Goal: Task Accomplishment & Management: Manage account settings

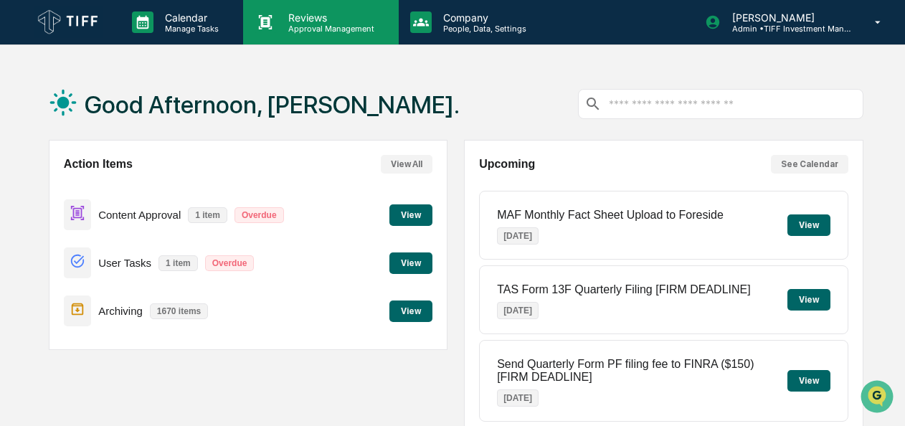
click at [326, 21] on p "Reviews" at bounding box center [329, 17] width 105 height 12
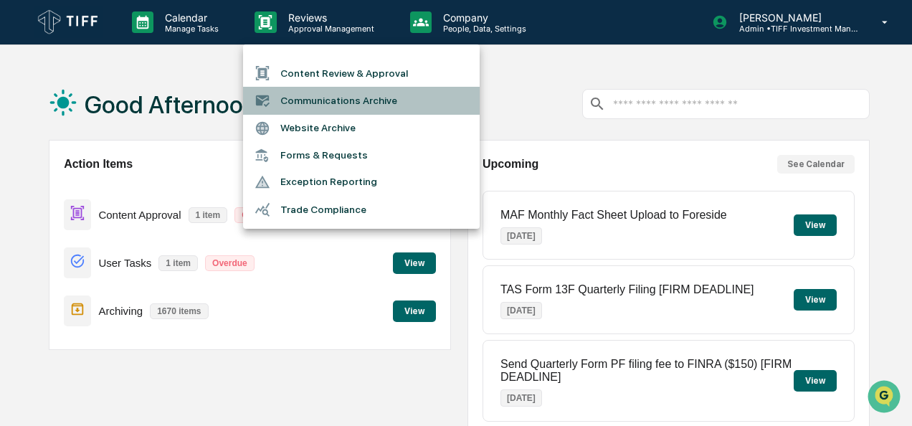
click at [328, 94] on li "Communications Archive" at bounding box center [361, 100] width 237 height 27
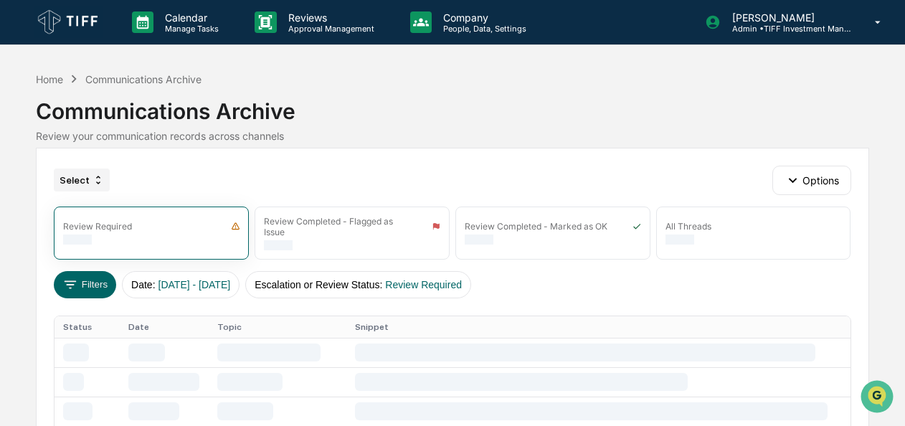
click at [93, 169] on div "Select" at bounding box center [82, 180] width 56 height 23
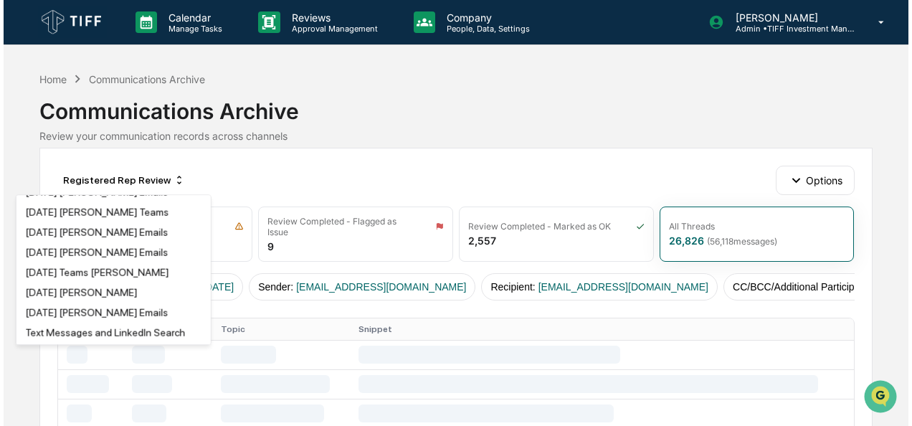
scroll to position [1046, 0]
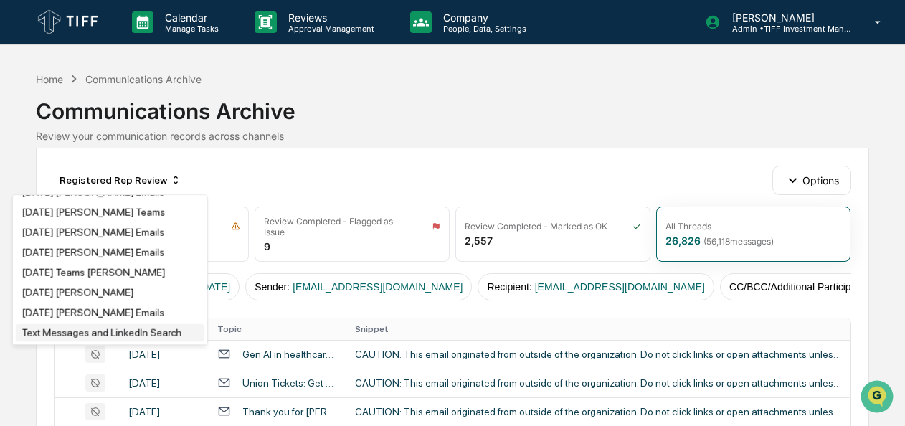
click at [87, 328] on div "Text Messages and LinkedIn Search" at bounding box center [102, 332] width 160 height 11
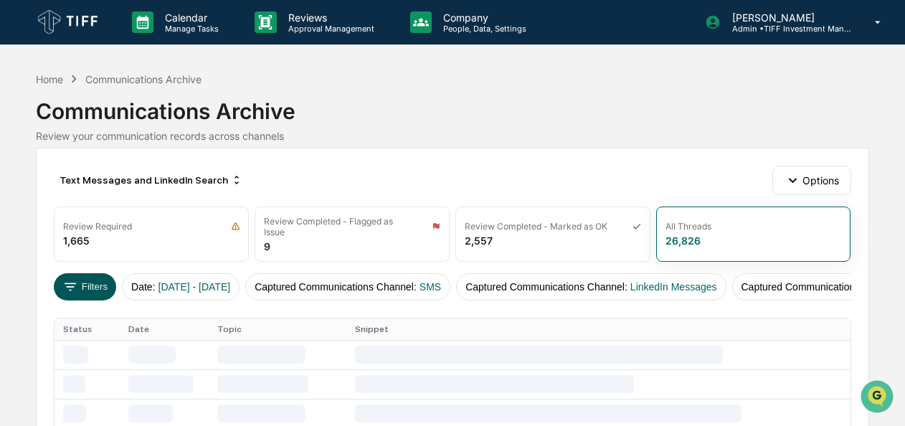
click at [100, 278] on button "Filters" at bounding box center [85, 286] width 62 height 27
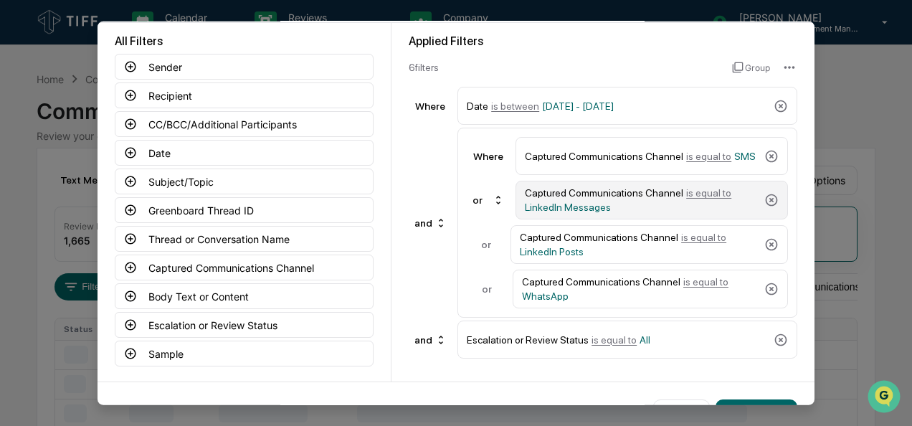
scroll to position [69, 0]
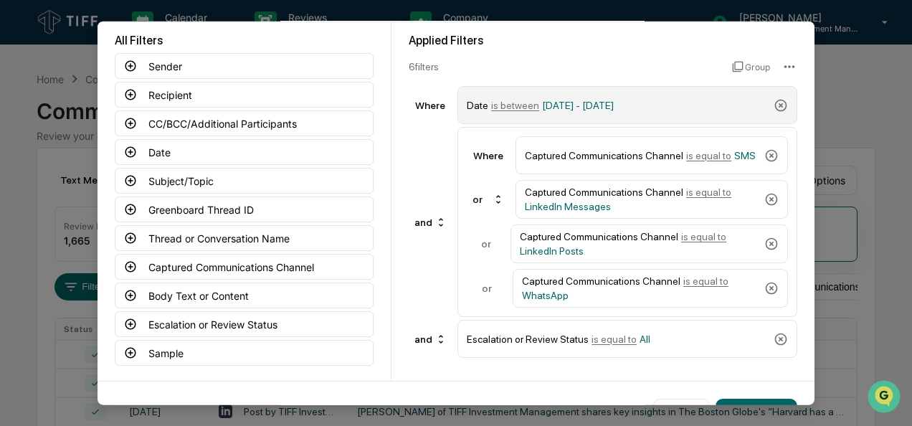
click at [513, 106] on span "is between" at bounding box center [515, 104] width 48 height 11
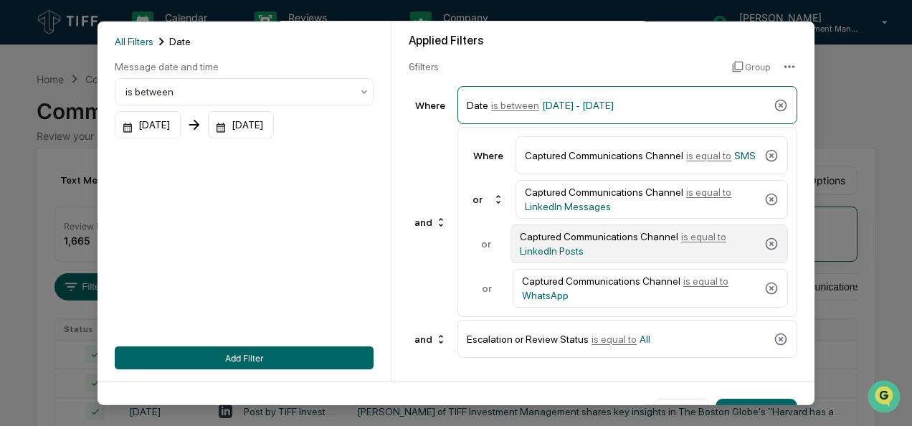
scroll to position [108, 0]
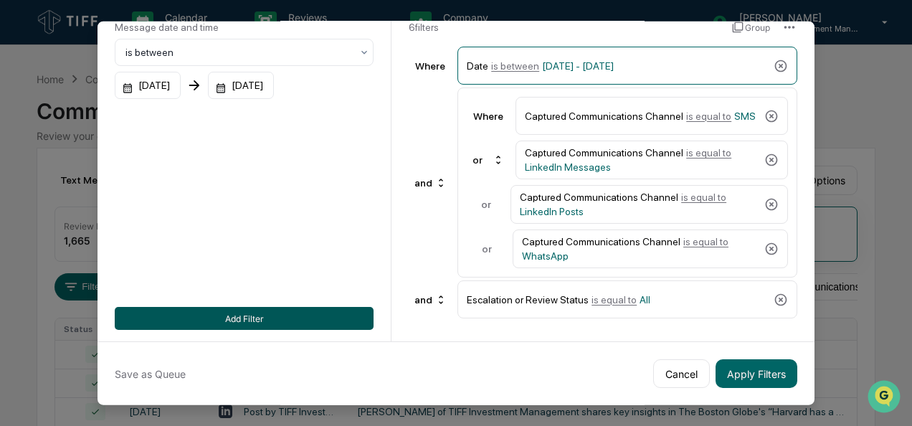
click at [297, 317] on button "Add Filter" at bounding box center [244, 318] width 259 height 23
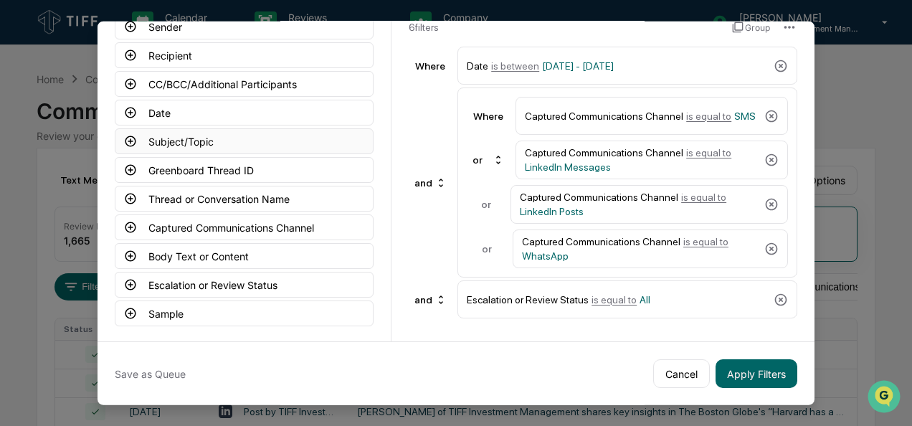
scroll to position [0, 0]
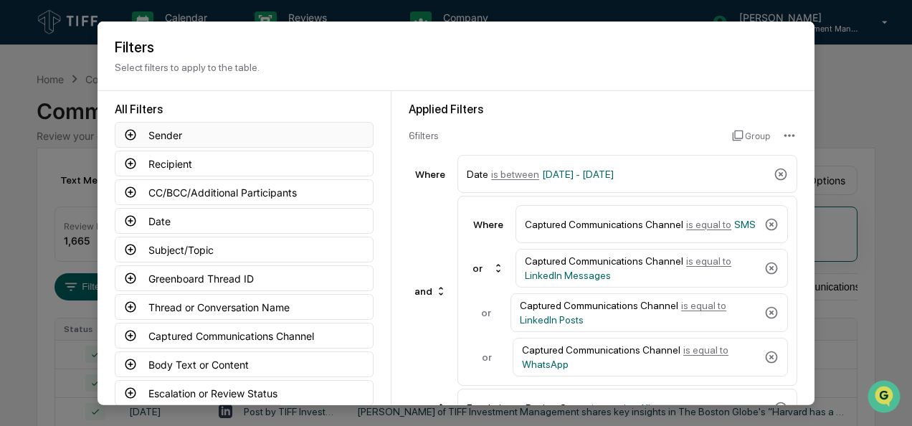
click at [127, 132] on icon at bounding box center [130, 134] width 13 height 13
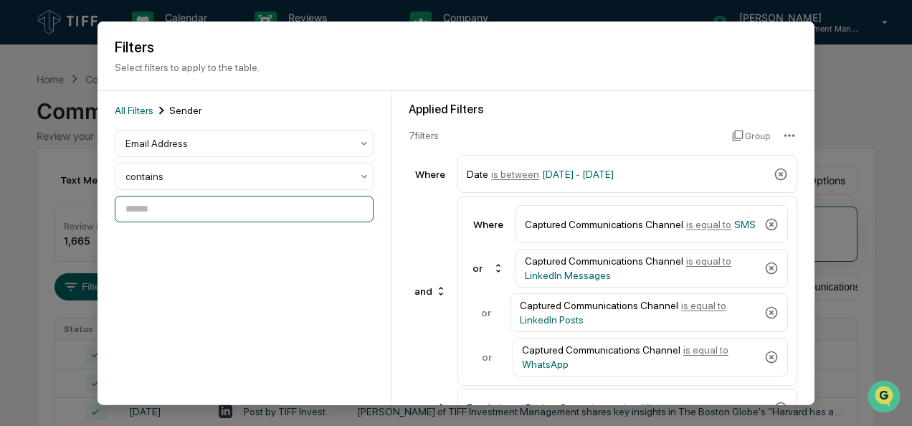
click at [182, 199] on input at bounding box center [244, 209] width 259 height 27
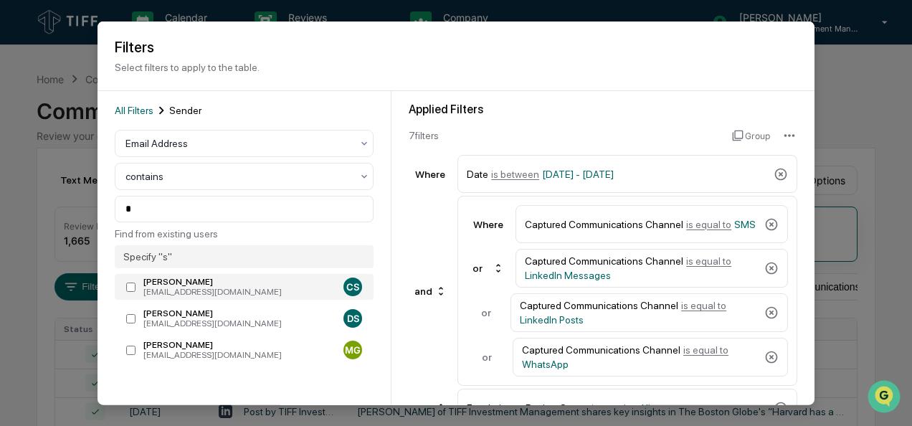
type input "**********"
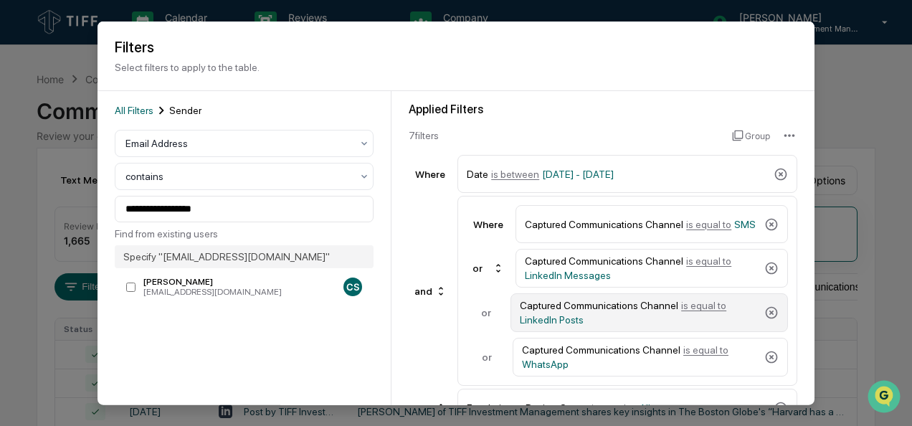
scroll to position [29, 0]
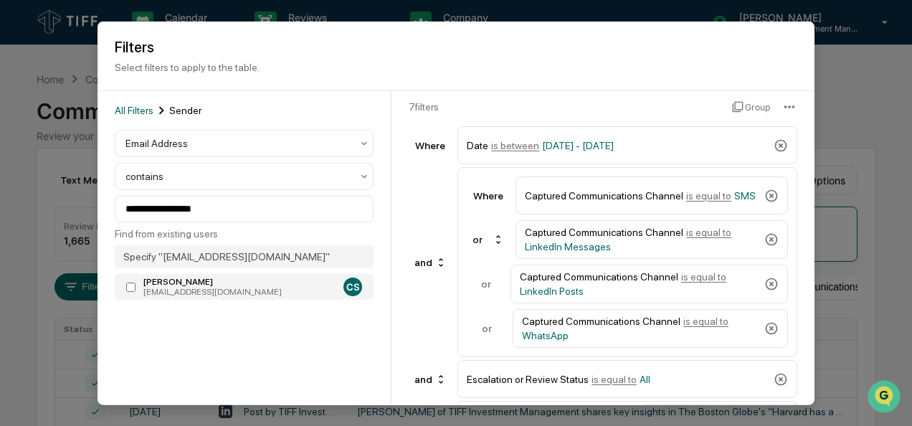
click at [252, 283] on div "[PERSON_NAME]" at bounding box center [240, 282] width 194 height 10
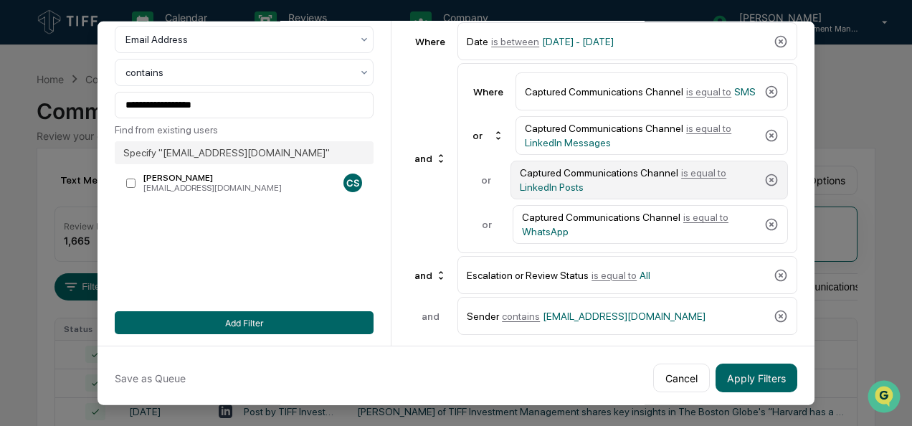
scroll to position [107, 0]
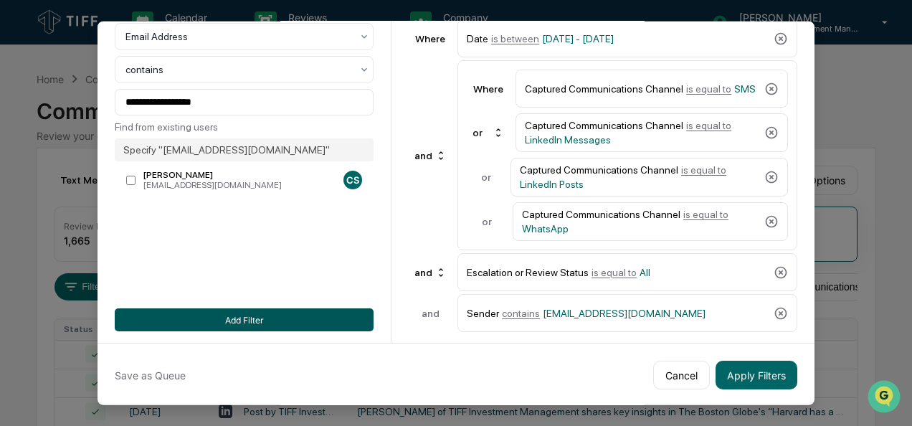
click at [262, 314] on button "Add Filter" at bounding box center [244, 319] width 259 height 23
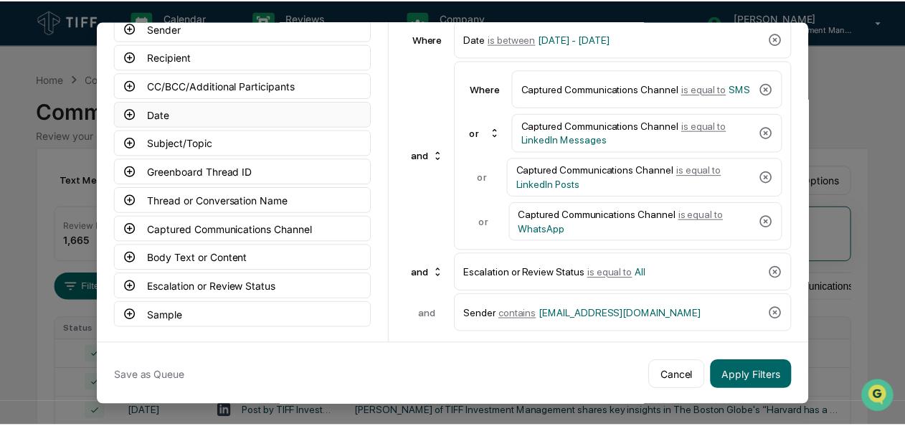
scroll to position [80, 0]
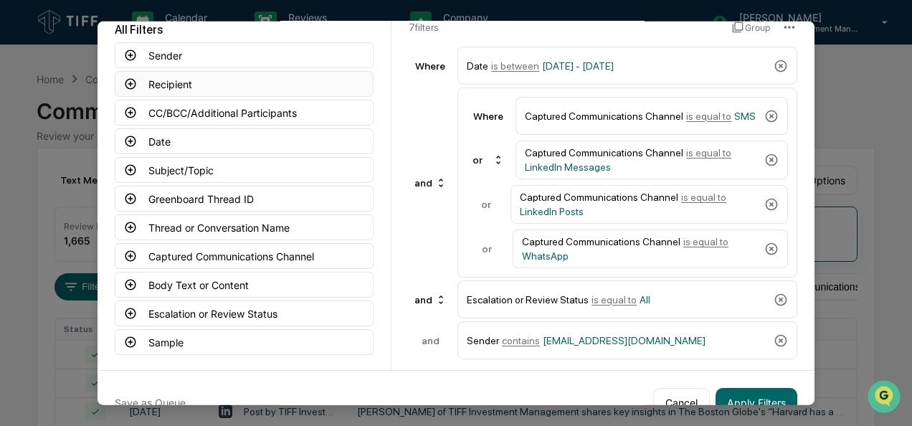
click at [126, 87] on icon at bounding box center [130, 83] width 13 height 13
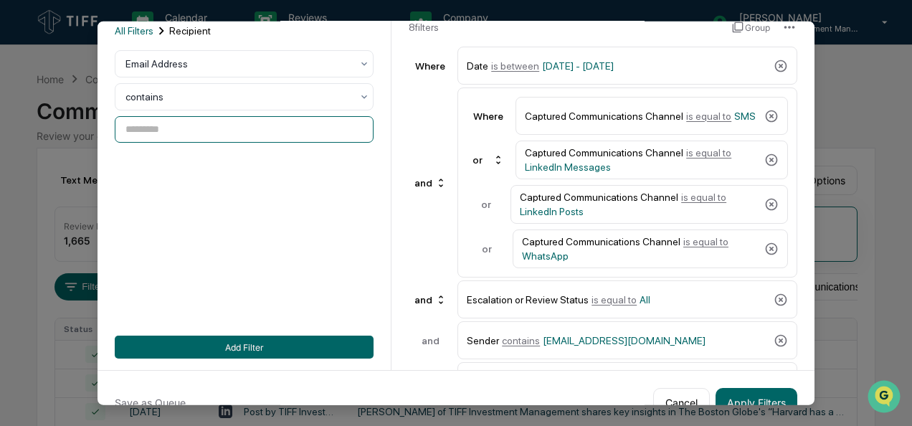
click at [195, 136] on input at bounding box center [244, 129] width 259 height 27
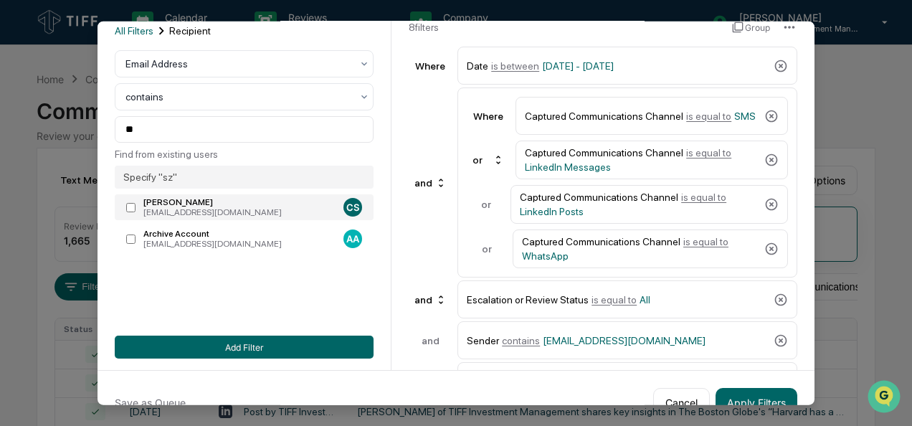
type input "**********"
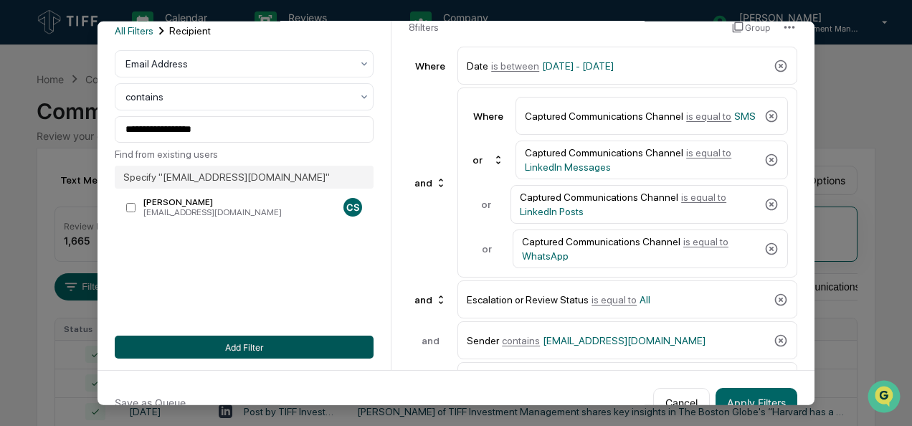
click at [208, 344] on button "Add Filter" at bounding box center [244, 347] width 259 height 23
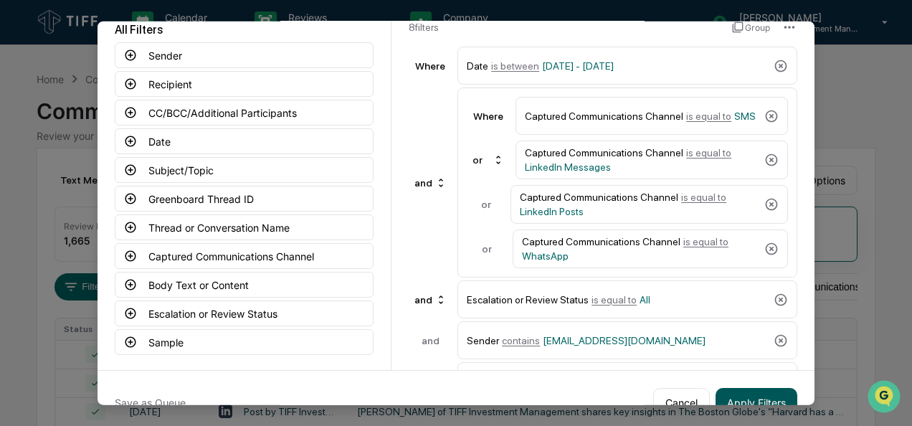
click at [727, 397] on button "Apply Filters" at bounding box center [757, 402] width 82 height 29
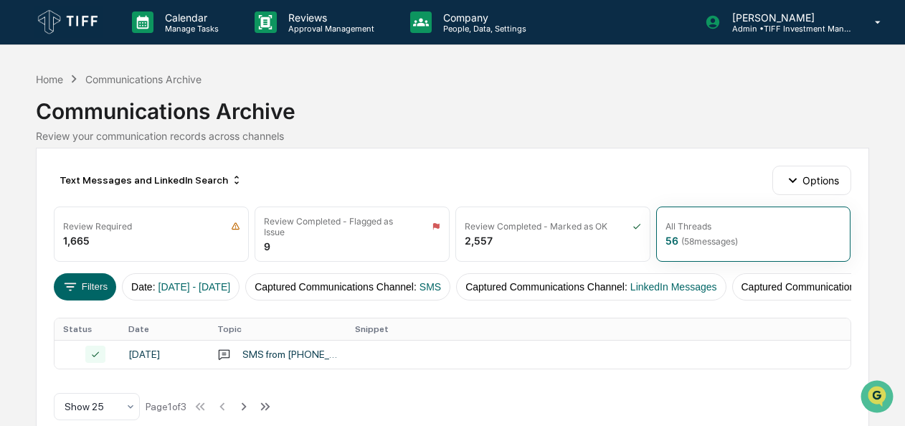
scroll to position [28, 0]
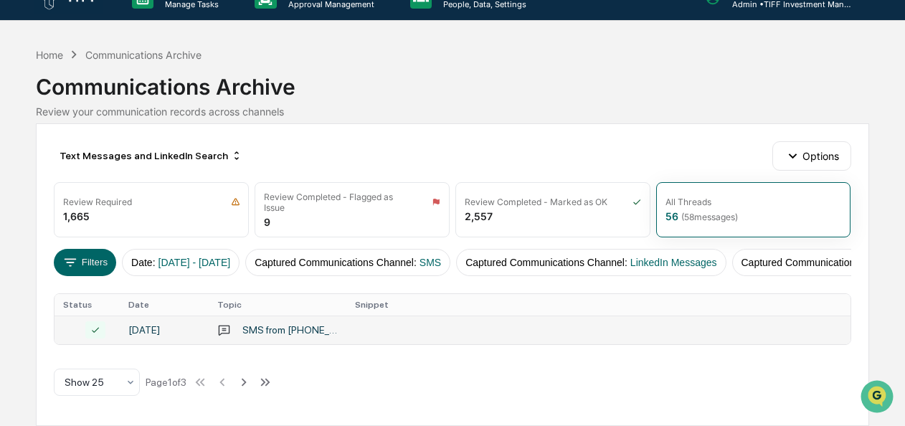
click at [270, 326] on div "SMS from [PHONE_NUMBER] to 12152753373" at bounding box center [289, 329] width 95 height 11
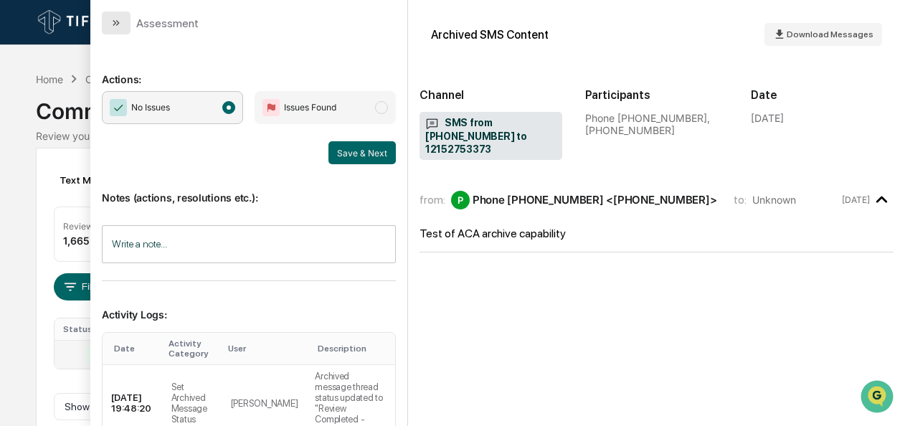
click at [118, 29] on button "modal" at bounding box center [116, 22] width 29 height 23
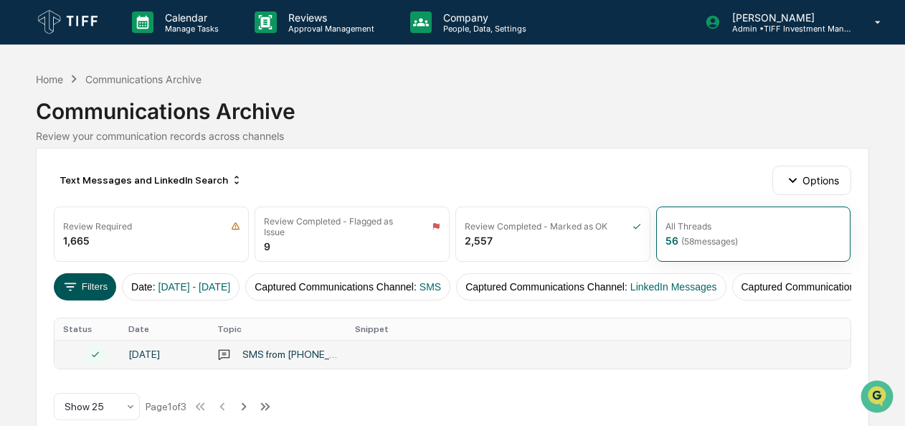
click at [90, 285] on button "Filters" at bounding box center [85, 286] width 62 height 27
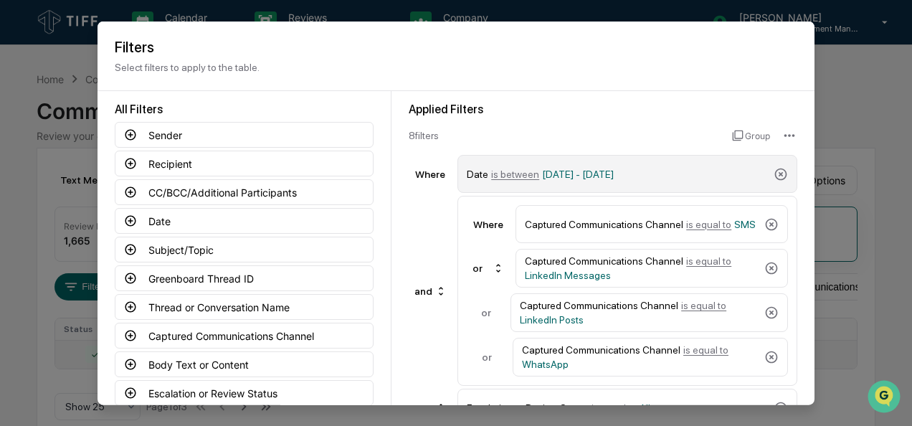
click at [501, 176] on span "is between" at bounding box center [515, 173] width 48 height 11
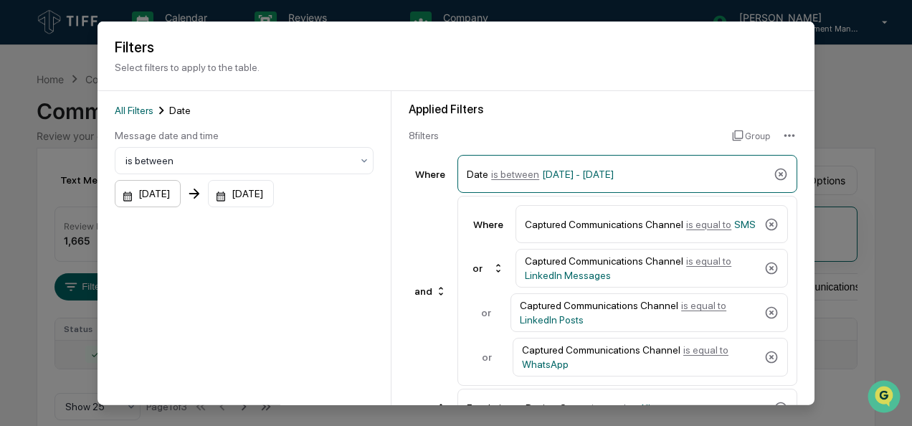
click at [167, 201] on div "[DATE]" at bounding box center [148, 193] width 66 height 27
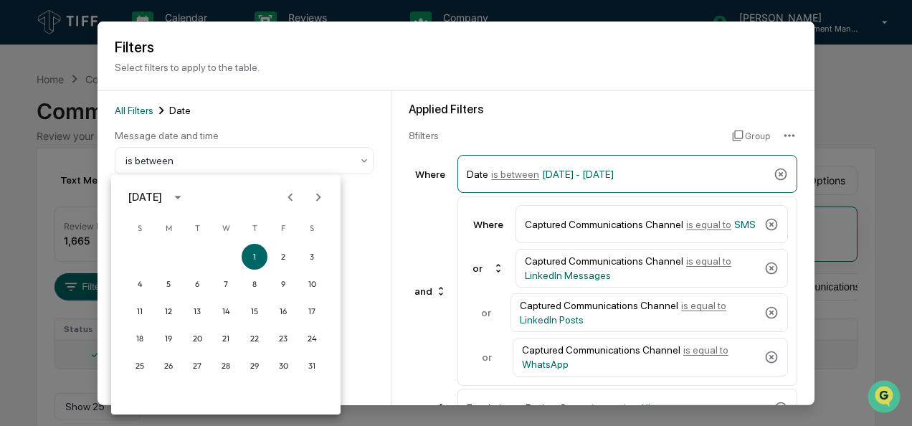
click at [321, 196] on icon "Next month" at bounding box center [319, 197] width 16 height 16
click at [198, 254] on button "1" at bounding box center [197, 257] width 26 height 26
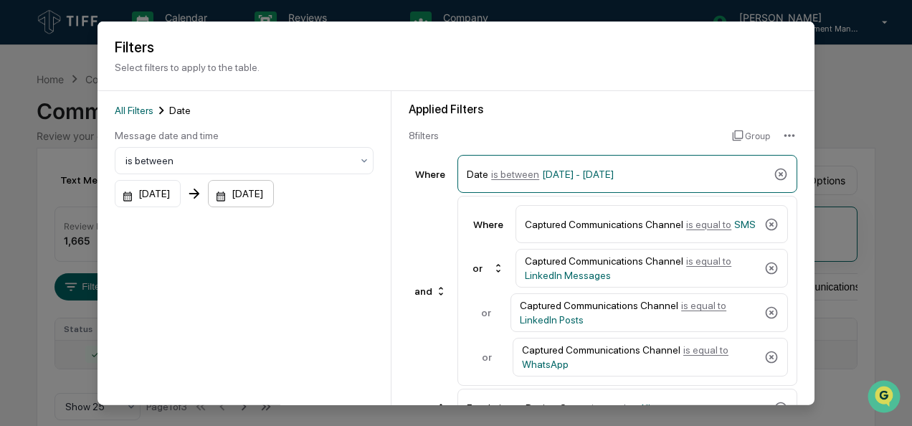
click at [181, 195] on div "[DATE]" at bounding box center [148, 193] width 66 height 27
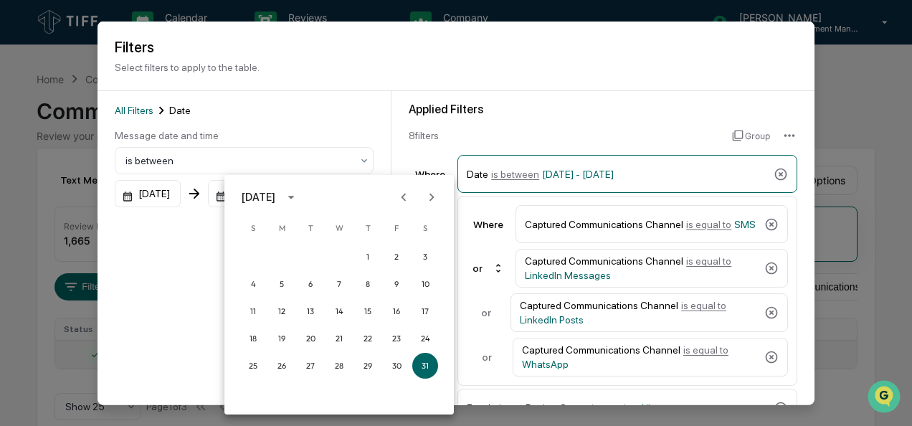
click at [435, 195] on icon "Next month" at bounding box center [432, 197] width 16 height 16
click at [367, 362] on button "31" at bounding box center [368, 366] width 26 height 26
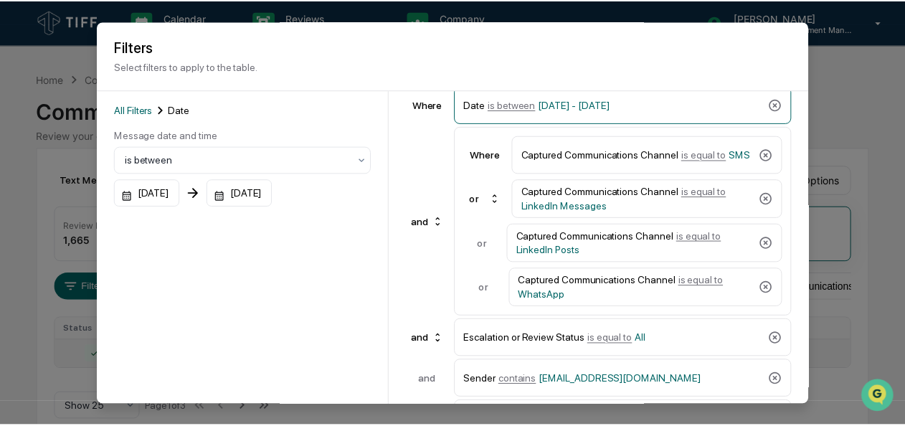
scroll to position [108, 0]
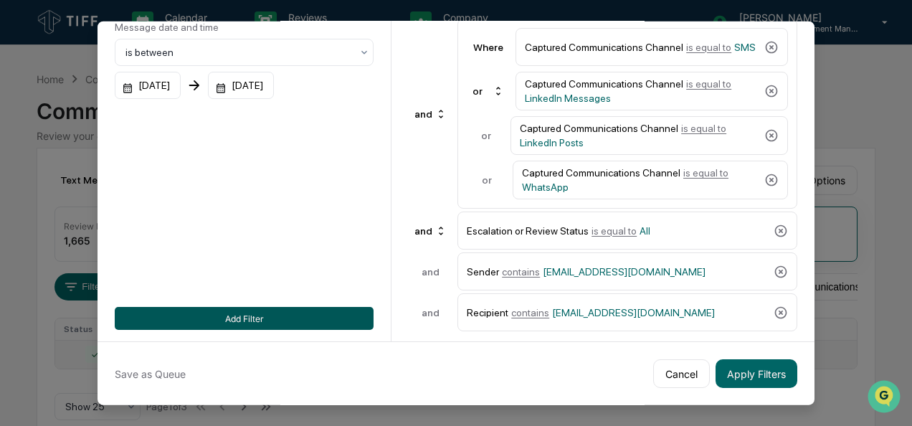
click at [245, 311] on button "Add Filter" at bounding box center [244, 318] width 259 height 23
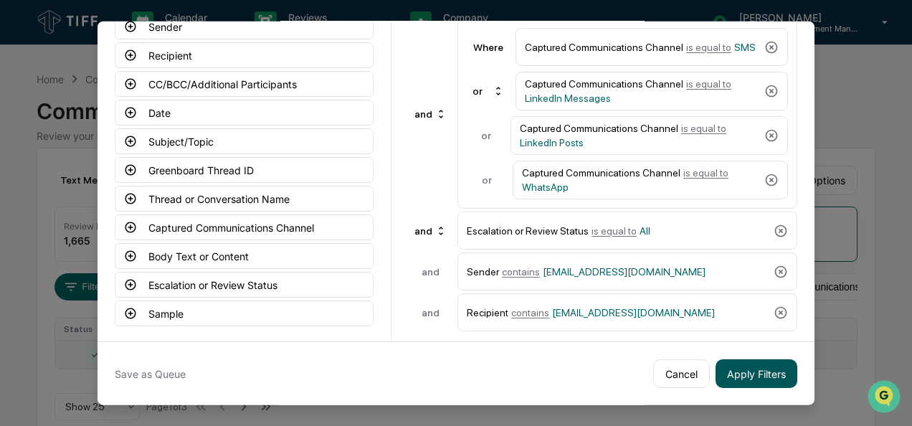
click at [742, 371] on button "Apply Filters" at bounding box center [757, 373] width 82 height 29
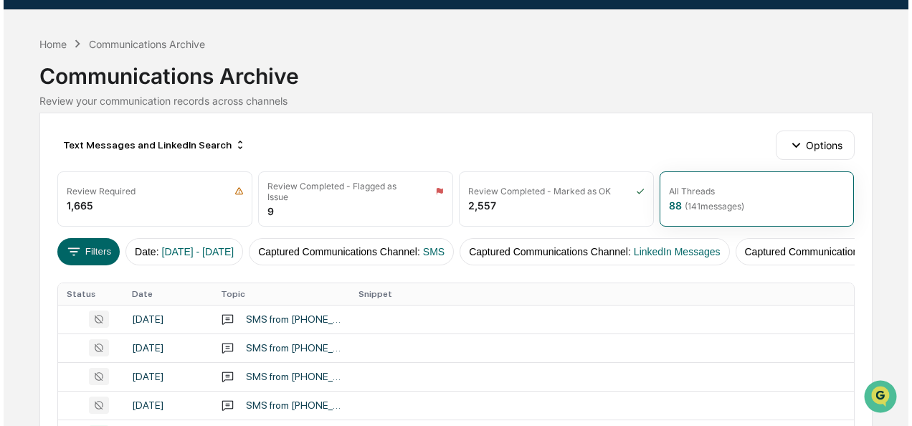
scroll to position [34, 0]
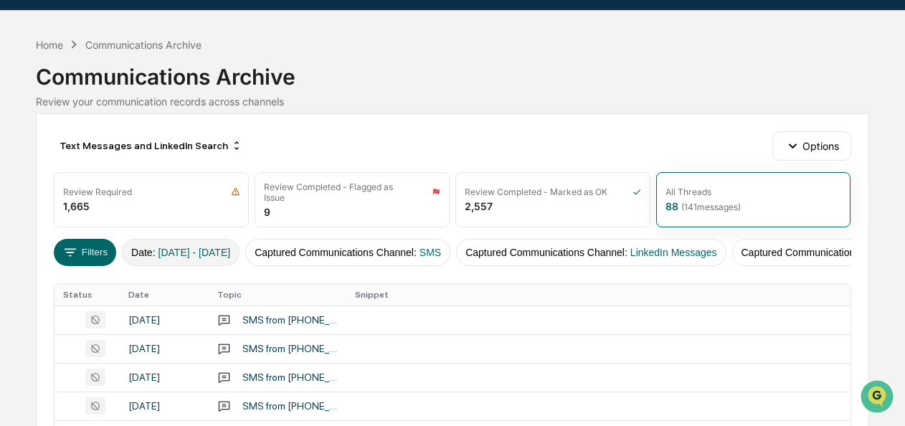
click at [154, 242] on button "Date : [DATE] - [DATE]" at bounding box center [181, 252] width 118 height 27
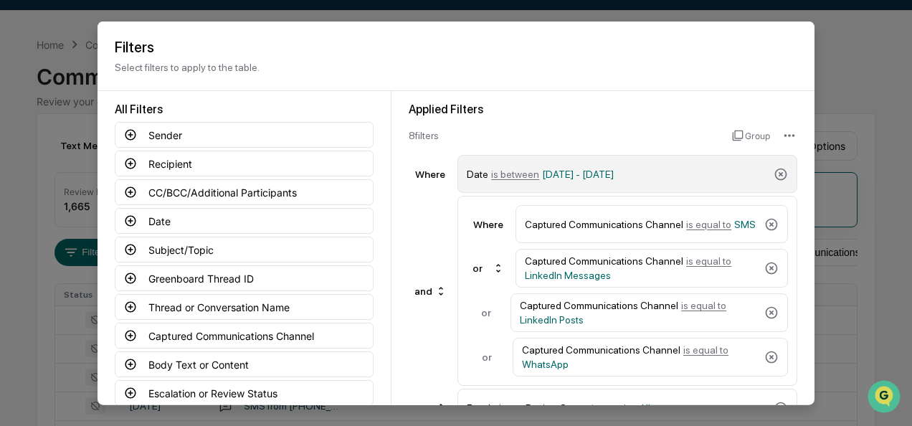
click at [508, 172] on span "is between" at bounding box center [515, 173] width 48 height 11
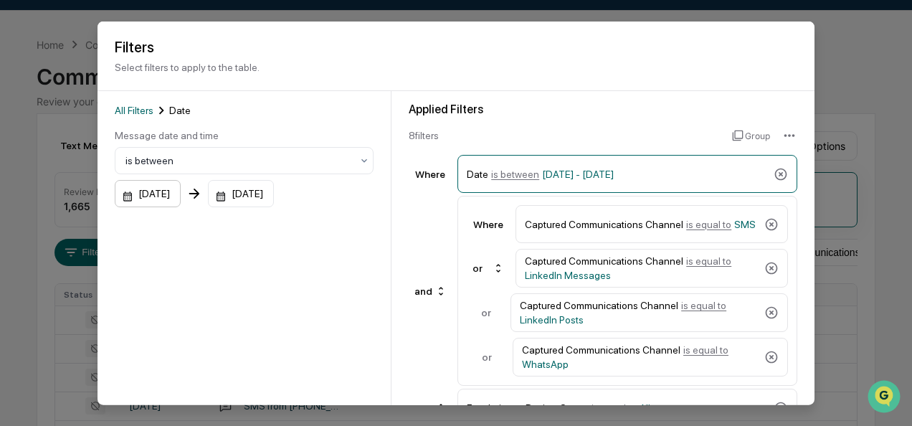
click at [159, 198] on div "[DATE]" at bounding box center [148, 193] width 66 height 27
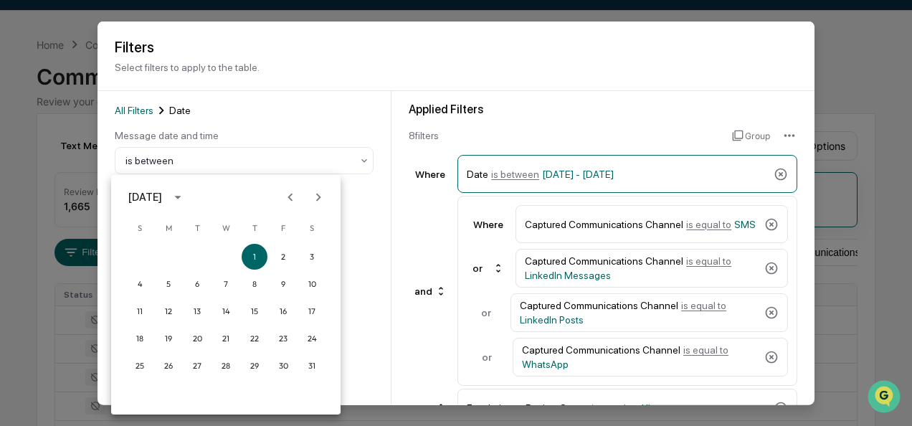
click at [316, 195] on icon "Next month" at bounding box center [319, 197] width 16 height 16
click at [192, 252] on button "1" at bounding box center [197, 257] width 26 height 26
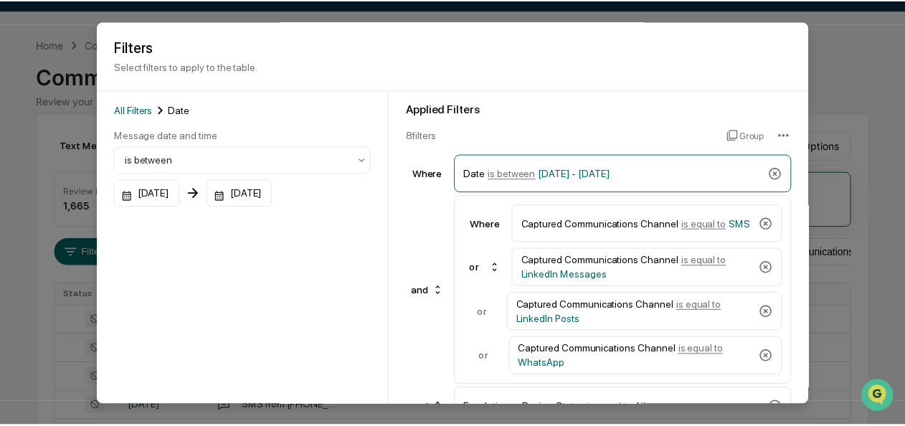
scroll to position [108, 0]
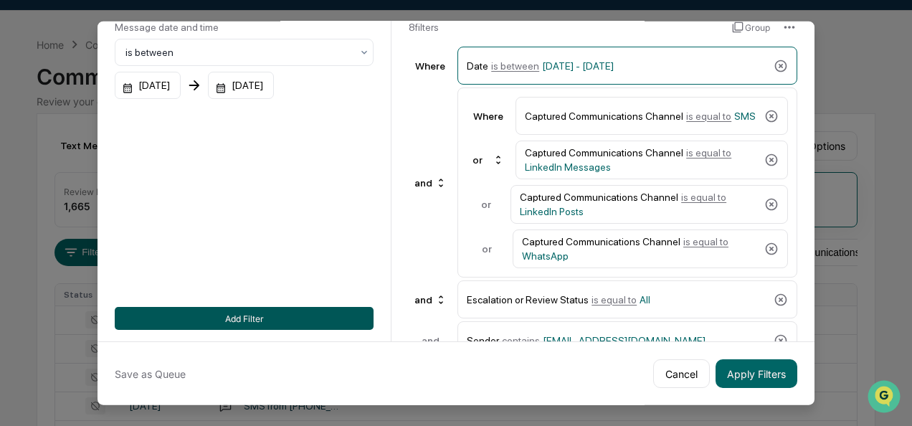
click at [266, 320] on button "Add Filter" at bounding box center [244, 318] width 259 height 23
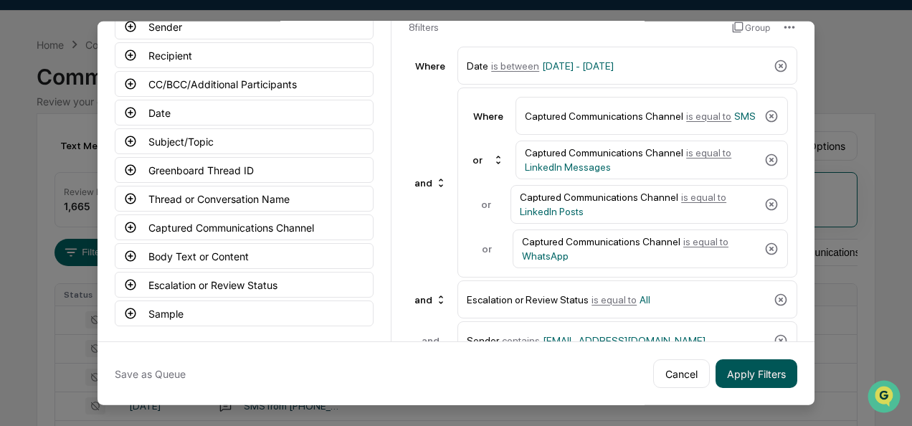
click at [730, 372] on button "Apply Filters" at bounding box center [757, 373] width 82 height 29
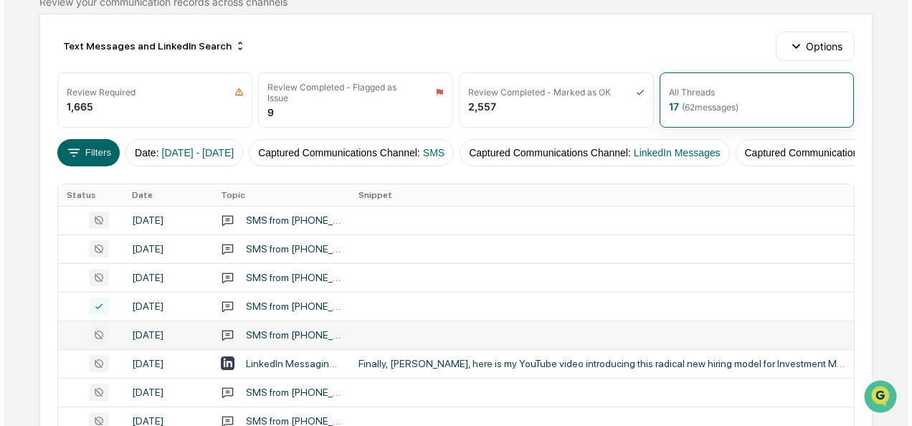
scroll to position [133, 0]
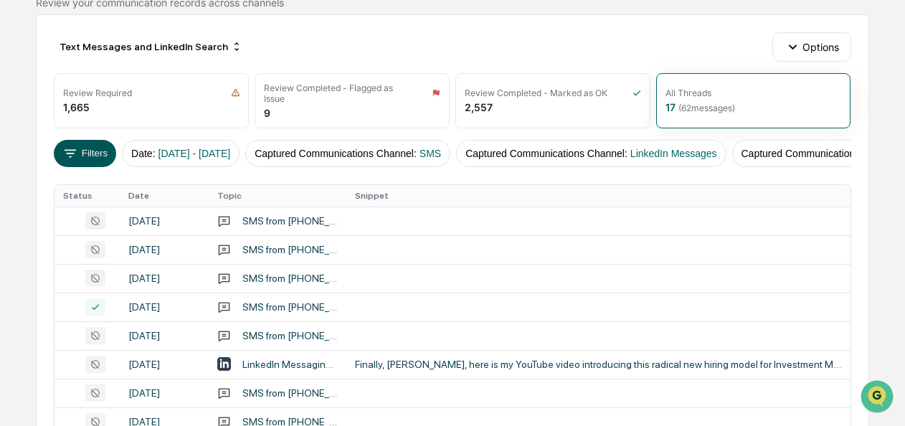
click at [96, 151] on button "Filters" at bounding box center [85, 153] width 62 height 27
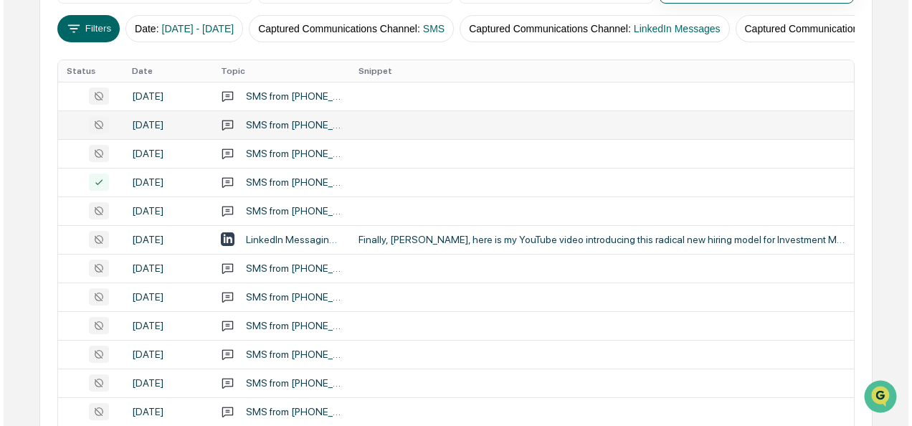
scroll to position [0, 0]
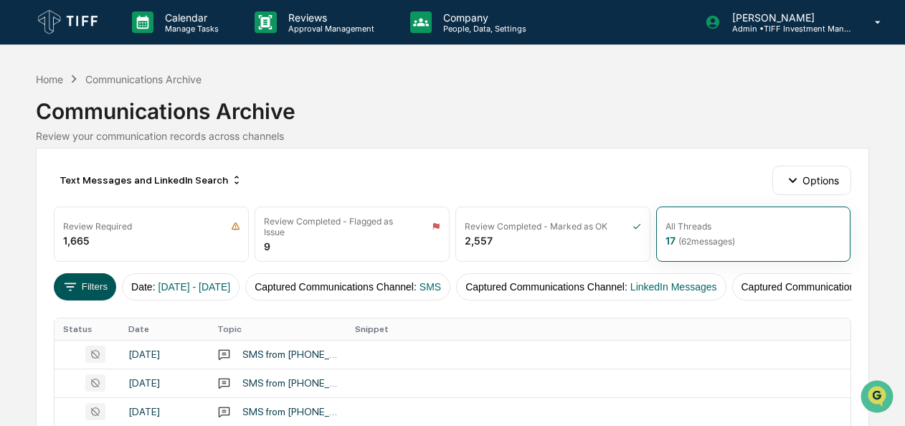
click at [93, 278] on button "Filters" at bounding box center [85, 286] width 62 height 27
click at [62, 83] on div "Home" at bounding box center [49, 79] width 27 height 12
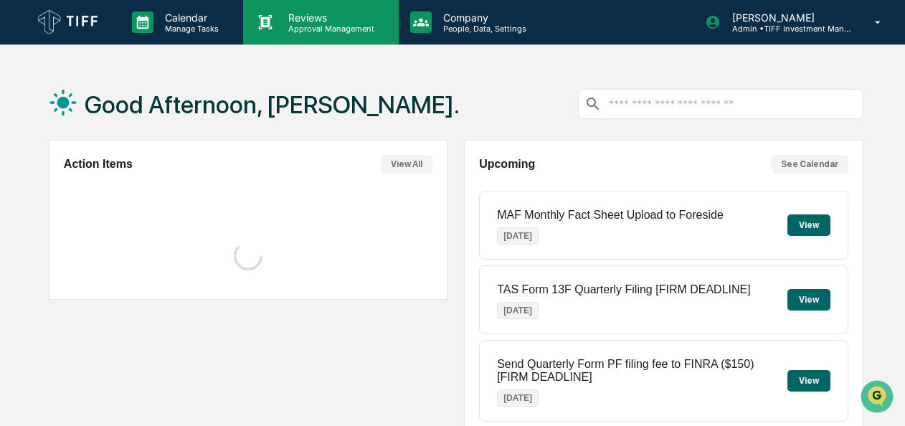
click at [306, 33] on div "Reviews Approval Management" at bounding box center [320, 22] width 155 height 44
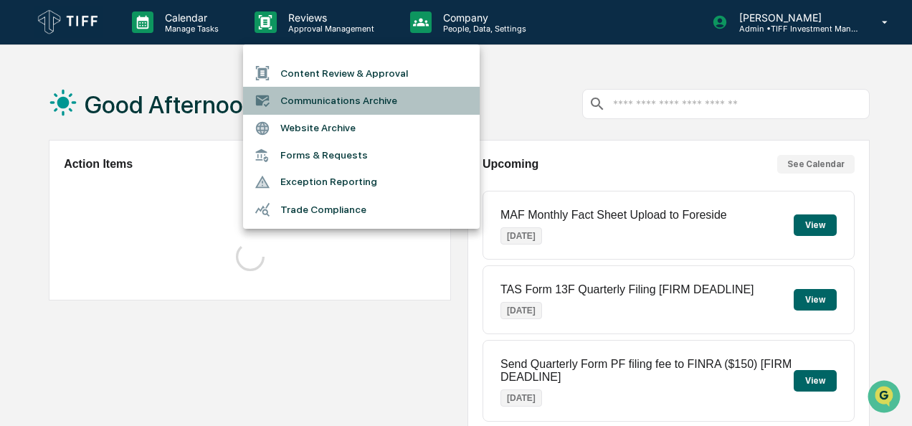
click at [308, 99] on li "Communications Archive" at bounding box center [361, 100] width 237 height 27
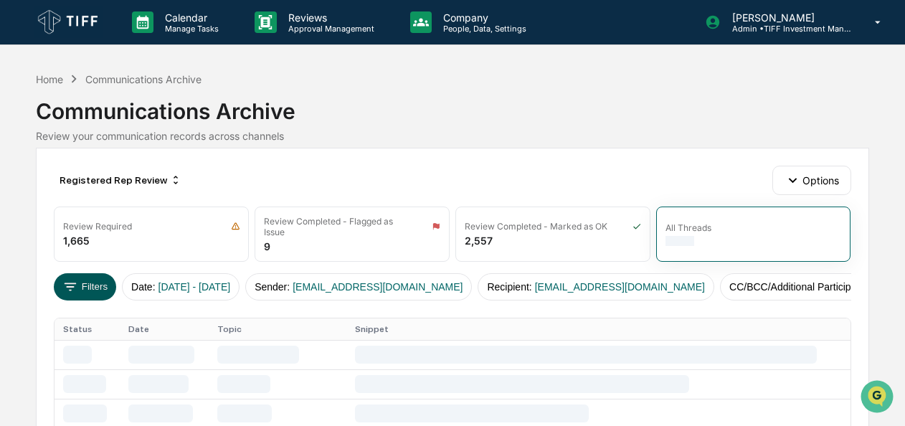
click at [103, 282] on button "Filters" at bounding box center [85, 286] width 62 height 27
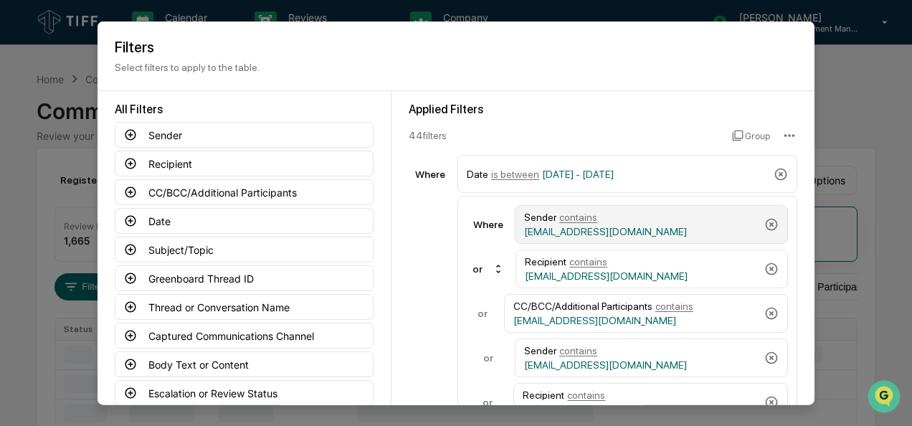
scroll to position [14, 0]
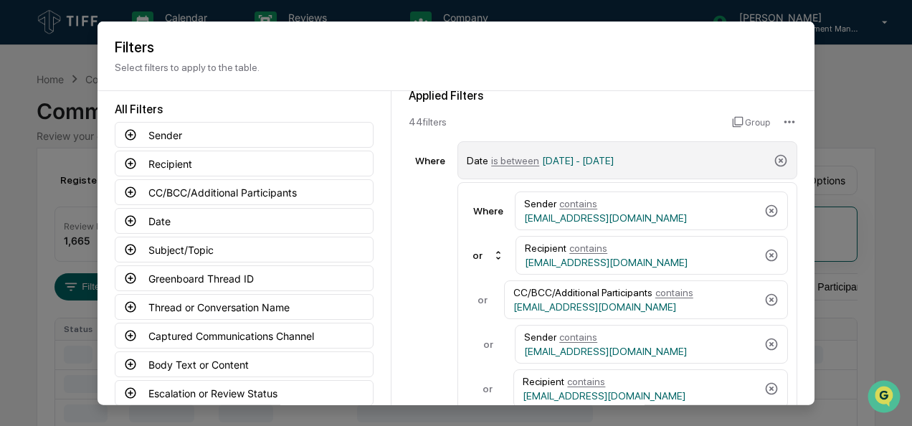
click at [506, 162] on span "is between" at bounding box center [515, 159] width 48 height 11
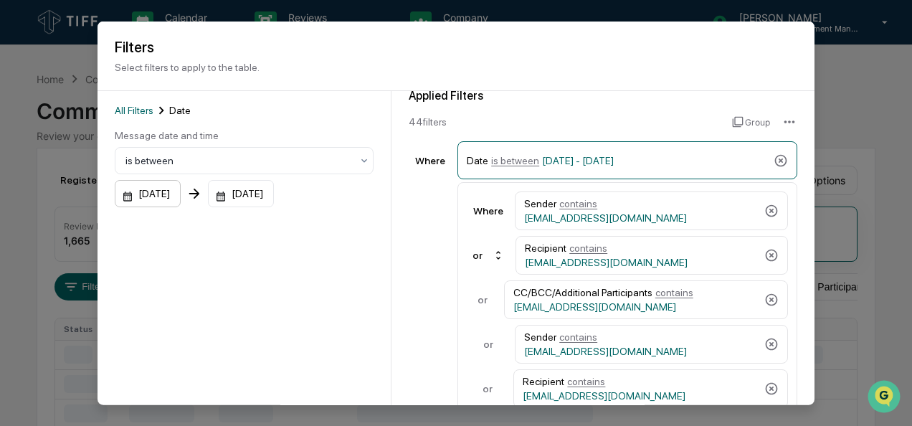
click at [171, 192] on div "[DATE]" at bounding box center [148, 193] width 66 height 27
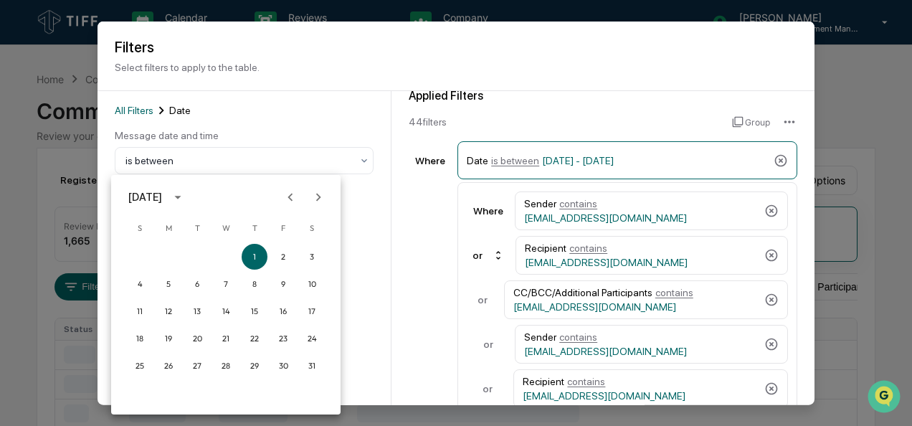
click at [324, 195] on icon "Next month" at bounding box center [319, 197] width 16 height 16
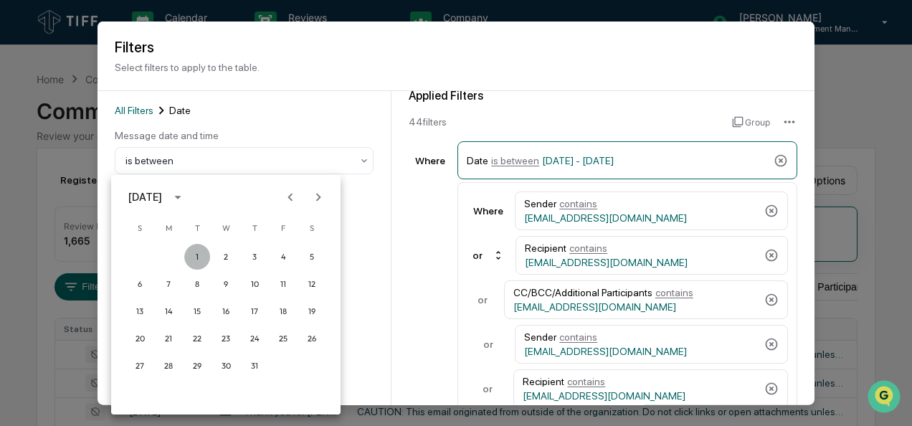
click at [191, 255] on button "1" at bounding box center [197, 257] width 26 height 26
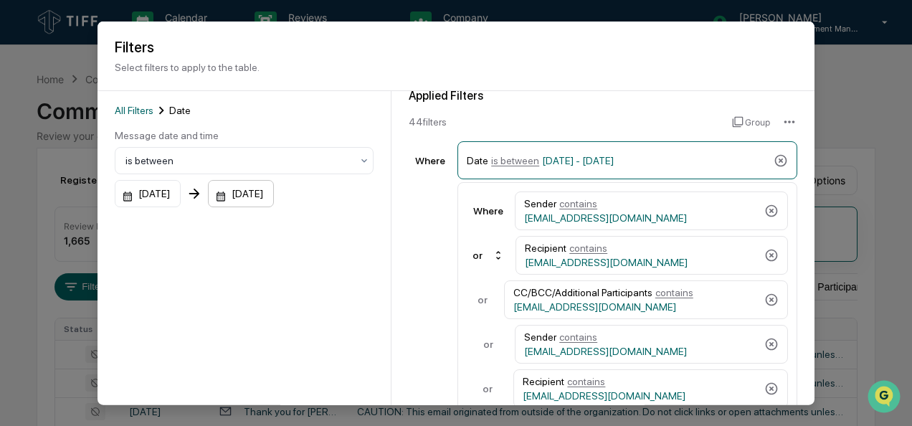
click at [181, 191] on div "[DATE]" at bounding box center [148, 193] width 66 height 27
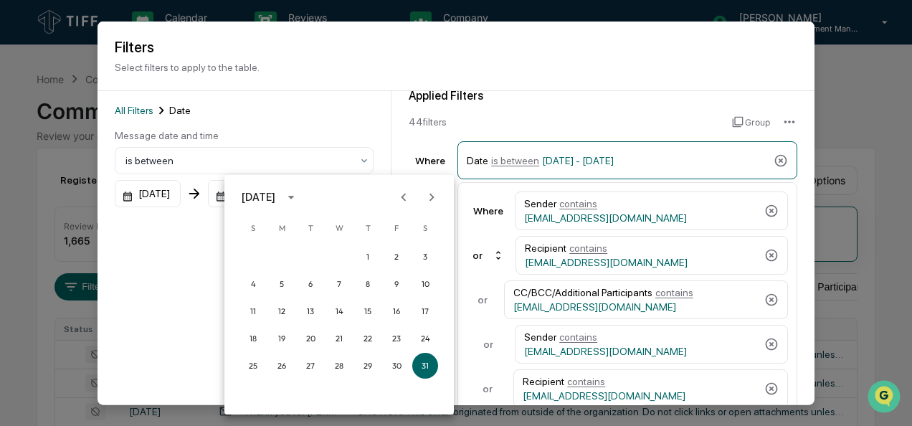
click at [432, 194] on icon "Next month" at bounding box center [432, 197] width 16 height 16
click at [359, 361] on button "31" at bounding box center [368, 366] width 26 height 26
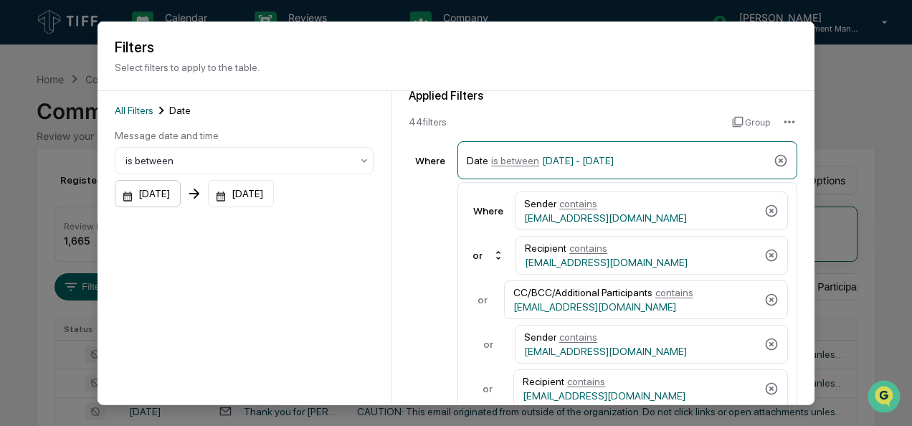
click at [160, 191] on div "[DATE]" at bounding box center [148, 193] width 66 height 27
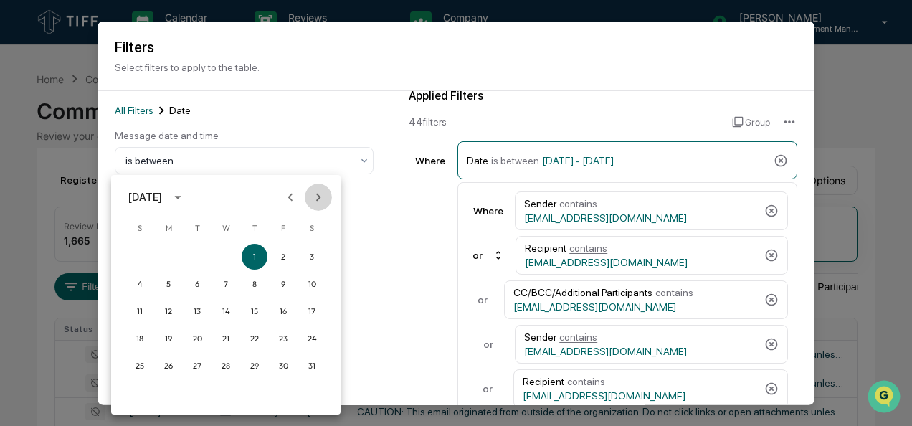
click at [323, 201] on icon "Next month" at bounding box center [319, 197] width 16 height 16
click at [195, 256] on button "1" at bounding box center [197, 257] width 26 height 26
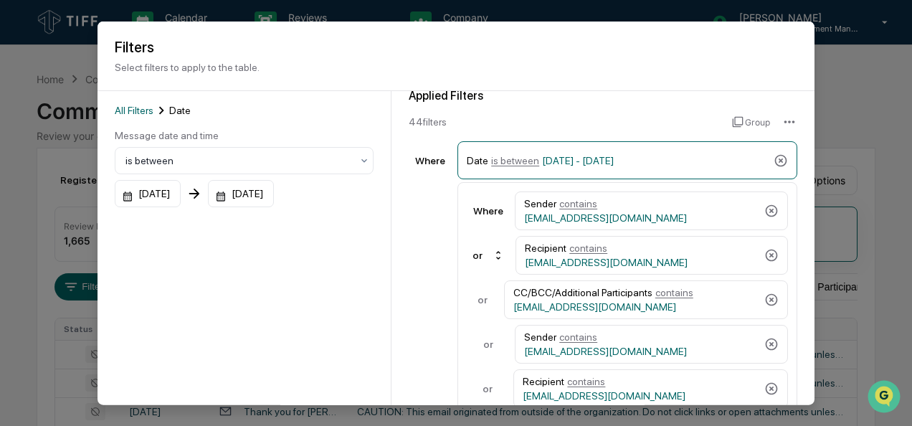
scroll to position [38, 0]
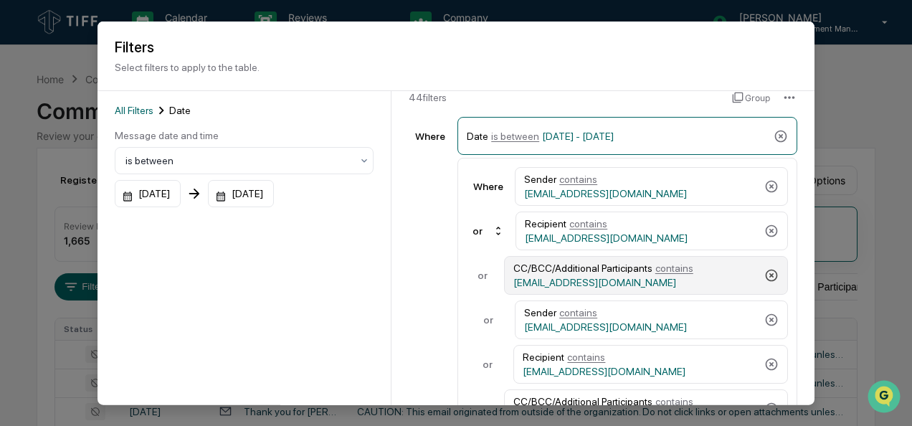
click at [765, 268] on icon at bounding box center [772, 275] width 14 height 14
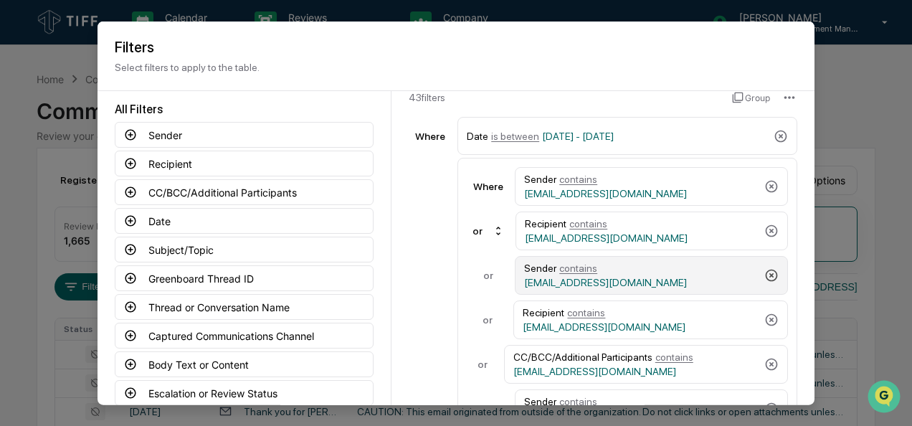
click at [765, 268] on icon at bounding box center [772, 275] width 14 height 14
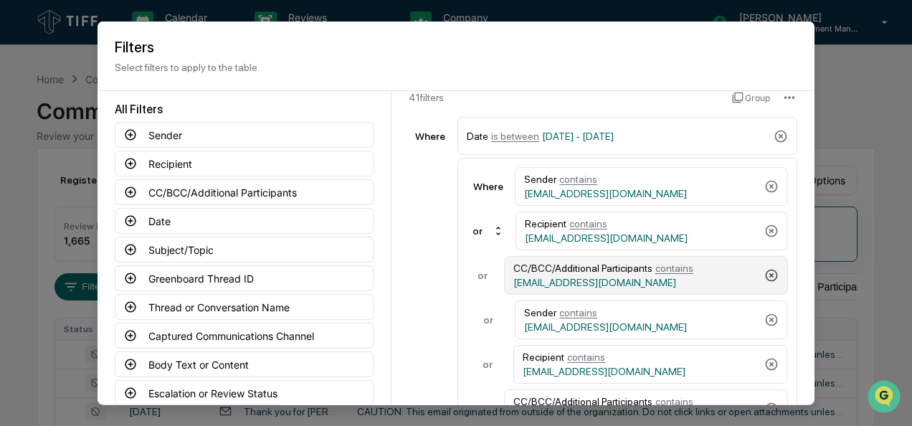
click at [765, 268] on icon at bounding box center [772, 275] width 14 height 14
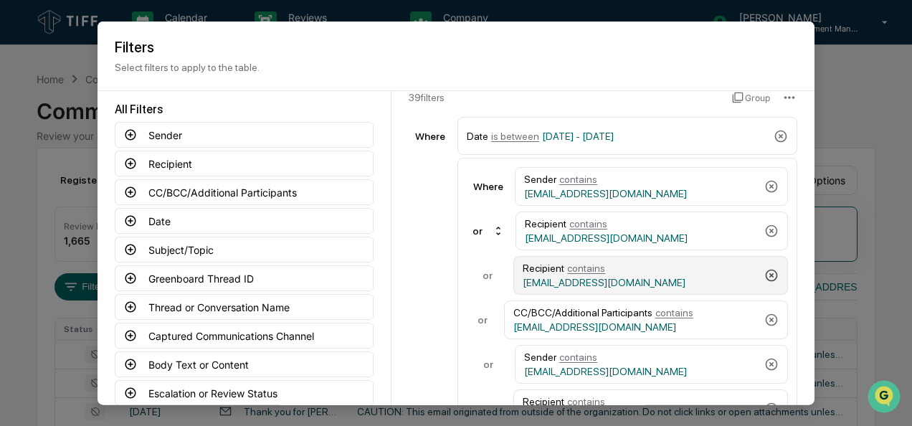
click at [765, 268] on icon at bounding box center [772, 275] width 14 height 14
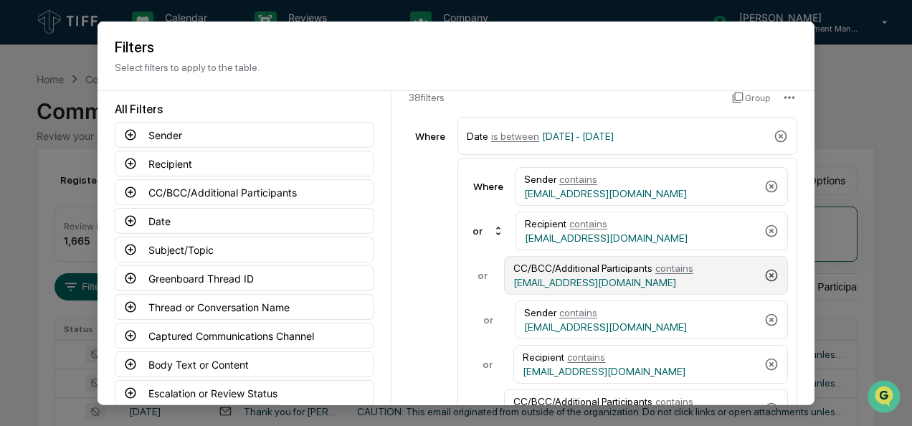
click at [765, 268] on icon at bounding box center [772, 275] width 14 height 14
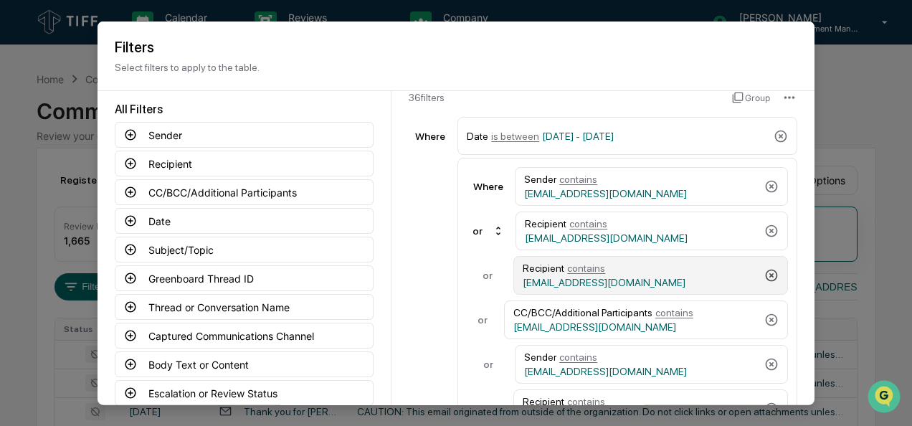
click at [765, 268] on icon at bounding box center [772, 275] width 14 height 14
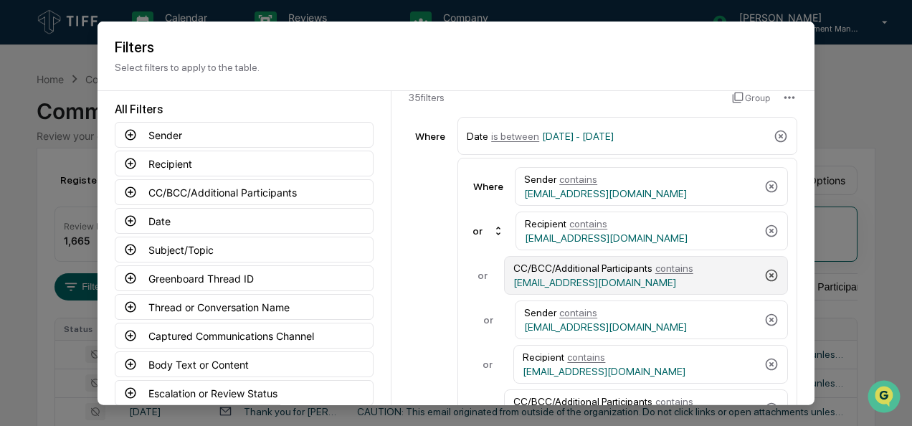
click at [765, 268] on icon at bounding box center [772, 275] width 14 height 14
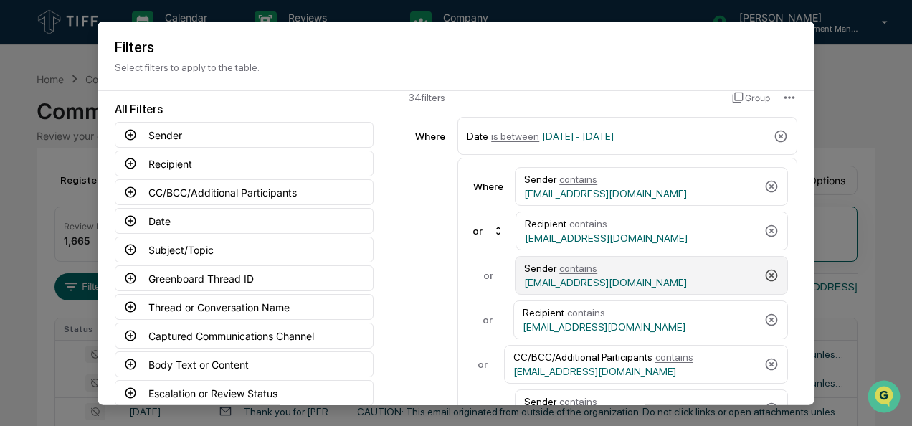
click at [765, 268] on icon at bounding box center [772, 275] width 14 height 14
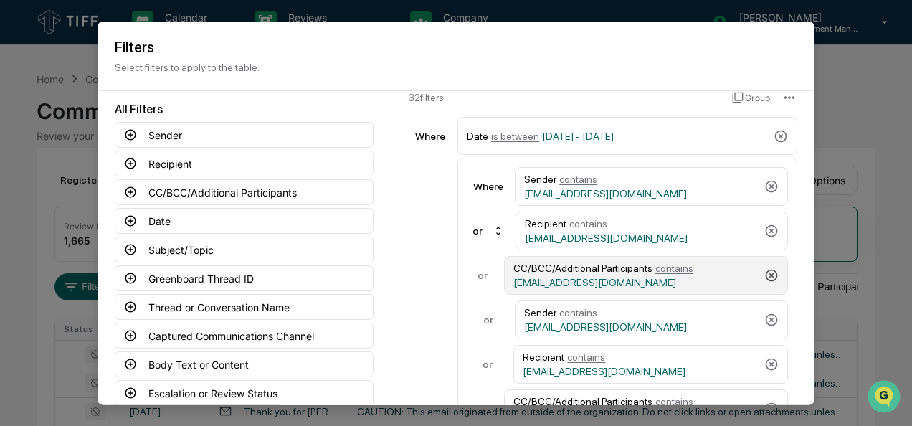
click at [765, 268] on icon at bounding box center [772, 275] width 14 height 14
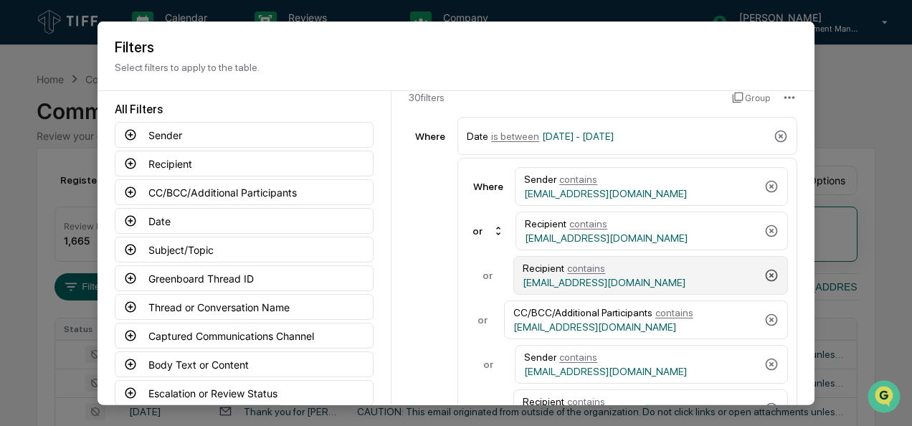
click at [765, 268] on icon at bounding box center [772, 275] width 14 height 14
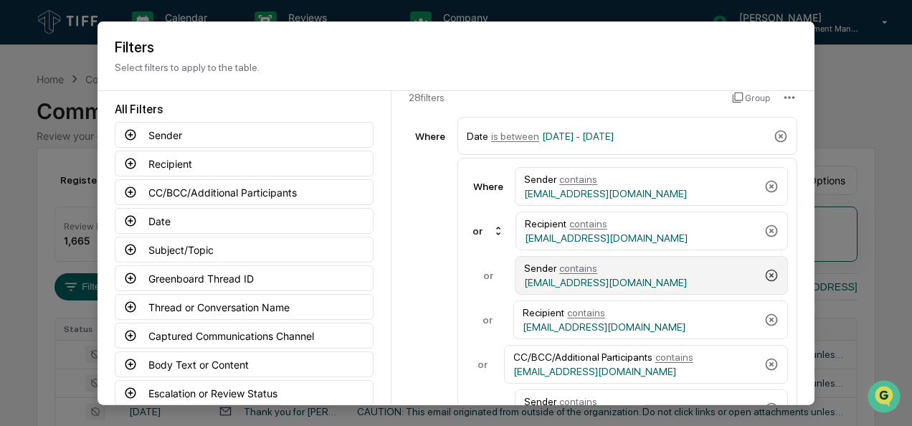
click at [765, 268] on icon at bounding box center [772, 275] width 14 height 14
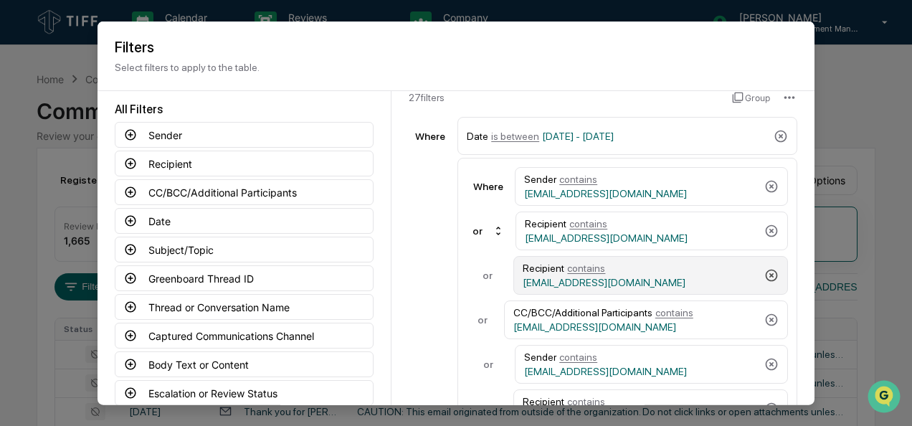
click at [765, 268] on icon at bounding box center [772, 275] width 14 height 14
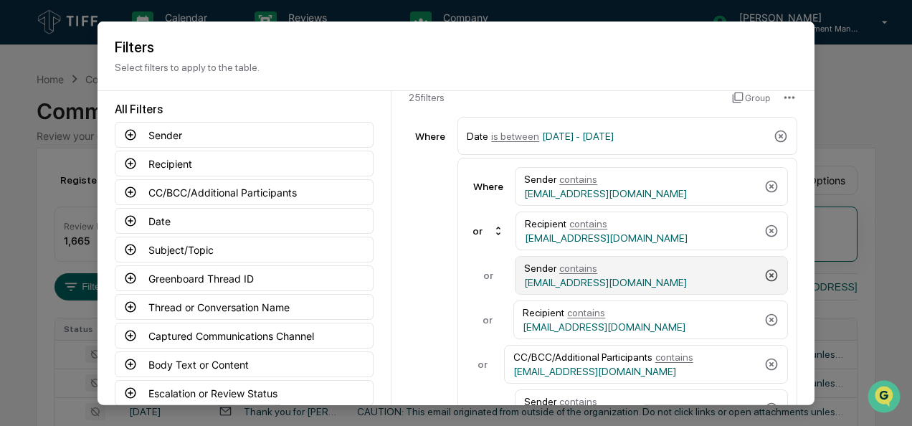
click at [765, 268] on icon at bounding box center [772, 275] width 14 height 14
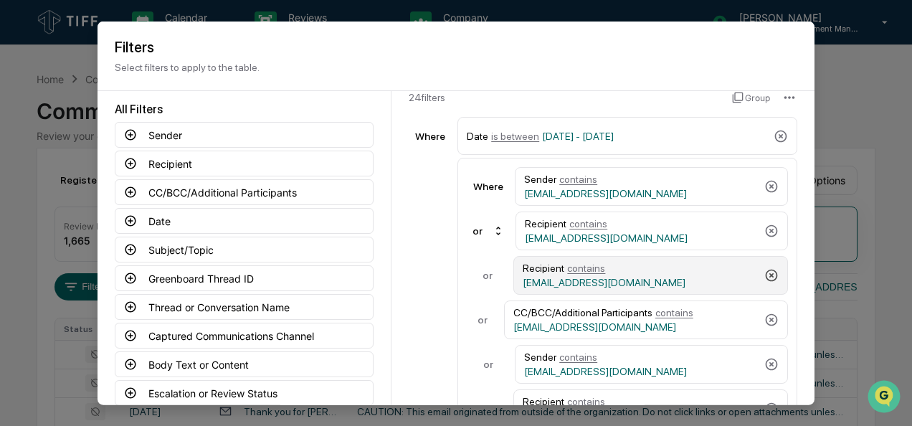
click at [765, 268] on icon at bounding box center [772, 275] width 14 height 14
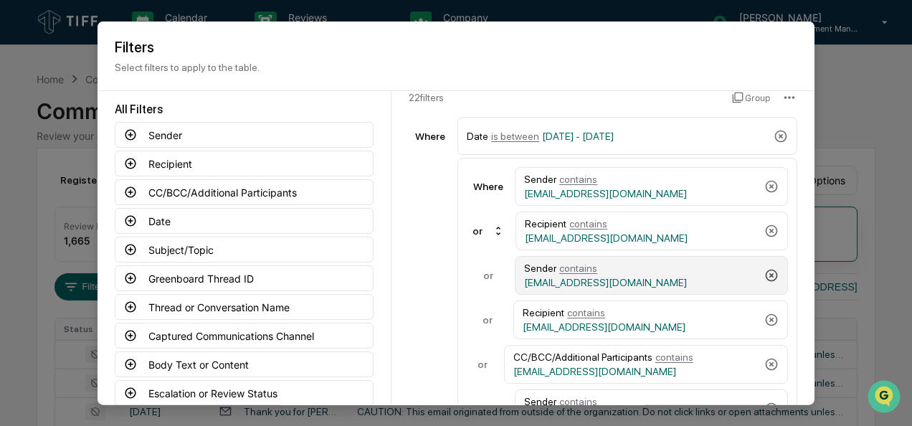
click at [765, 268] on icon at bounding box center [772, 275] width 14 height 14
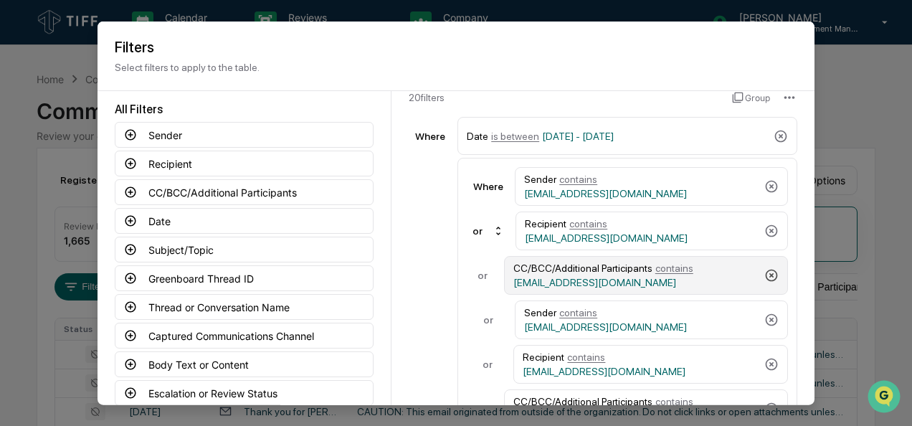
click at [765, 268] on icon at bounding box center [772, 275] width 14 height 14
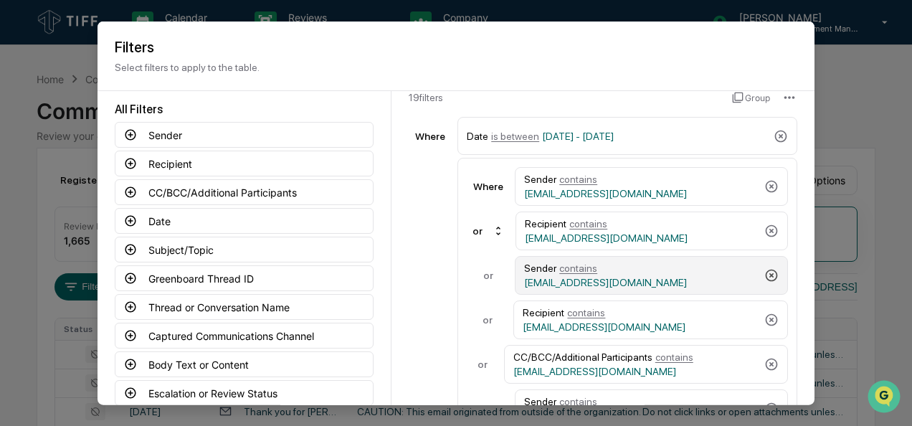
click at [765, 268] on icon at bounding box center [772, 275] width 14 height 14
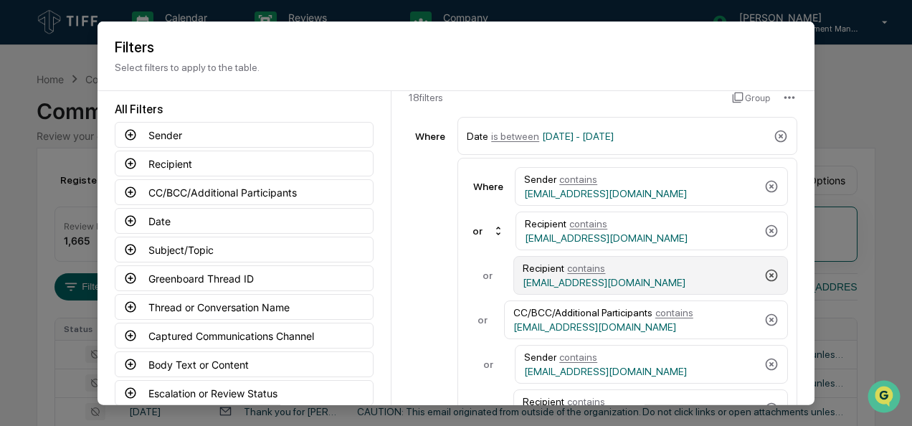
click at [765, 268] on icon at bounding box center [772, 275] width 14 height 14
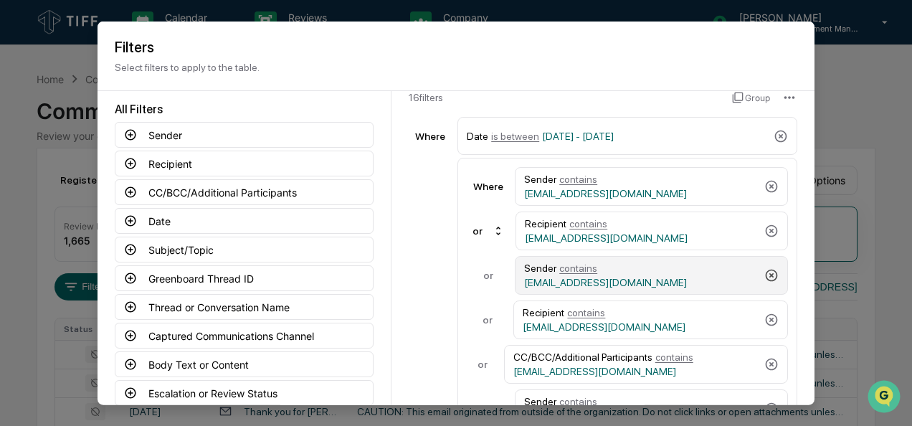
click at [765, 268] on icon at bounding box center [772, 275] width 14 height 14
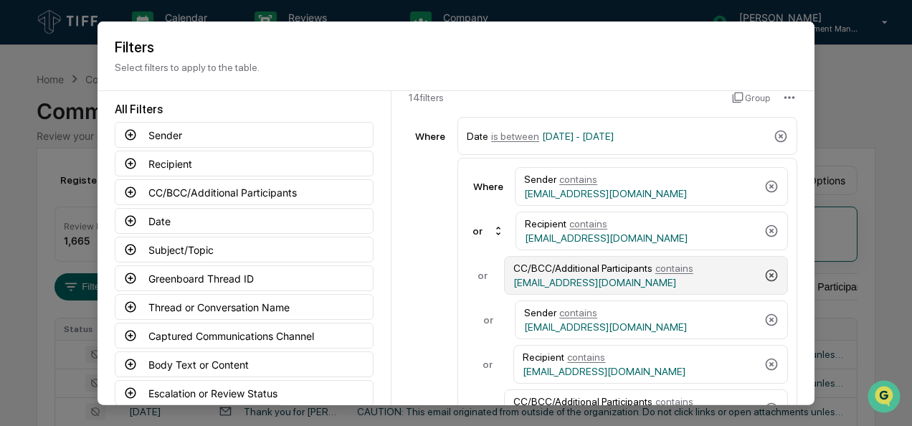
click at [765, 268] on icon at bounding box center [772, 275] width 14 height 14
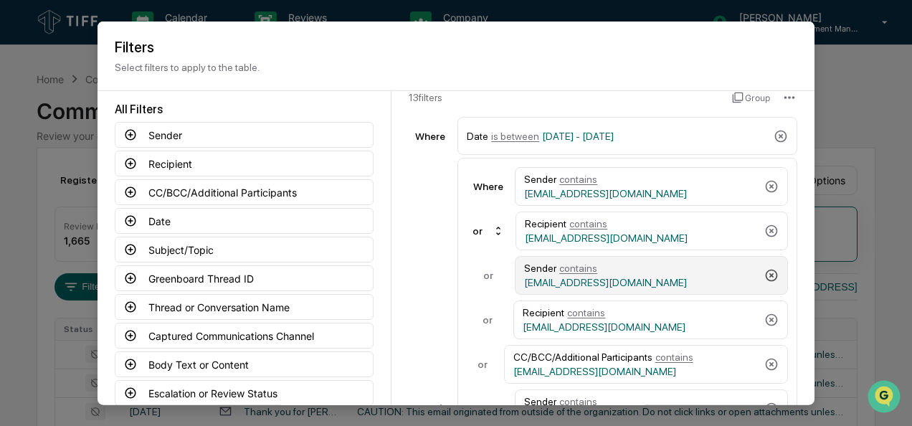
click at [765, 268] on icon at bounding box center [772, 275] width 14 height 14
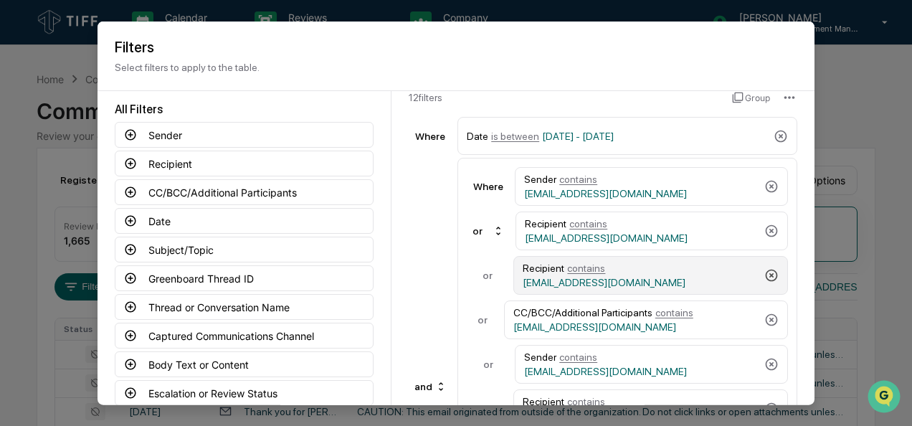
click at [765, 268] on icon at bounding box center [772, 275] width 14 height 14
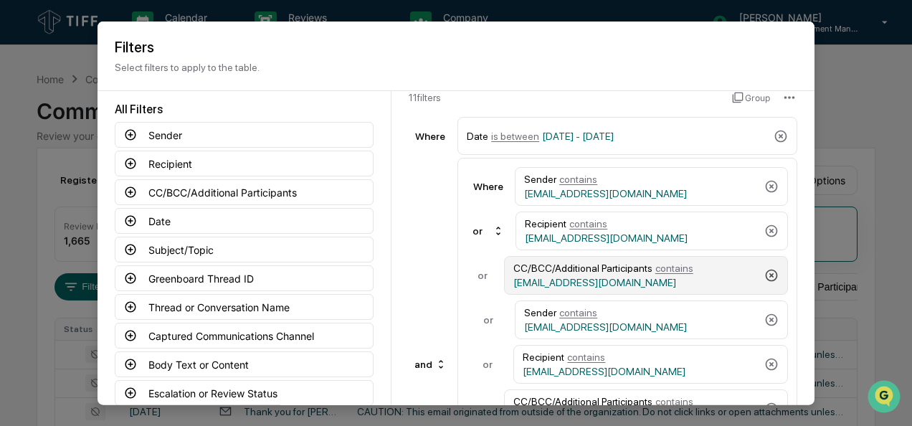
click at [765, 268] on icon at bounding box center [772, 275] width 14 height 14
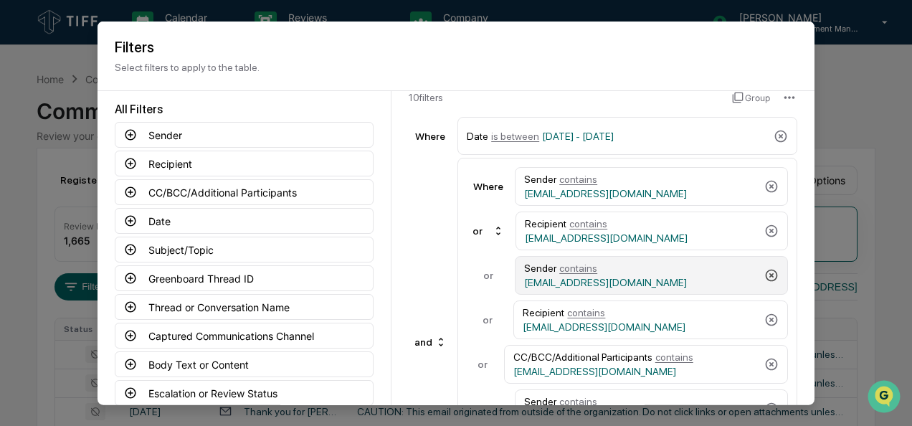
click at [765, 268] on icon at bounding box center [772, 275] width 14 height 14
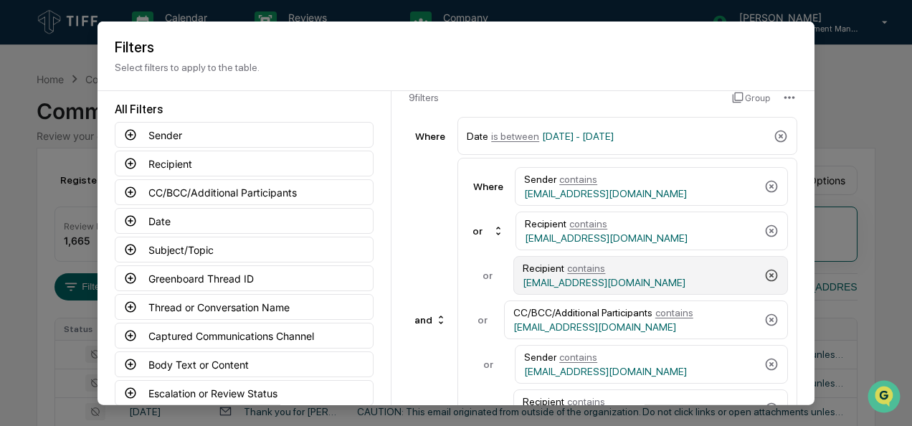
click at [765, 268] on icon at bounding box center [772, 275] width 14 height 14
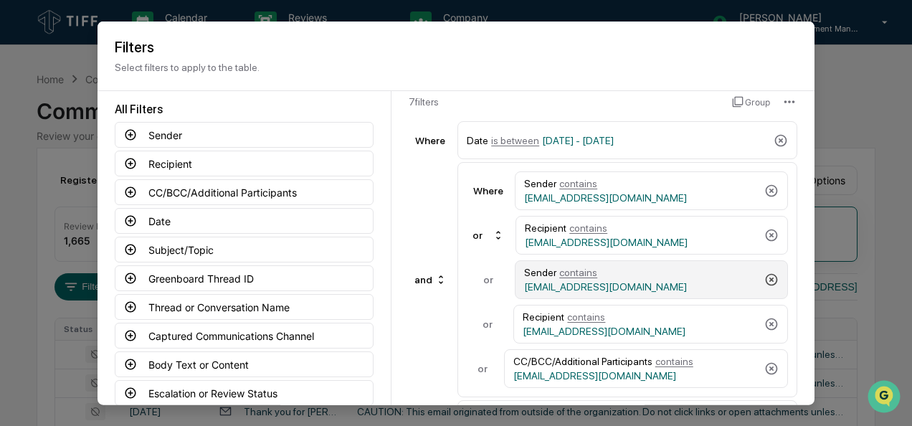
scroll to position [28, 0]
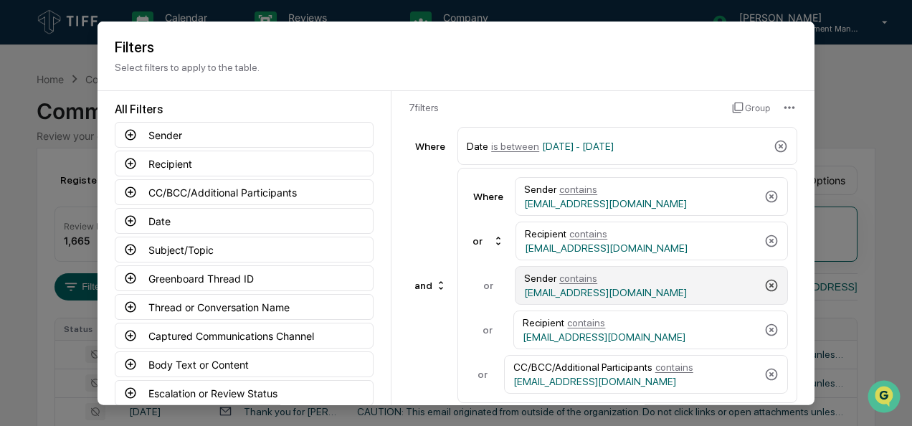
click at [760, 268] on div "Sender contains [EMAIL_ADDRESS][DOMAIN_NAME]" at bounding box center [651, 285] width 273 height 39
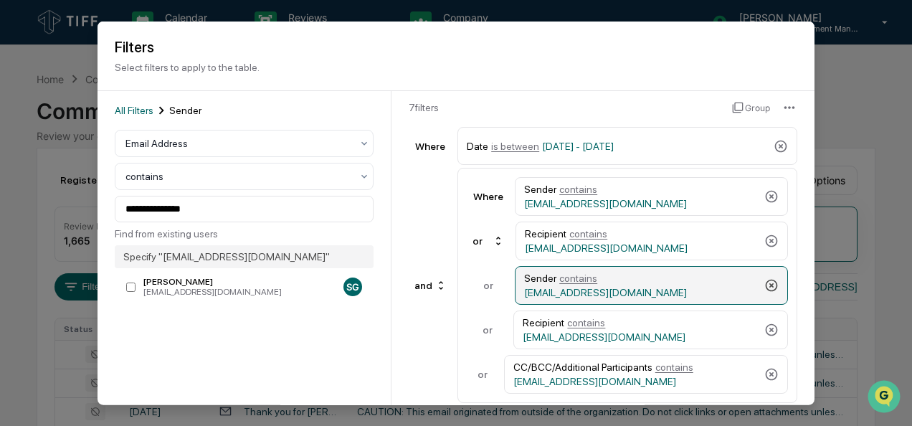
click at [760, 268] on div "Sender contains [EMAIL_ADDRESS][DOMAIN_NAME]" at bounding box center [651, 285] width 273 height 39
click at [766, 279] on icon at bounding box center [772, 285] width 12 height 12
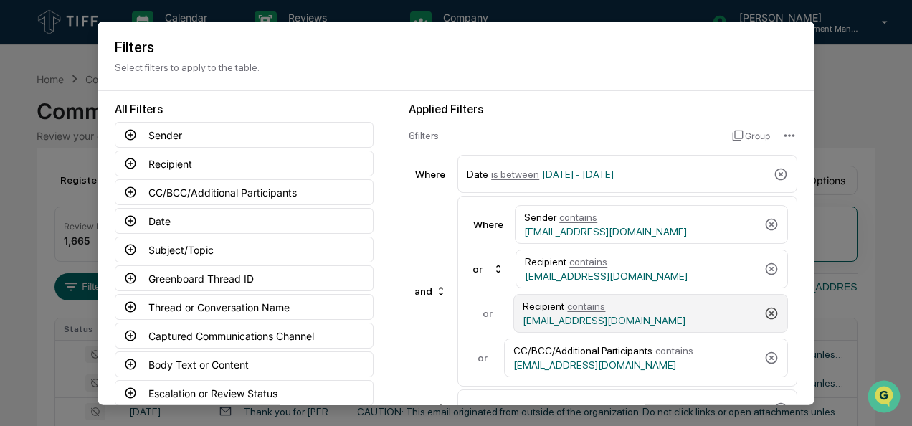
scroll to position [0, 0]
click at [766, 311] on icon at bounding box center [772, 313] width 14 height 14
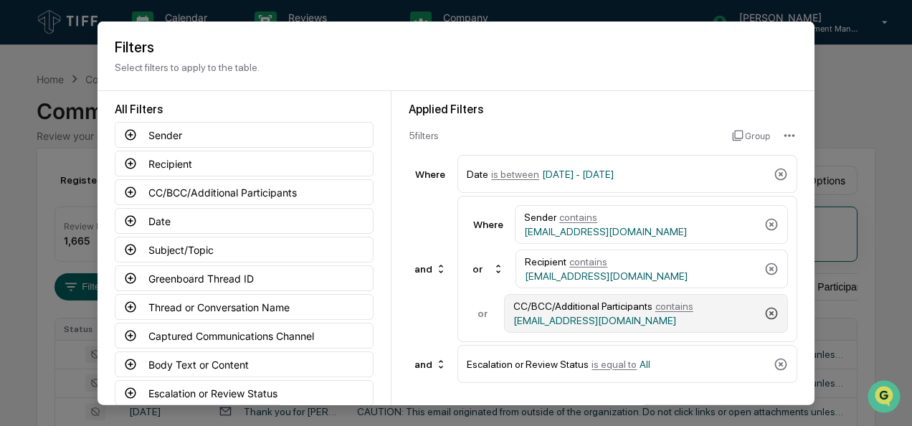
scroll to position [29, 0]
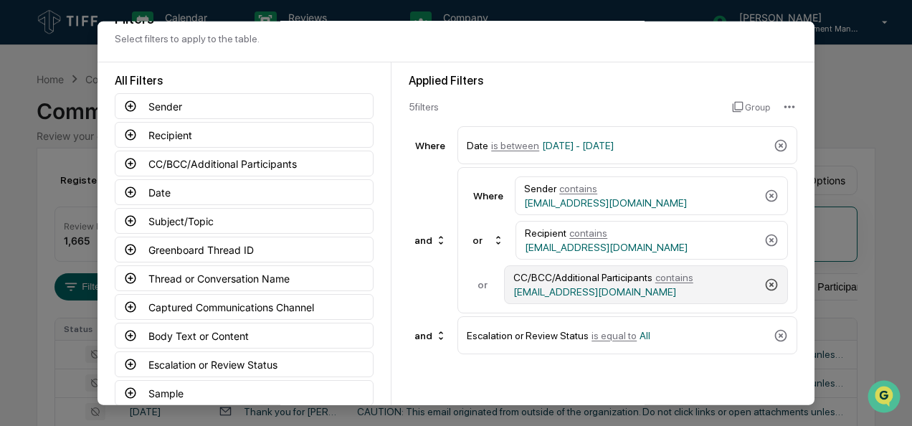
click at [773, 283] on icon at bounding box center [772, 285] width 14 height 14
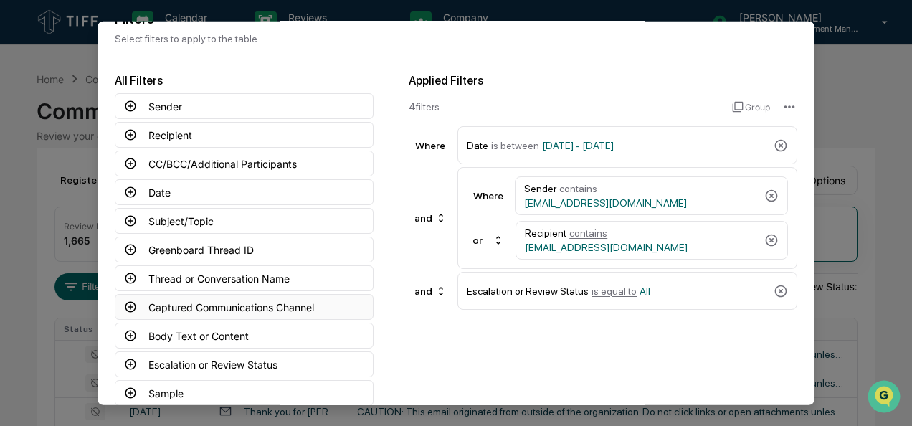
click at [124, 301] on icon at bounding box center [130, 307] width 13 height 13
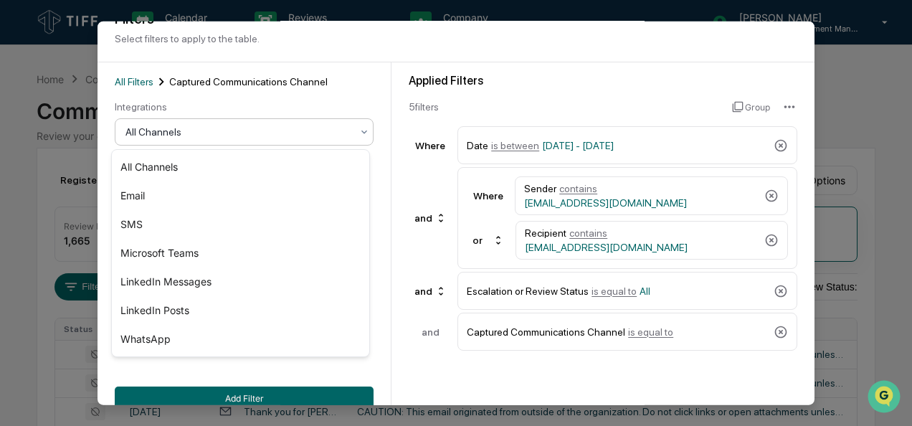
click at [227, 135] on div at bounding box center [239, 132] width 226 height 14
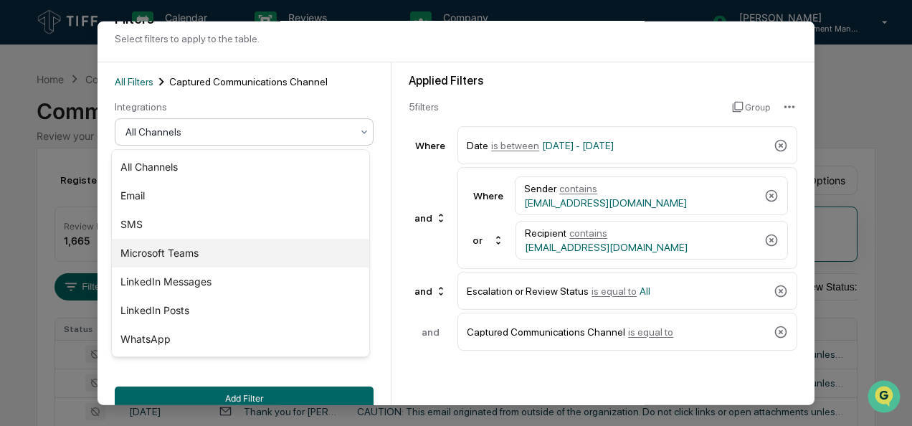
click at [186, 261] on div "Microsoft Teams" at bounding box center [240, 253] width 257 height 29
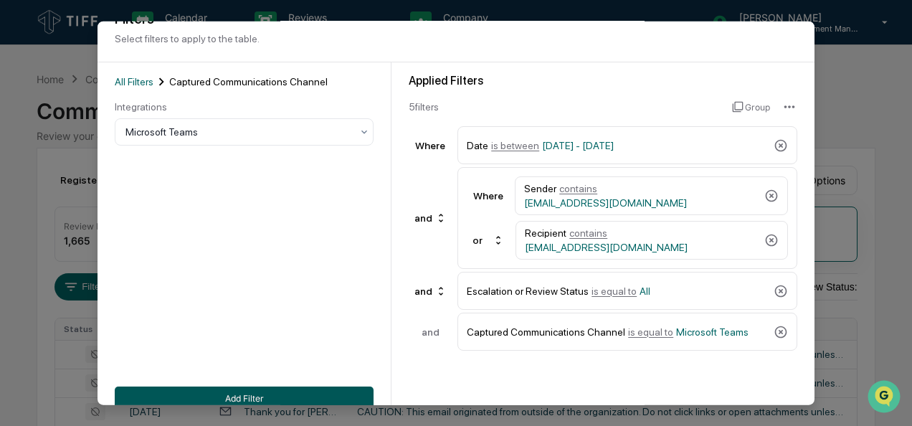
click at [237, 392] on button "Add Filter" at bounding box center [244, 398] width 259 height 23
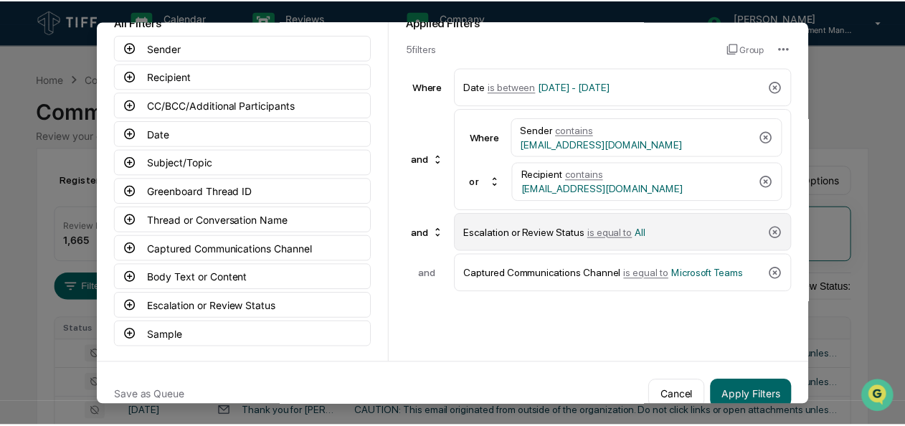
scroll to position [108, 0]
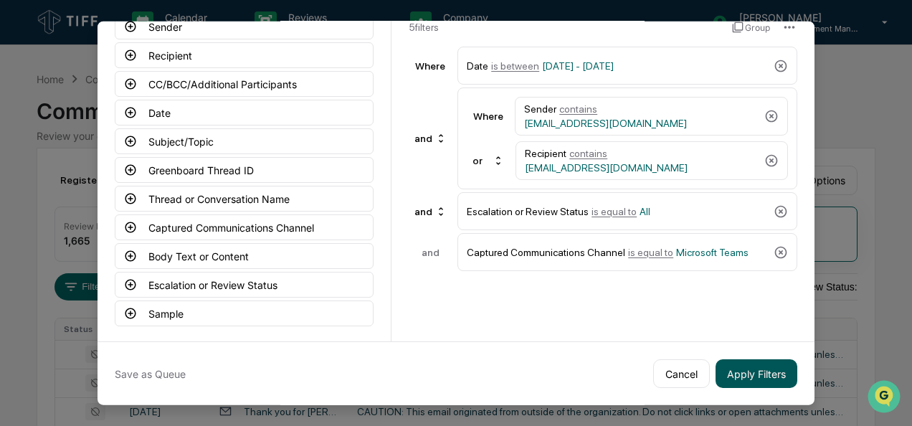
click at [775, 374] on button "Apply Filters" at bounding box center [757, 373] width 82 height 29
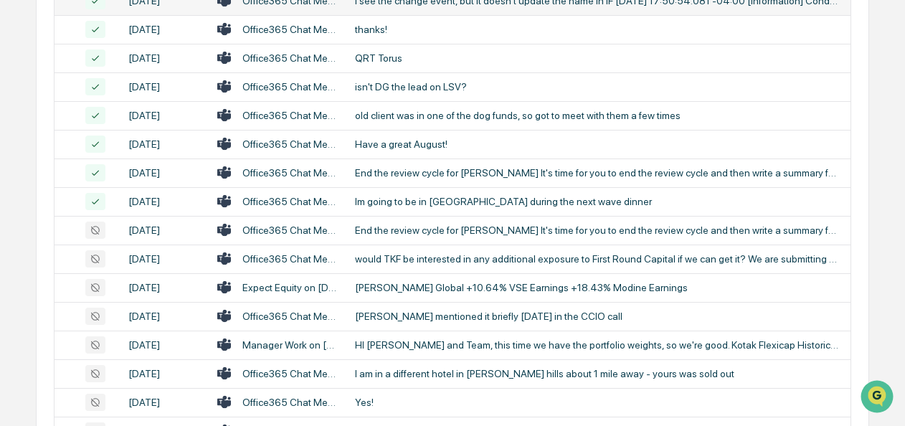
scroll to position [412, 0]
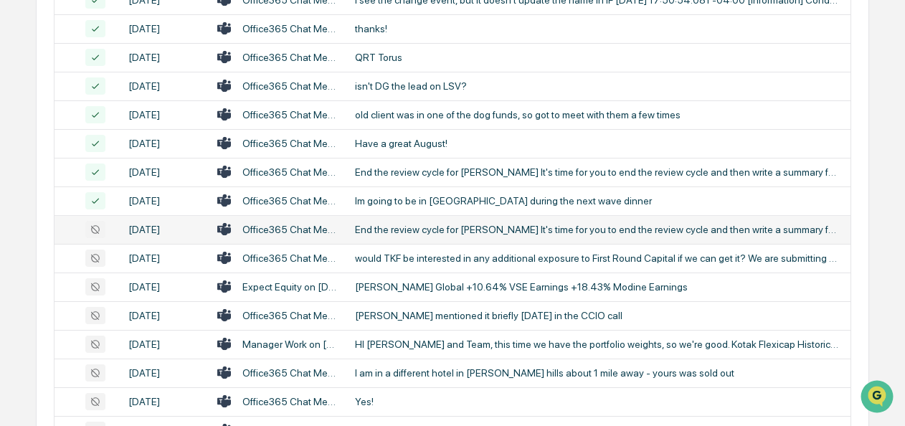
click at [389, 231] on div "End the review cycle for [PERSON_NAME] It's time for you to end the review cycl…" at bounding box center [598, 229] width 487 height 11
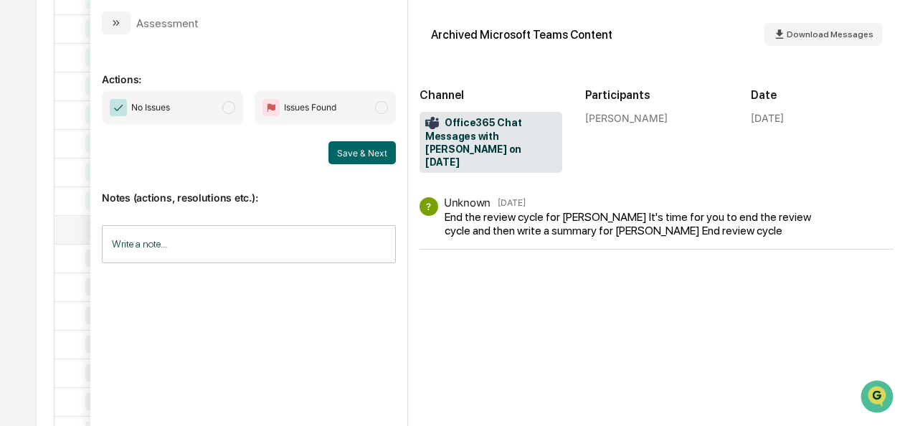
scroll to position [443, 0]
click at [108, 18] on button "modal" at bounding box center [116, 22] width 29 height 23
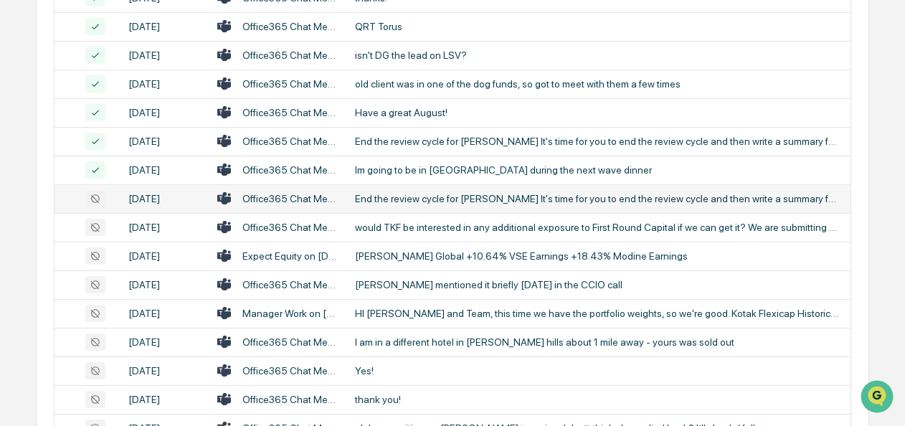
click at [403, 204] on div "End the review cycle for [PERSON_NAME] It's time for you to end the review cycl…" at bounding box center [598, 198] width 487 height 11
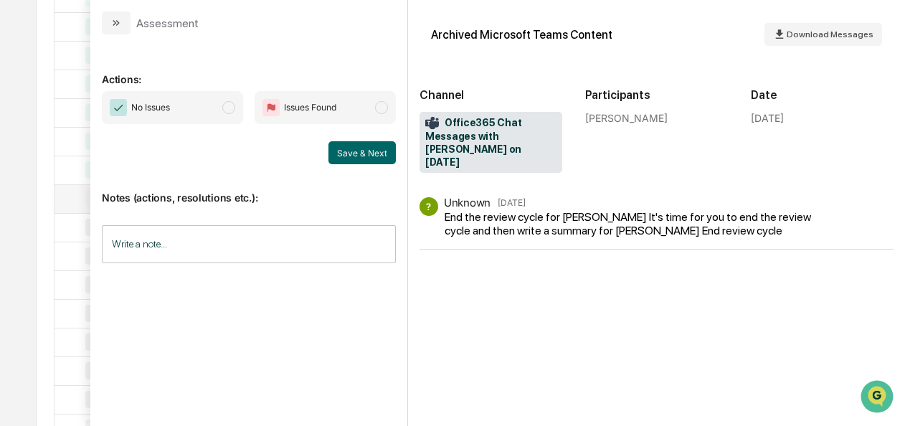
click at [235, 105] on span "modal" at bounding box center [228, 107] width 13 height 13
click at [350, 157] on button "Save & Next" at bounding box center [361, 152] width 67 height 23
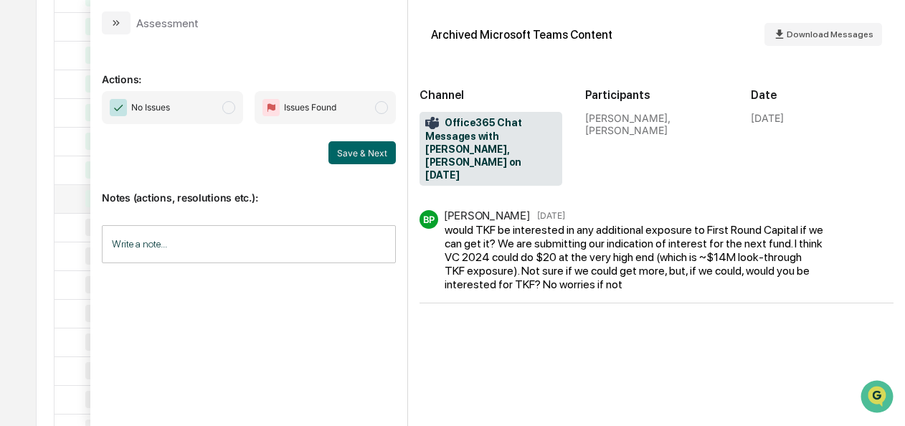
scroll to position [716, 0]
click at [230, 110] on span "modal" at bounding box center [228, 107] width 13 height 13
click at [344, 149] on button "Save & Next" at bounding box center [361, 152] width 67 height 23
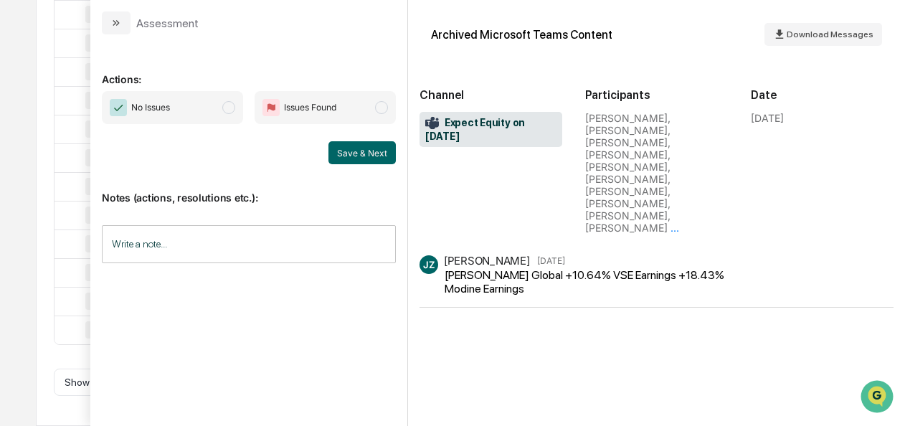
click at [223, 110] on span "No Issues" at bounding box center [172, 107] width 141 height 33
click at [326, 150] on div "Save & Next" at bounding box center [249, 152] width 294 height 23
click at [334, 155] on button "Save & Next" at bounding box center [361, 152] width 67 height 23
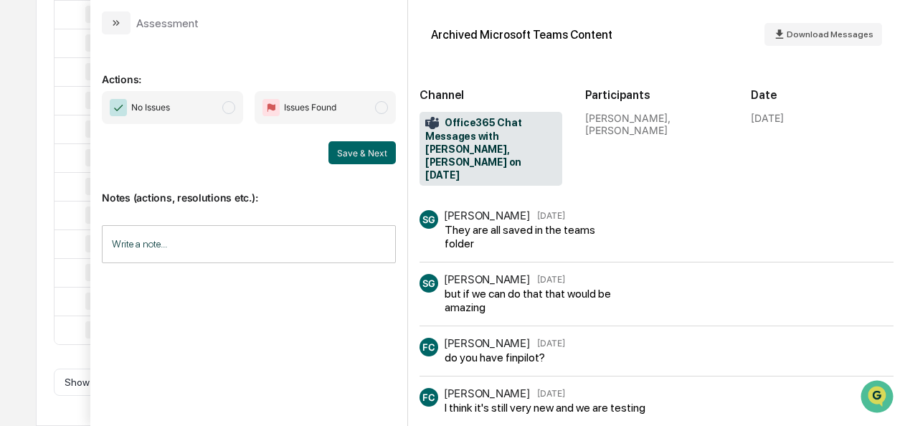
click at [241, 110] on span "No Issues" at bounding box center [172, 107] width 141 height 33
click at [357, 164] on div "Notes (actions, resolutions etc.): Write a note... Write a note..." at bounding box center [249, 222] width 294 height 116
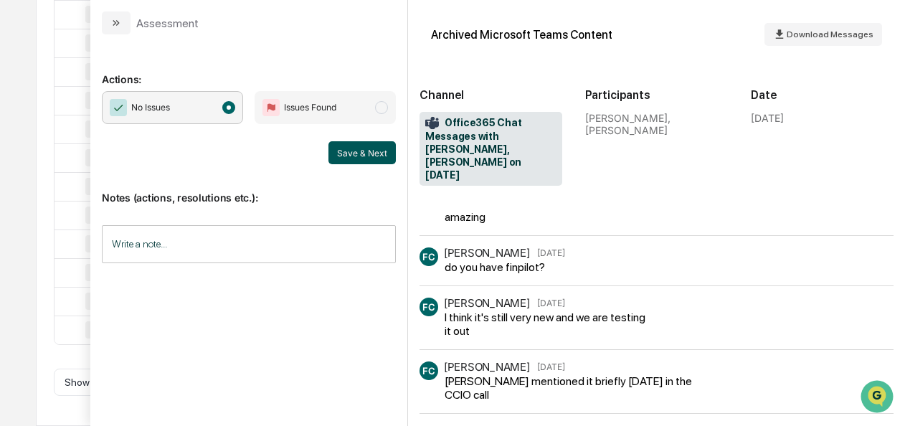
click at [339, 156] on button "Save & Next" at bounding box center [361, 152] width 67 height 23
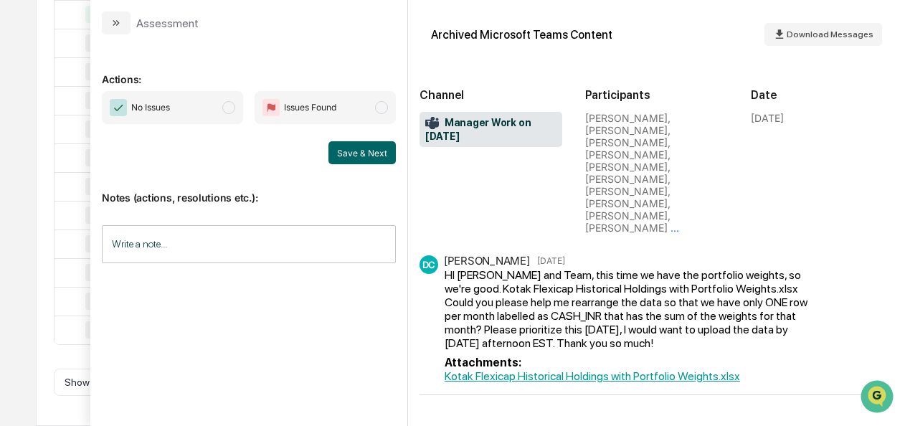
click at [222, 109] on span "No Issues" at bounding box center [172, 107] width 141 height 33
click at [352, 153] on button "Save & Next" at bounding box center [361, 152] width 67 height 23
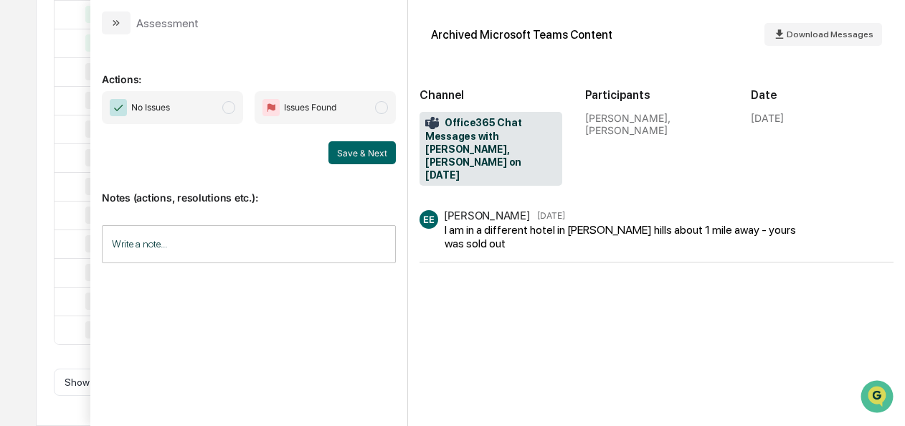
click at [240, 110] on span "No Issues" at bounding box center [172, 107] width 141 height 33
click at [328, 142] on div "Save & Next" at bounding box center [249, 152] width 294 height 23
click at [336, 152] on button "Save & Next" at bounding box center [361, 152] width 67 height 23
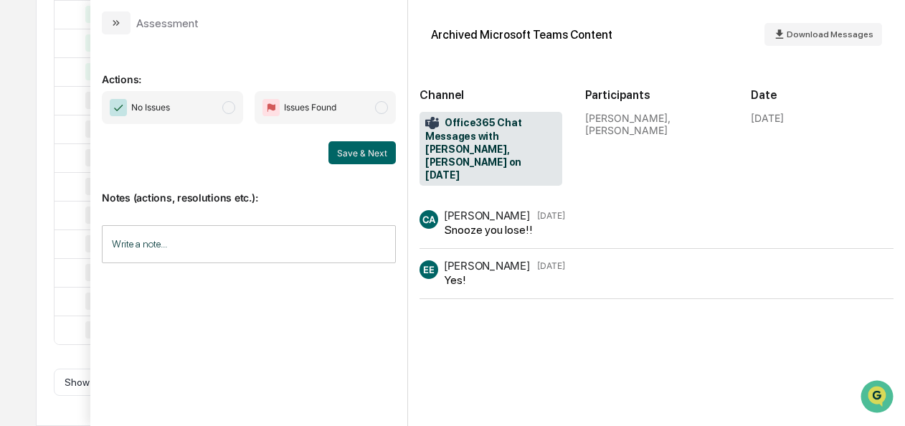
click at [242, 108] on span "No Issues" at bounding box center [172, 107] width 141 height 33
click at [361, 159] on button "Save & Next" at bounding box center [361, 152] width 67 height 23
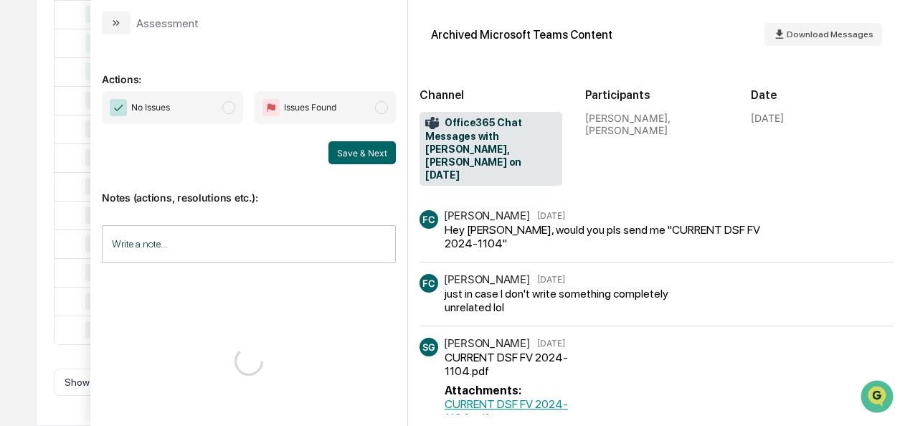
scroll to position [337, 0]
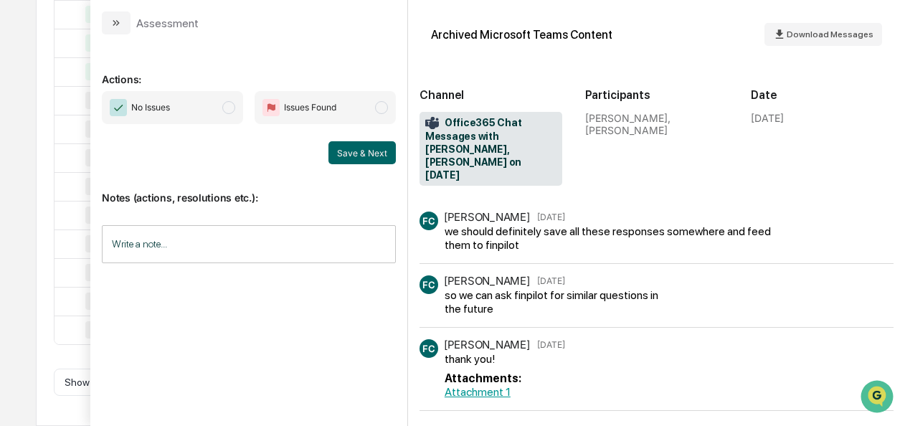
click at [232, 103] on span "modal" at bounding box center [228, 107] width 13 height 13
click at [366, 156] on button "Save & Next" at bounding box center [361, 152] width 67 height 23
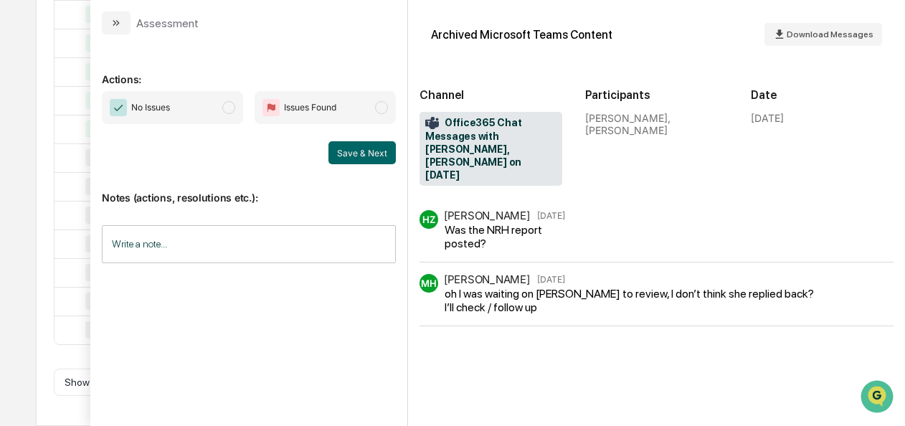
click at [219, 100] on span "No Issues" at bounding box center [172, 107] width 141 height 33
click at [388, 155] on button "Save & Next" at bounding box center [361, 152] width 67 height 23
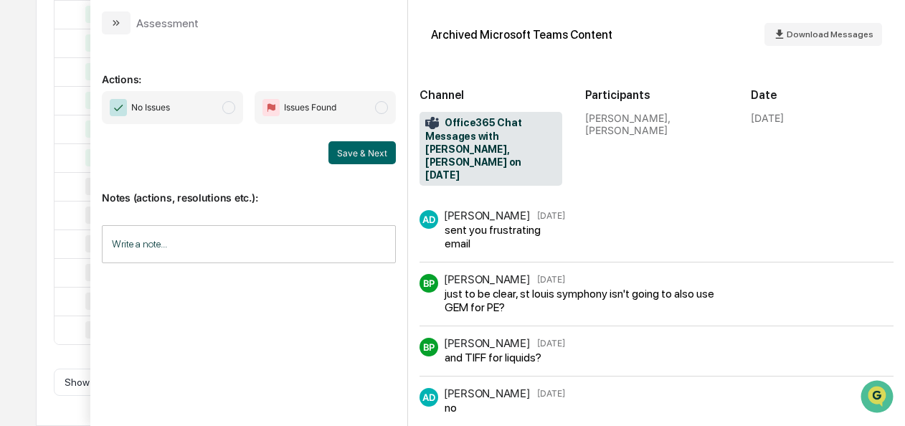
scroll to position [128, 0]
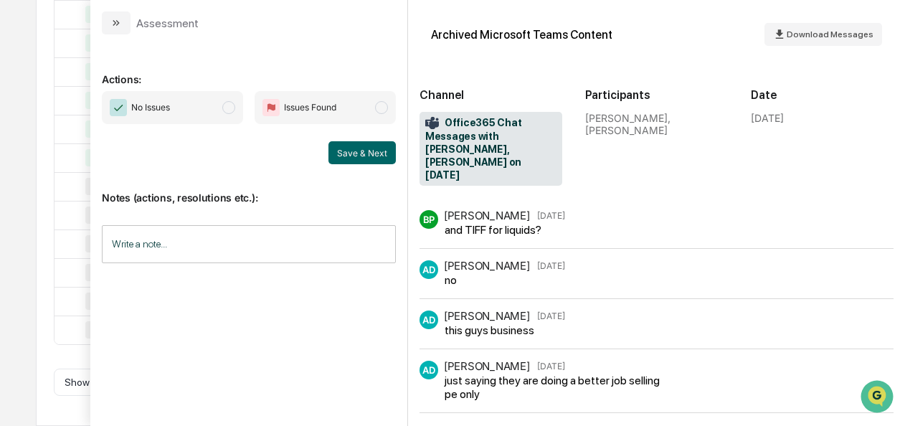
click at [235, 103] on span "modal" at bounding box center [228, 107] width 13 height 13
click at [350, 156] on button "Save & Next" at bounding box center [361, 152] width 67 height 23
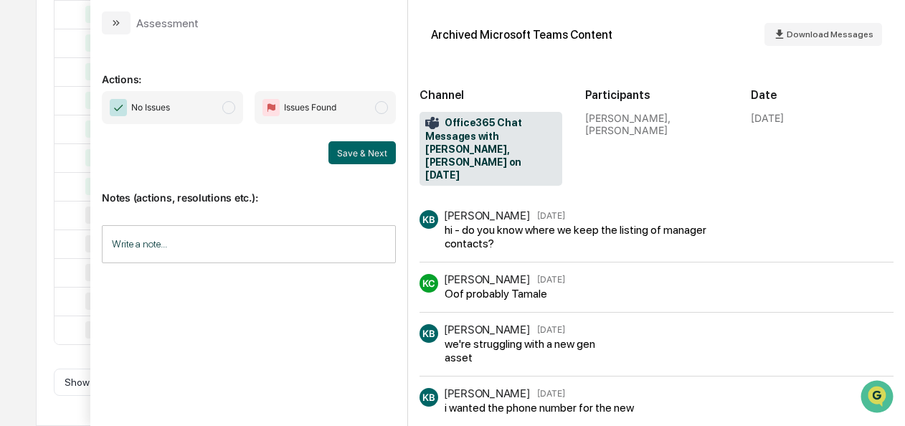
scroll to position [293, 0]
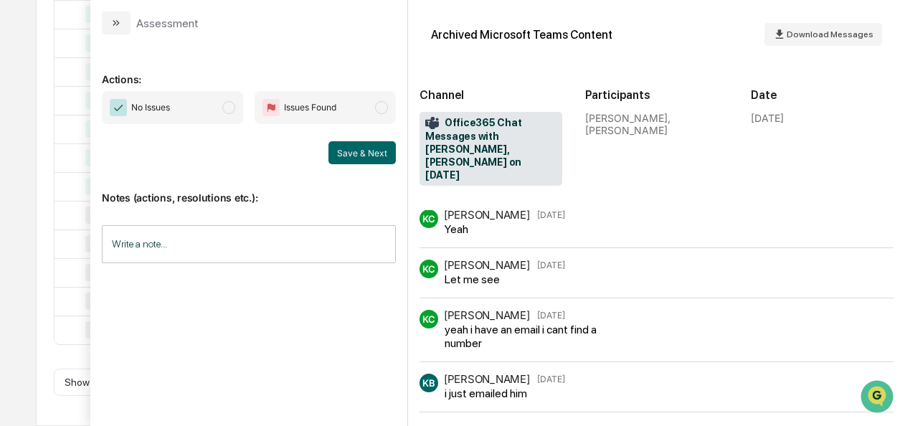
click at [230, 113] on span "modal" at bounding box center [228, 107] width 13 height 13
click at [364, 145] on button "Save & Next" at bounding box center [361, 152] width 67 height 23
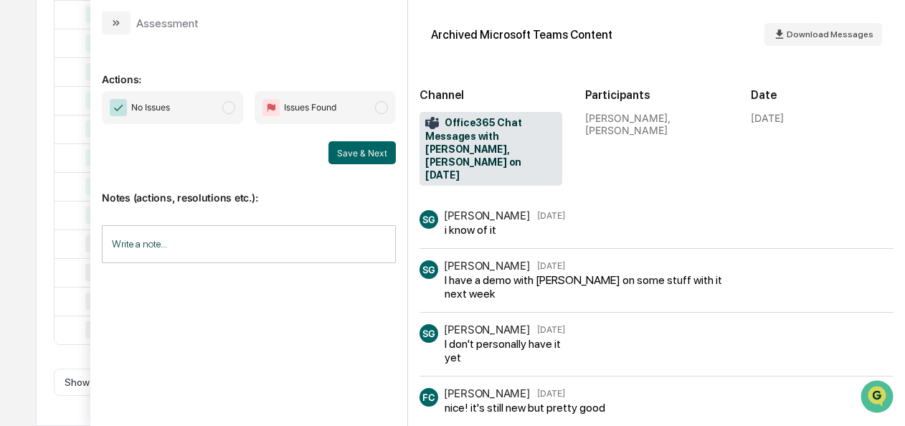
scroll to position [270, 0]
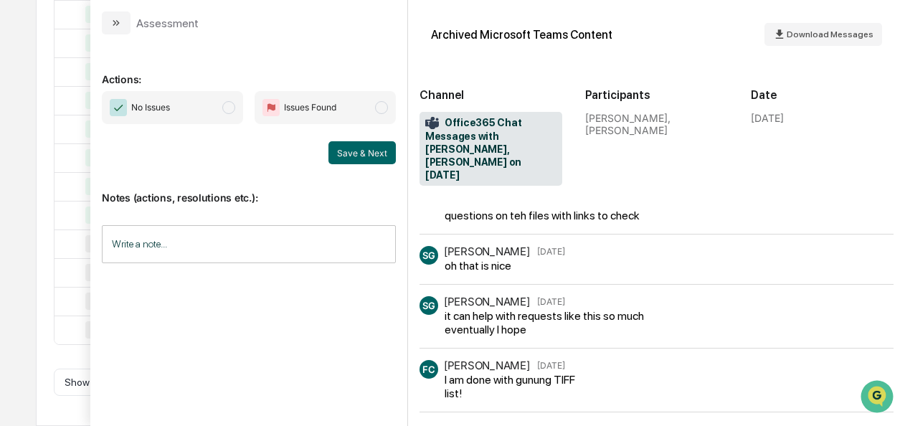
click at [230, 107] on span "modal" at bounding box center [228, 107] width 13 height 13
click at [354, 166] on div "Notes (actions, resolutions etc.): Write a note... Write a note..." at bounding box center [249, 222] width 294 height 116
click at [354, 157] on button "Save & Next" at bounding box center [361, 152] width 67 height 23
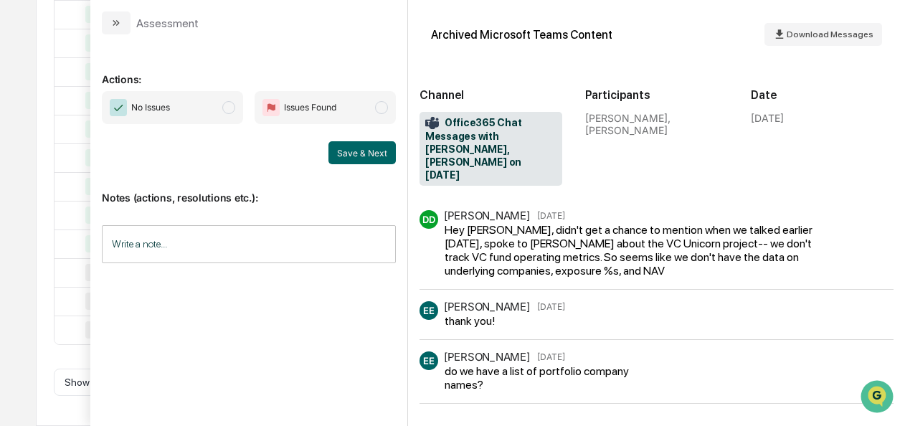
scroll to position [647, 0]
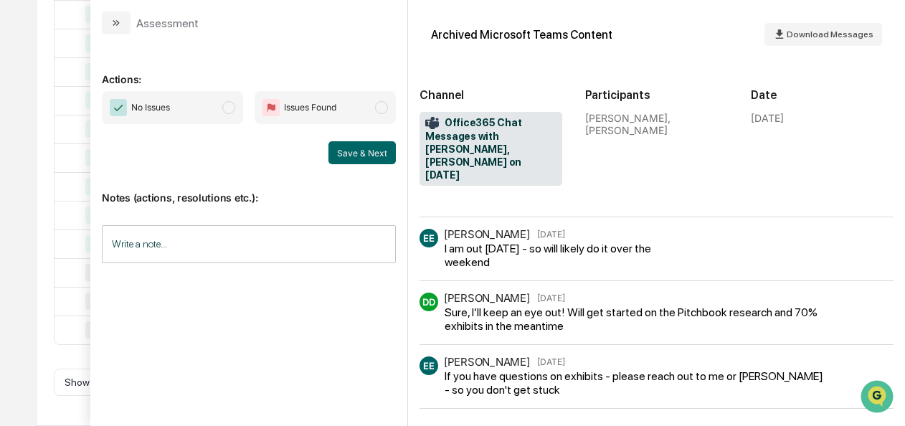
click at [235, 112] on span "No Issues" at bounding box center [172, 107] width 141 height 33
click at [351, 156] on button "Save & Next" at bounding box center [361, 152] width 67 height 23
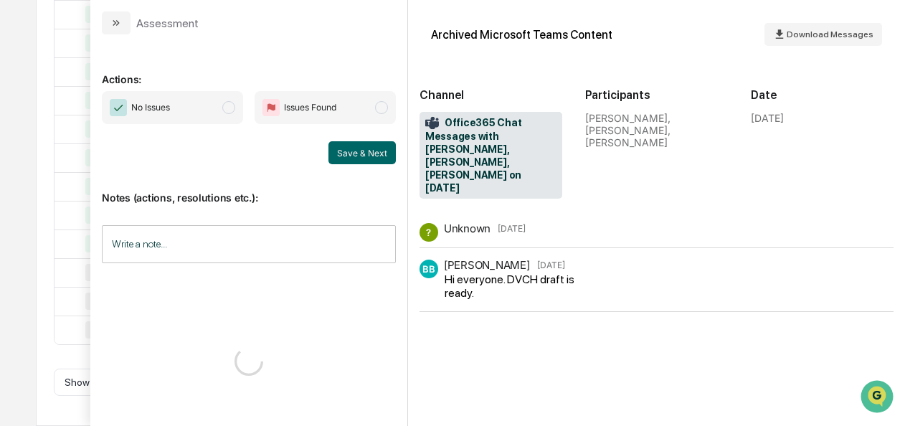
click at [211, 103] on span "No Issues" at bounding box center [172, 107] width 141 height 33
click at [345, 144] on button "Save & Next" at bounding box center [361, 152] width 67 height 23
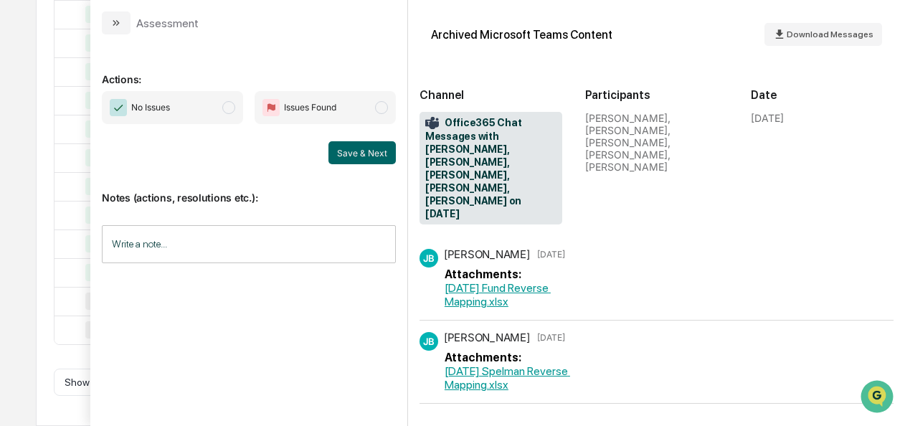
click at [231, 112] on span "modal" at bounding box center [228, 107] width 13 height 13
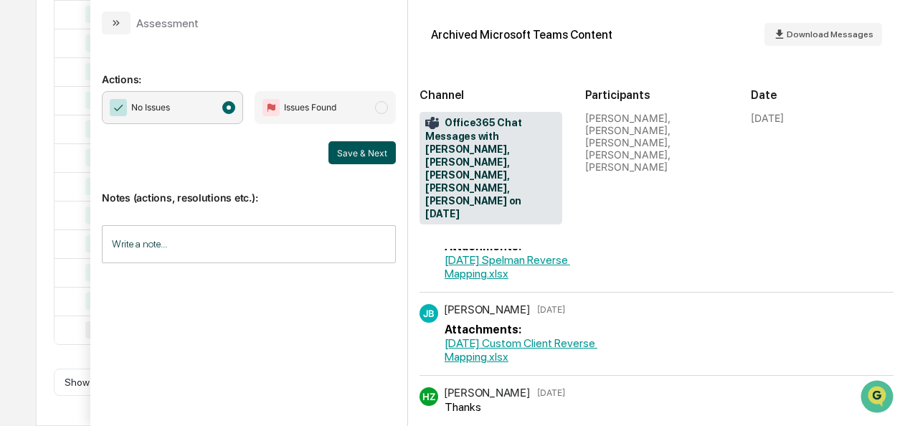
click at [380, 162] on button "Save & Next" at bounding box center [361, 152] width 67 height 23
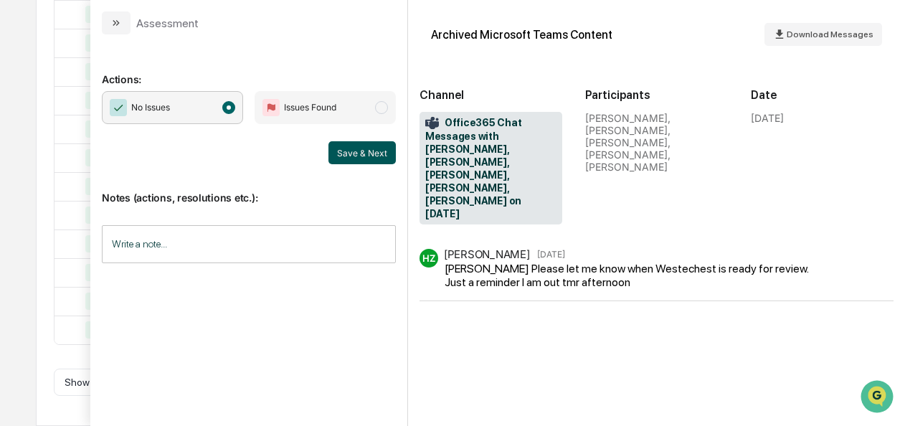
click at [344, 143] on button "Save & Next" at bounding box center [361, 152] width 67 height 23
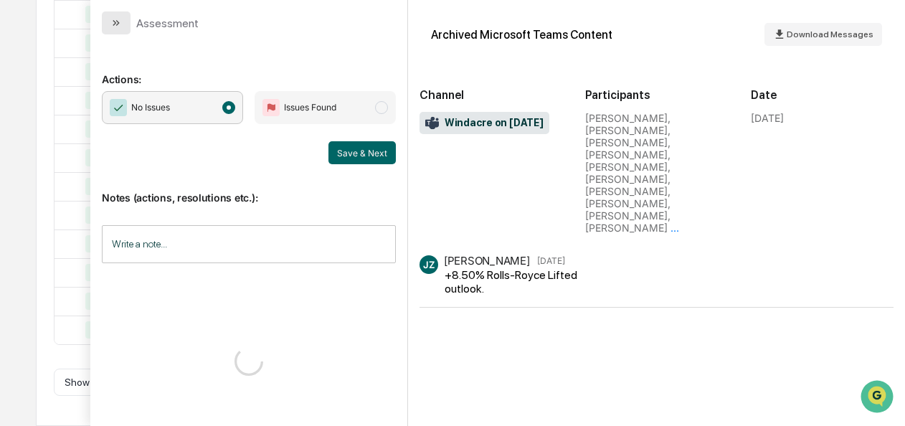
click at [113, 27] on icon "modal" at bounding box center [115, 22] width 11 height 11
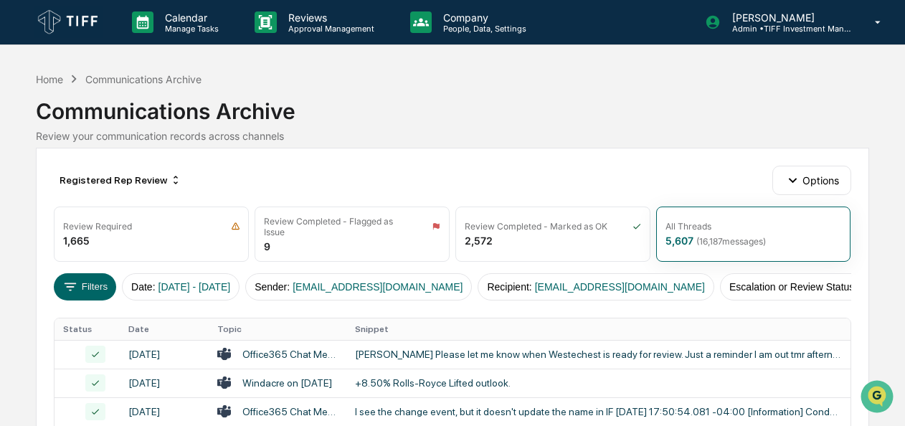
click at [100, 76] on div "Communications Archive" at bounding box center [143, 79] width 116 height 12
click at [56, 79] on div "Home" at bounding box center [49, 79] width 27 height 12
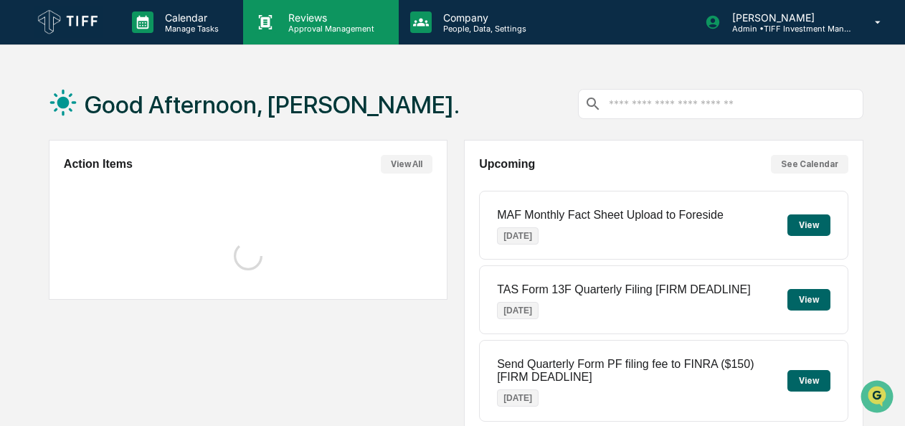
click at [310, 27] on p "Approval Management" at bounding box center [329, 29] width 105 height 10
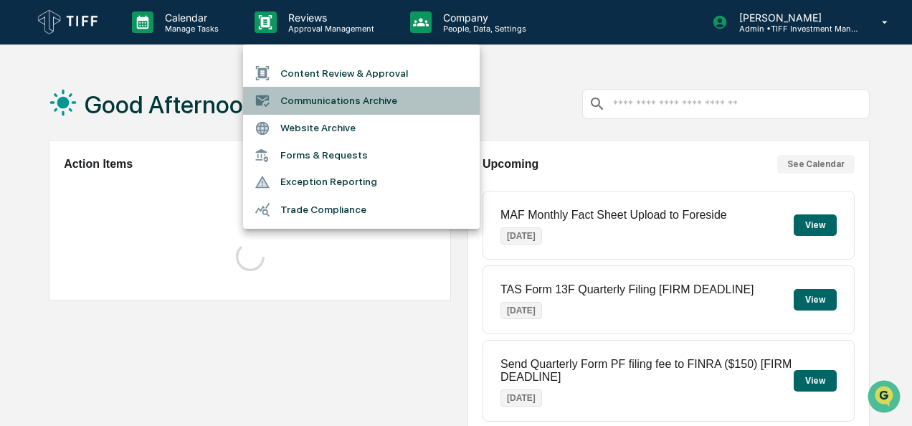
click at [300, 98] on li "Communications Archive" at bounding box center [361, 100] width 237 height 27
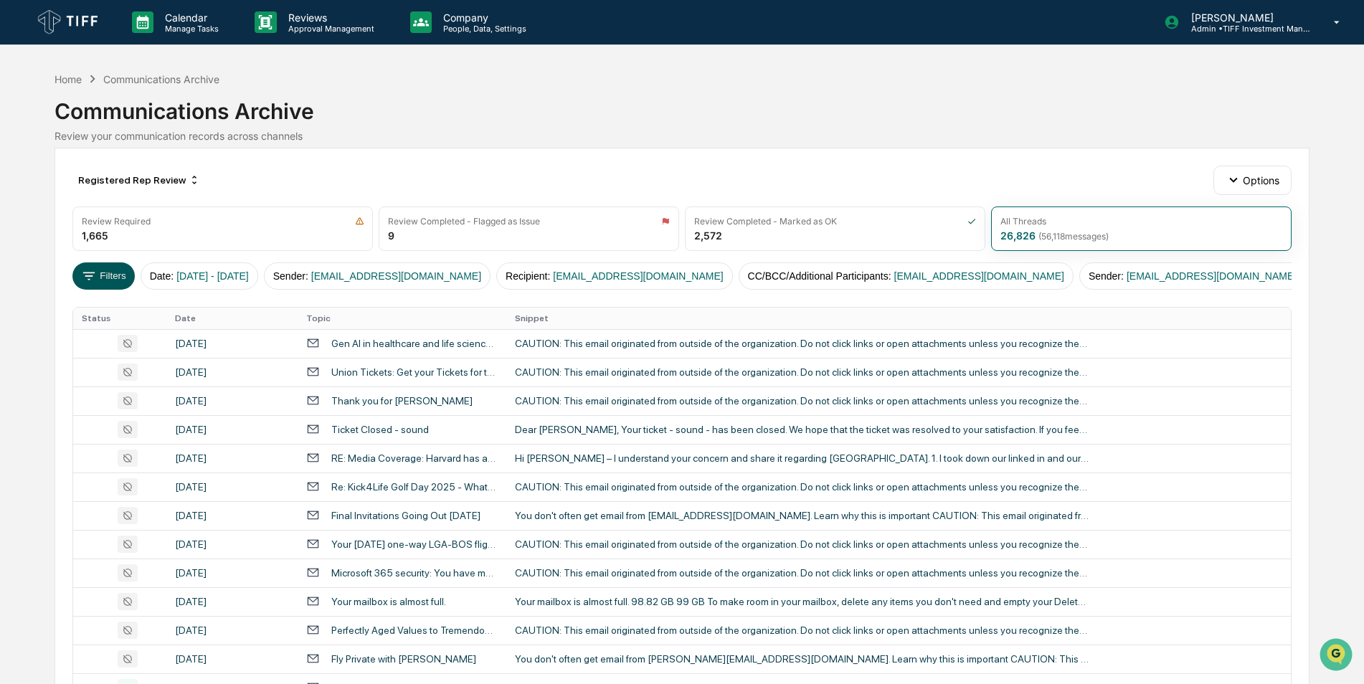
click at [111, 277] on button "Filters" at bounding box center [103, 275] width 62 height 27
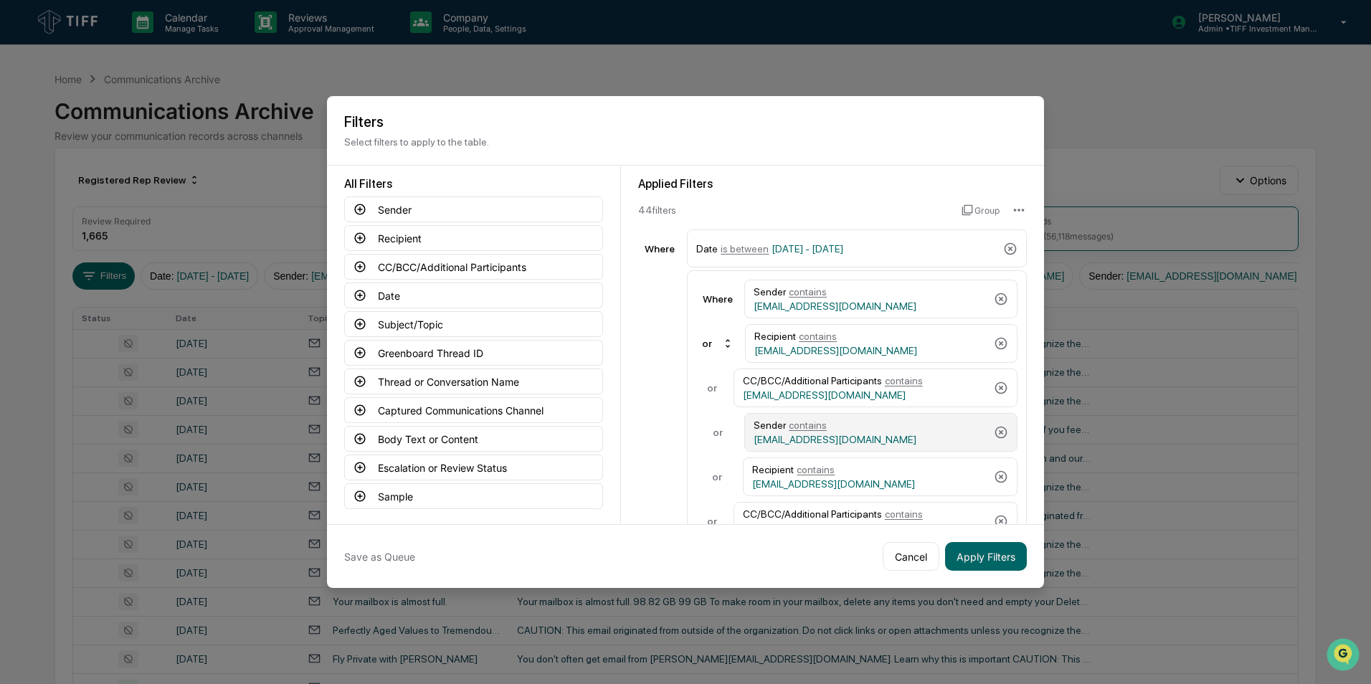
scroll to position [4, 0]
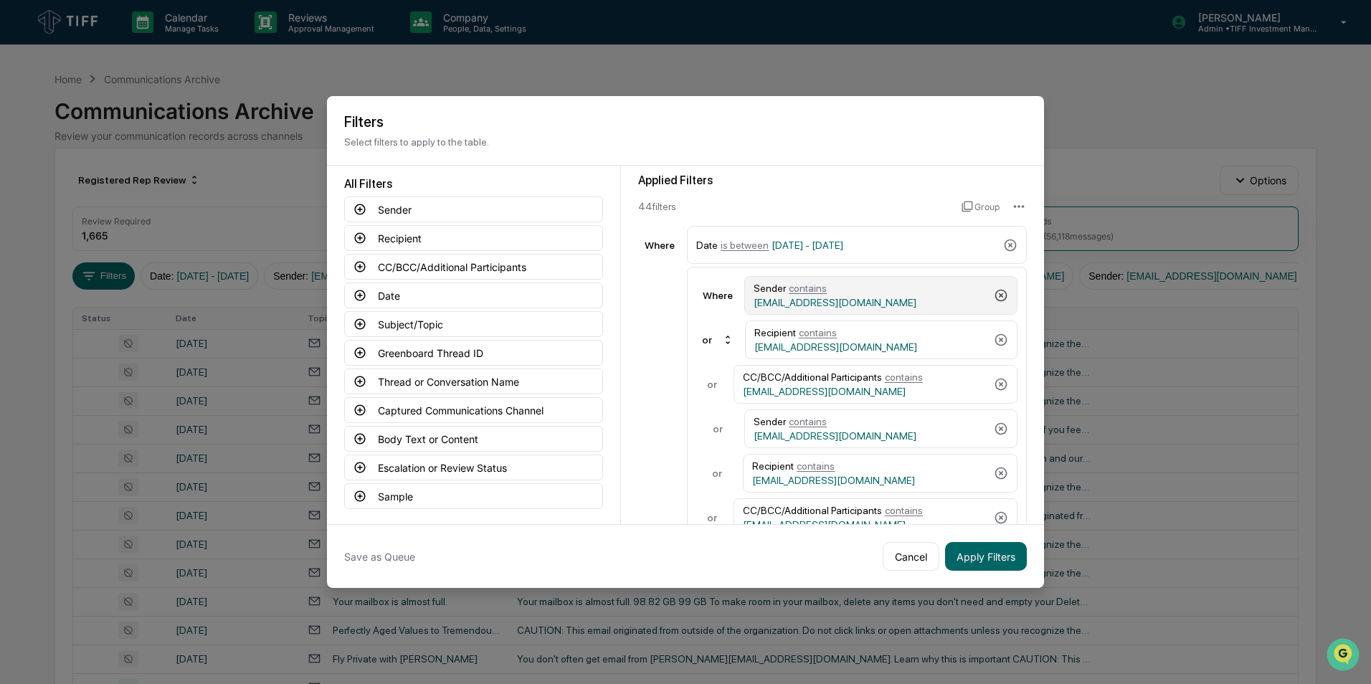
click at [904, 293] on icon at bounding box center [1001, 296] width 12 height 12
click at [904, 293] on icon at bounding box center [1001, 295] width 14 height 14
click at [904, 293] on icon at bounding box center [1001, 296] width 12 height 12
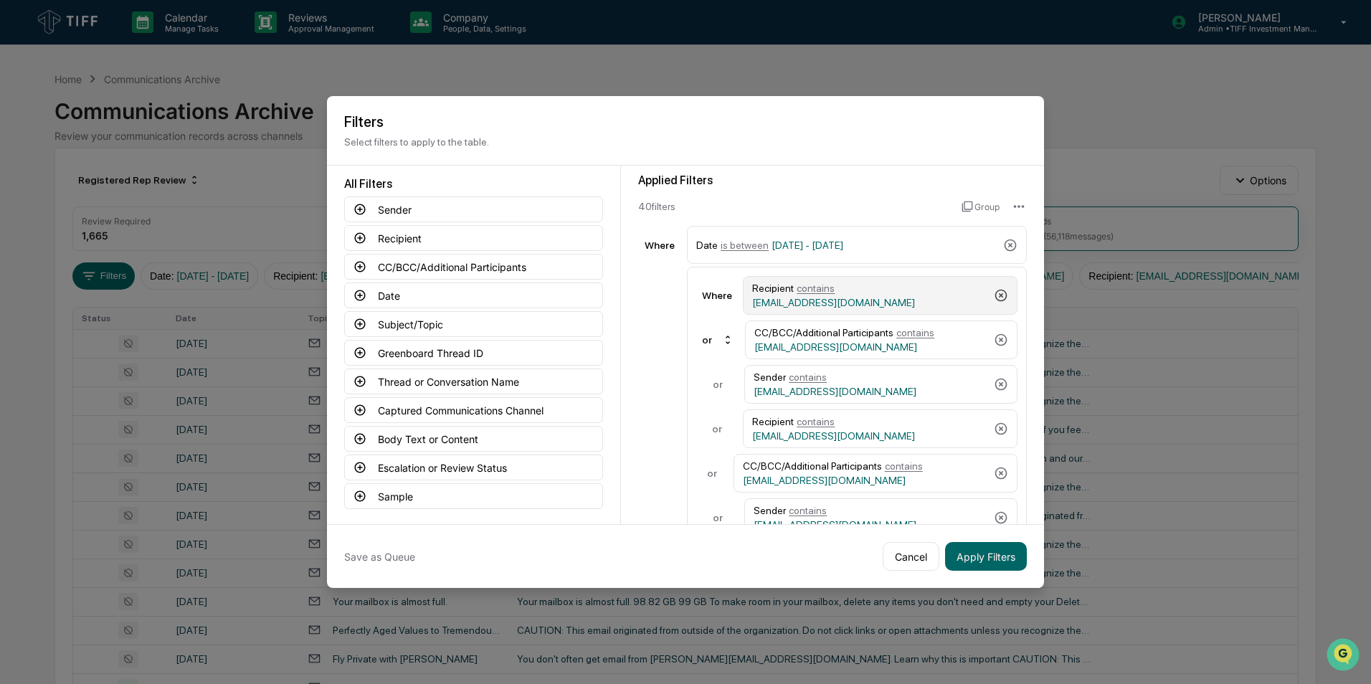
click at [904, 293] on icon at bounding box center [1001, 295] width 14 height 14
click at [904, 293] on icon at bounding box center [1001, 296] width 12 height 12
click at [904, 293] on icon at bounding box center [1001, 295] width 14 height 14
click at [904, 293] on icon at bounding box center [1001, 296] width 12 height 12
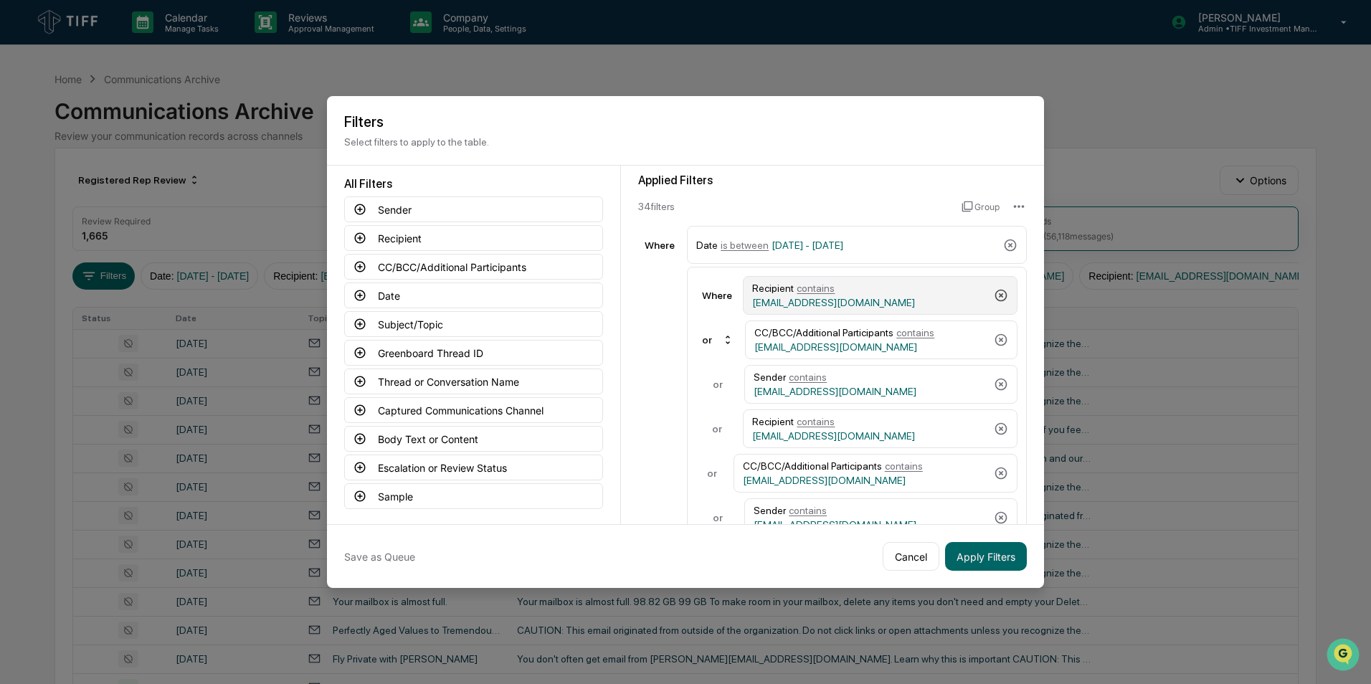
click at [904, 293] on icon at bounding box center [1001, 296] width 12 height 12
click at [904, 293] on icon at bounding box center [1001, 295] width 14 height 14
click at [904, 293] on icon at bounding box center [1001, 296] width 12 height 12
click at [904, 293] on icon at bounding box center [1001, 295] width 14 height 14
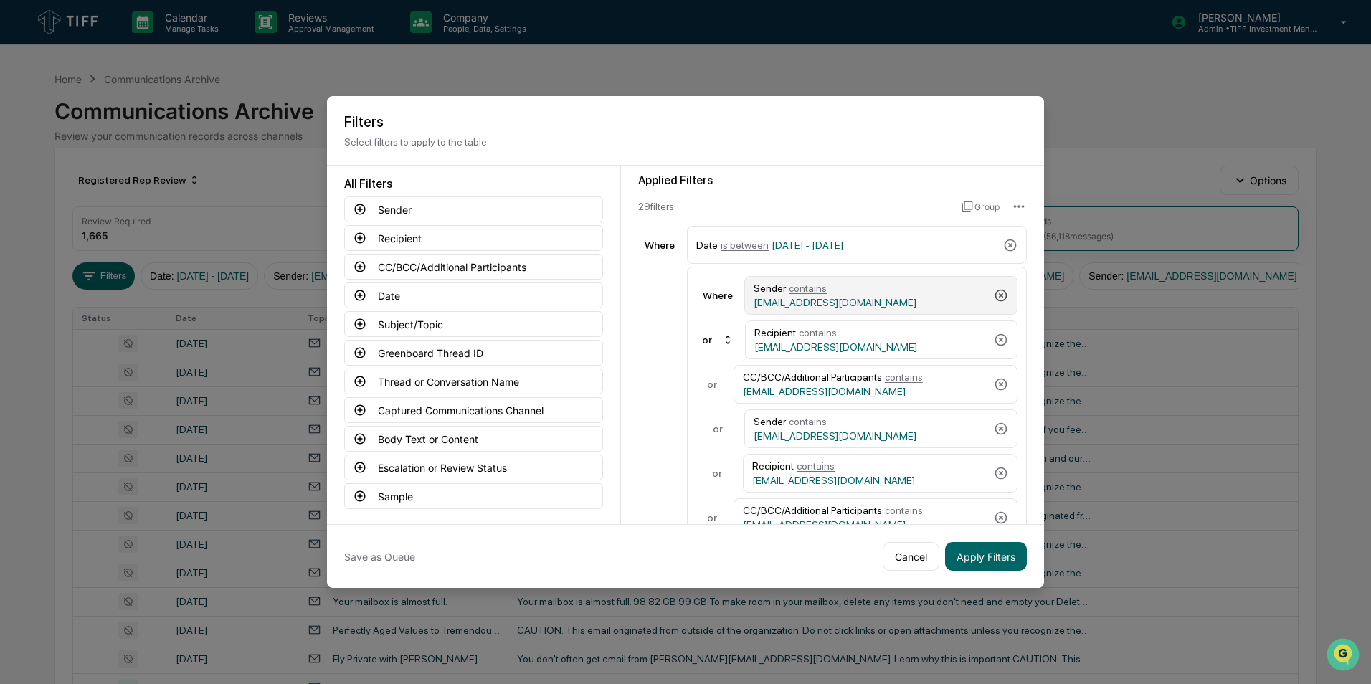
click at [904, 293] on icon at bounding box center [1001, 296] width 12 height 12
click at [904, 293] on icon at bounding box center [1001, 295] width 14 height 14
click at [904, 293] on icon at bounding box center [1001, 296] width 12 height 12
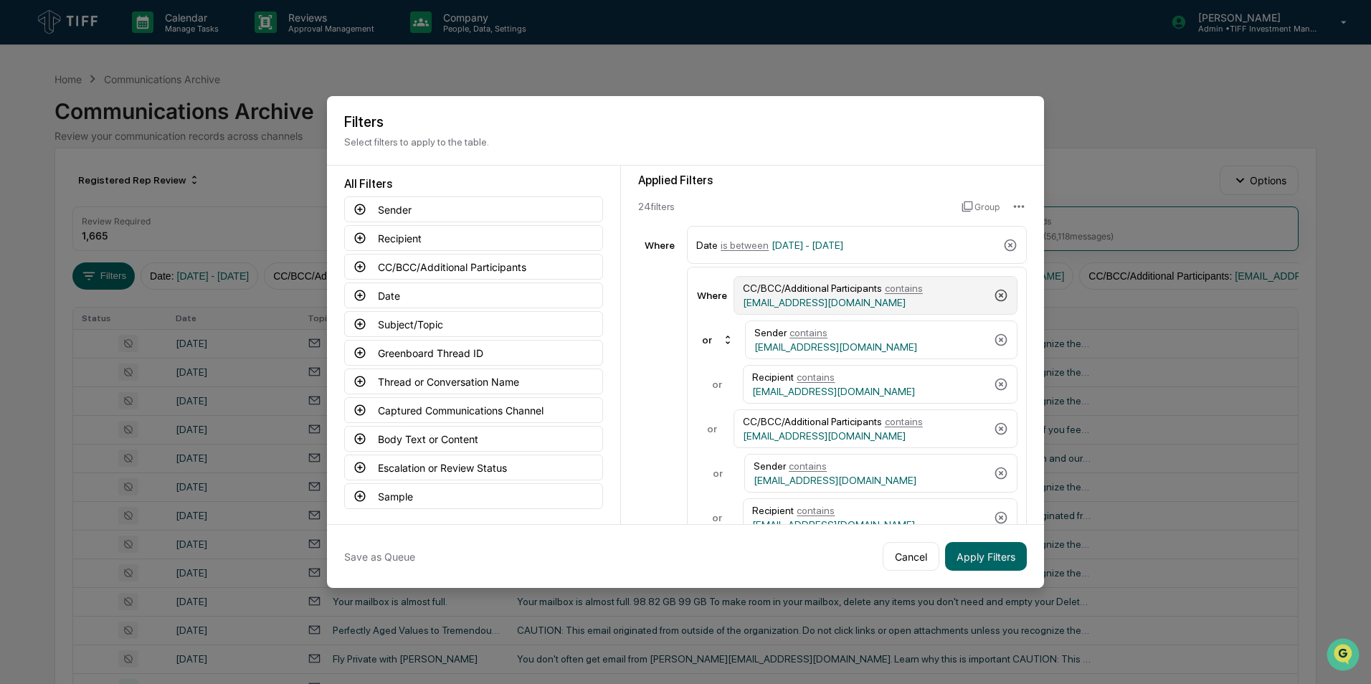
click at [904, 293] on icon at bounding box center [1001, 295] width 14 height 14
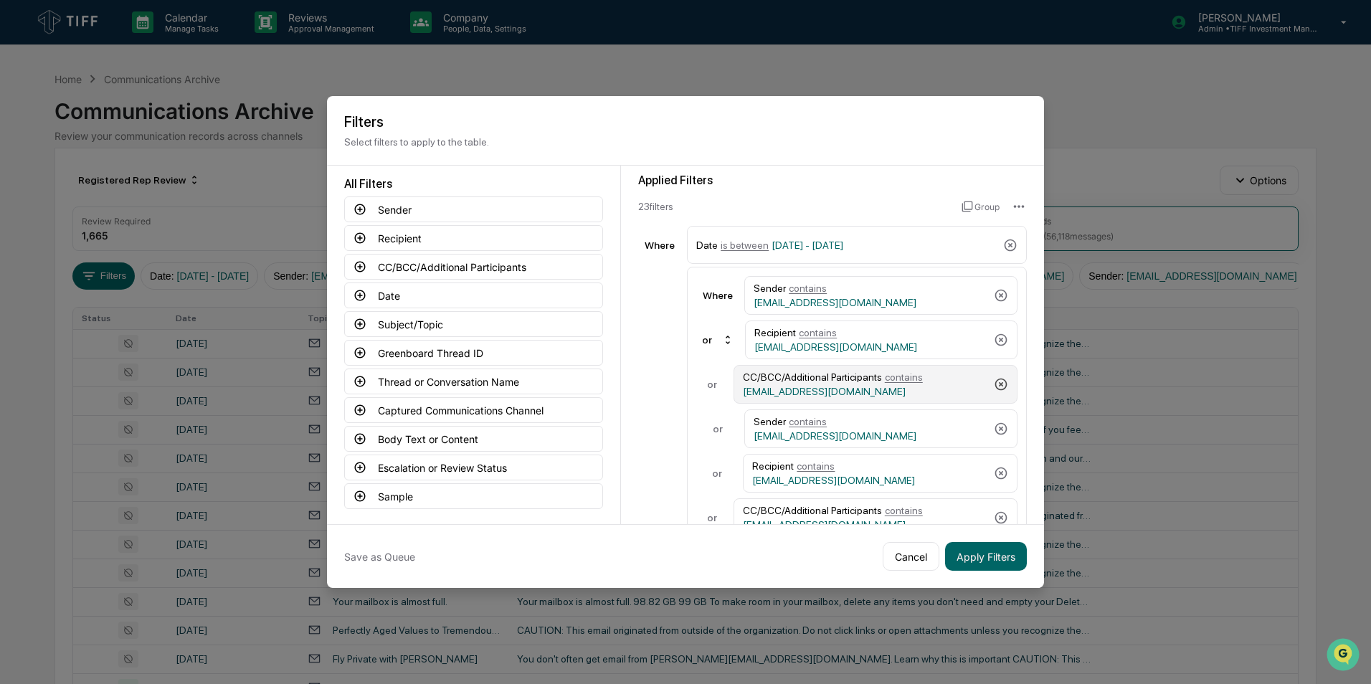
click at [904, 379] on icon at bounding box center [1001, 384] width 14 height 14
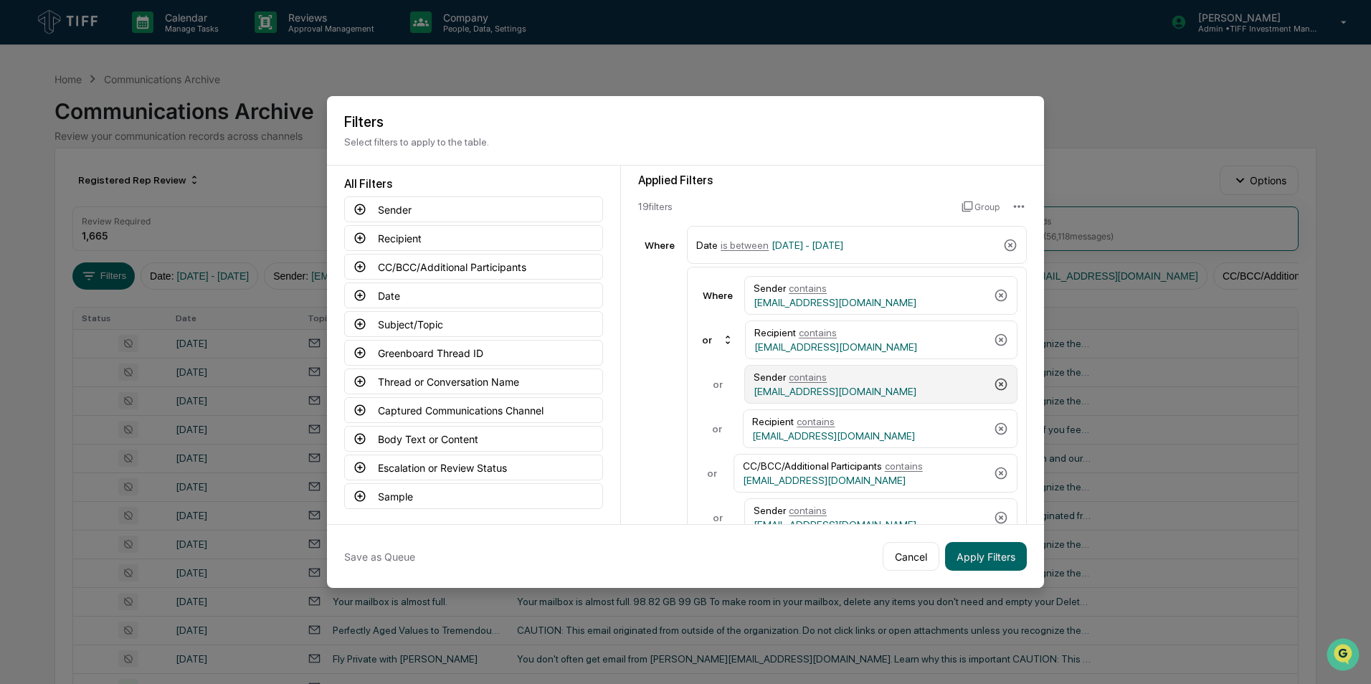
click at [904, 379] on icon at bounding box center [1001, 384] width 14 height 14
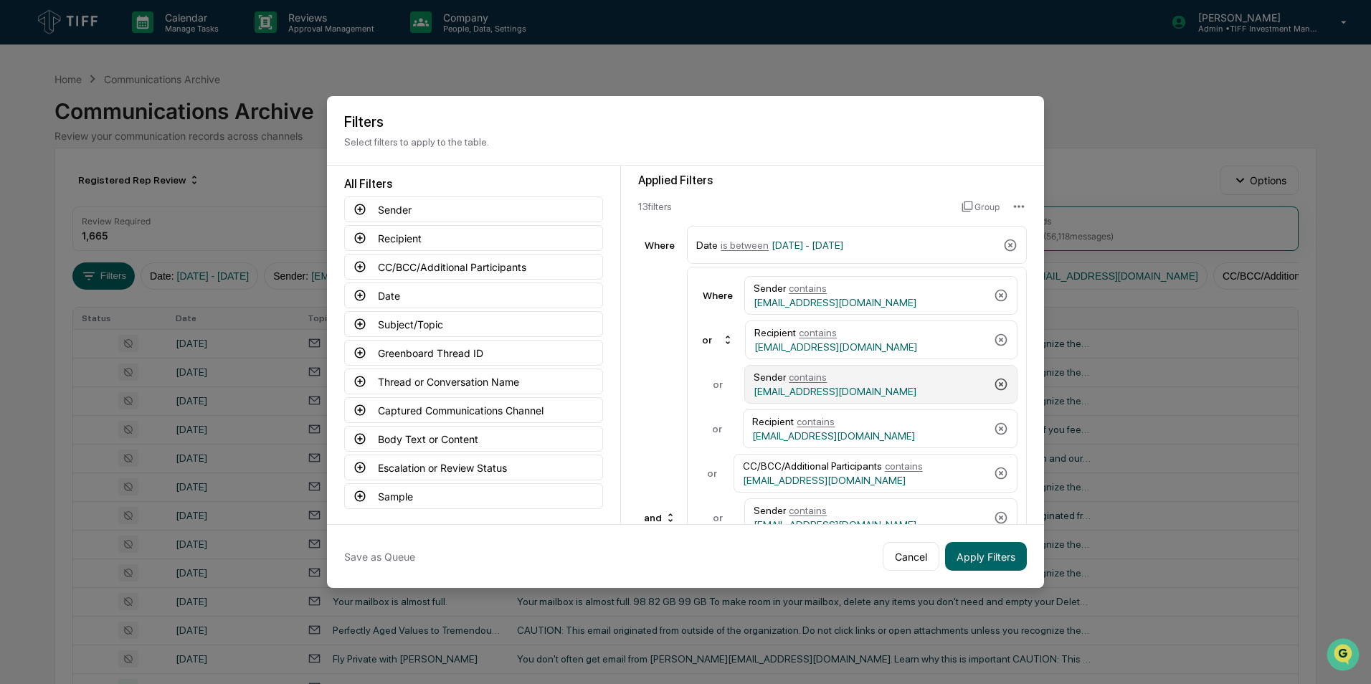
click at [904, 379] on icon at bounding box center [1001, 384] width 14 height 14
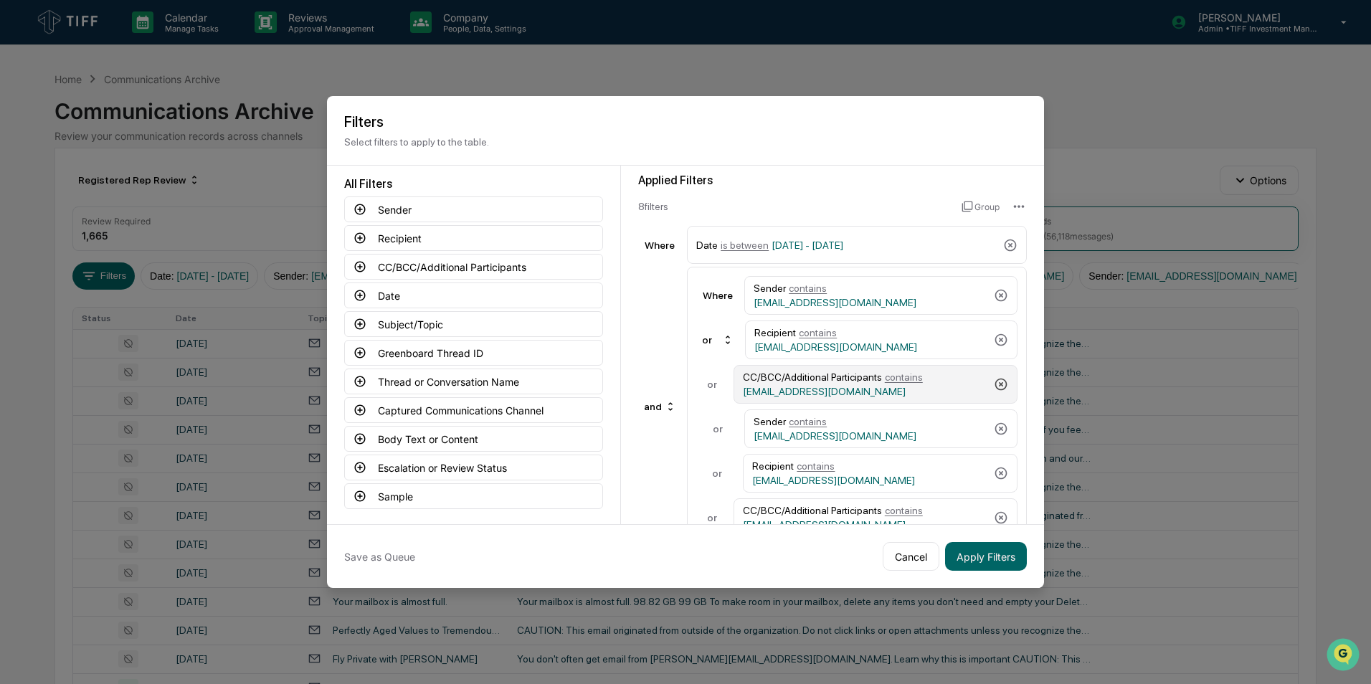
click at [904, 379] on icon at bounding box center [1001, 384] width 14 height 14
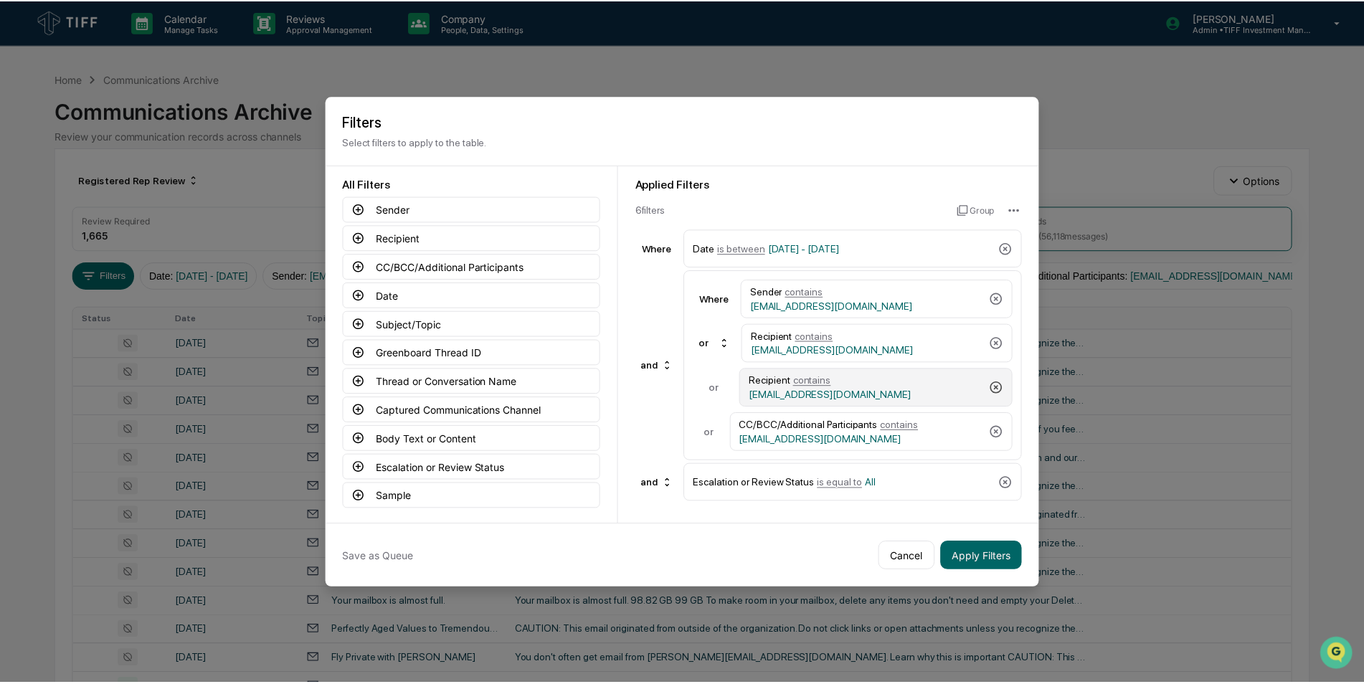
scroll to position [0, 0]
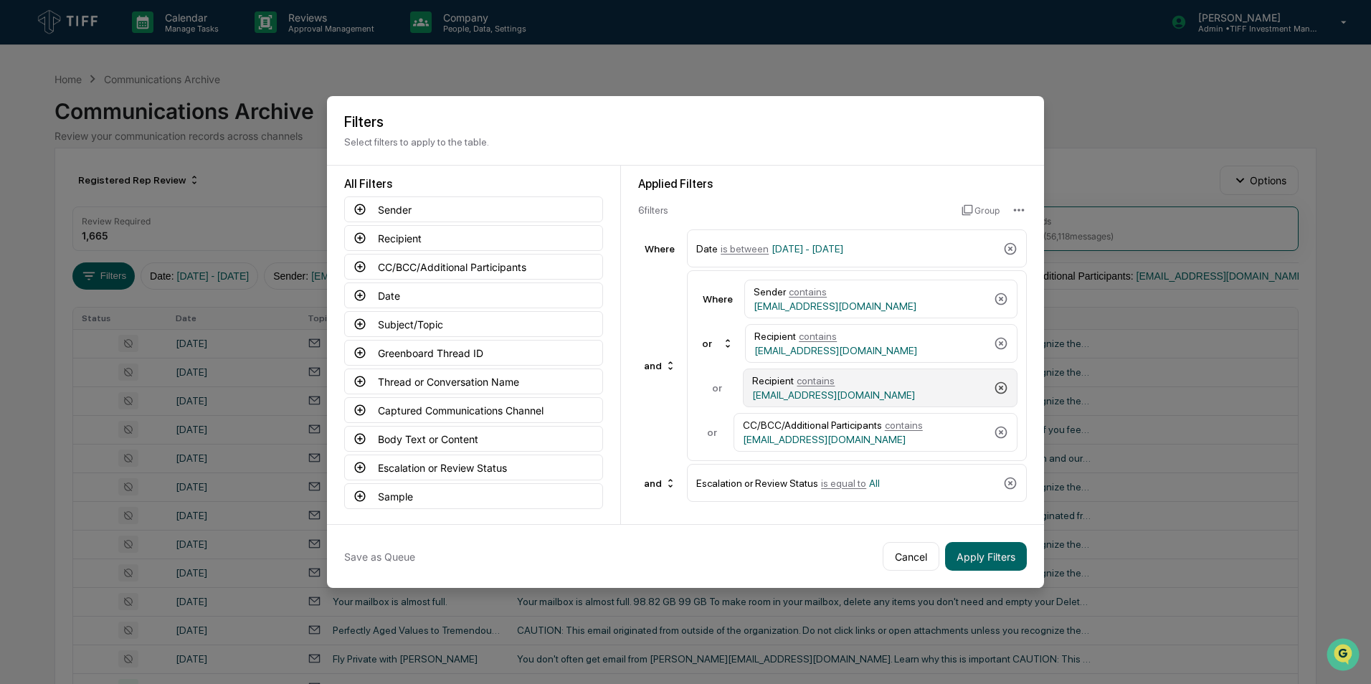
click at [904, 381] on icon at bounding box center [1001, 388] width 14 height 14
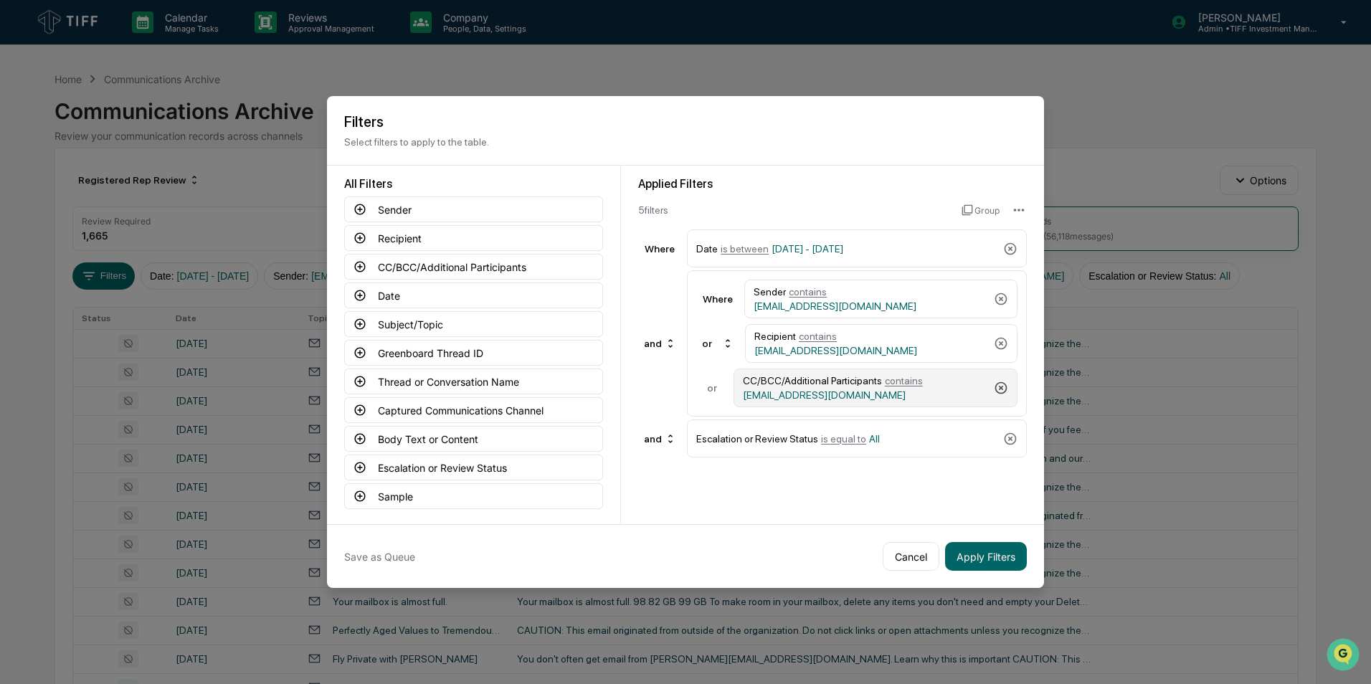
click at [904, 381] on icon at bounding box center [1001, 388] width 14 height 14
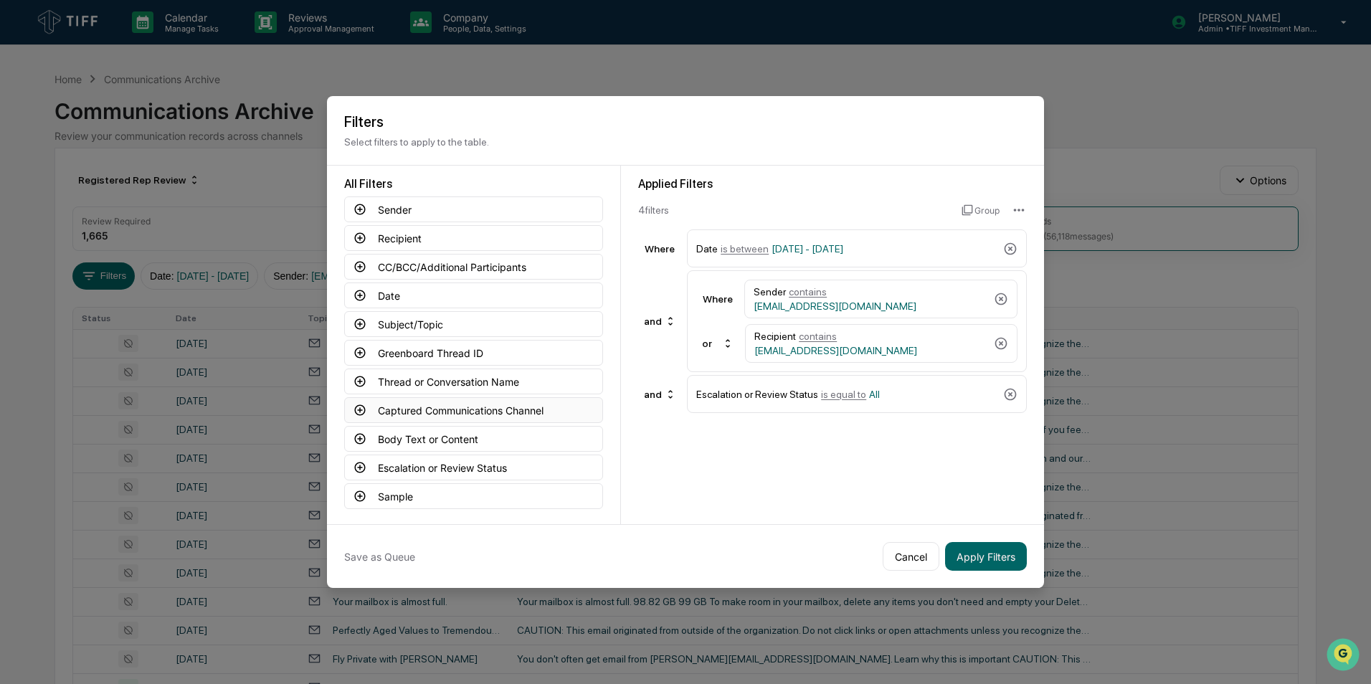
click at [361, 410] on icon at bounding box center [360, 410] width 11 height 11
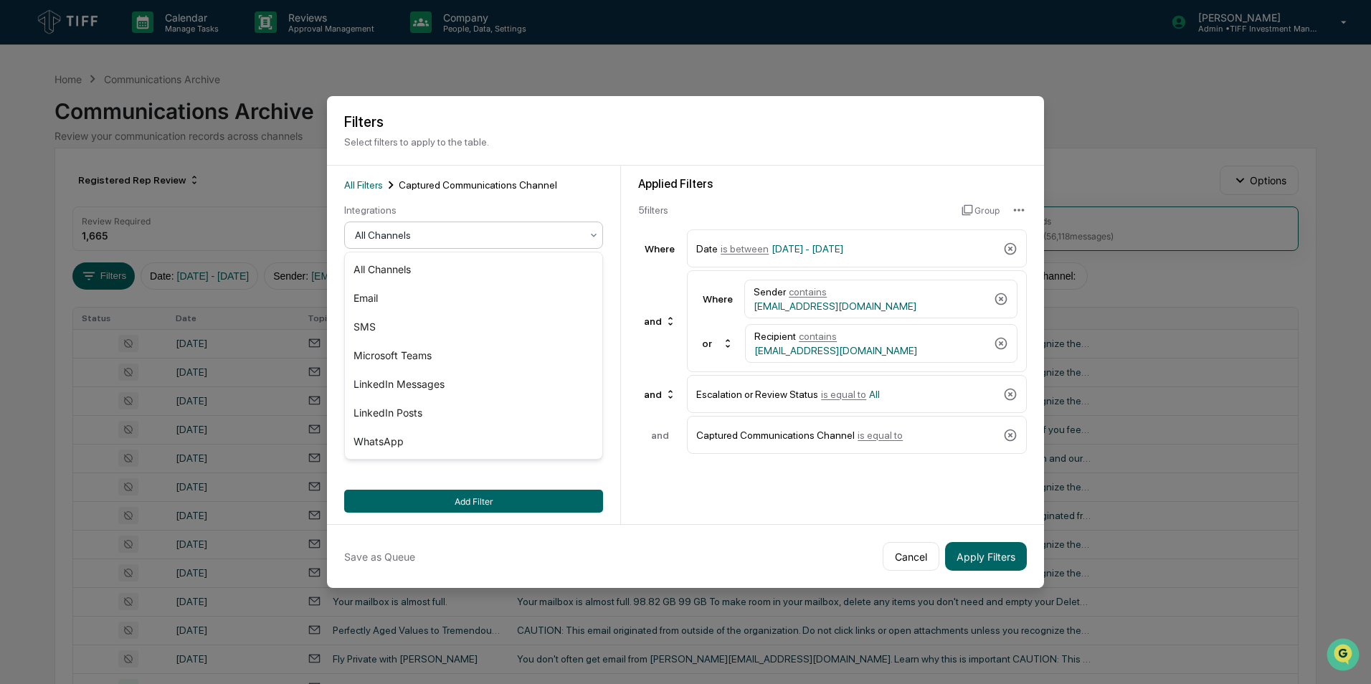
click at [590, 235] on icon at bounding box center [593, 235] width 11 height 11
click at [435, 359] on div "Microsoft Teams" at bounding box center [473, 355] width 257 height 29
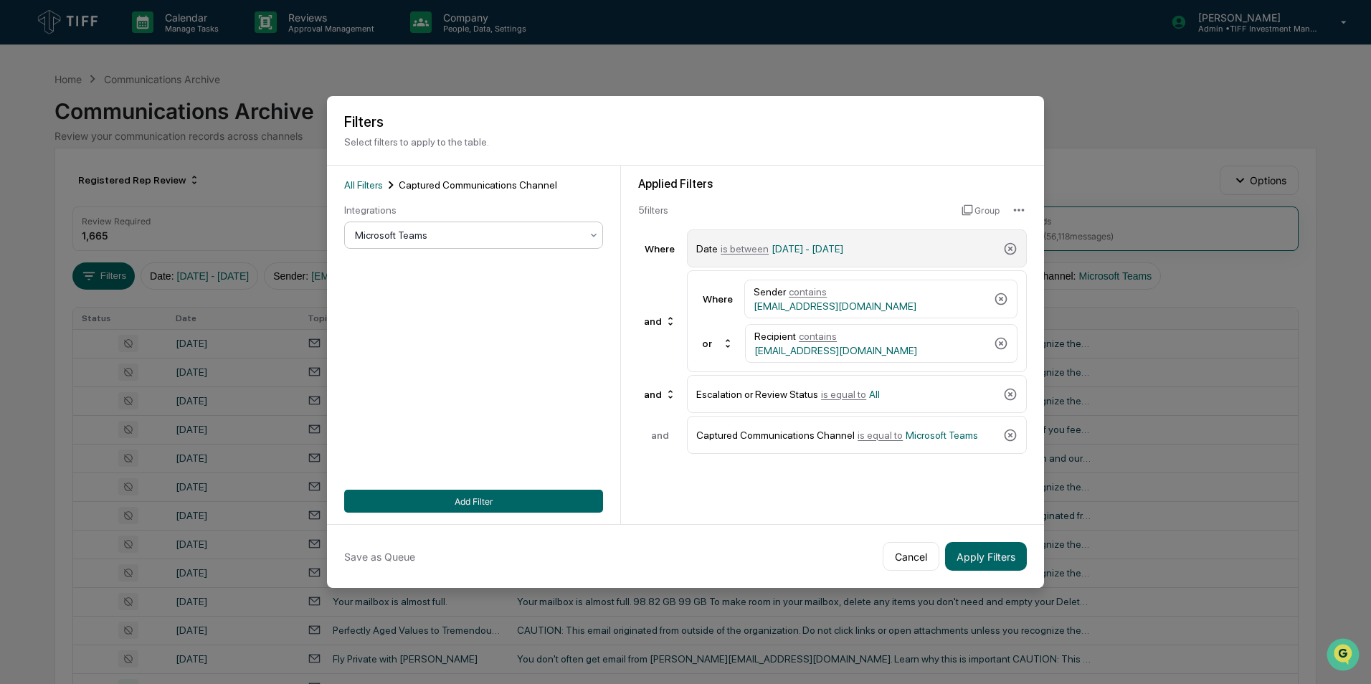
click at [739, 247] on span "is between" at bounding box center [745, 248] width 48 height 11
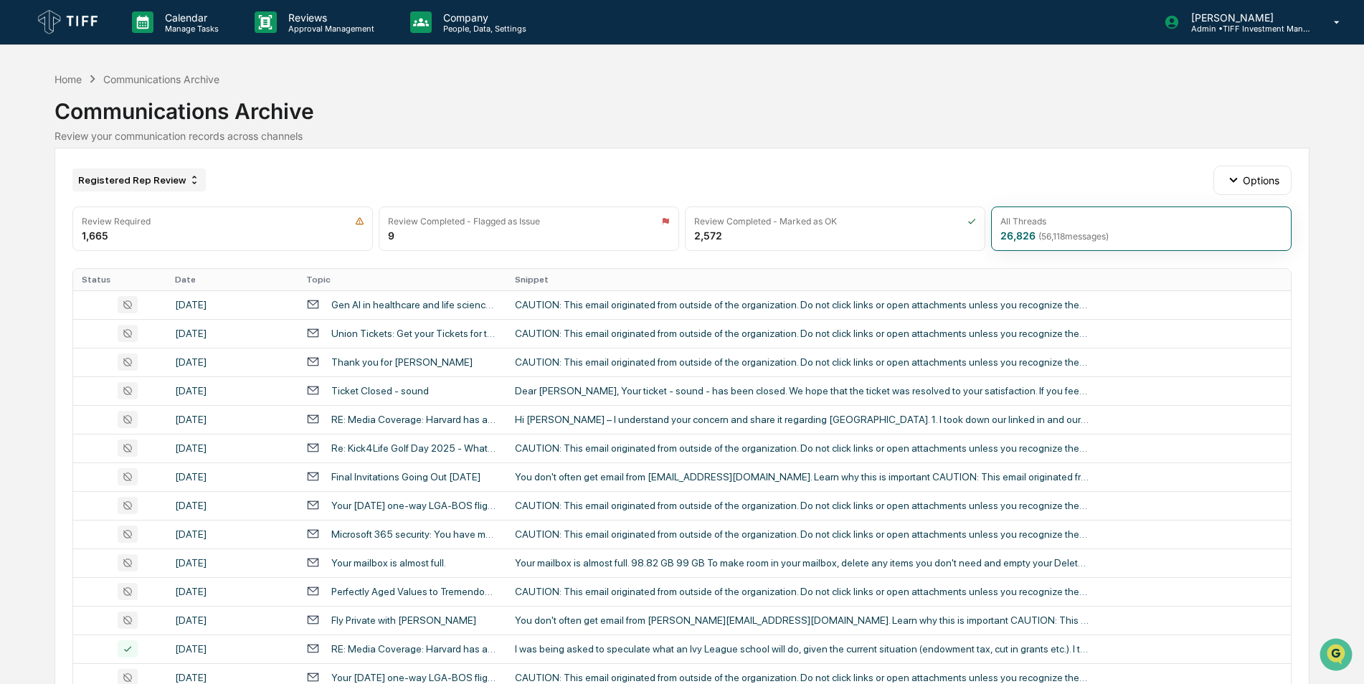
click at [135, 183] on div "Registered Rep Review" at bounding box center [138, 180] width 133 height 23
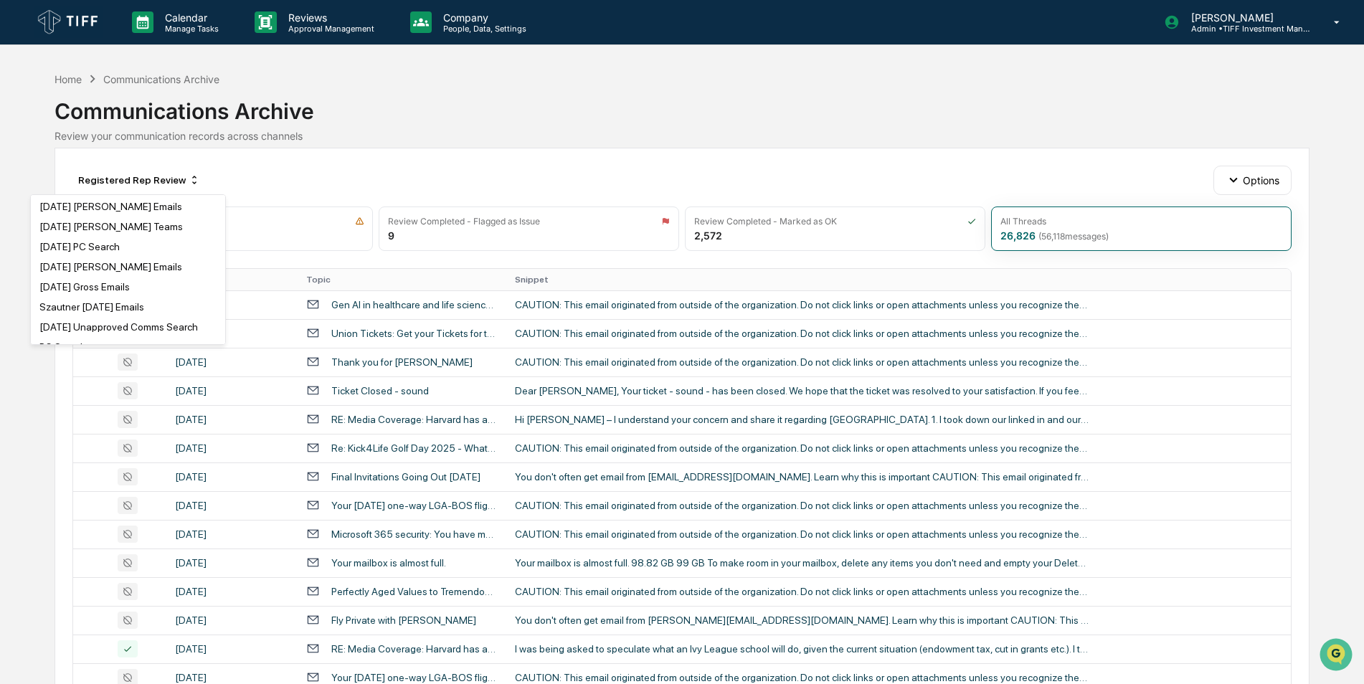
click at [169, 86] on div "Home Communications Archive" at bounding box center [137, 79] width 165 height 16
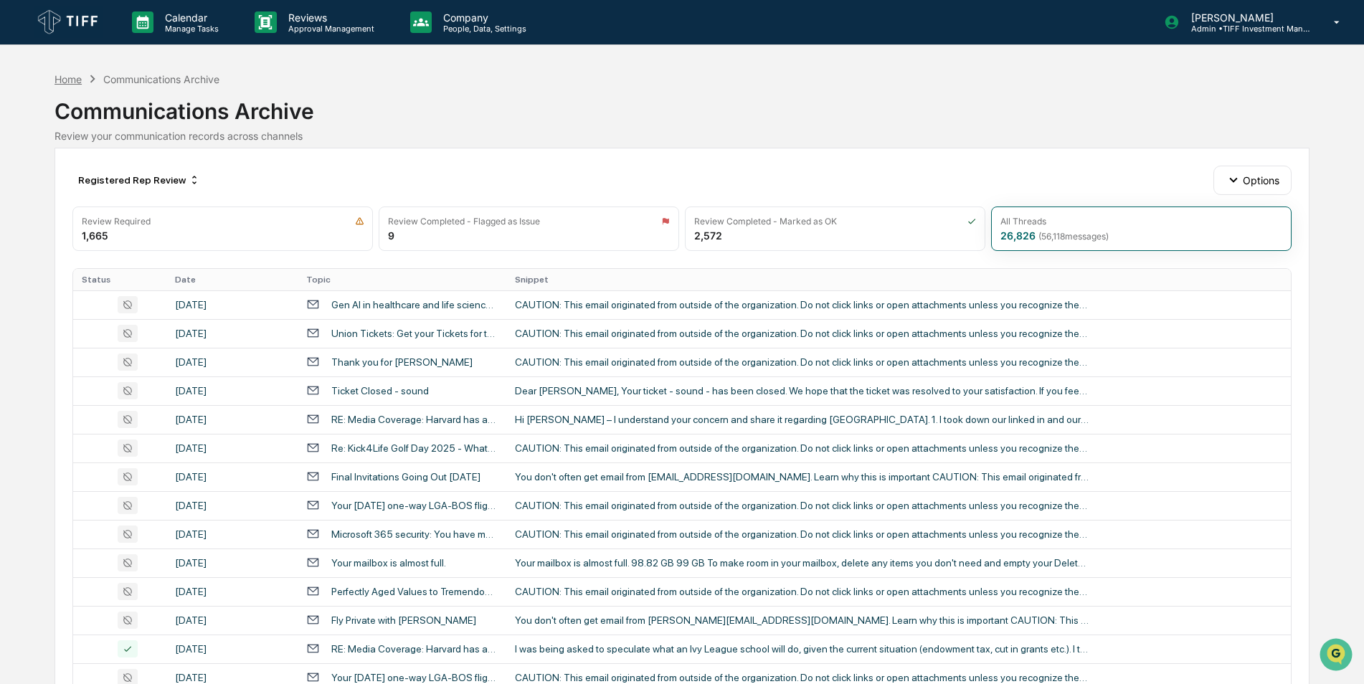
click at [82, 76] on div "Home" at bounding box center [68, 79] width 27 height 12
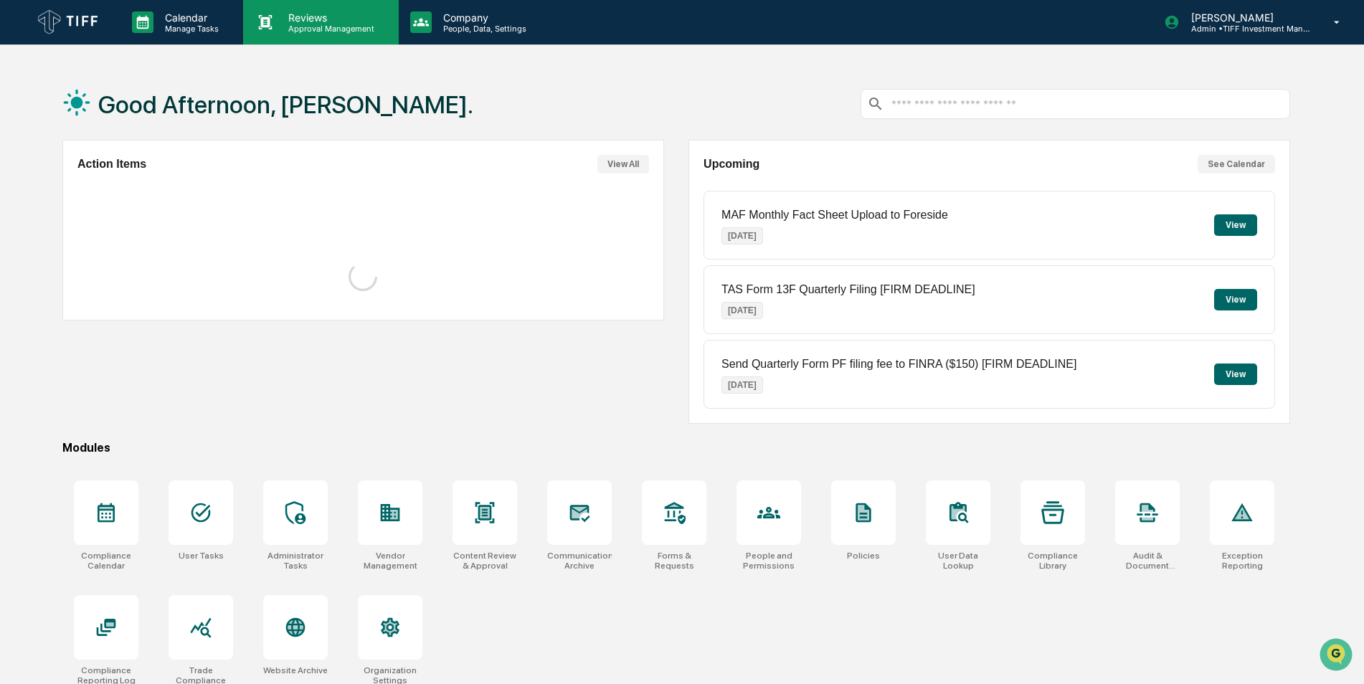
click at [321, 15] on p "Reviews" at bounding box center [329, 17] width 105 height 12
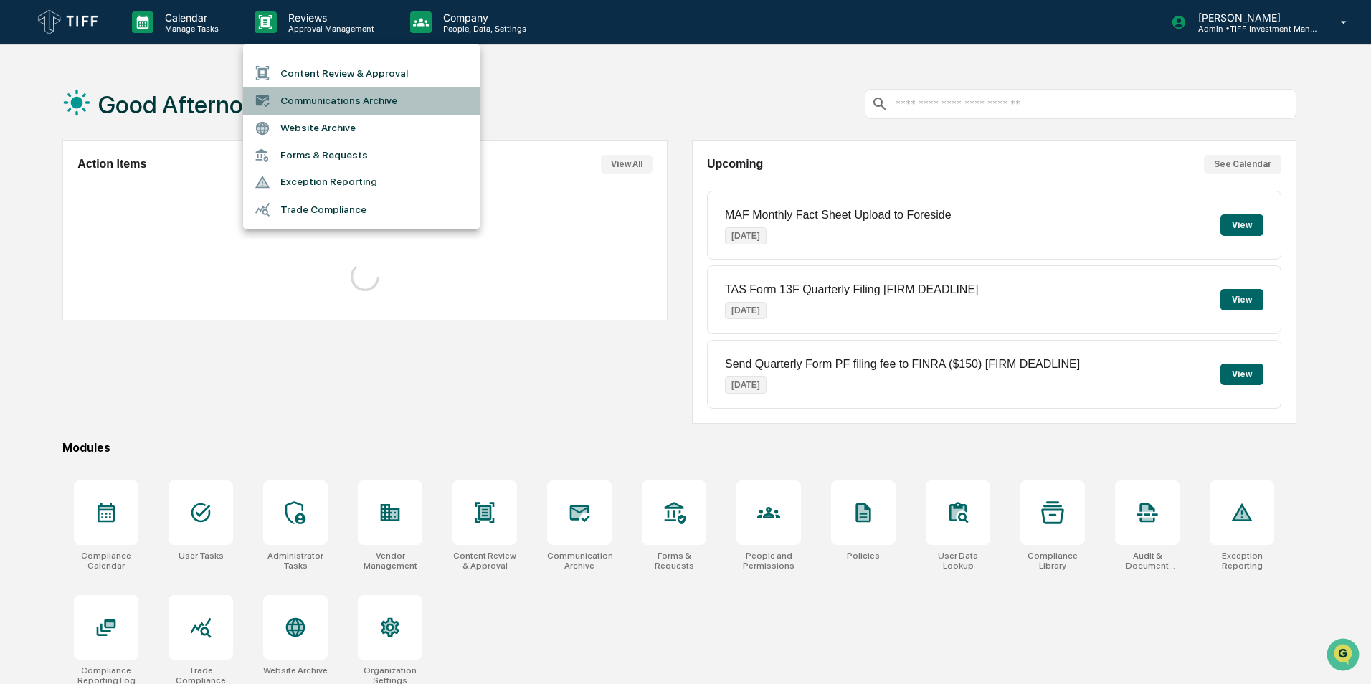
click at [356, 97] on li "Communications Archive" at bounding box center [361, 100] width 237 height 27
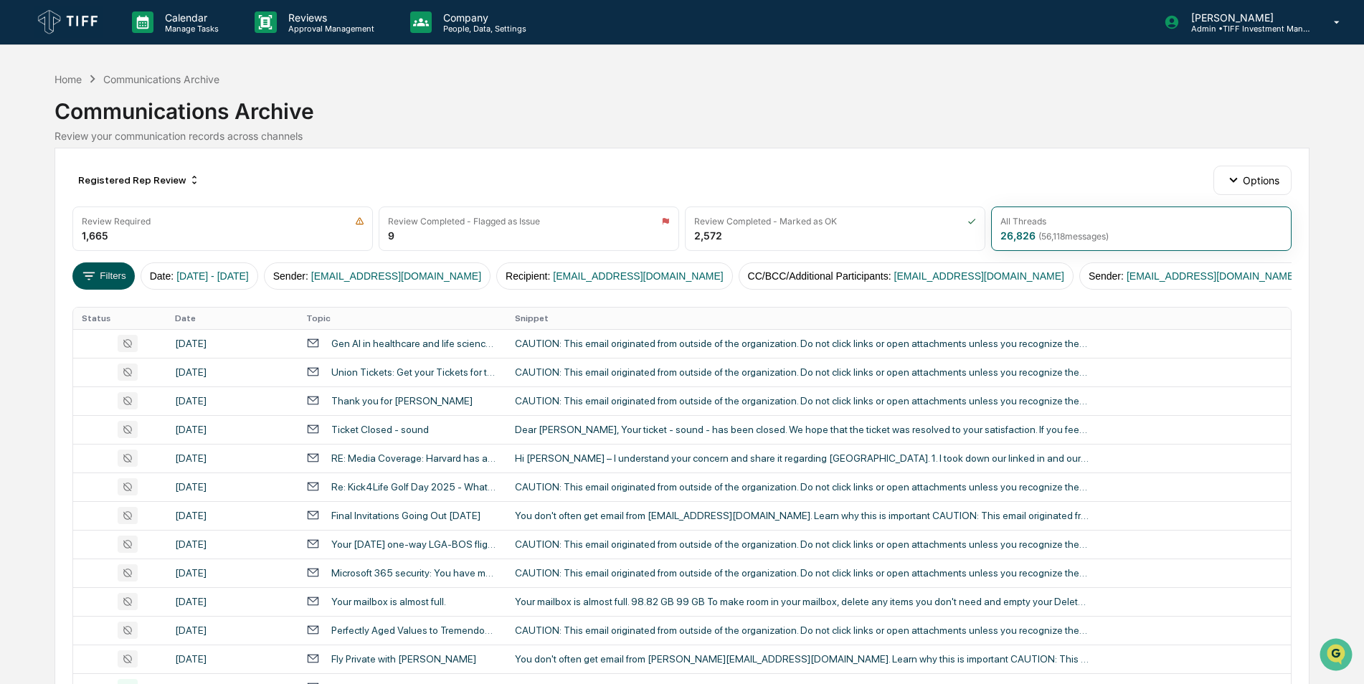
click at [111, 271] on button "Filters" at bounding box center [103, 275] width 62 height 27
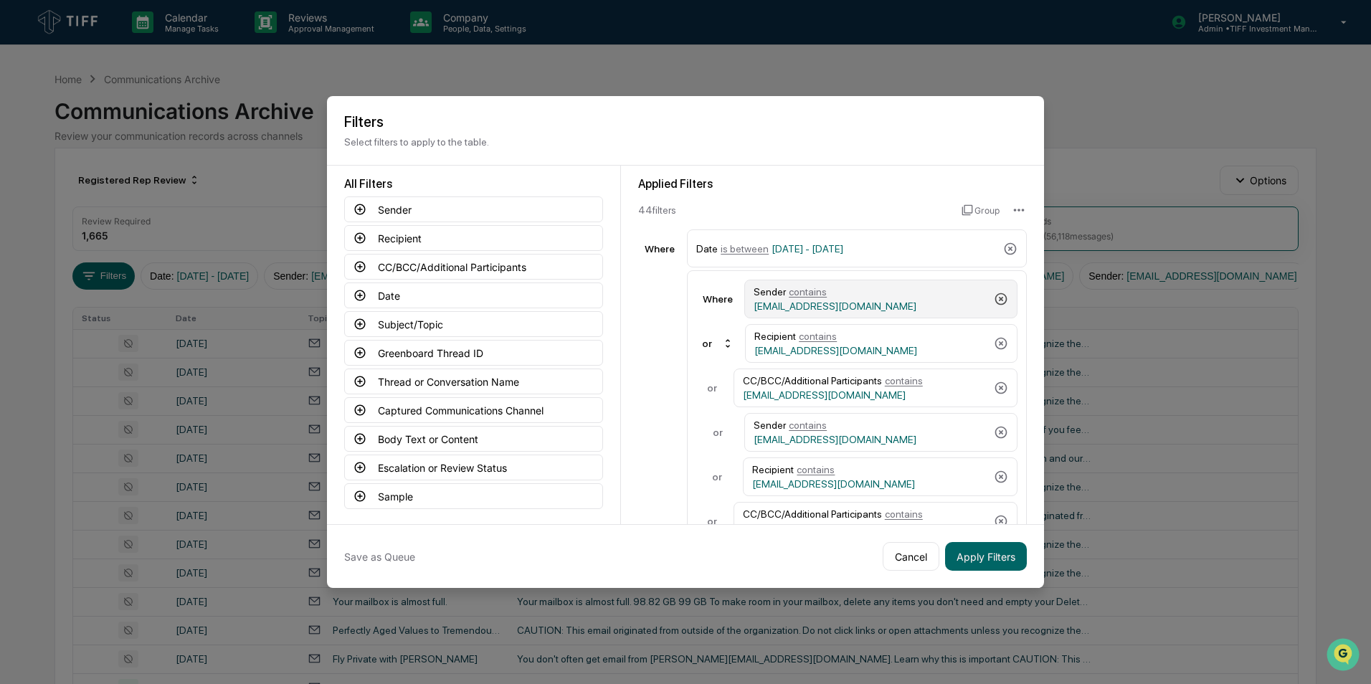
click at [904, 297] on icon at bounding box center [1001, 299] width 12 height 12
click at [904, 297] on icon at bounding box center [1001, 299] width 14 height 14
click at [904, 297] on icon at bounding box center [1001, 299] width 12 height 12
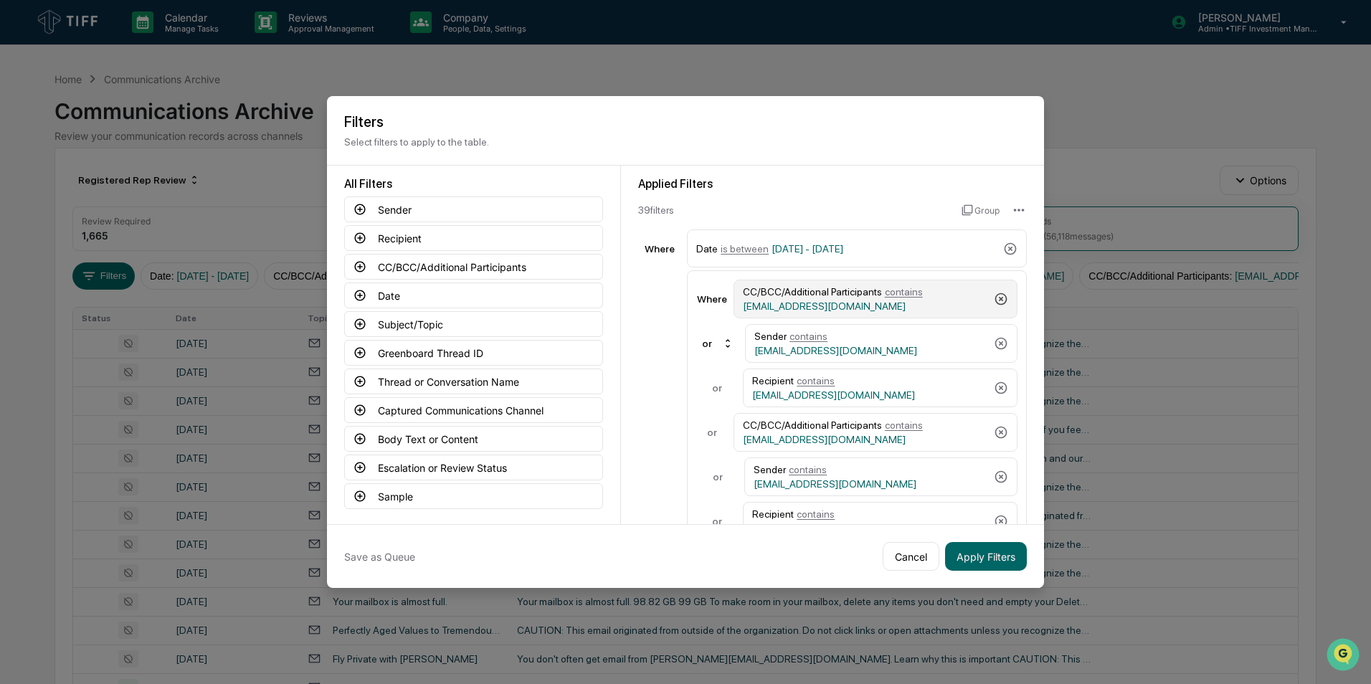
click at [904, 297] on icon at bounding box center [1001, 299] width 14 height 14
click at [904, 297] on icon at bounding box center [1001, 299] width 12 height 12
click at [904, 297] on icon at bounding box center [1001, 299] width 14 height 14
click at [904, 297] on icon at bounding box center [1001, 299] width 12 height 12
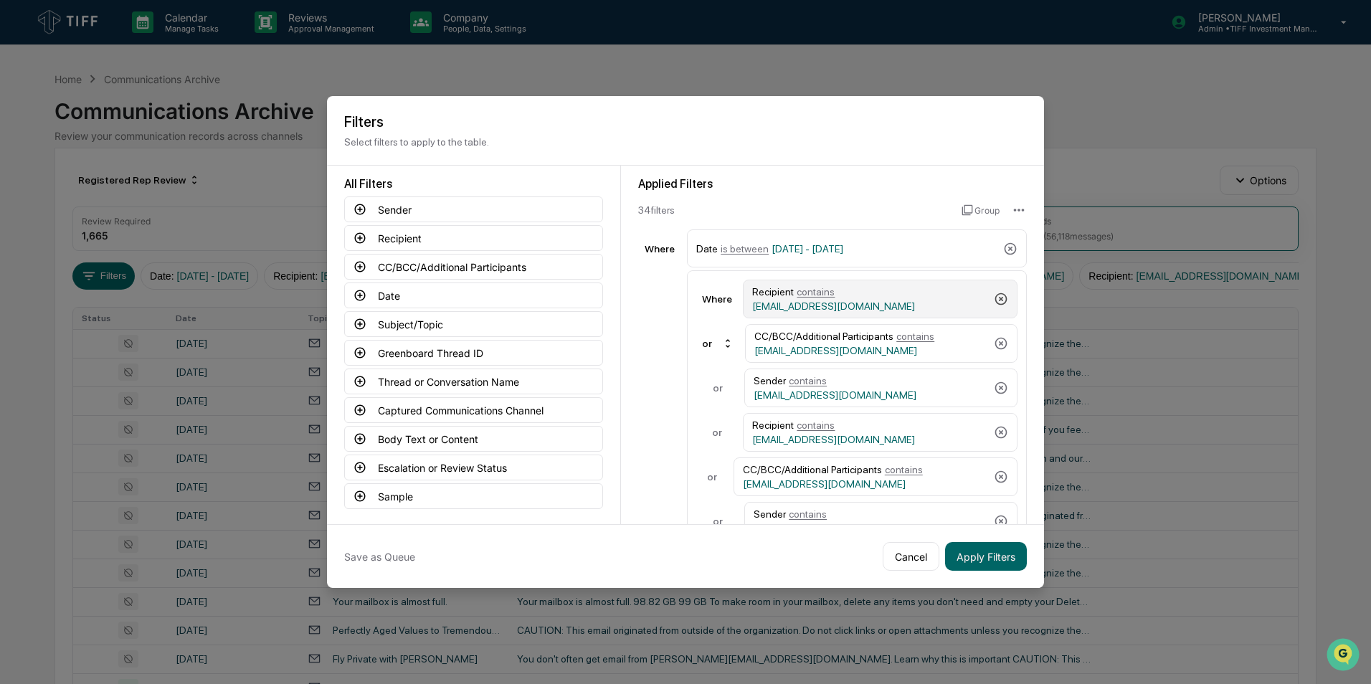
click at [904, 297] on icon at bounding box center [1001, 299] width 12 height 12
click at [904, 297] on icon at bounding box center [1001, 299] width 14 height 14
click at [904, 297] on icon at bounding box center [1001, 299] width 12 height 12
click at [904, 297] on icon at bounding box center [1001, 299] width 14 height 14
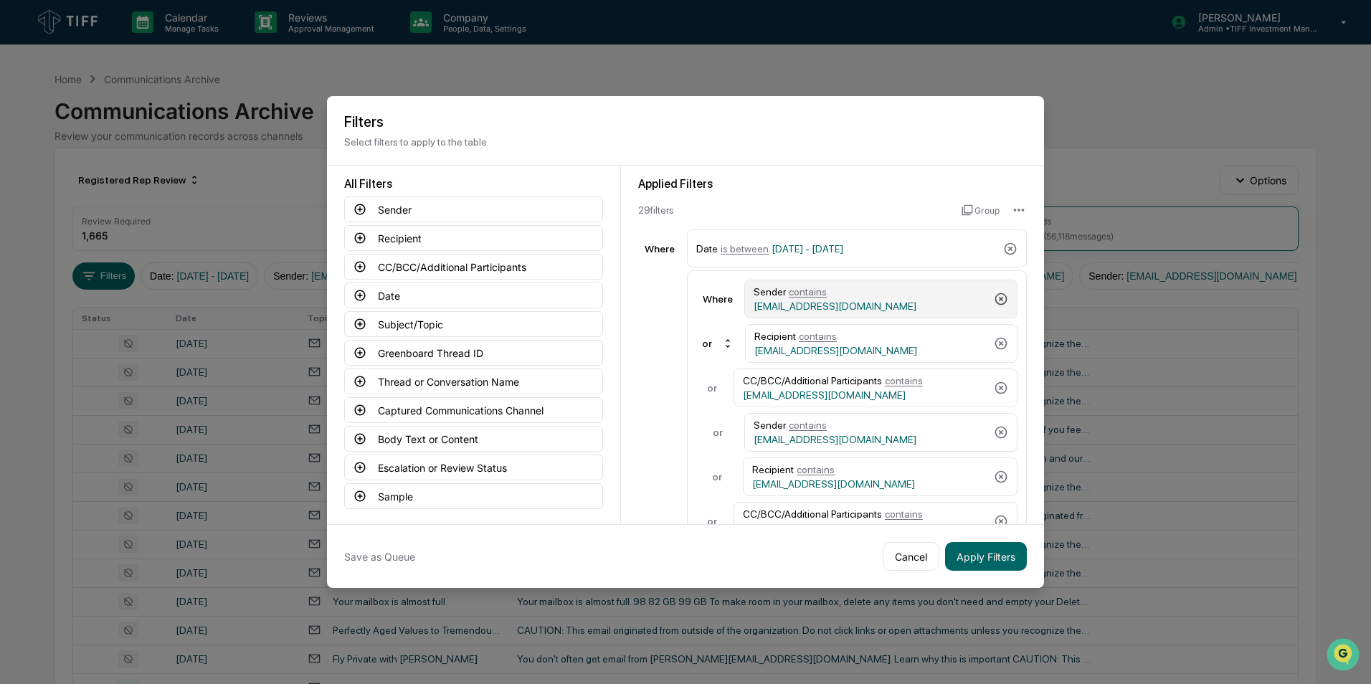
click at [904, 297] on icon at bounding box center [1001, 299] width 12 height 12
click at [904, 297] on icon at bounding box center [1001, 299] width 14 height 14
click at [904, 297] on icon at bounding box center [1001, 299] width 12 height 12
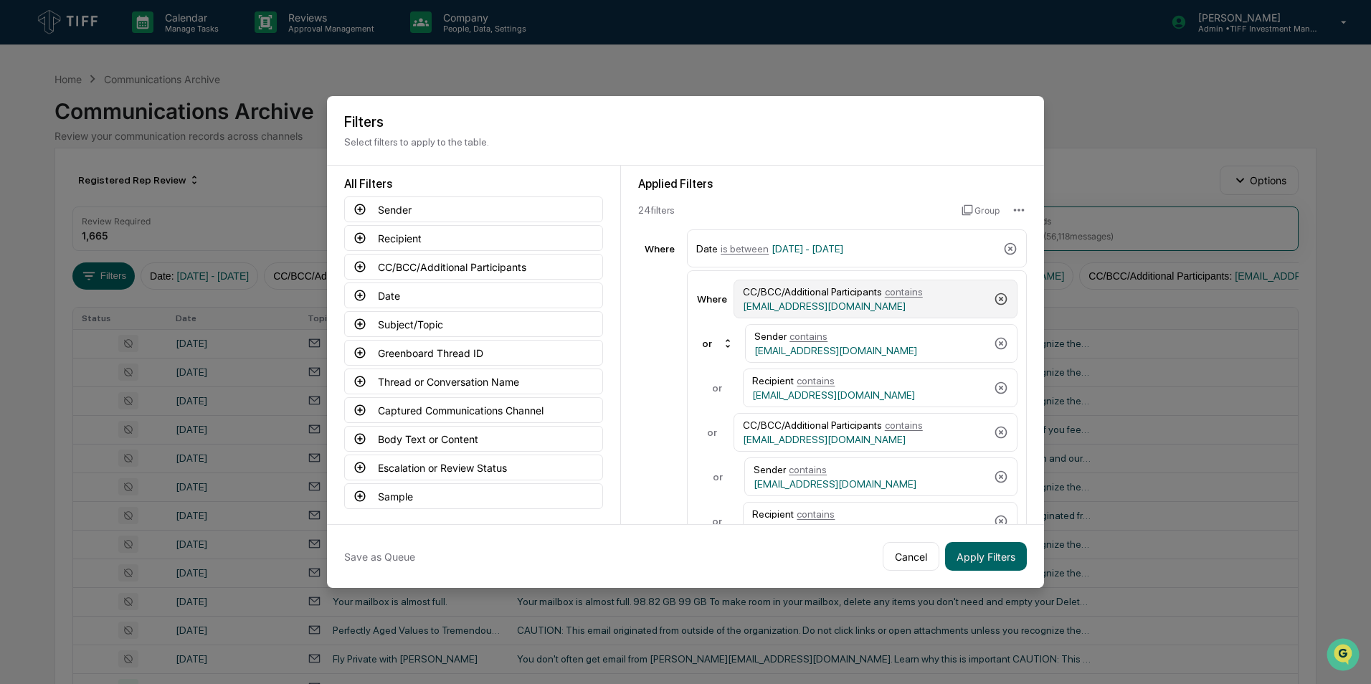
click at [904, 297] on icon at bounding box center [1001, 299] width 14 height 14
click at [904, 297] on icon at bounding box center [1001, 299] width 12 height 12
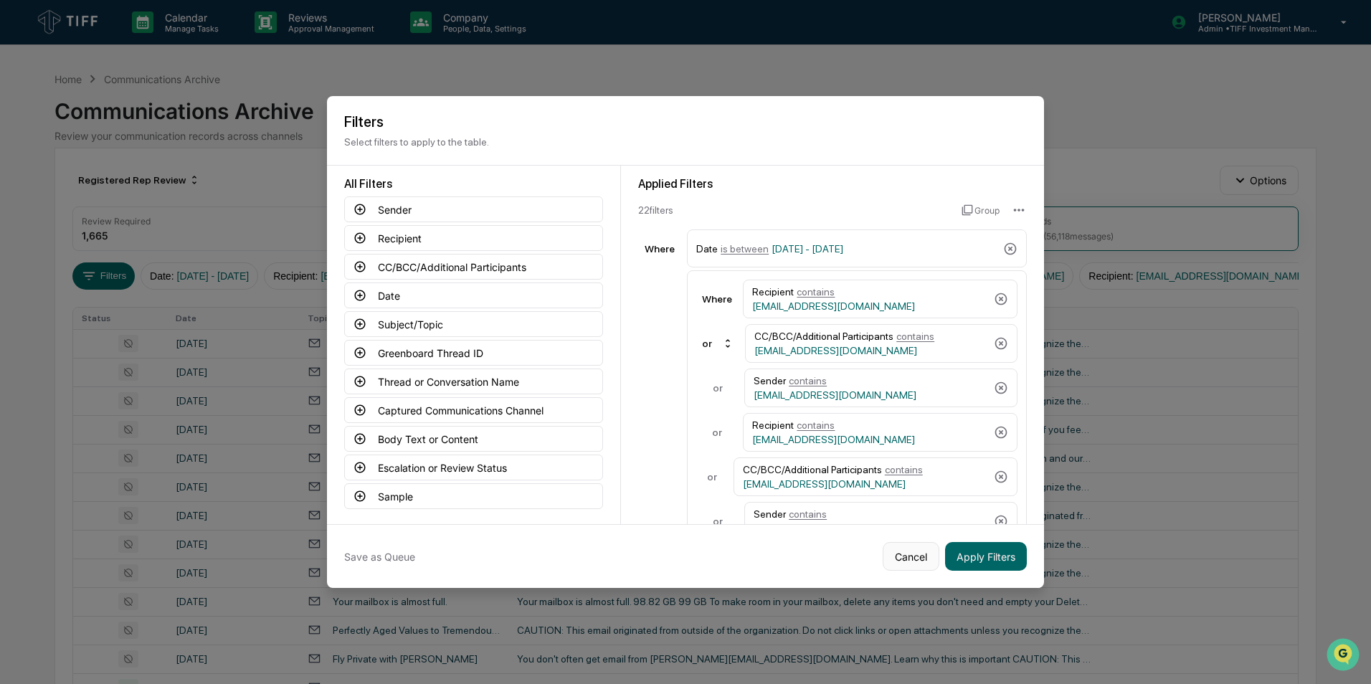
click at [904, 425] on button "Cancel" at bounding box center [911, 556] width 57 height 29
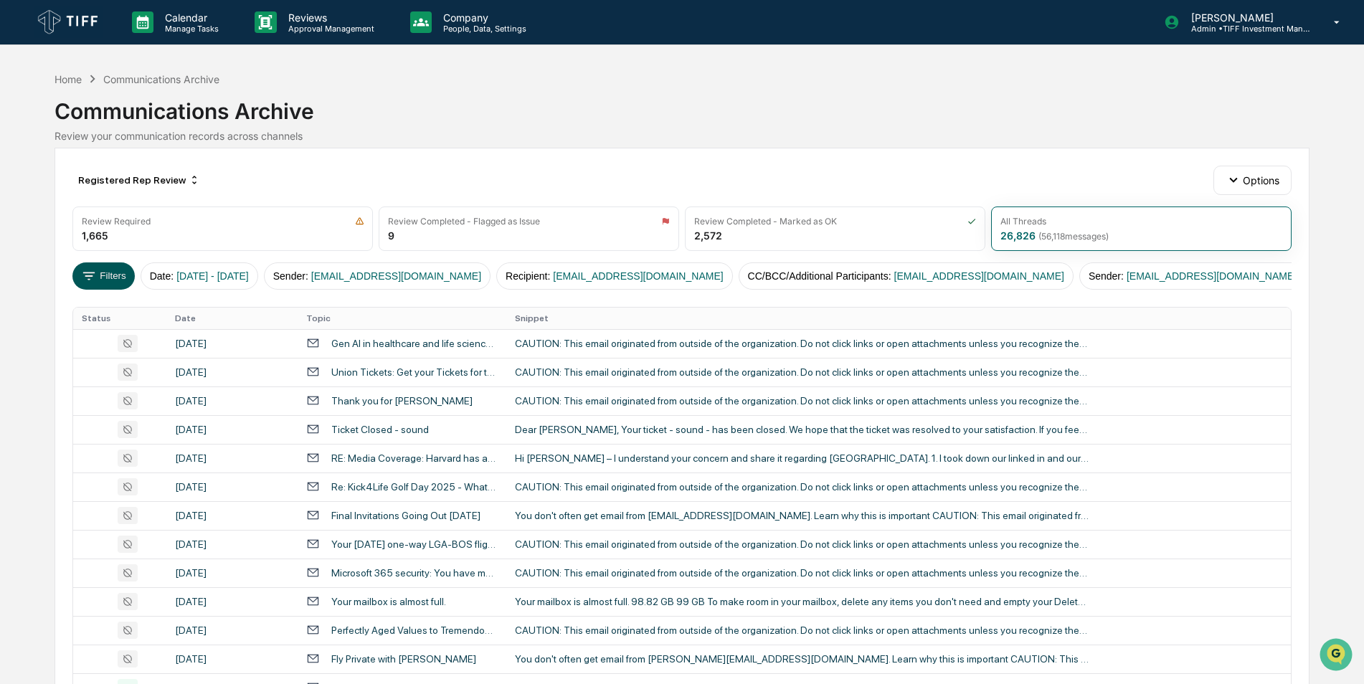
click at [107, 280] on button "Filters" at bounding box center [103, 275] width 62 height 27
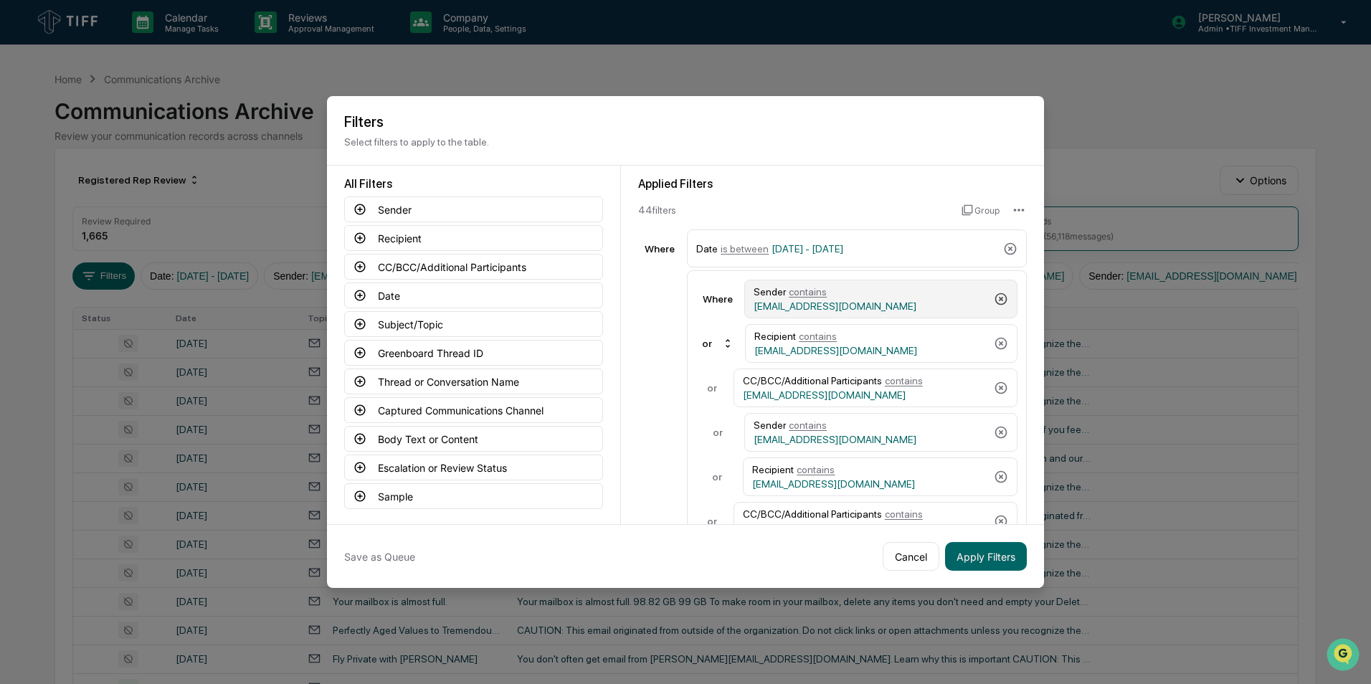
click at [904, 302] on icon at bounding box center [1001, 299] width 12 height 12
click at [904, 302] on icon at bounding box center [1001, 299] width 14 height 14
click at [904, 302] on icon at bounding box center [1001, 299] width 12 height 12
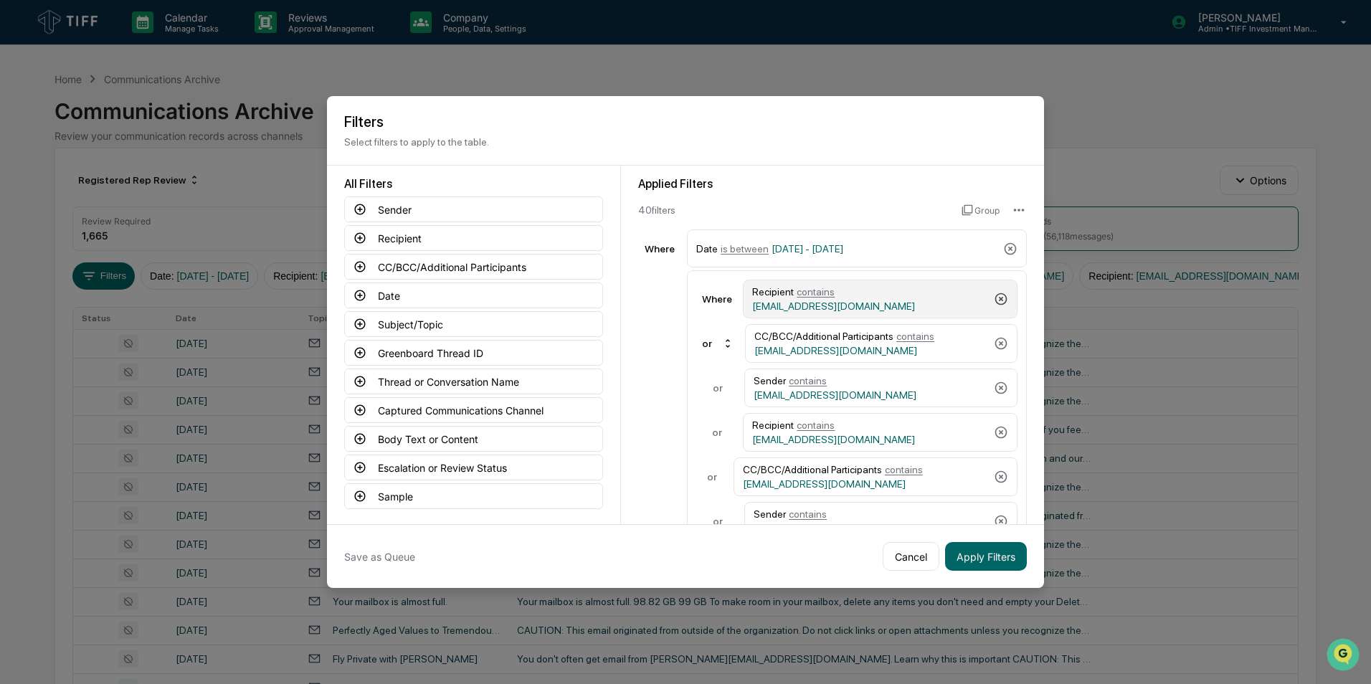
click at [904, 302] on icon at bounding box center [1001, 299] width 14 height 14
click at [904, 302] on icon at bounding box center [1001, 299] width 12 height 12
click at [904, 302] on icon at bounding box center [1001, 299] width 14 height 14
click at [904, 302] on icon at bounding box center [1001, 299] width 12 height 12
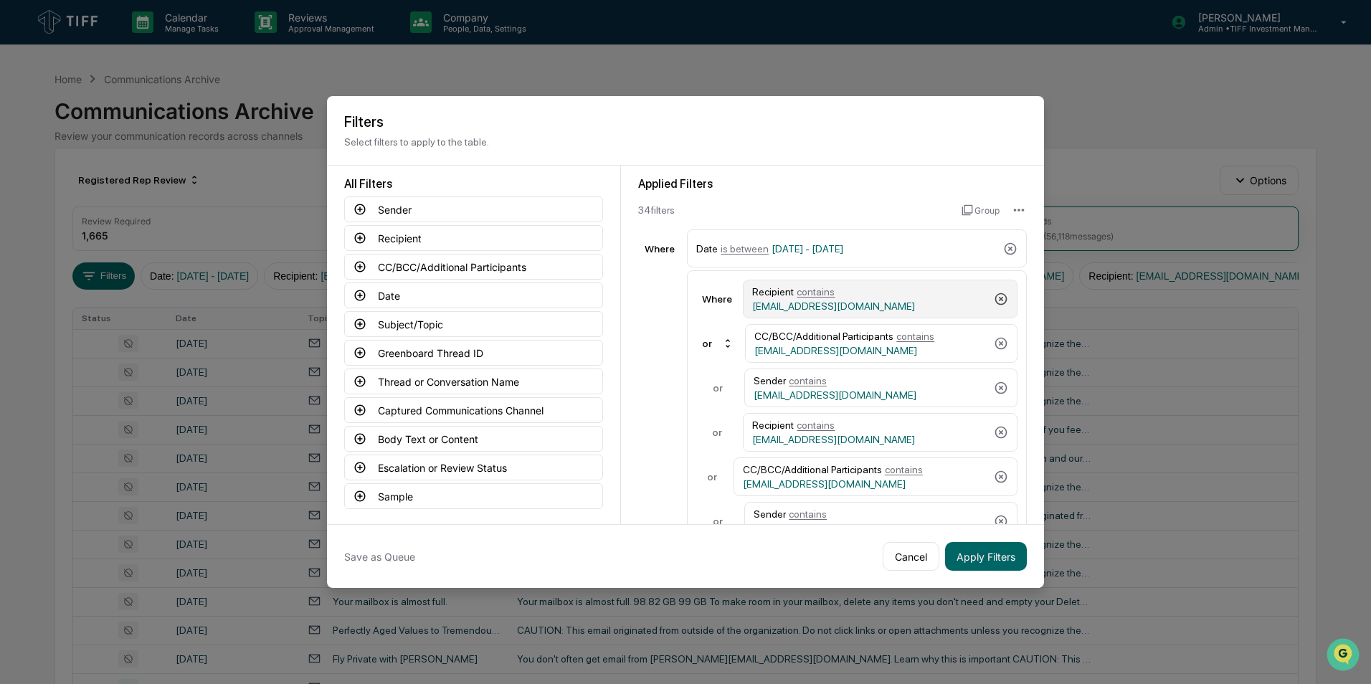
click at [904, 302] on icon at bounding box center [1001, 299] width 12 height 12
click at [904, 302] on icon at bounding box center [1001, 299] width 14 height 14
click at [904, 302] on icon at bounding box center [1001, 299] width 12 height 12
click at [904, 302] on icon at bounding box center [1001, 299] width 14 height 14
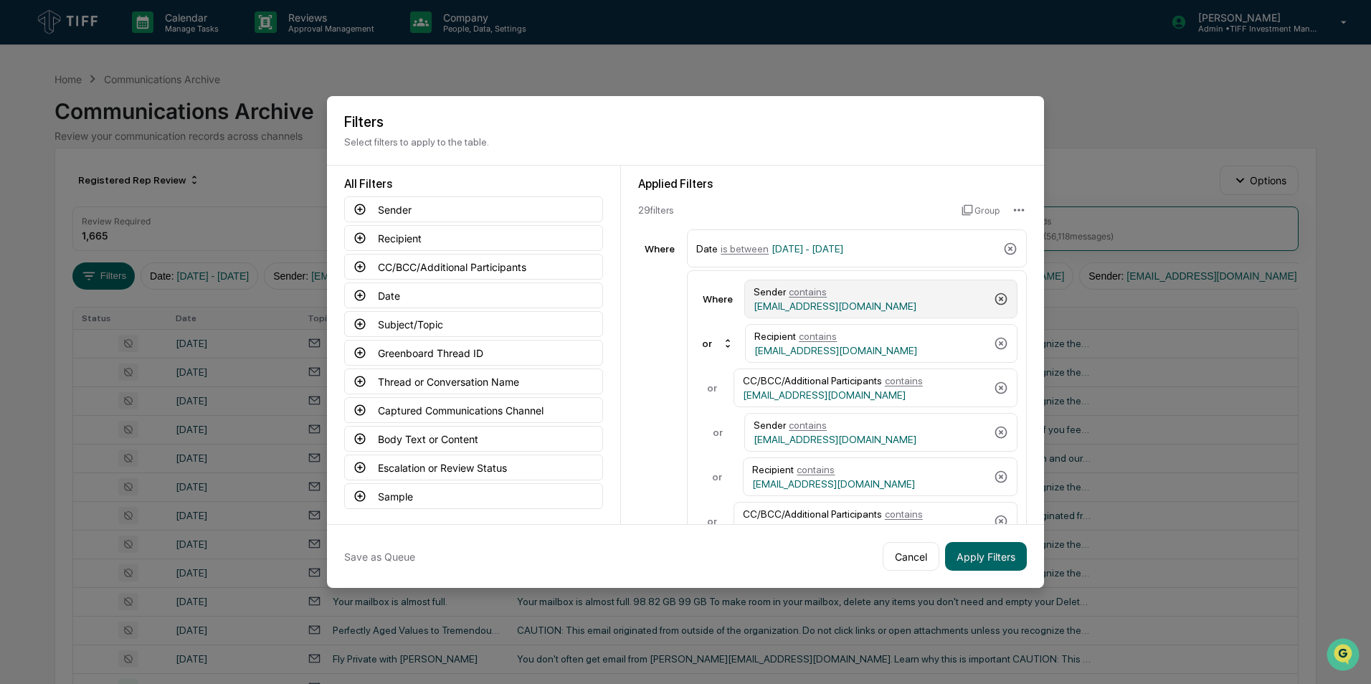
click at [904, 302] on icon at bounding box center [1001, 299] width 12 height 12
click at [904, 302] on icon at bounding box center [1001, 299] width 14 height 14
click at [904, 302] on icon at bounding box center [1001, 299] width 12 height 12
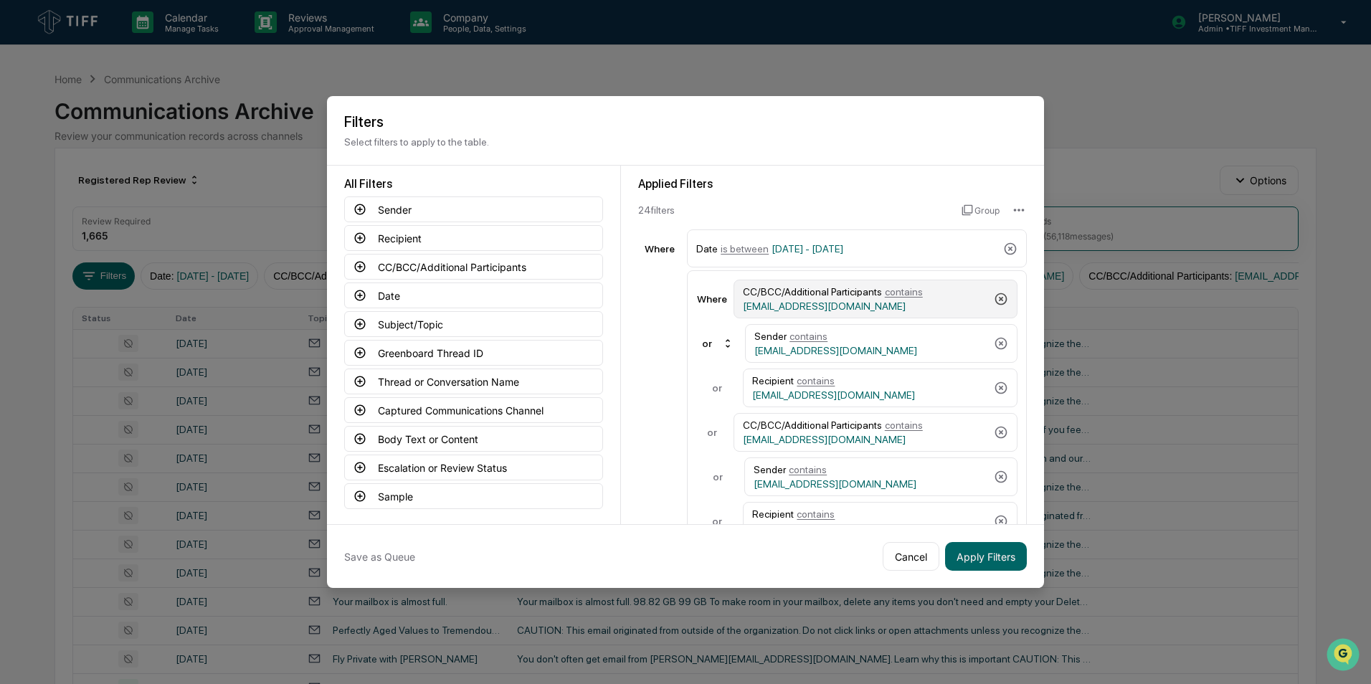
click at [904, 302] on icon at bounding box center [1001, 299] width 14 height 14
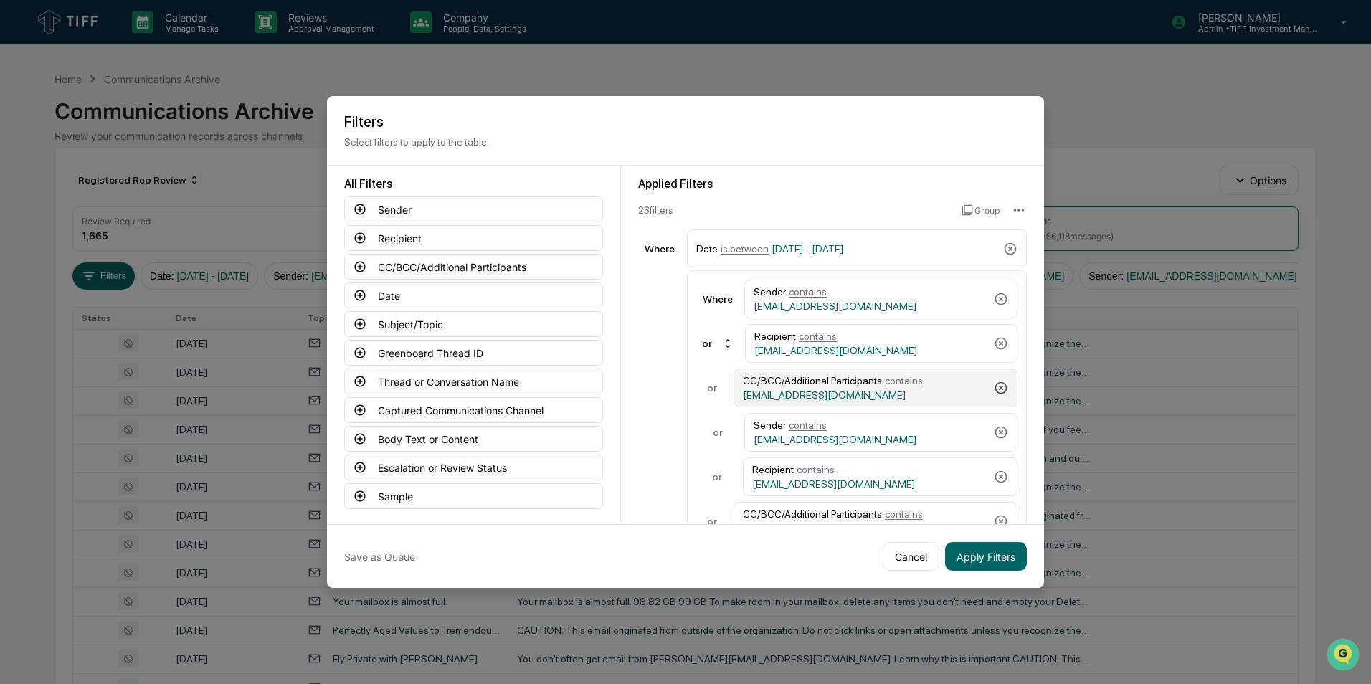
click at [904, 391] on icon at bounding box center [1001, 388] width 14 height 14
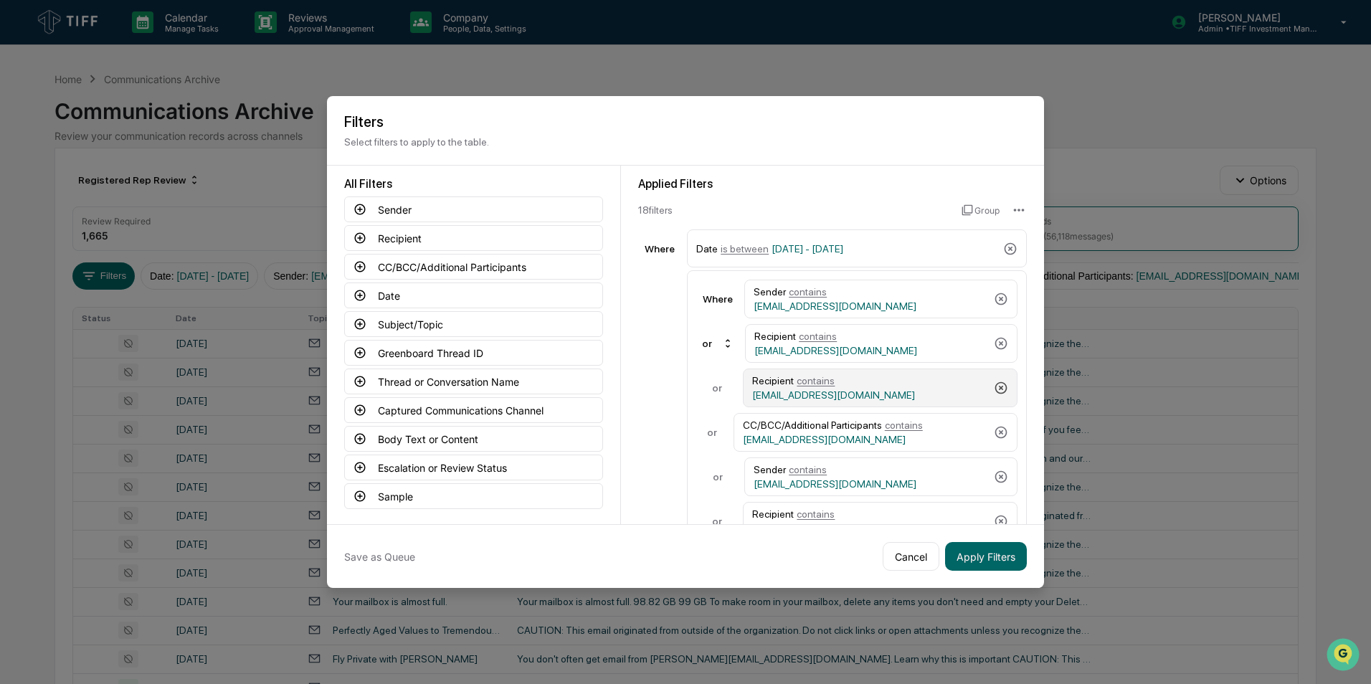
click at [904, 391] on icon at bounding box center [1001, 388] width 14 height 14
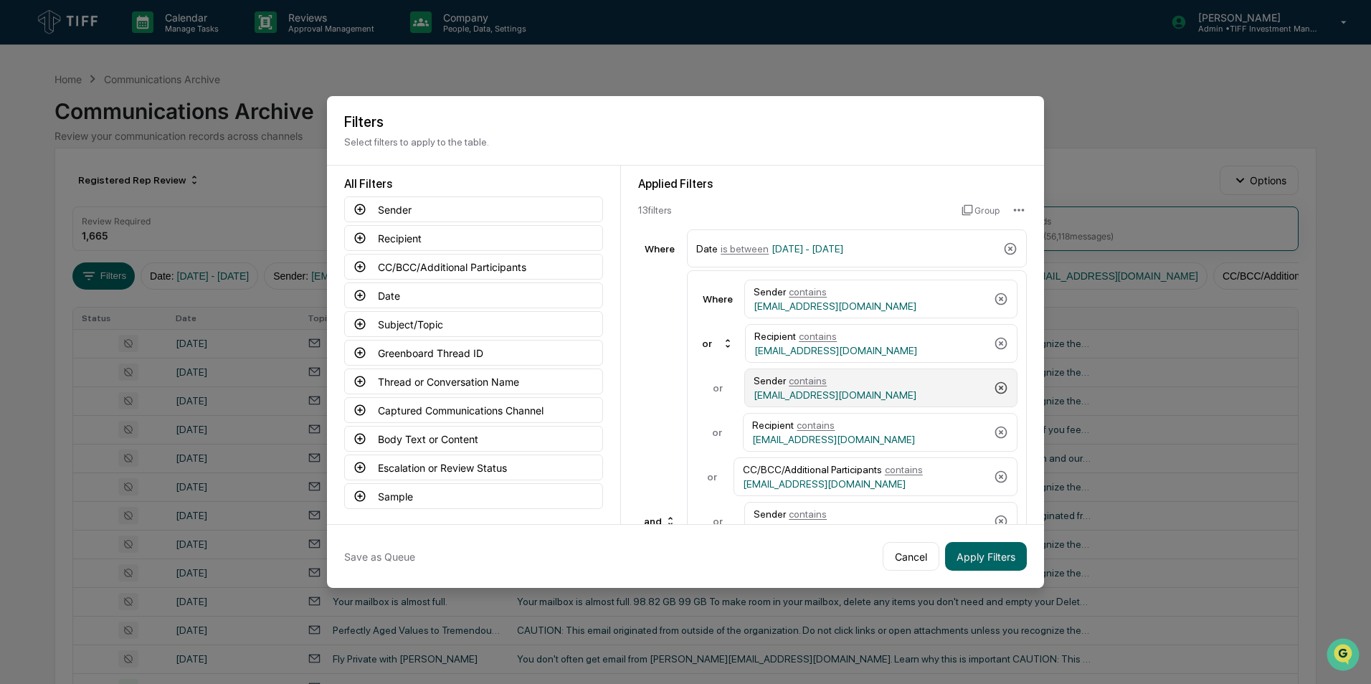
click at [904, 391] on icon at bounding box center [1001, 388] width 14 height 14
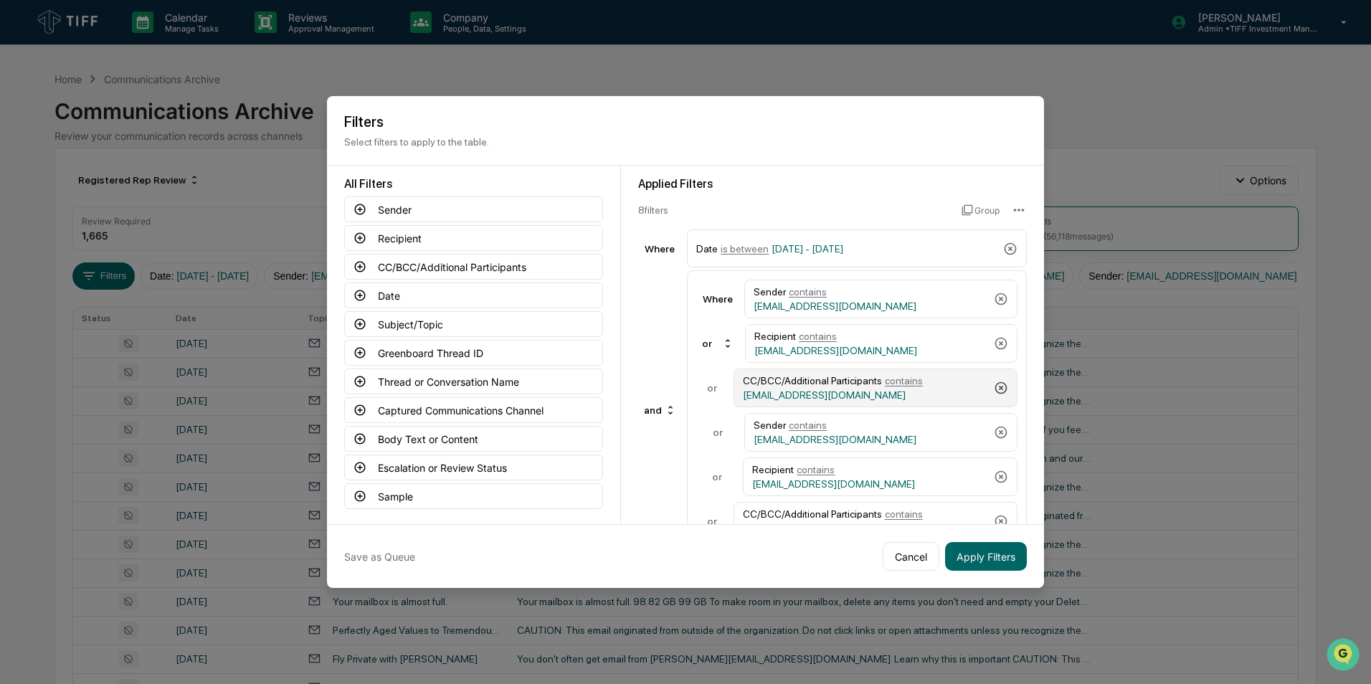
click at [904, 391] on icon at bounding box center [1001, 388] width 14 height 14
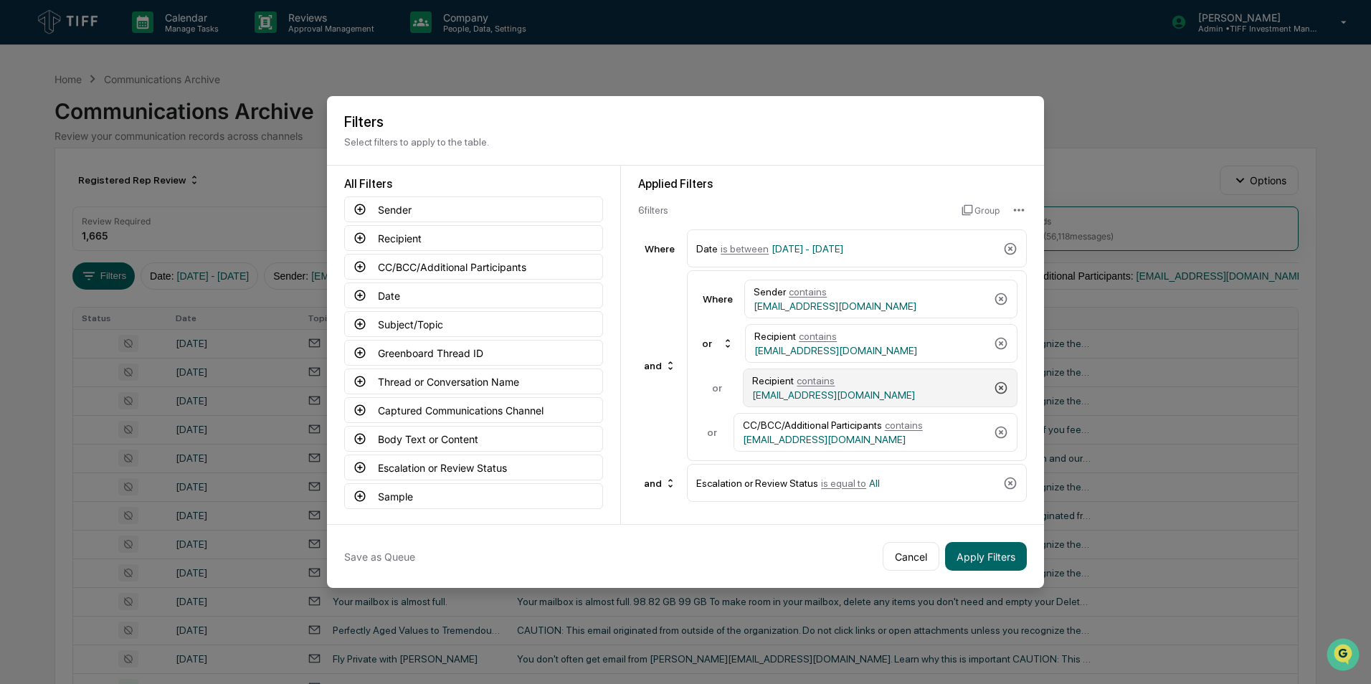
click at [904, 391] on icon at bounding box center [1001, 388] width 14 height 14
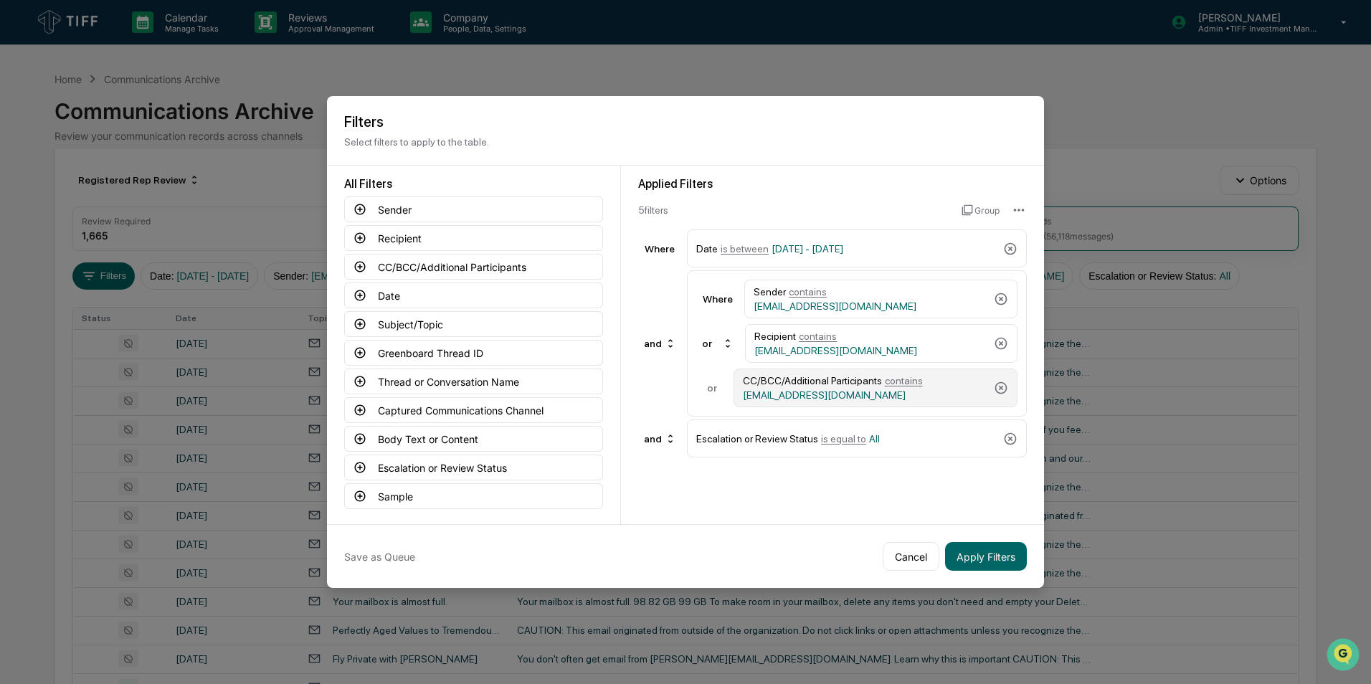
click at [904, 396] on div "CC/BCC/Additional Participants contains [EMAIL_ADDRESS][DOMAIN_NAME]" at bounding box center [876, 388] width 284 height 39
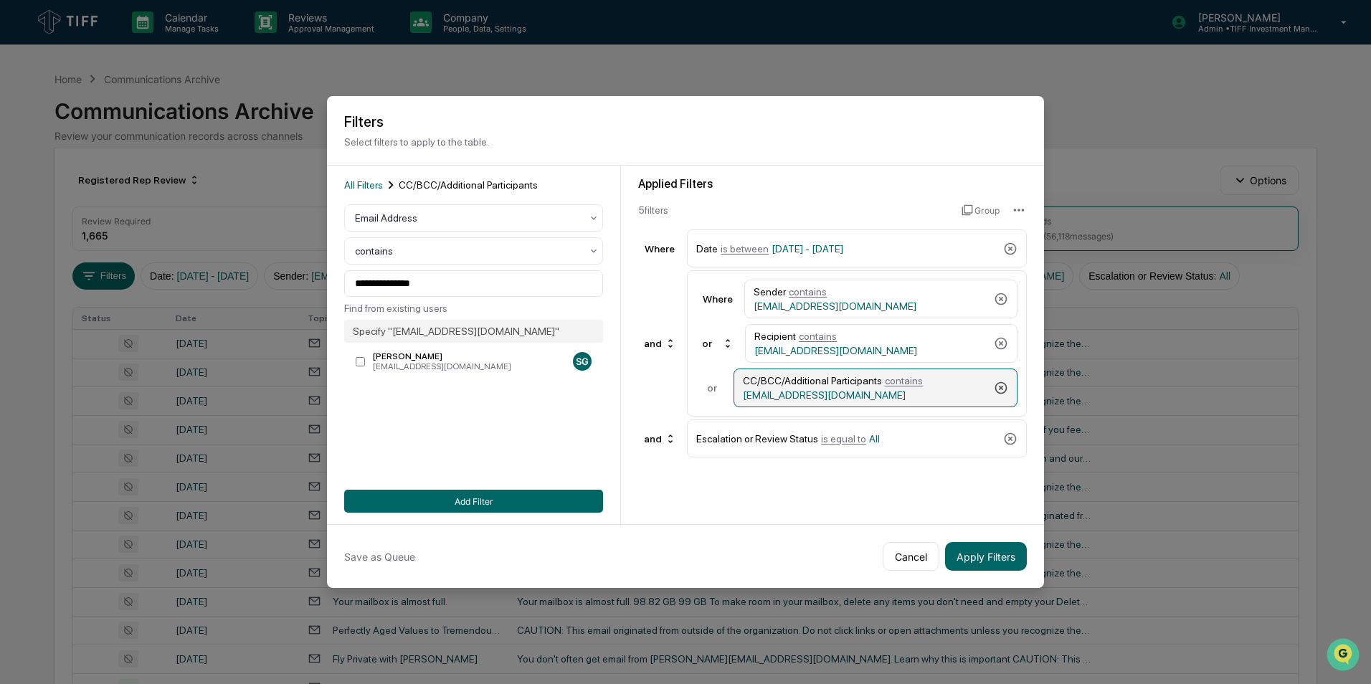
click at [904, 386] on icon at bounding box center [1001, 388] width 12 height 12
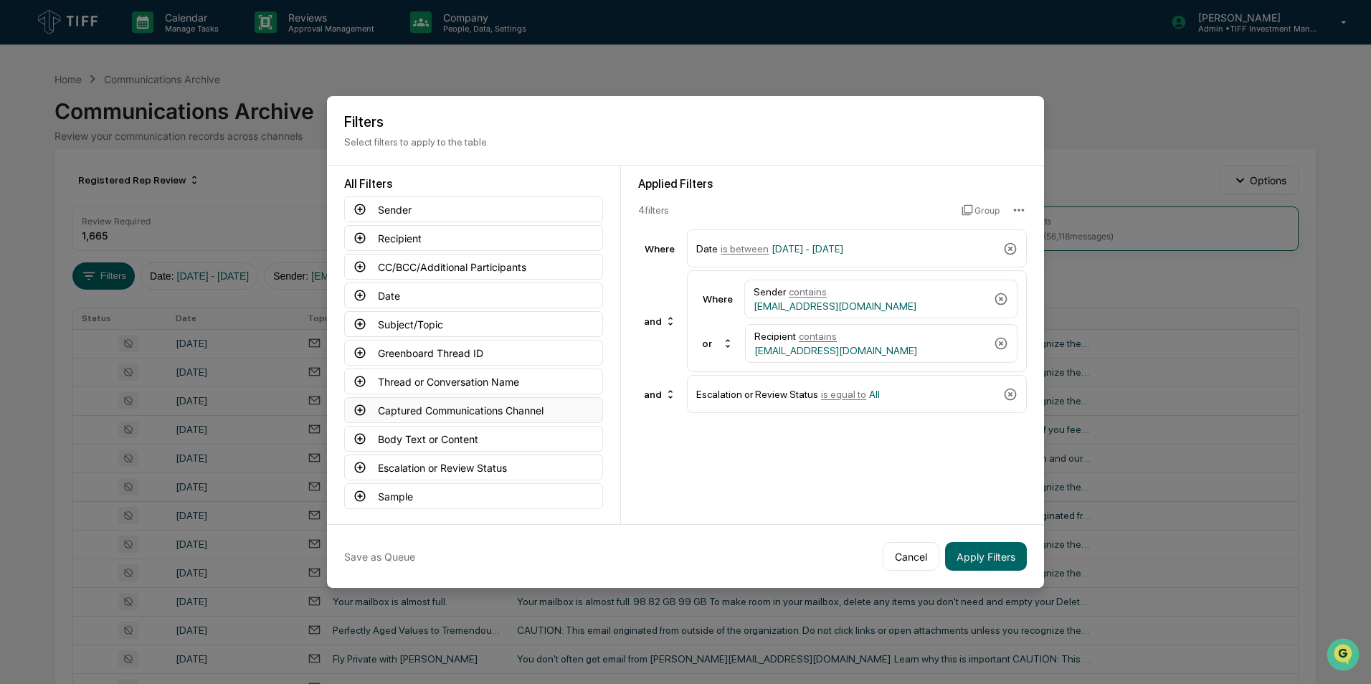
click at [368, 412] on button "Captured Communications Channel" at bounding box center [473, 410] width 259 height 26
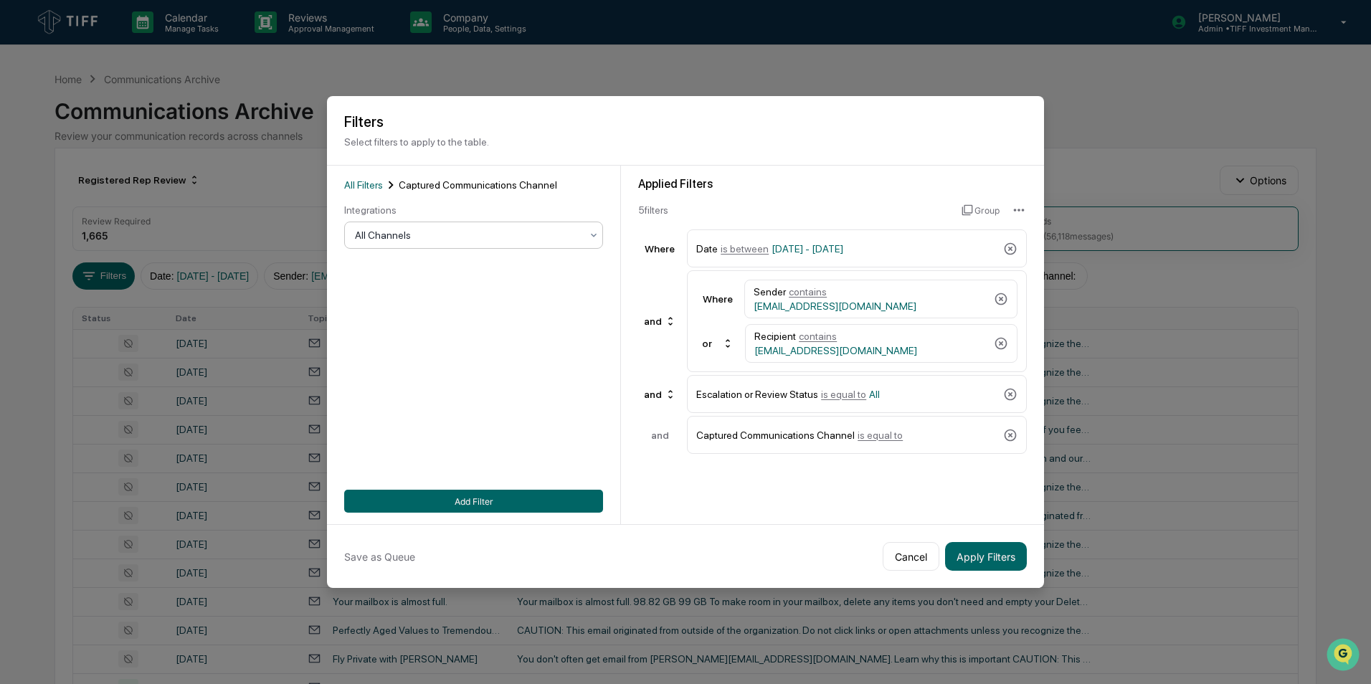
click at [501, 234] on div at bounding box center [468, 235] width 226 height 14
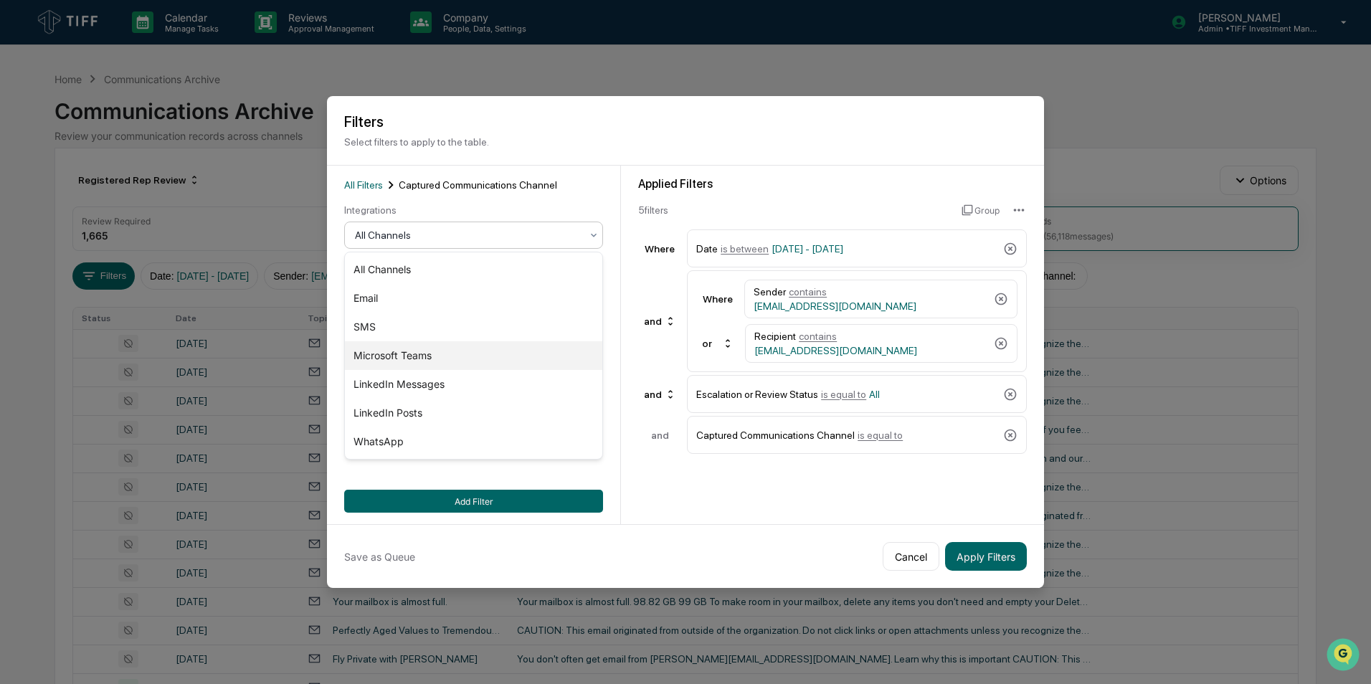
click at [435, 351] on div "Microsoft Teams" at bounding box center [473, 355] width 257 height 29
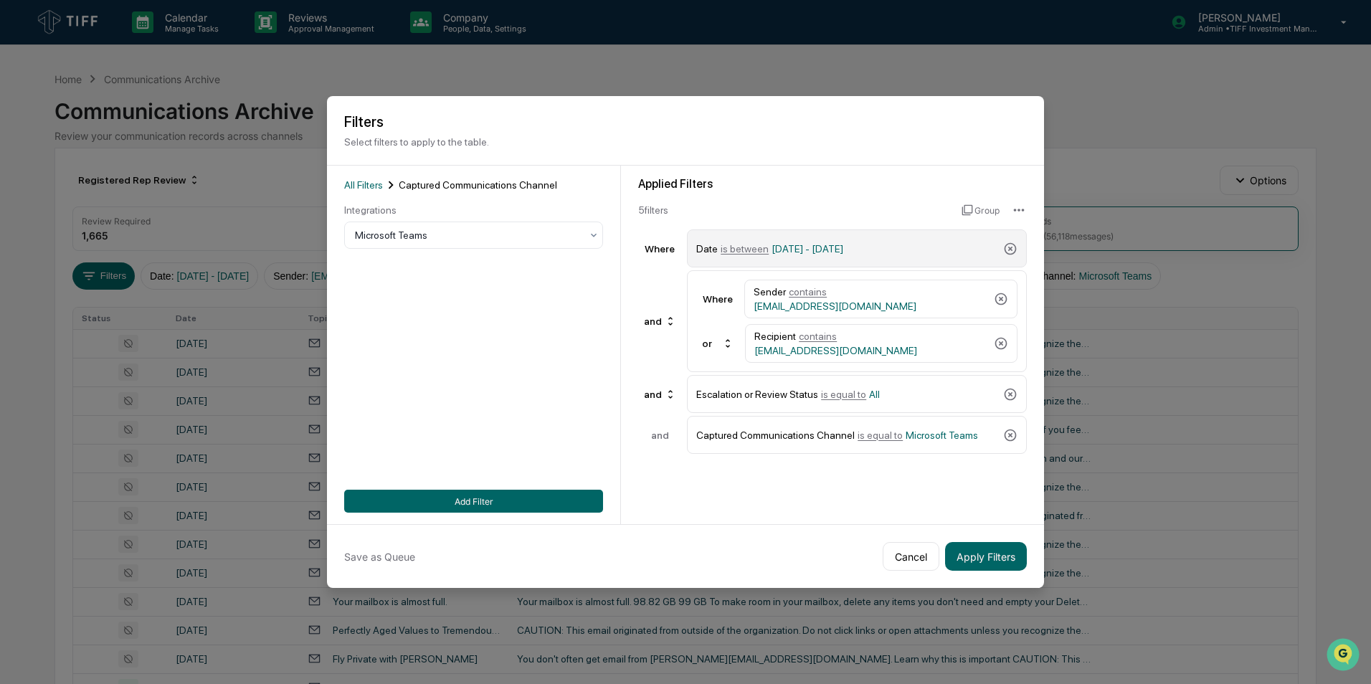
click at [729, 250] on span "is between" at bounding box center [745, 248] width 48 height 11
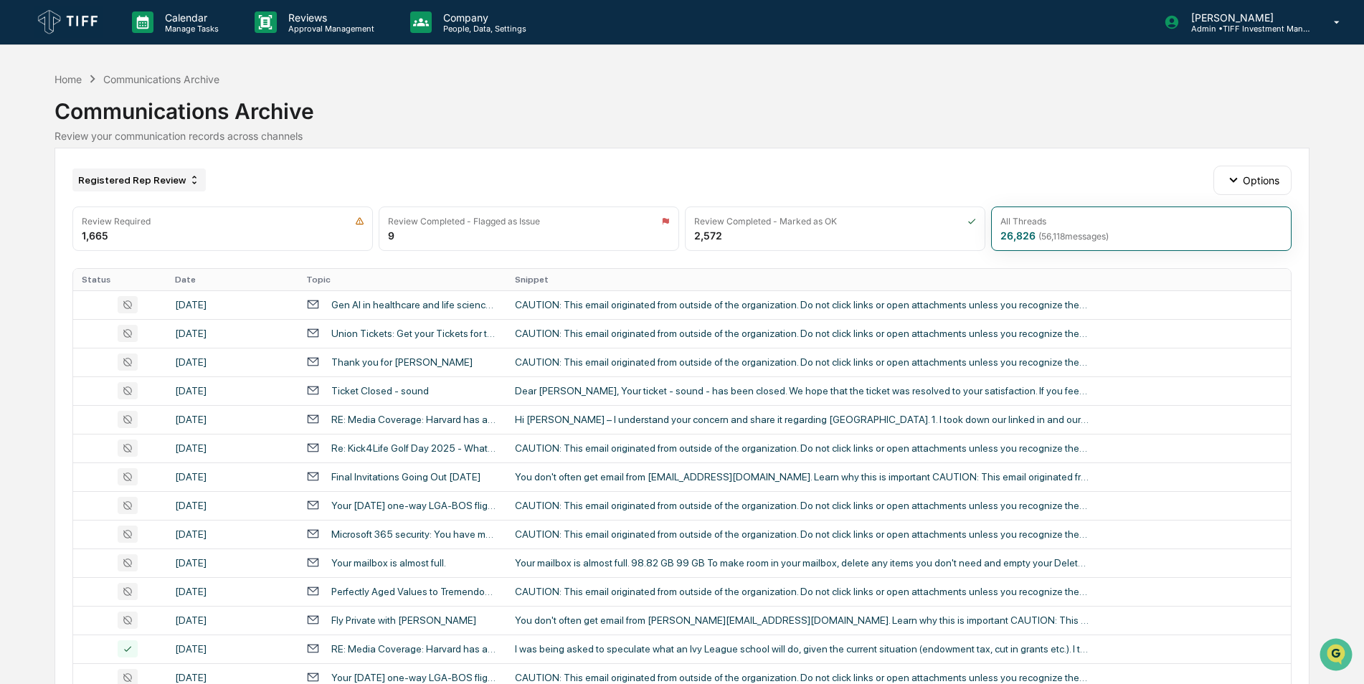
click at [148, 175] on div "Registered Rep Review" at bounding box center [138, 180] width 133 height 23
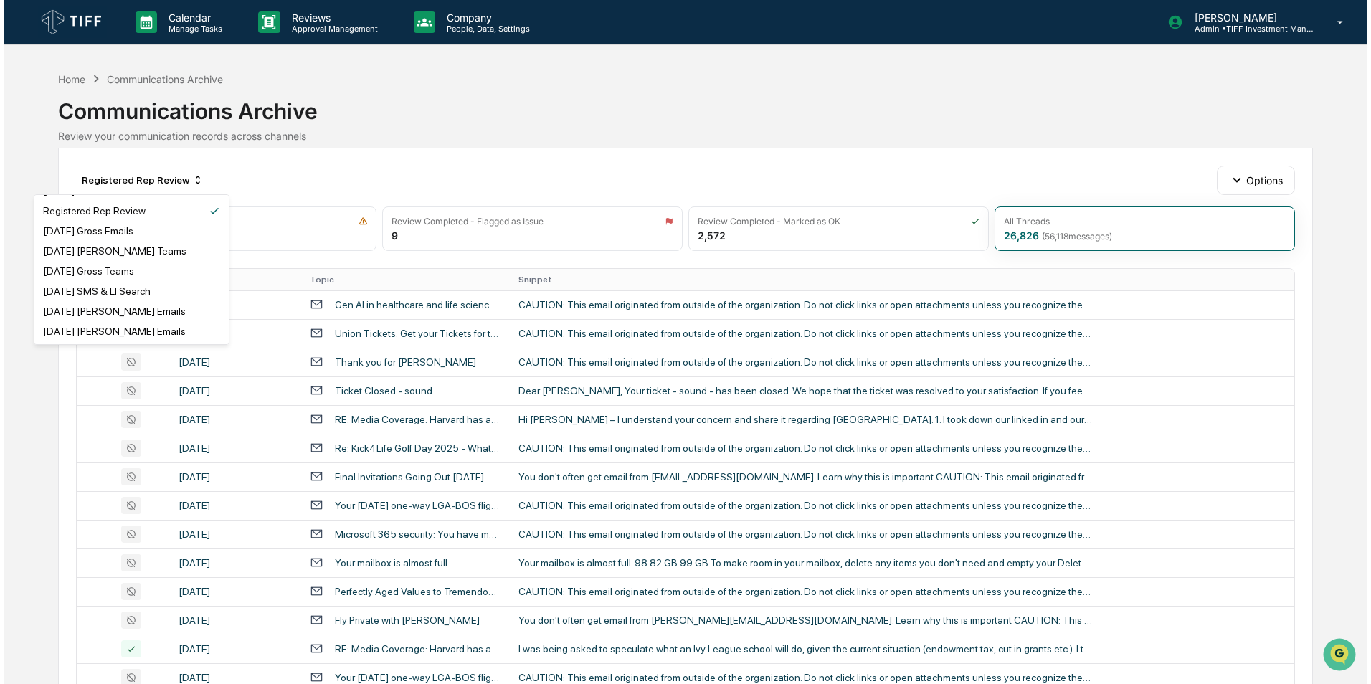
scroll to position [759, 0]
click at [113, 215] on div "Registered Rep Review" at bounding box center [90, 210] width 103 height 11
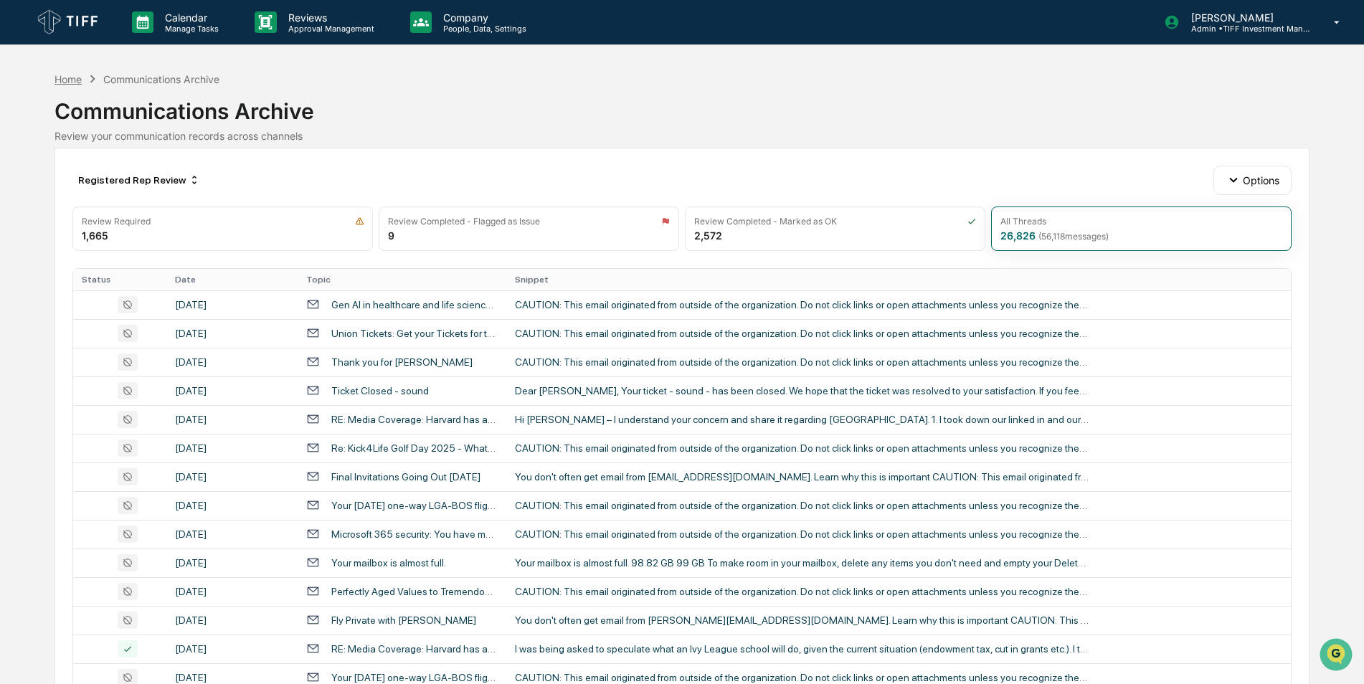
click at [80, 77] on div "Home" at bounding box center [68, 79] width 27 height 12
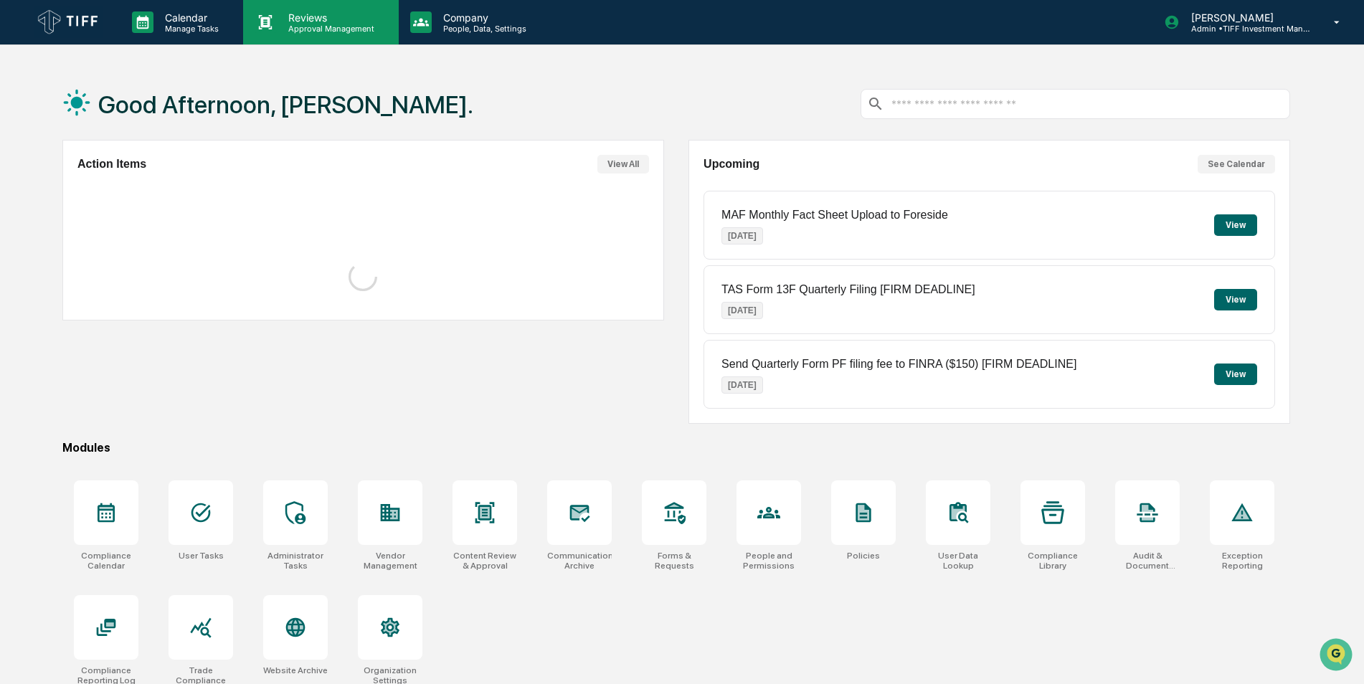
click at [301, 18] on p "Reviews" at bounding box center [329, 17] width 105 height 12
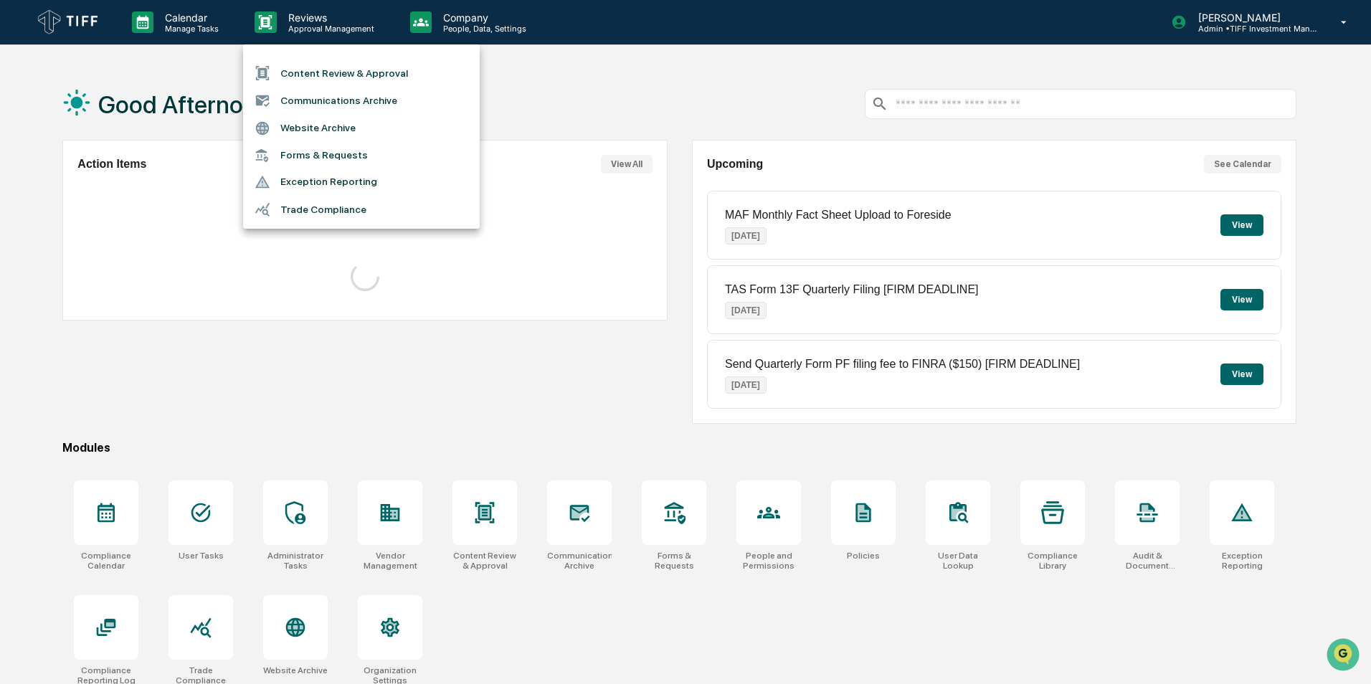
click at [299, 101] on li "Communications Archive" at bounding box center [361, 100] width 237 height 27
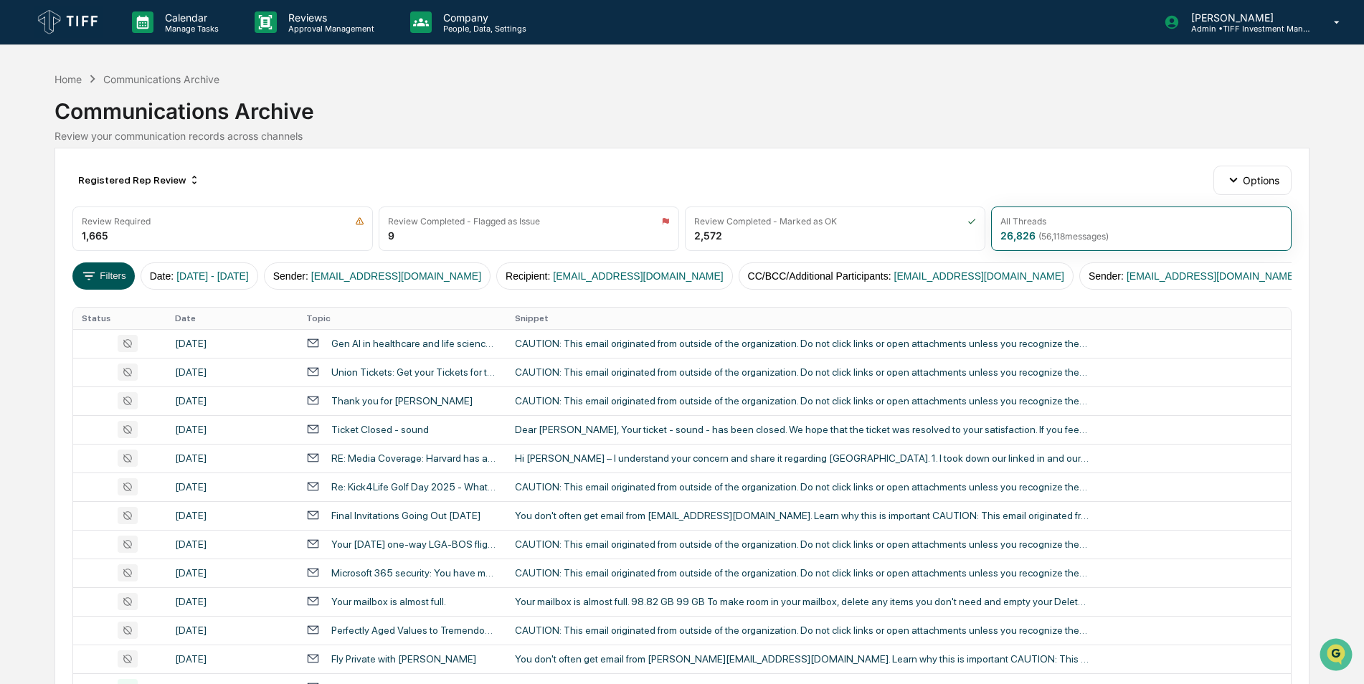
click at [95, 271] on icon at bounding box center [89, 276] width 16 height 16
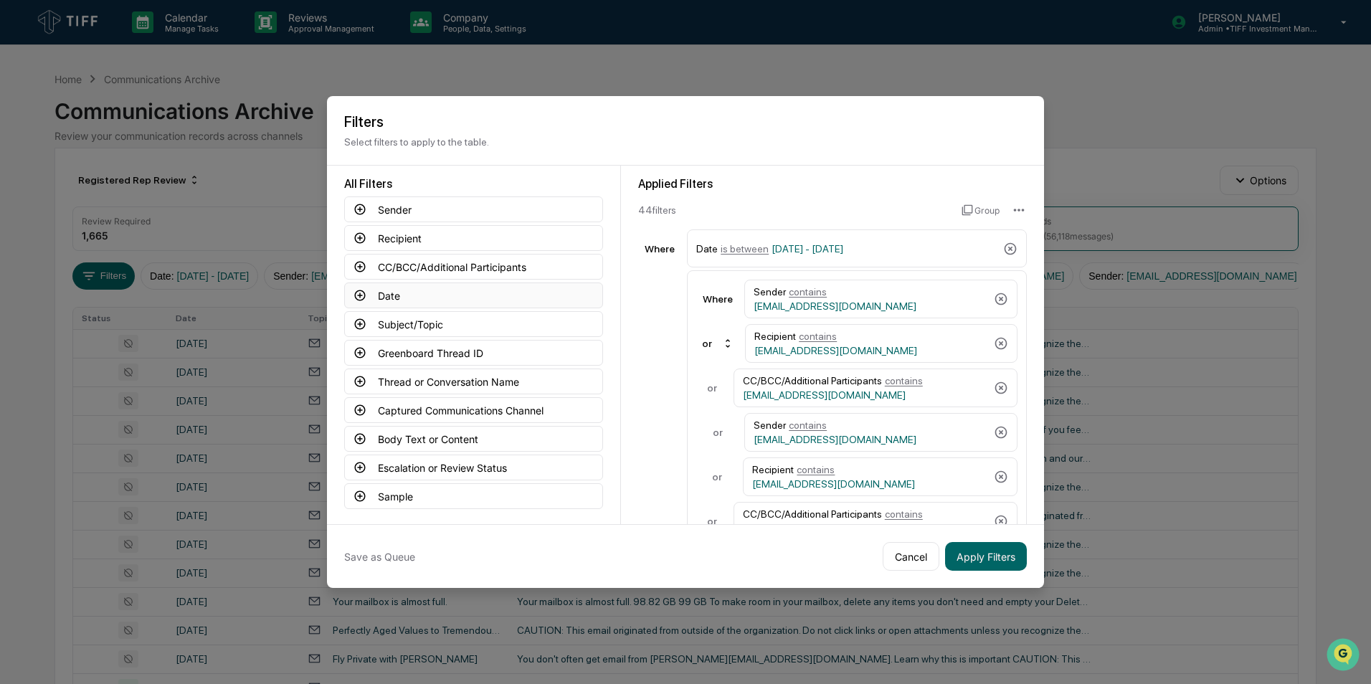
click at [356, 293] on icon at bounding box center [360, 295] width 13 height 13
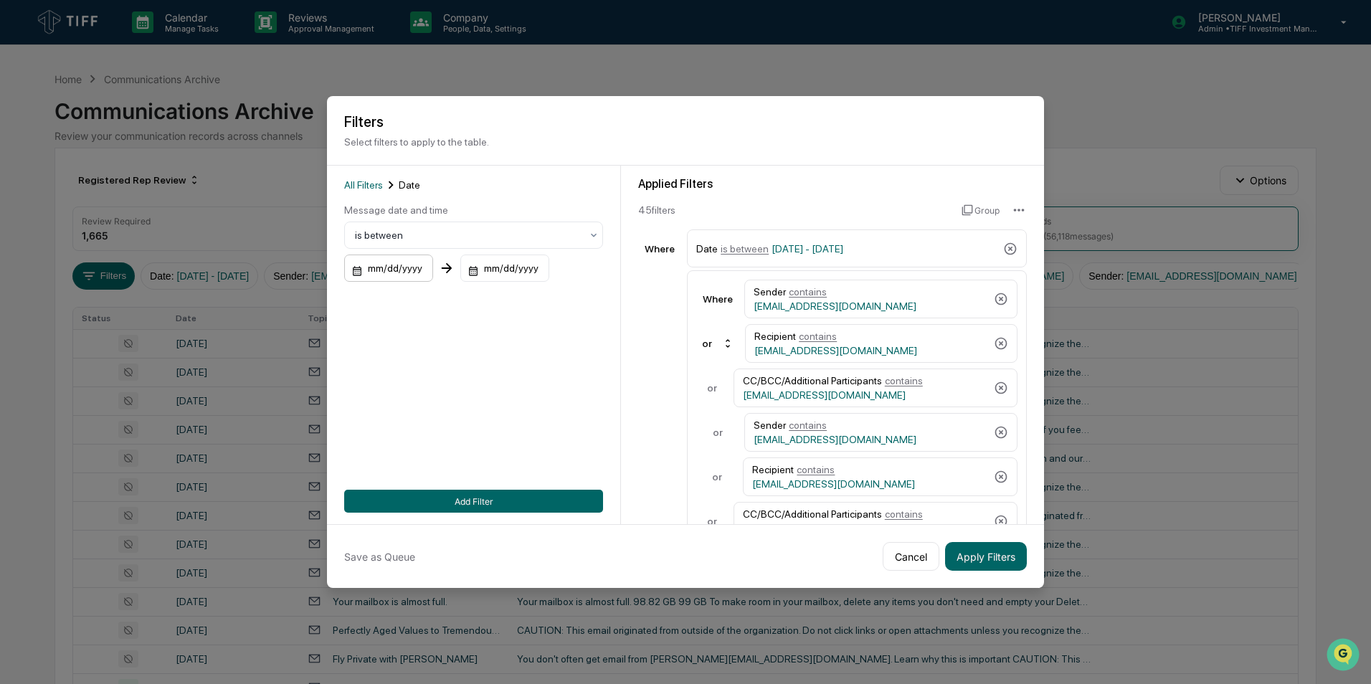
click at [392, 273] on div "mm/dd/yyyy" at bounding box center [388, 268] width 89 height 27
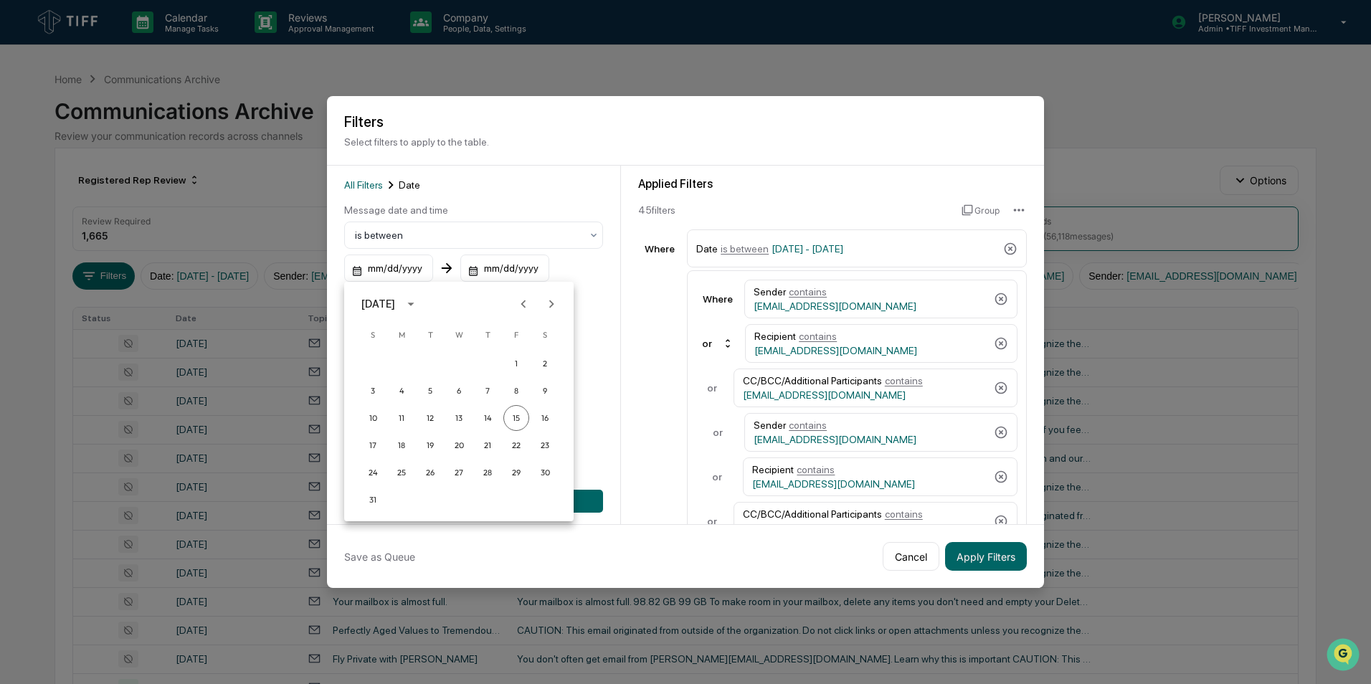
click at [526, 303] on icon "Previous month" at bounding box center [524, 304] width 16 height 16
click at [552, 304] on icon "Next month" at bounding box center [552, 304] width 16 height 16
click at [429, 359] on button "1" at bounding box center [430, 364] width 26 height 26
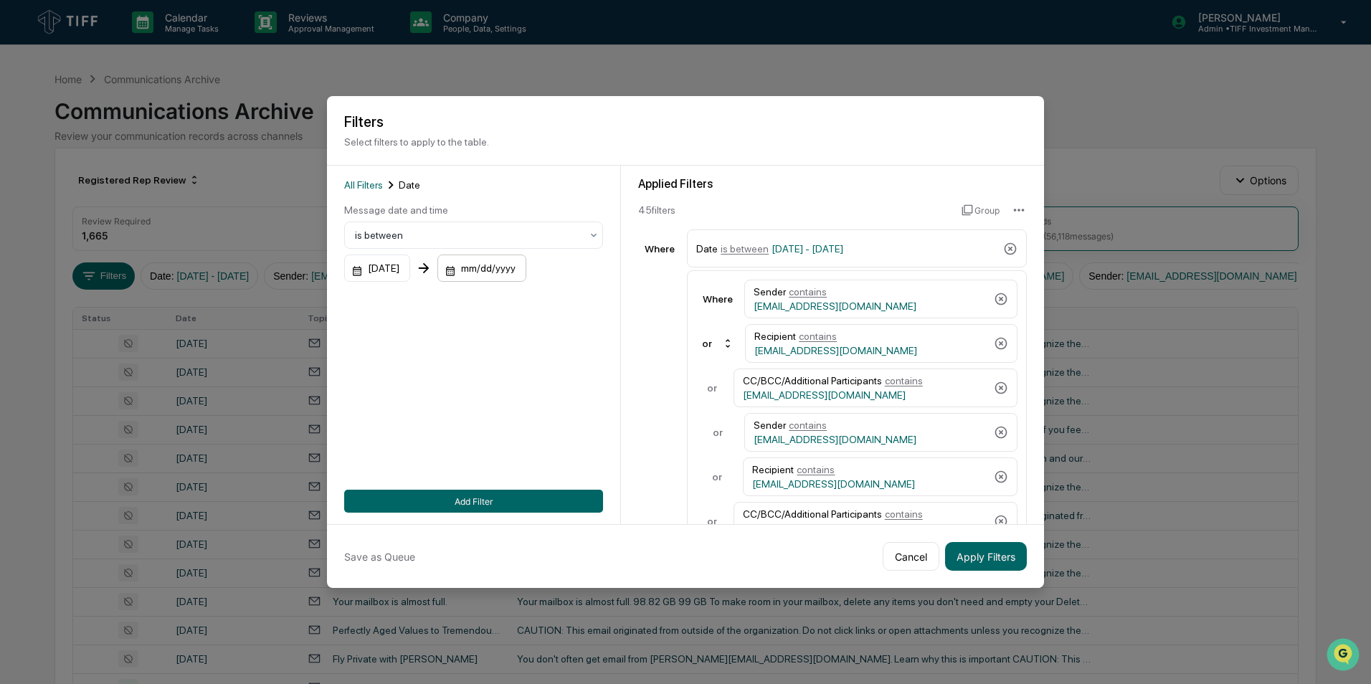
click at [410, 264] on div "mm/dd/yyyy" at bounding box center [377, 268] width 66 height 27
click at [629, 303] on icon "Previous month" at bounding box center [637, 304] width 16 height 16
click at [607, 425] on button "31" at bounding box center [601, 473] width 26 height 26
click at [509, 425] on button "Add Filter" at bounding box center [473, 501] width 259 height 23
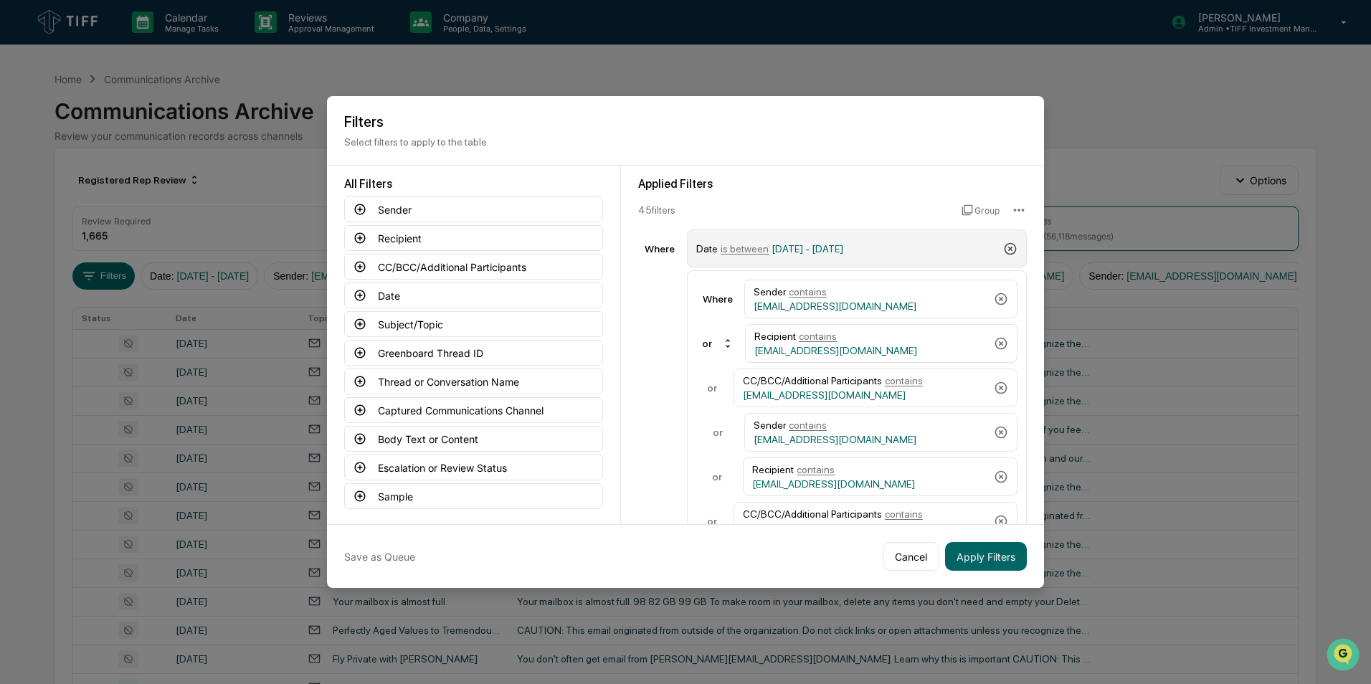
click at [904, 250] on icon at bounding box center [1010, 249] width 14 height 14
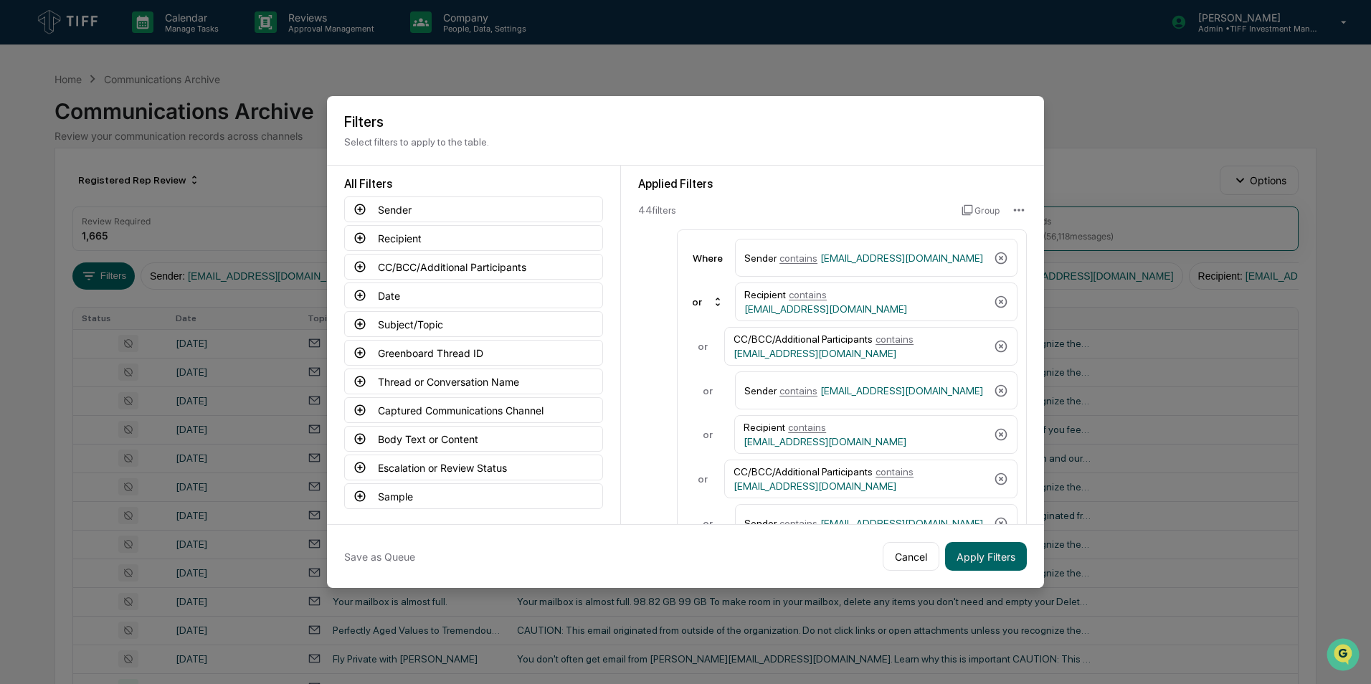
click at [904, 250] on div "Sender contains [EMAIL_ADDRESS][DOMAIN_NAME]" at bounding box center [876, 258] width 283 height 38
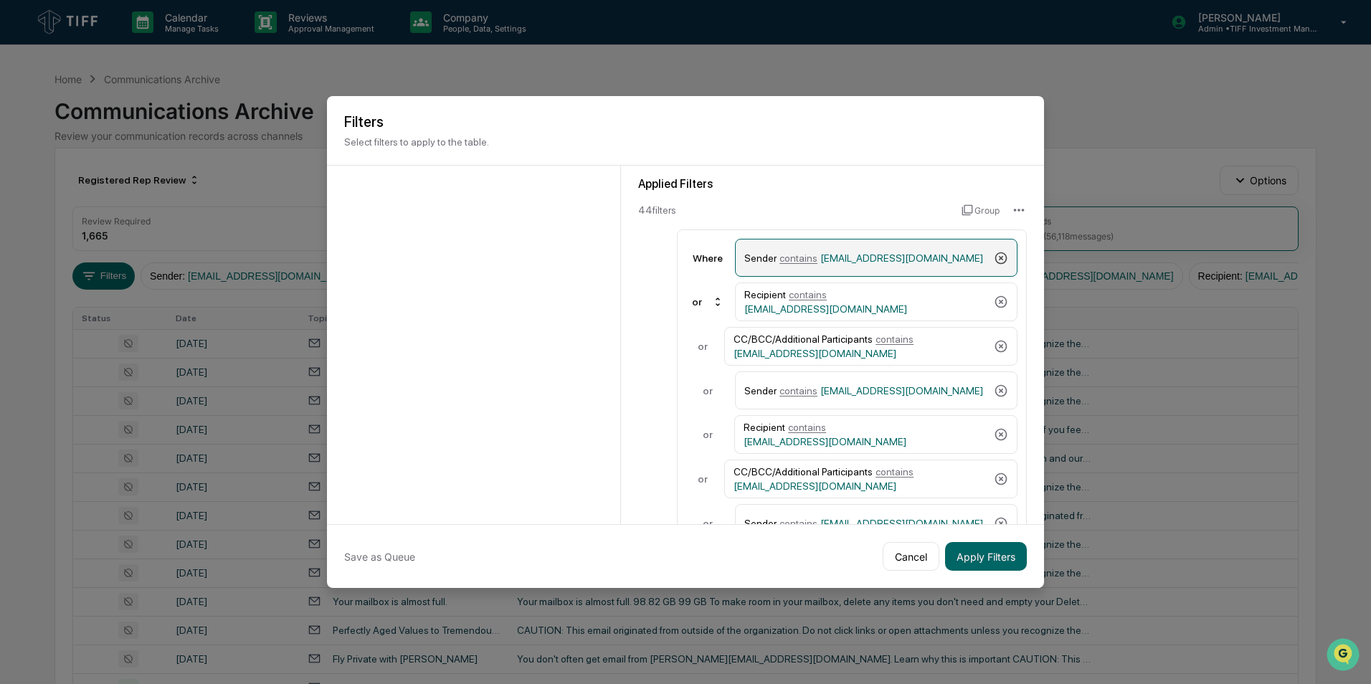
click at [904, 254] on icon at bounding box center [1001, 258] width 14 height 14
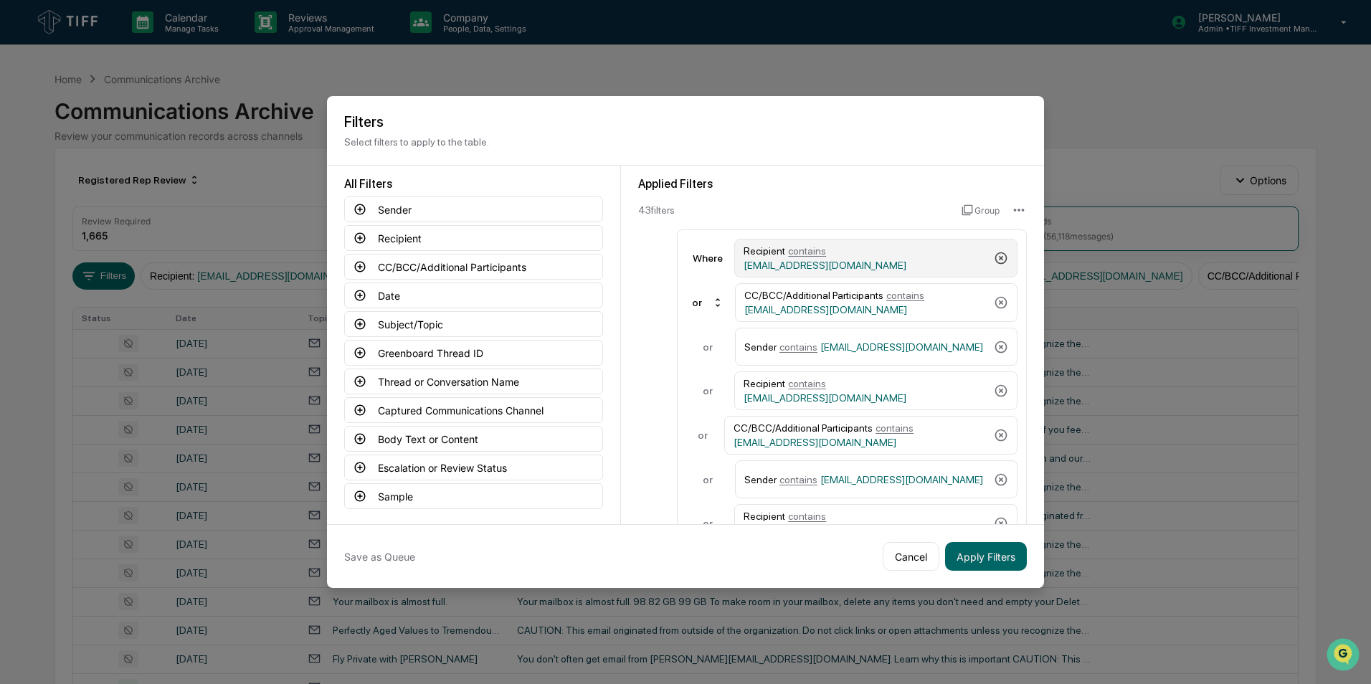
click at [904, 254] on icon at bounding box center [1001, 258] width 14 height 14
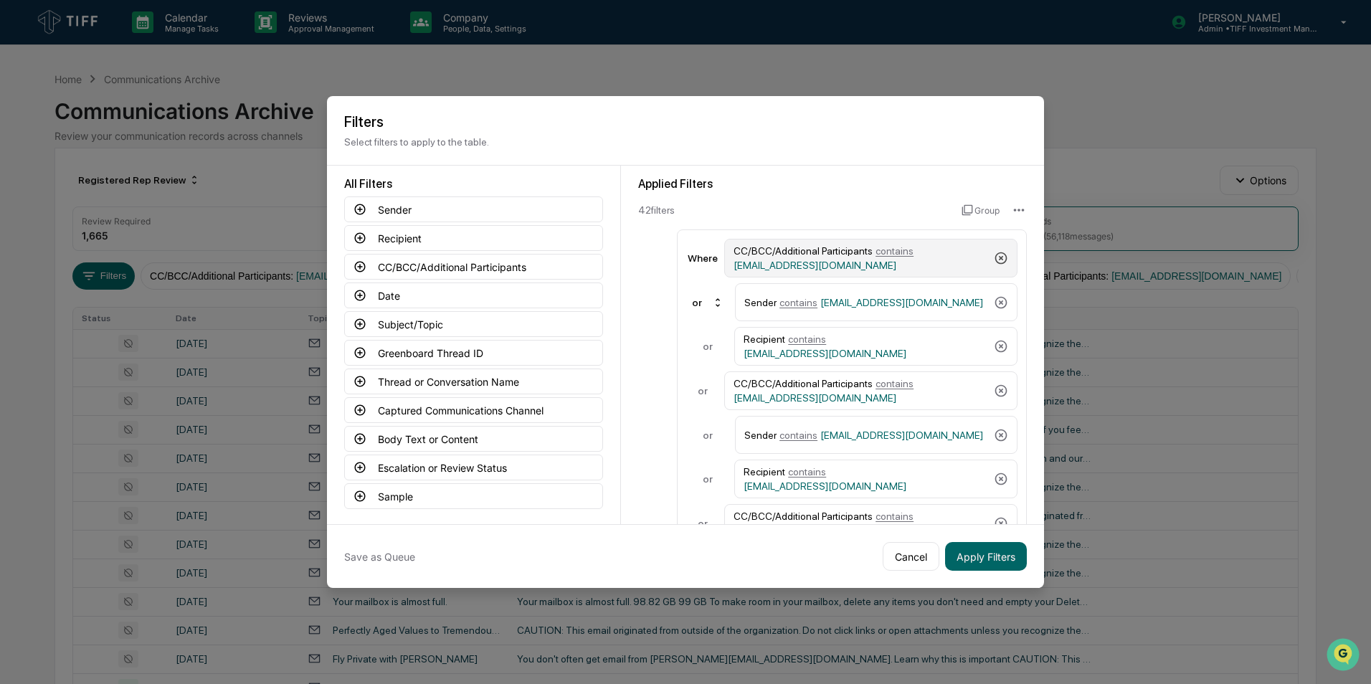
click at [904, 254] on icon at bounding box center [1001, 258] width 12 height 12
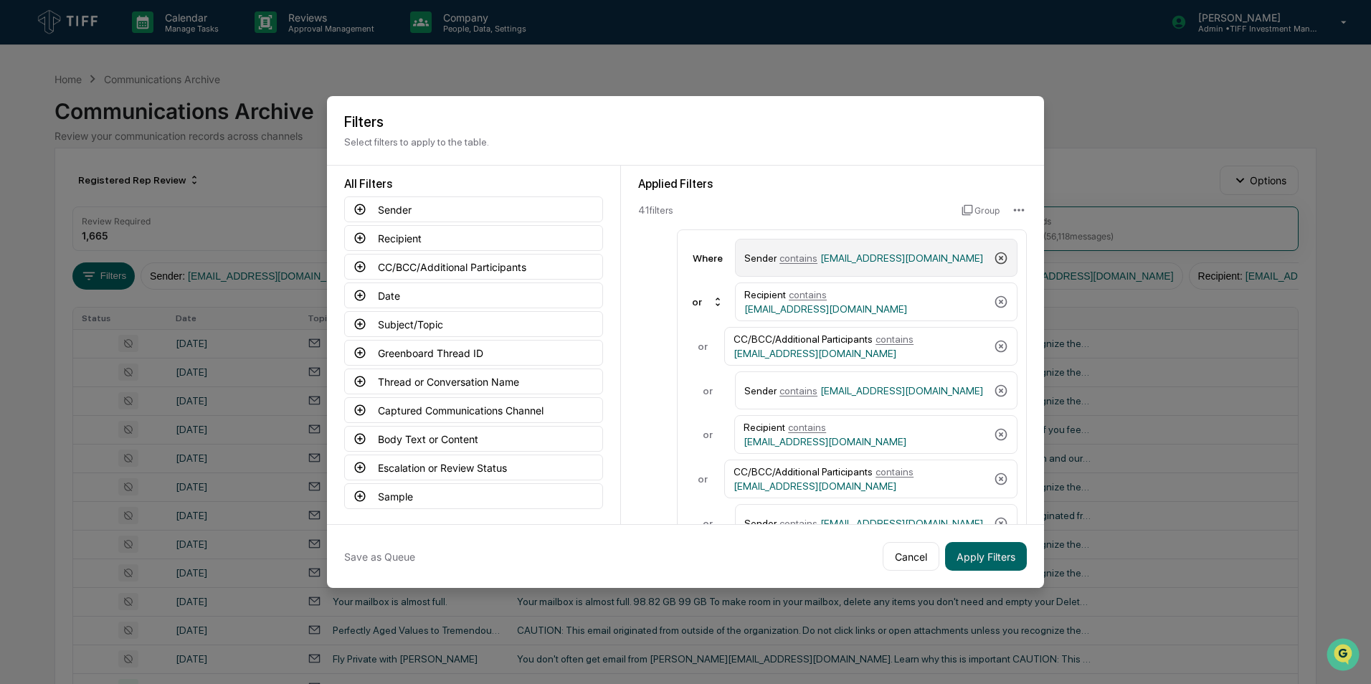
click at [904, 254] on icon at bounding box center [1001, 258] width 14 height 14
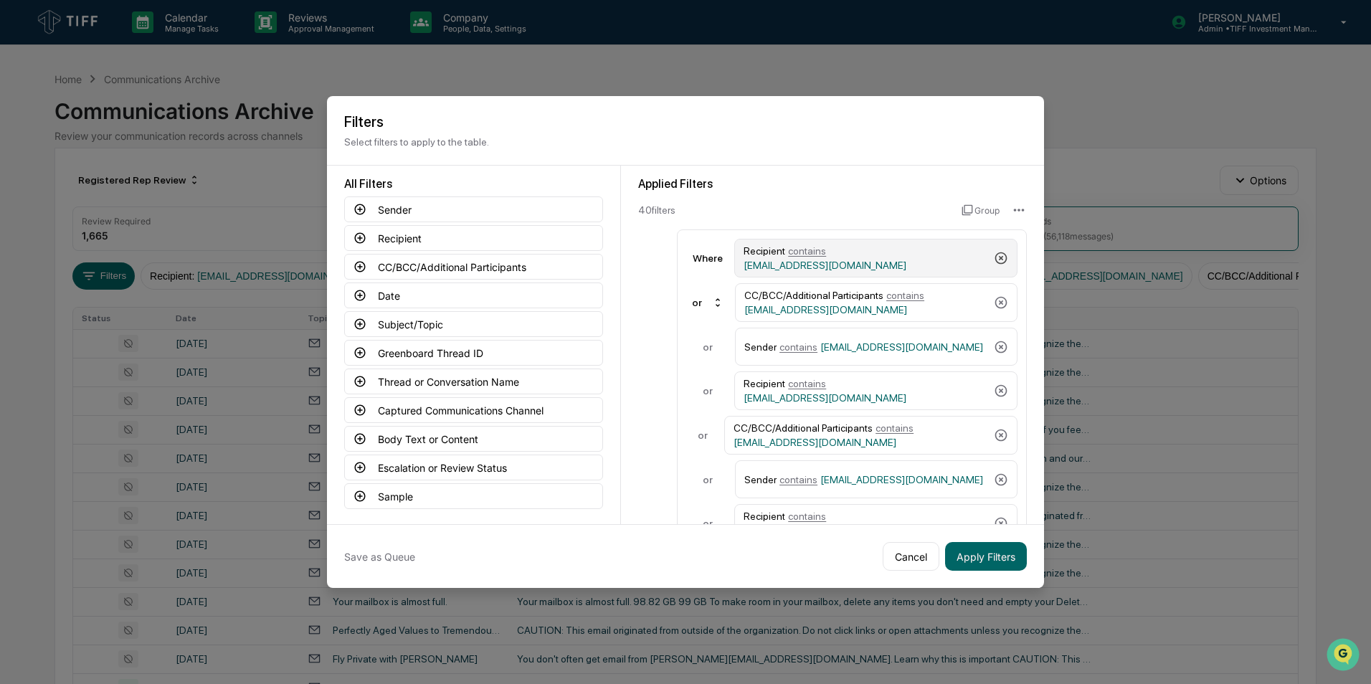
click at [904, 254] on icon at bounding box center [1001, 258] width 14 height 14
click at [904, 254] on icon at bounding box center [1001, 258] width 12 height 12
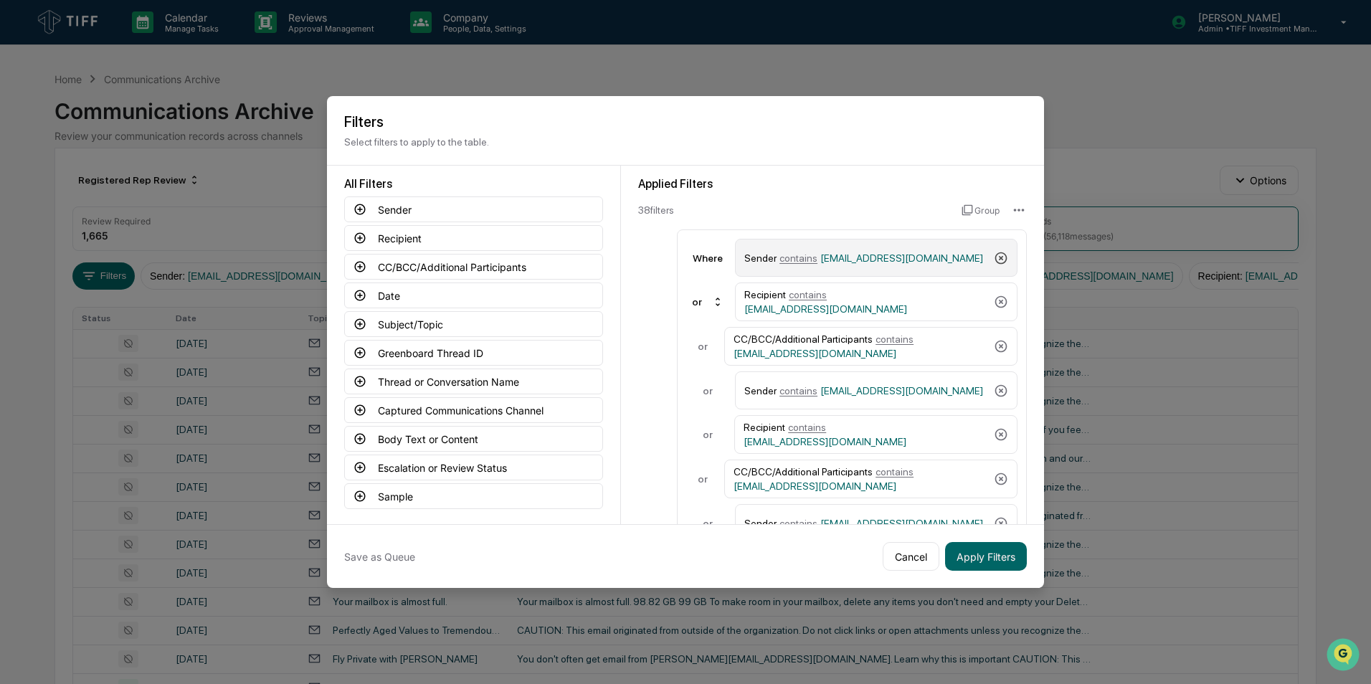
click at [904, 254] on icon at bounding box center [1001, 258] width 14 height 14
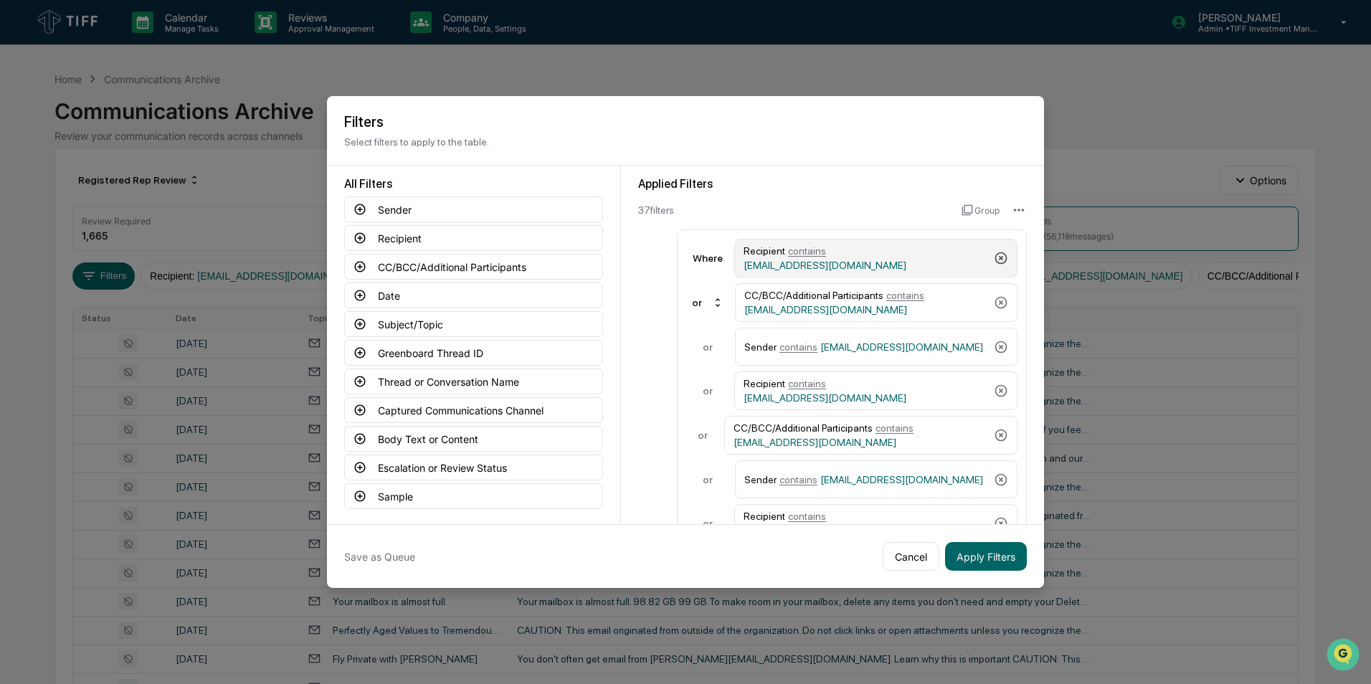
click at [904, 254] on icon at bounding box center [1001, 258] width 14 height 14
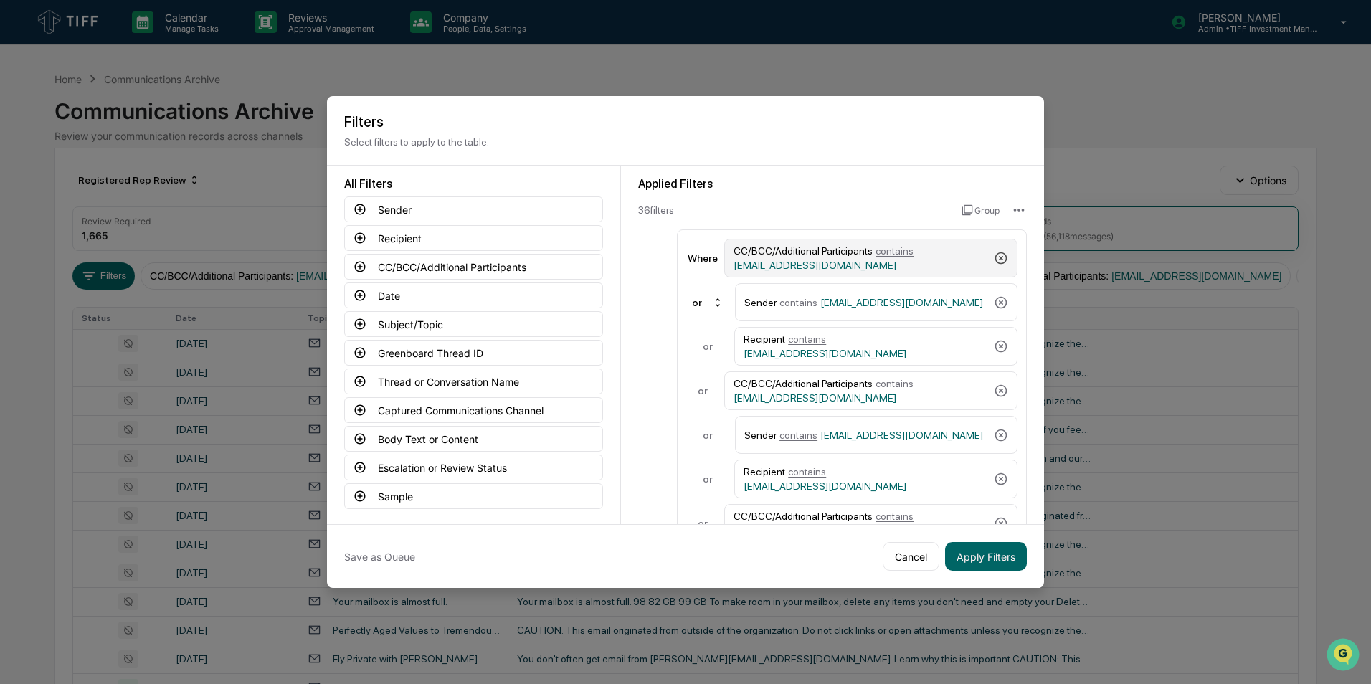
click at [904, 254] on icon at bounding box center [1001, 258] width 12 height 12
click at [904, 254] on icon at bounding box center [1001, 258] width 14 height 14
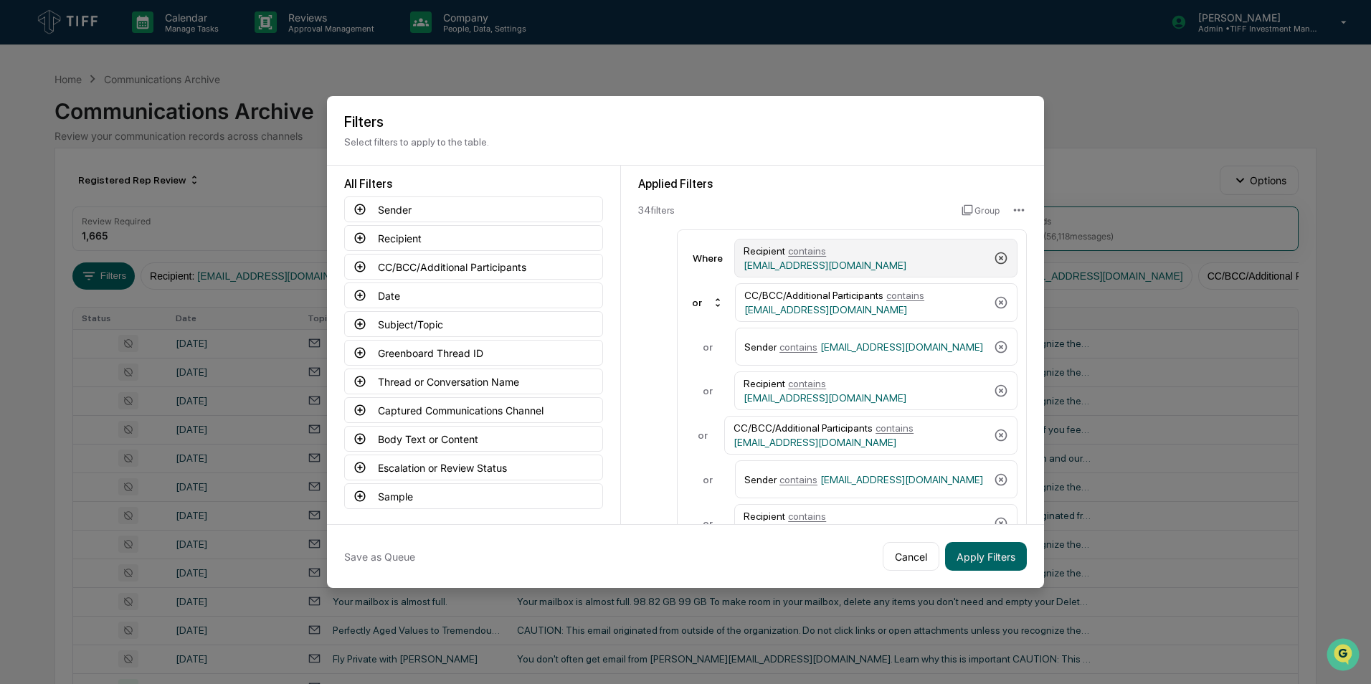
click at [904, 254] on icon at bounding box center [1001, 258] width 14 height 14
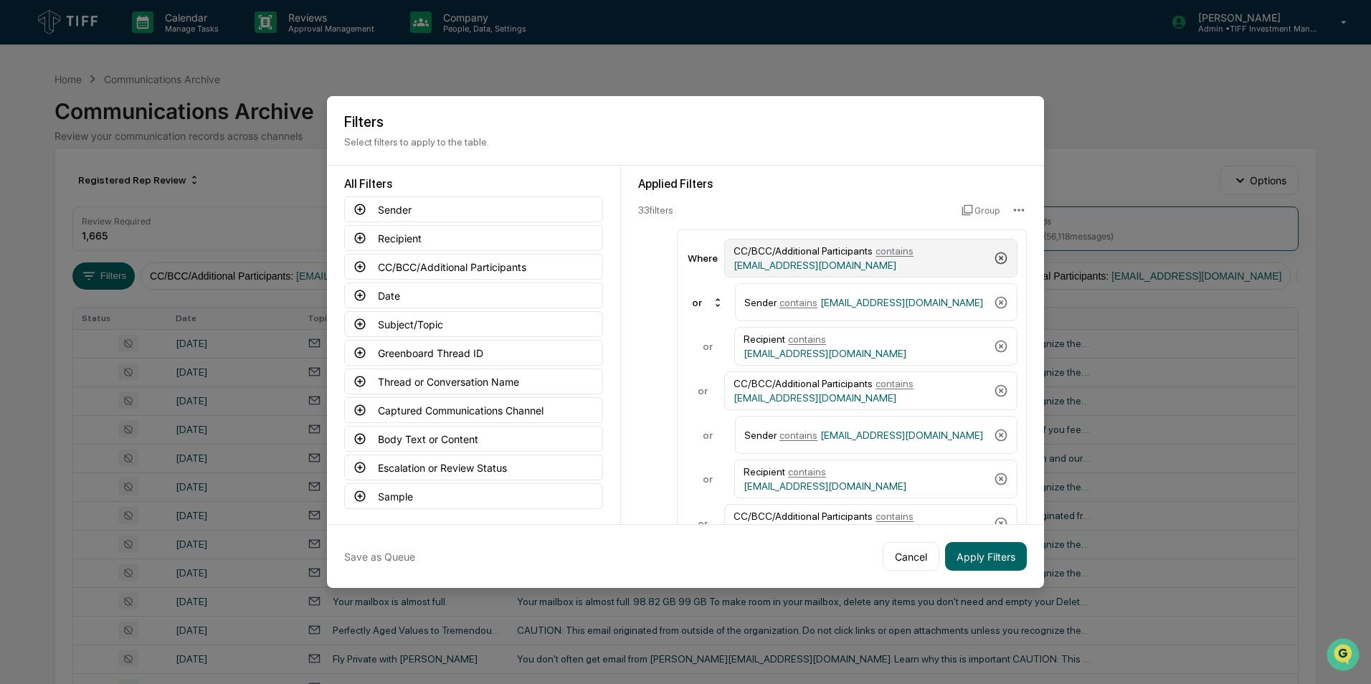
click at [904, 254] on icon at bounding box center [1001, 258] width 12 height 12
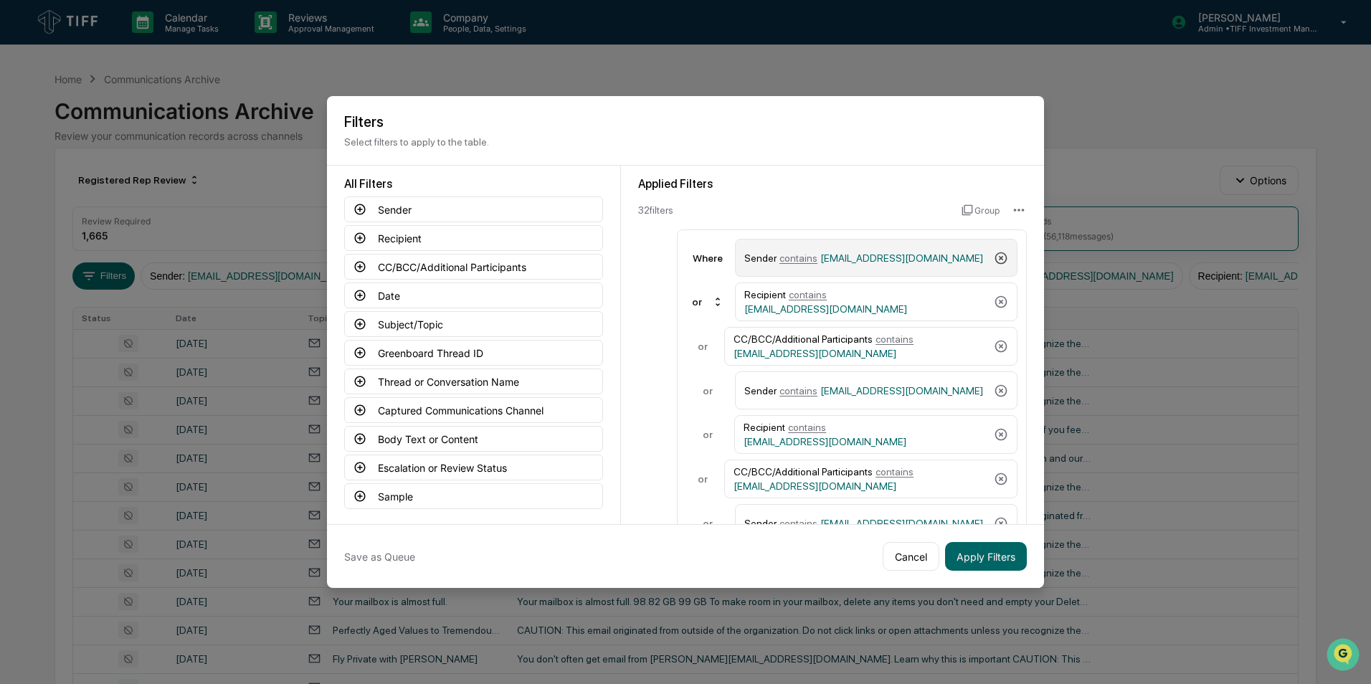
click at [904, 254] on icon at bounding box center [1001, 258] width 14 height 14
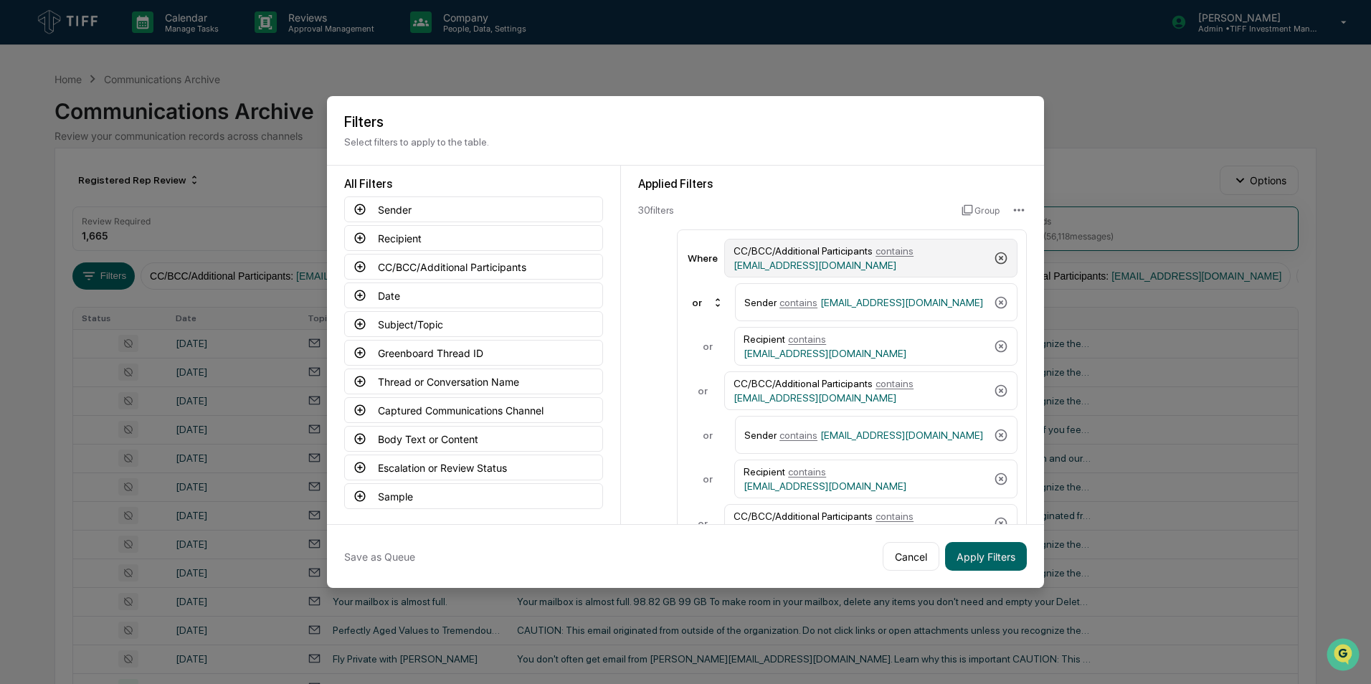
click at [904, 254] on icon at bounding box center [1001, 258] width 12 height 12
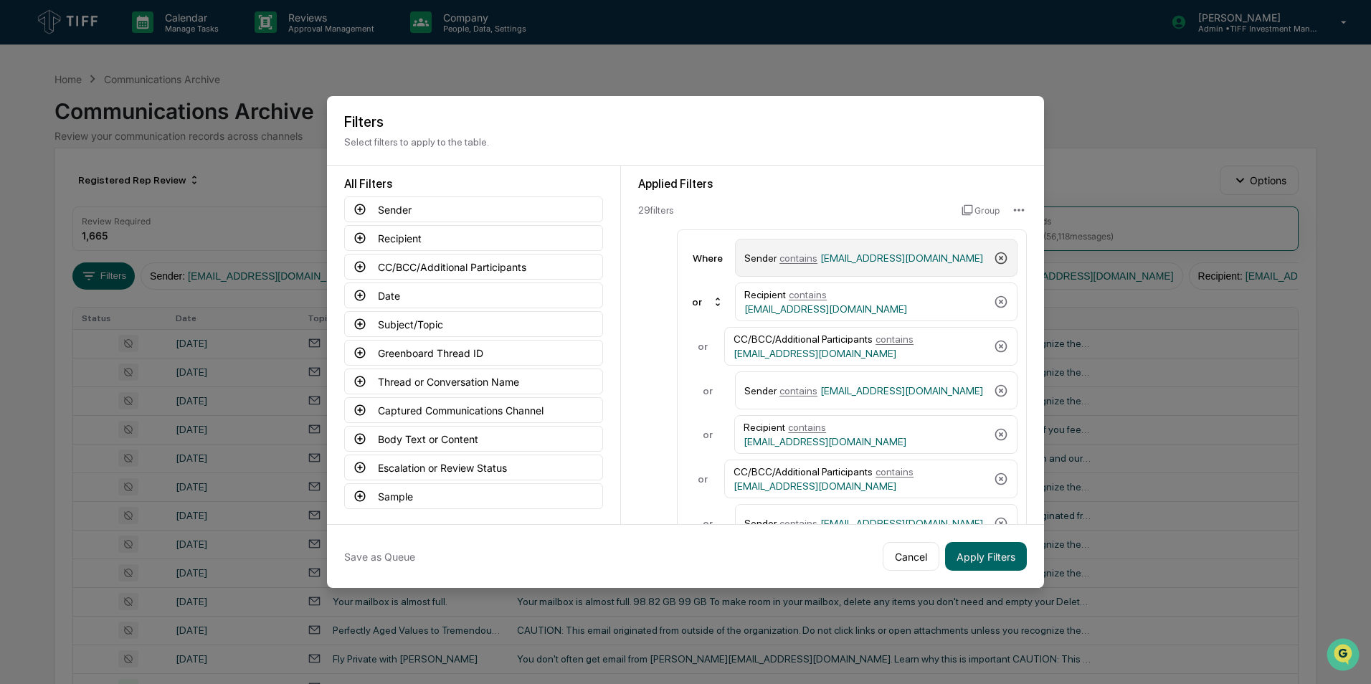
click at [904, 254] on icon at bounding box center [1001, 258] width 14 height 14
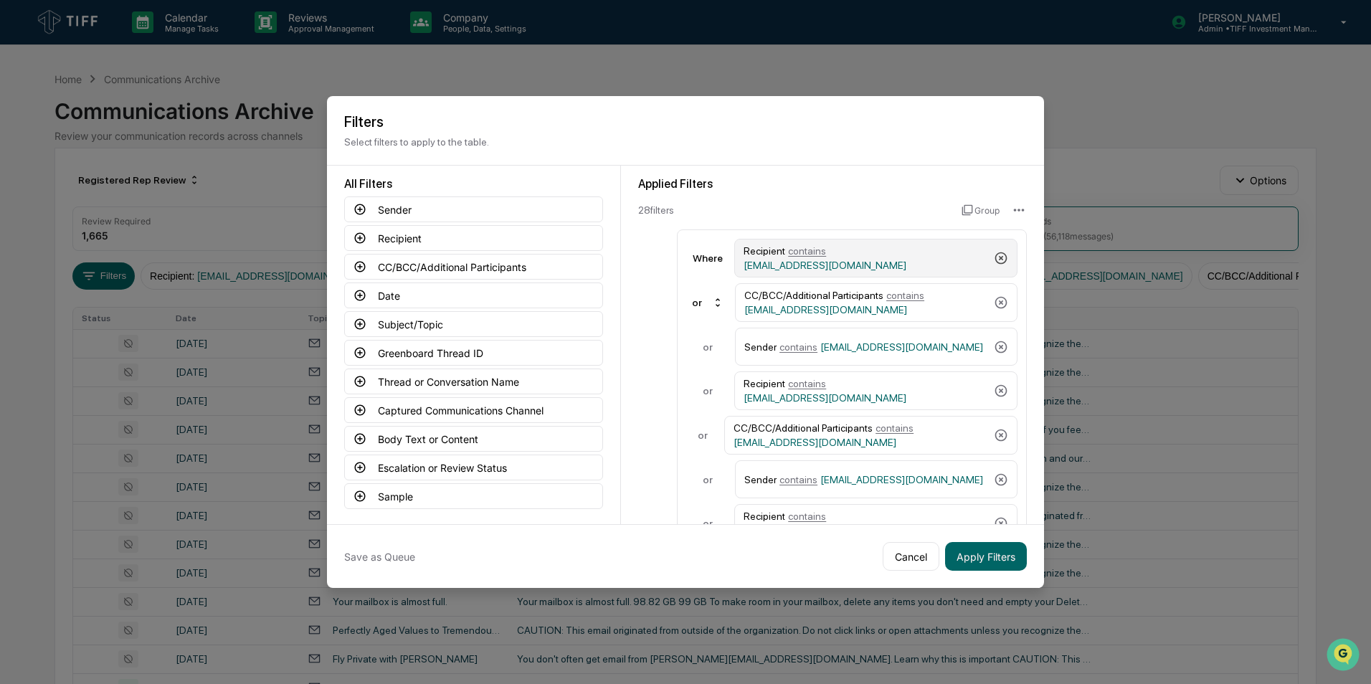
click at [904, 254] on icon at bounding box center [1001, 258] width 14 height 14
click at [904, 254] on icon at bounding box center [1001, 258] width 12 height 12
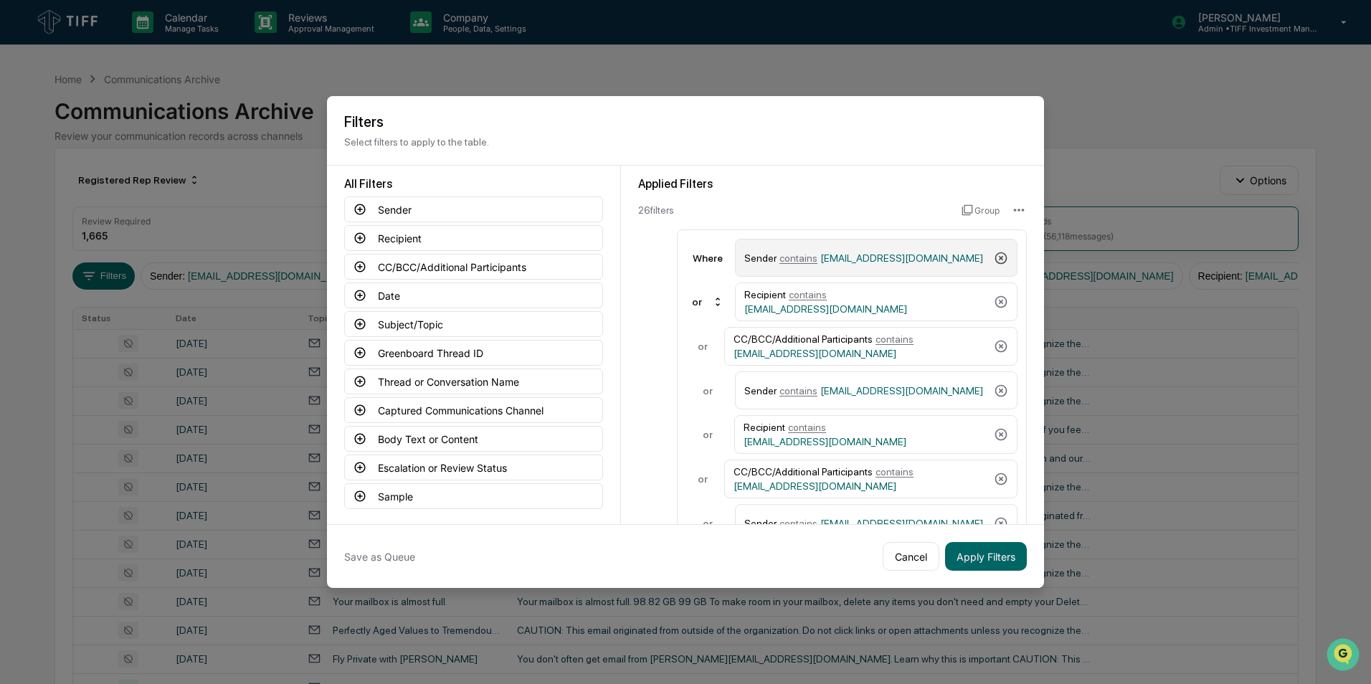
click at [904, 254] on icon at bounding box center [1001, 258] width 14 height 14
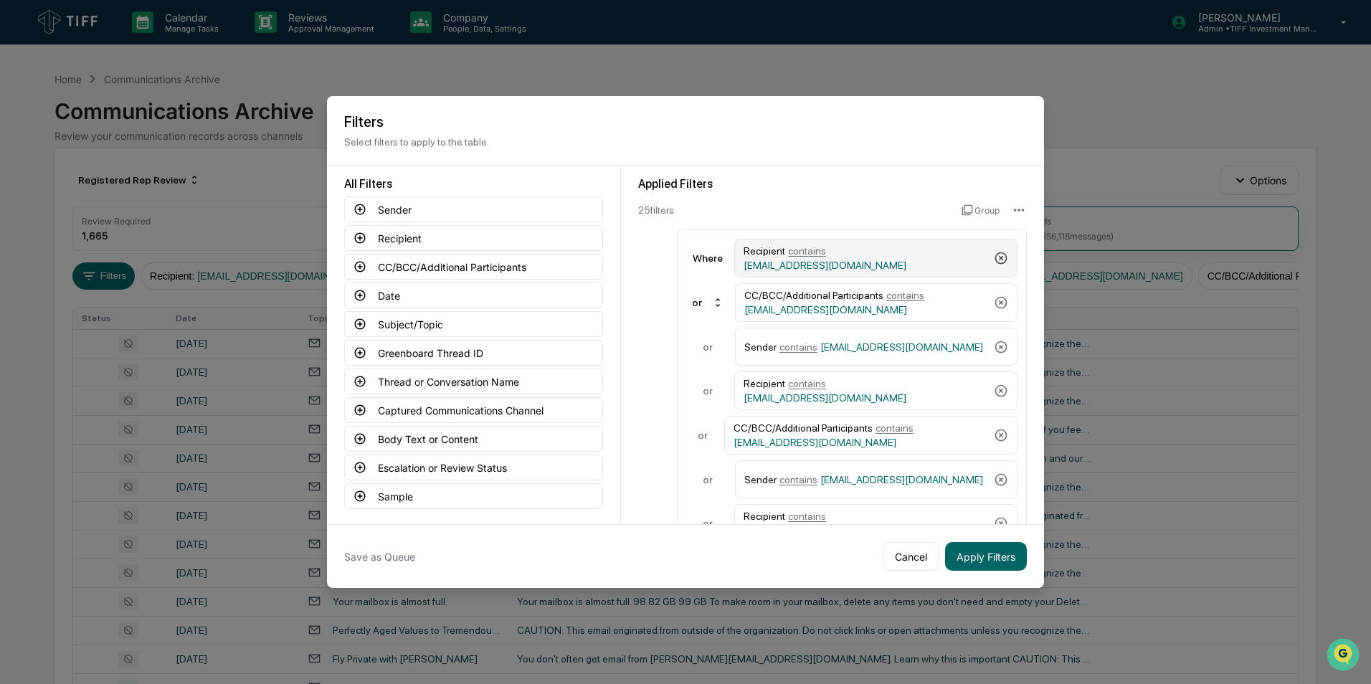
click at [904, 254] on icon at bounding box center [1001, 258] width 14 height 14
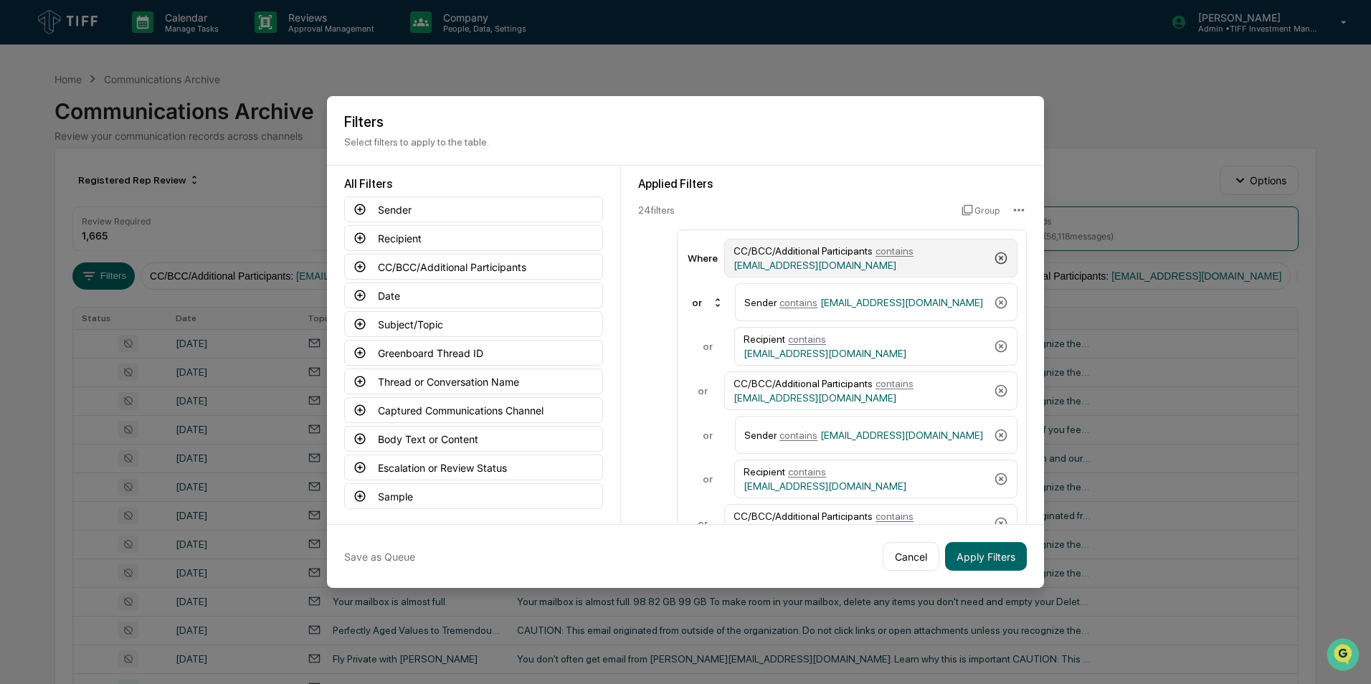
click at [904, 254] on icon at bounding box center [1001, 258] width 12 height 12
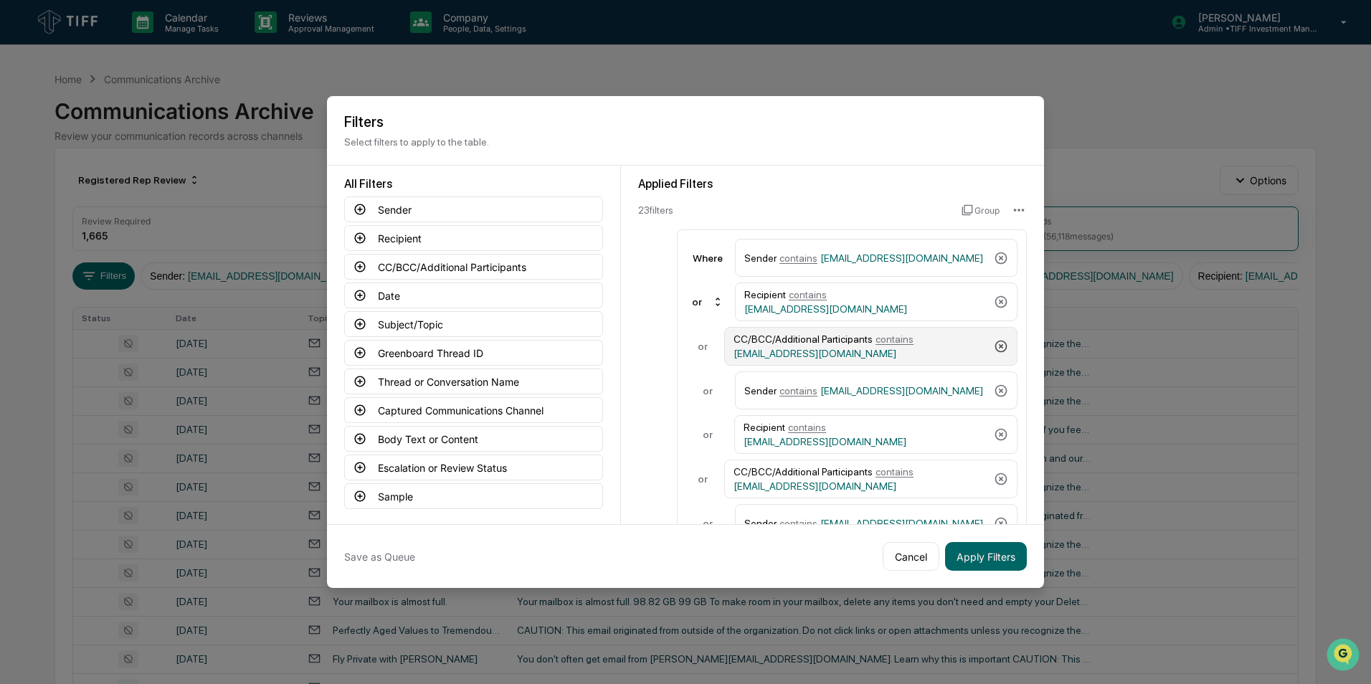
click at [904, 347] on icon at bounding box center [1001, 347] width 12 height 12
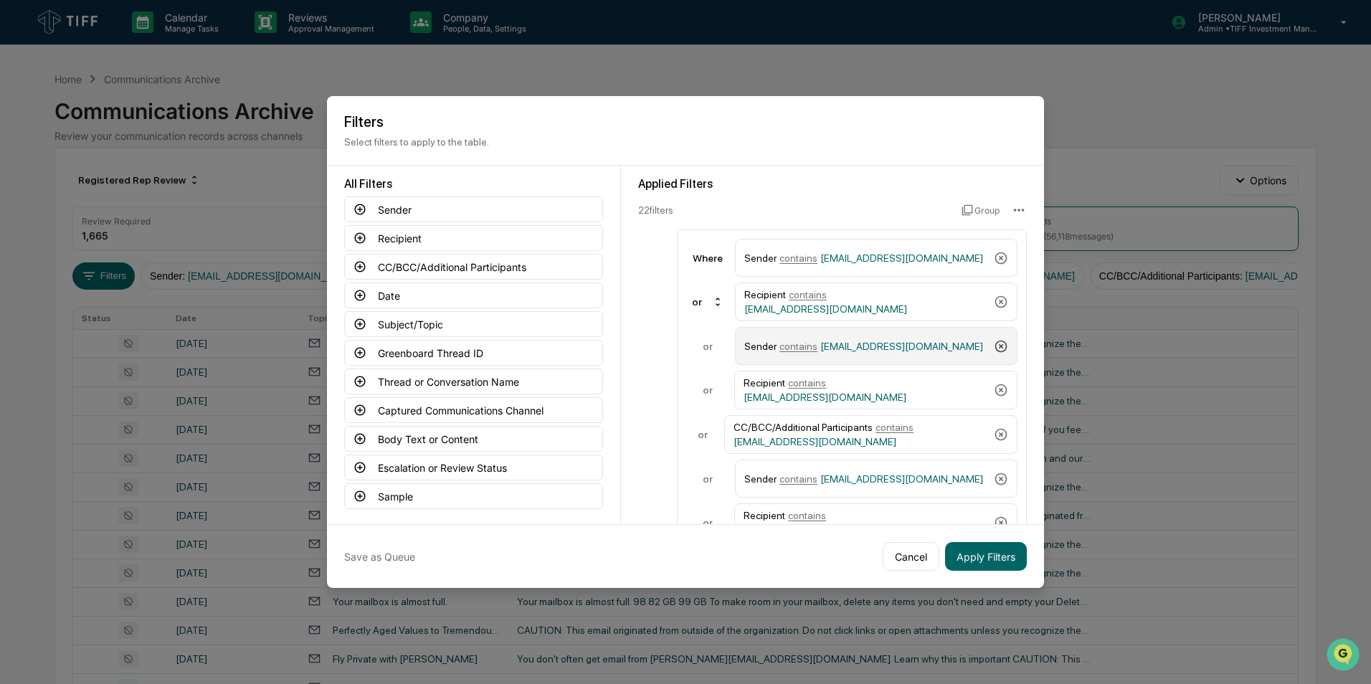
click at [904, 347] on icon at bounding box center [1001, 346] width 12 height 12
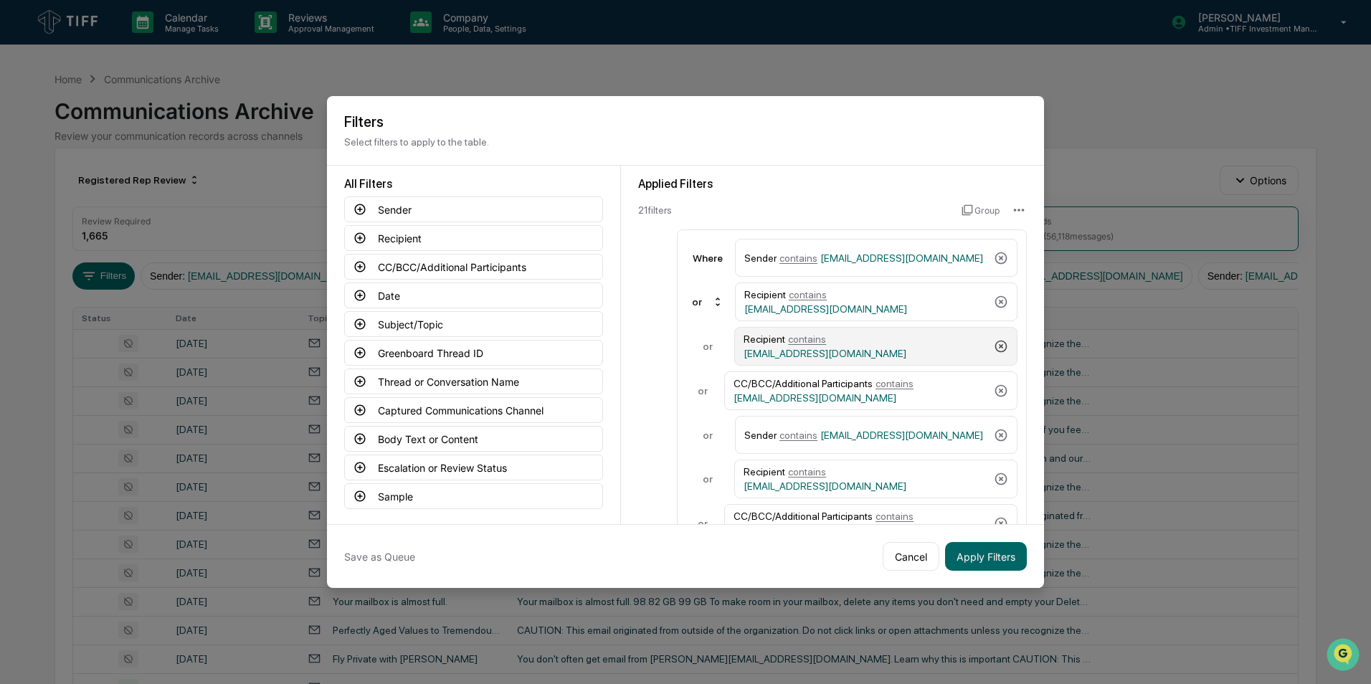
click at [904, 347] on icon at bounding box center [1001, 347] width 12 height 12
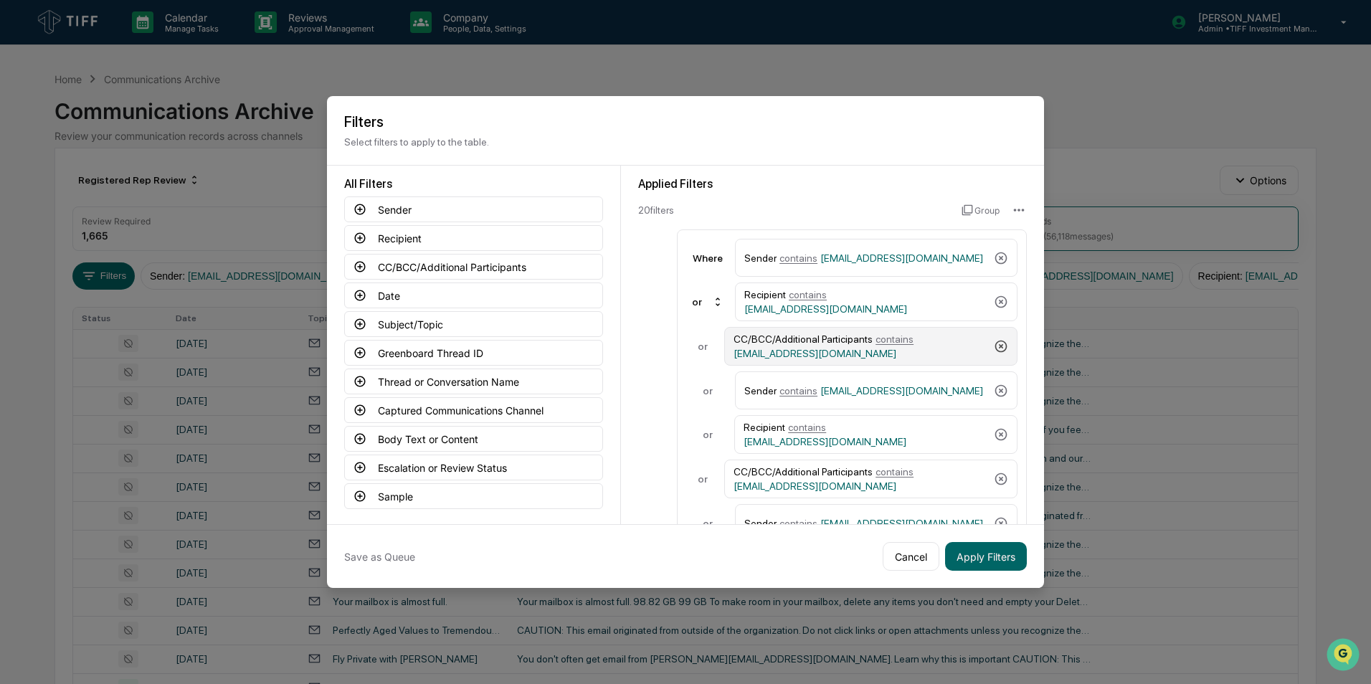
click at [904, 347] on icon at bounding box center [1001, 347] width 12 height 12
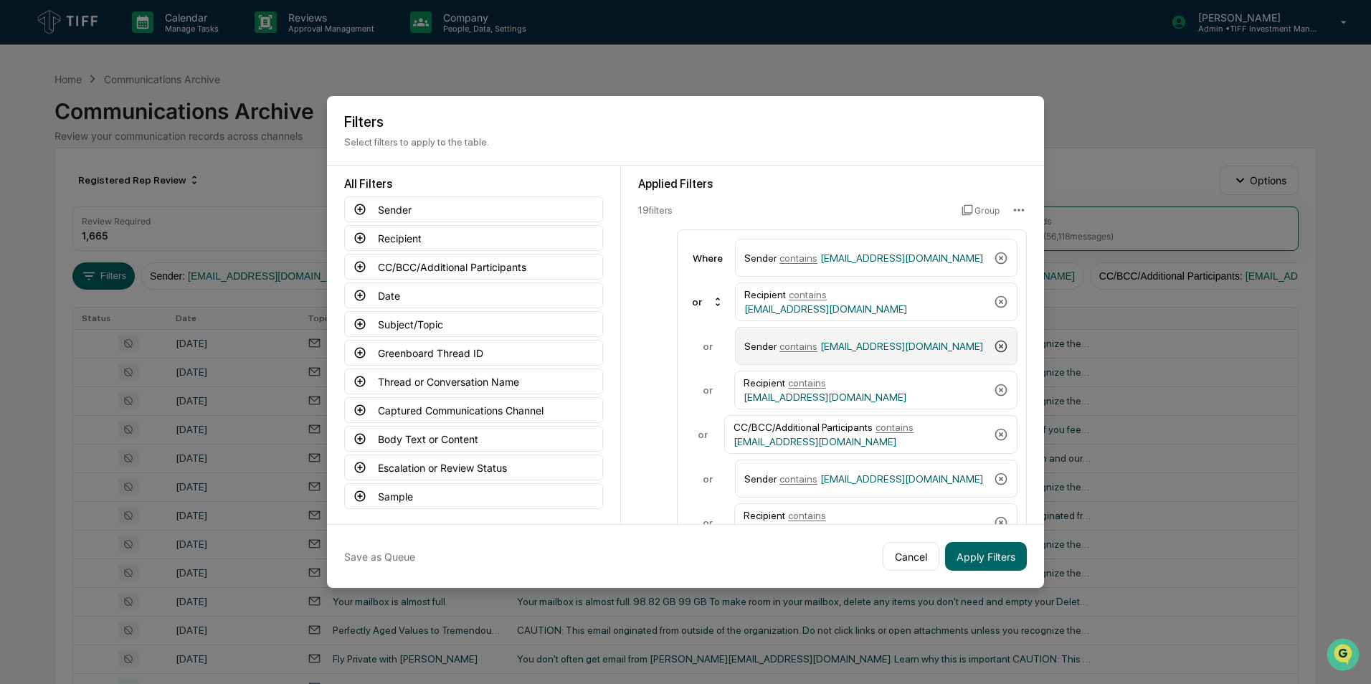
click at [904, 347] on icon at bounding box center [1001, 346] width 12 height 12
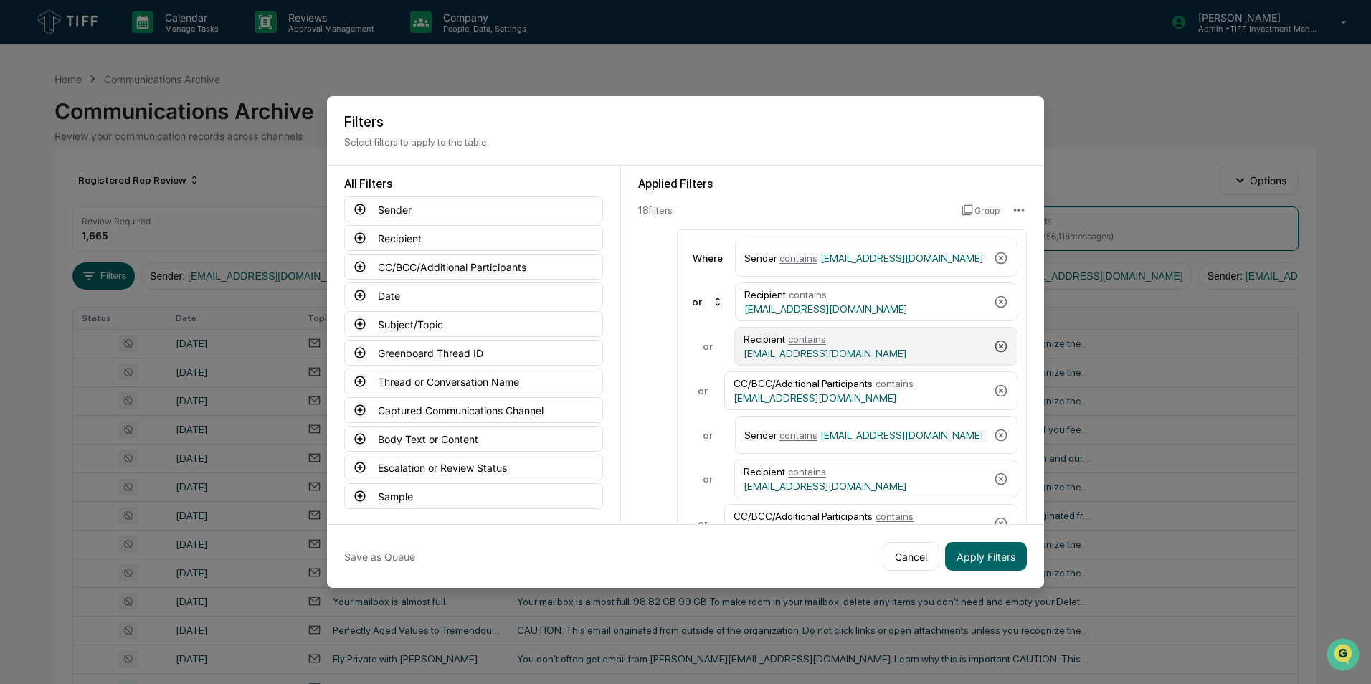
click at [904, 347] on icon at bounding box center [1001, 347] width 12 height 12
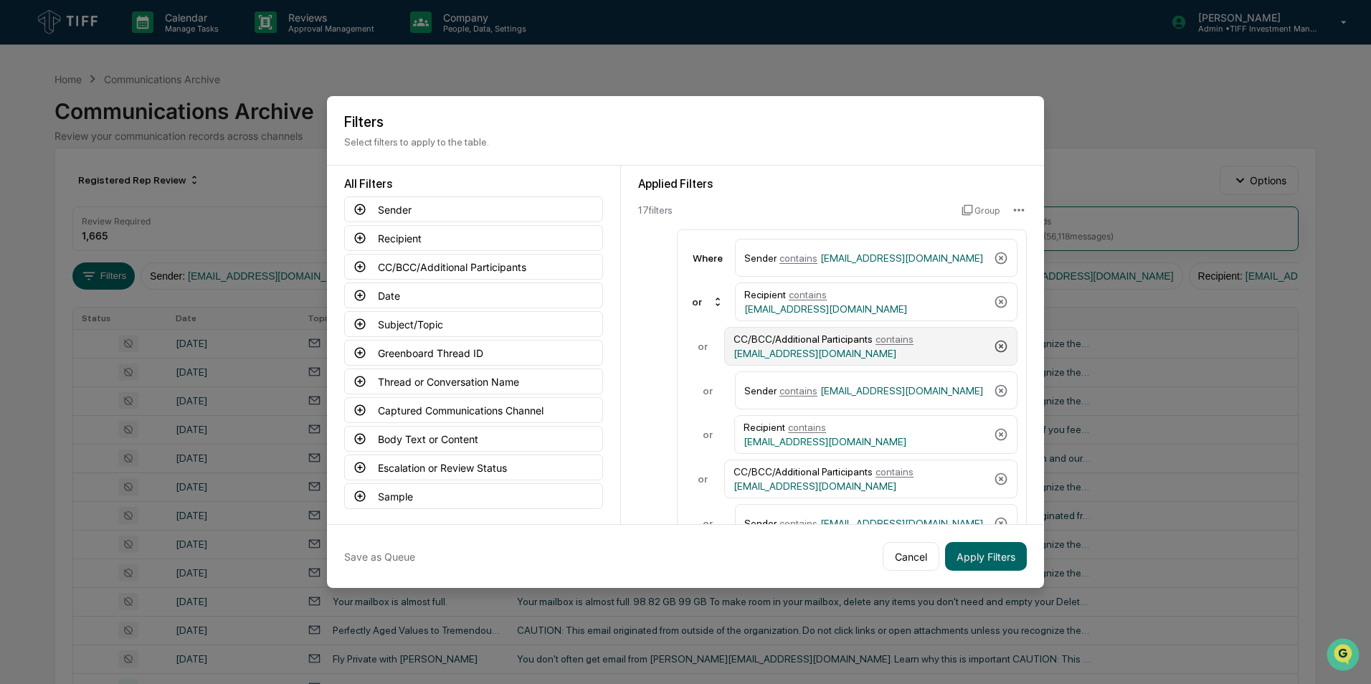
click at [904, 347] on icon at bounding box center [1001, 347] width 12 height 12
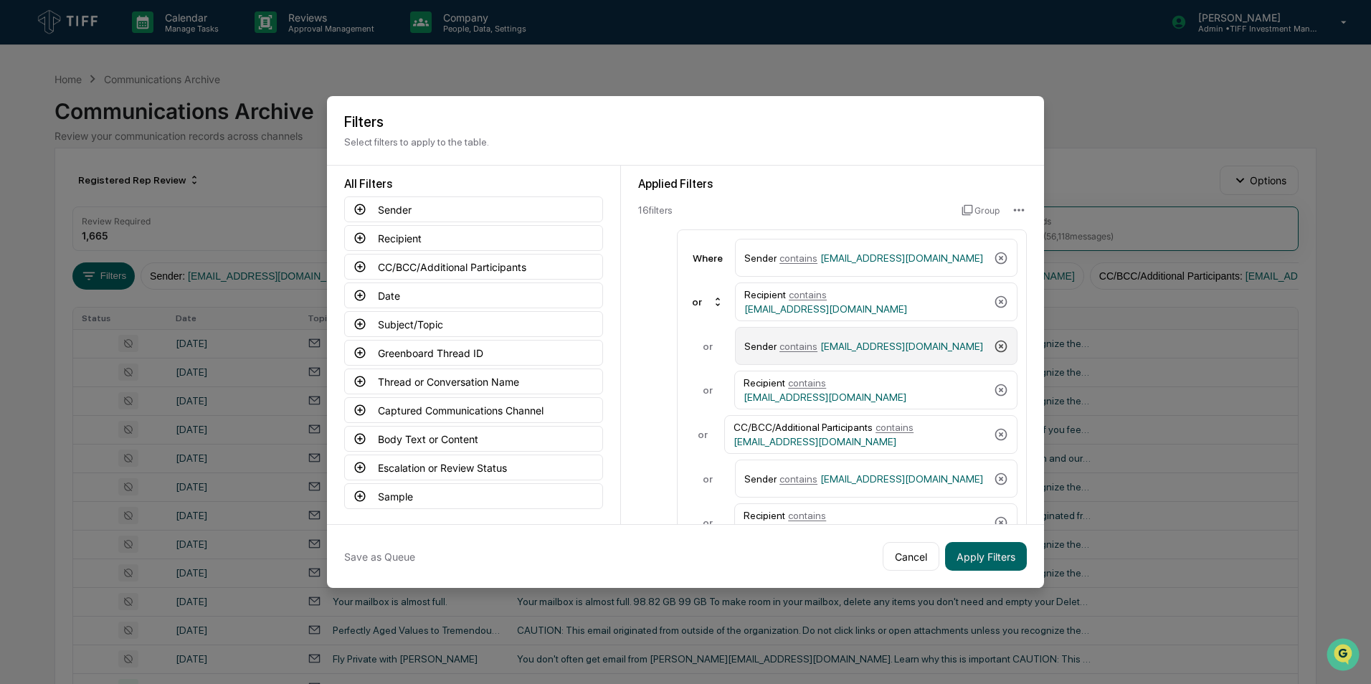
click at [904, 347] on icon at bounding box center [1001, 346] width 12 height 12
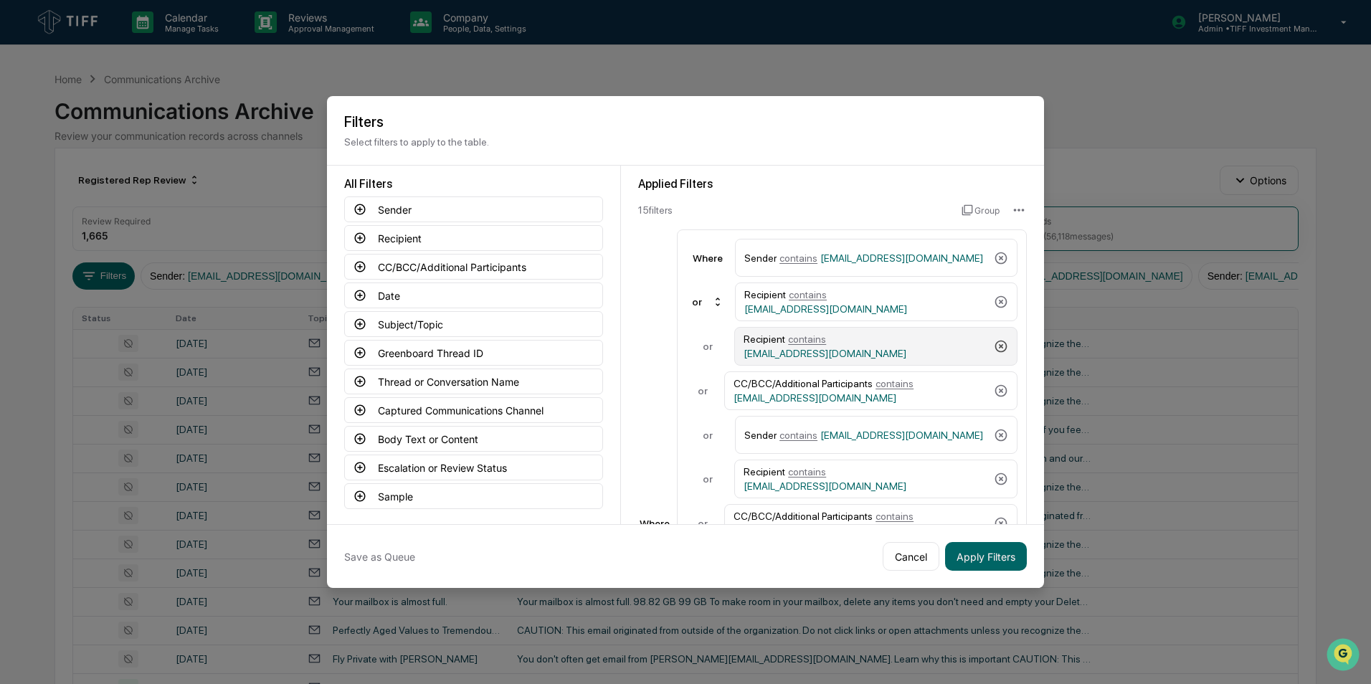
click at [904, 347] on icon at bounding box center [1001, 347] width 12 height 12
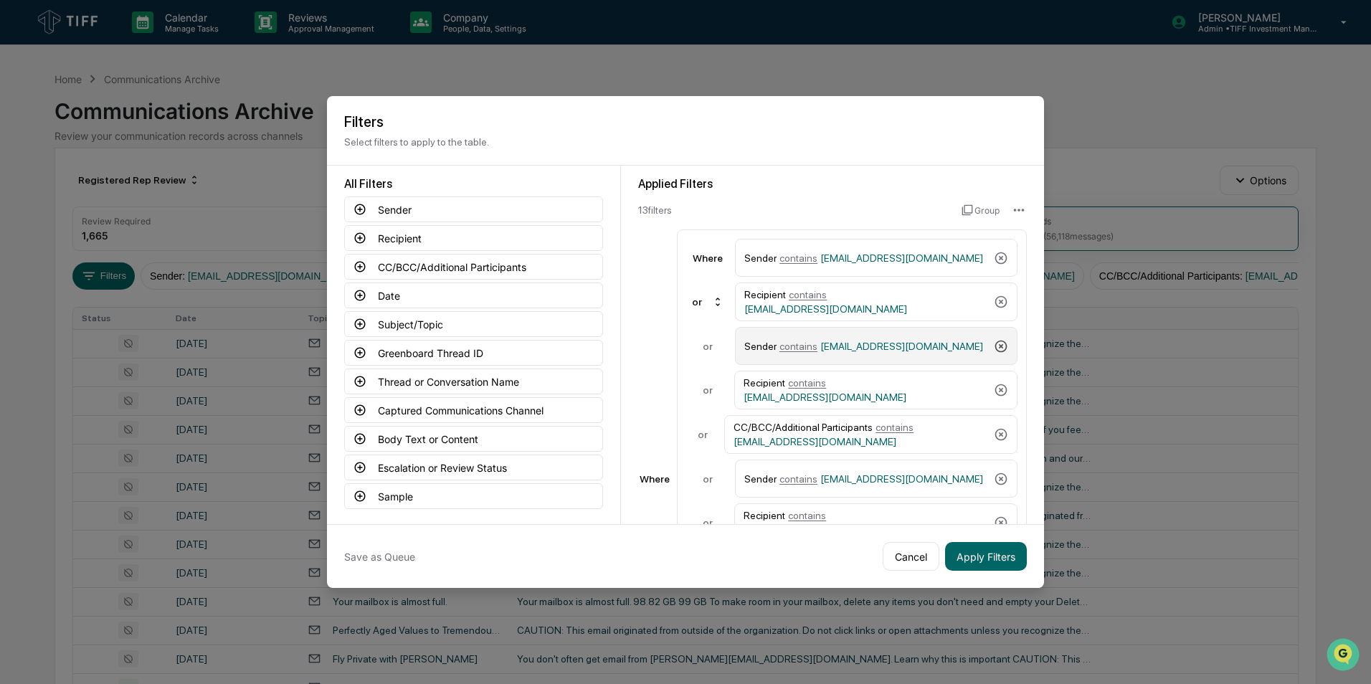
click at [904, 347] on icon at bounding box center [1001, 346] width 12 height 12
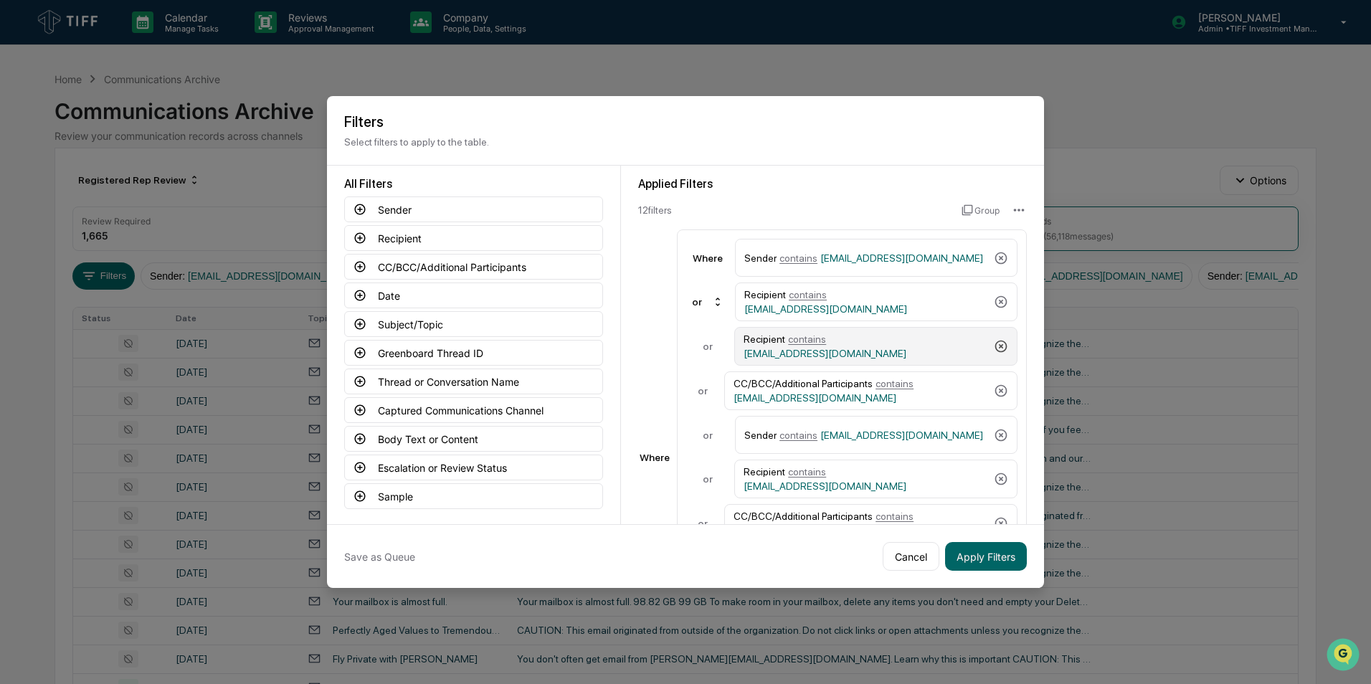
click at [904, 347] on icon at bounding box center [1001, 347] width 12 height 12
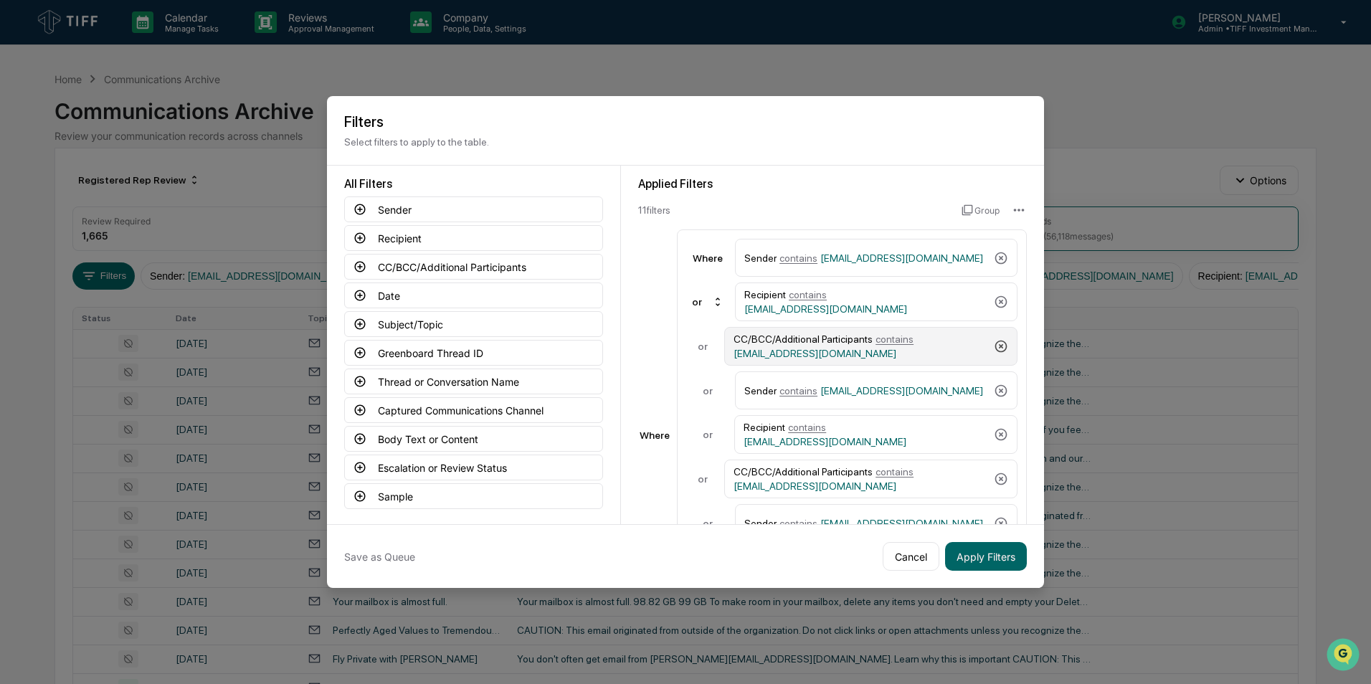
click at [904, 347] on icon at bounding box center [1001, 347] width 12 height 12
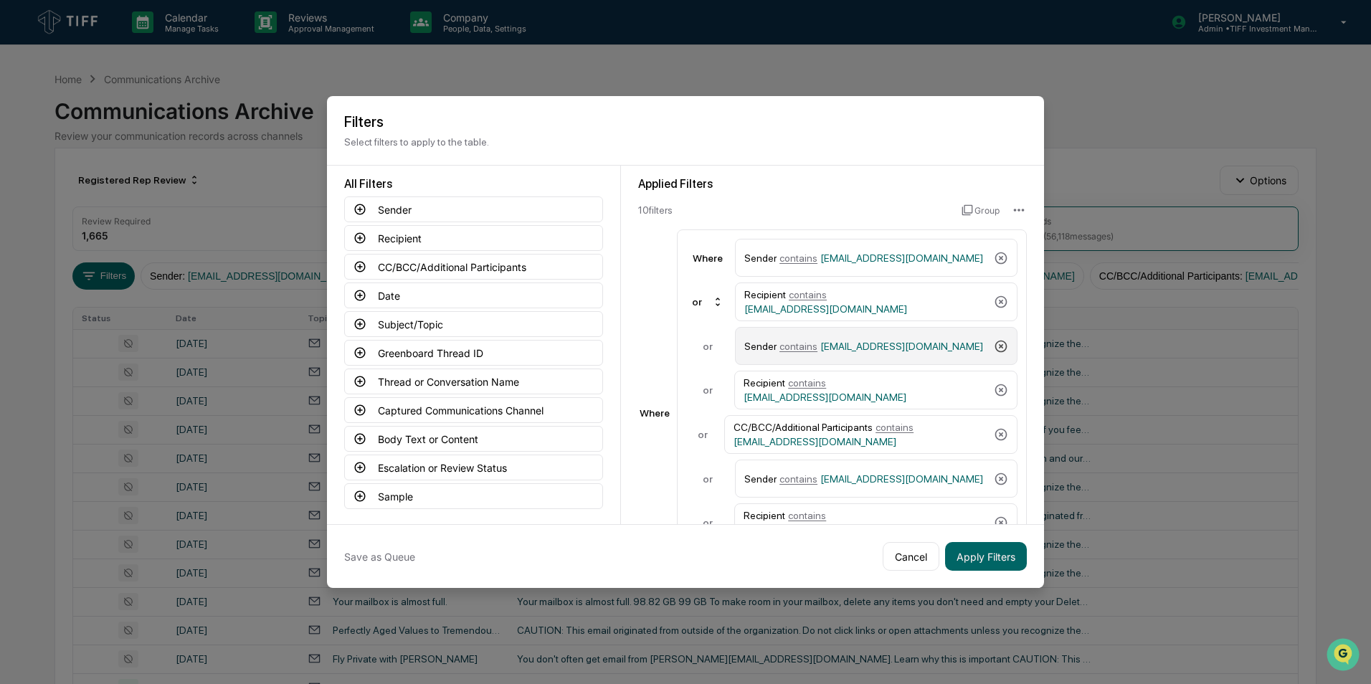
click at [904, 347] on icon at bounding box center [1001, 346] width 12 height 12
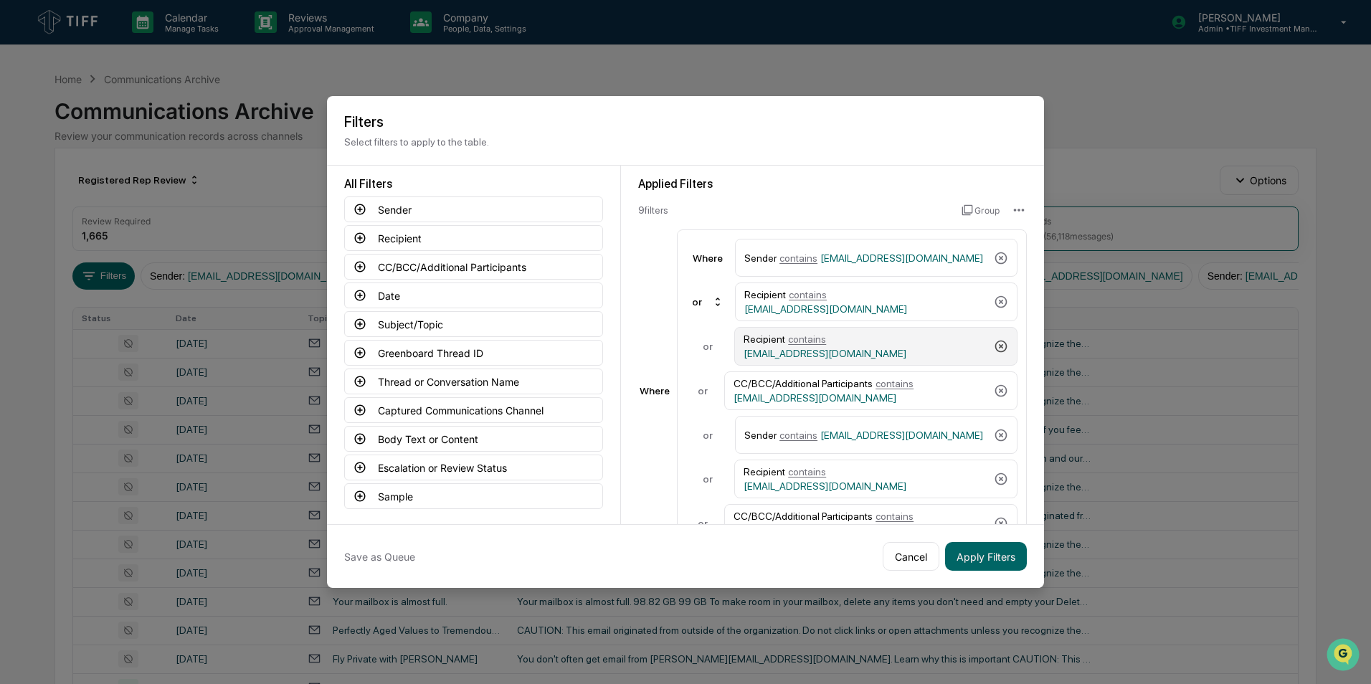
click at [904, 347] on icon at bounding box center [1001, 347] width 12 height 12
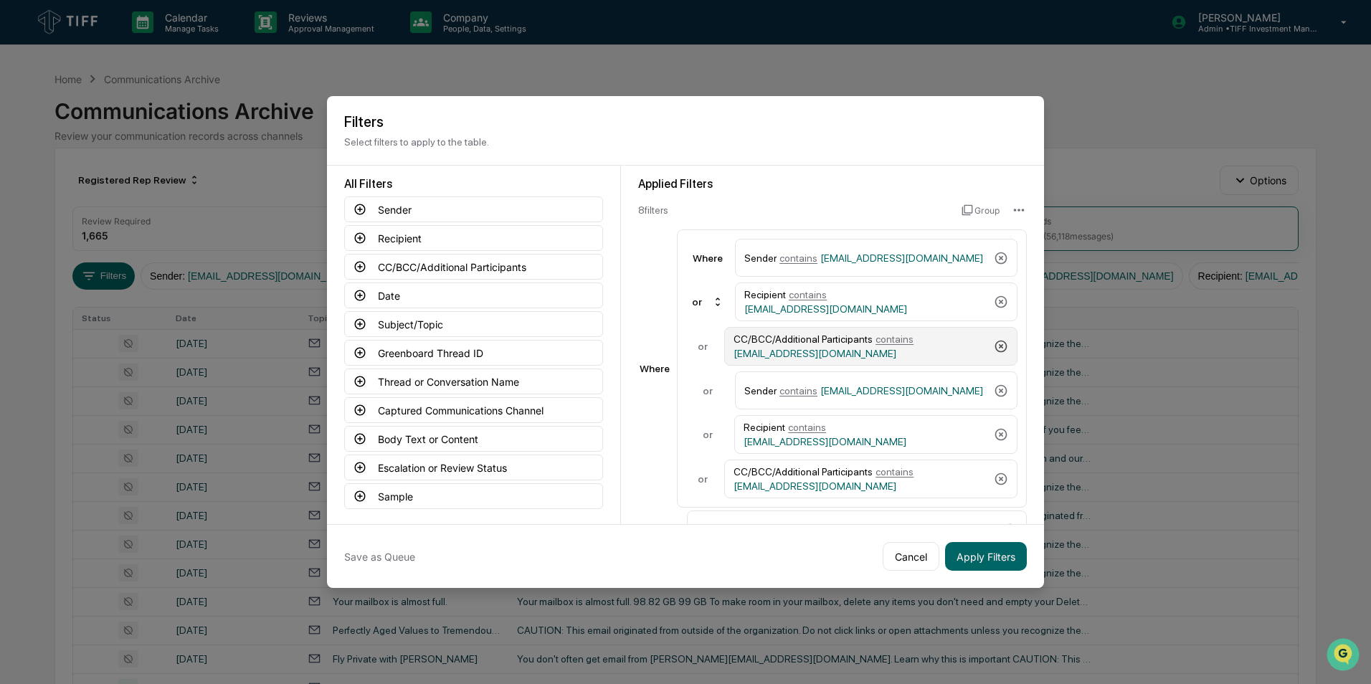
click at [904, 347] on icon at bounding box center [1001, 347] width 12 height 12
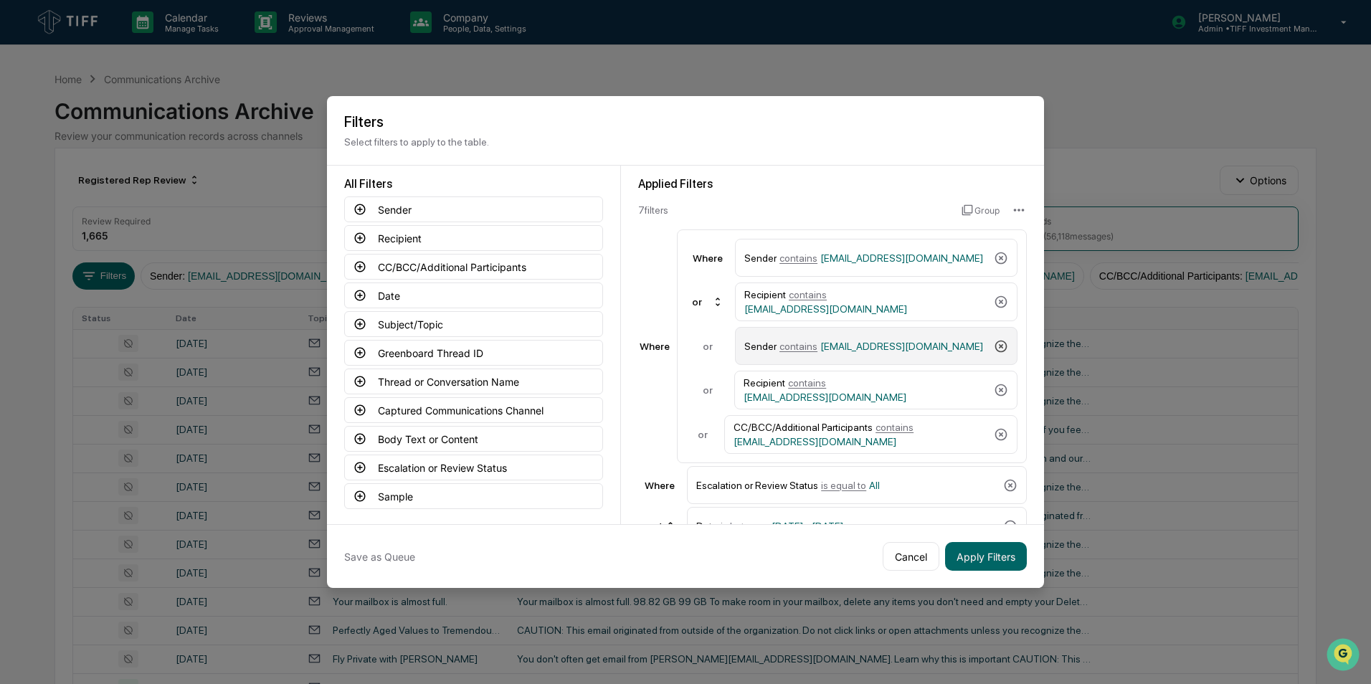
click at [904, 347] on icon at bounding box center [1001, 346] width 12 height 12
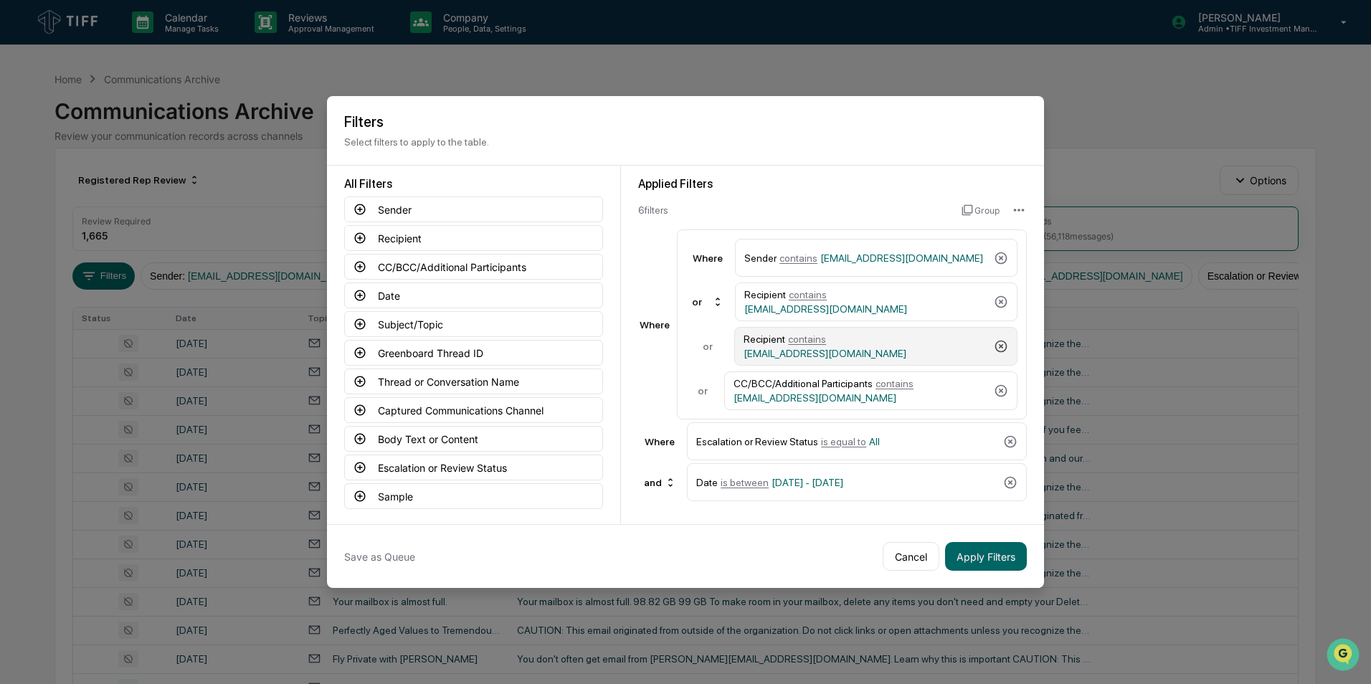
click at [904, 347] on div "Recipient contains [EMAIL_ADDRESS][DOMAIN_NAME]" at bounding box center [875, 346] width 283 height 39
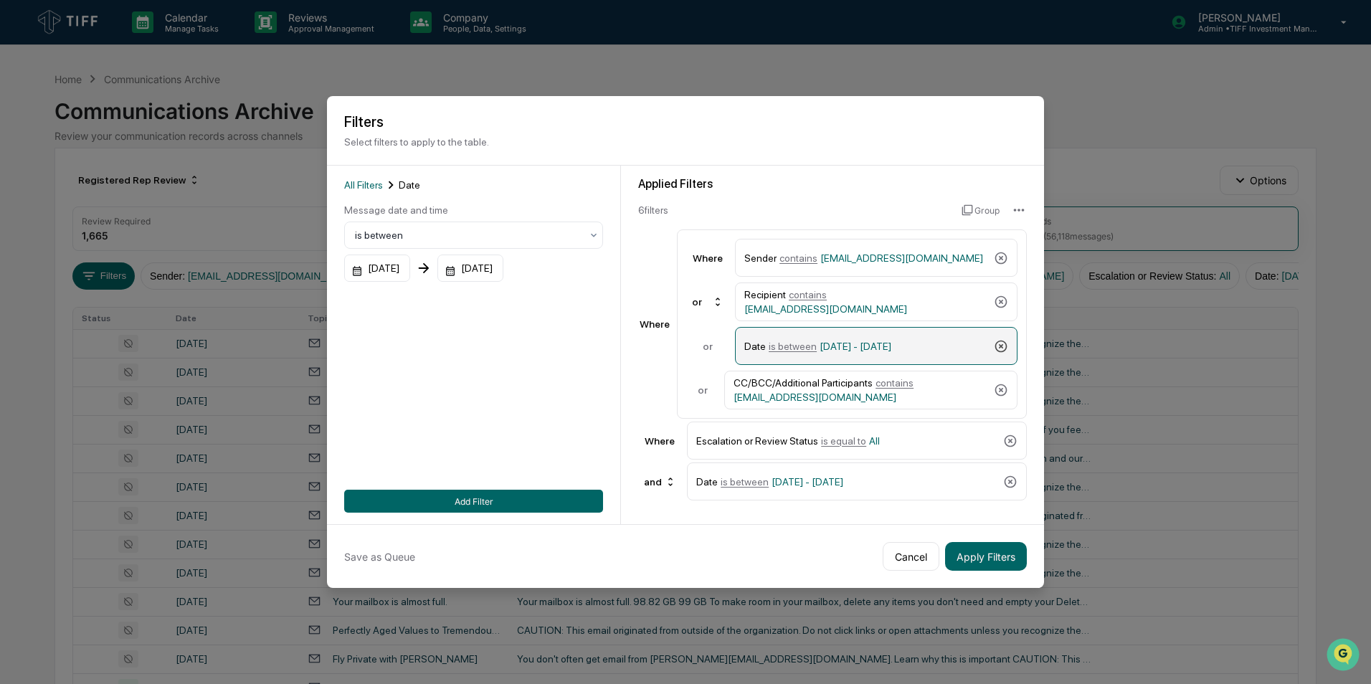
click at [904, 344] on icon at bounding box center [1001, 346] width 14 height 14
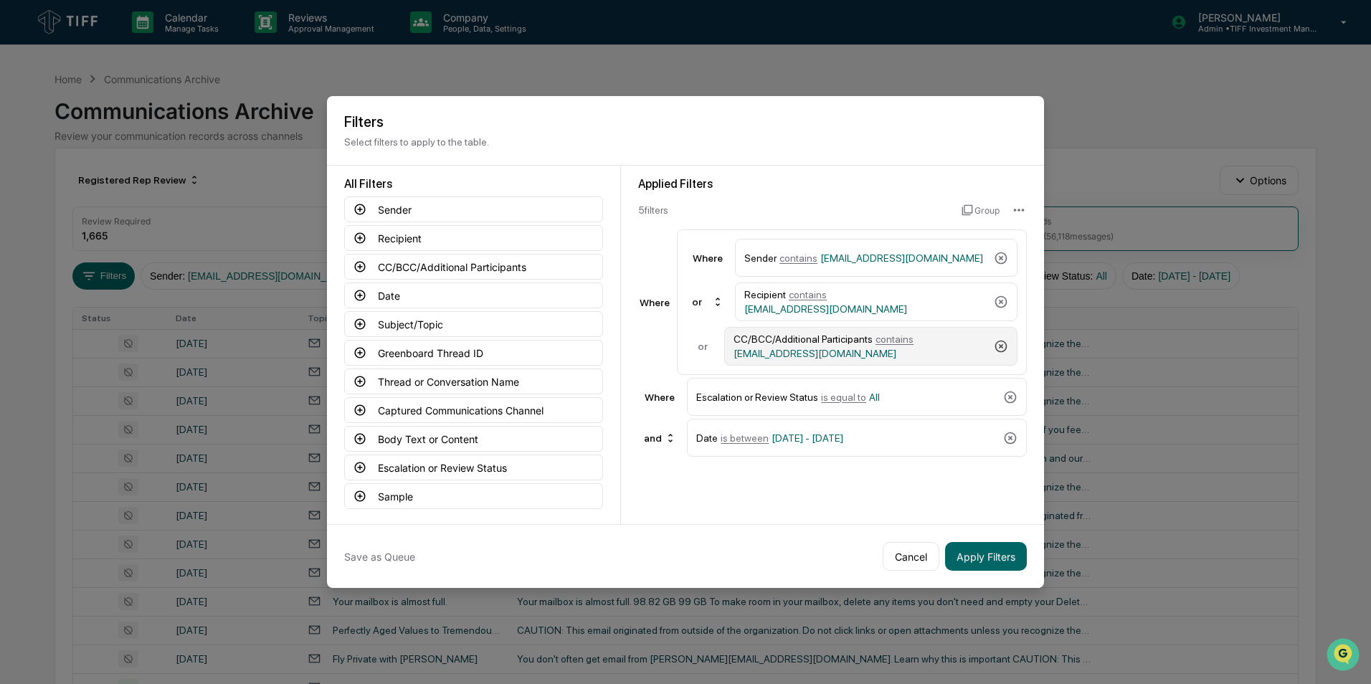
click at [904, 344] on icon at bounding box center [1001, 346] width 14 height 14
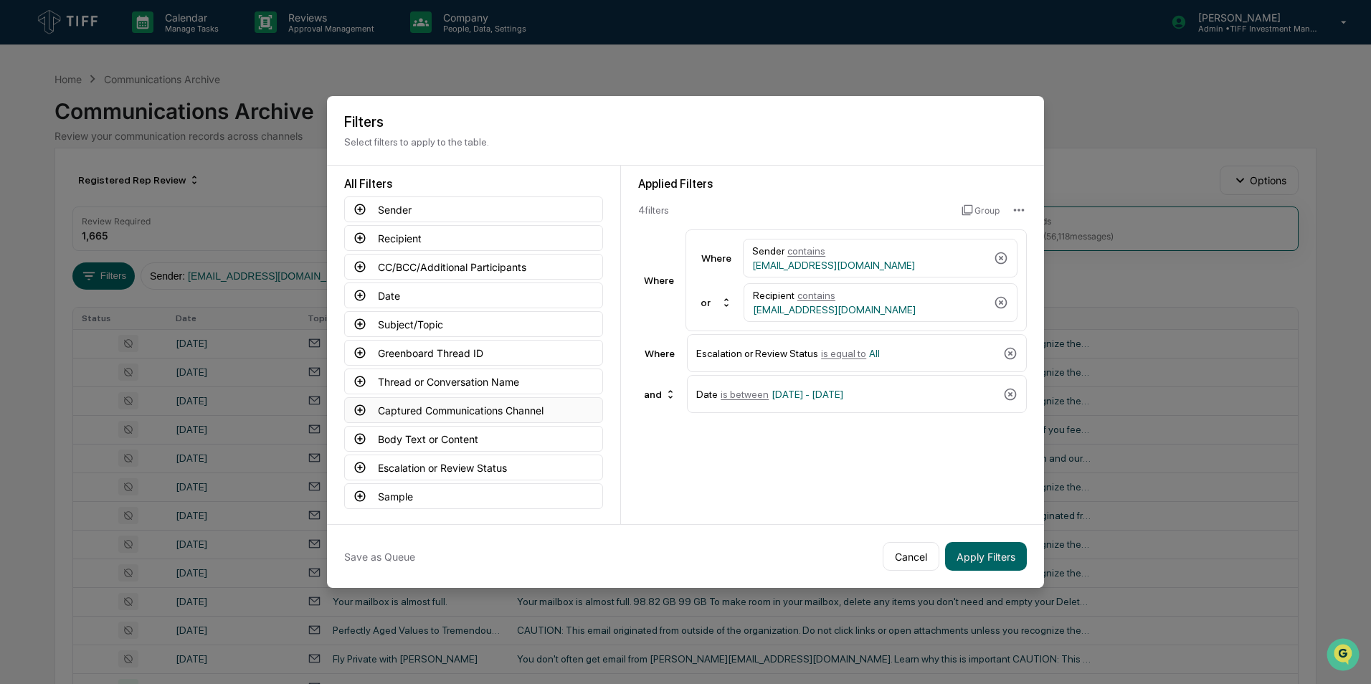
click at [369, 412] on button "Captured Communications Channel" at bounding box center [473, 410] width 259 height 26
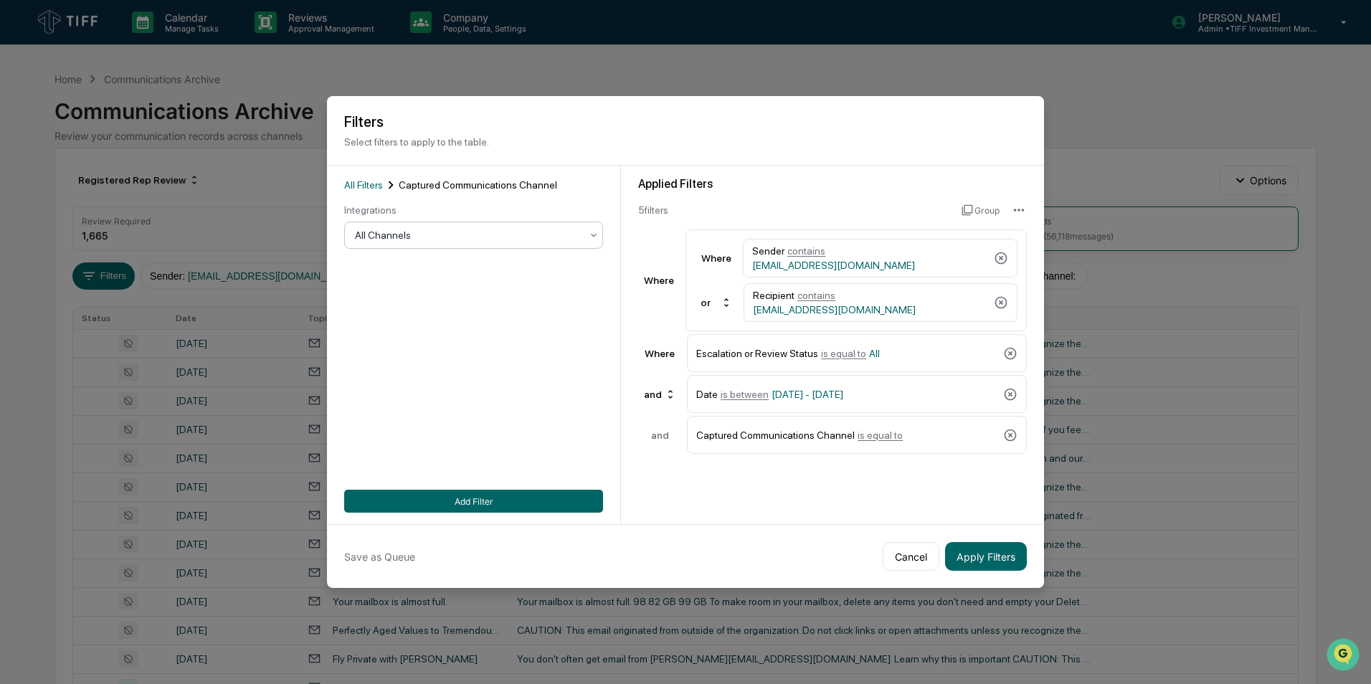
click at [454, 229] on div at bounding box center [468, 235] width 226 height 14
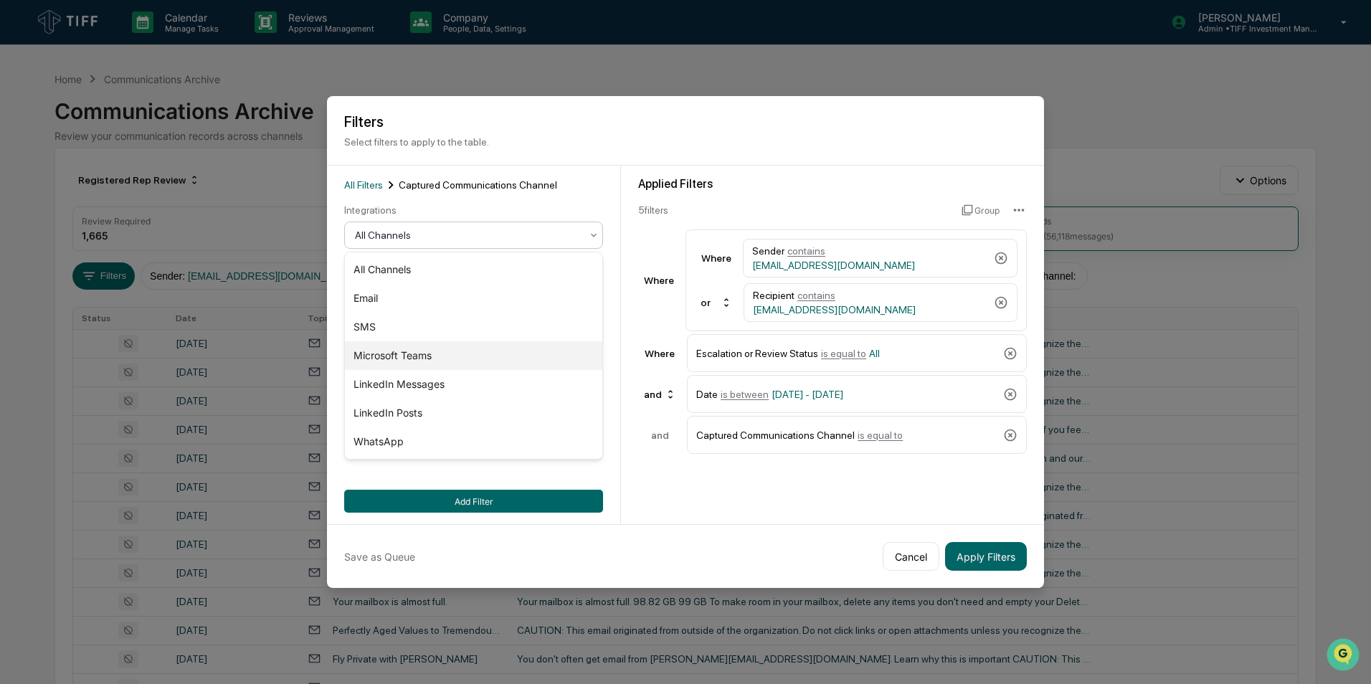
click at [410, 351] on div "Microsoft Teams" at bounding box center [473, 355] width 257 height 29
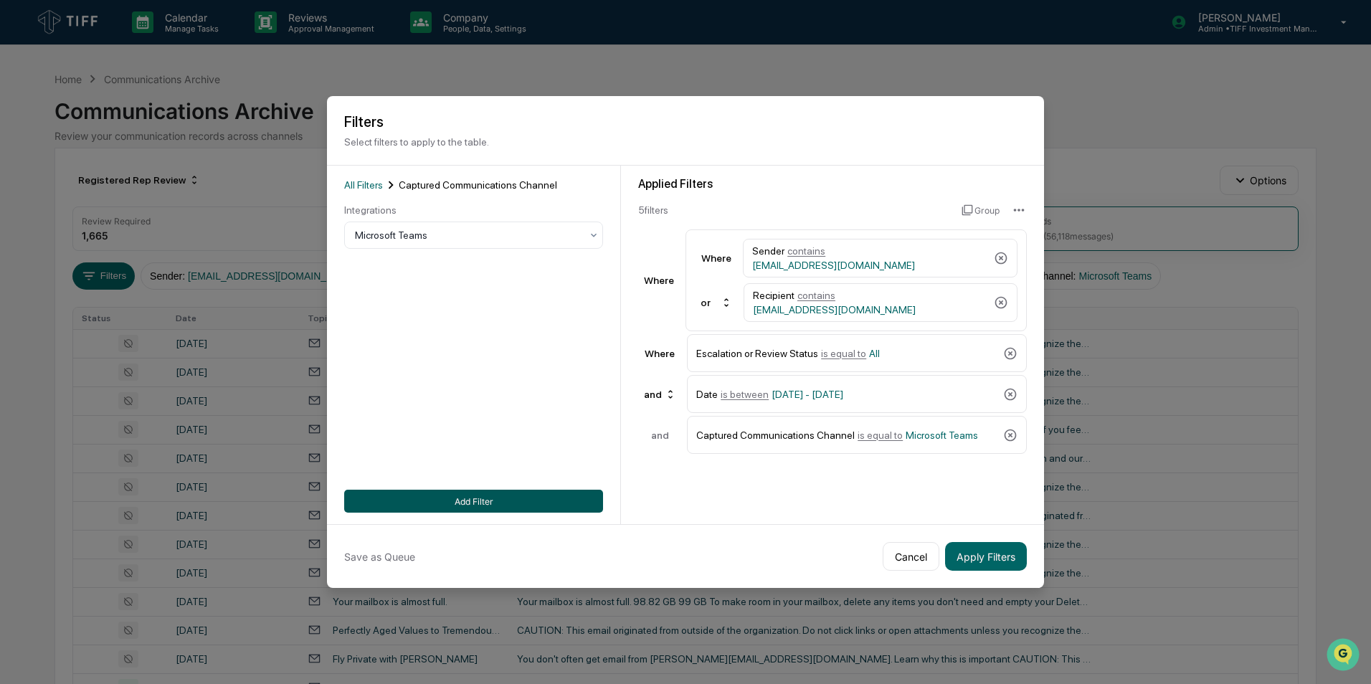
click at [422, 425] on button "Add Filter" at bounding box center [473, 501] width 259 height 23
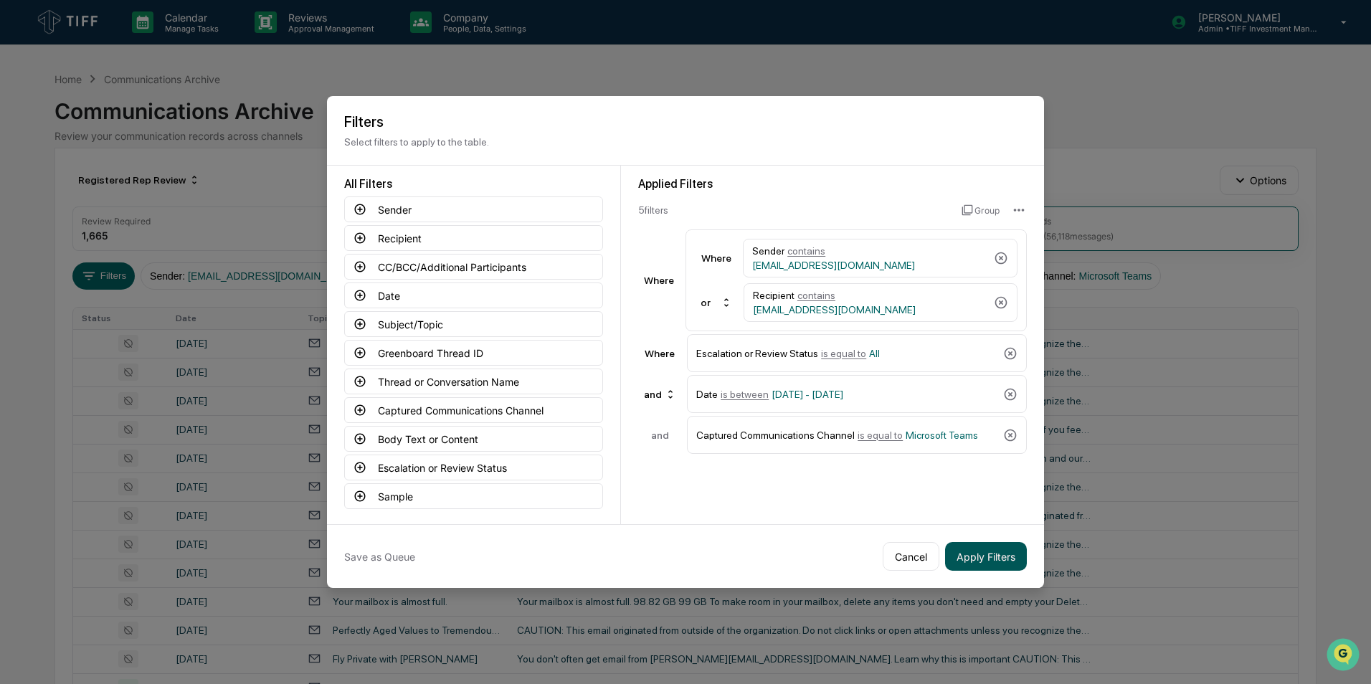
click at [904, 425] on button "Apply Filters" at bounding box center [986, 556] width 82 height 29
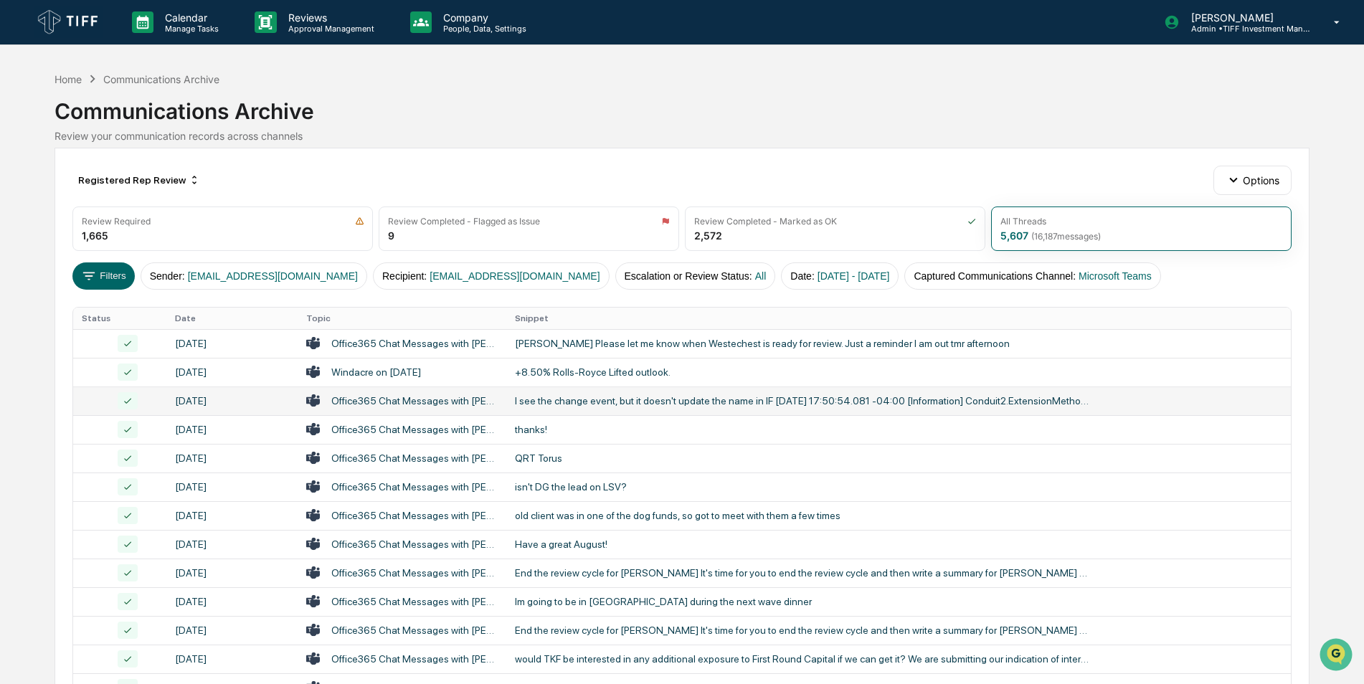
scroll to position [444, 0]
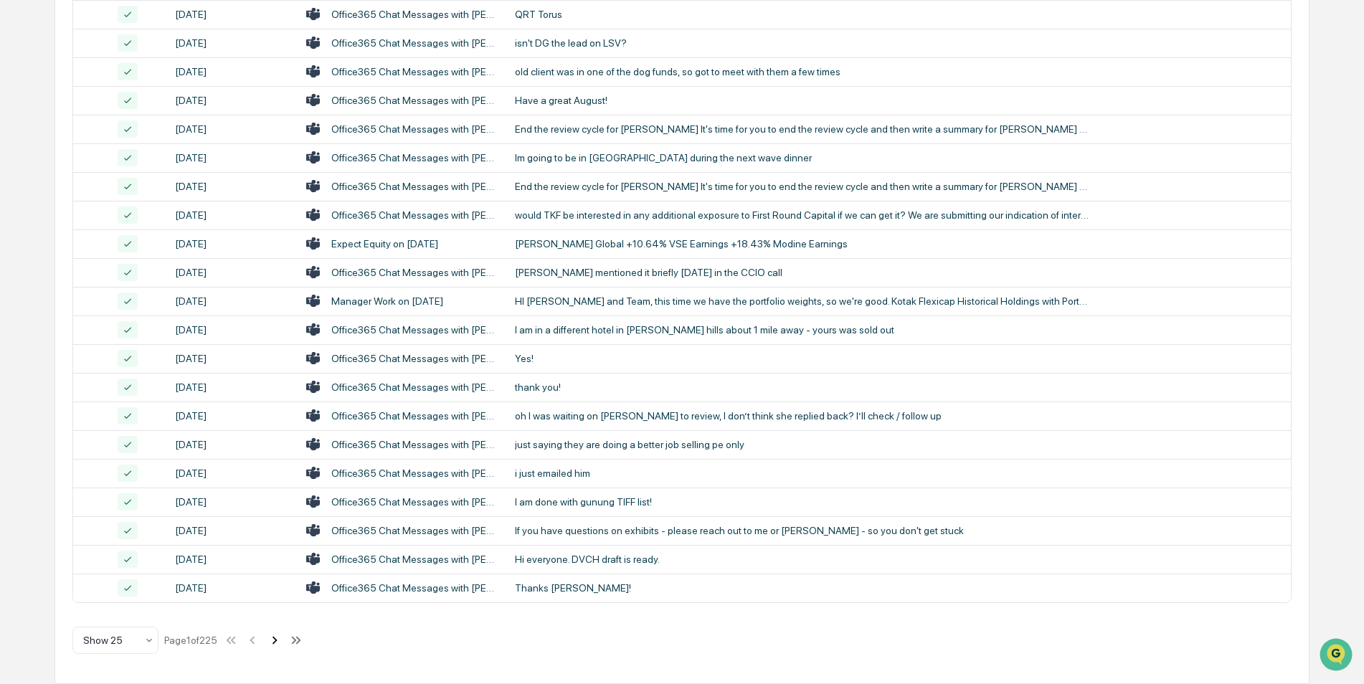
click at [276, 425] on icon at bounding box center [275, 641] width 16 height 16
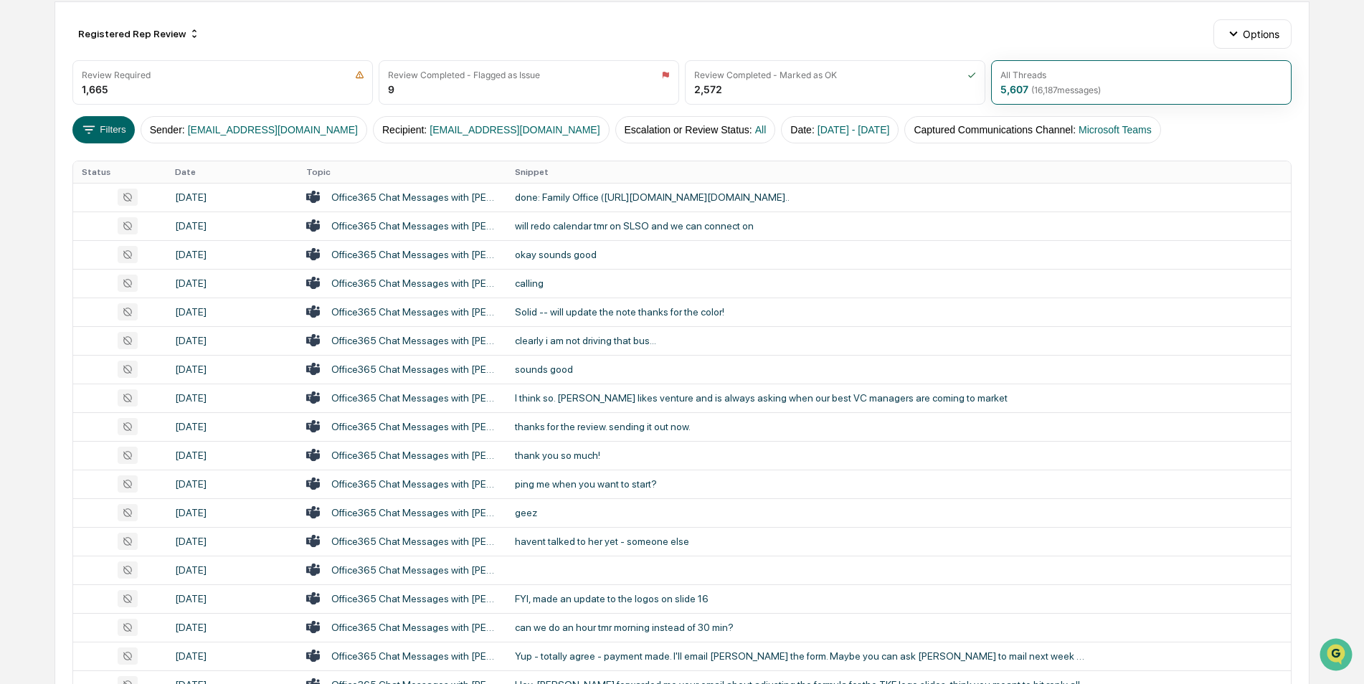
scroll to position [177, 0]
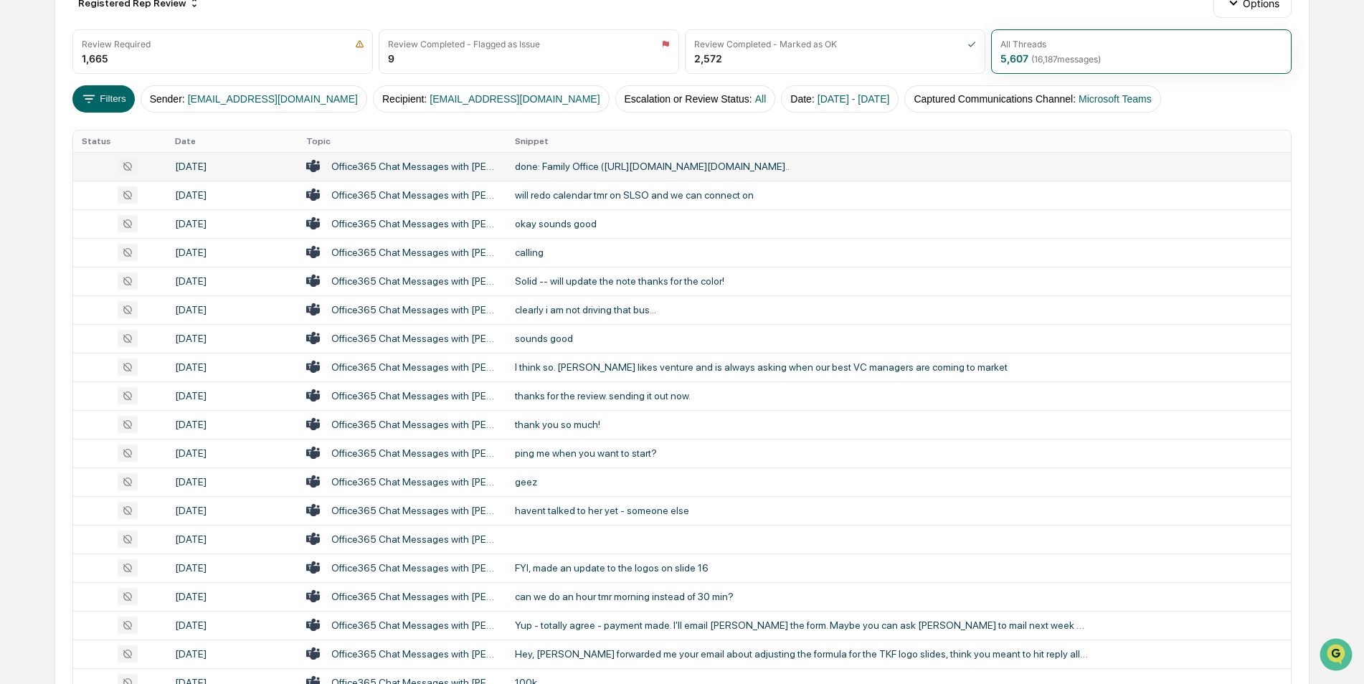
click at [379, 167] on div "Office365 Chat Messages with [PERSON_NAME], [PERSON_NAME] on [DATE]" at bounding box center [414, 166] width 166 height 11
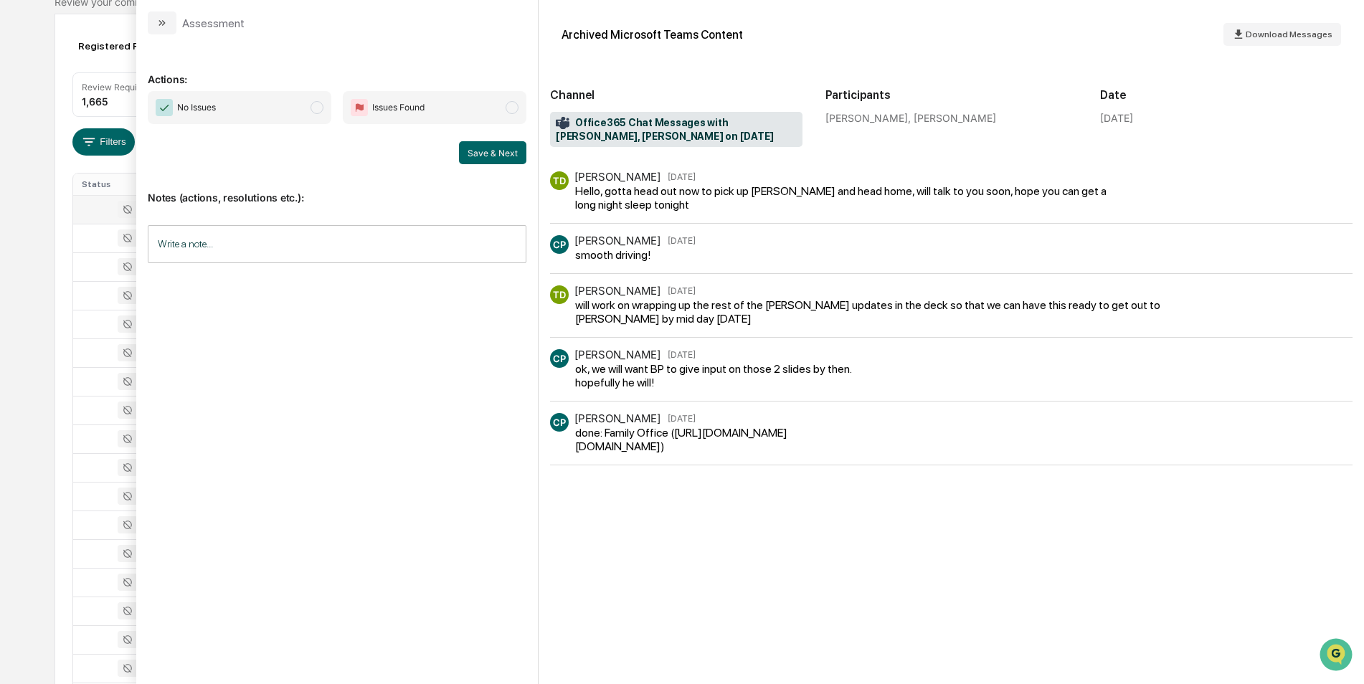
scroll to position [133, 0]
click at [318, 112] on span "modal" at bounding box center [317, 107] width 13 height 13
click at [468, 155] on button "Save & Next" at bounding box center [492, 152] width 67 height 23
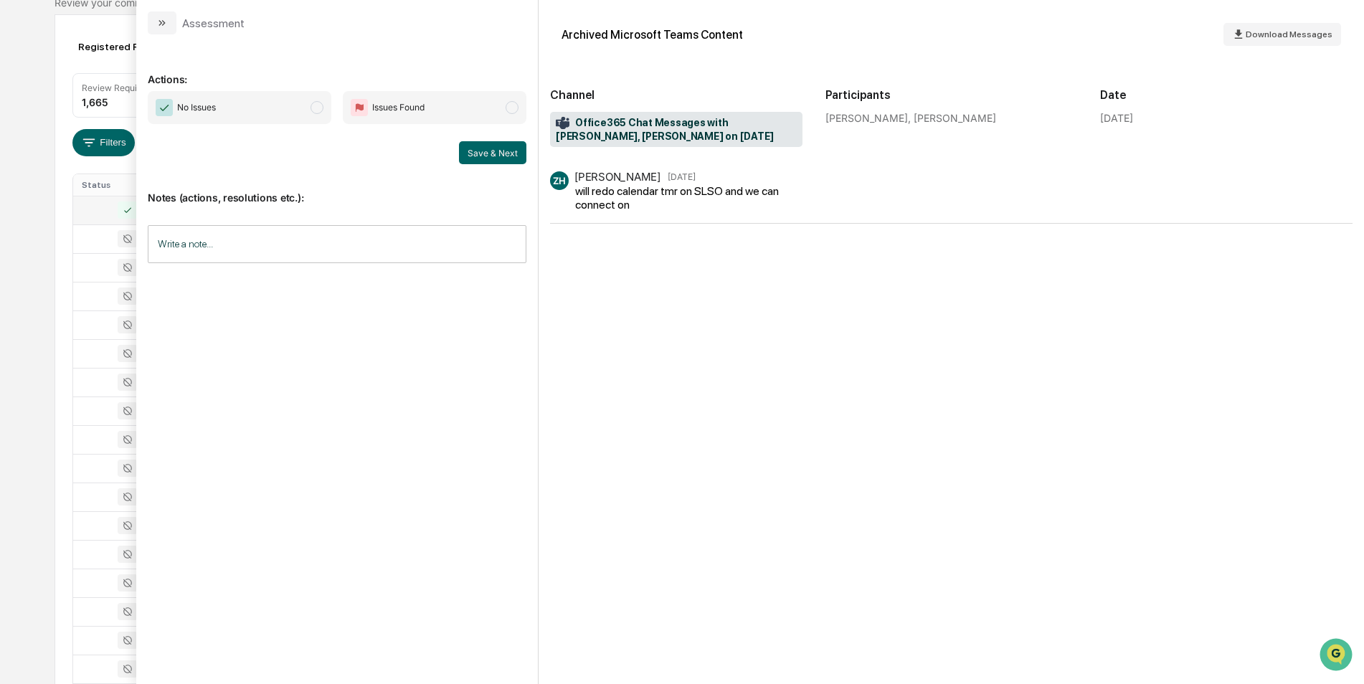
click at [323, 107] on span "modal" at bounding box center [317, 107] width 13 height 13
click at [470, 157] on button "Save & Next" at bounding box center [492, 152] width 67 height 23
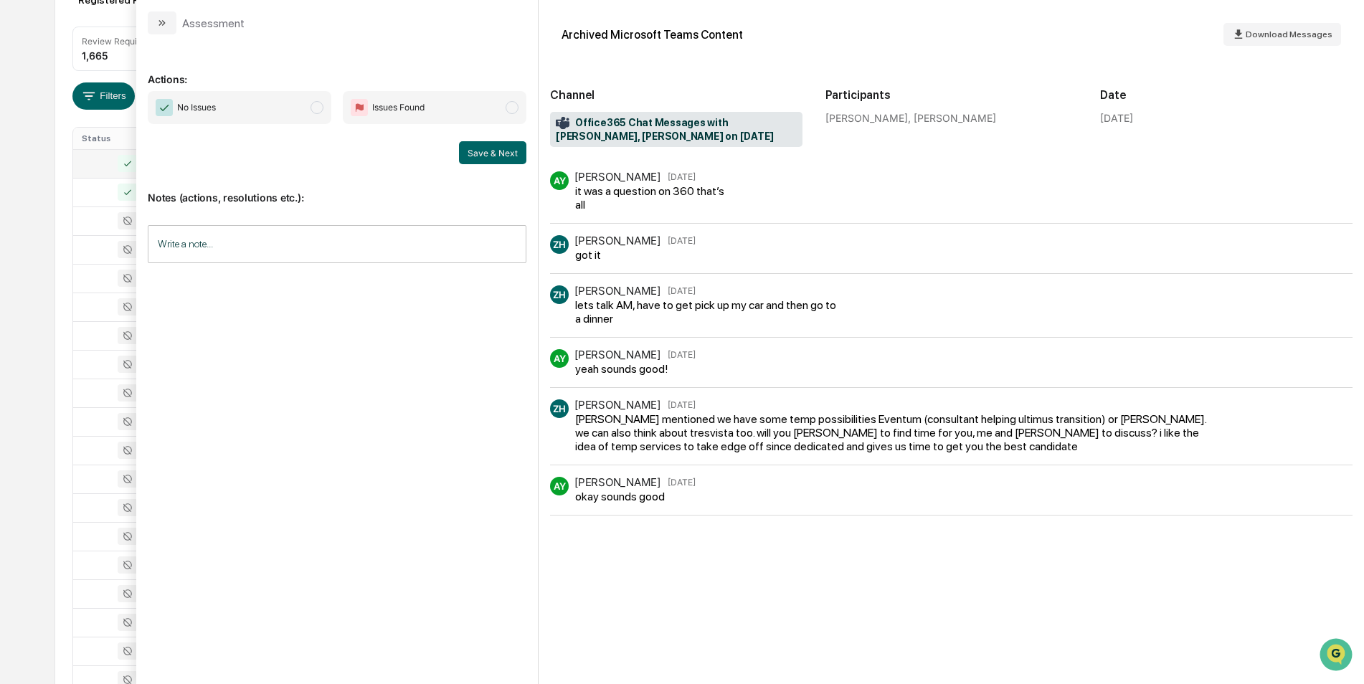
scroll to position [176, 0]
click at [316, 103] on span "modal" at bounding box center [317, 107] width 13 height 13
click at [488, 159] on button "Save & Next" at bounding box center [492, 152] width 67 height 23
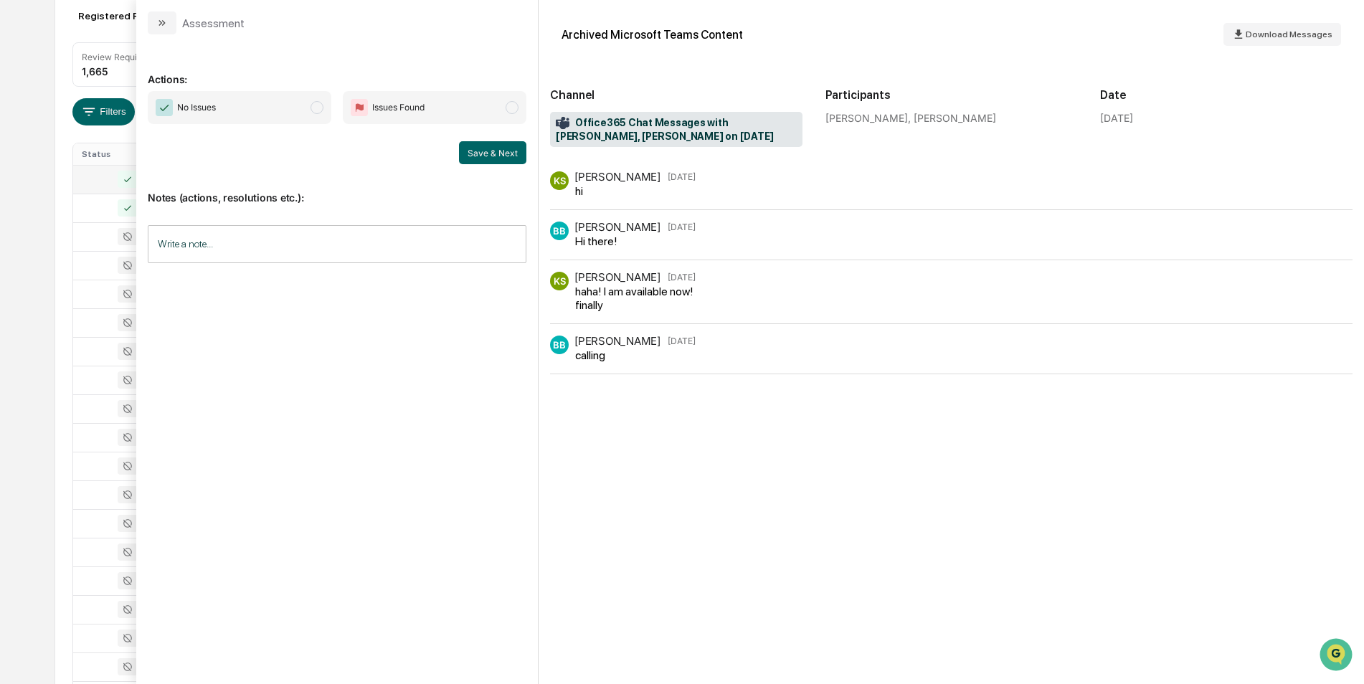
scroll to position [159, 0]
click at [323, 111] on span "No Issues" at bounding box center [240, 107] width 184 height 33
click at [502, 159] on button "Save & Next" at bounding box center [492, 152] width 67 height 23
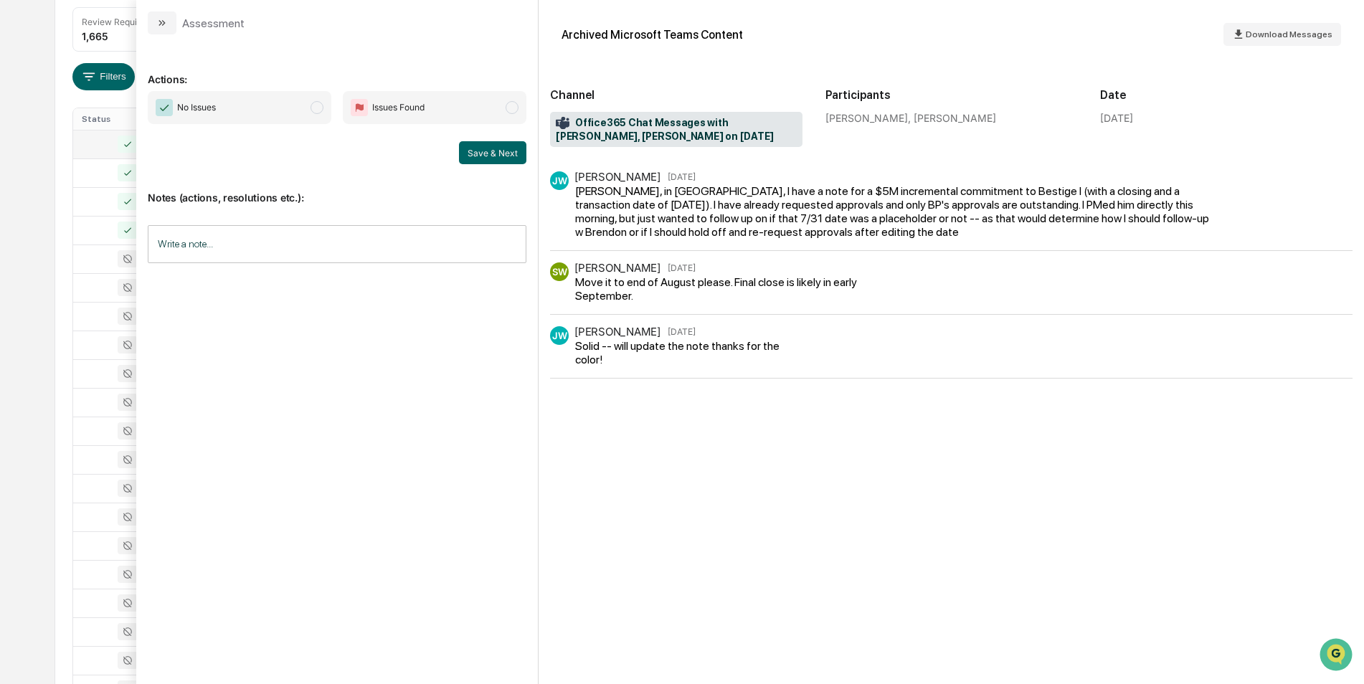
scroll to position [196, 0]
click at [328, 113] on span "No Issues" at bounding box center [240, 107] width 184 height 33
click at [481, 151] on button "Save & Next" at bounding box center [492, 152] width 67 height 23
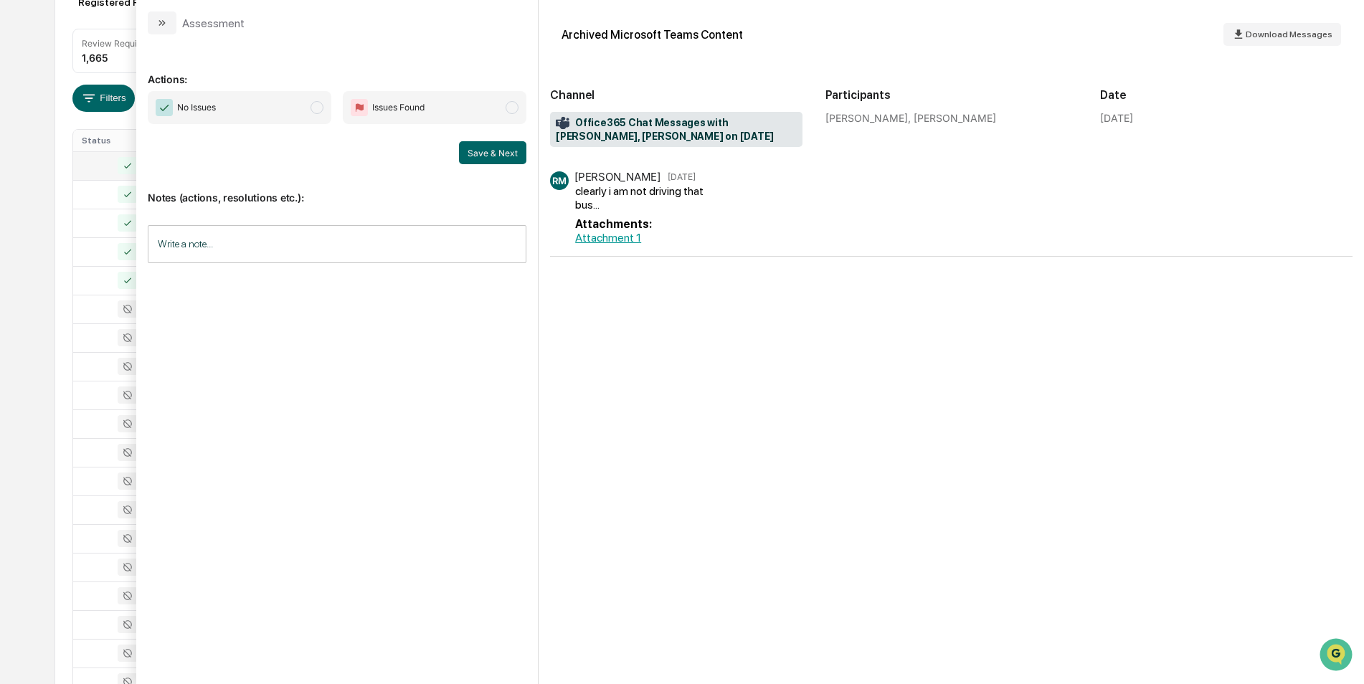
scroll to position [174, 0]
click at [318, 105] on span "modal" at bounding box center [317, 107] width 13 height 13
click at [481, 154] on button "Save & Next" at bounding box center [492, 152] width 67 height 23
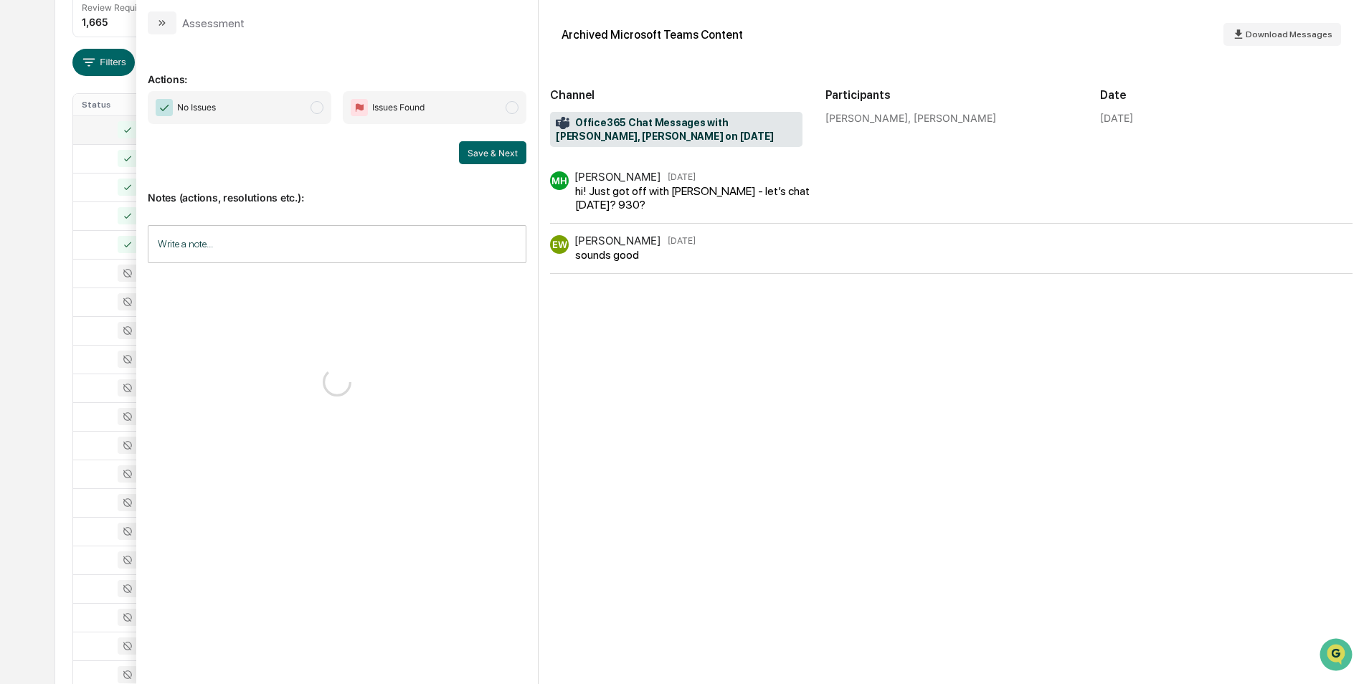
scroll to position [212, 0]
click at [319, 100] on span "No Issues" at bounding box center [240, 107] width 184 height 33
click at [465, 156] on button "Save & Next" at bounding box center [492, 152] width 67 height 23
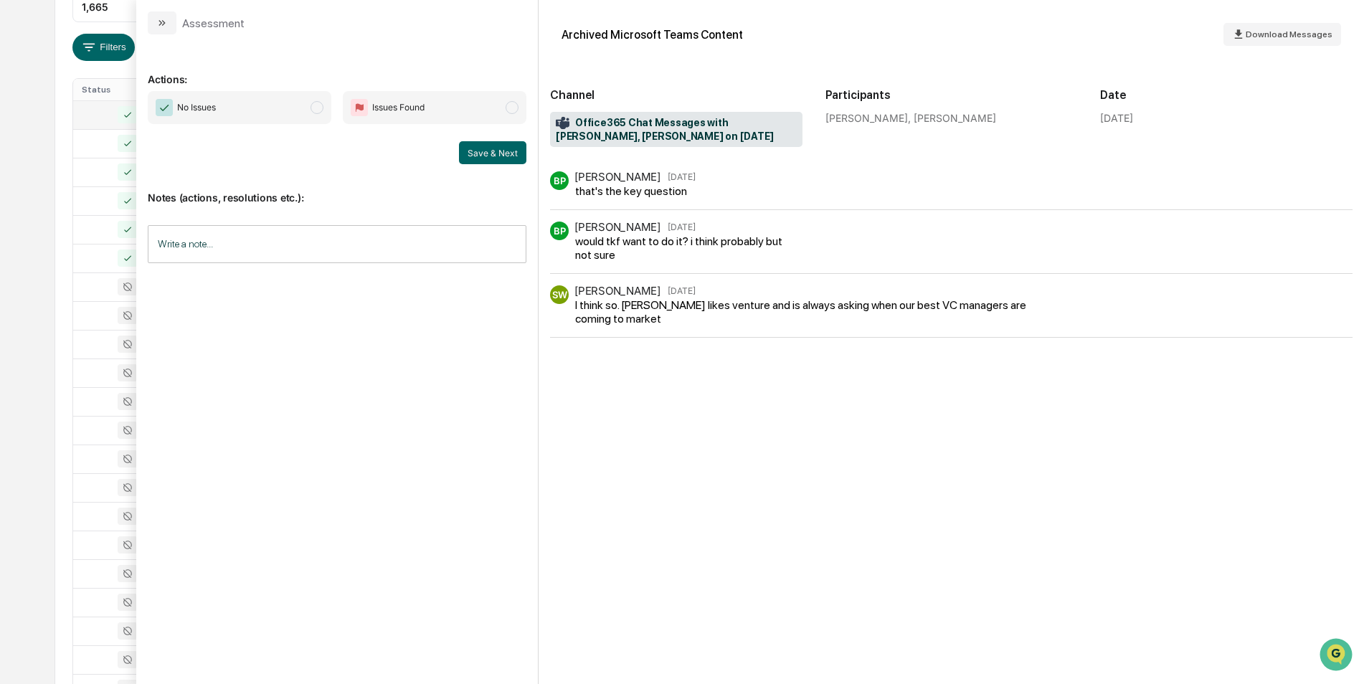
scroll to position [230, 0]
click at [316, 108] on span "modal" at bounding box center [317, 107] width 13 height 13
click at [474, 151] on button "Save & Next" at bounding box center [492, 152] width 67 height 23
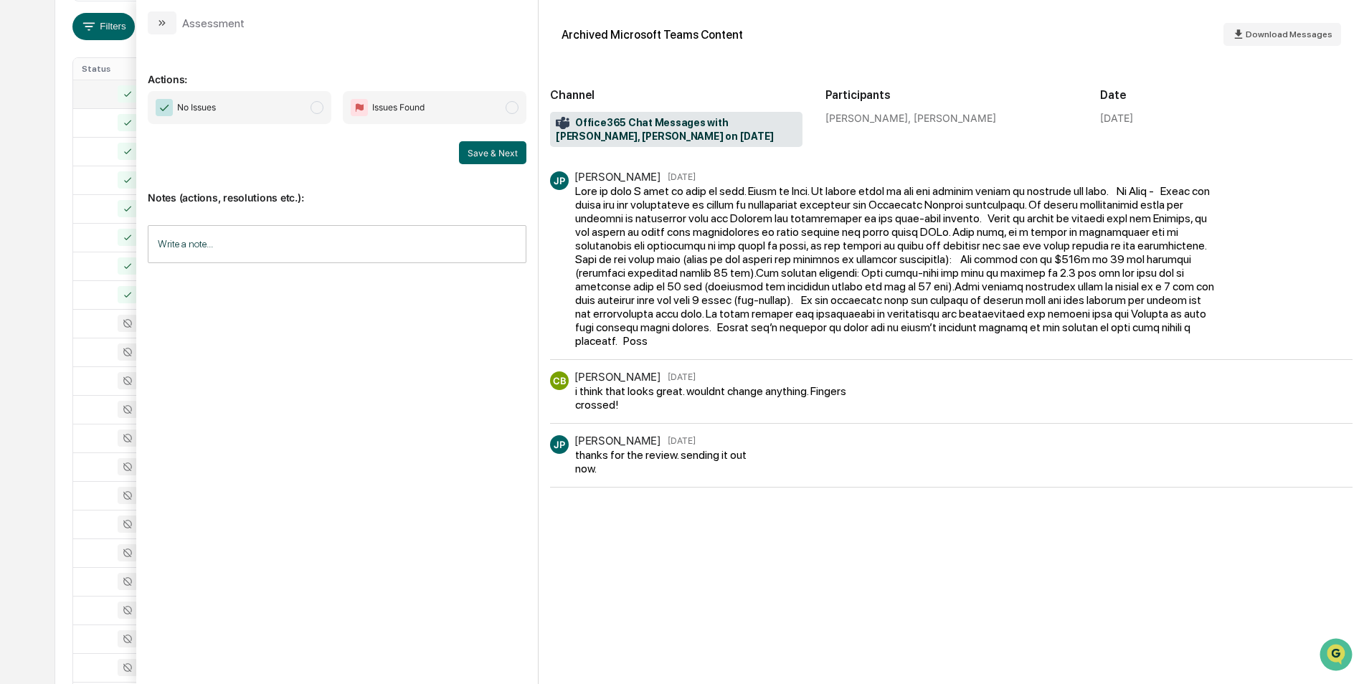
scroll to position [229, 0]
click at [314, 108] on span "modal" at bounding box center [317, 107] width 13 height 13
click at [468, 156] on button "Save & Next" at bounding box center [492, 152] width 67 height 23
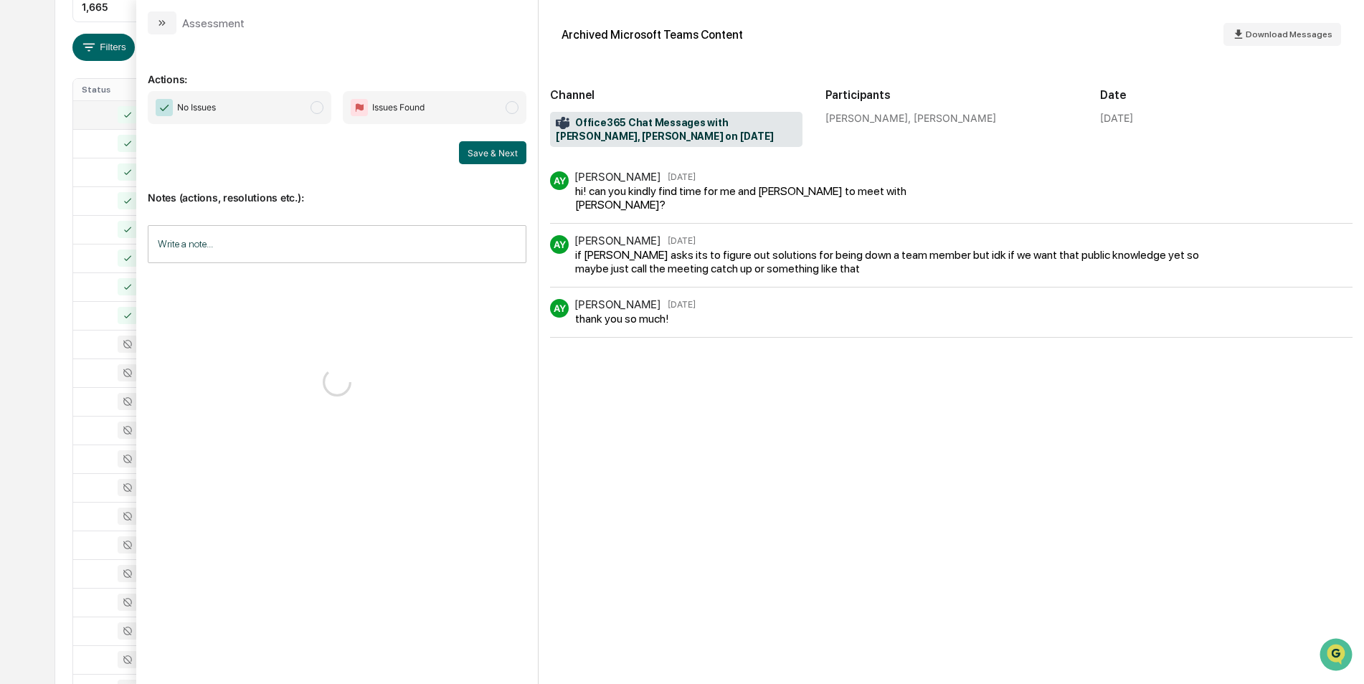
scroll to position [237, 0]
click at [320, 112] on span "modal" at bounding box center [317, 107] width 13 height 13
click at [506, 154] on button "Save & Next" at bounding box center [492, 152] width 67 height 23
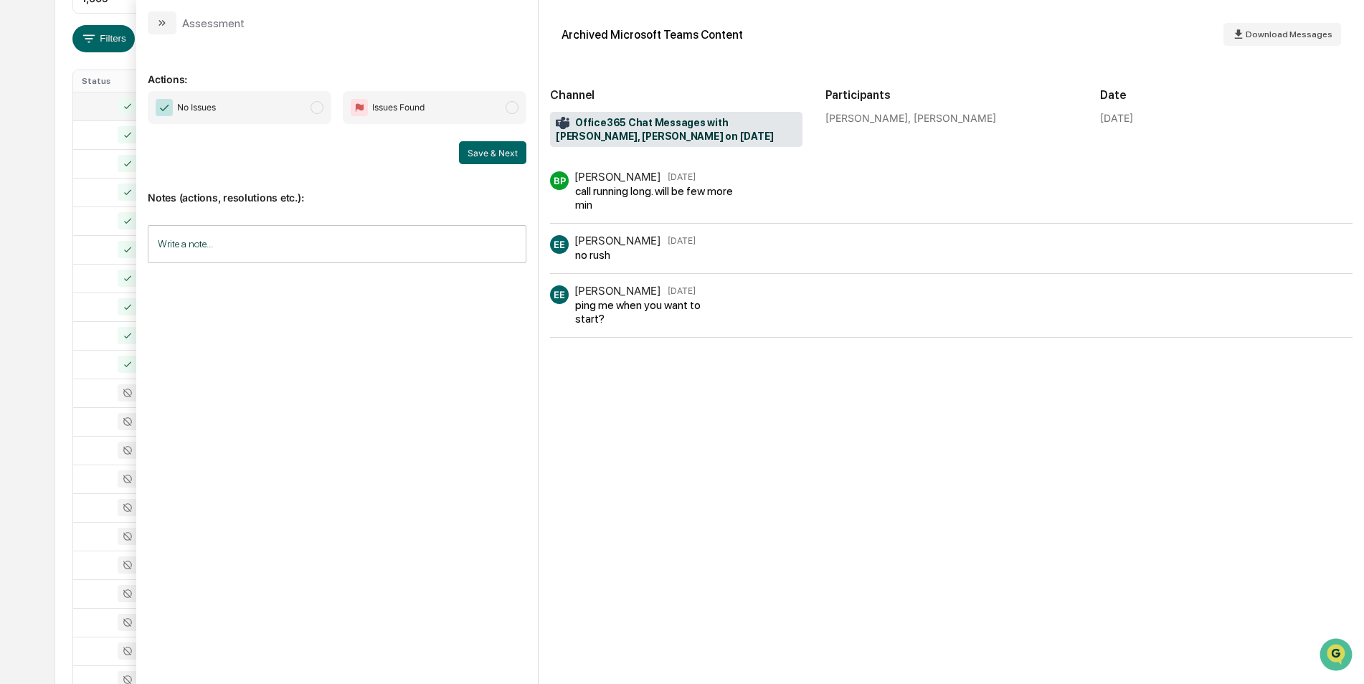
click at [323, 103] on span "No Issues" at bounding box center [240, 107] width 184 height 33
click at [469, 151] on button "Save & Next" at bounding box center [492, 152] width 67 height 23
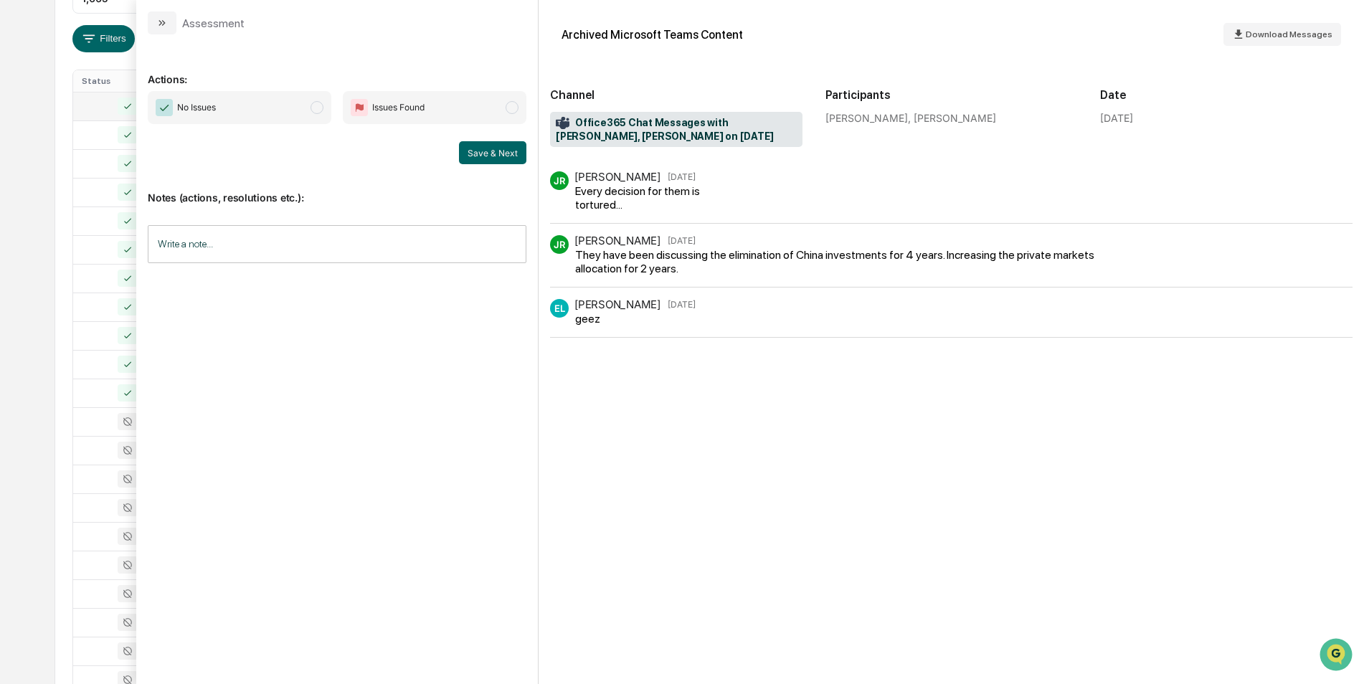
click at [314, 110] on span "modal" at bounding box center [317, 107] width 13 height 13
click at [486, 157] on button "Save & Next" at bounding box center [492, 152] width 67 height 23
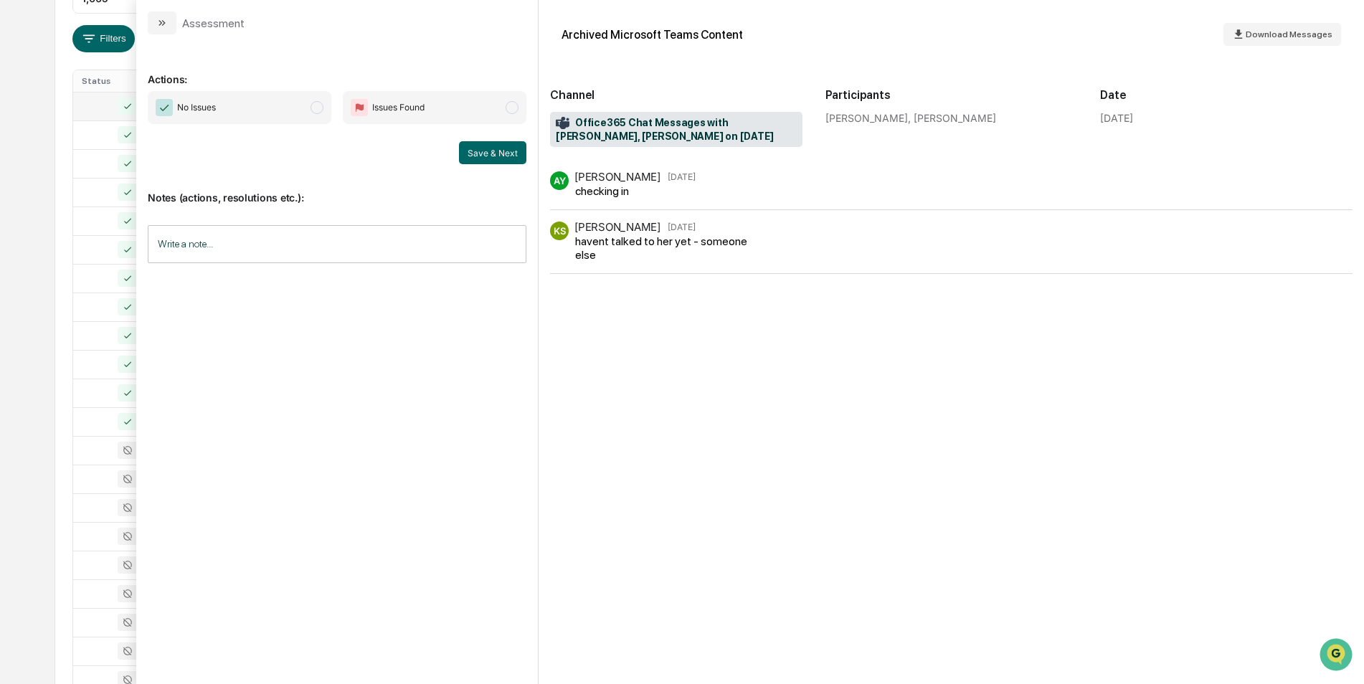
click at [310, 113] on span "No Issues" at bounding box center [240, 107] width 184 height 33
click at [481, 159] on button "Save & Next" at bounding box center [492, 152] width 67 height 23
click at [314, 111] on span "modal" at bounding box center [317, 107] width 13 height 13
click at [496, 156] on button "Save & Next" at bounding box center [492, 152] width 67 height 23
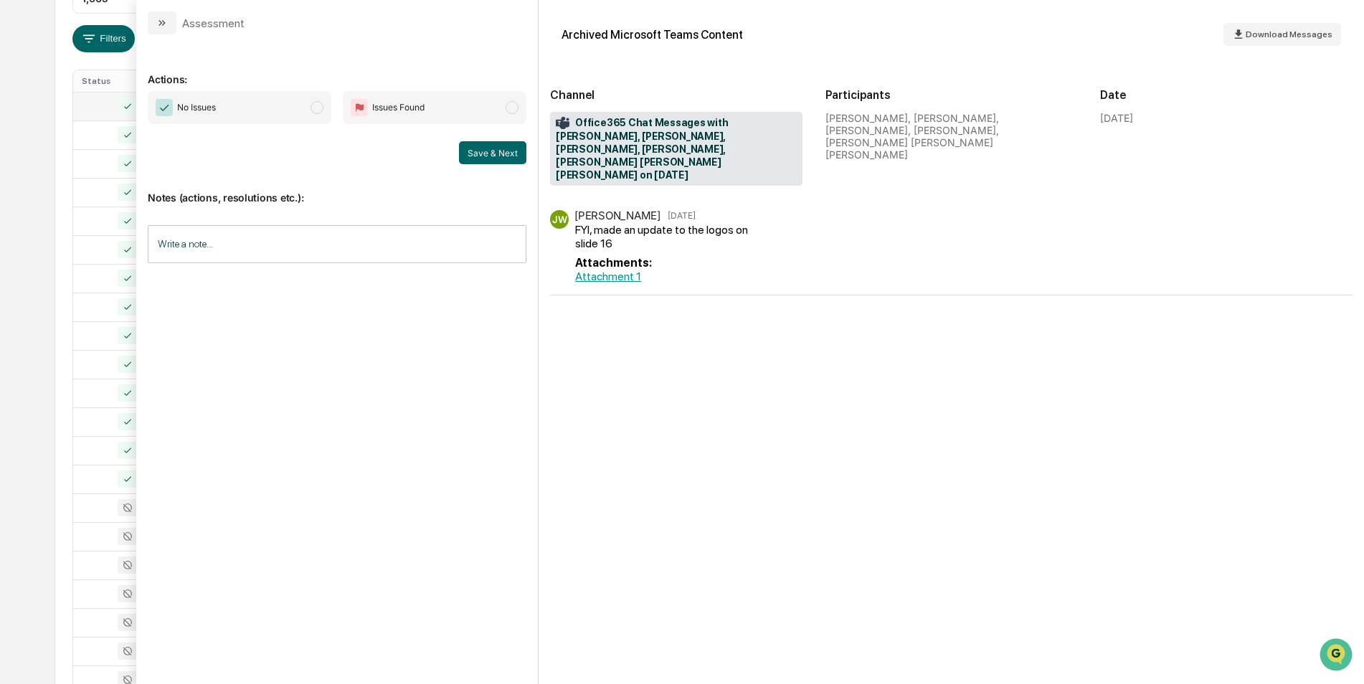
click at [316, 115] on span "No Issues" at bounding box center [240, 107] width 184 height 33
click at [502, 157] on button "Save & Next" at bounding box center [492, 152] width 67 height 23
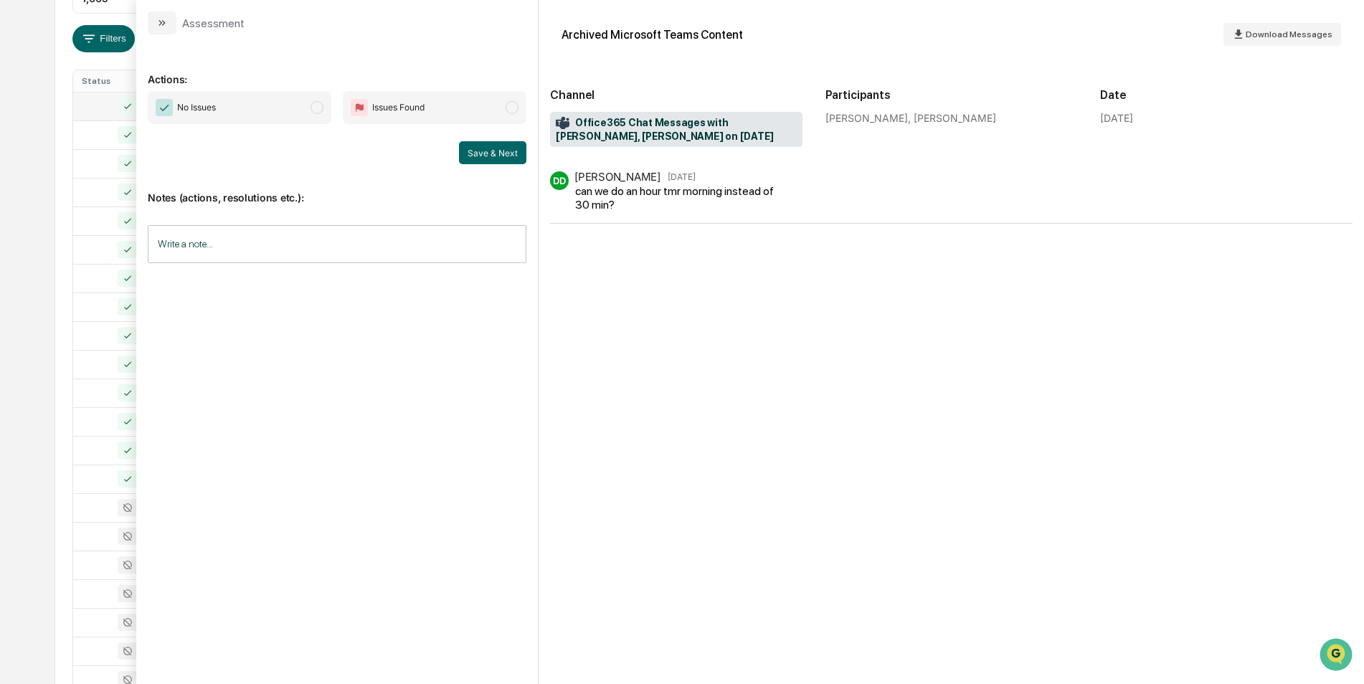
click at [323, 104] on span "No Issues" at bounding box center [240, 107] width 184 height 33
click at [485, 153] on button "Save & Next" at bounding box center [492, 152] width 67 height 23
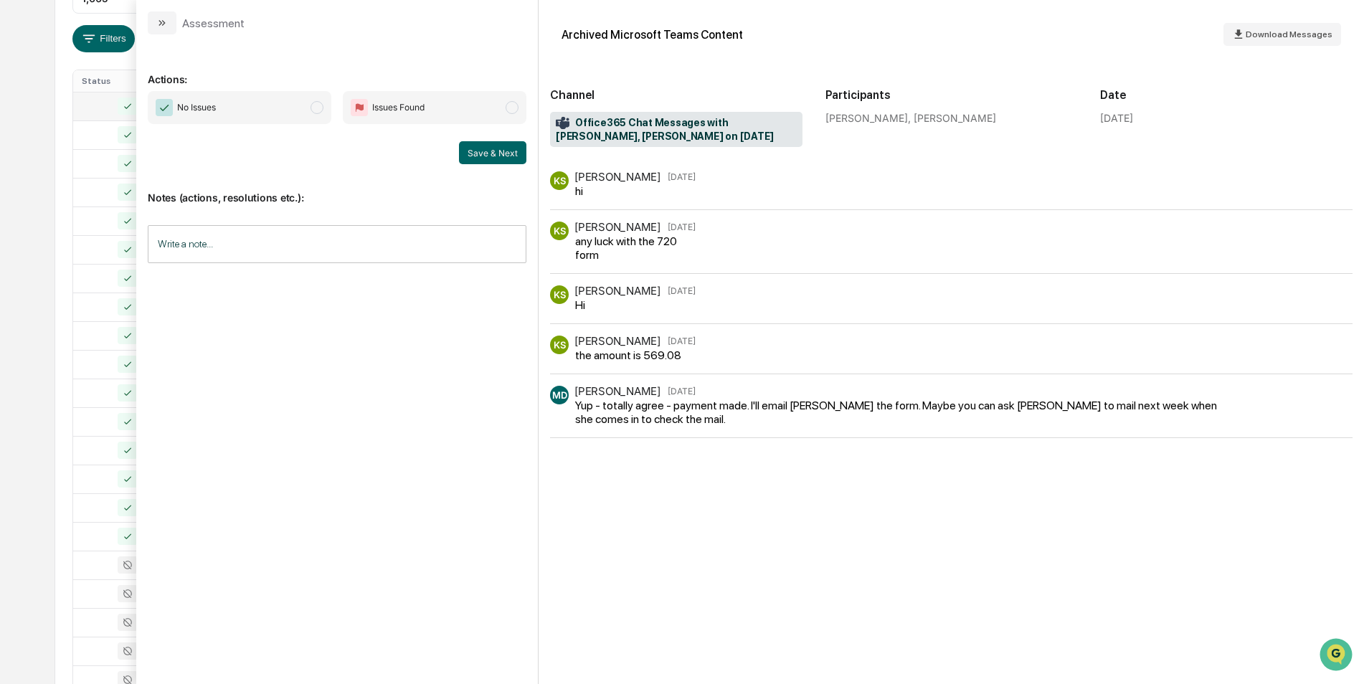
click at [311, 108] on span "modal" at bounding box center [317, 107] width 13 height 13
click at [477, 153] on button "Save & Next" at bounding box center [492, 152] width 67 height 23
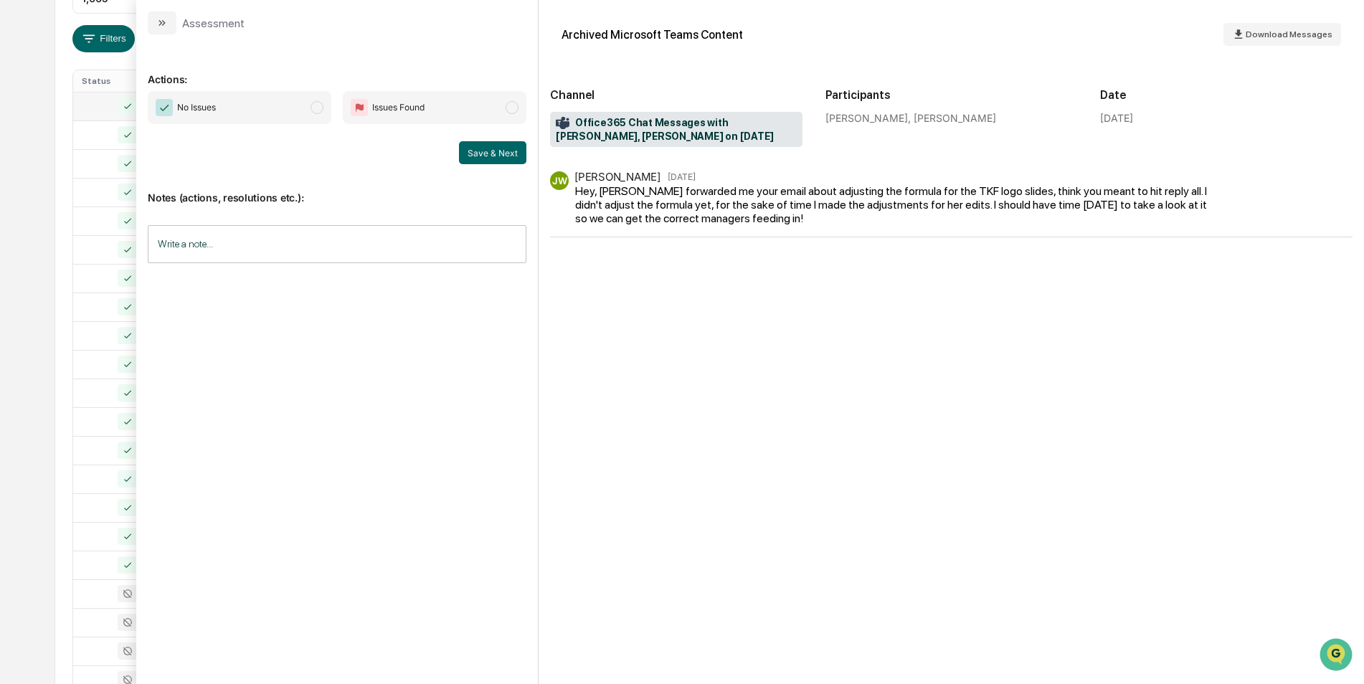
click at [318, 110] on span "modal" at bounding box center [317, 107] width 13 height 13
click at [481, 153] on button "Save & Next" at bounding box center [492, 152] width 67 height 23
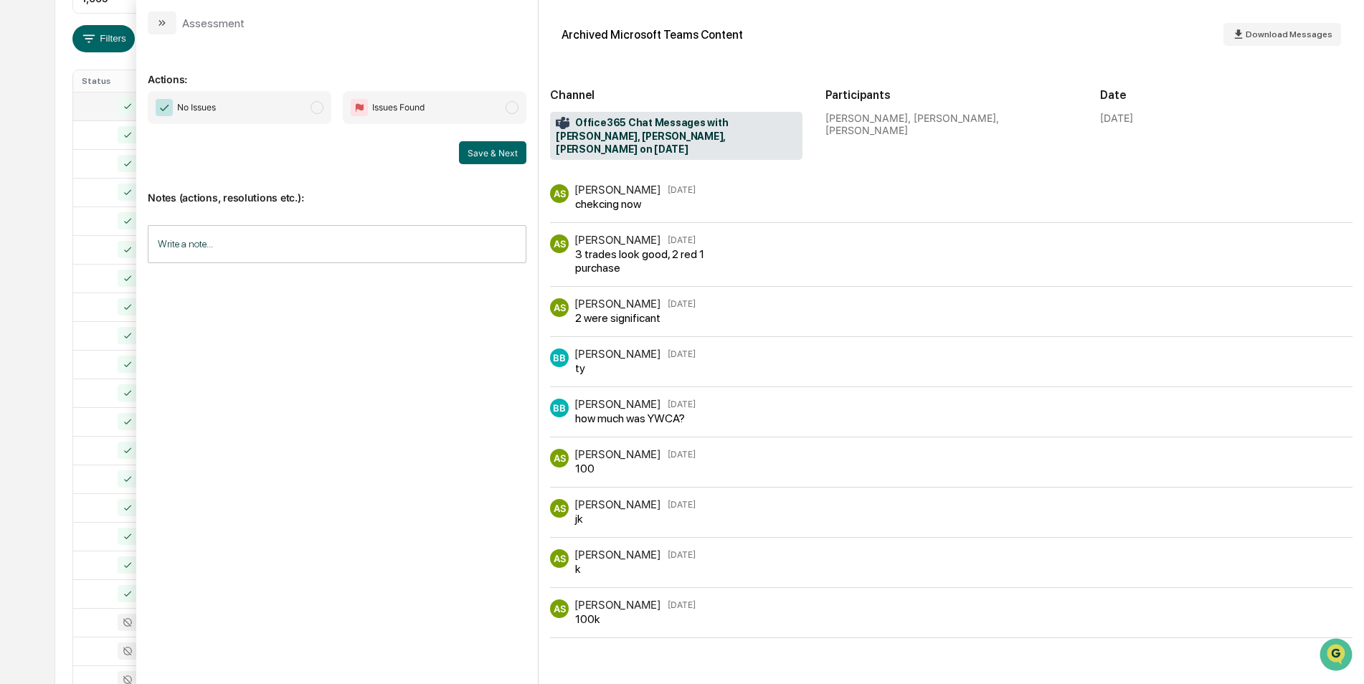
click at [316, 109] on span "modal" at bounding box center [317, 107] width 13 height 13
click at [506, 149] on button "Save & Next" at bounding box center [492, 152] width 67 height 23
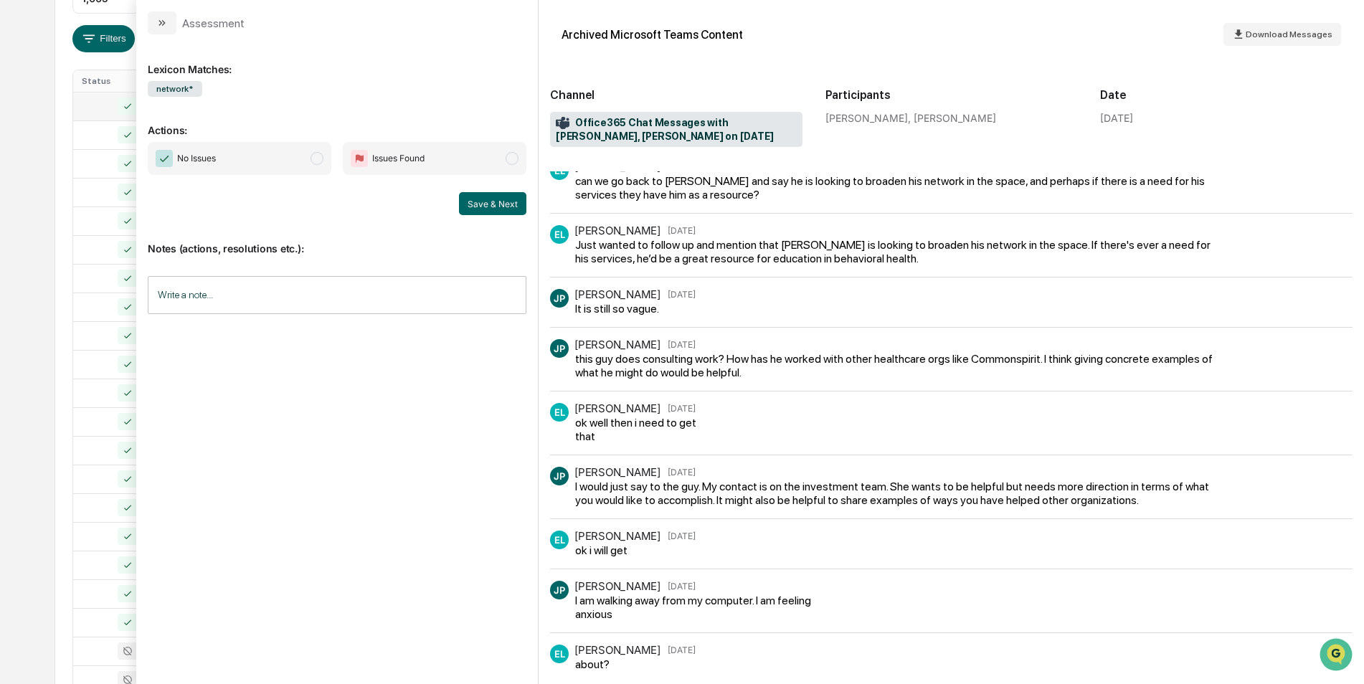
scroll to position [734, 0]
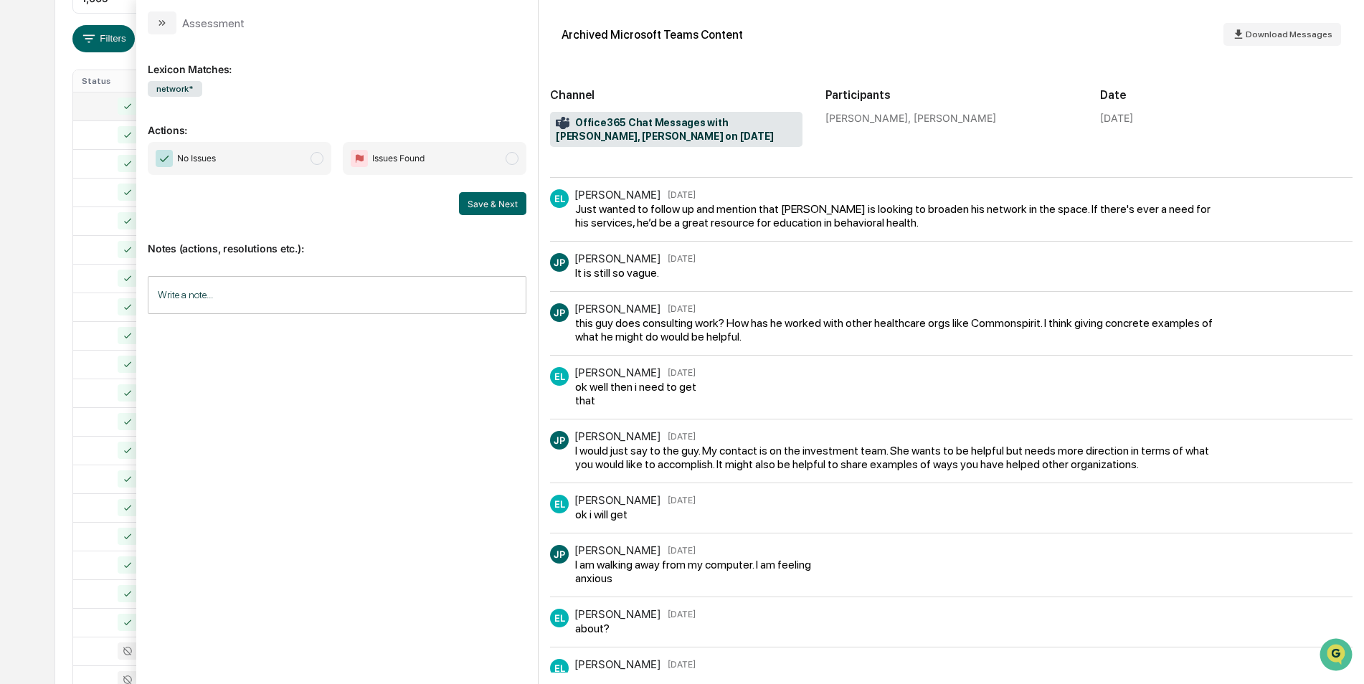
click at [316, 161] on span "modal" at bounding box center [317, 158] width 13 height 13
click at [473, 205] on button "Save & Next" at bounding box center [492, 203] width 67 height 23
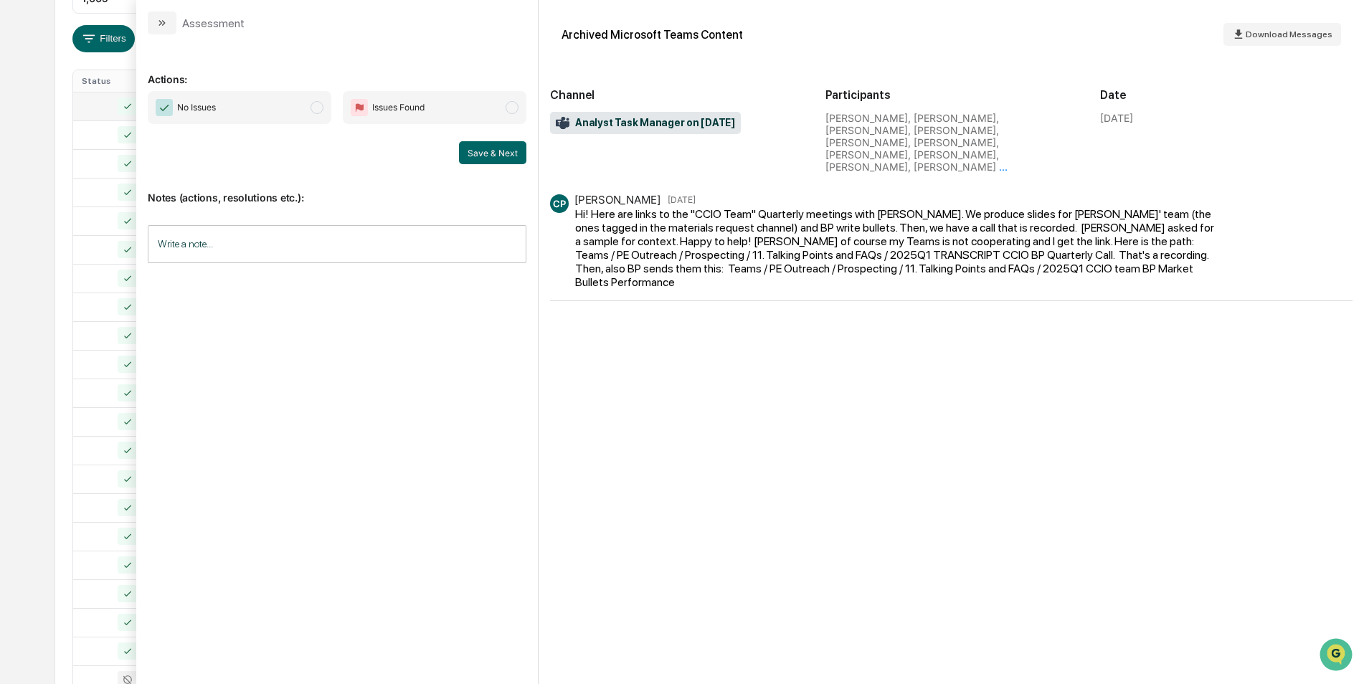
click at [313, 111] on span "modal" at bounding box center [317, 107] width 13 height 13
click at [476, 153] on button "Save & Next" at bounding box center [492, 152] width 67 height 23
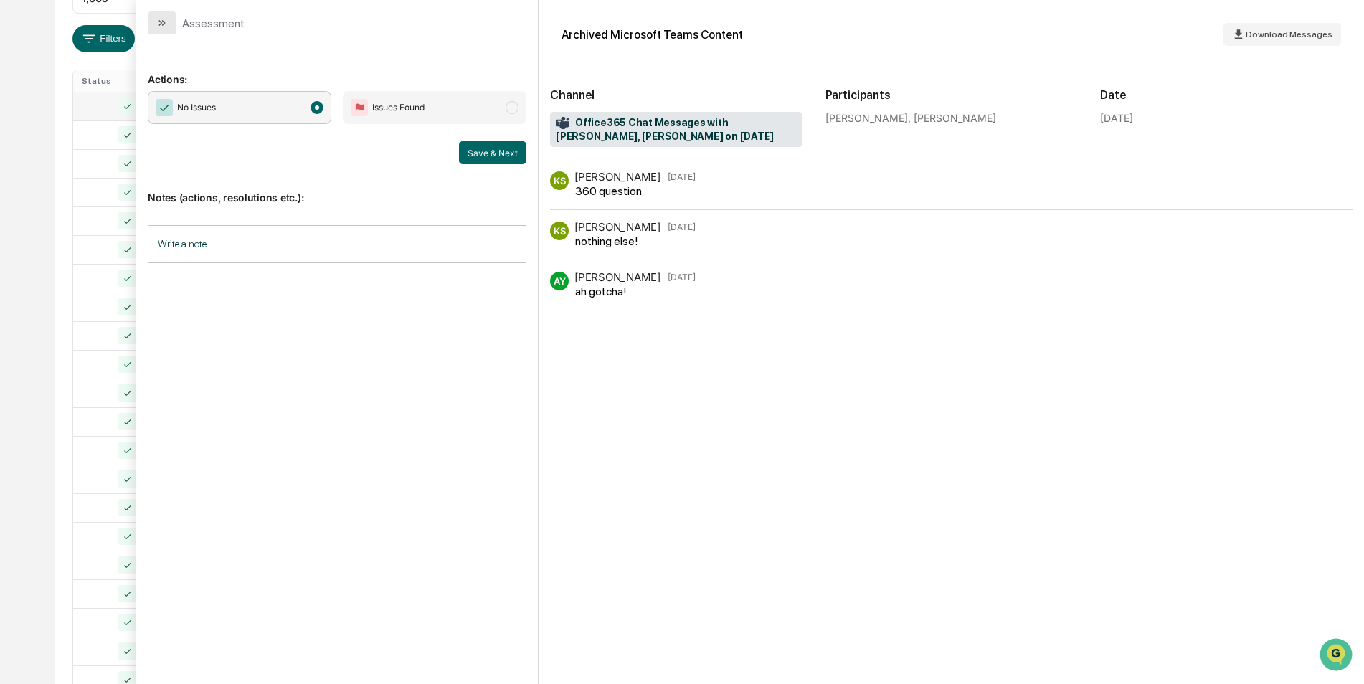
click at [157, 29] on button "modal" at bounding box center [162, 22] width 29 height 23
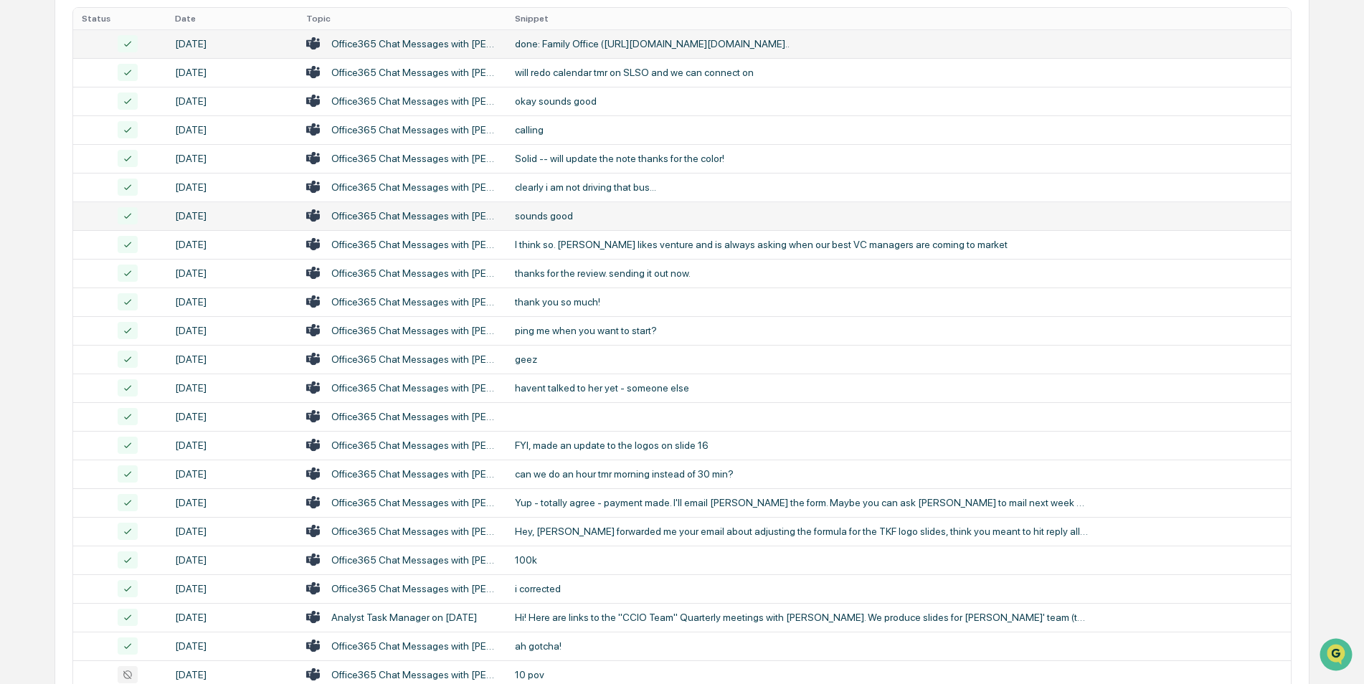
scroll to position [444, 0]
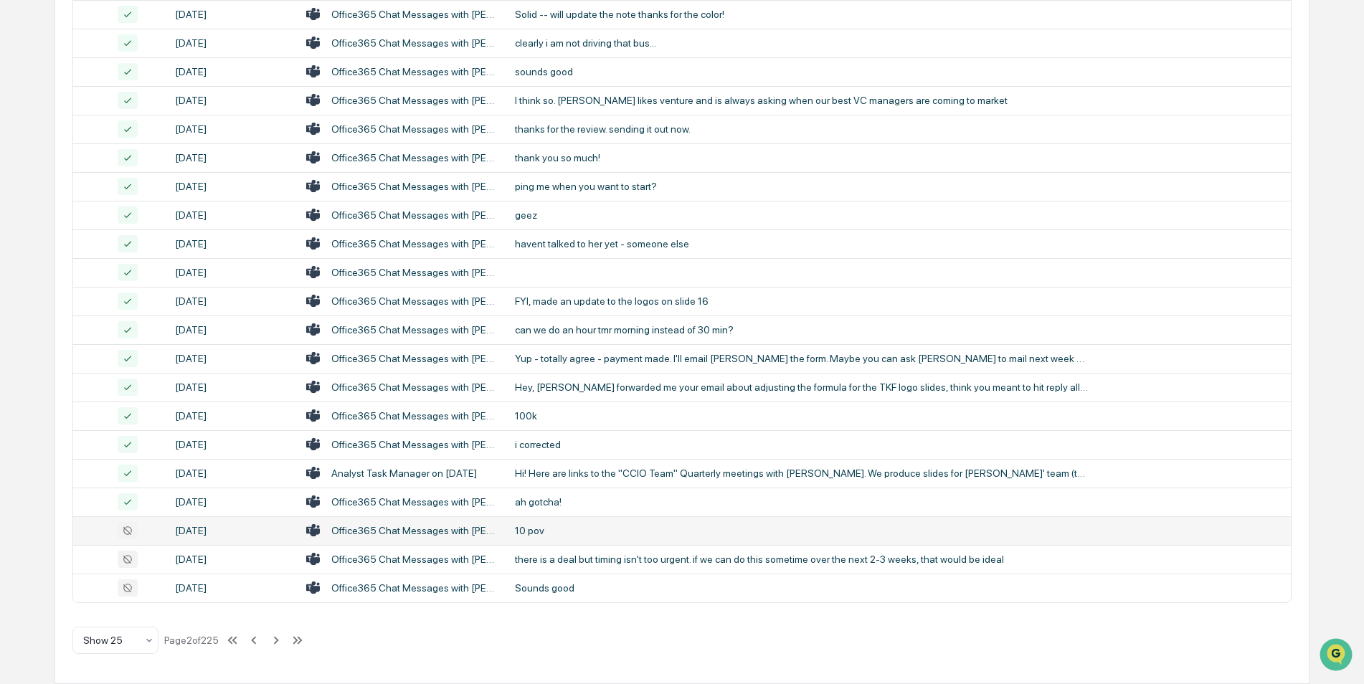
click at [359, 425] on div "Office365 Chat Messages with [PERSON_NAME], [PERSON_NAME] on [DATE]" at bounding box center [414, 530] width 166 height 11
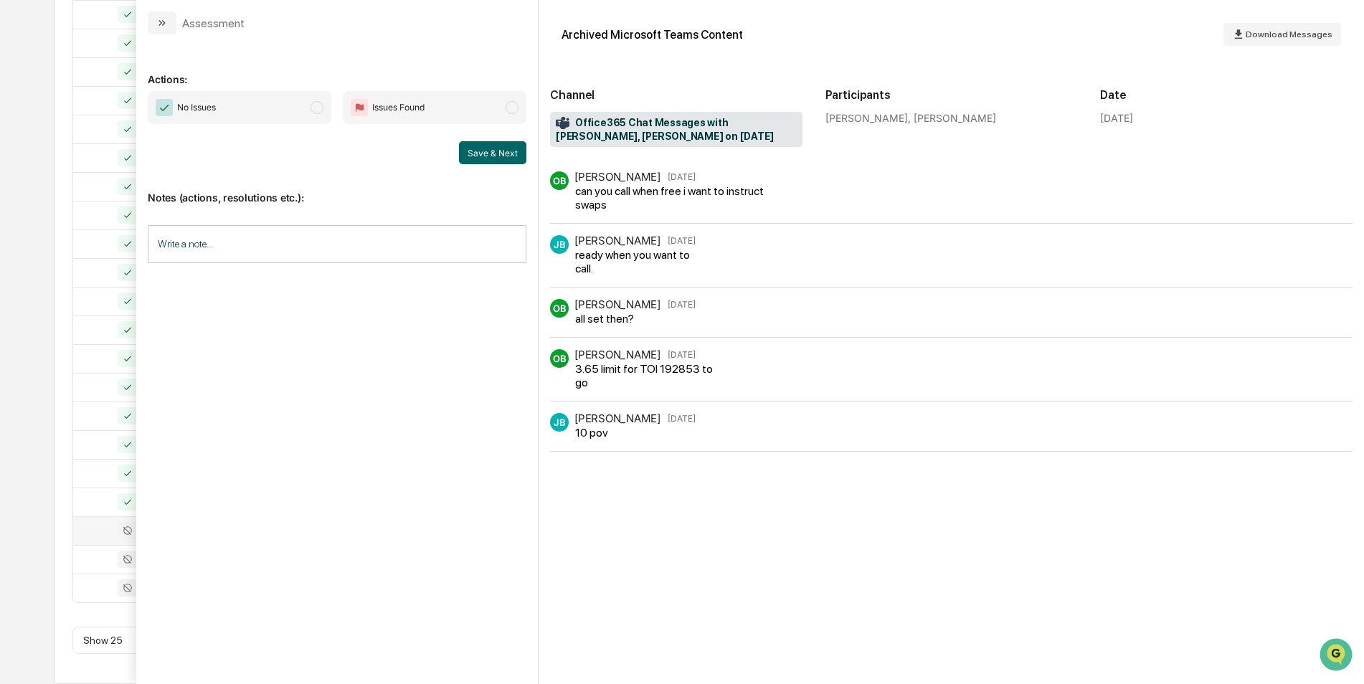
click at [308, 107] on span "No Issues" at bounding box center [240, 107] width 184 height 33
click at [503, 156] on button "Save & Next" at bounding box center [492, 152] width 67 height 23
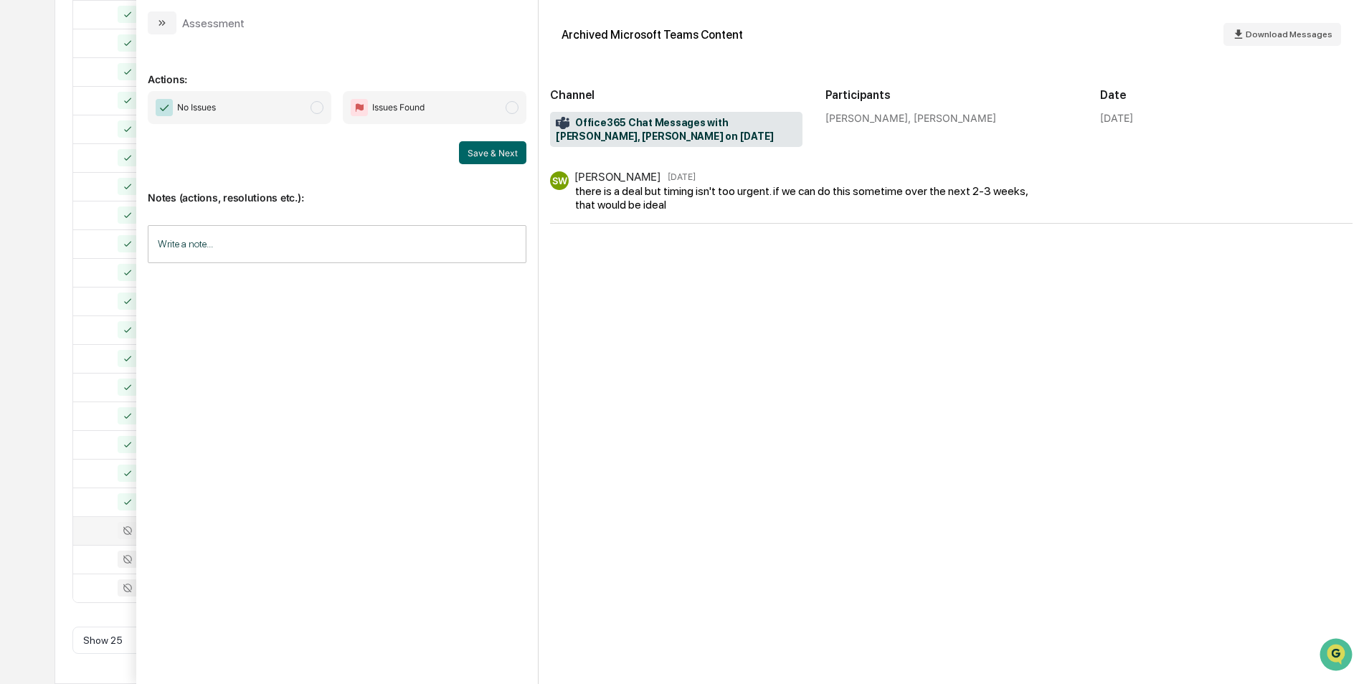
click at [311, 107] on span "modal" at bounding box center [317, 107] width 13 height 13
click at [502, 152] on button "Save & Next" at bounding box center [492, 152] width 67 height 23
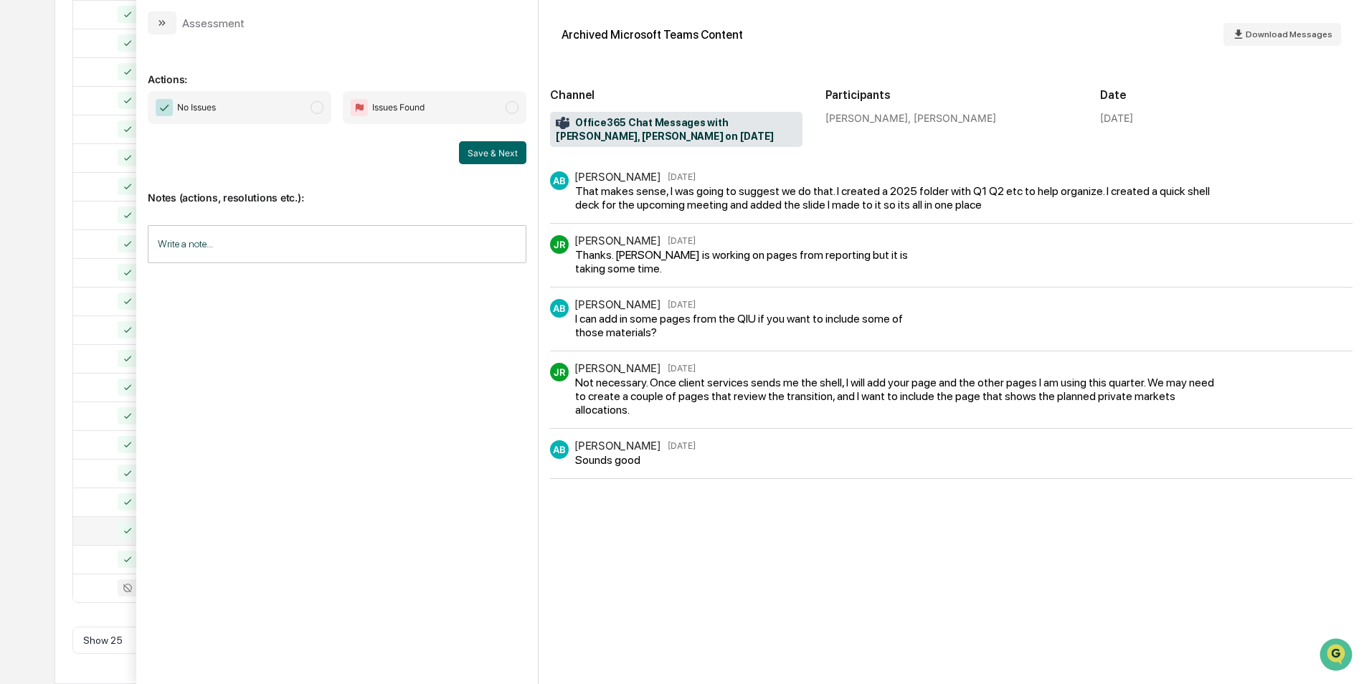
click at [323, 109] on span "No Issues" at bounding box center [240, 107] width 184 height 33
click at [489, 153] on button "Save & Next" at bounding box center [492, 152] width 67 height 23
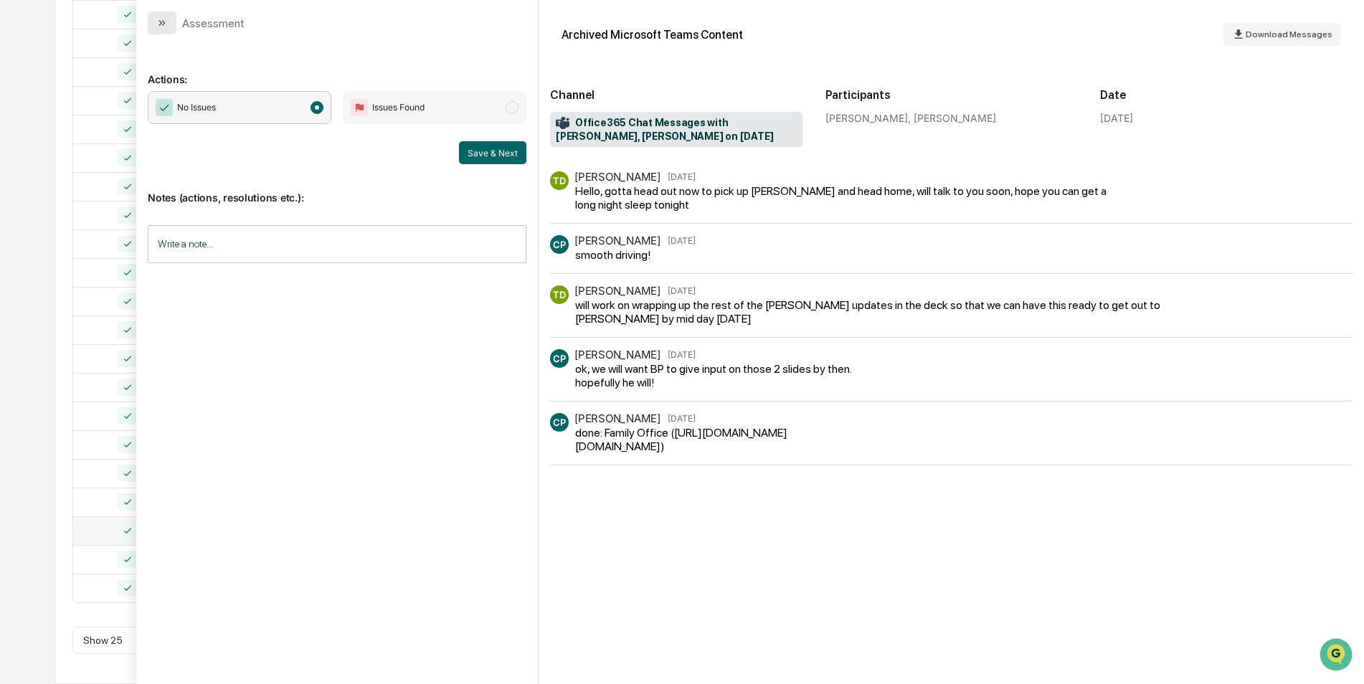
click at [165, 33] on button "modal" at bounding box center [162, 22] width 29 height 23
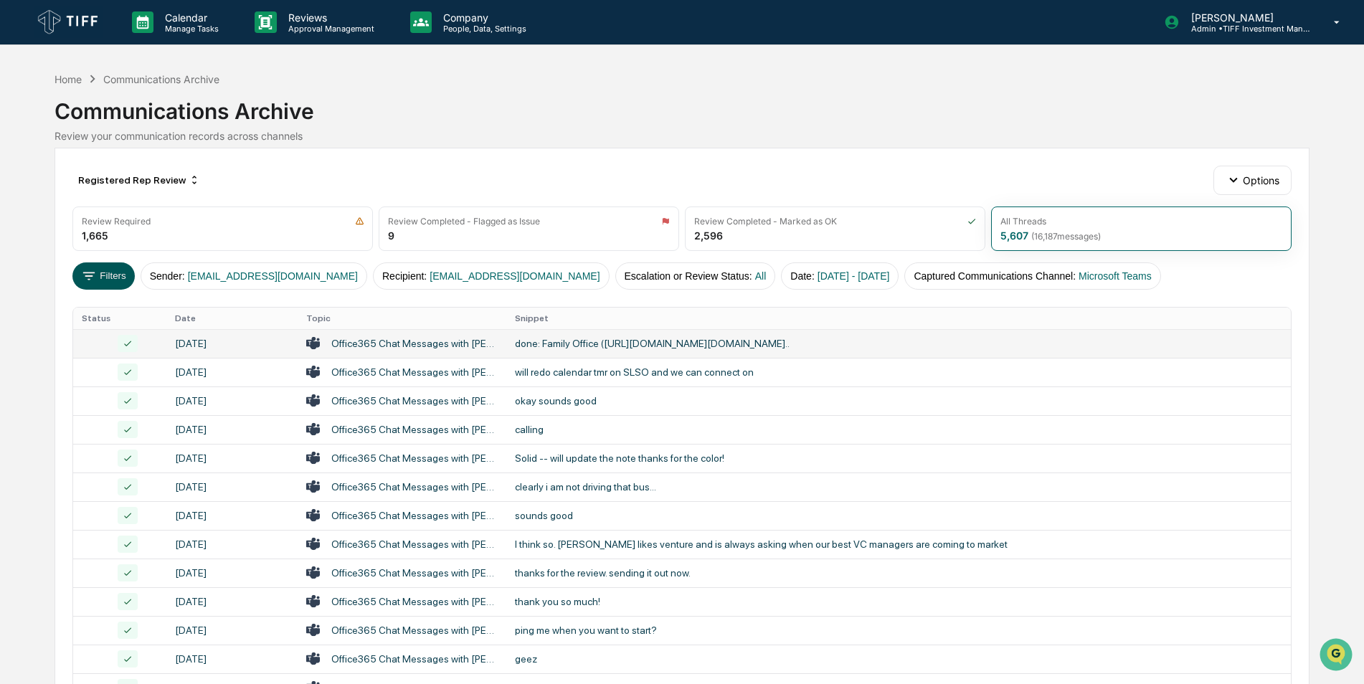
click at [95, 266] on button "Filters" at bounding box center [103, 275] width 62 height 27
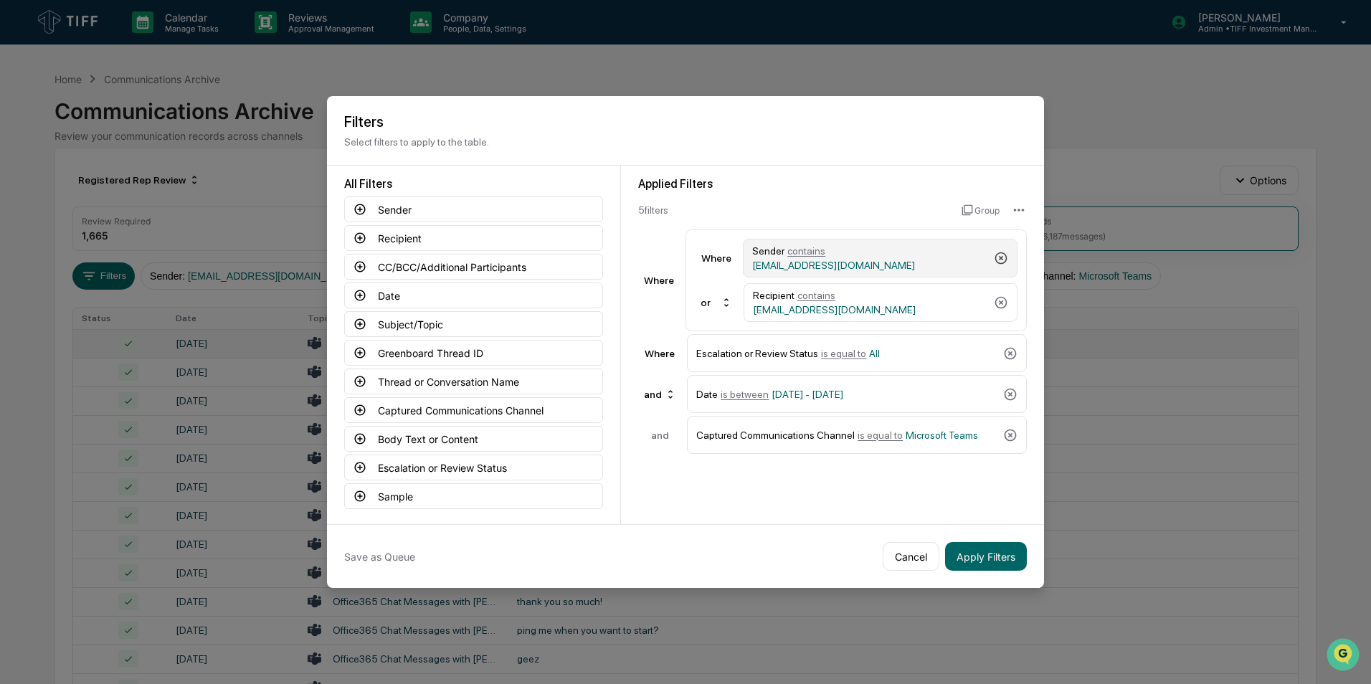
click at [904, 259] on icon at bounding box center [1001, 258] width 14 height 14
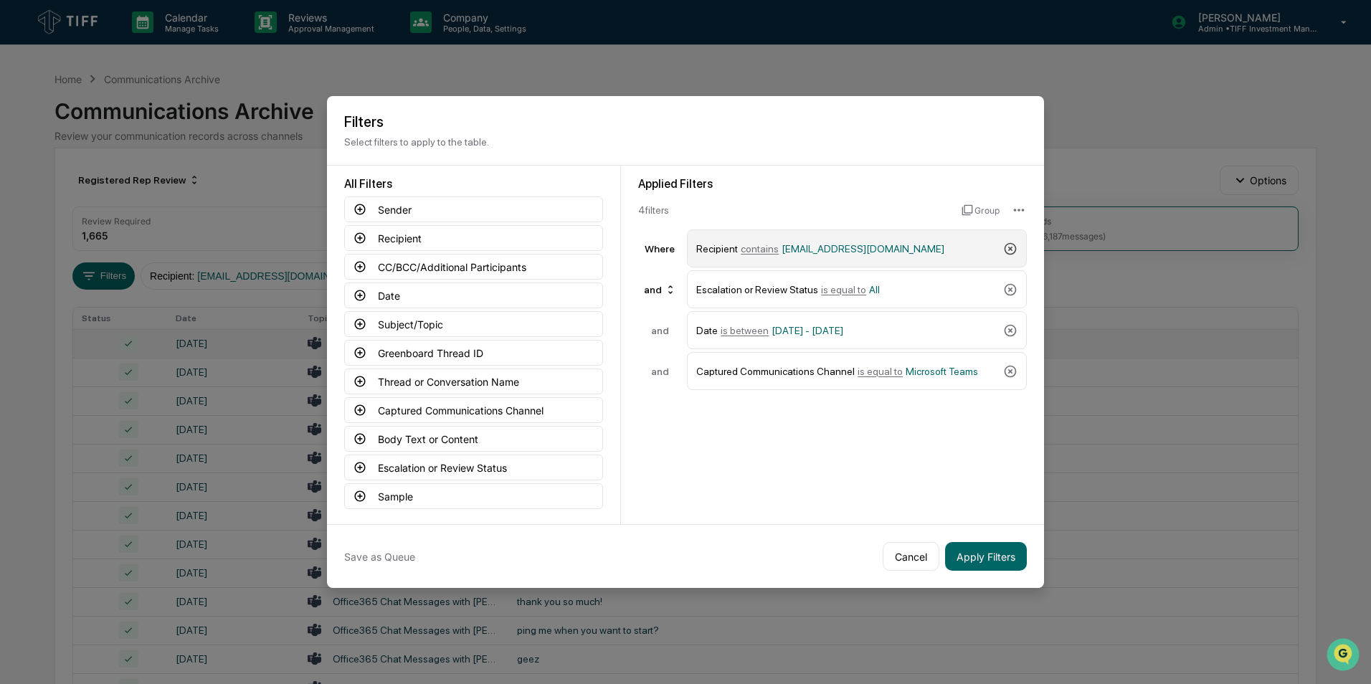
click at [904, 244] on icon at bounding box center [1010, 249] width 14 height 14
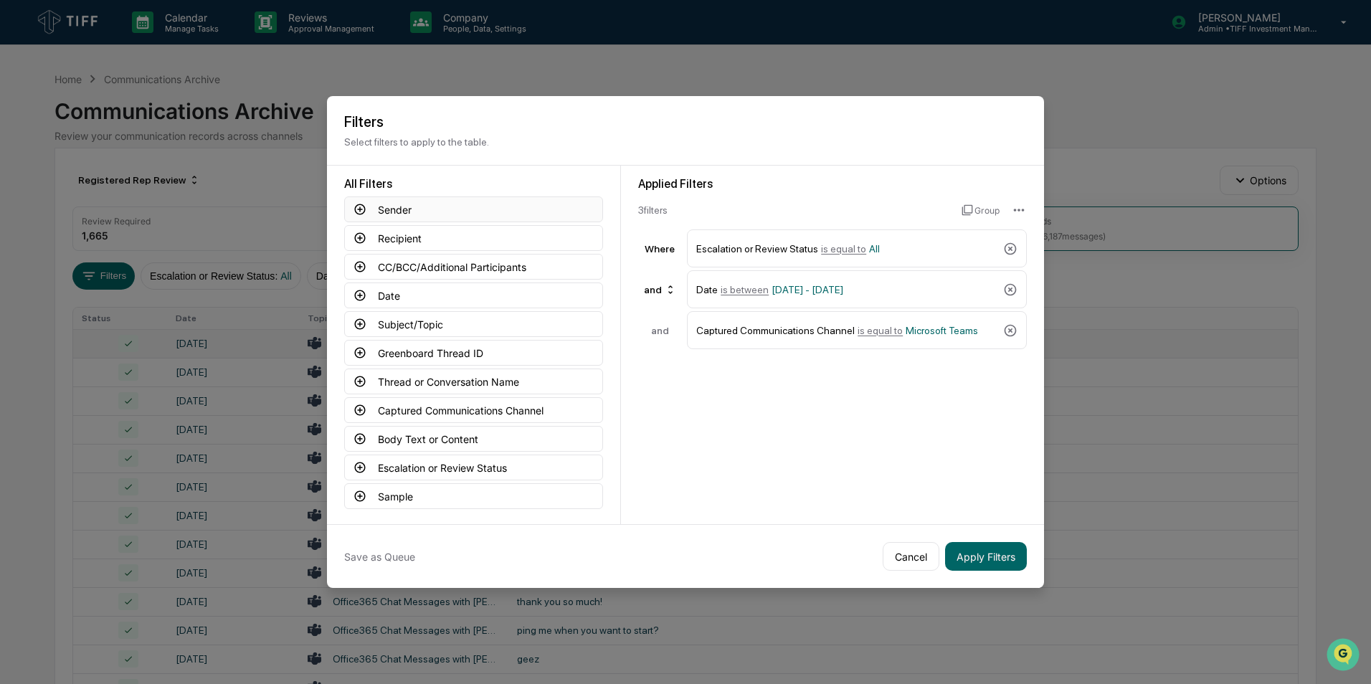
click at [356, 209] on icon at bounding box center [360, 209] width 13 height 13
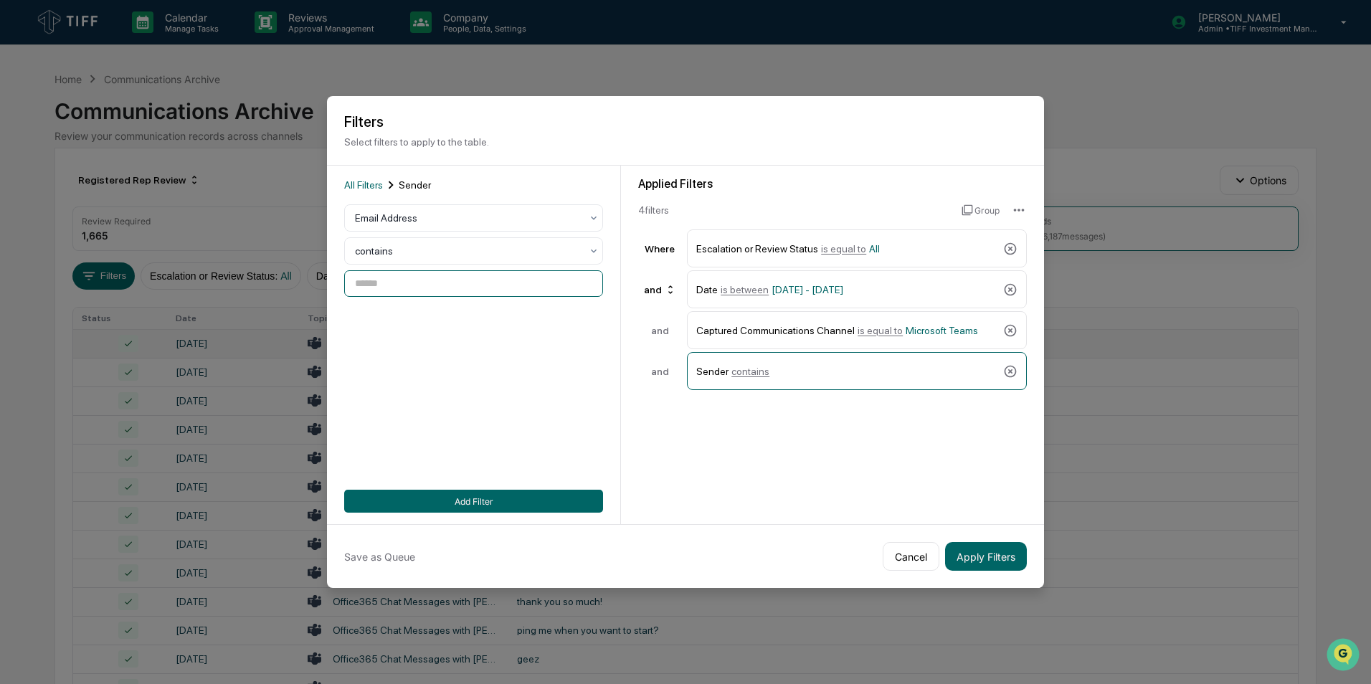
click at [409, 284] on input at bounding box center [473, 283] width 259 height 27
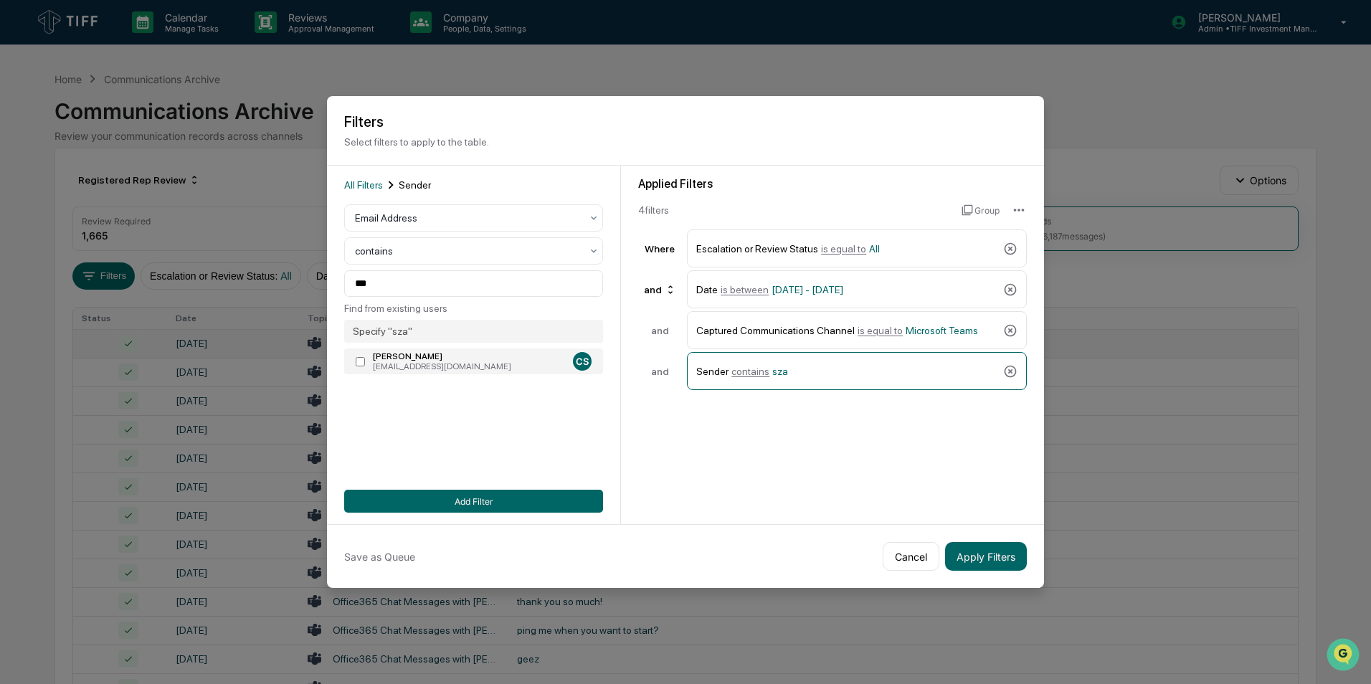
click at [357, 369] on label "[PERSON_NAME] [PERSON_NAME][EMAIL_ADDRESS][DOMAIN_NAME] CS" at bounding box center [473, 362] width 259 height 26
type input "**********"
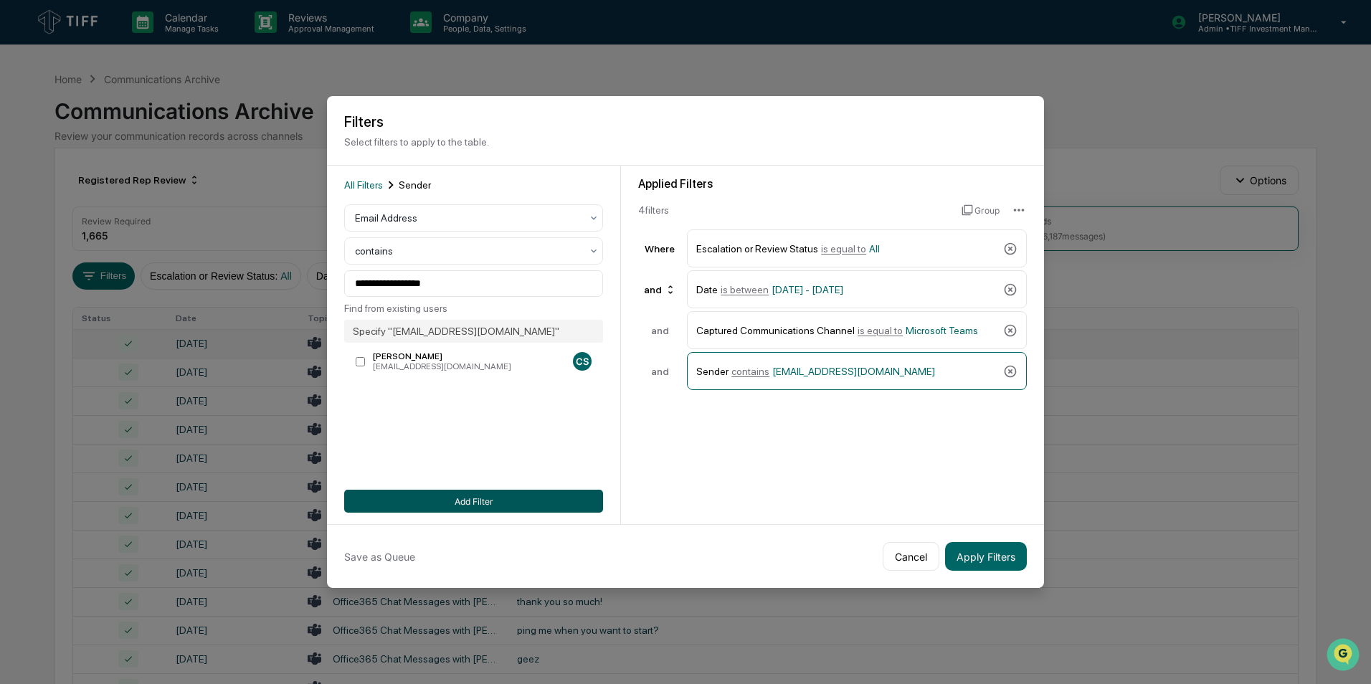
click at [425, 425] on button "Add Filter" at bounding box center [473, 501] width 259 height 23
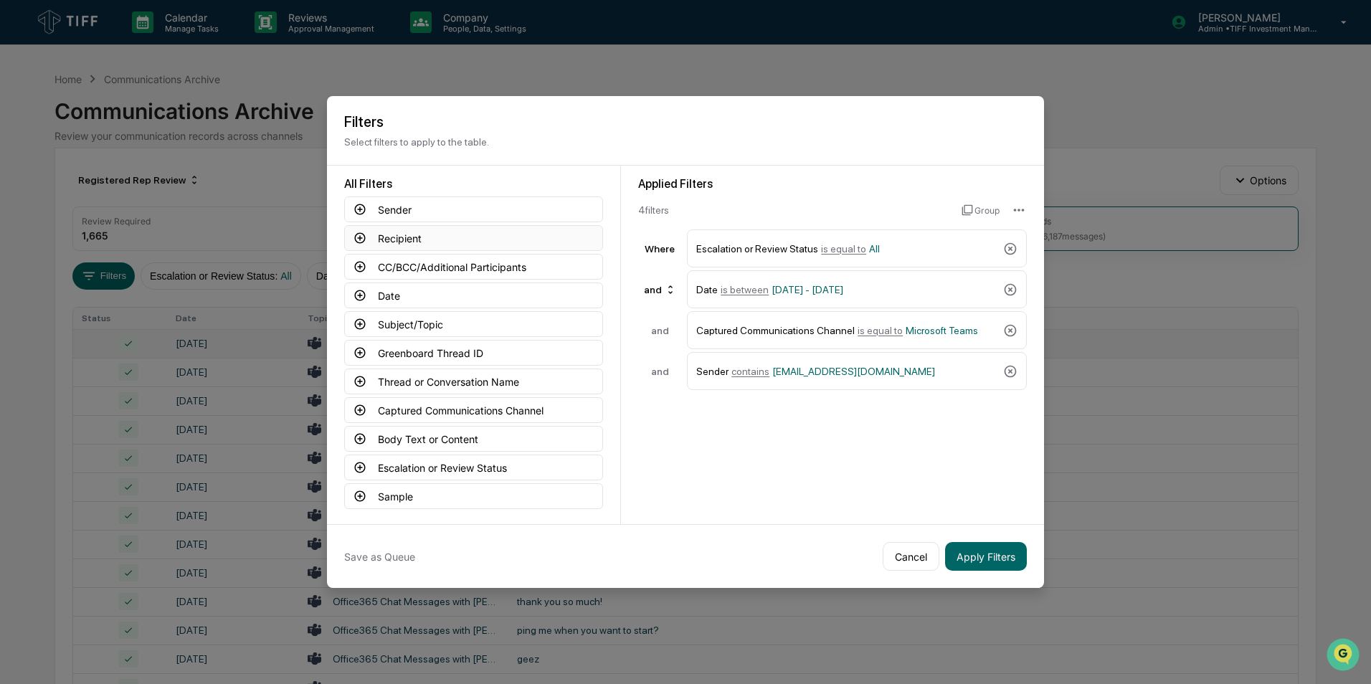
click at [359, 239] on icon at bounding box center [360, 238] width 13 height 13
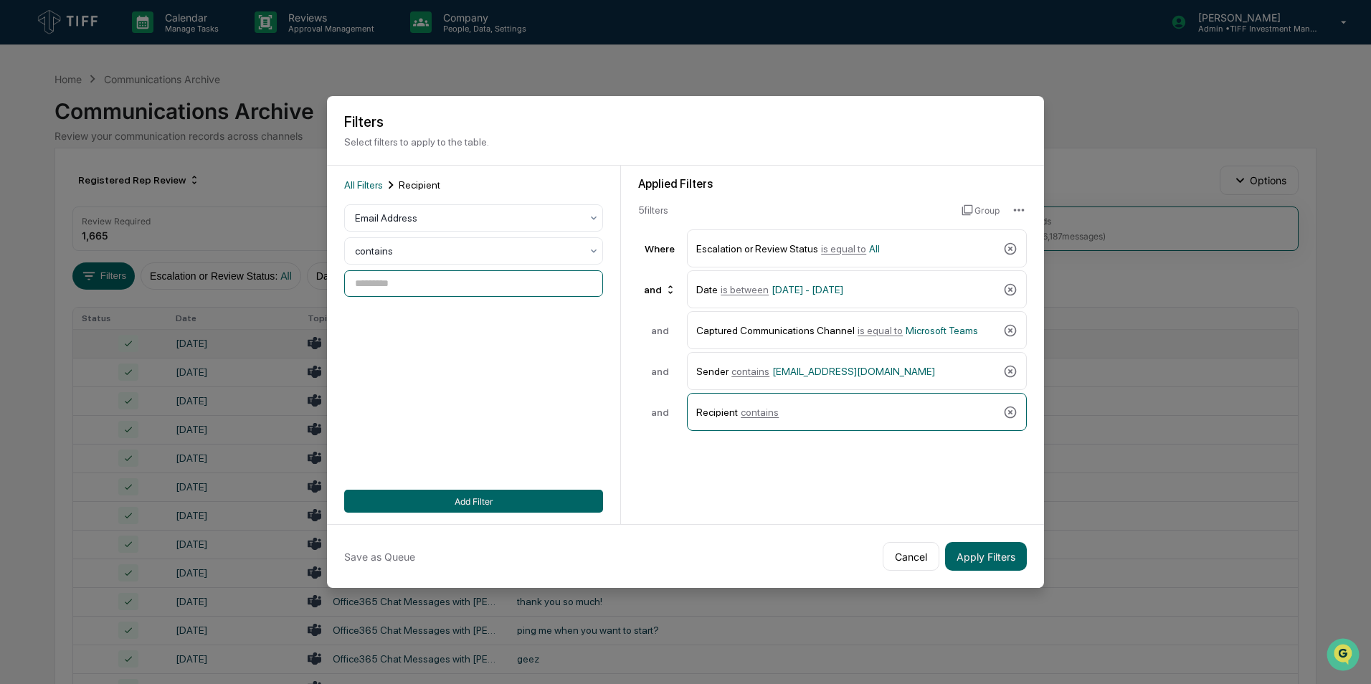
click at [420, 288] on input at bounding box center [473, 283] width 259 height 27
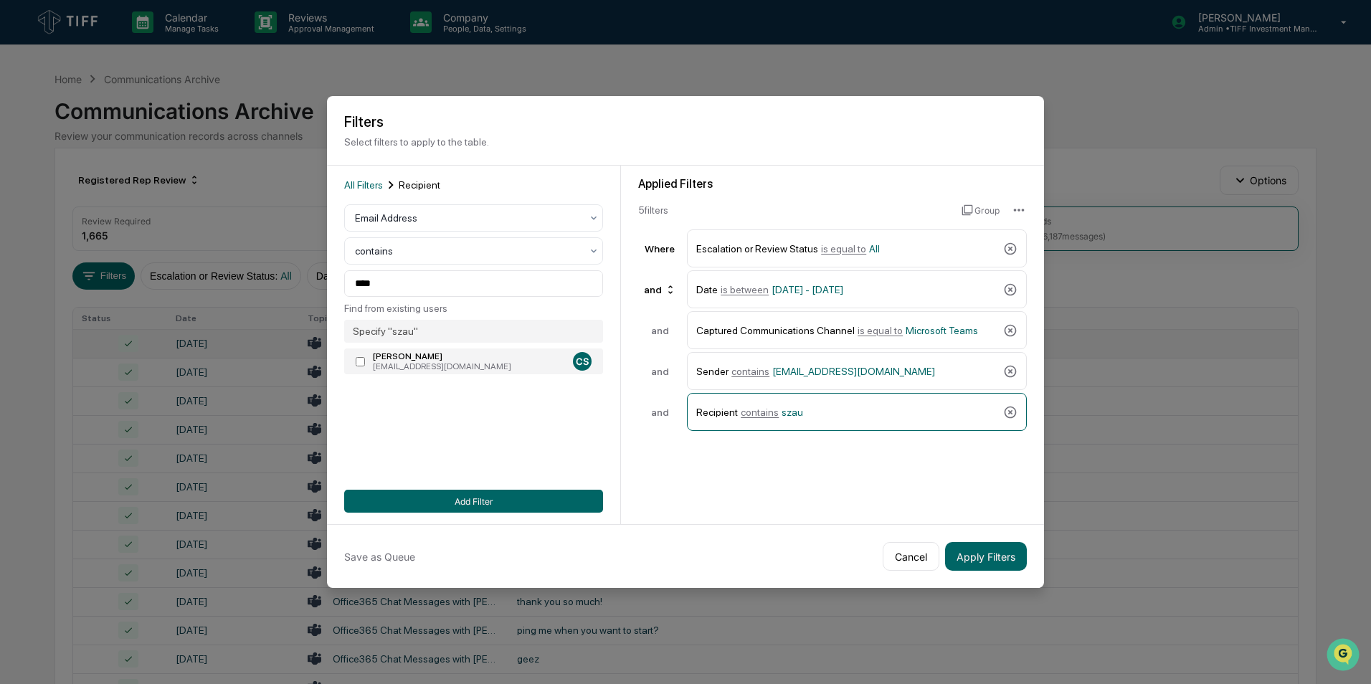
type input "**********"
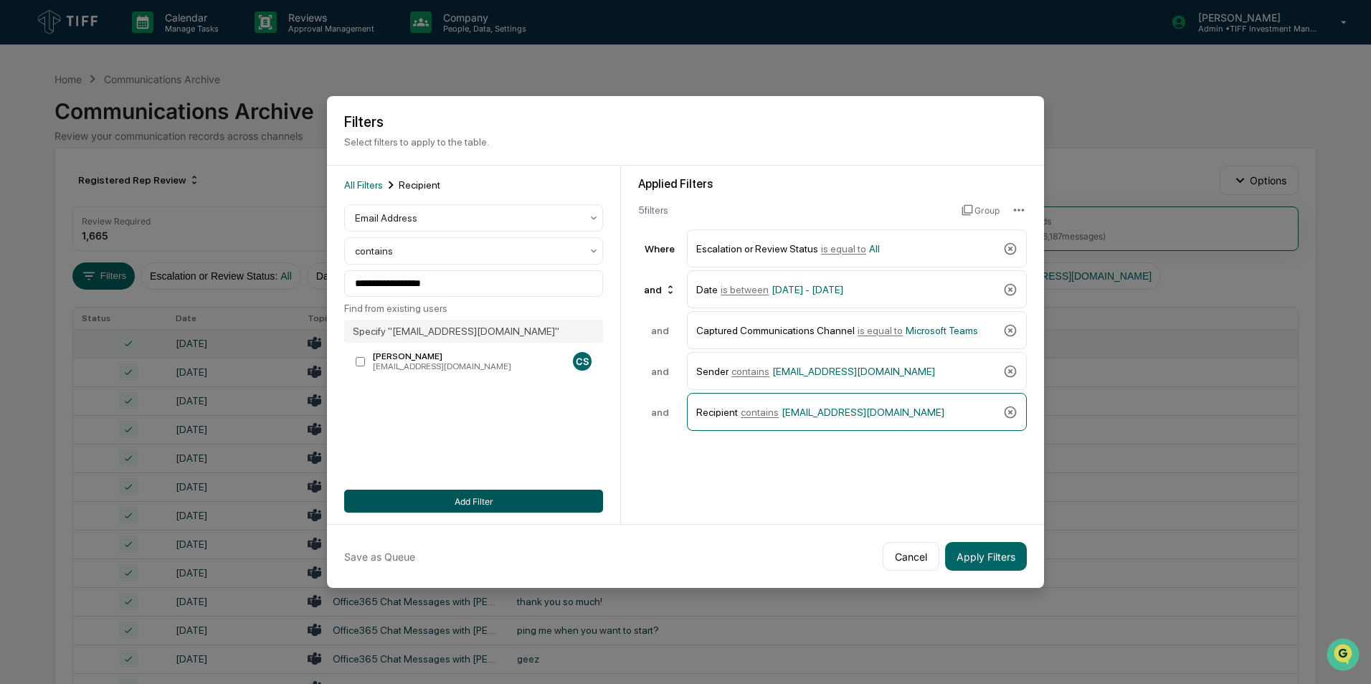
click at [430, 425] on button "Add Filter" at bounding box center [473, 501] width 259 height 23
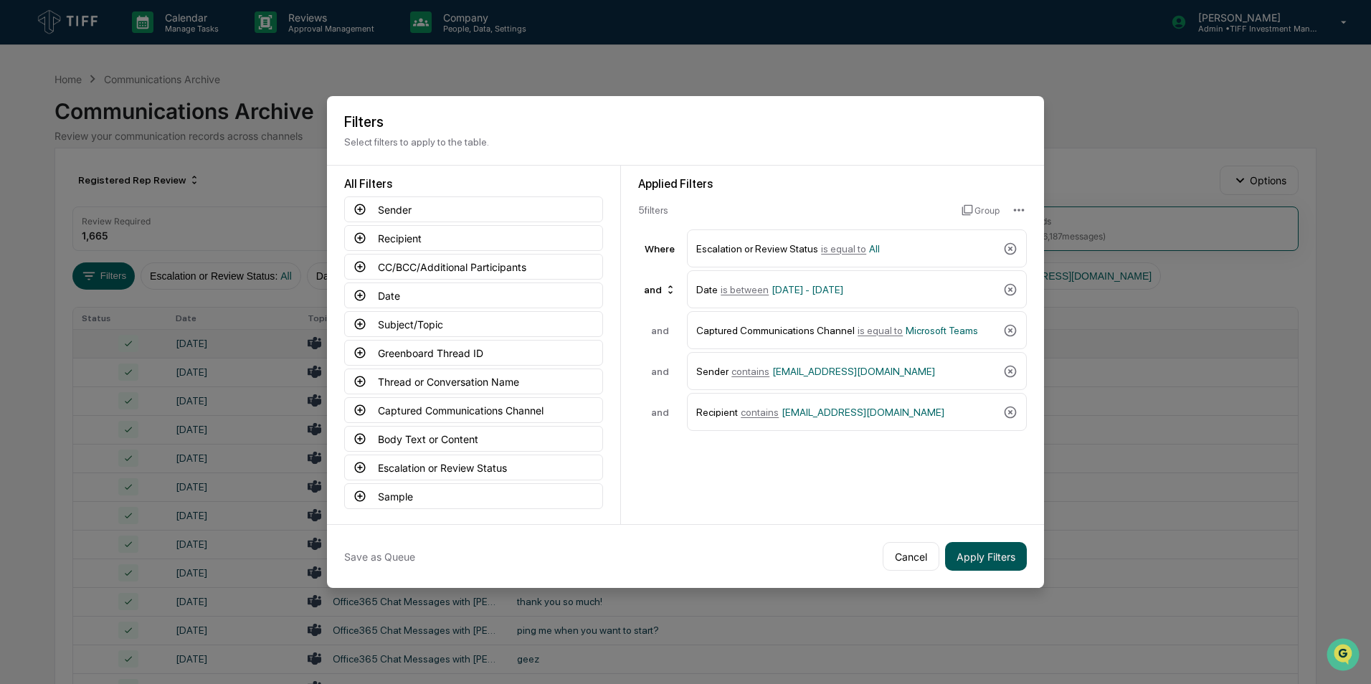
click at [904, 425] on button "Apply Filters" at bounding box center [986, 556] width 82 height 29
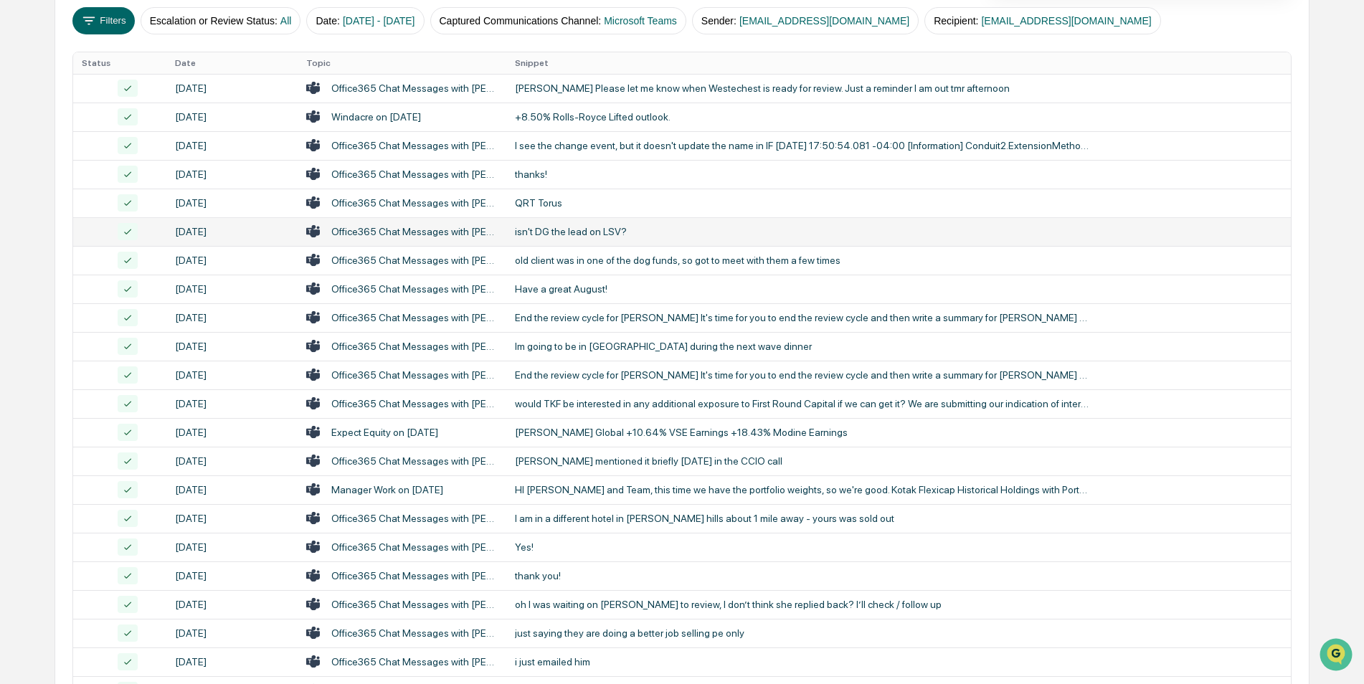
scroll to position [444, 0]
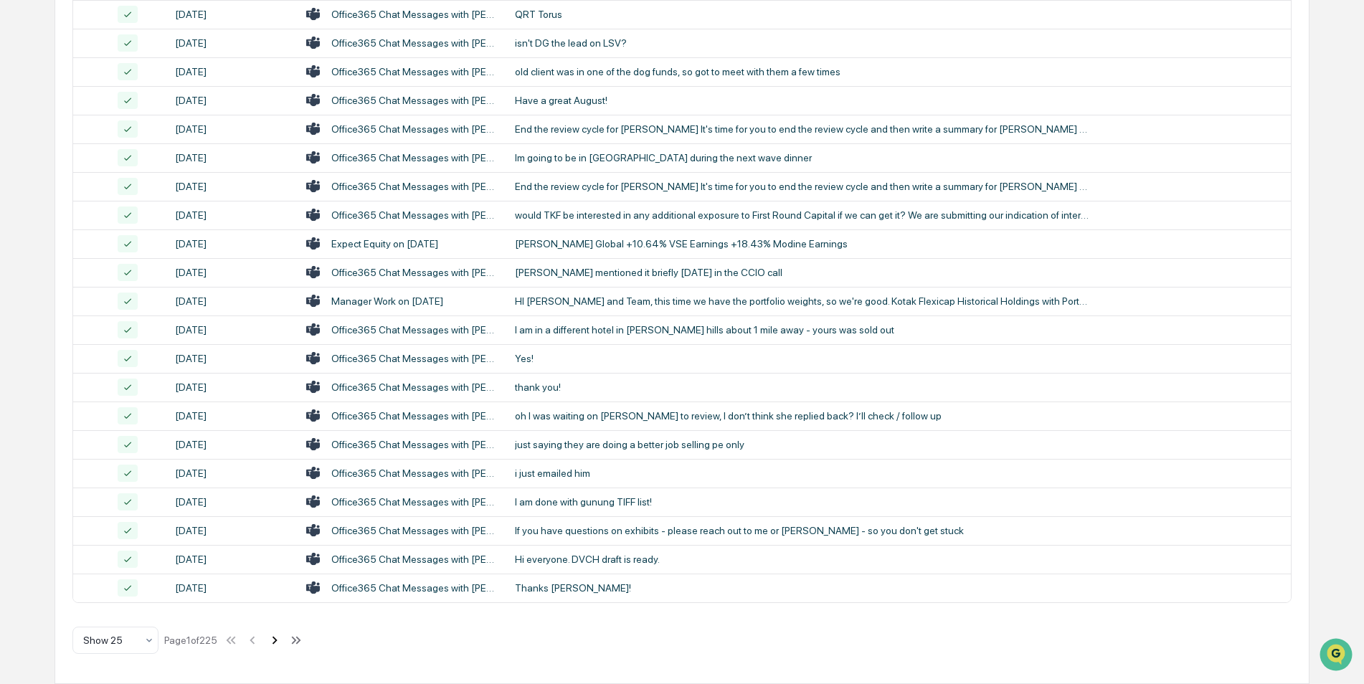
click at [280, 425] on icon at bounding box center [275, 641] width 16 height 16
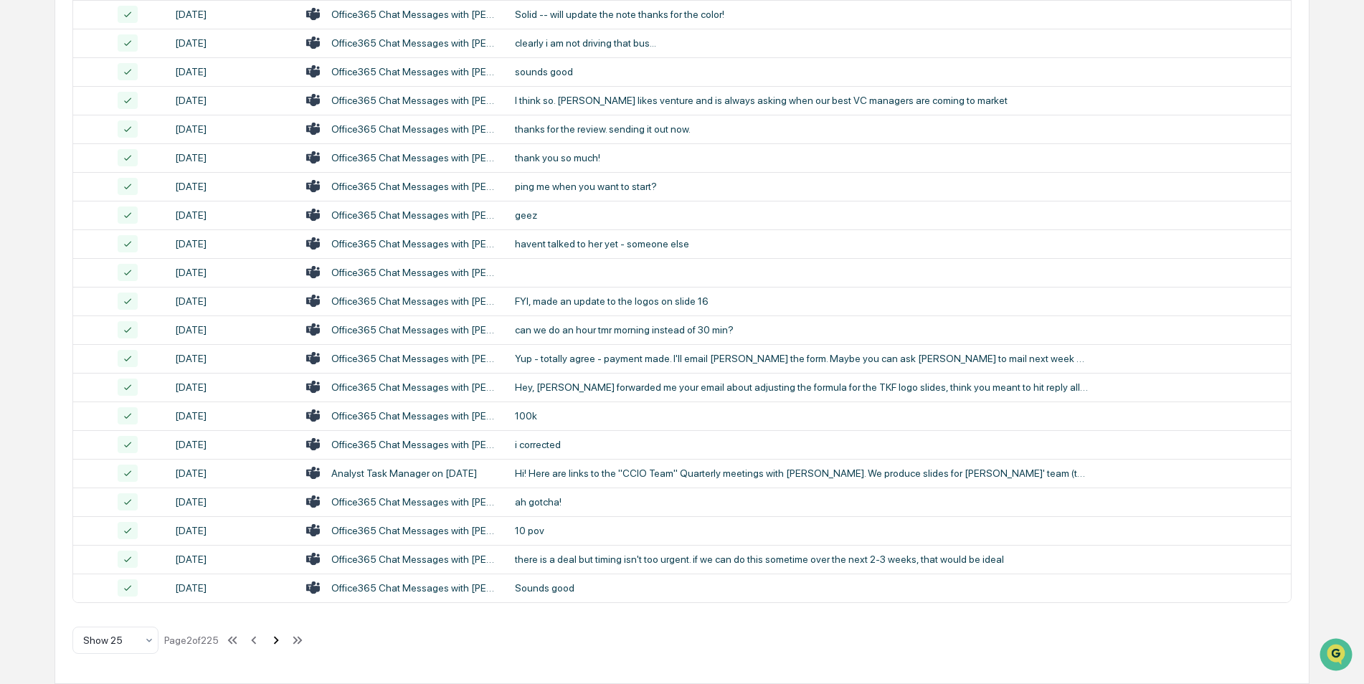
click at [280, 425] on icon at bounding box center [276, 641] width 16 height 16
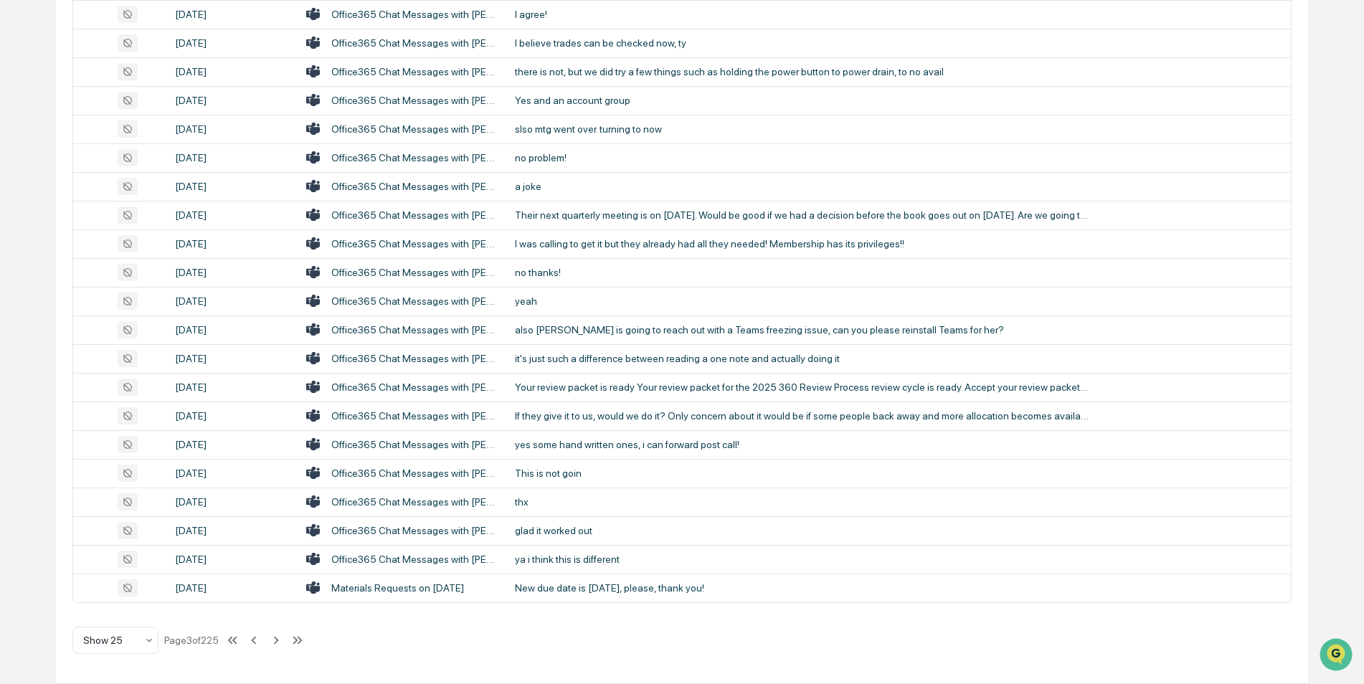
scroll to position [0, 0]
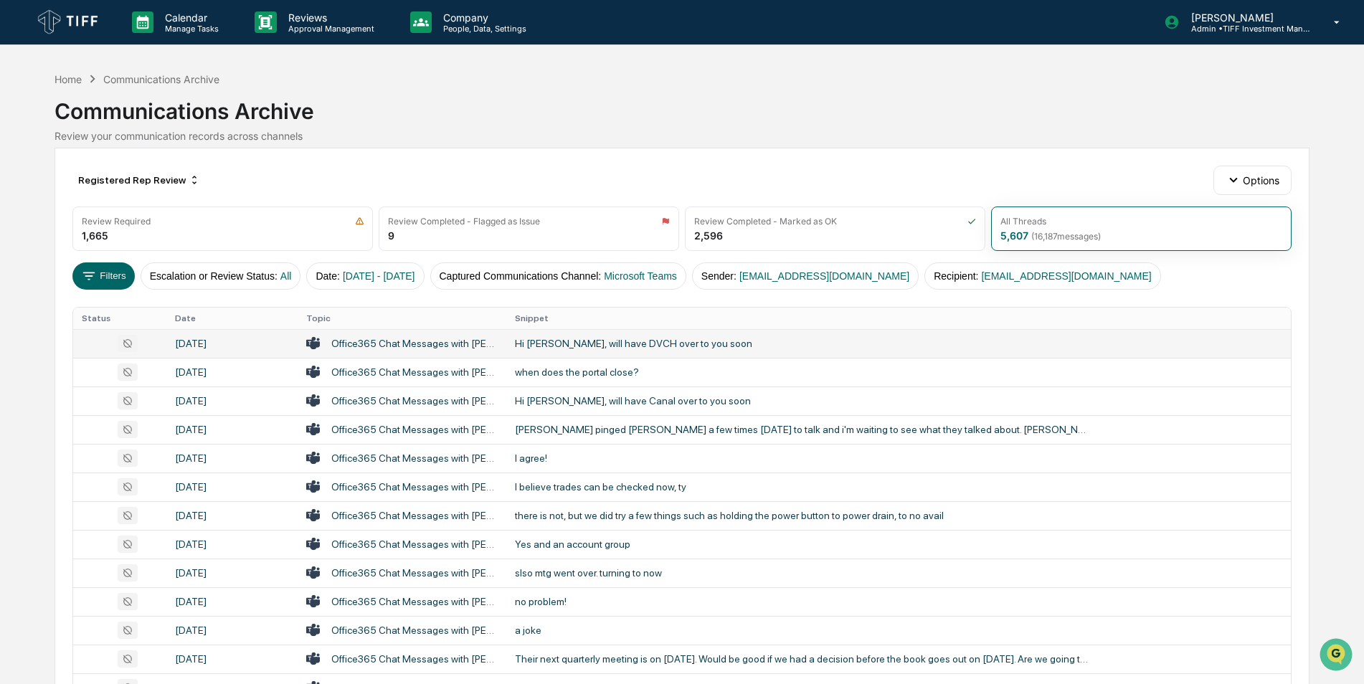
click at [536, 346] on div "Hi [PERSON_NAME], will have DVCH over to you soon" at bounding box center [802, 343] width 574 height 11
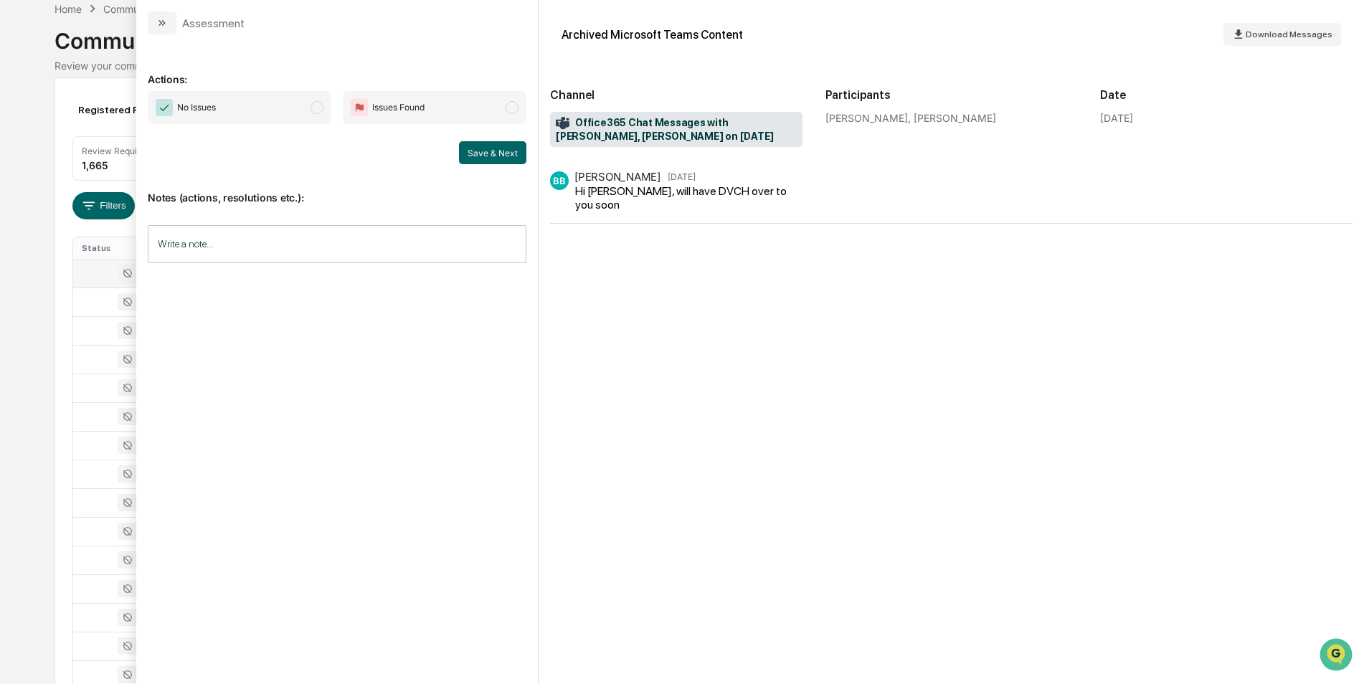
scroll to position [71, 0]
click at [321, 114] on span "No Issues" at bounding box center [240, 107] width 184 height 33
click at [496, 145] on button "Save & Next" at bounding box center [492, 152] width 67 height 23
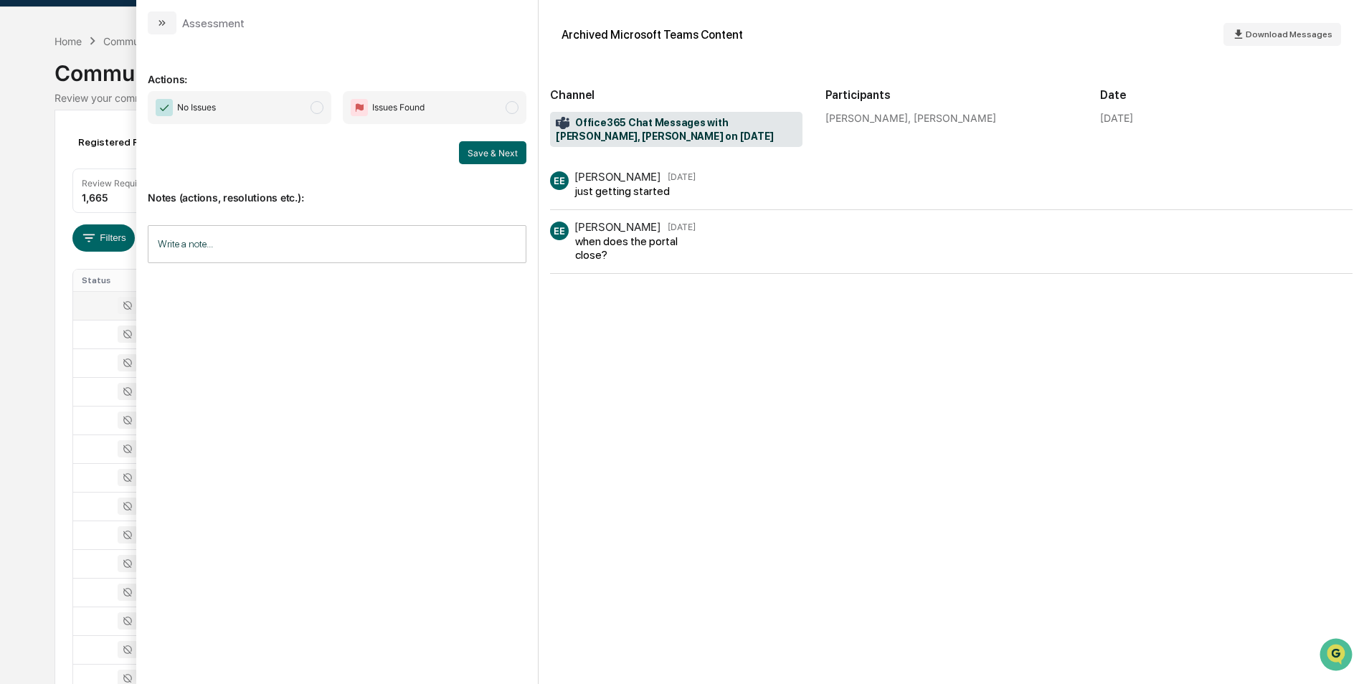
scroll to position [34, 0]
click at [316, 114] on span "No Issues" at bounding box center [240, 107] width 184 height 33
click at [465, 153] on button "Save & Next" at bounding box center [492, 152] width 67 height 23
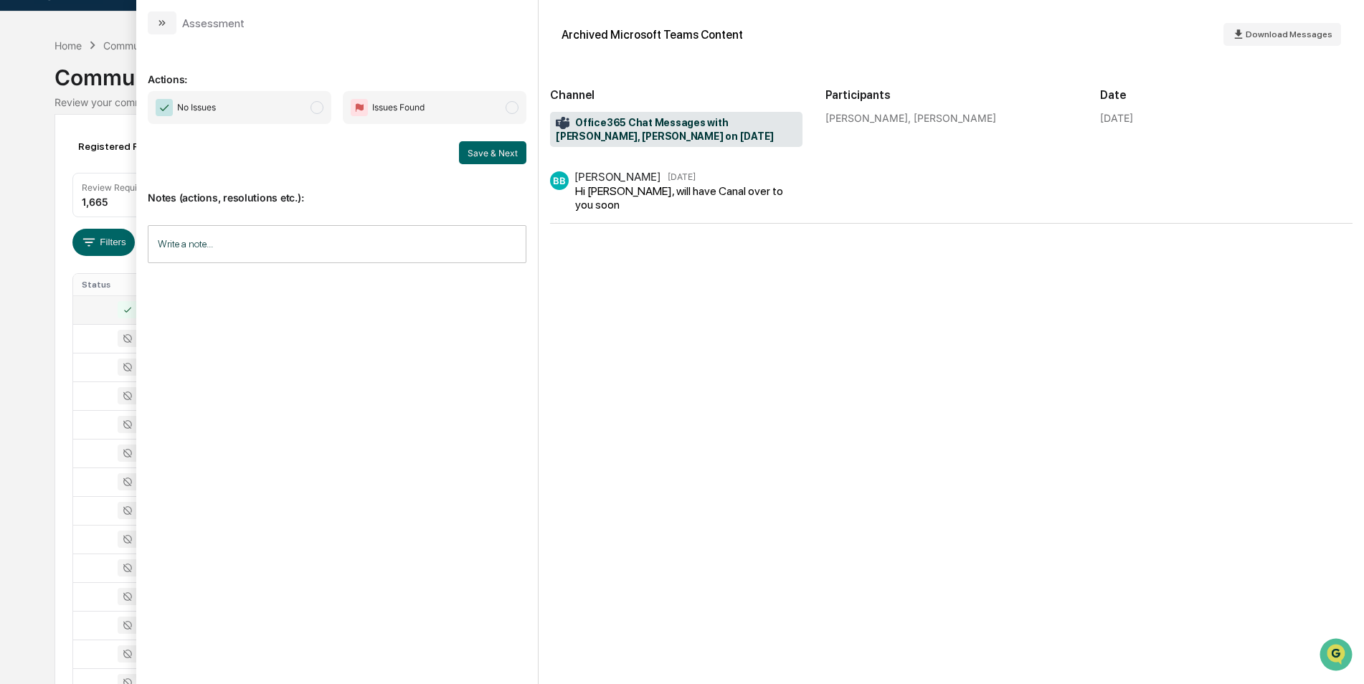
click at [312, 108] on span "modal" at bounding box center [317, 107] width 13 height 13
click at [488, 165] on div "Notes (actions, resolutions etc.): Write a note... Write a note..." at bounding box center [337, 222] width 379 height 116
click at [486, 153] on button "Save & Next" at bounding box center [492, 152] width 67 height 23
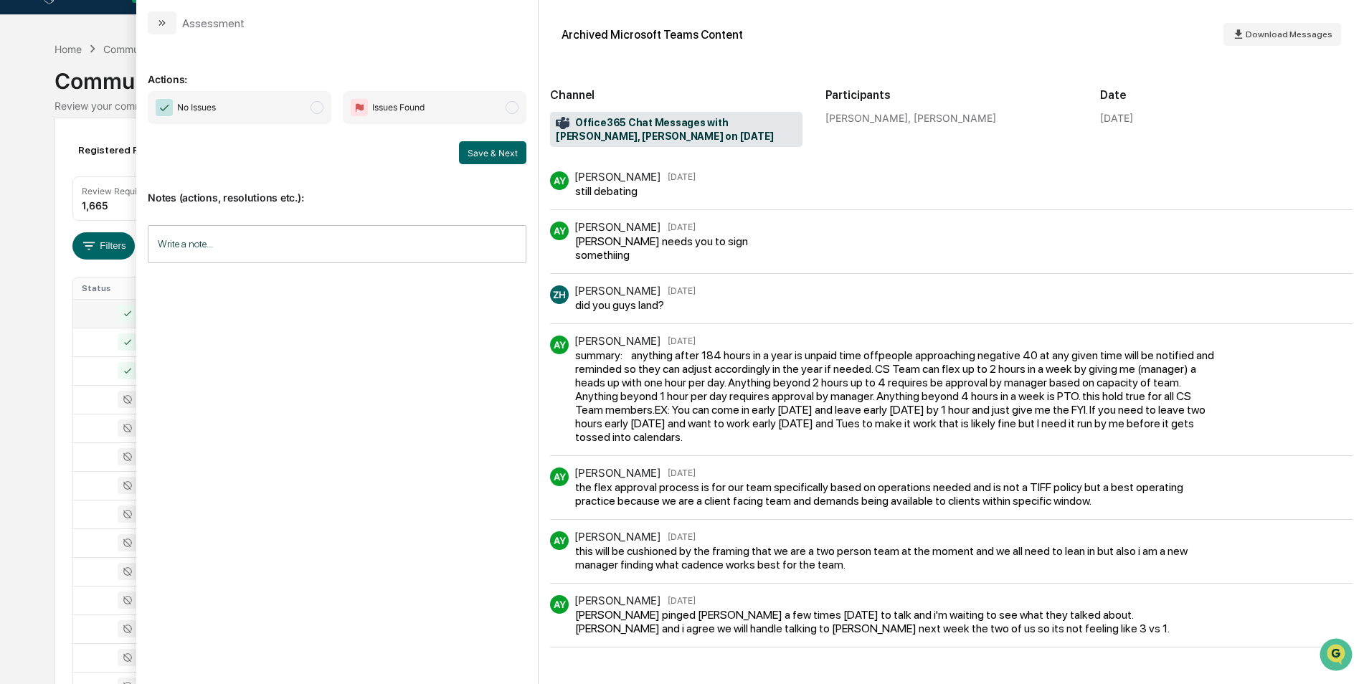
scroll to position [29, 0]
click at [321, 115] on span "No Issues" at bounding box center [240, 107] width 184 height 33
click at [478, 155] on button "Save & Next" at bounding box center [492, 152] width 67 height 23
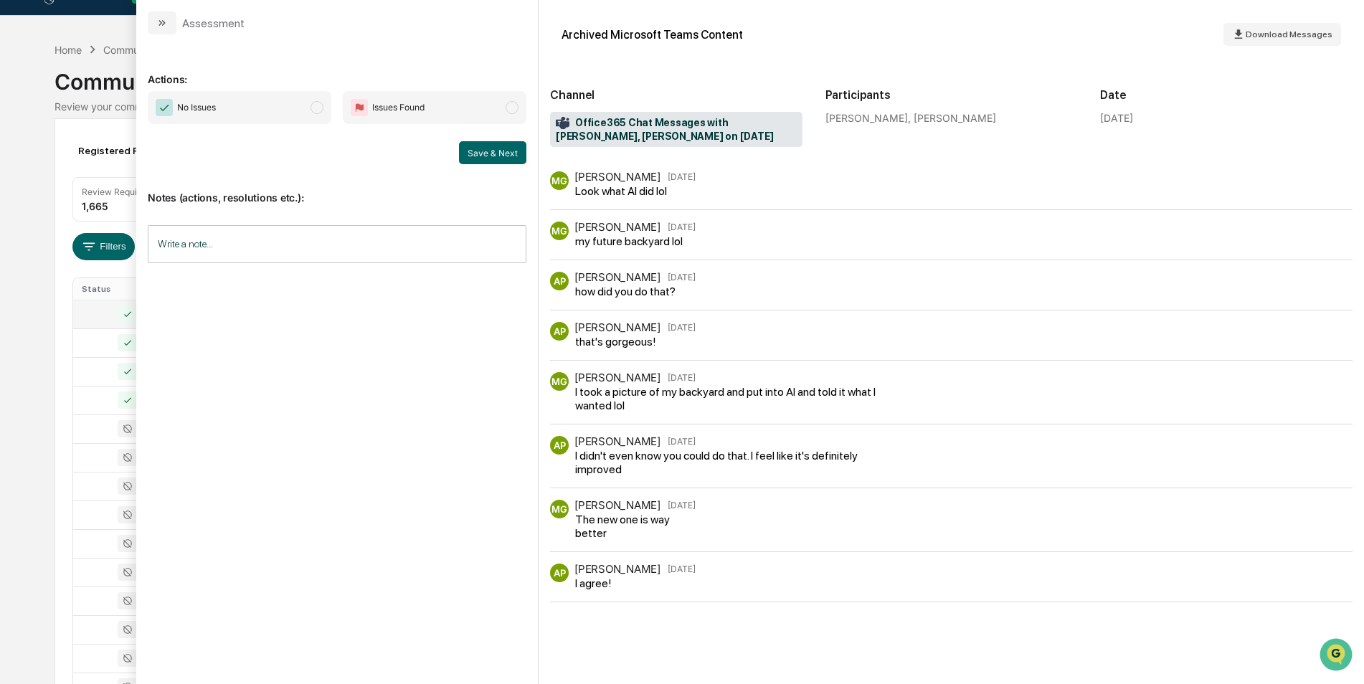
click at [317, 112] on span "modal" at bounding box center [317, 107] width 13 height 13
click at [457, 151] on div "Save & Next" at bounding box center [337, 152] width 379 height 23
click at [464, 152] on button "Save & Next" at bounding box center [492, 152] width 67 height 23
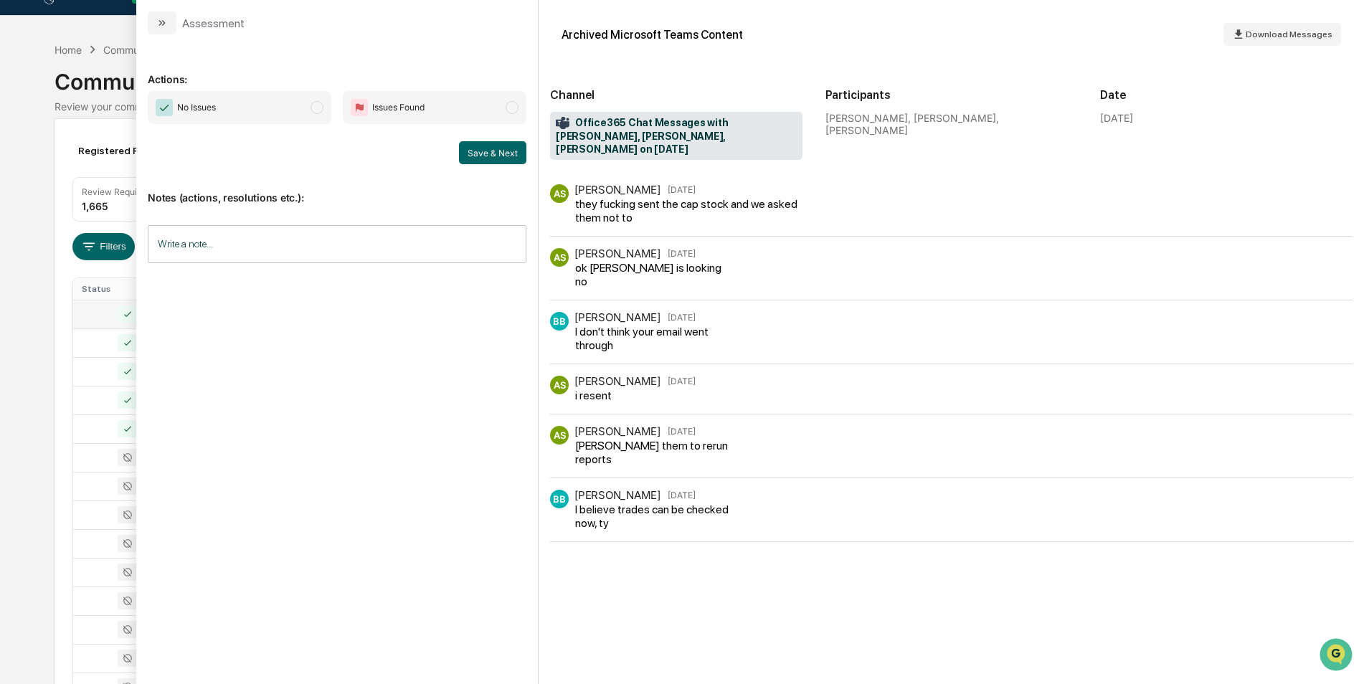
click at [321, 113] on span "modal" at bounding box center [317, 107] width 13 height 13
click at [506, 151] on button "Save & Next" at bounding box center [492, 152] width 67 height 23
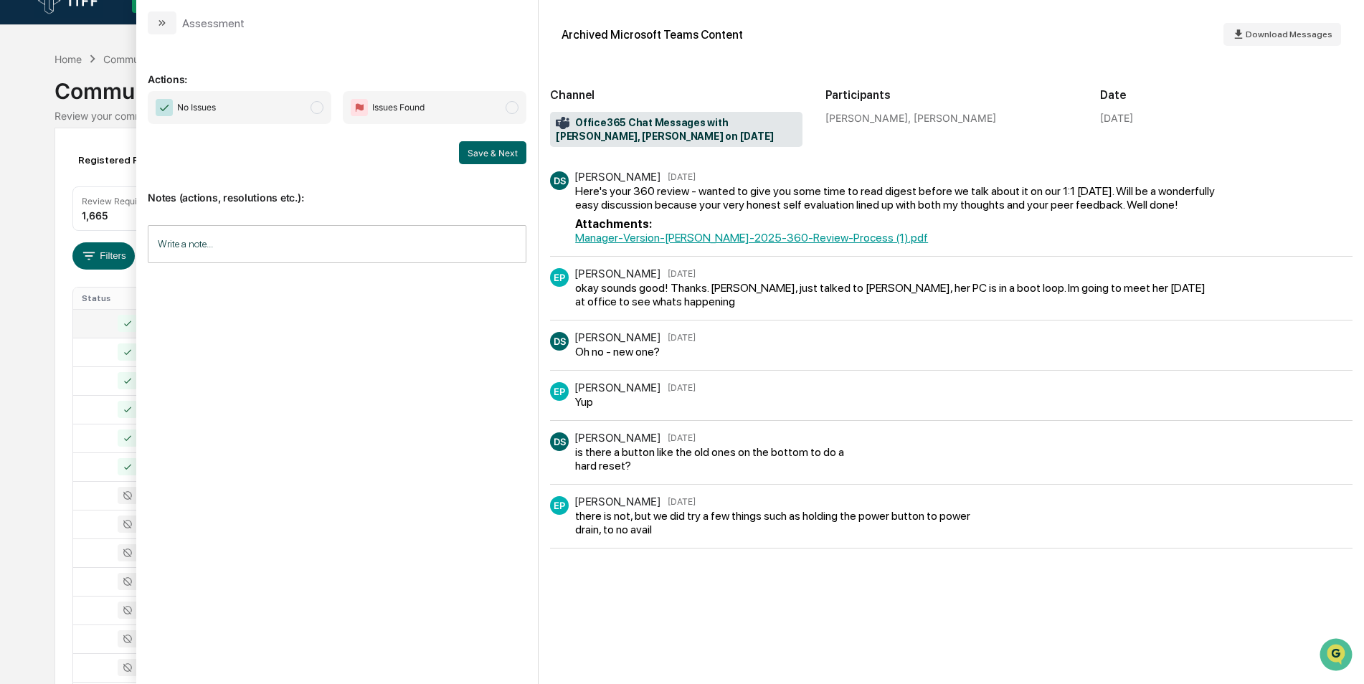
scroll to position [19, 0]
click at [306, 109] on span "No Issues" at bounding box center [240, 107] width 184 height 33
click at [474, 155] on button "Save & Next" at bounding box center [492, 152] width 67 height 23
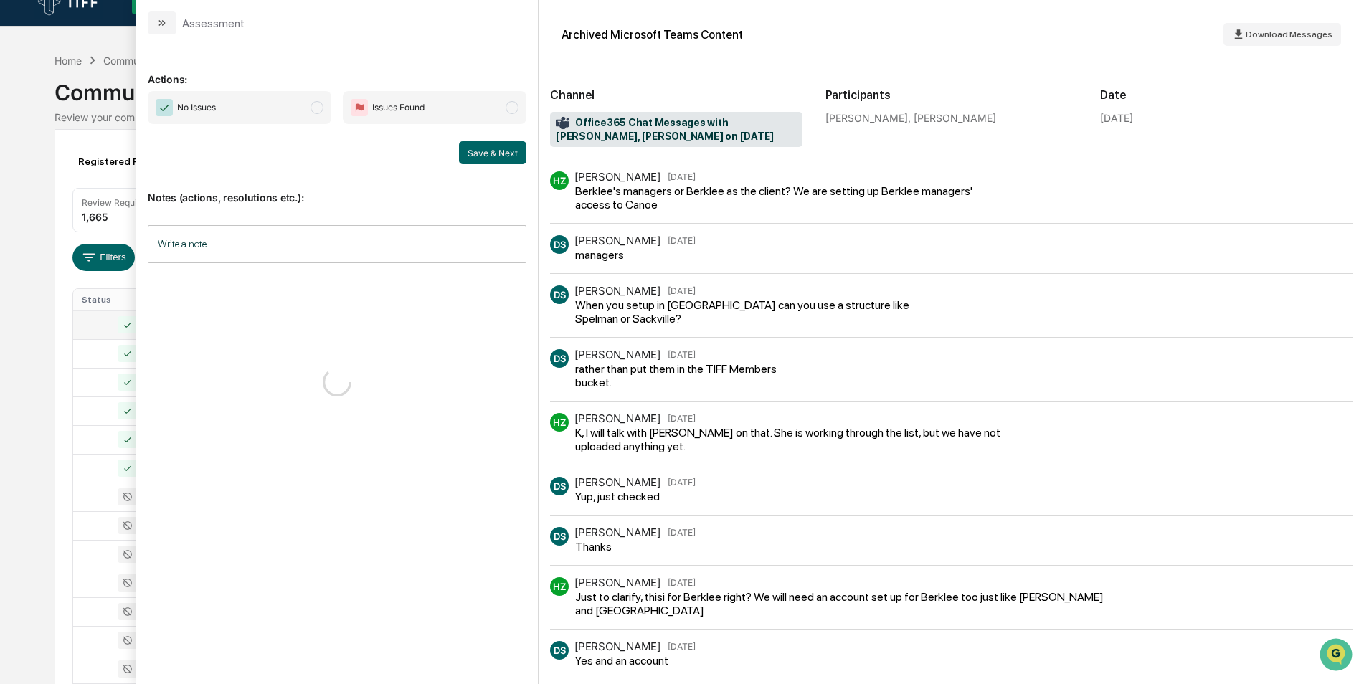
scroll to position [32, 0]
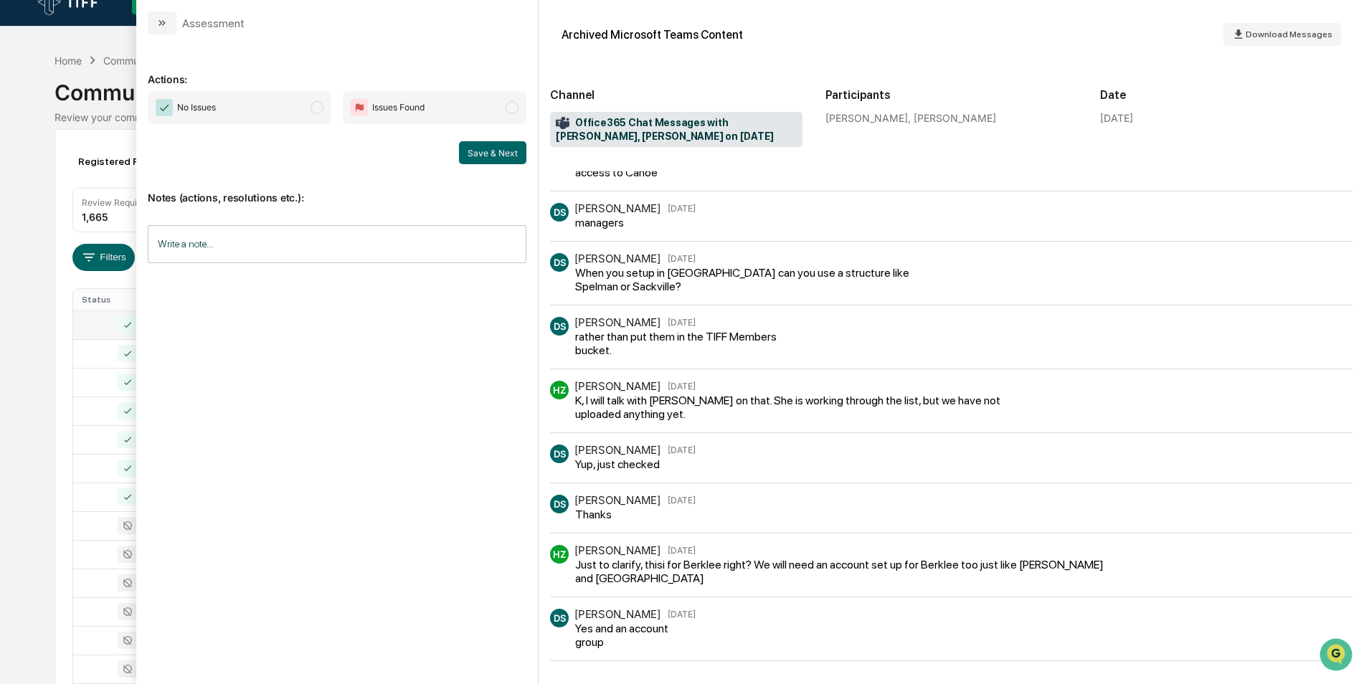
click at [319, 105] on span "modal" at bounding box center [317, 107] width 13 height 13
click at [510, 155] on button "Save & Next" at bounding box center [492, 152] width 67 height 23
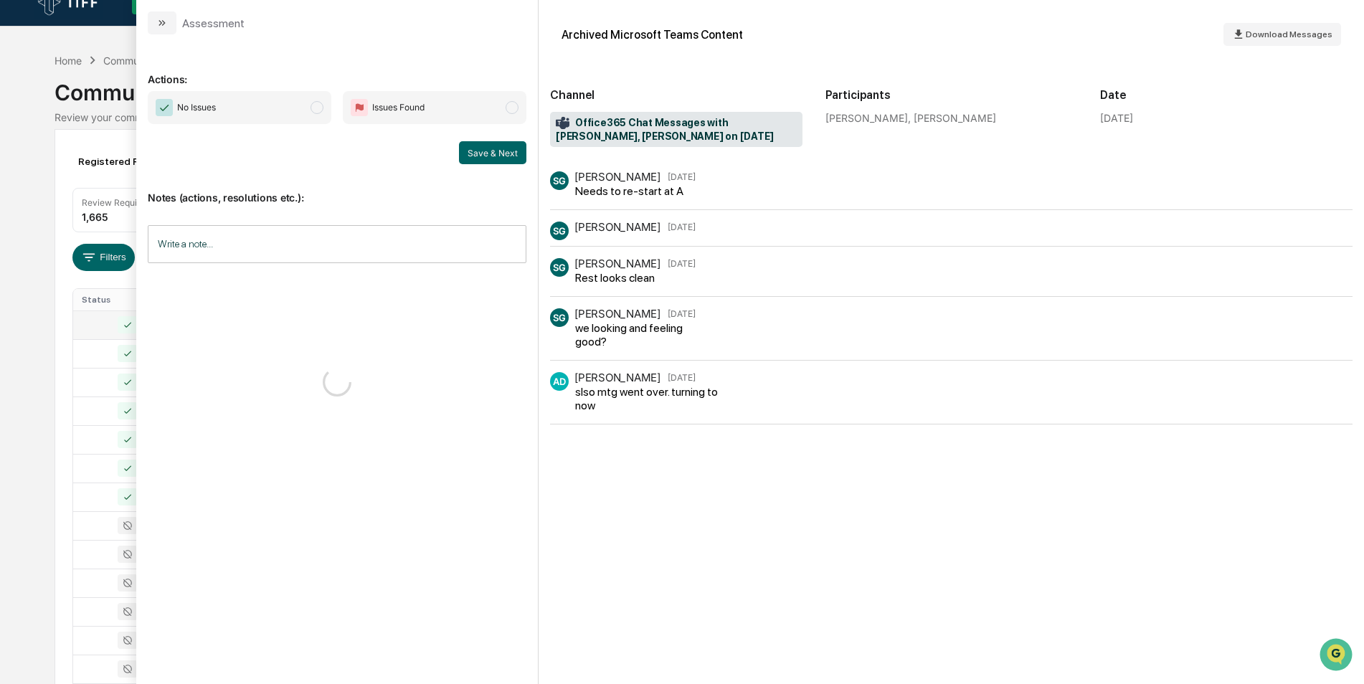
scroll to position [29, 0]
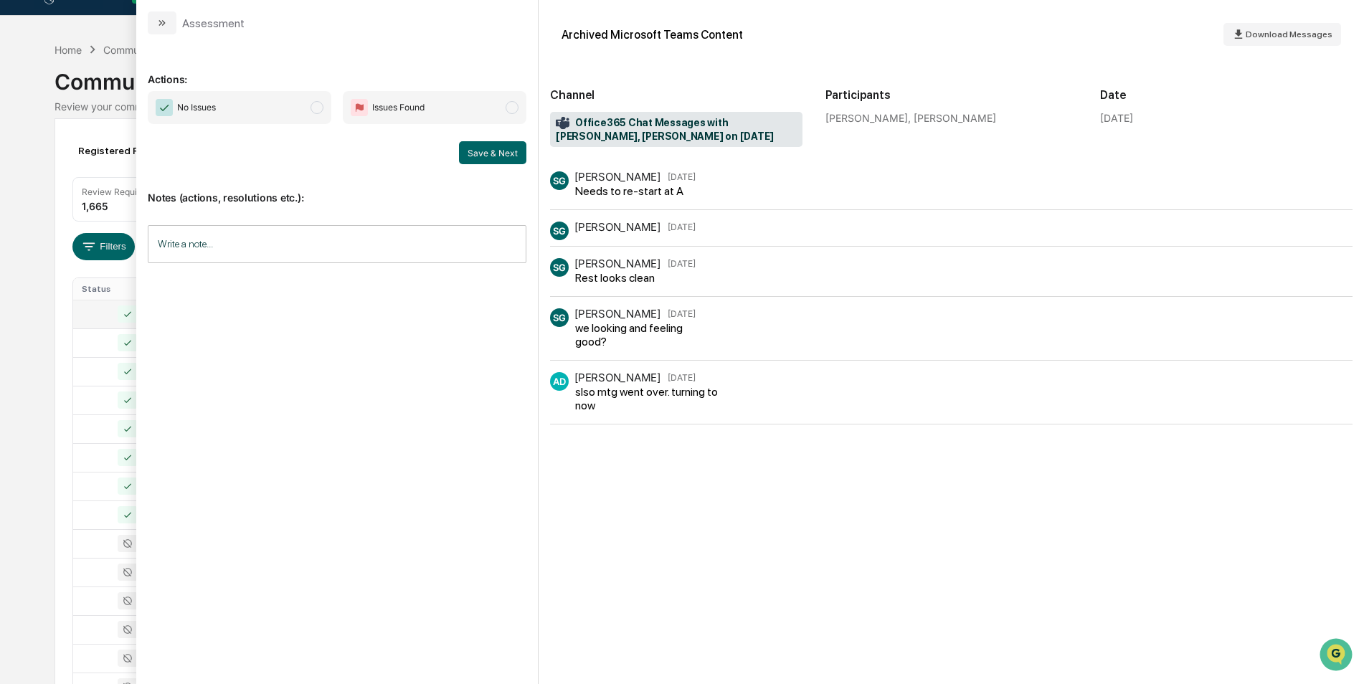
click at [308, 109] on span "No Issues" at bounding box center [240, 107] width 184 height 33
click at [499, 167] on div "Notes (actions, resolutions etc.): Write a note... Write a note..." at bounding box center [337, 222] width 379 height 116
click at [499, 161] on button "Save & Next" at bounding box center [492, 152] width 67 height 23
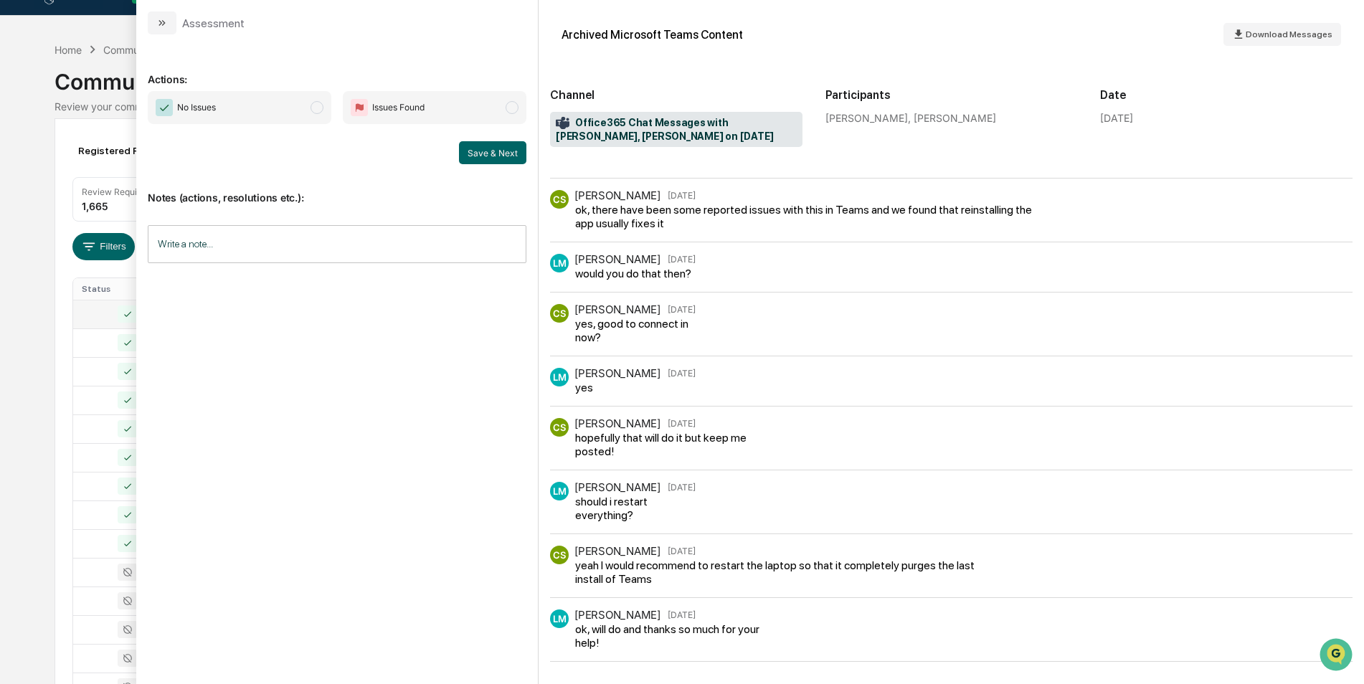
scroll to position [288, 0]
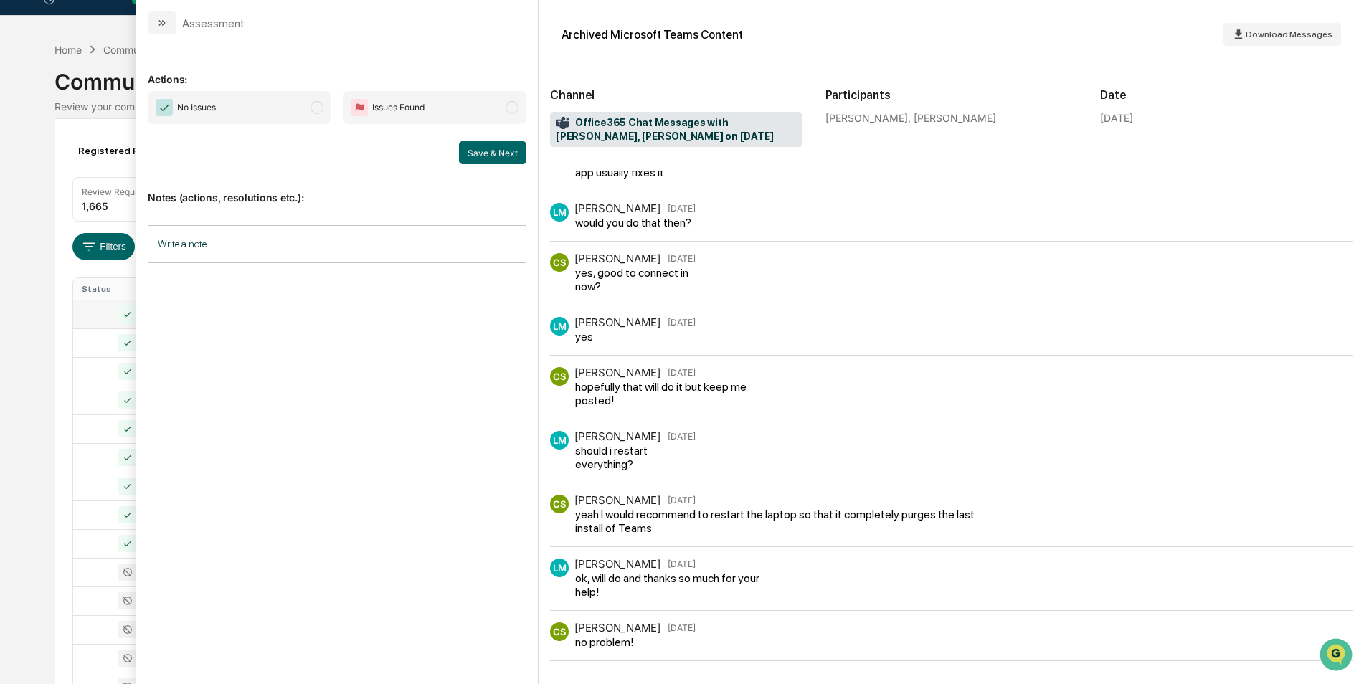
click at [321, 107] on span "modal" at bounding box center [317, 107] width 13 height 13
click at [473, 161] on button "Save & Next" at bounding box center [492, 152] width 67 height 23
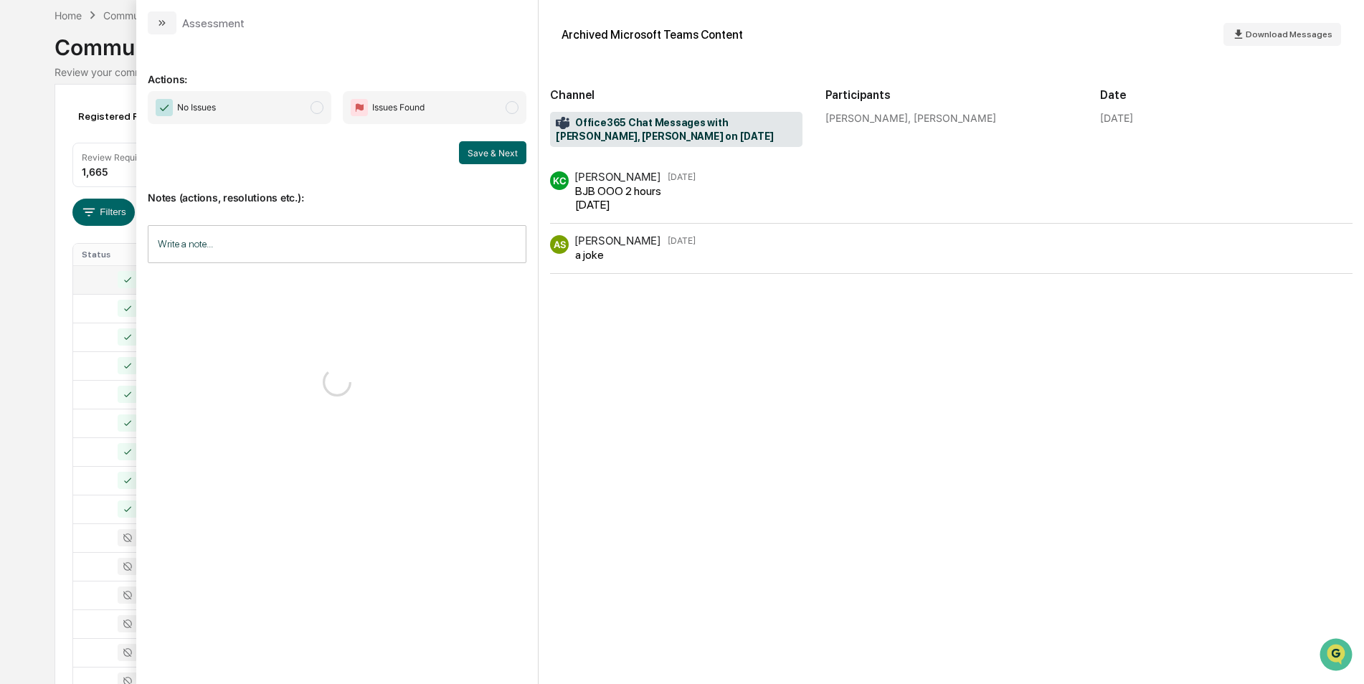
scroll to position [65, 0]
click at [325, 110] on span "No Issues" at bounding box center [240, 107] width 184 height 33
click at [480, 159] on button "Save & Next" at bounding box center [492, 152] width 67 height 23
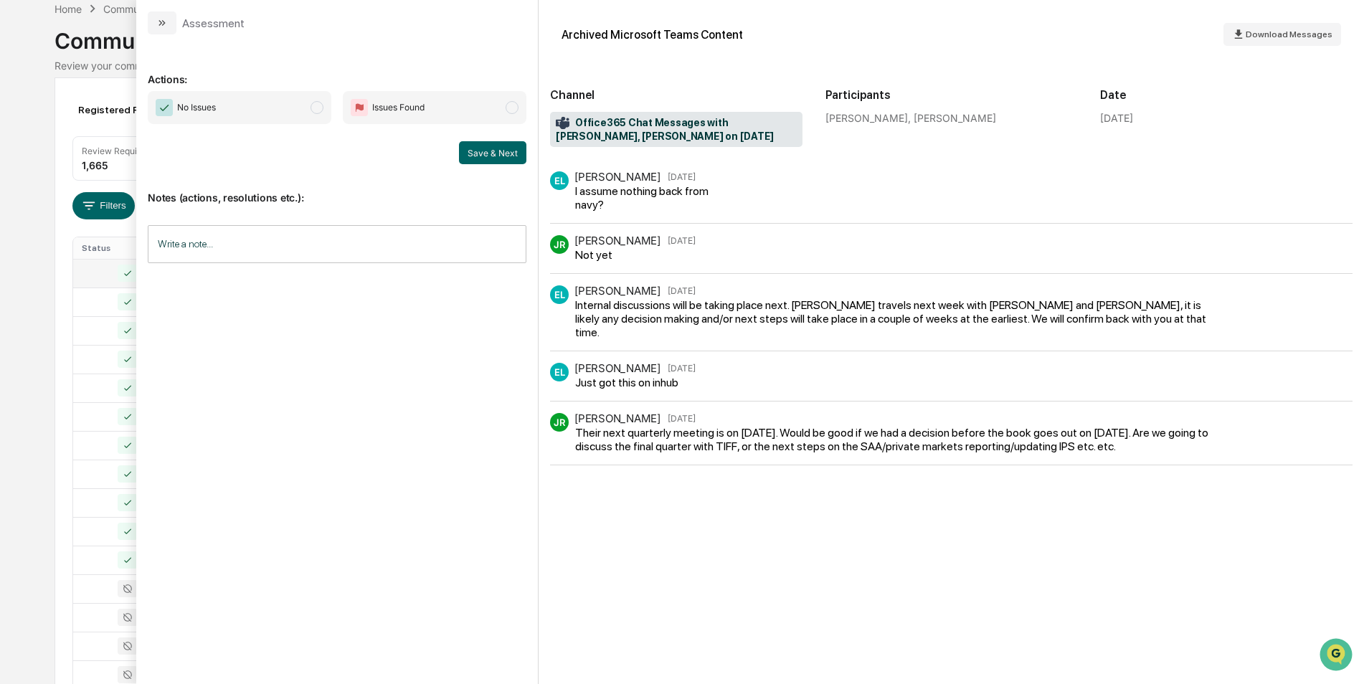
scroll to position [71, 0]
click at [321, 108] on span "modal" at bounding box center [317, 107] width 13 height 13
click at [494, 147] on button "Save & Next" at bounding box center [492, 152] width 67 height 23
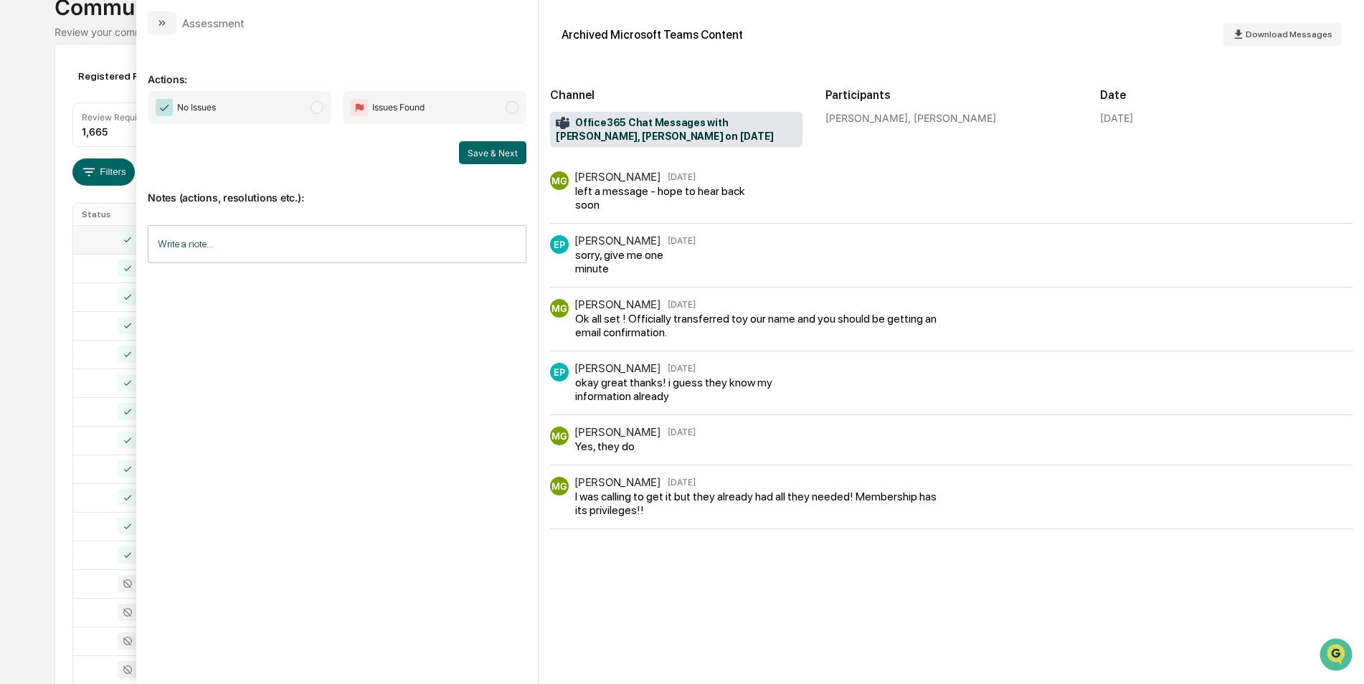
scroll to position [82, 0]
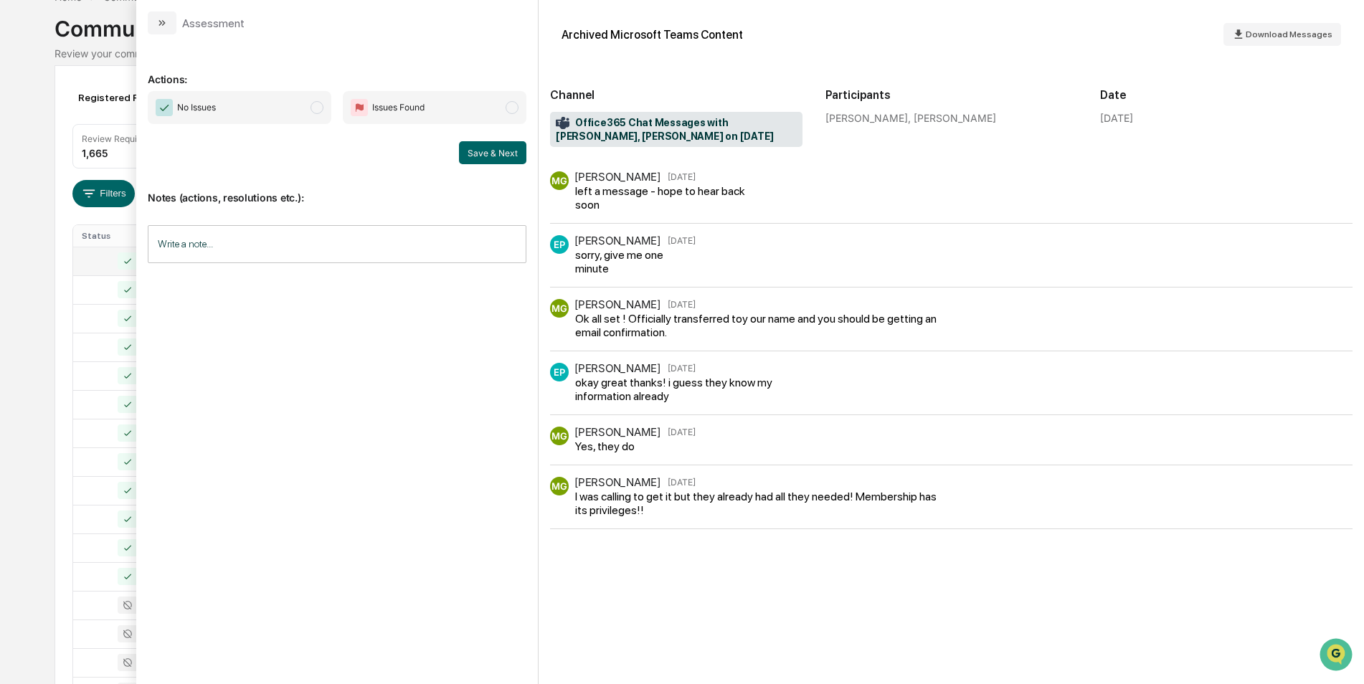
click at [313, 103] on span "modal" at bounding box center [317, 107] width 13 height 13
click at [481, 152] on button "Save & Next" at bounding box center [492, 152] width 67 height 23
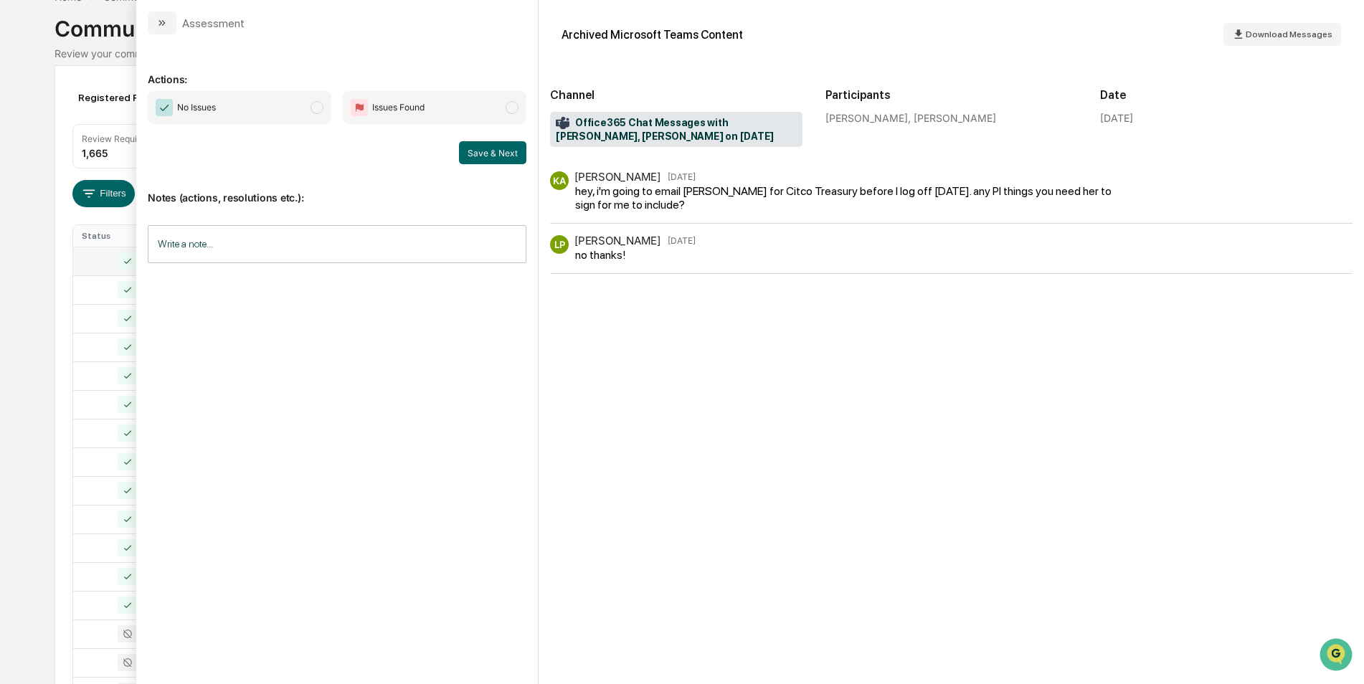
click at [320, 104] on span "modal" at bounding box center [317, 107] width 13 height 13
click at [467, 148] on button "Save & Next" at bounding box center [492, 152] width 67 height 23
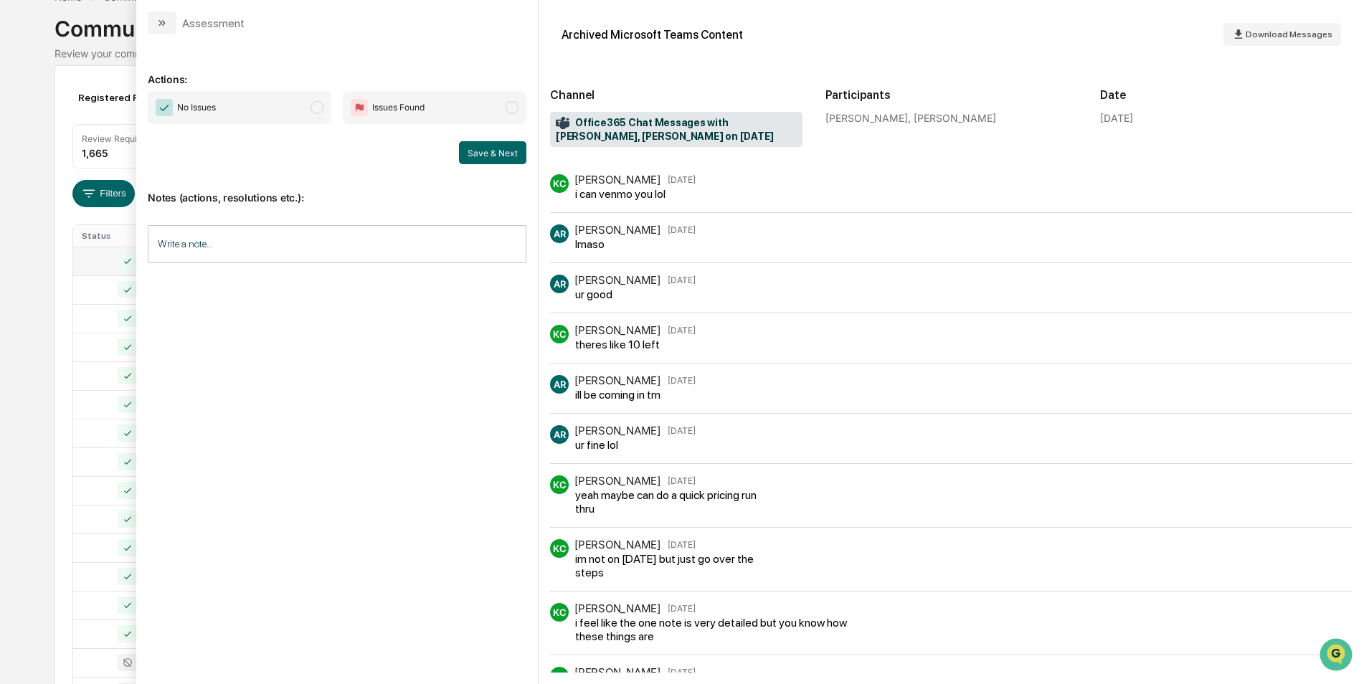
scroll to position [327, 0]
click at [324, 114] on span "No Issues" at bounding box center [240, 107] width 184 height 33
click at [481, 156] on button "Save & Next" at bounding box center [492, 152] width 67 height 23
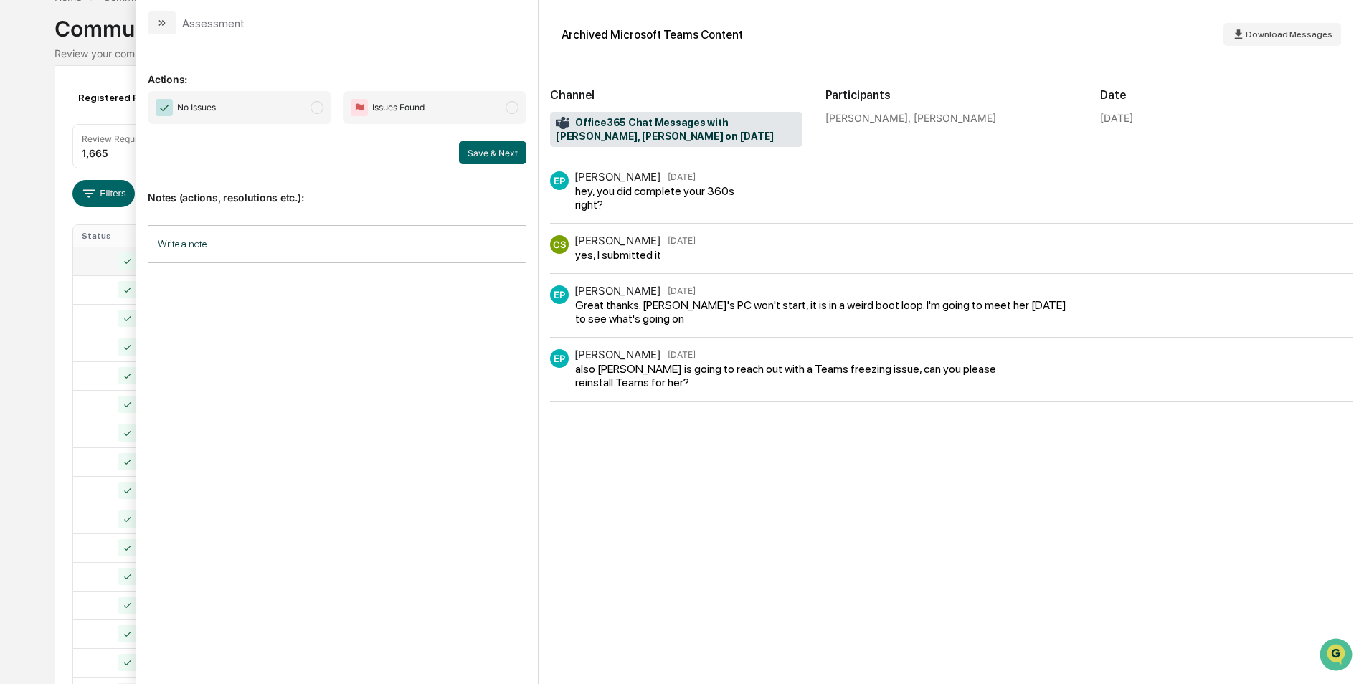
scroll to position [140, 0]
click at [310, 98] on span "No Issues" at bounding box center [240, 107] width 184 height 33
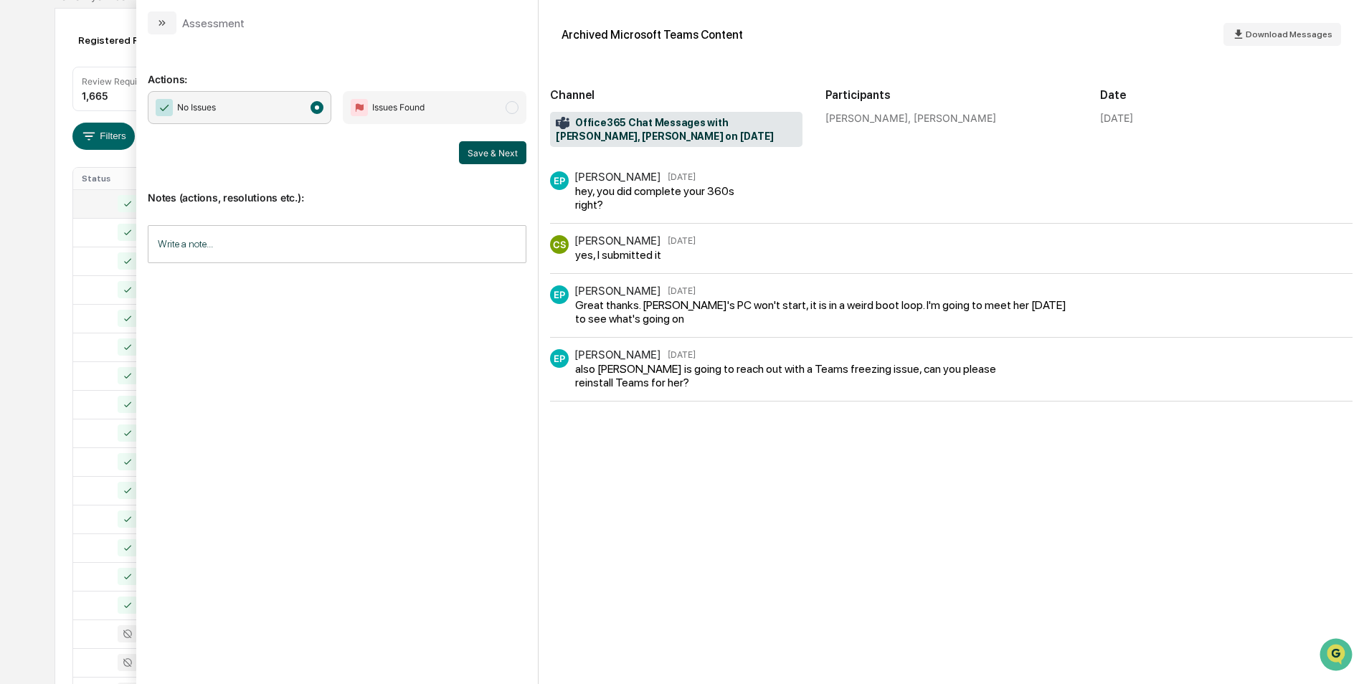
click at [479, 159] on button "Save & Next" at bounding box center [492, 152] width 67 height 23
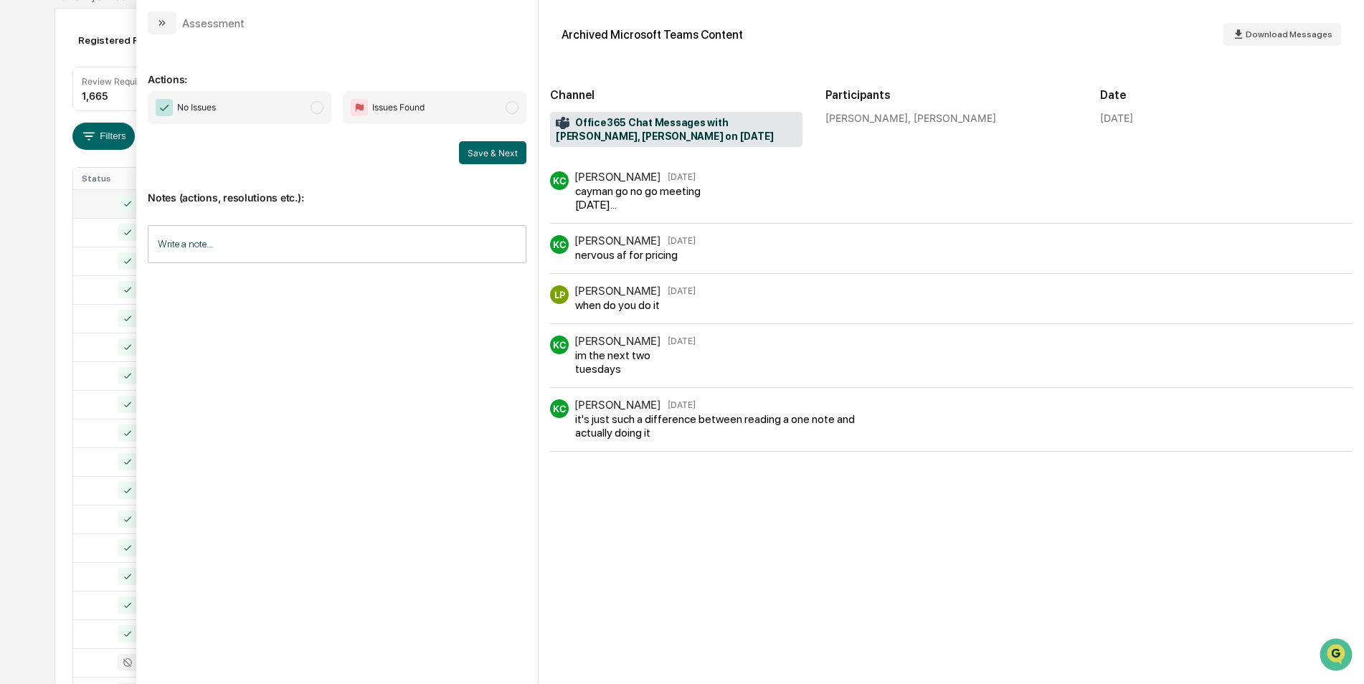
click at [321, 108] on span "modal" at bounding box center [317, 107] width 13 height 13
click at [489, 156] on button "Save & Next" at bounding box center [492, 152] width 67 height 23
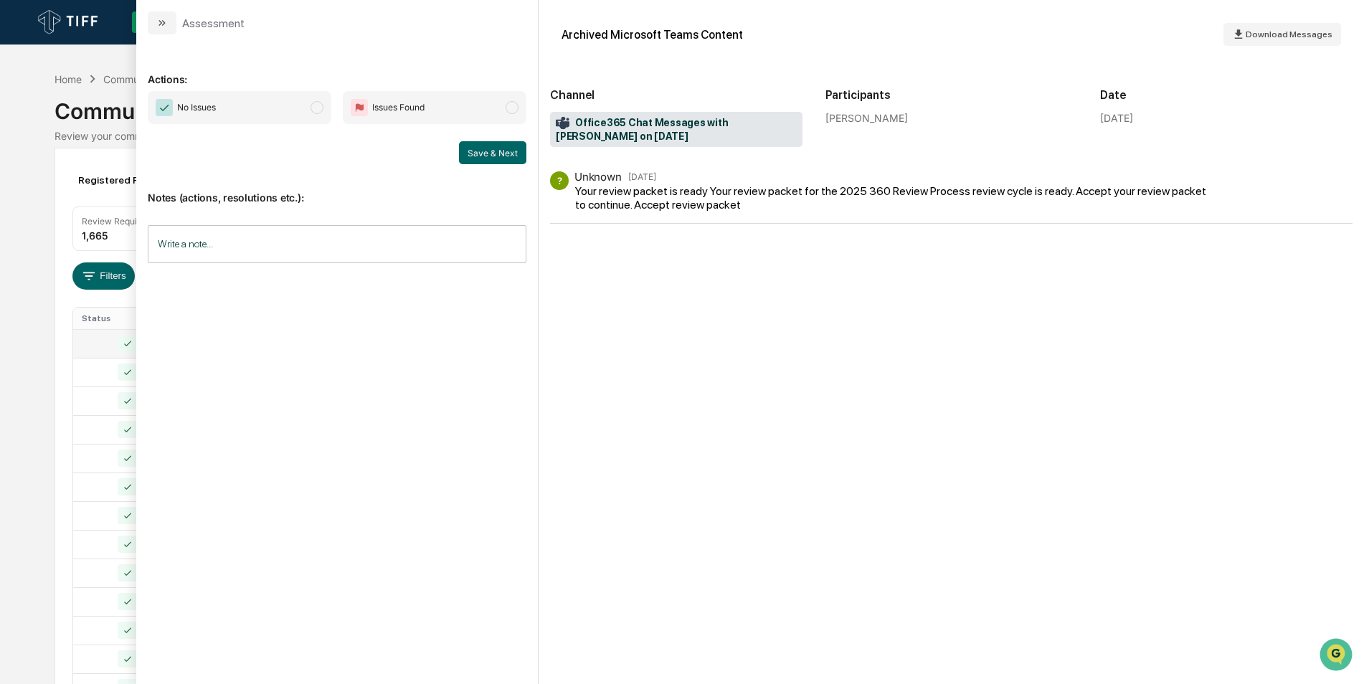
click at [318, 103] on span "modal" at bounding box center [317, 107] width 13 height 13
click at [475, 148] on button "Save & Next" at bounding box center [492, 152] width 67 height 23
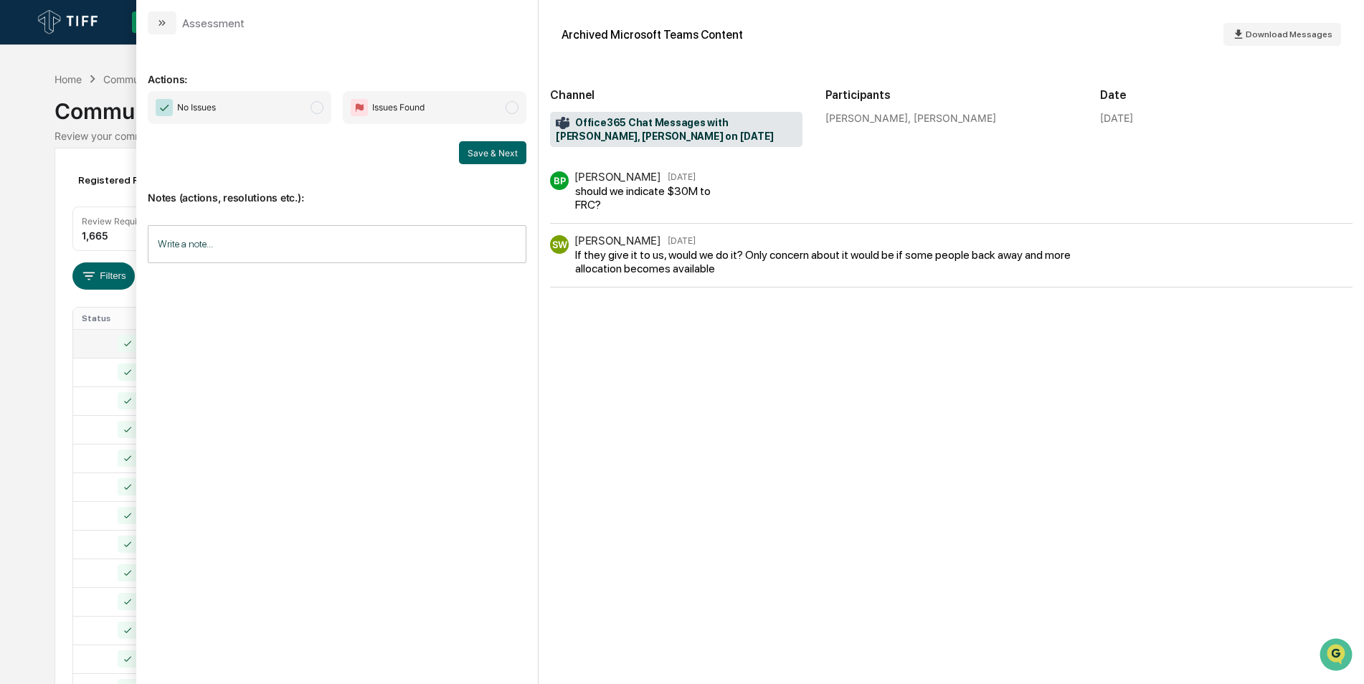
click at [303, 100] on span "No Issues" at bounding box center [240, 107] width 184 height 33
click at [480, 156] on button "Save & Next" at bounding box center [492, 152] width 67 height 23
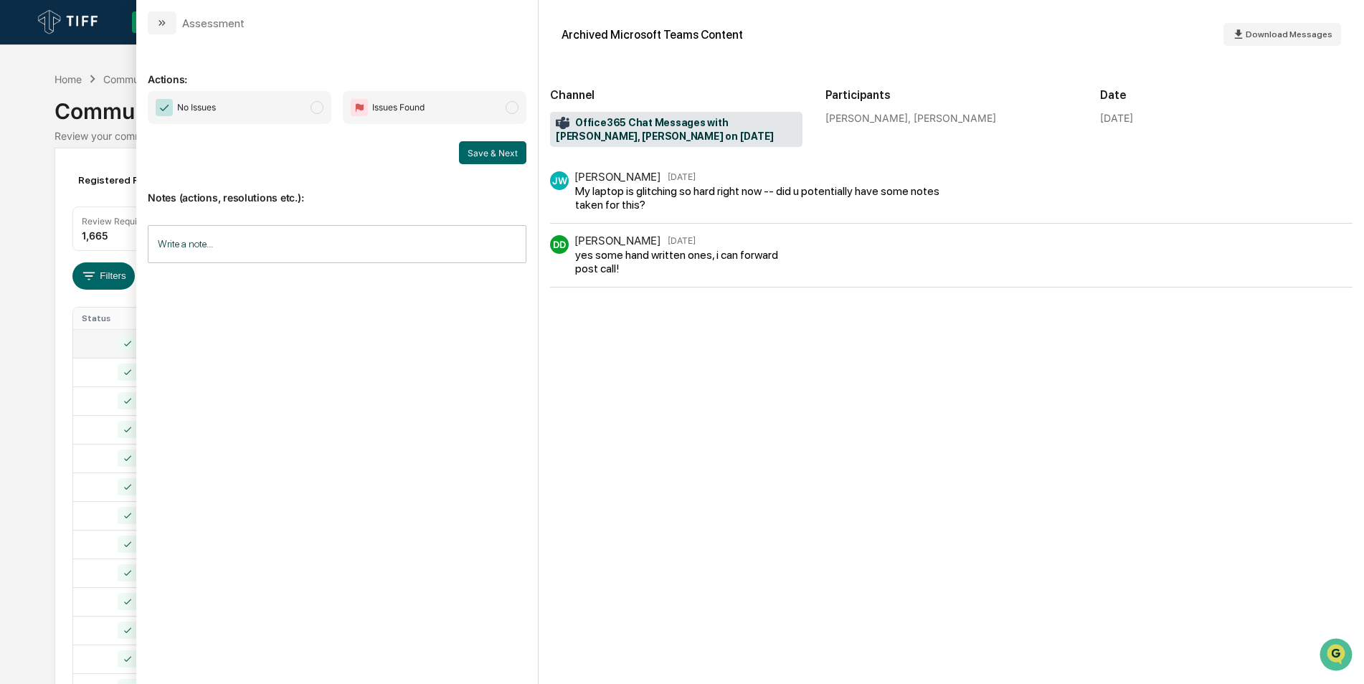
click at [318, 107] on span "modal" at bounding box center [317, 107] width 13 height 13
click at [478, 152] on button "Save & Next" at bounding box center [492, 152] width 67 height 23
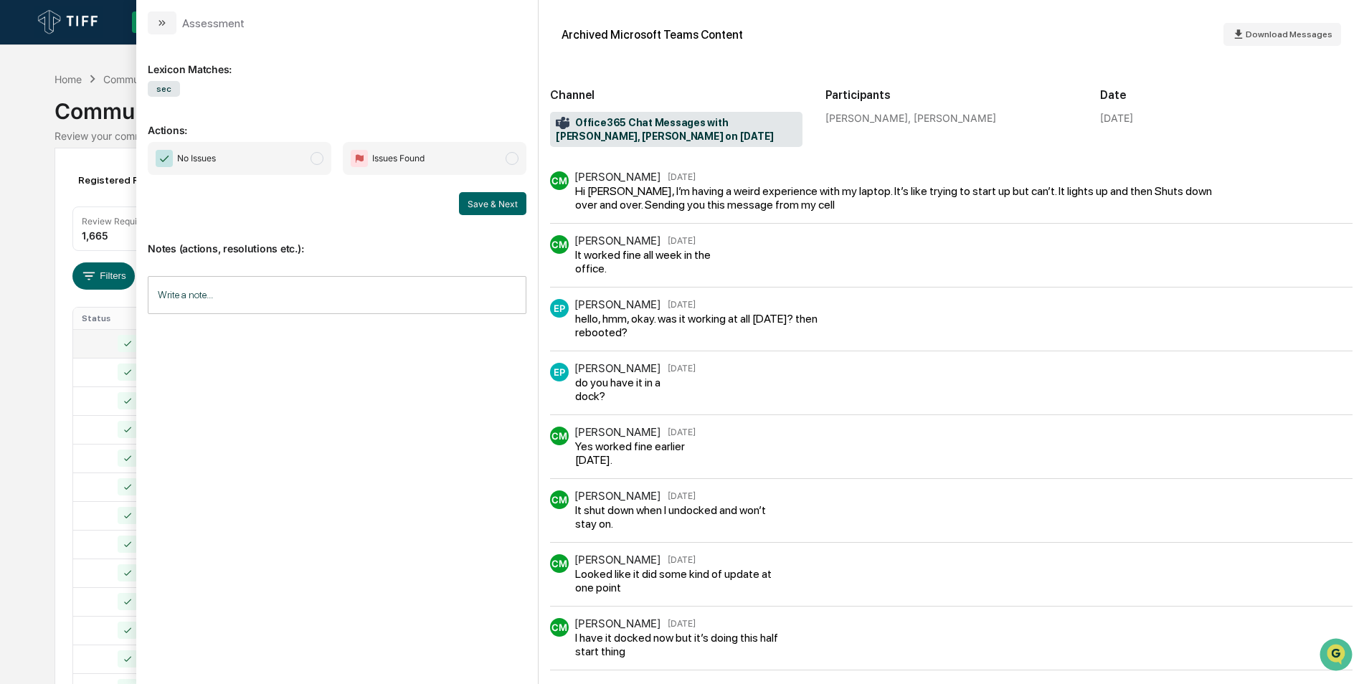
click at [310, 156] on span "No Issues" at bounding box center [240, 158] width 184 height 33
click at [489, 199] on button "Save & Next" at bounding box center [492, 203] width 67 height 23
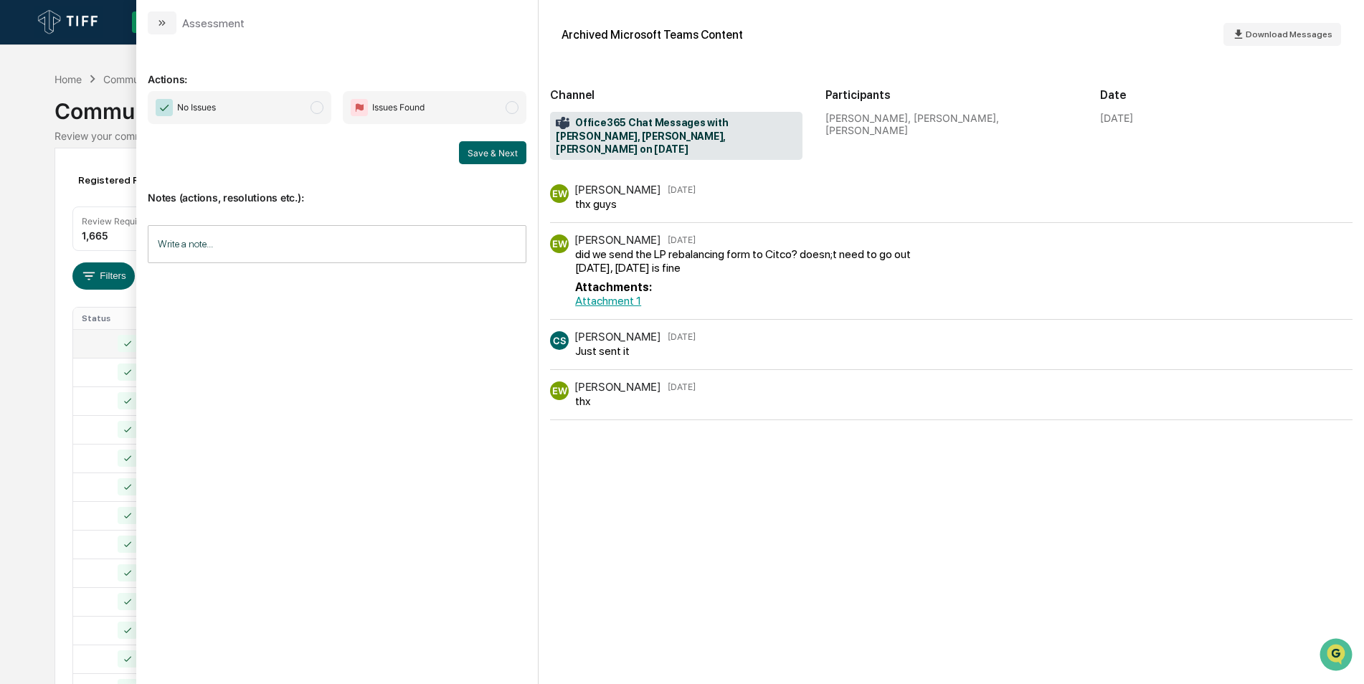
click at [320, 103] on span "modal" at bounding box center [317, 107] width 13 height 13
click at [492, 163] on button "Save & Next" at bounding box center [492, 152] width 67 height 23
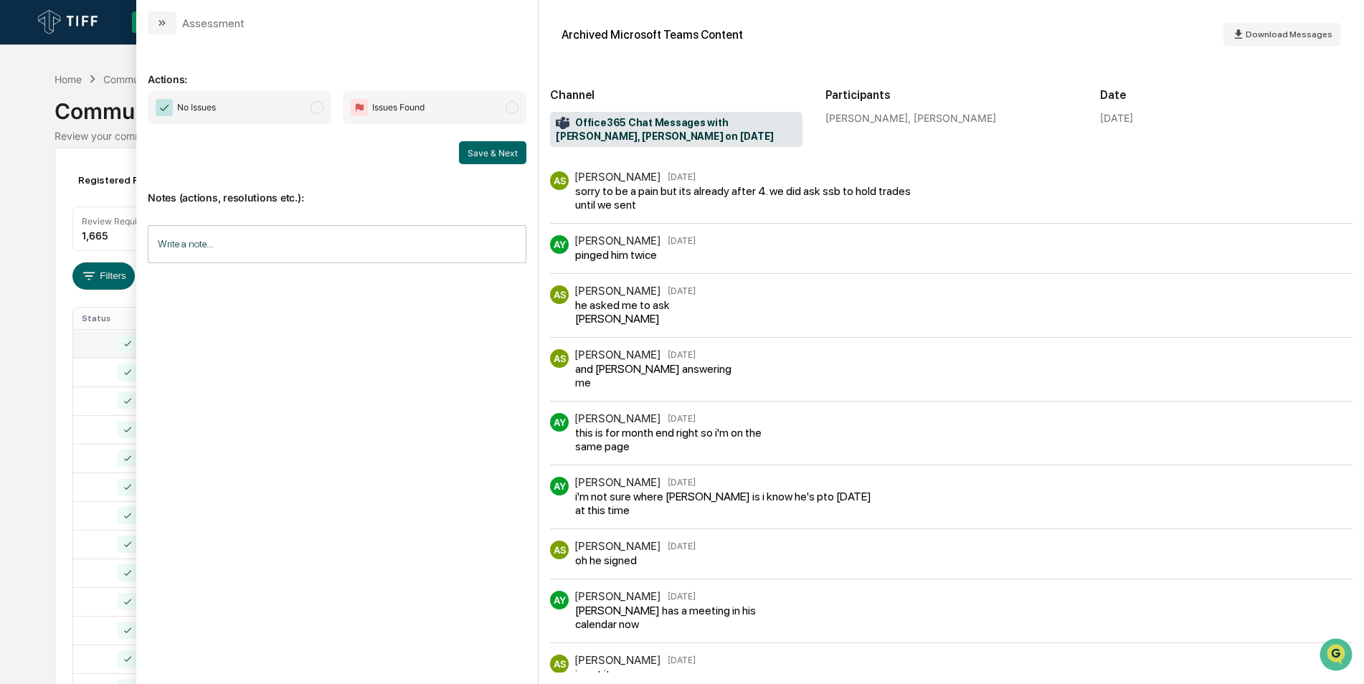
click at [311, 113] on span "No Issues" at bounding box center [240, 107] width 184 height 33
click at [496, 152] on button "Save & Next" at bounding box center [492, 152] width 67 height 23
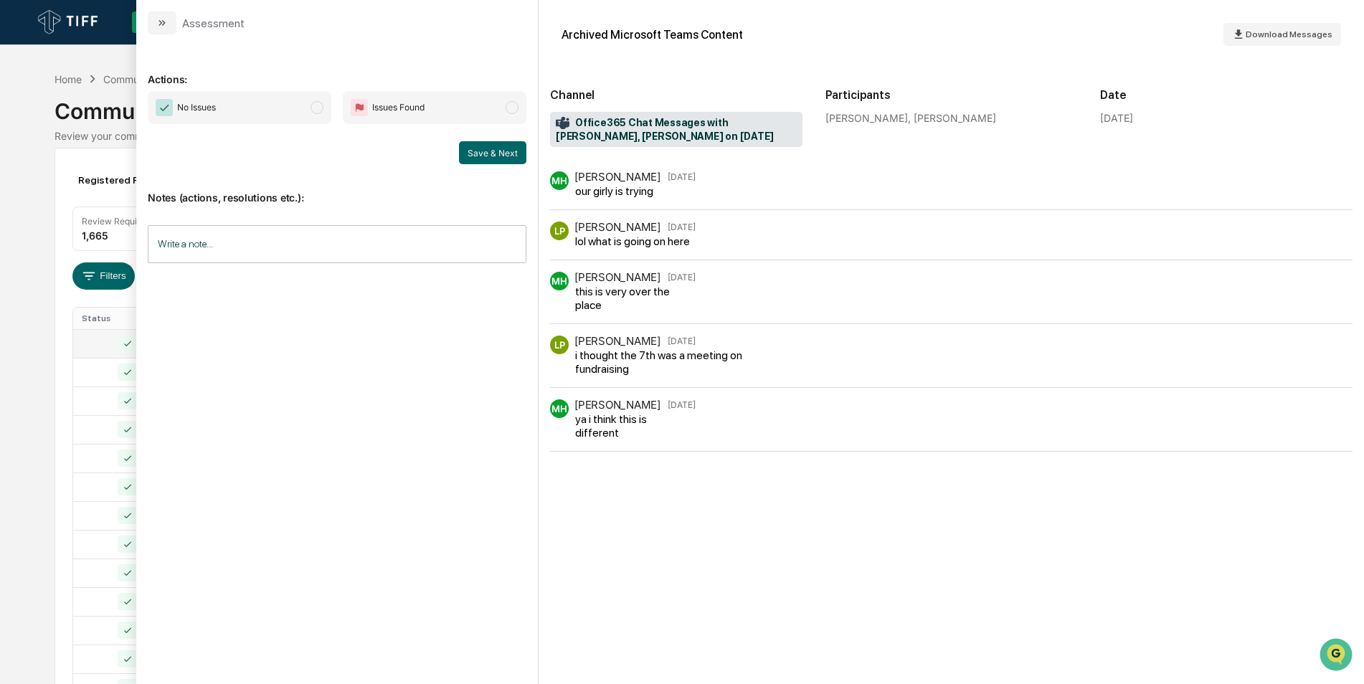
click at [307, 113] on span "No Issues" at bounding box center [240, 107] width 184 height 33
click at [488, 156] on button "Save & Next" at bounding box center [492, 152] width 67 height 23
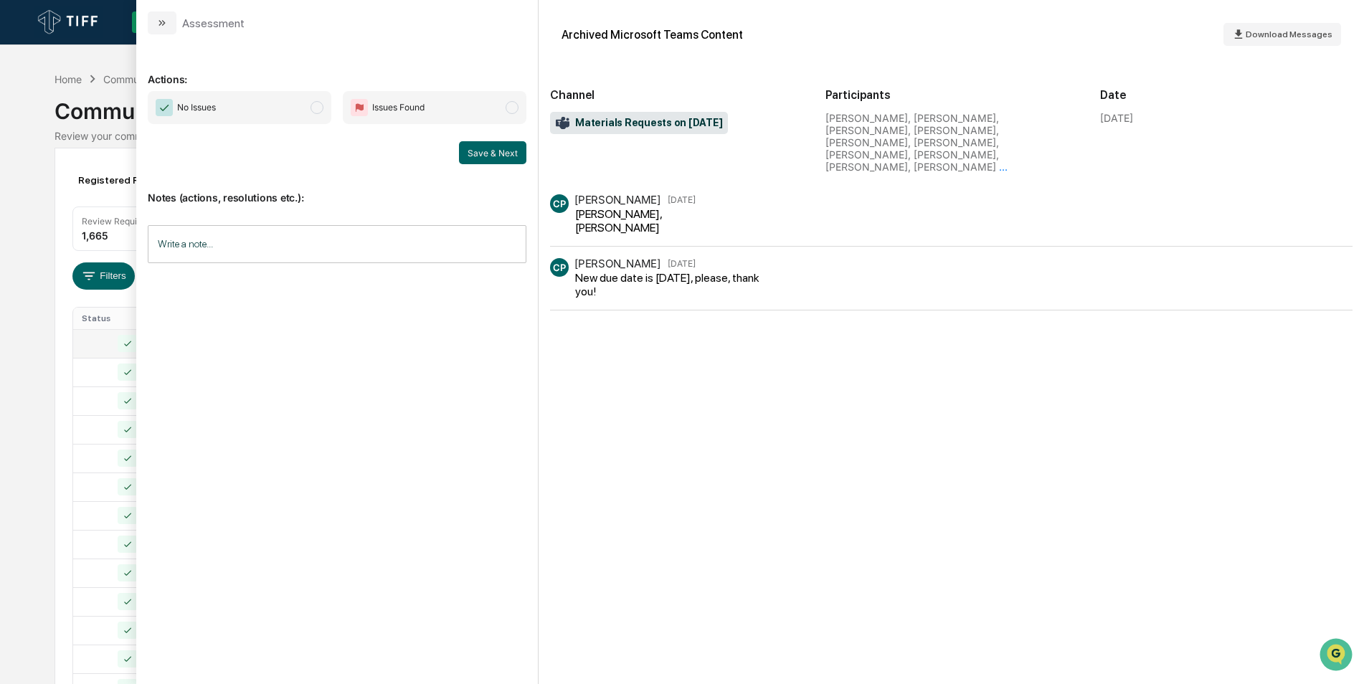
click at [312, 105] on span "modal" at bounding box center [317, 107] width 13 height 13
click at [506, 166] on div "Notes (actions, resolutions etc.): Write a note... Write a note..." at bounding box center [337, 222] width 379 height 116
click at [496, 161] on button "Save & Next" at bounding box center [492, 152] width 67 height 23
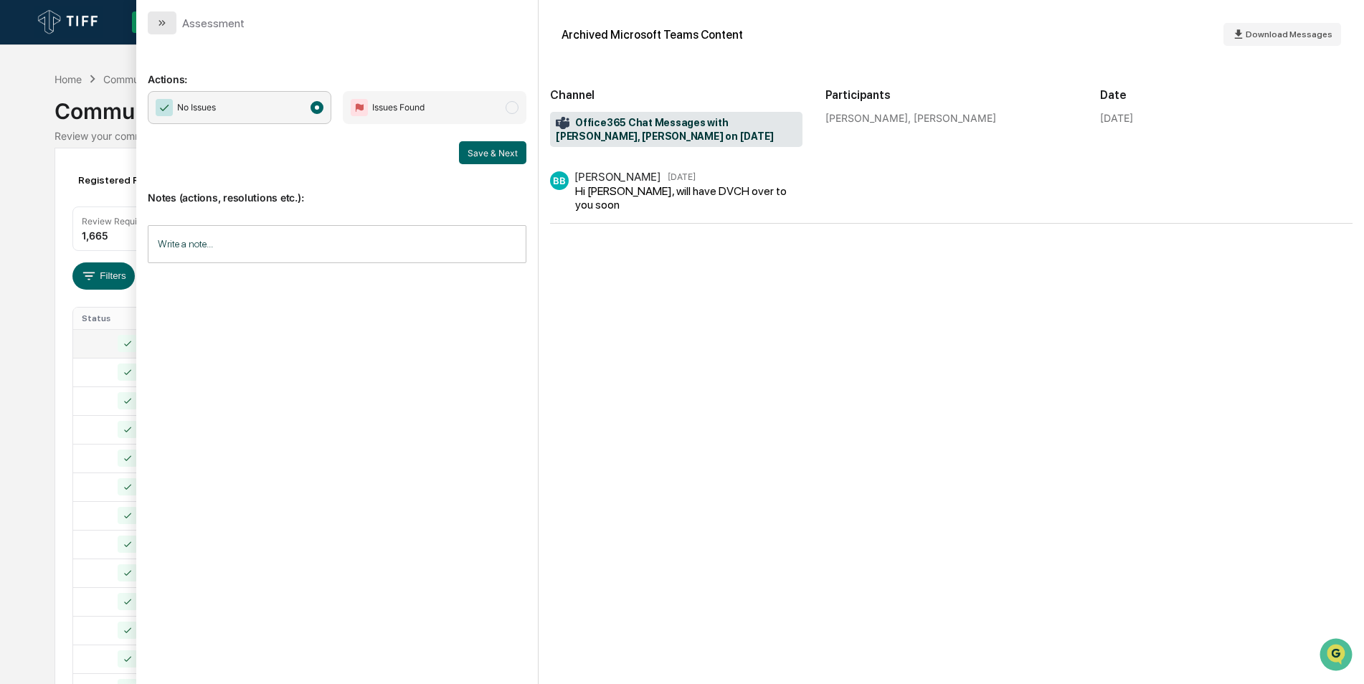
click at [149, 27] on button "modal" at bounding box center [162, 22] width 29 height 23
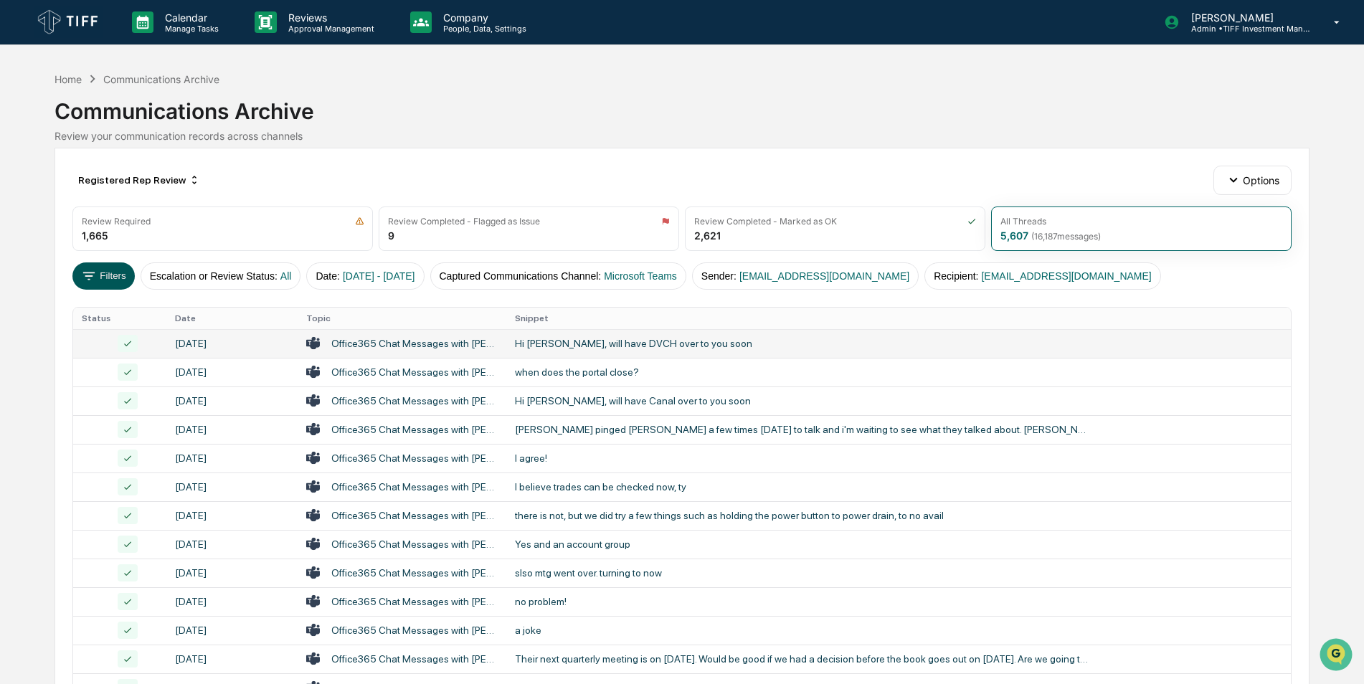
click at [108, 271] on button "Filters" at bounding box center [103, 275] width 62 height 27
click at [96, 283] on icon at bounding box center [89, 276] width 16 height 16
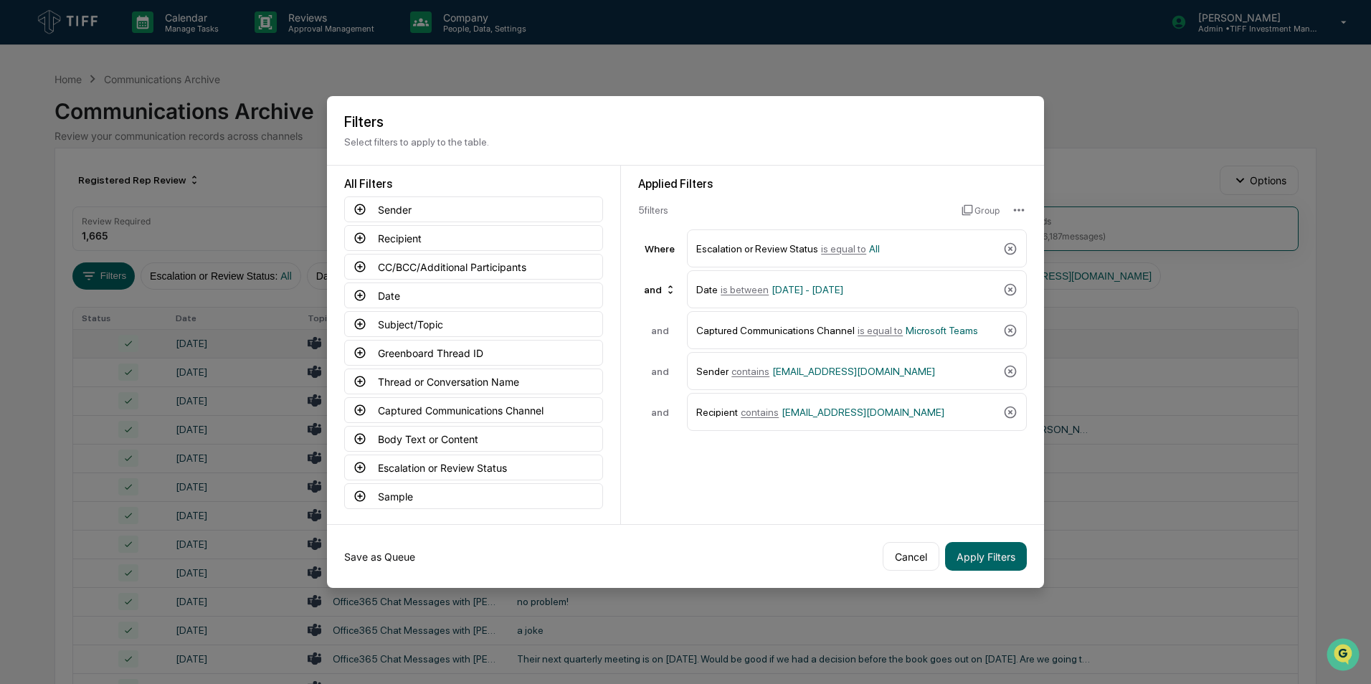
click at [372, 425] on button "Save as Queue" at bounding box center [379, 556] width 71 height 29
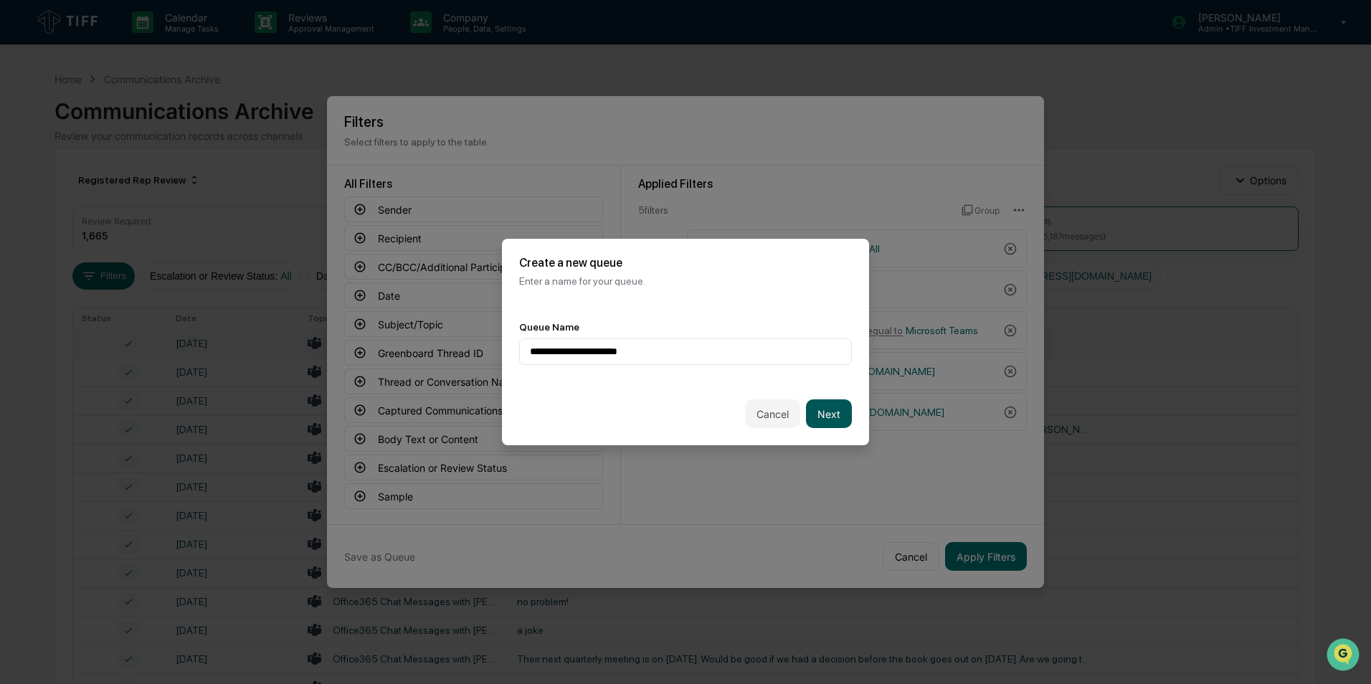
type input "**********"
click at [848, 418] on button "Next" at bounding box center [829, 413] width 46 height 29
click at [702, 345] on div at bounding box center [680, 352] width 300 height 14
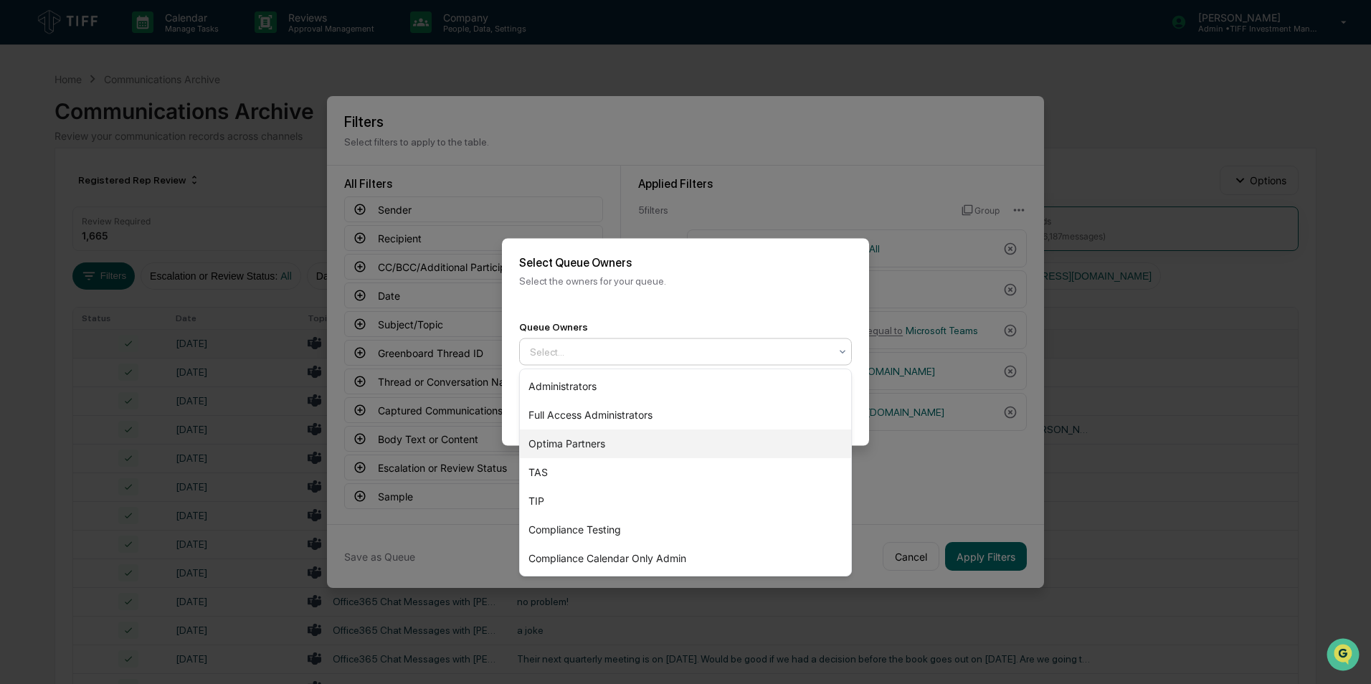
click at [633, 425] on div "Optima Partners" at bounding box center [685, 444] width 331 height 29
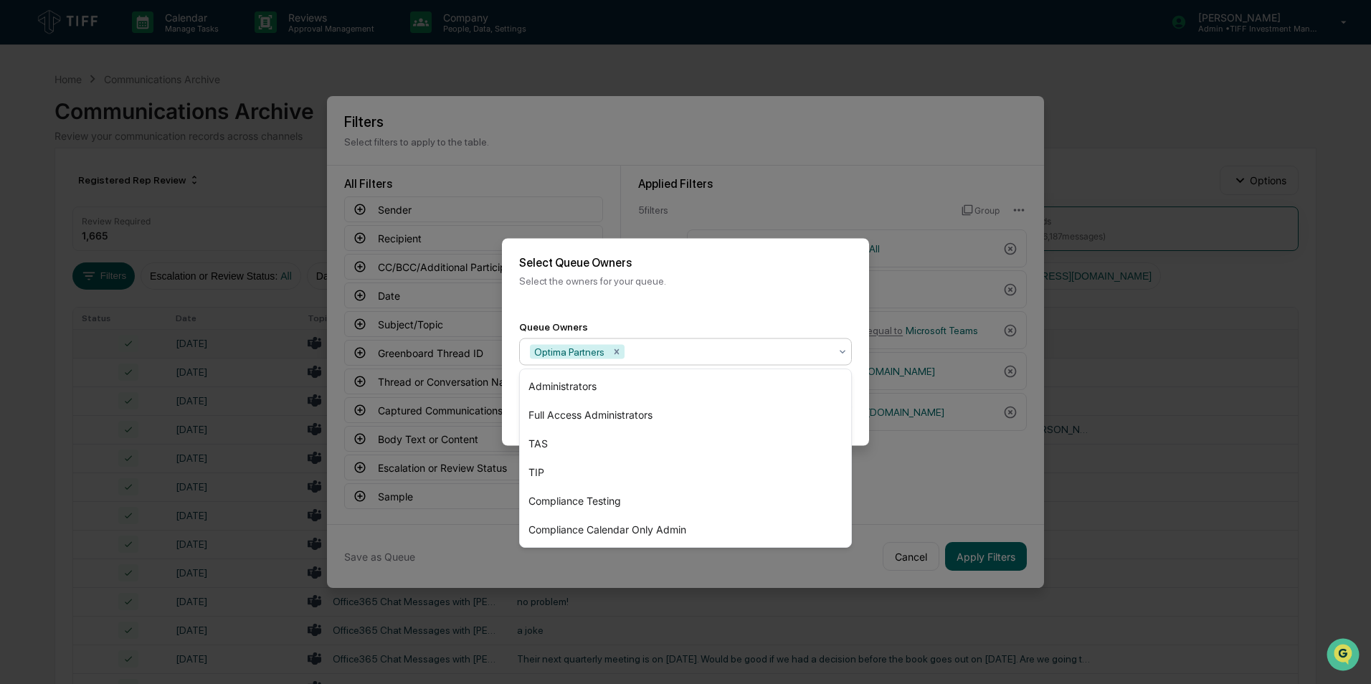
click at [856, 417] on div "Back Create" at bounding box center [685, 414] width 367 height 63
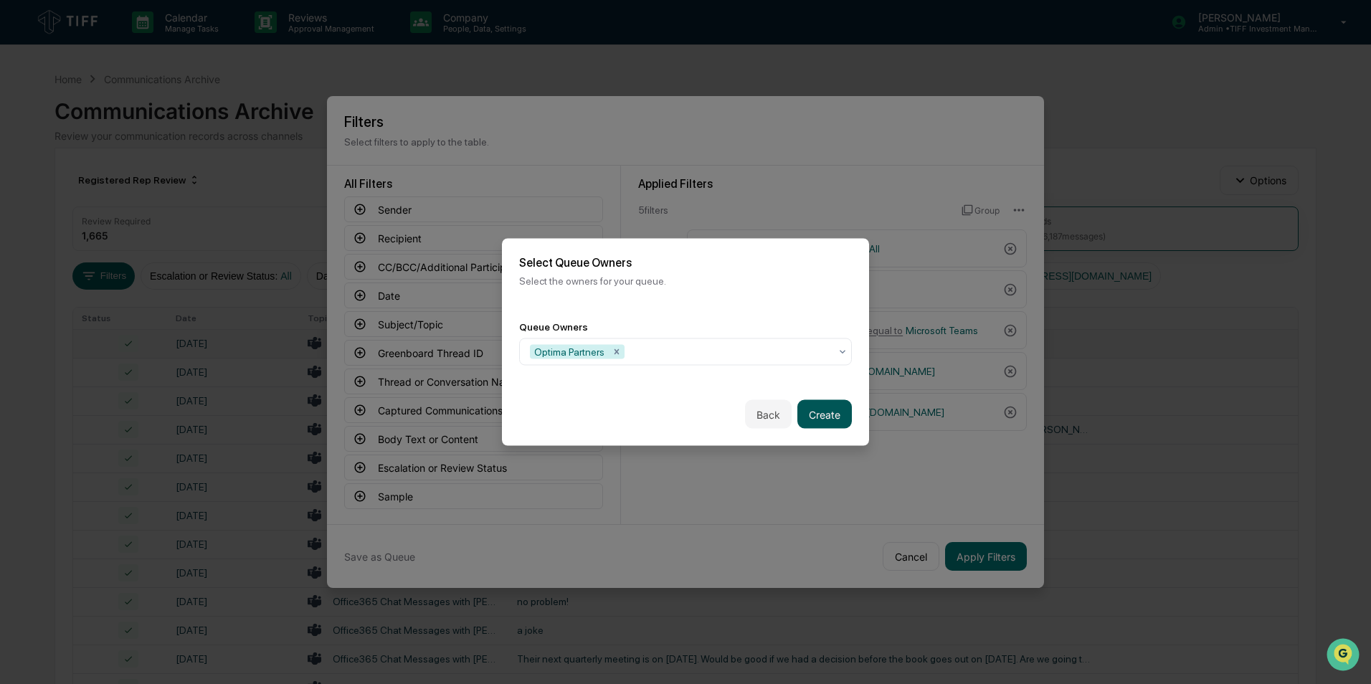
click at [845, 418] on button "Create" at bounding box center [825, 414] width 55 height 29
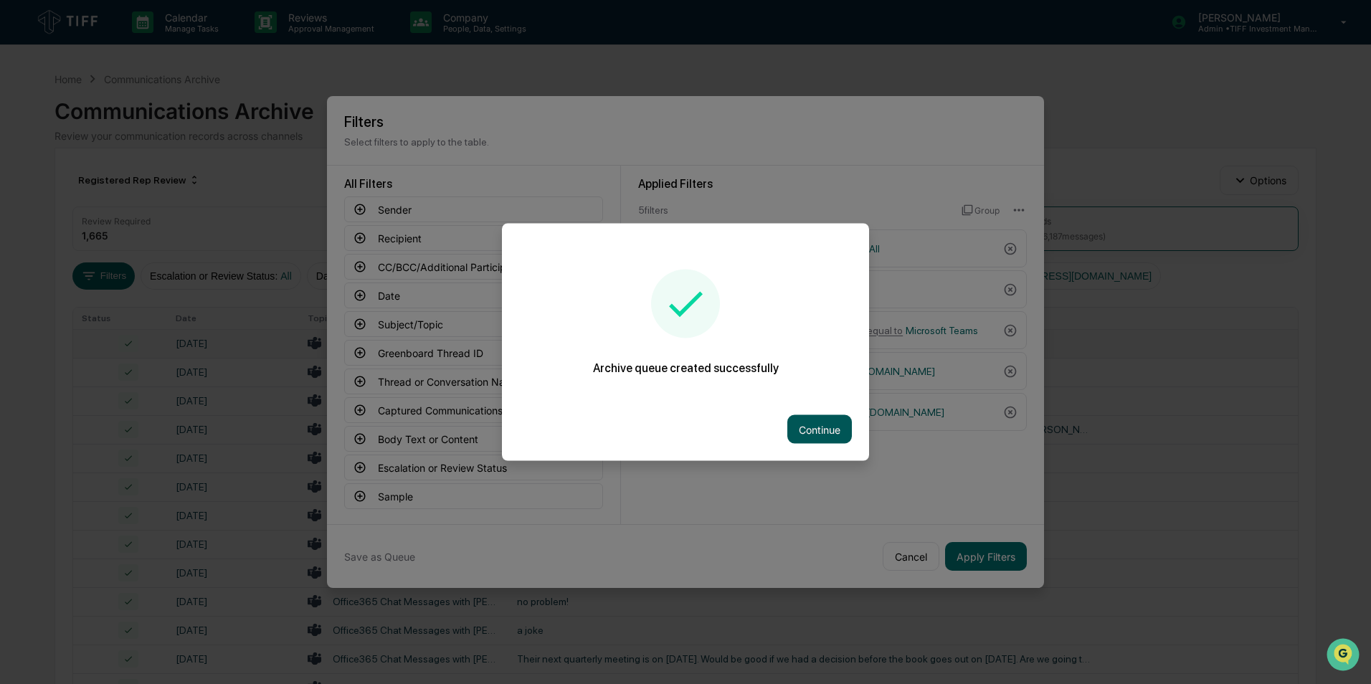
click at [844, 425] on button "Continue" at bounding box center [819, 429] width 65 height 29
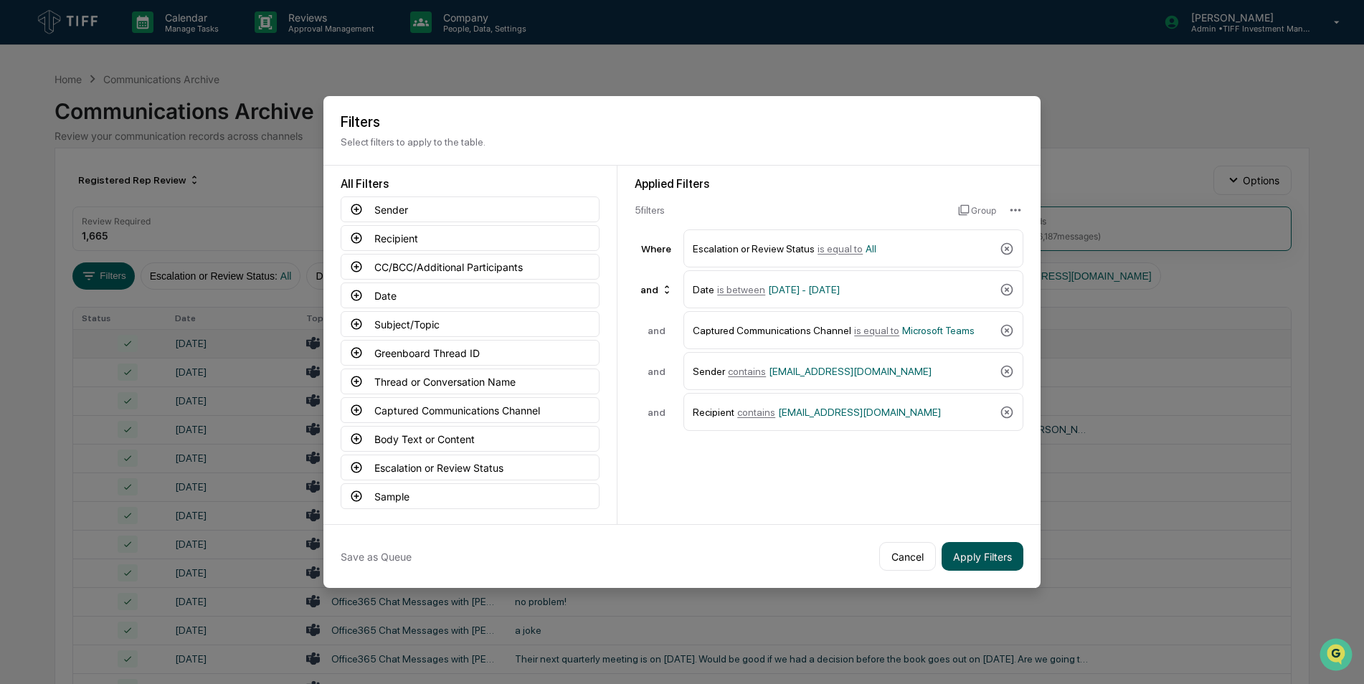
click at [904, 425] on button "Apply Filters" at bounding box center [983, 556] width 82 height 29
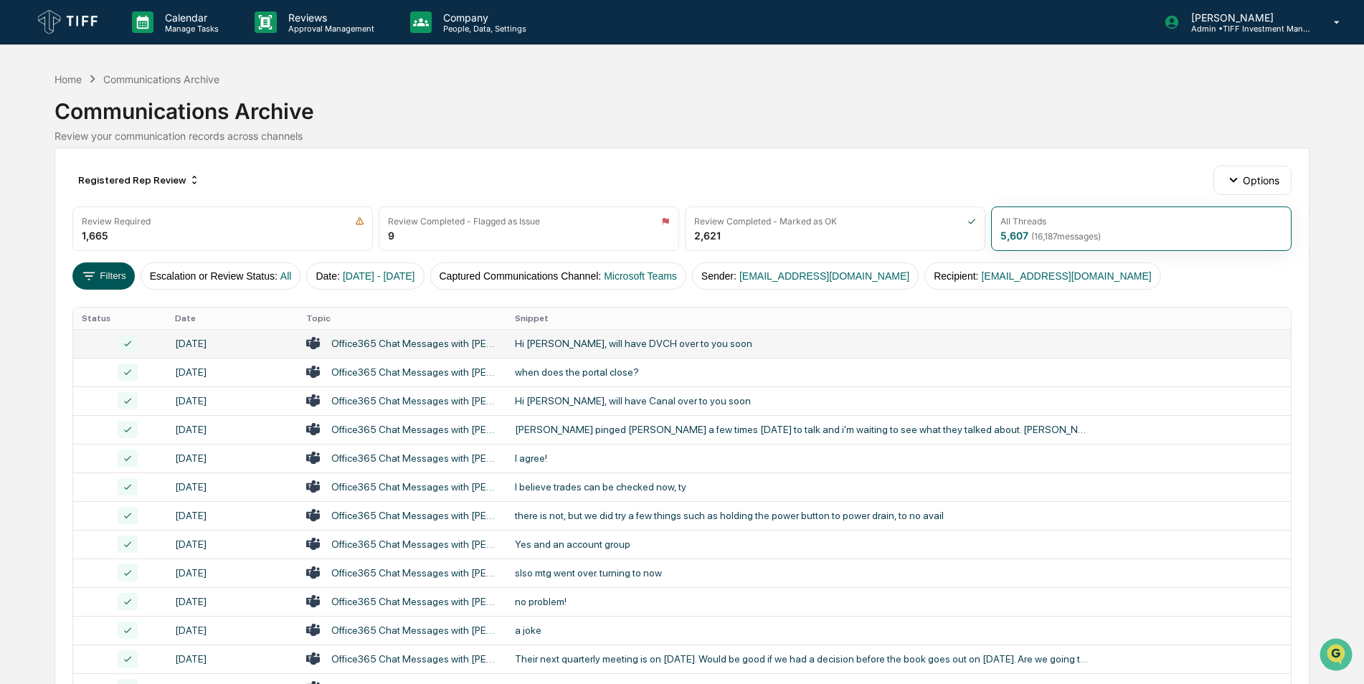
click at [114, 281] on button "Filters" at bounding box center [103, 275] width 62 height 27
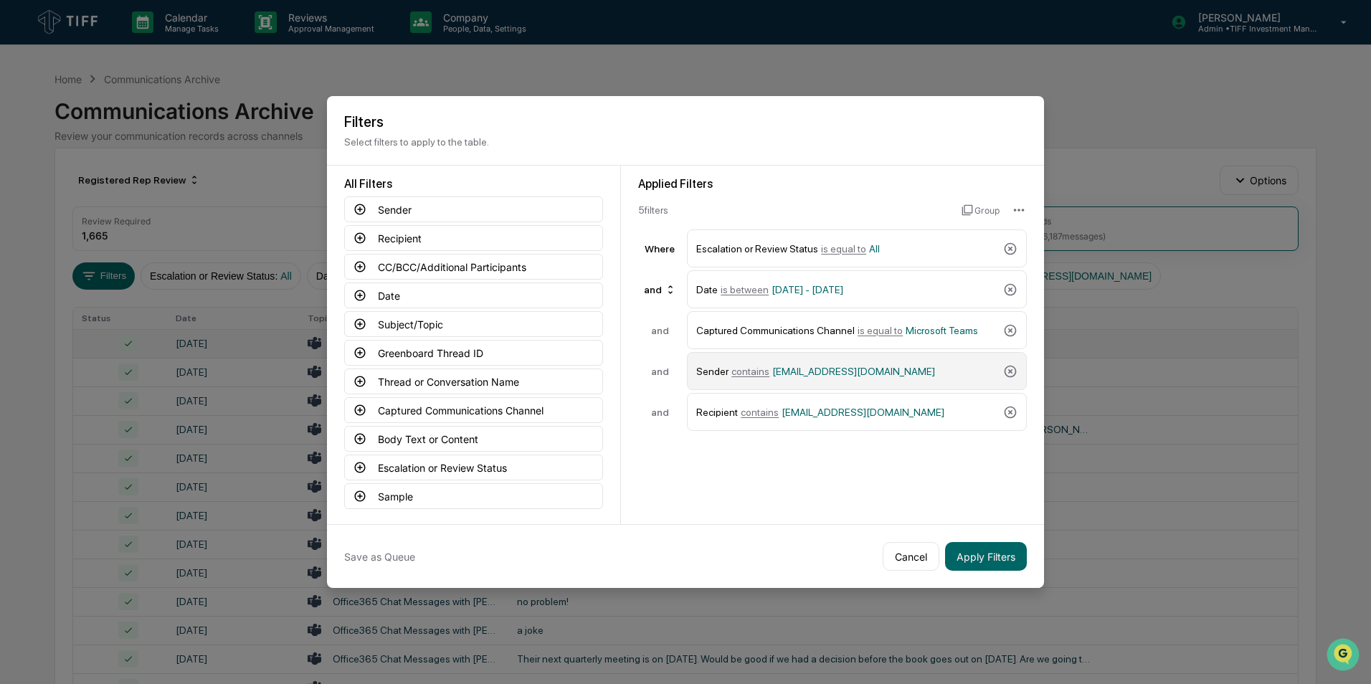
click at [904, 372] on div "Sender contains [EMAIL_ADDRESS][DOMAIN_NAME]" at bounding box center [857, 371] width 340 height 38
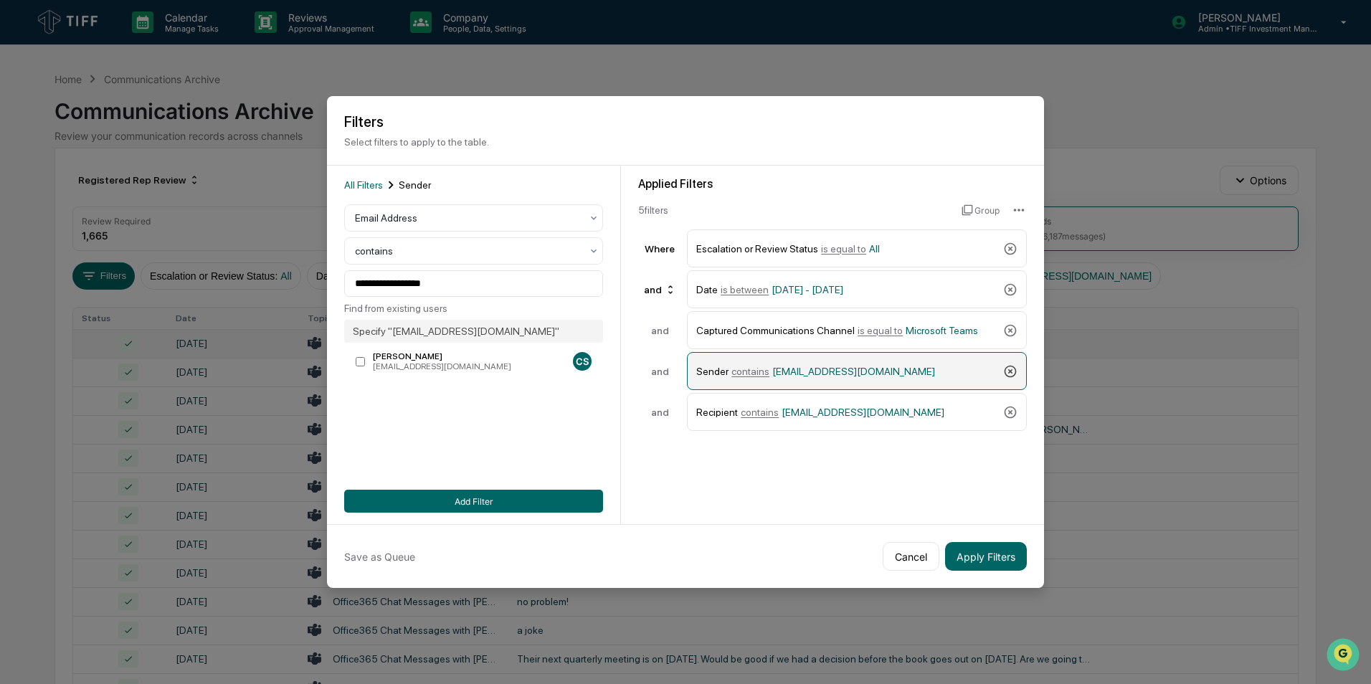
click at [904, 369] on icon at bounding box center [1010, 371] width 14 height 14
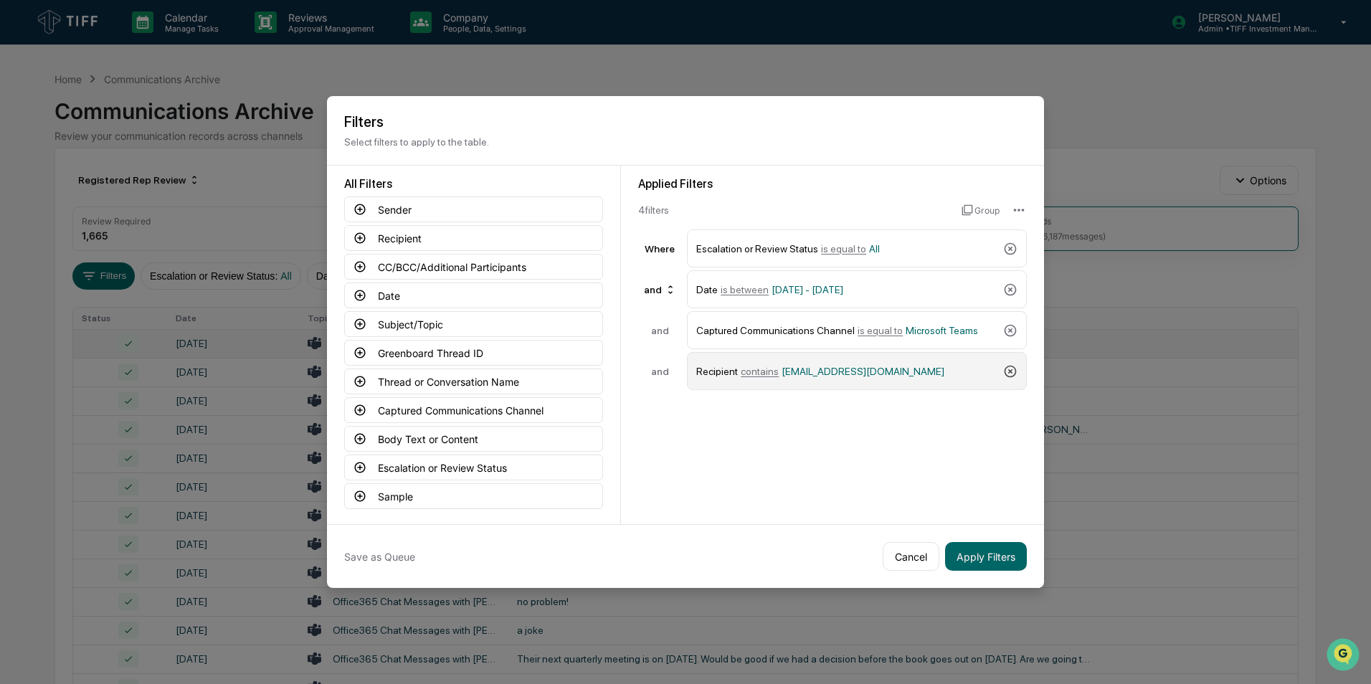
click at [904, 369] on icon at bounding box center [1010, 371] width 14 height 14
click at [360, 209] on icon at bounding box center [360, 209] width 11 height 11
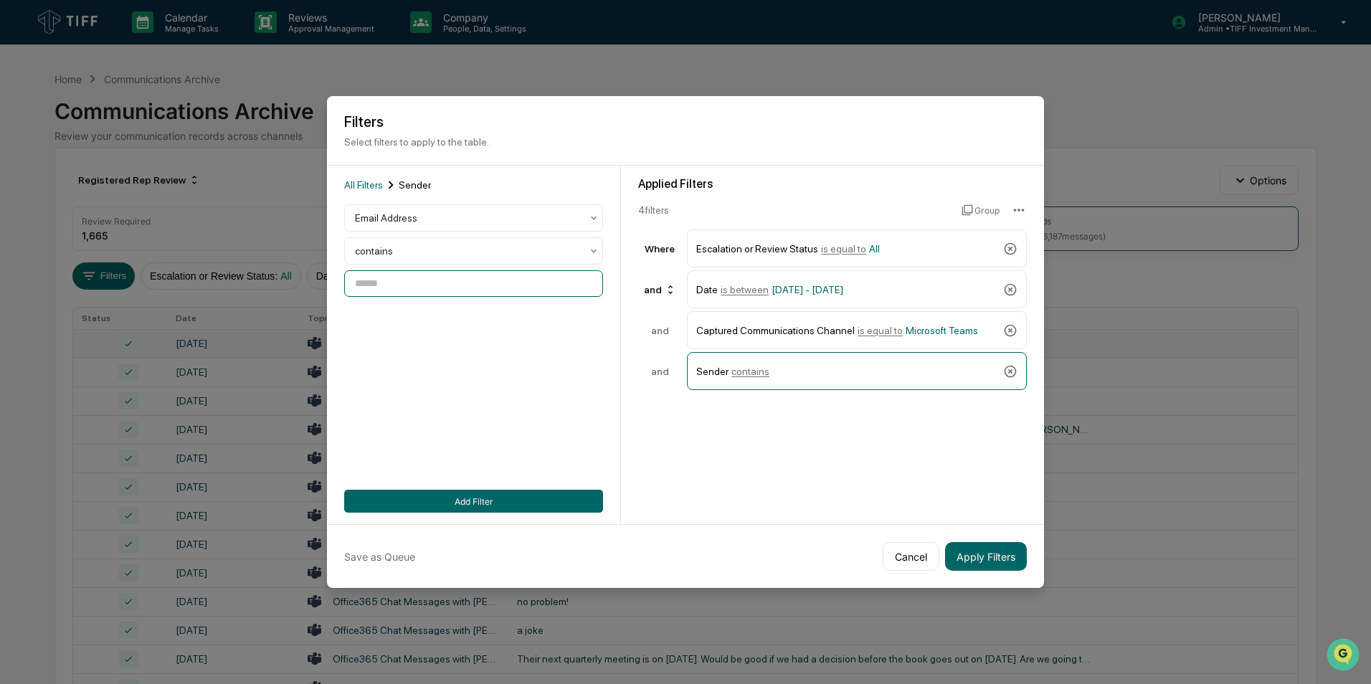
click at [387, 292] on input at bounding box center [473, 283] width 259 height 27
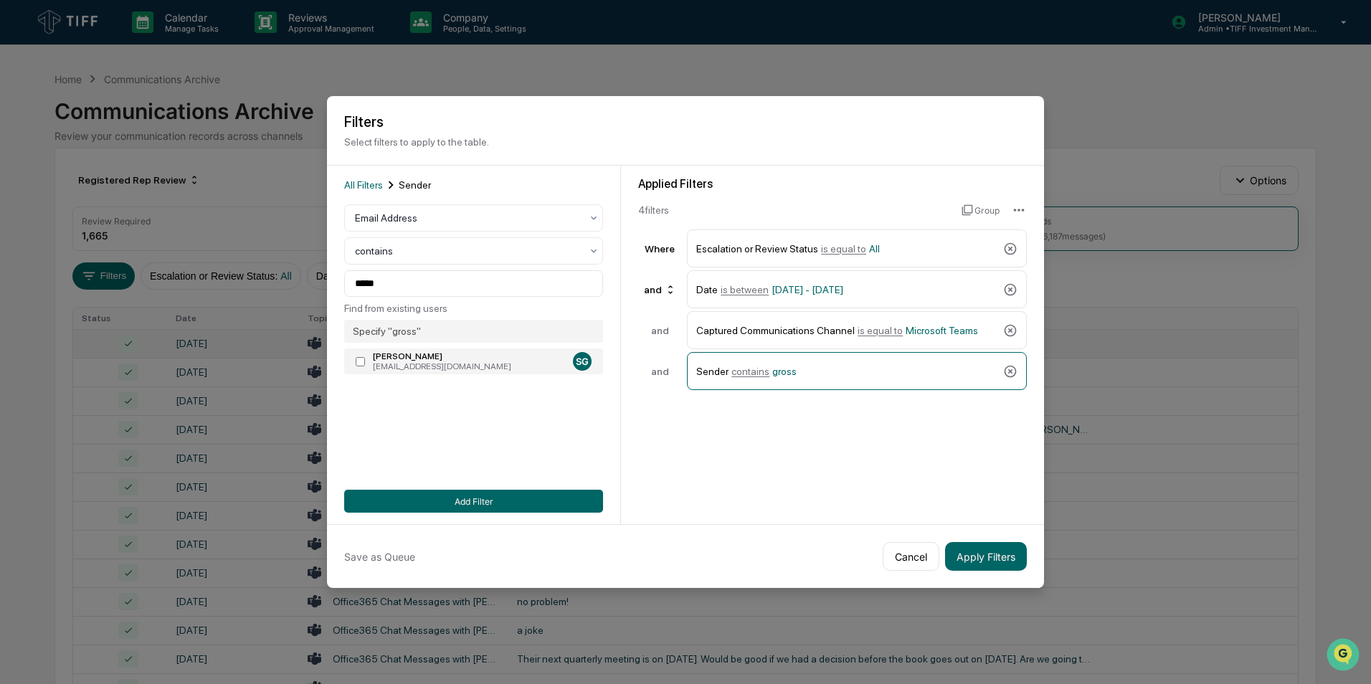
type input "**********"
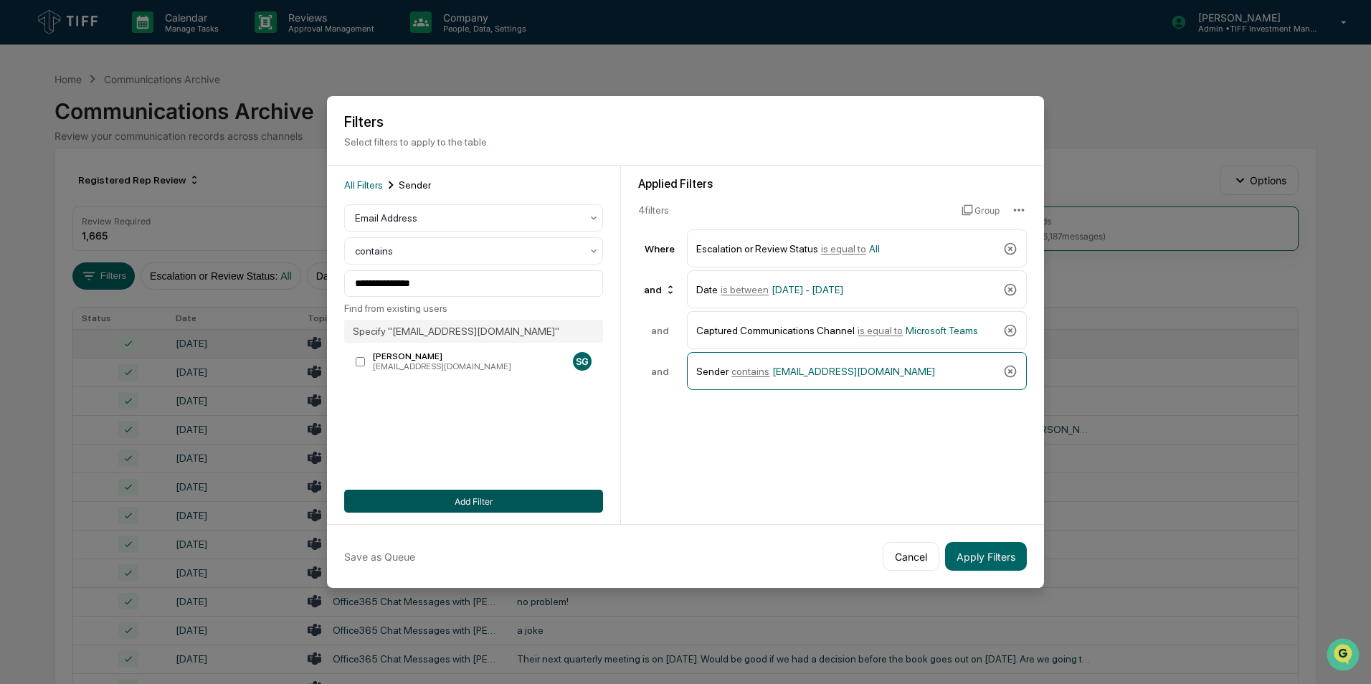
click at [443, 425] on button "Add Filter" at bounding box center [473, 501] width 259 height 23
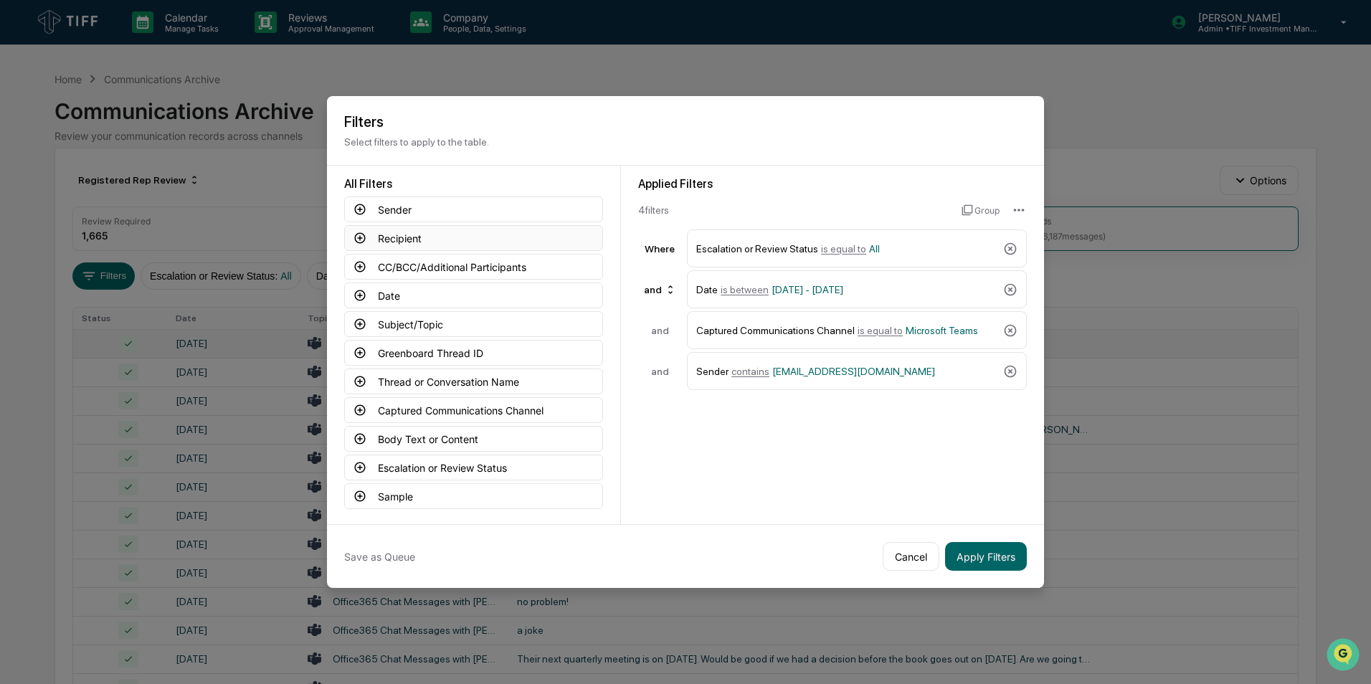
click at [362, 233] on icon at bounding box center [360, 238] width 13 height 13
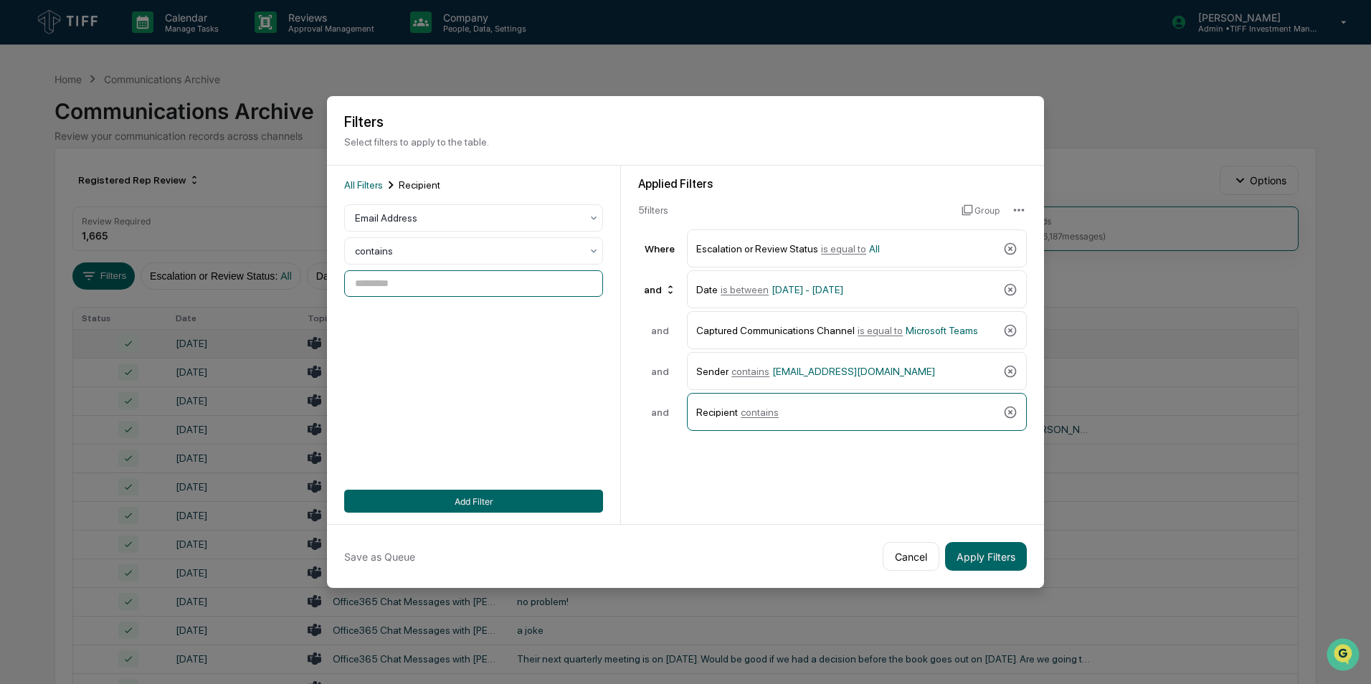
click at [440, 291] on input at bounding box center [473, 283] width 259 height 27
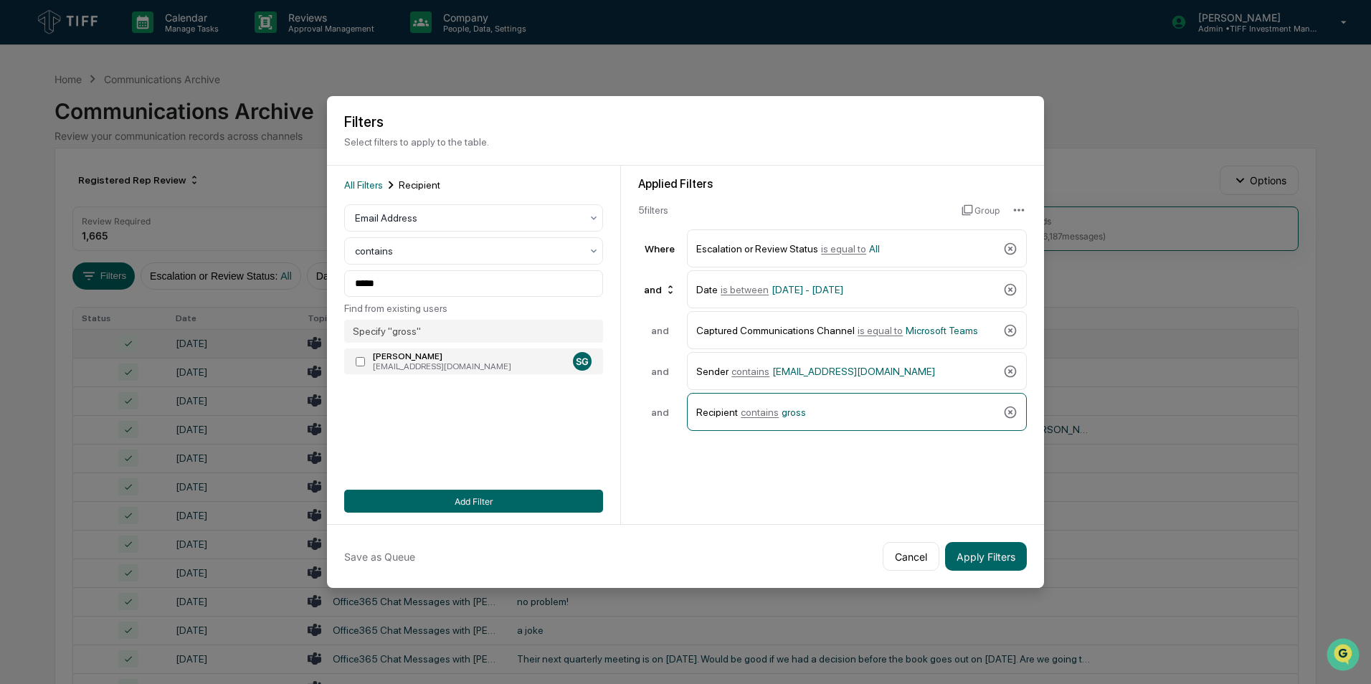
click at [359, 356] on label "[PERSON_NAME] [EMAIL_ADDRESS][DOMAIN_NAME] SG" at bounding box center [473, 362] width 259 height 26
type input "**********"
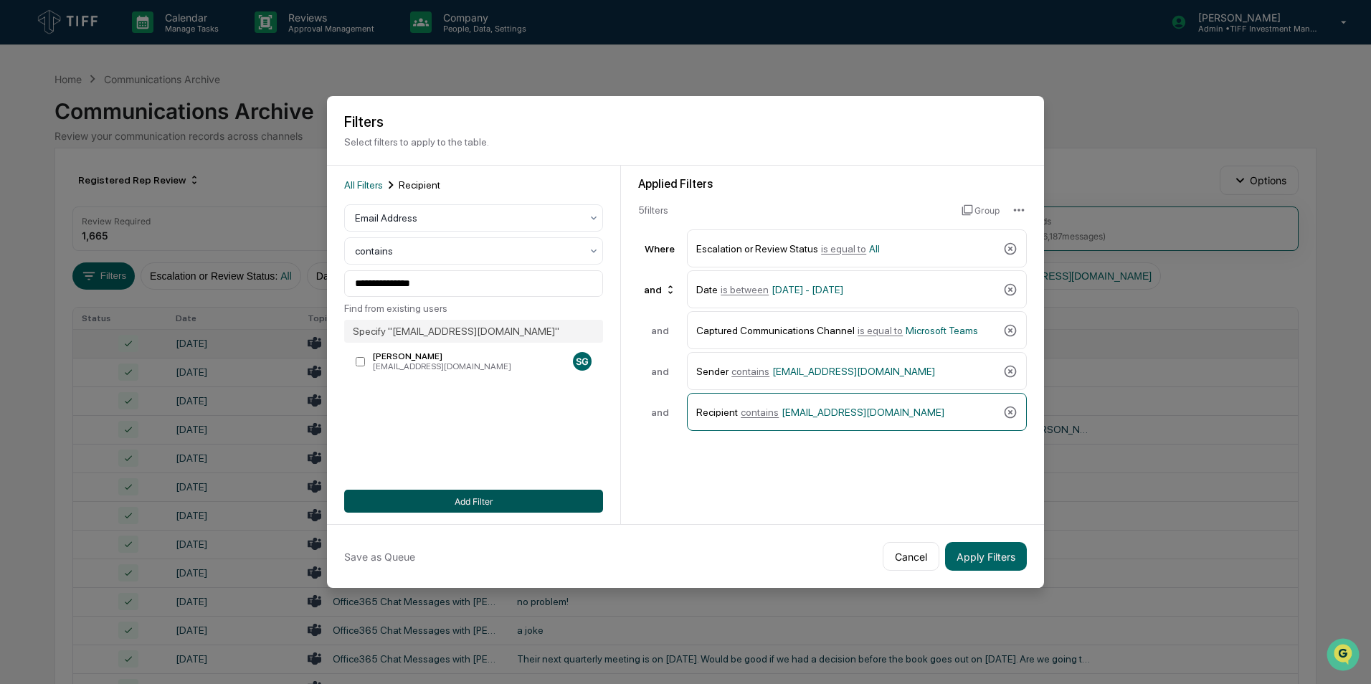
click at [434, 425] on button "Add Filter" at bounding box center [473, 501] width 259 height 23
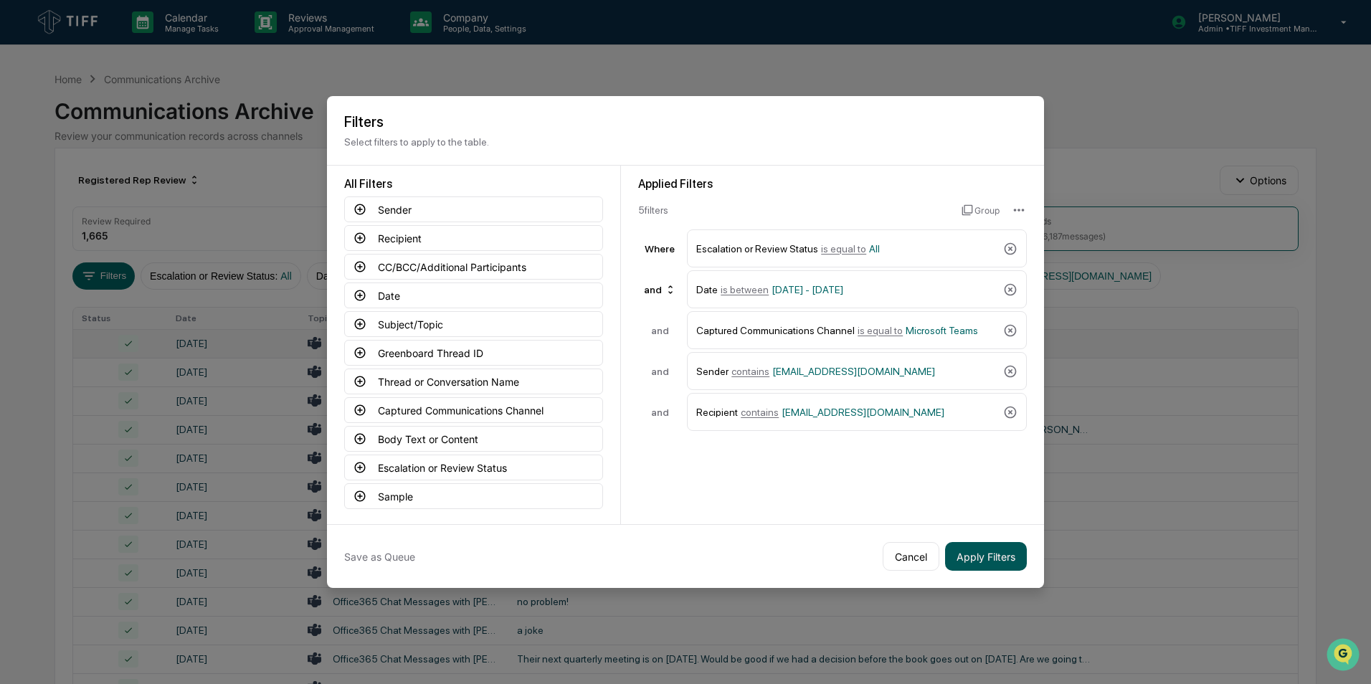
click at [904, 425] on button "Apply Filters" at bounding box center [986, 556] width 82 height 29
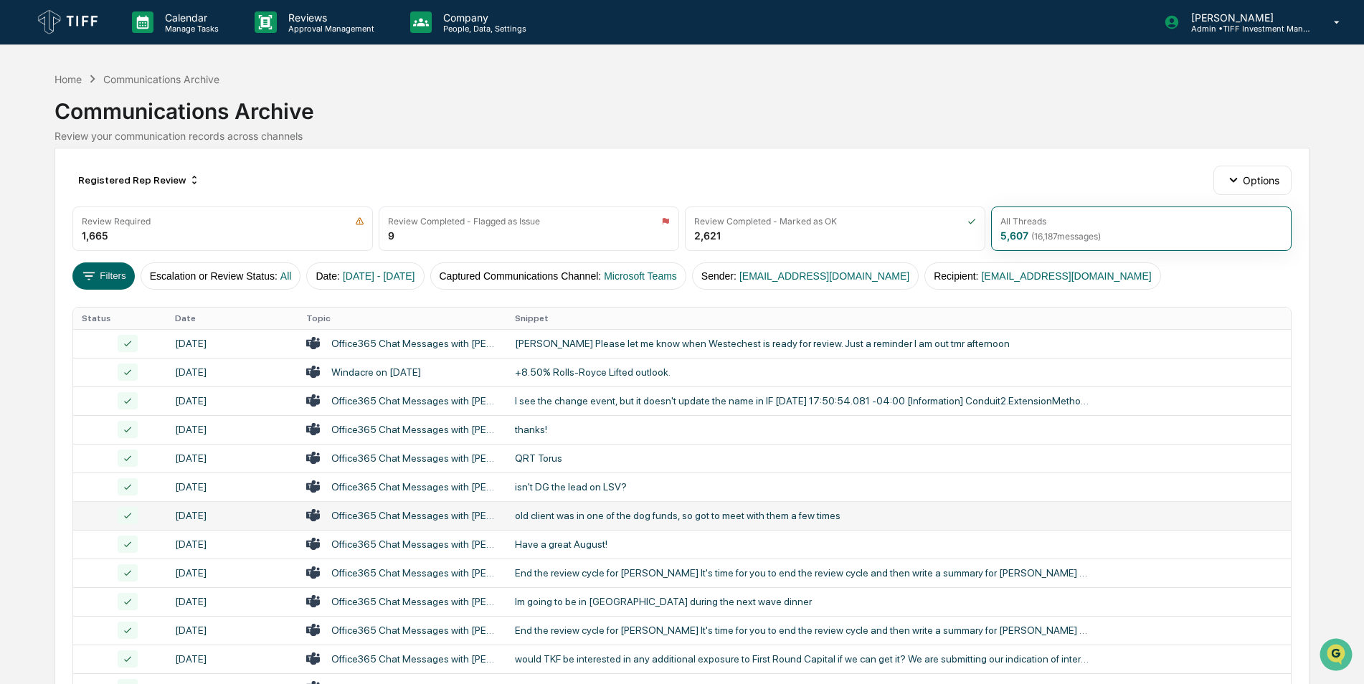
scroll to position [444, 0]
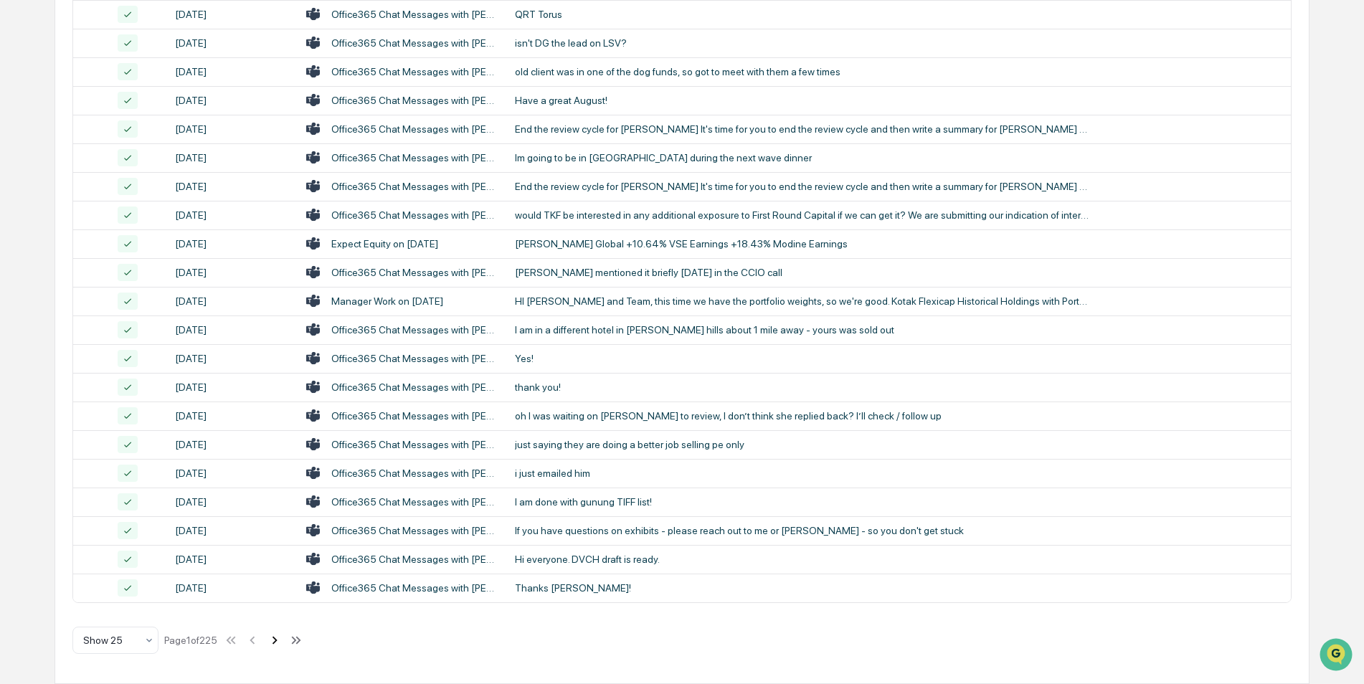
click at [275, 425] on icon at bounding box center [275, 641] width 16 height 16
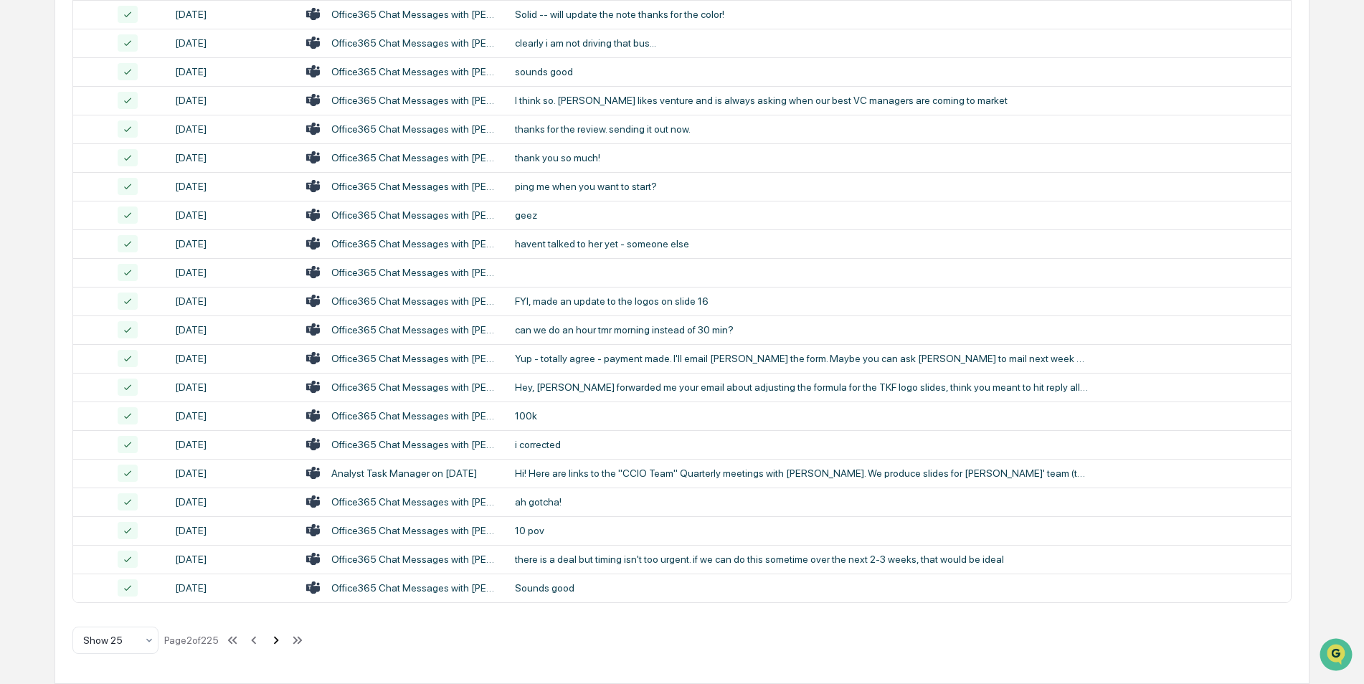
click at [280, 425] on button at bounding box center [276, 640] width 16 height 29
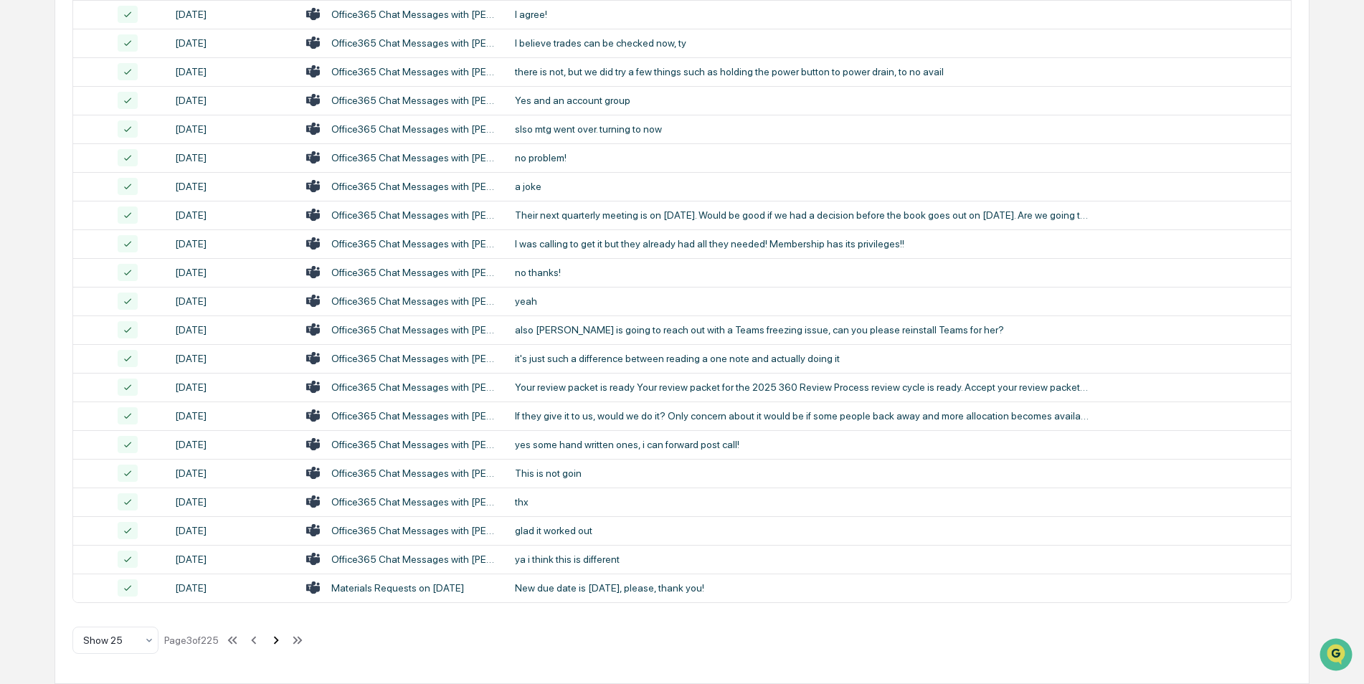
click at [280, 425] on button at bounding box center [276, 640] width 16 height 29
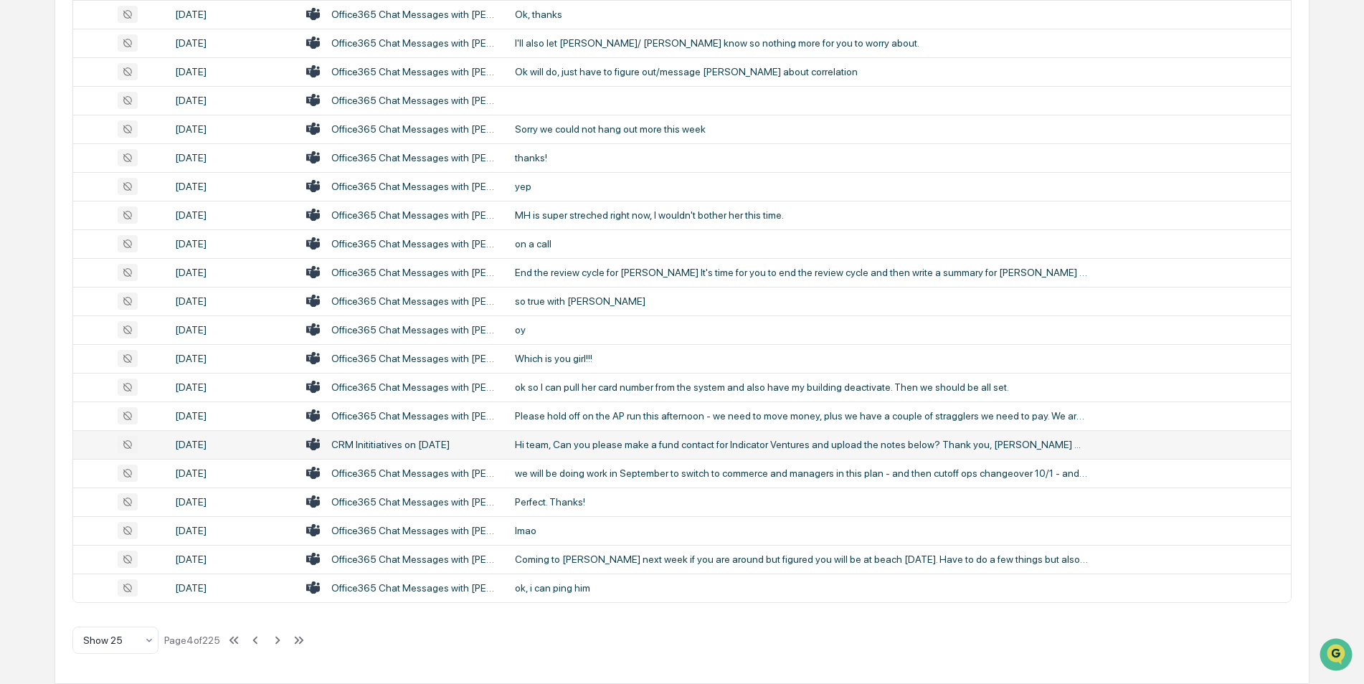
scroll to position [0, 0]
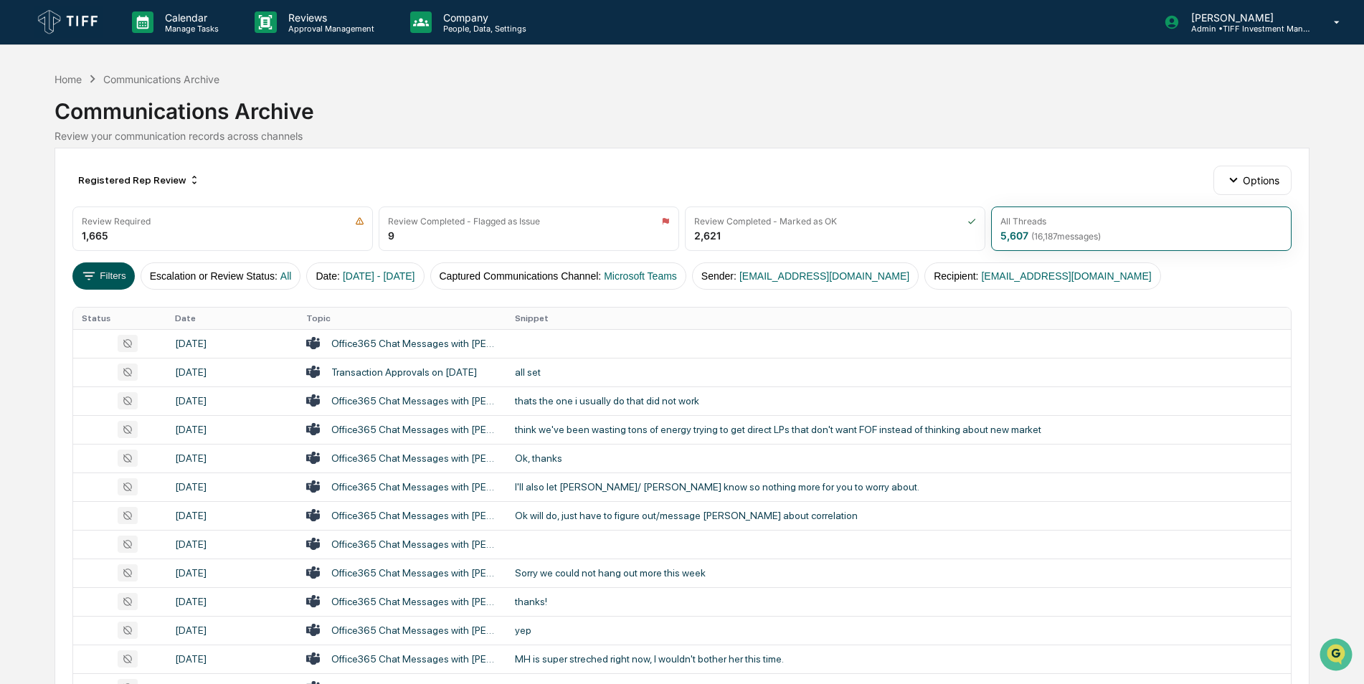
click at [119, 283] on button "Filters" at bounding box center [103, 275] width 62 height 27
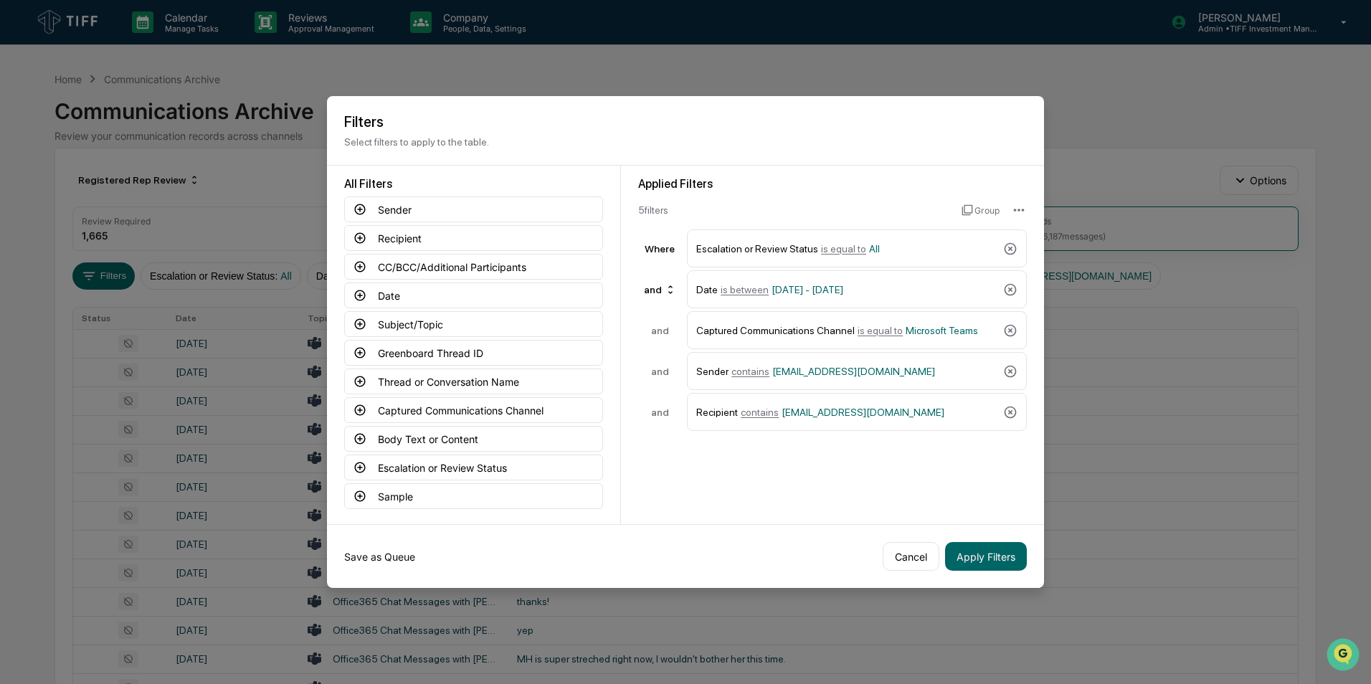
click at [386, 425] on button "Save as Queue" at bounding box center [379, 556] width 71 height 29
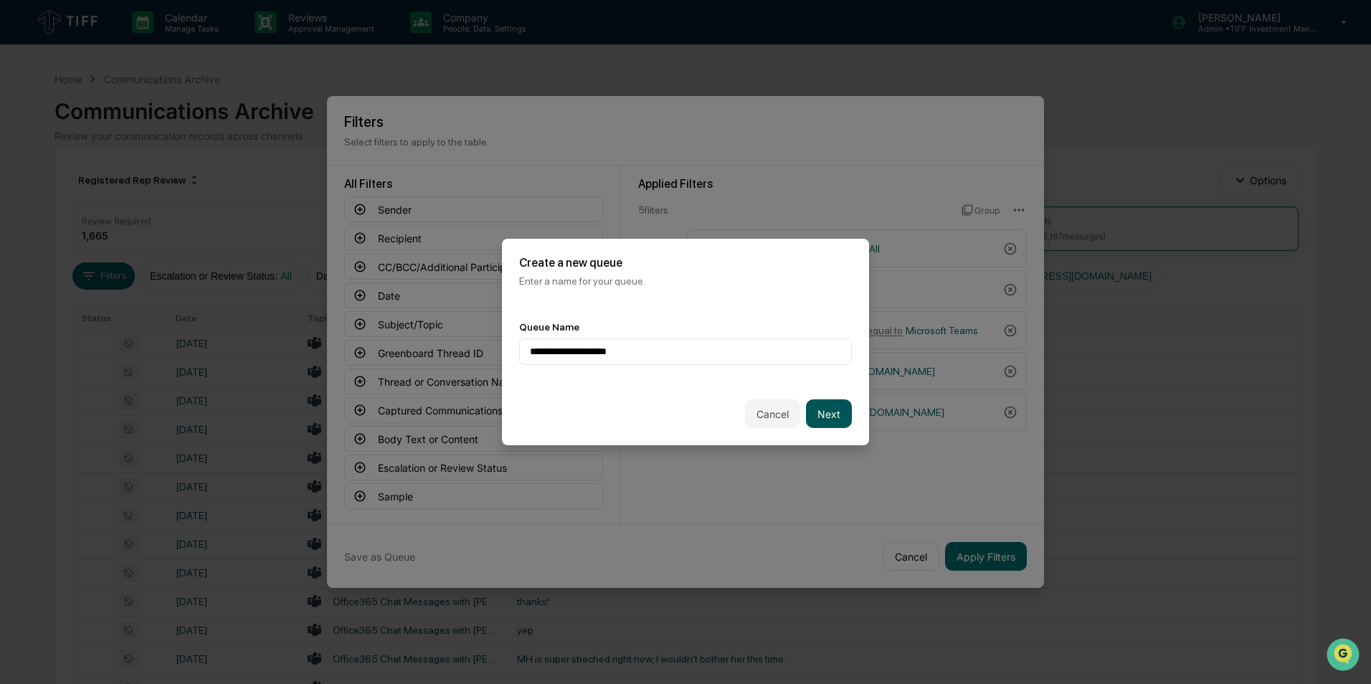
type input "**********"
click at [829, 416] on button "Next" at bounding box center [829, 413] width 46 height 29
click at [739, 374] on div "Queue Owners Select..." at bounding box center [685, 343] width 367 height 79
click at [741, 361] on div "Select..." at bounding box center [680, 352] width 314 height 23
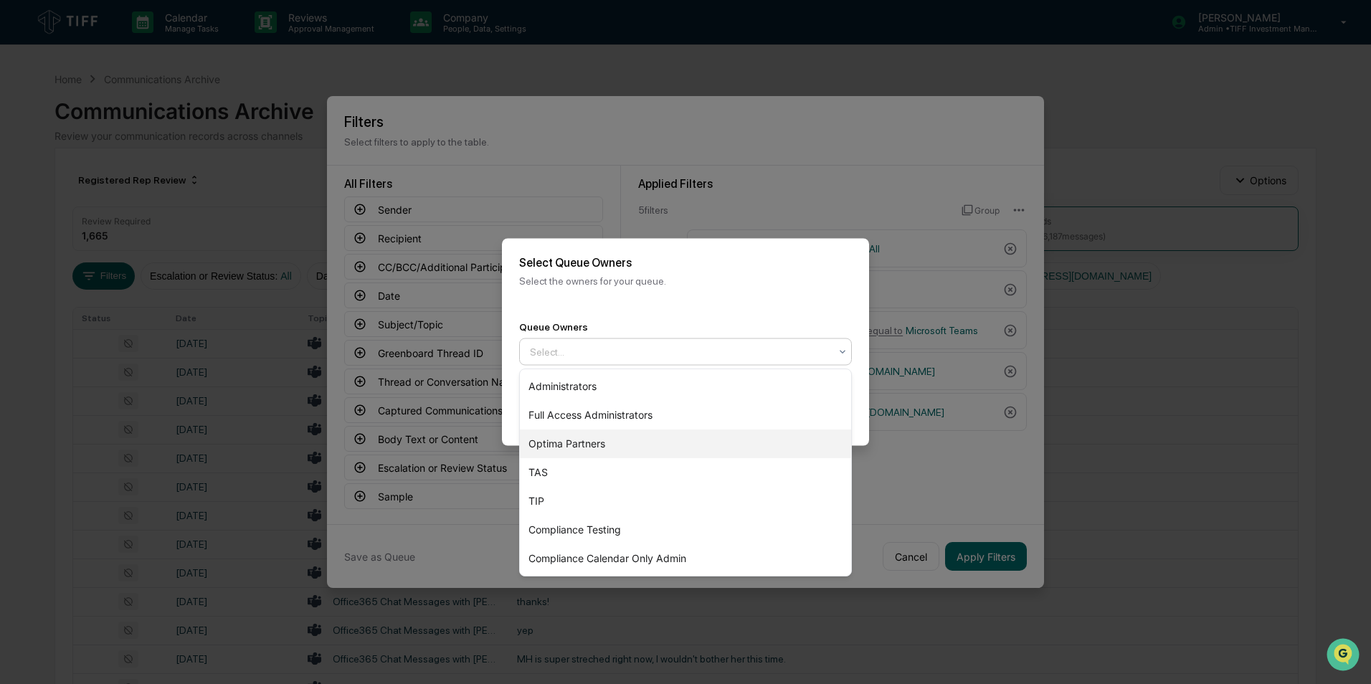
click at [650, 425] on div "Optima Partners" at bounding box center [685, 444] width 331 height 29
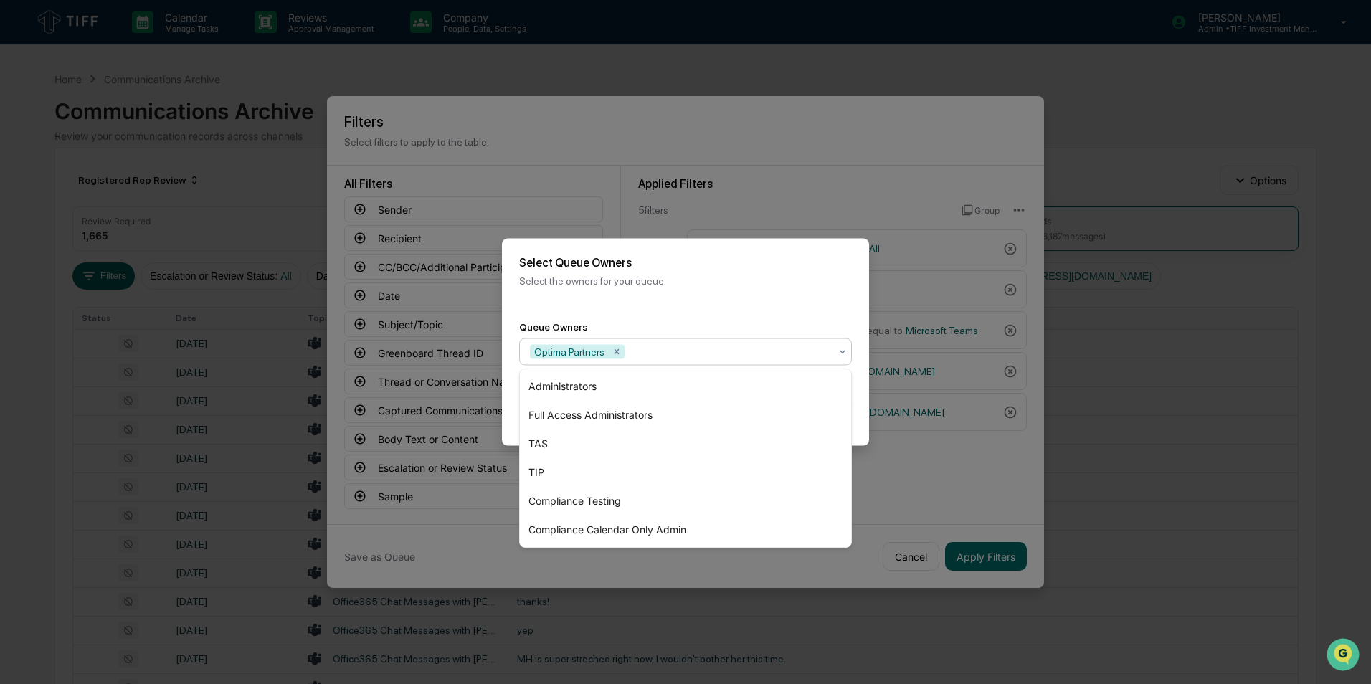
click at [867, 410] on div "Back Create" at bounding box center [685, 414] width 367 height 63
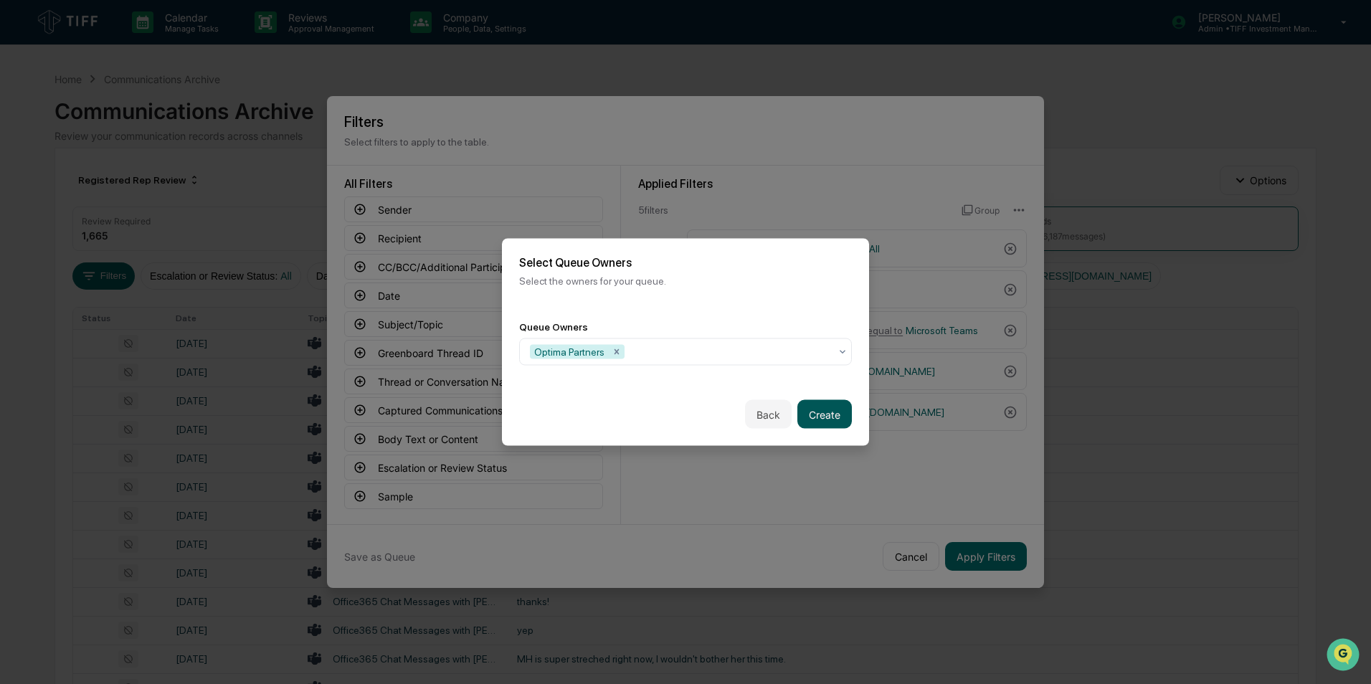
click at [817, 413] on button "Create" at bounding box center [825, 414] width 55 height 29
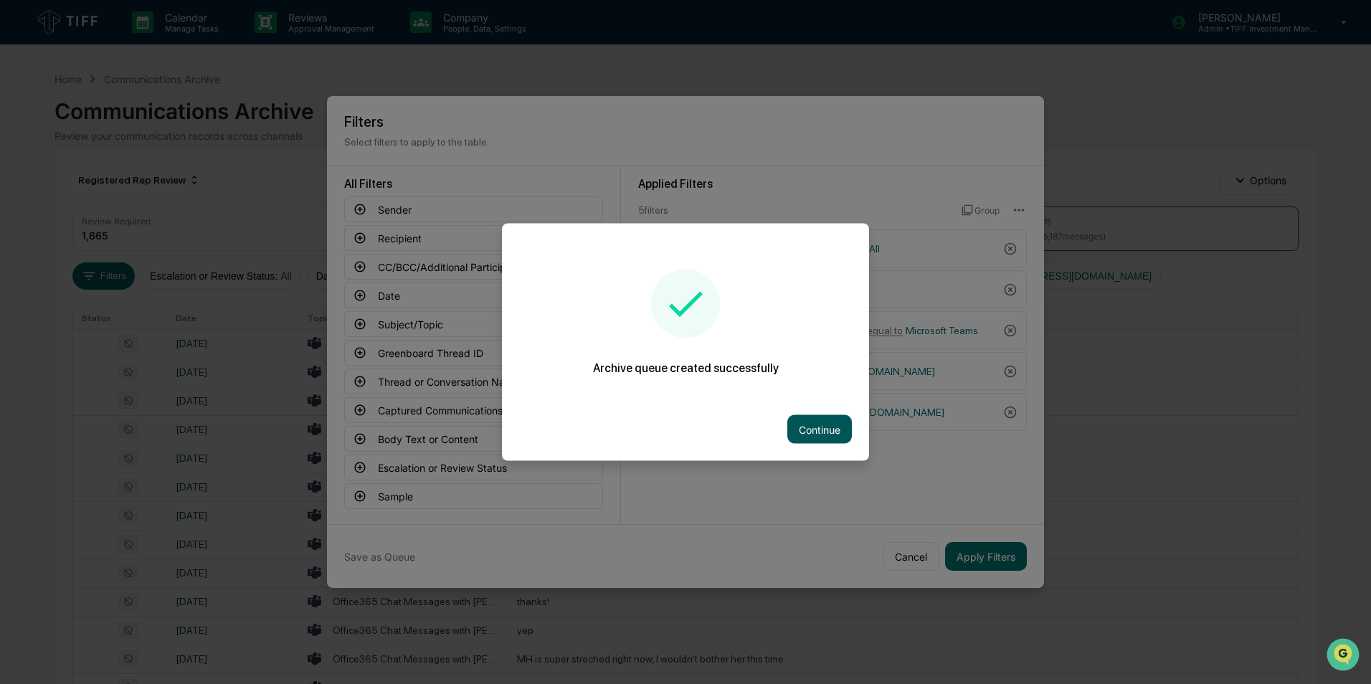
click at [818, 425] on button "Continue" at bounding box center [819, 429] width 65 height 29
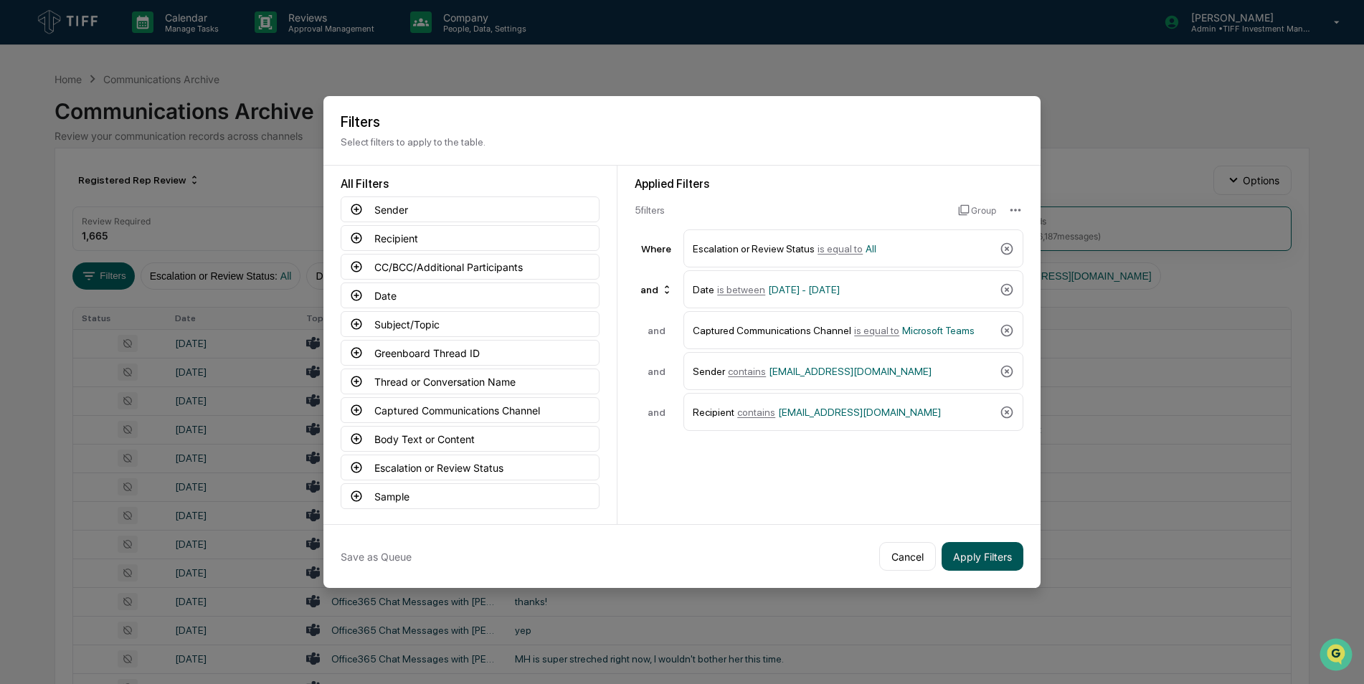
click at [904, 425] on button "Apply Filters" at bounding box center [983, 556] width 82 height 29
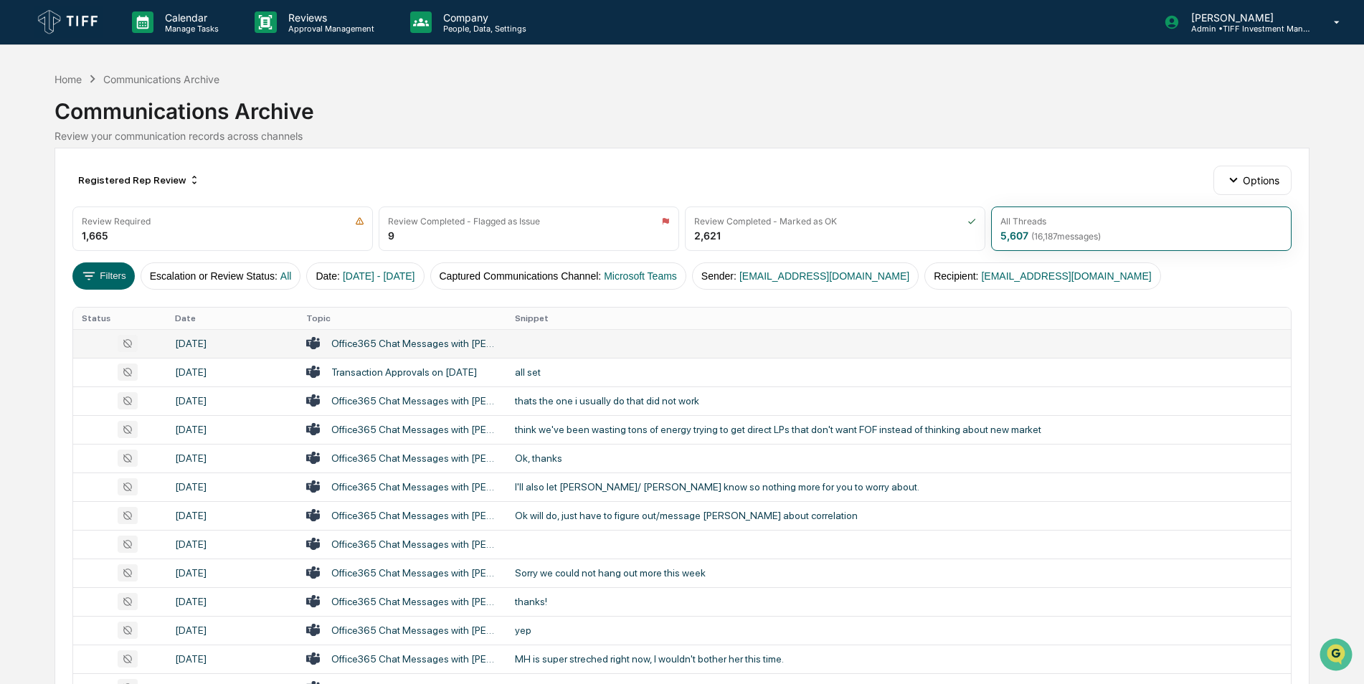
click at [393, 338] on div "Office365 Chat Messages with [PERSON_NAME], [PERSON_NAME] on [DATE]" at bounding box center [414, 343] width 166 height 11
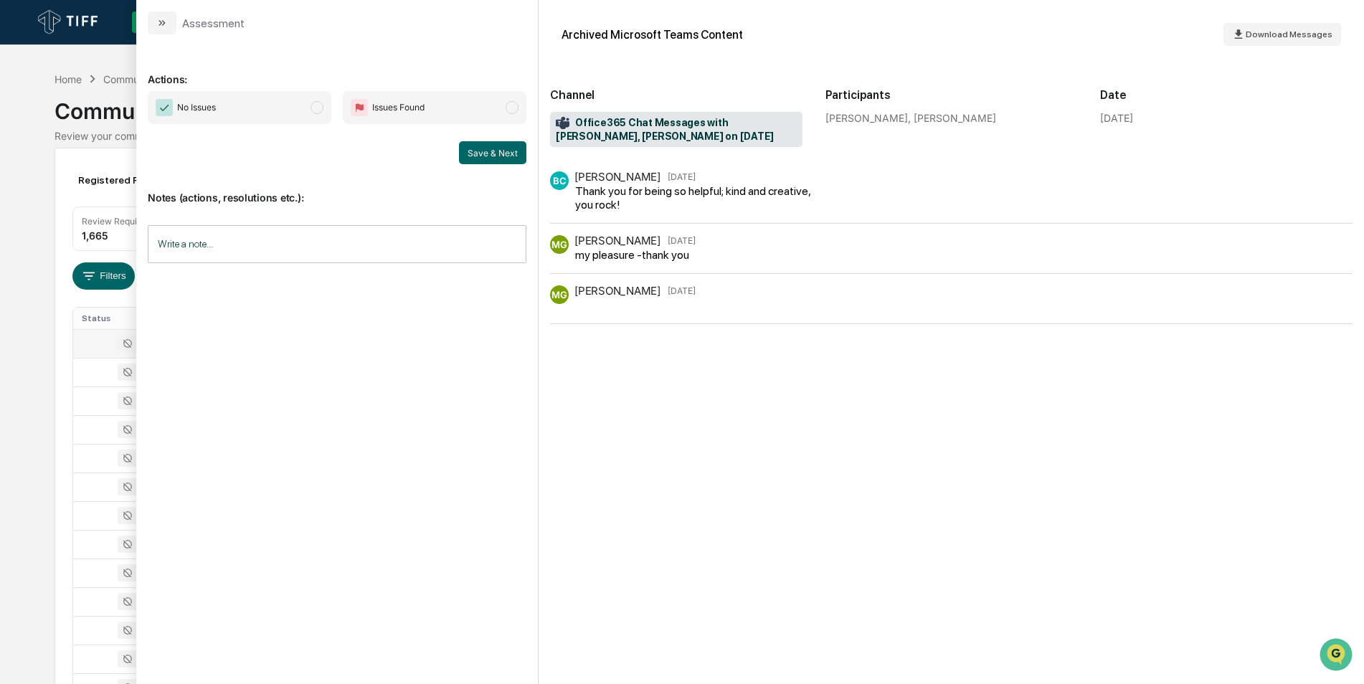
click at [322, 106] on span "modal" at bounding box center [317, 107] width 13 height 13
click at [503, 150] on button "Save & Next" at bounding box center [492, 152] width 67 height 23
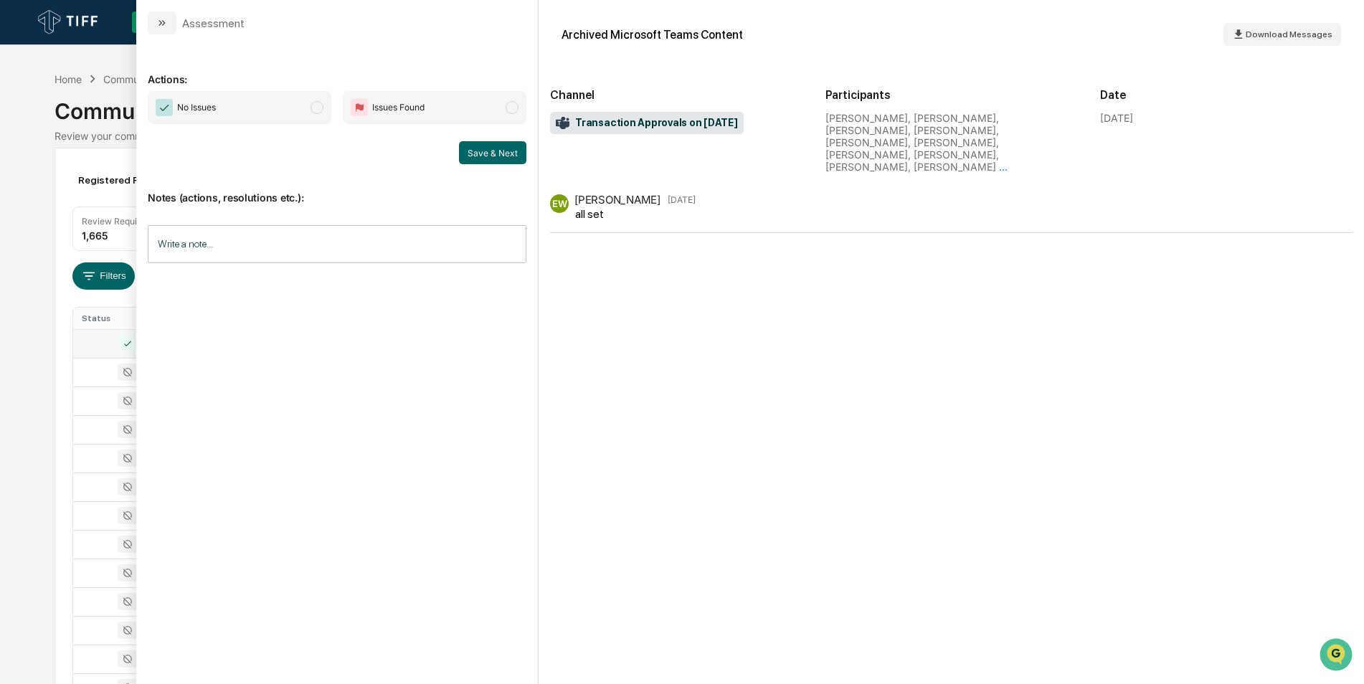
scroll to position [9, 0]
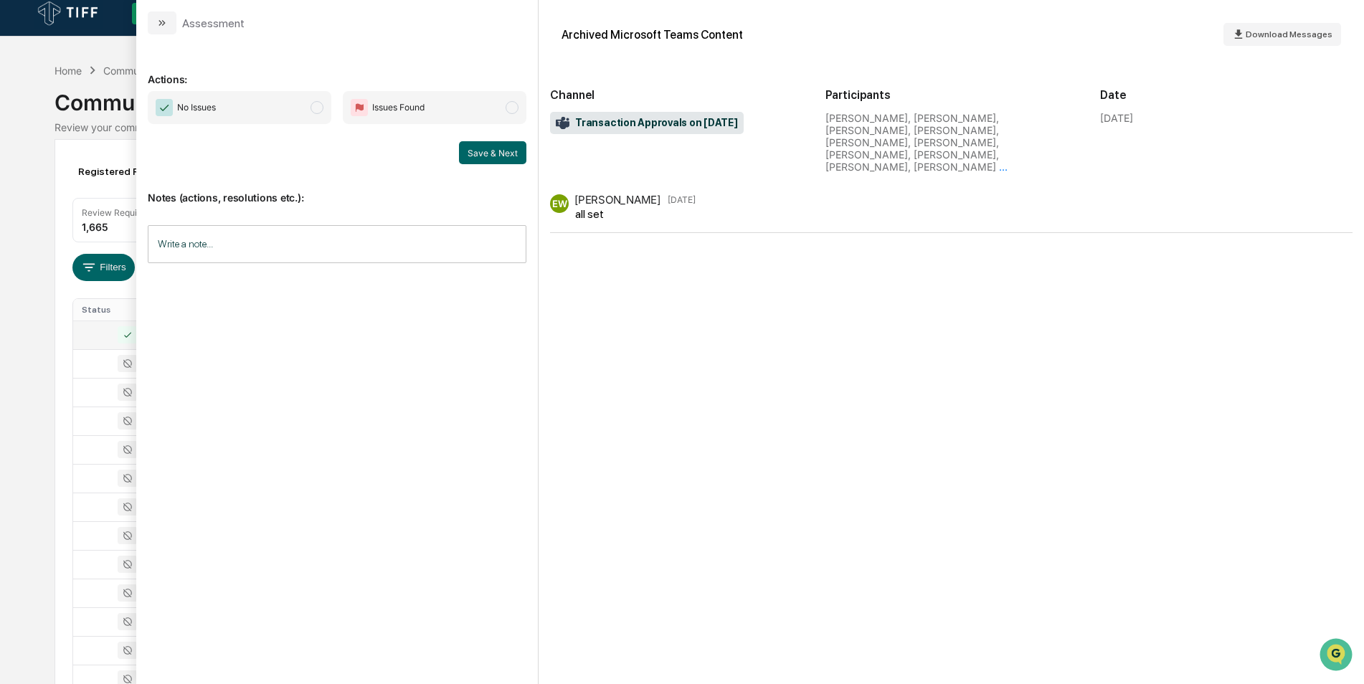
click at [320, 105] on span "modal" at bounding box center [317, 107] width 13 height 13
click at [495, 153] on button "Save & Next" at bounding box center [492, 152] width 67 height 23
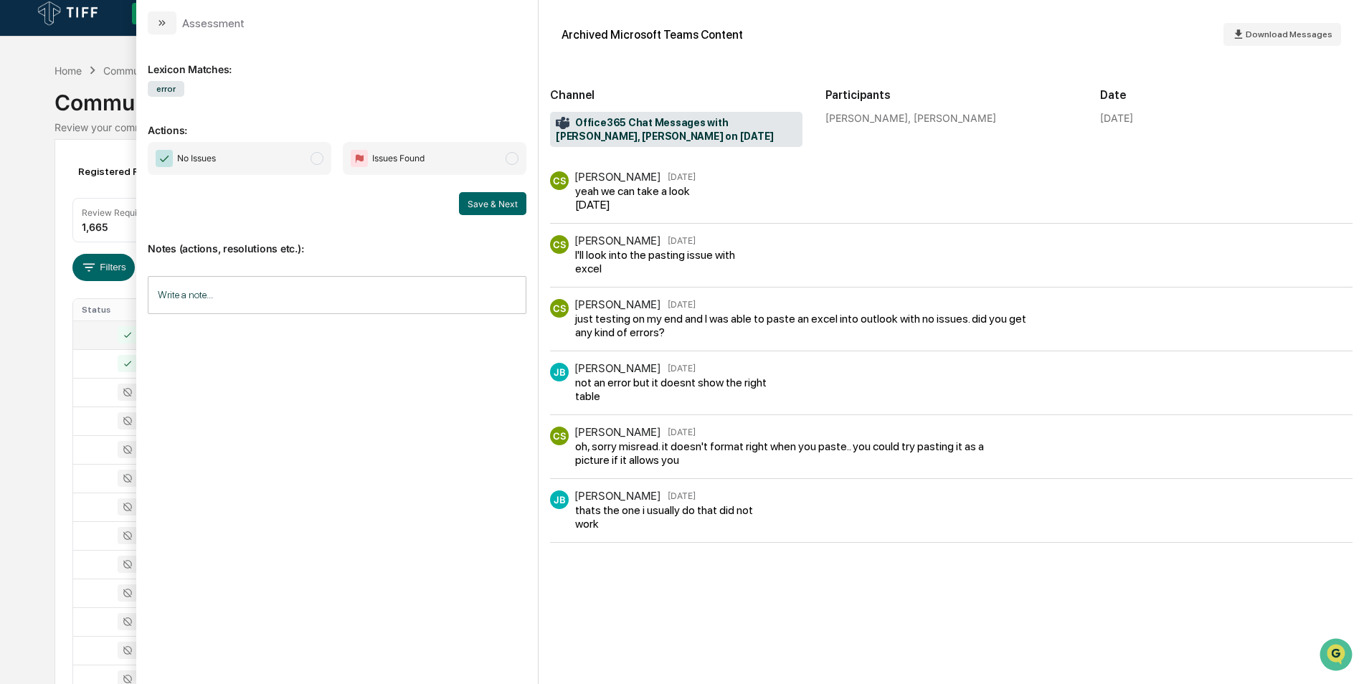
click at [313, 159] on span "modal" at bounding box center [317, 158] width 13 height 13
click at [467, 199] on button "Save & Next" at bounding box center [492, 203] width 67 height 23
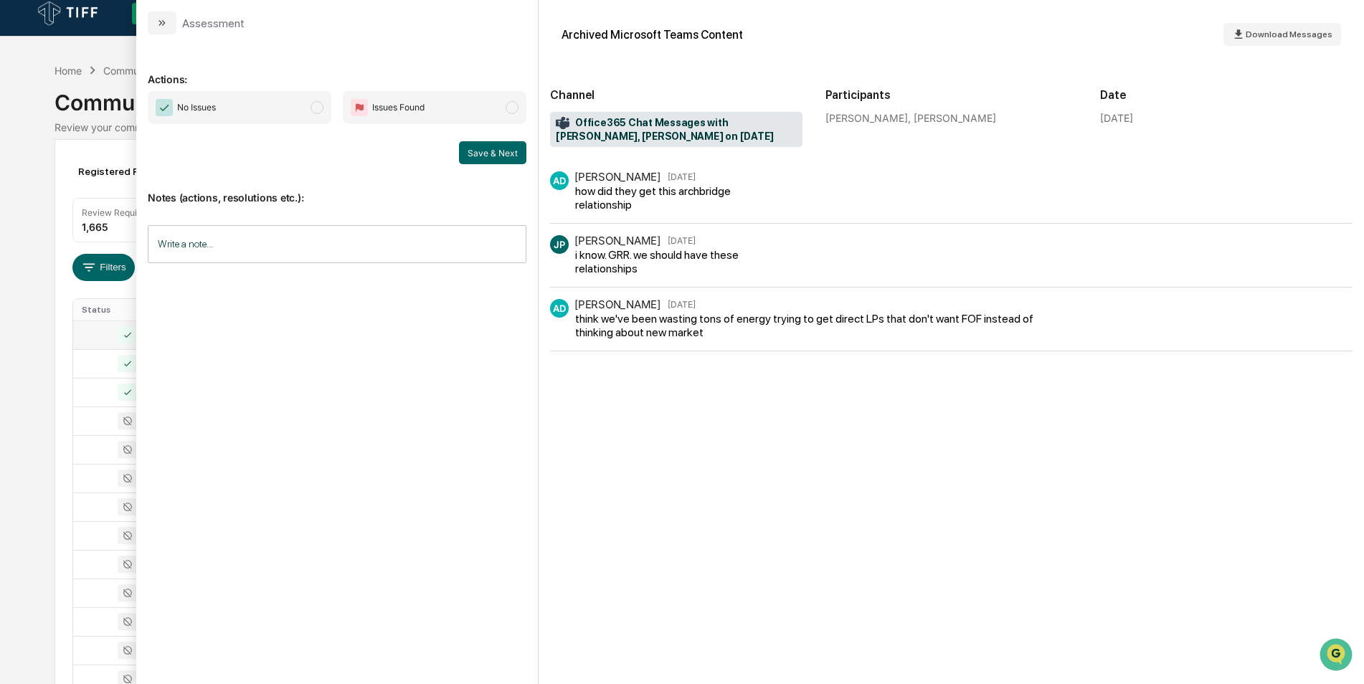
click at [314, 110] on span "modal" at bounding box center [317, 107] width 13 height 13
click at [493, 161] on button "Save & Next" at bounding box center [492, 152] width 67 height 23
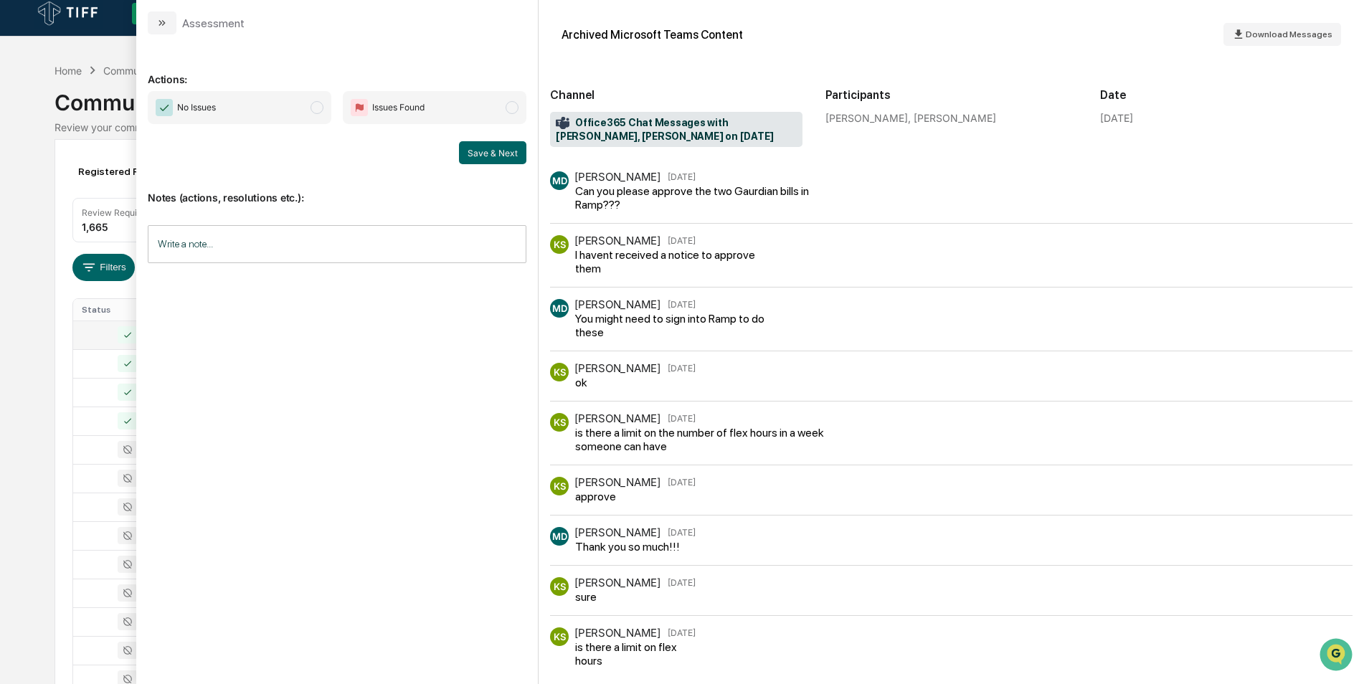
scroll to position [133, 0]
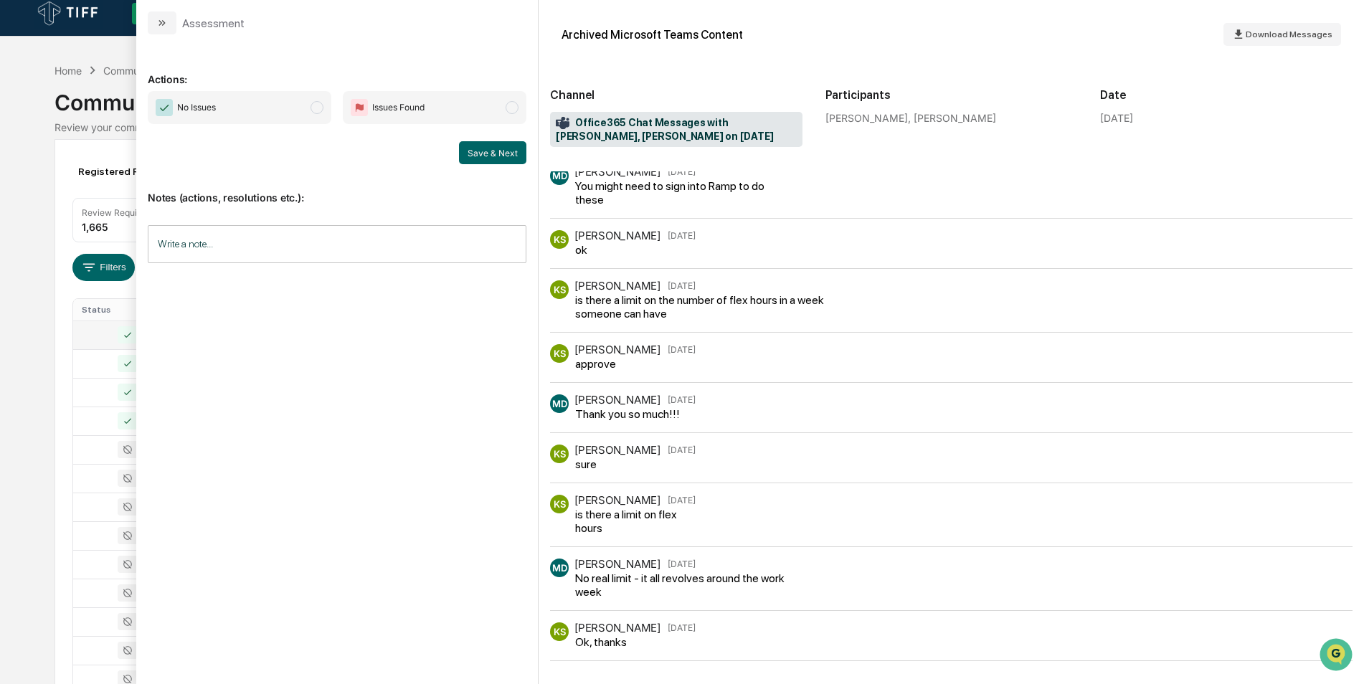
click at [319, 117] on span "No Issues" at bounding box center [240, 107] width 184 height 33
click at [516, 154] on button "Save & Next" at bounding box center [492, 152] width 67 height 23
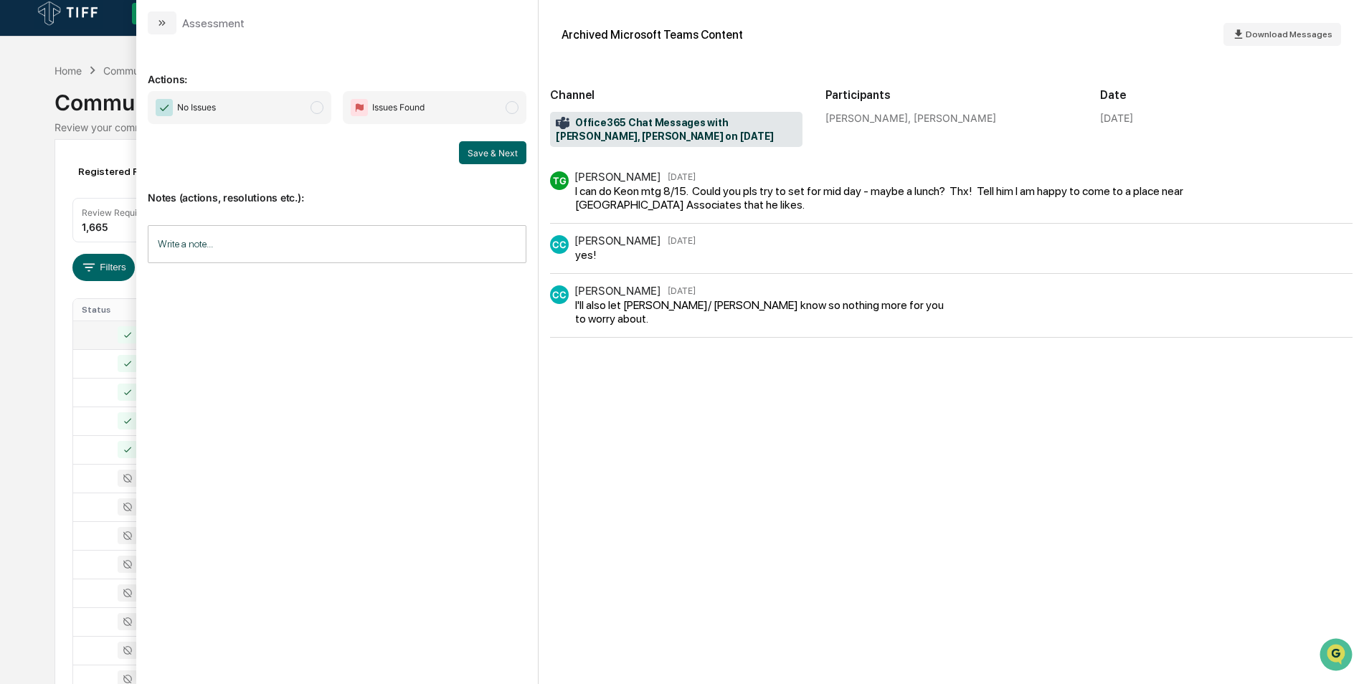
click at [323, 114] on span "No Issues" at bounding box center [240, 107] width 184 height 33
click at [513, 162] on button "Save & Next" at bounding box center [492, 152] width 67 height 23
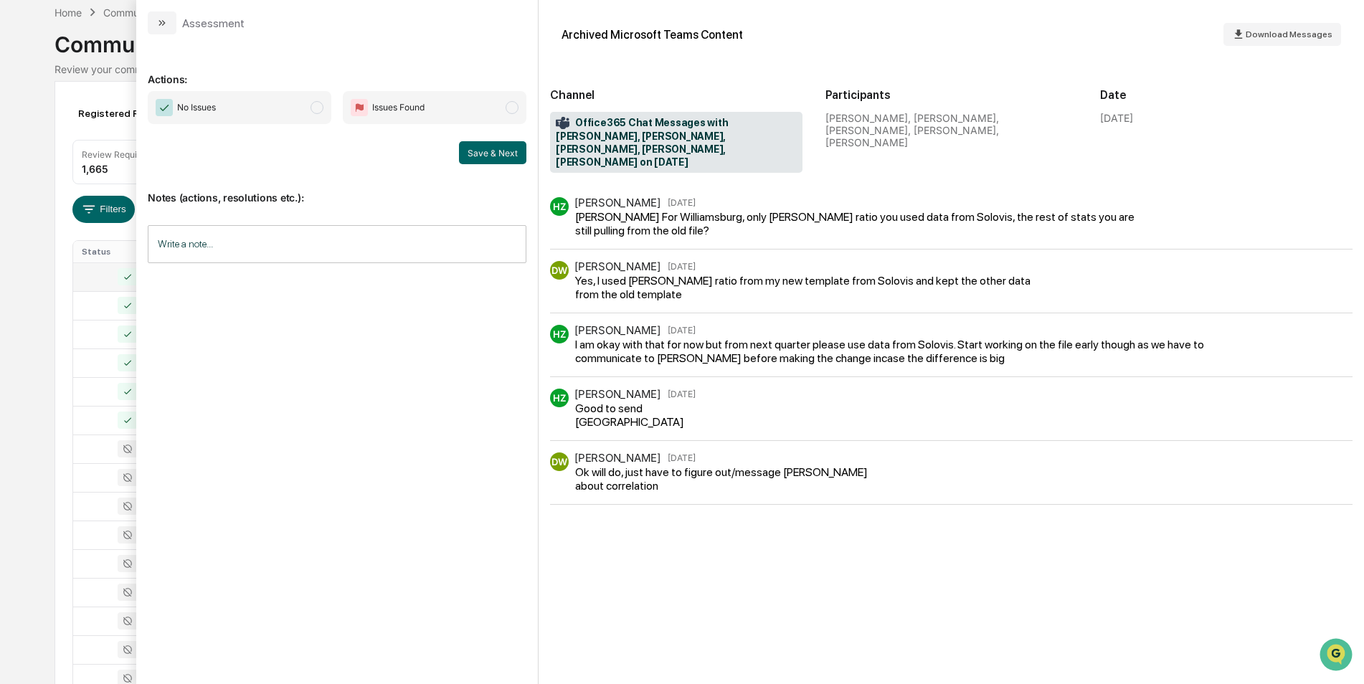
scroll to position [56, 0]
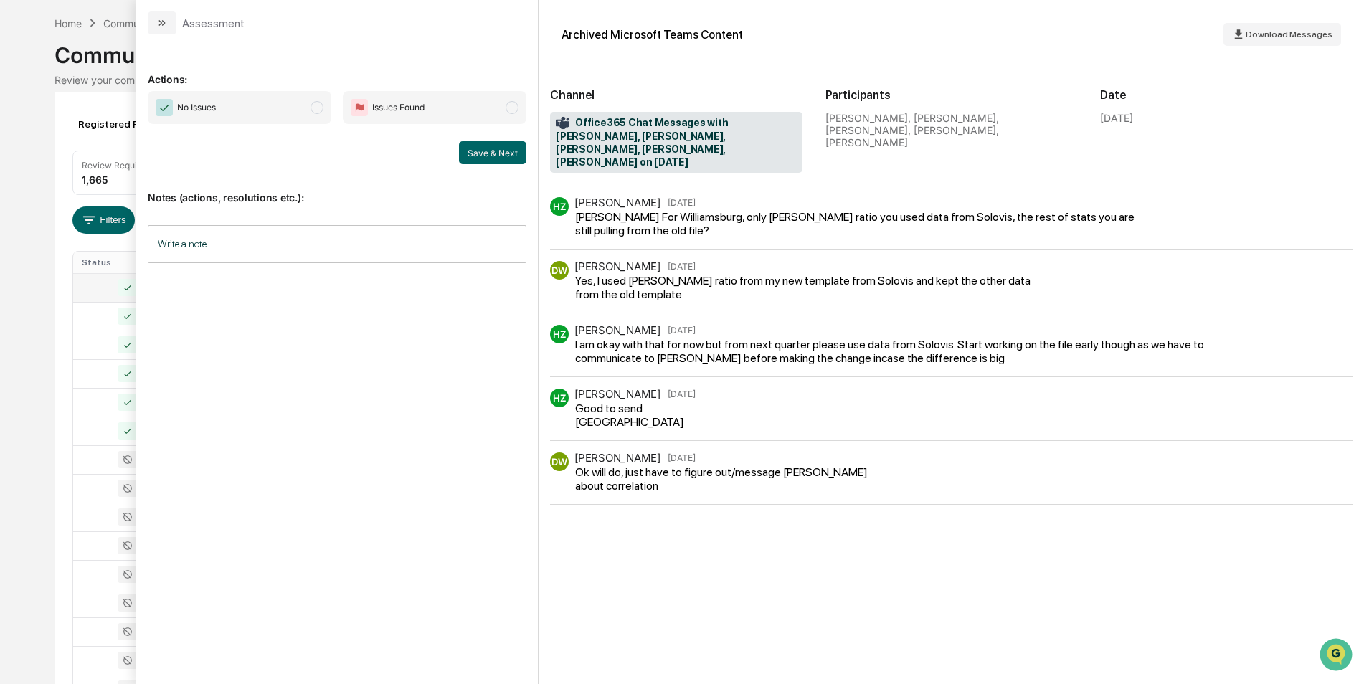
click at [320, 108] on span "modal" at bounding box center [317, 107] width 13 height 13
click at [495, 155] on button "Save & Next" at bounding box center [492, 152] width 67 height 23
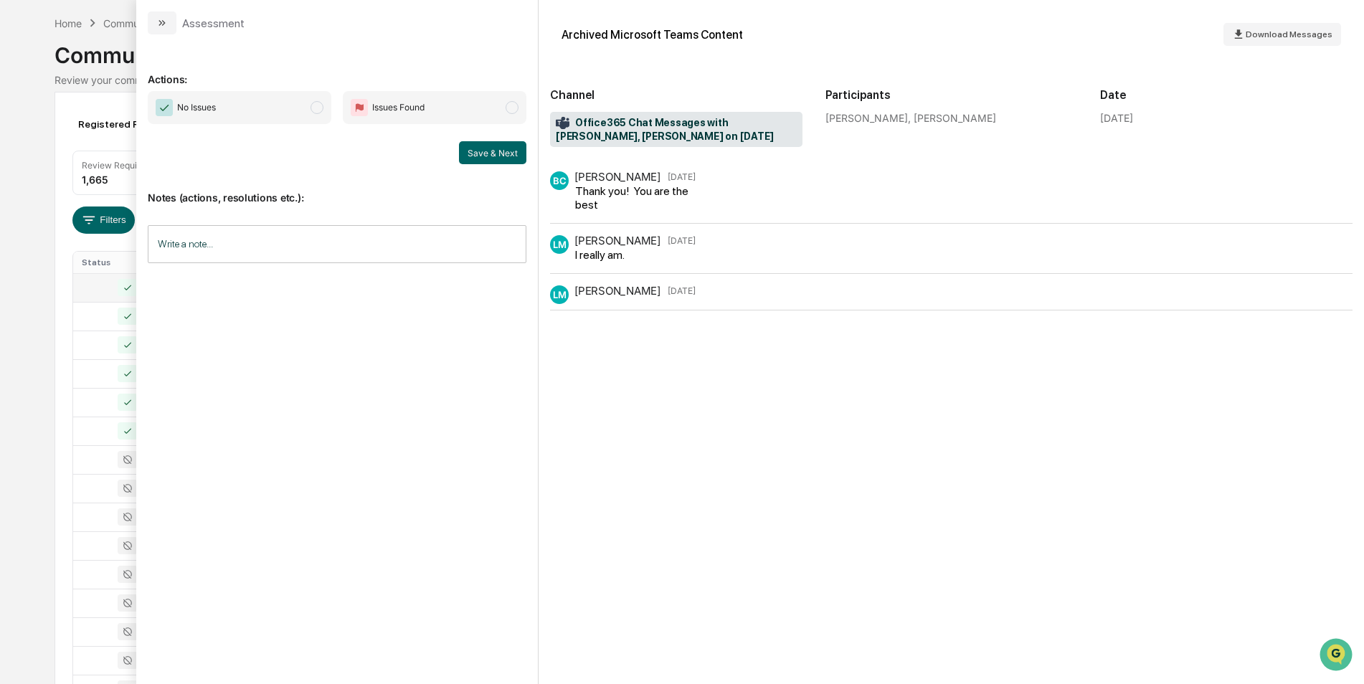
click at [314, 105] on span "modal" at bounding box center [317, 107] width 13 height 13
click at [465, 165] on div "Notes (actions, resolutions etc.): Write a note... Write a note..." at bounding box center [337, 222] width 379 height 116
click at [475, 157] on button "Save & Next" at bounding box center [492, 152] width 67 height 23
click at [311, 113] on span "No Issues" at bounding box center [240, 107] width 184 height 33
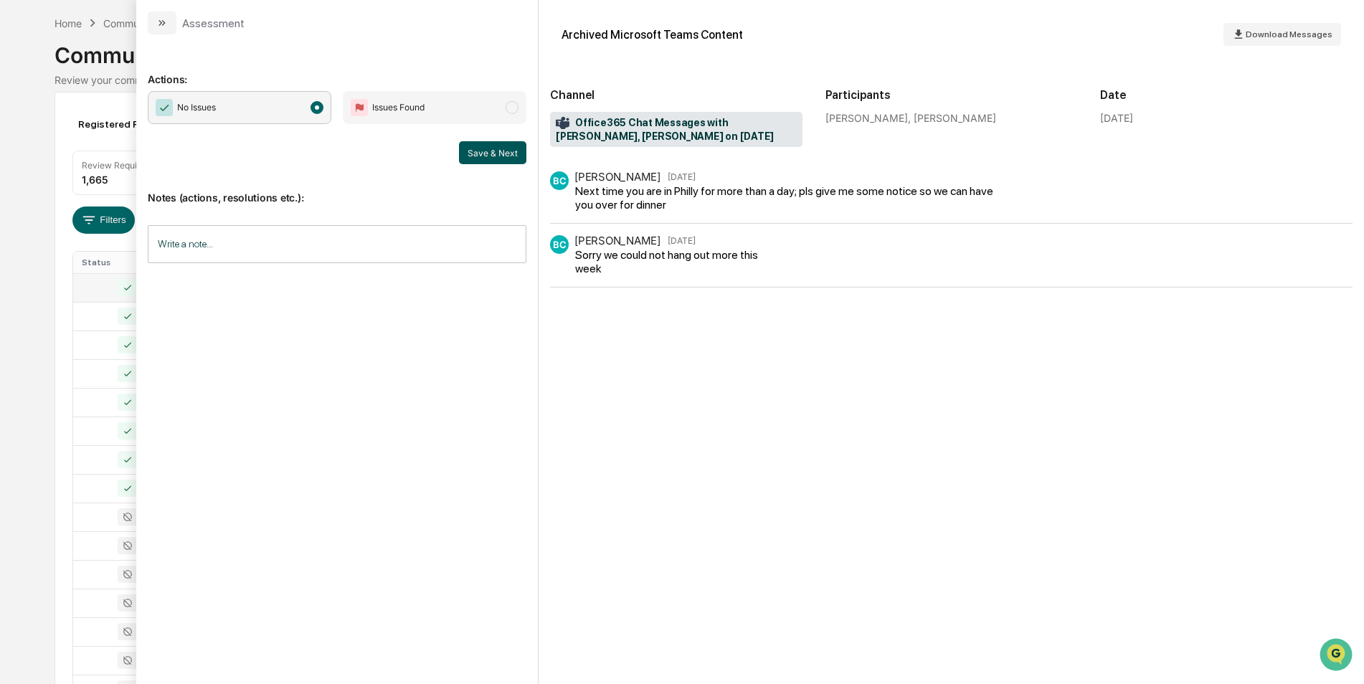
click at [488, 153] on button "Save & Next" at bounding box center [492, 152] width 67 height 23
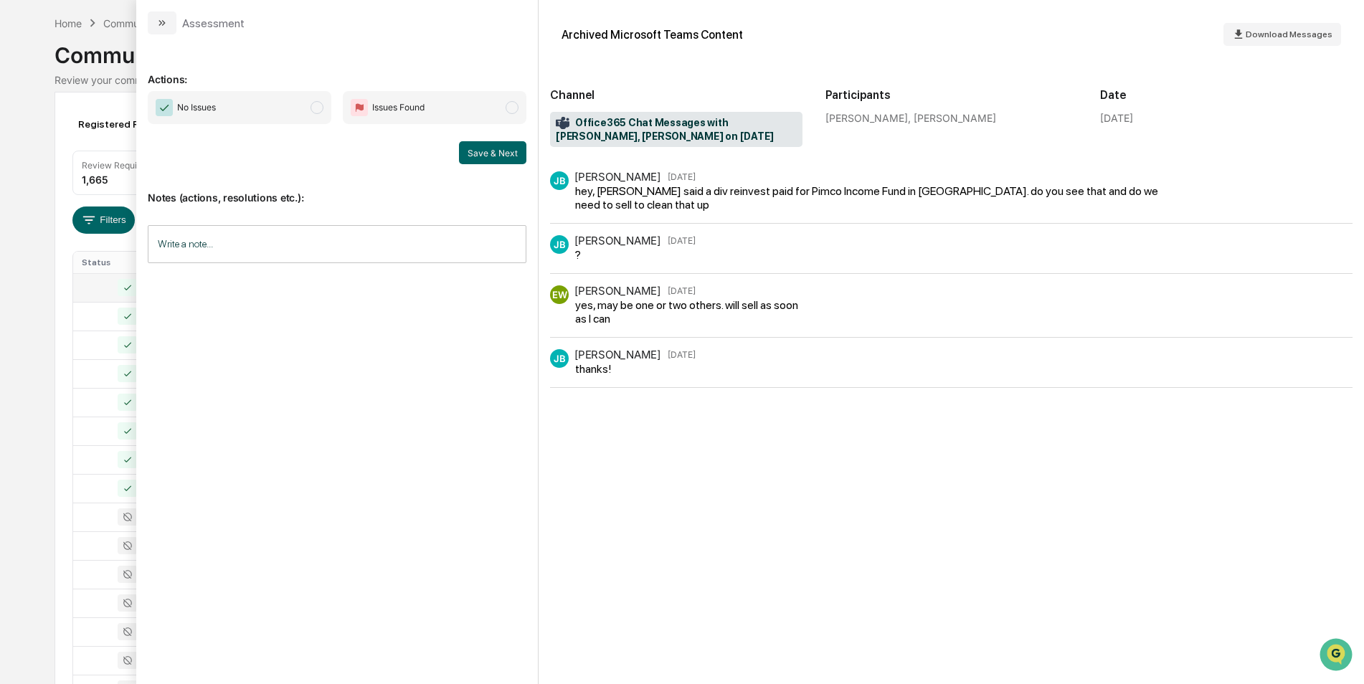
click at [315, 105] on span "modal" at bounding box center [317, 107] width 13 height 13
click at [487, 151] on button "Save & Next" at bounding box center [492, 152] width 67 height 23
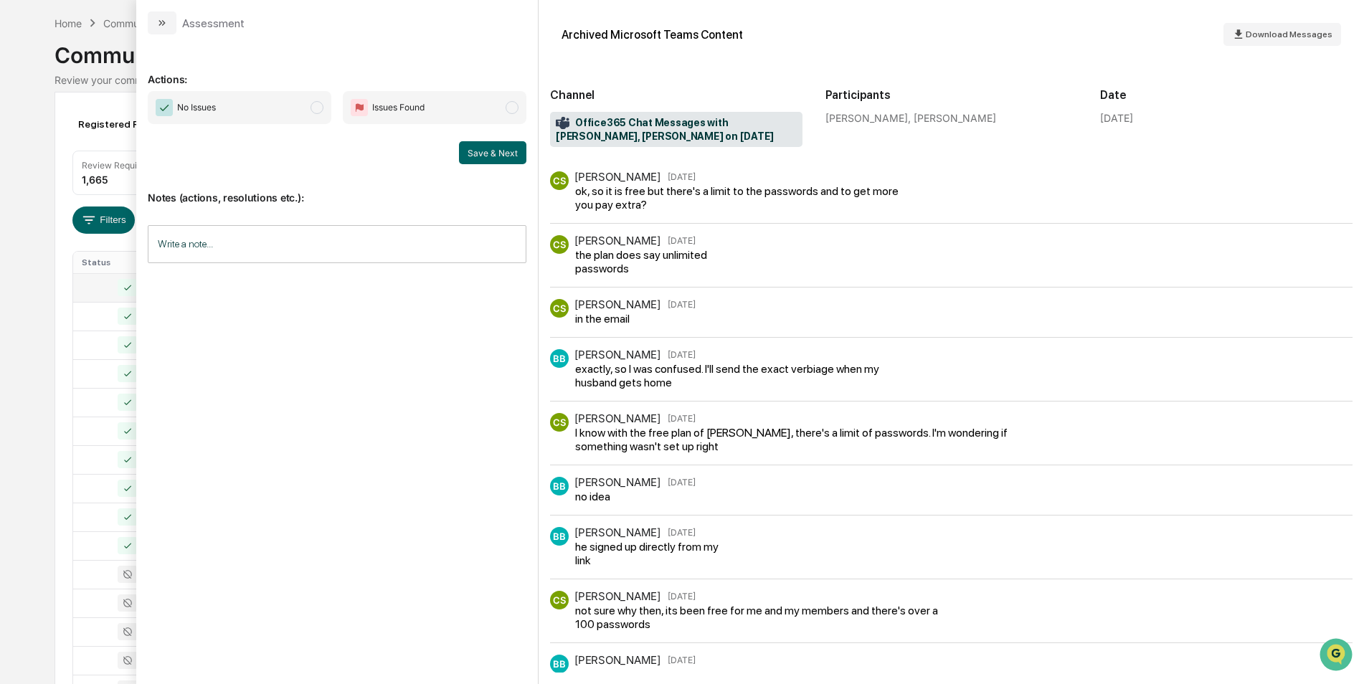
click at [319, 109] on span "modal" at bounding box center [317, 107] width 13 height 13
click at [503, 151] on button "Save & Next" at bounding box center [492, 152] width 67 height 23
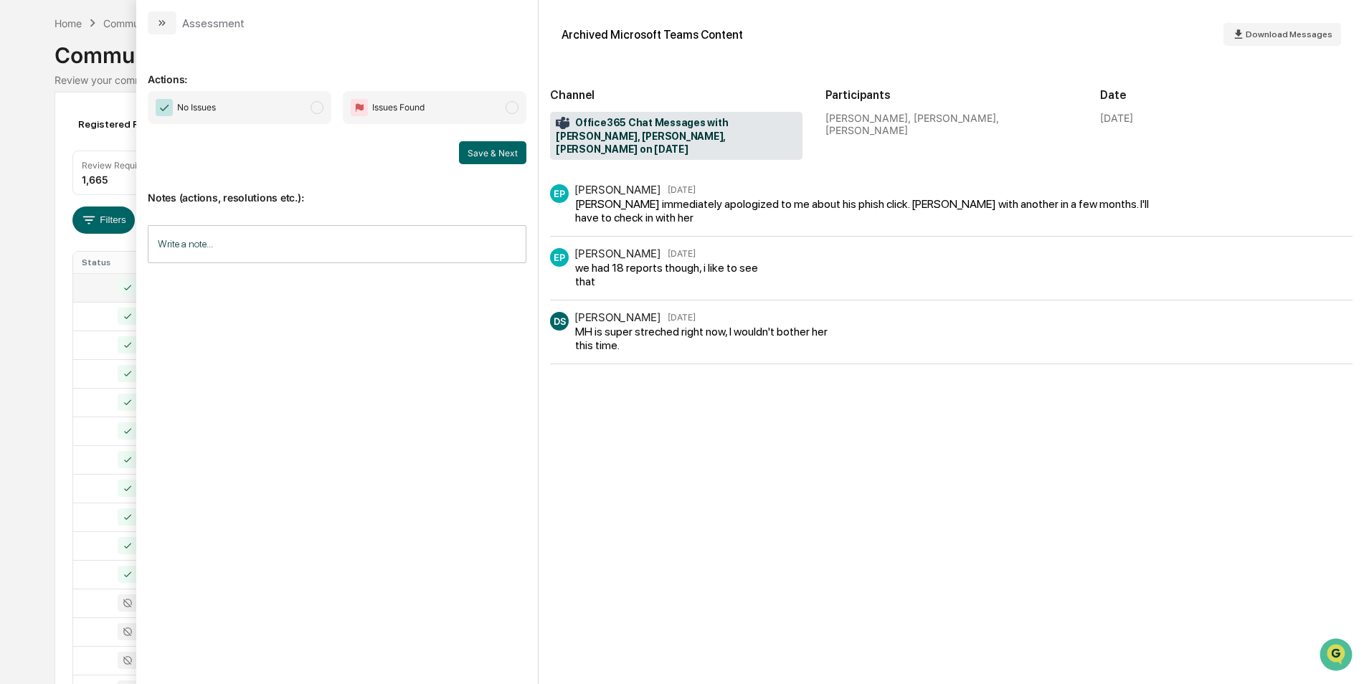
click at [318, 115] on span "No Issues" at bounding box center [240, 107] width 184 height 33
click at [485, 148] on button "Save & Next" at bounding box center [492, 152] width 67 height 23
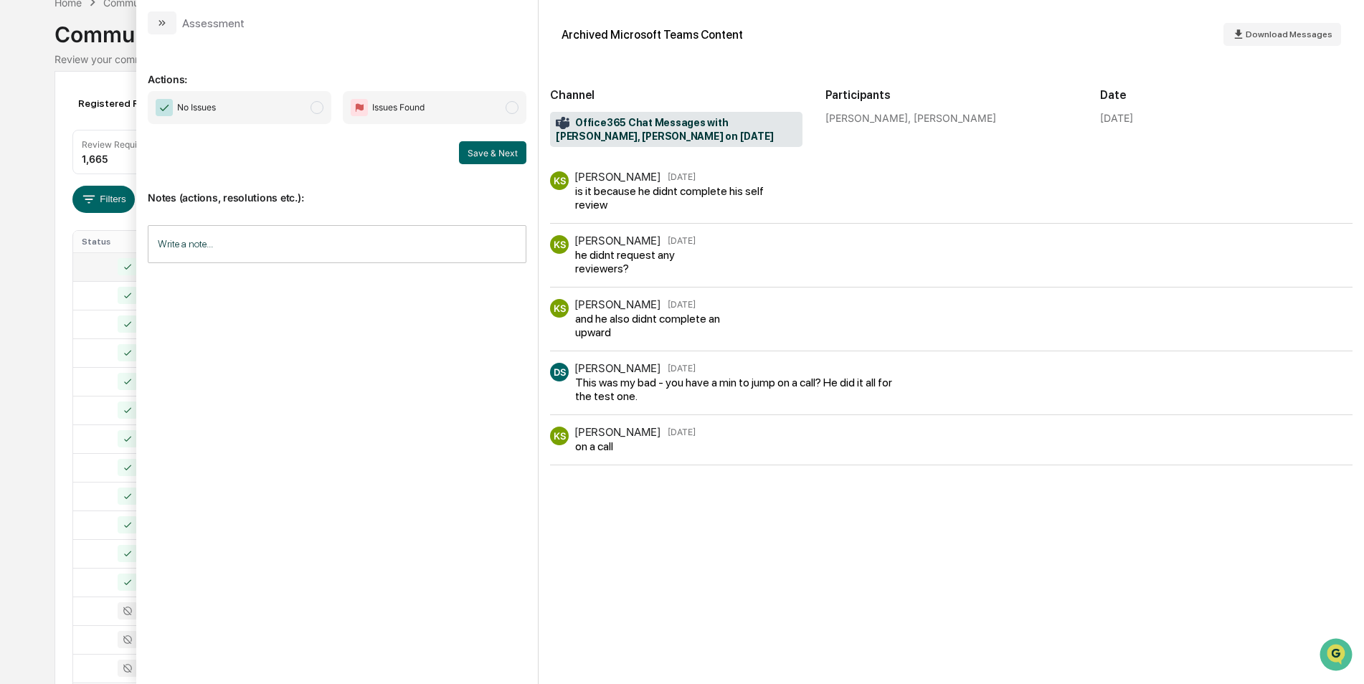
scroll to position [78, 0]
click at [320, 112] on span "modal" at bounding box center [317, 107] width 13 height 13
click at [474, 156] on button "Save & Next" at bounding box center [492, 152] width 67 height 23
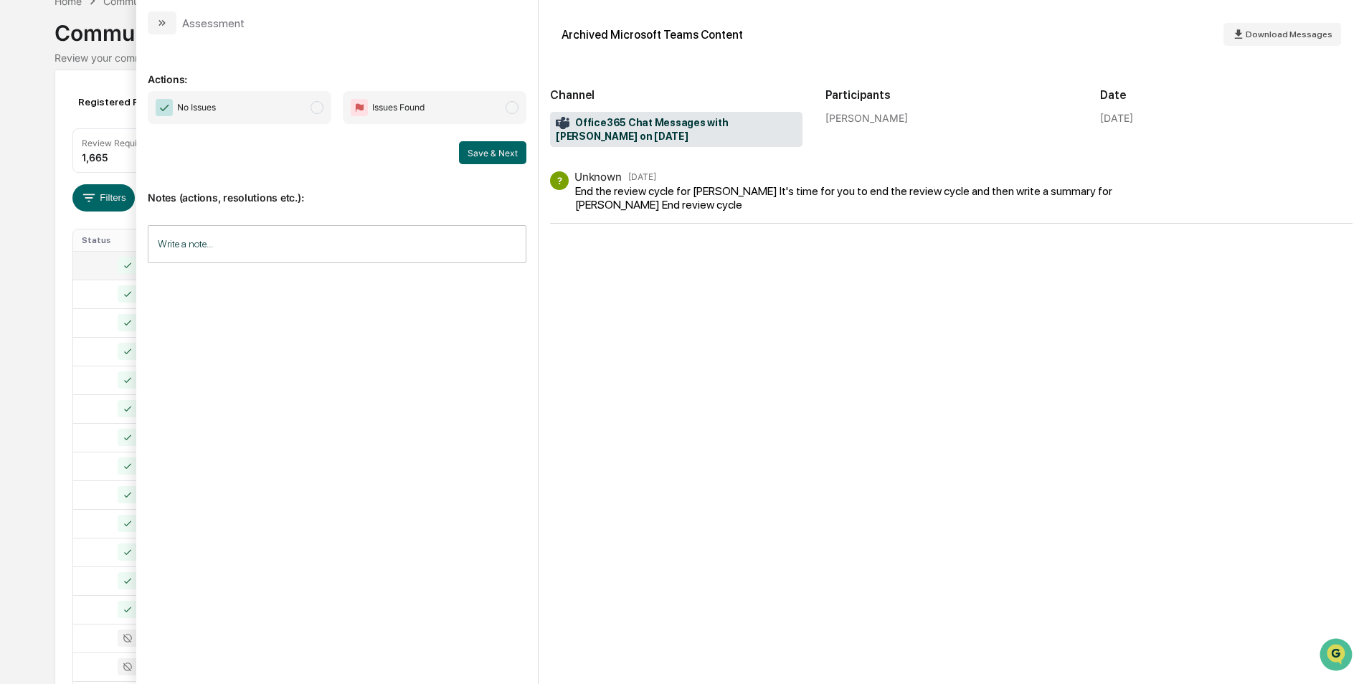
click at [317, 108] on span "modal" at bounding box center [317, 107] width 13 height 13
click at [489, 148] on button "Save & Next" at bounding box center [492, 152] width 67 height 23
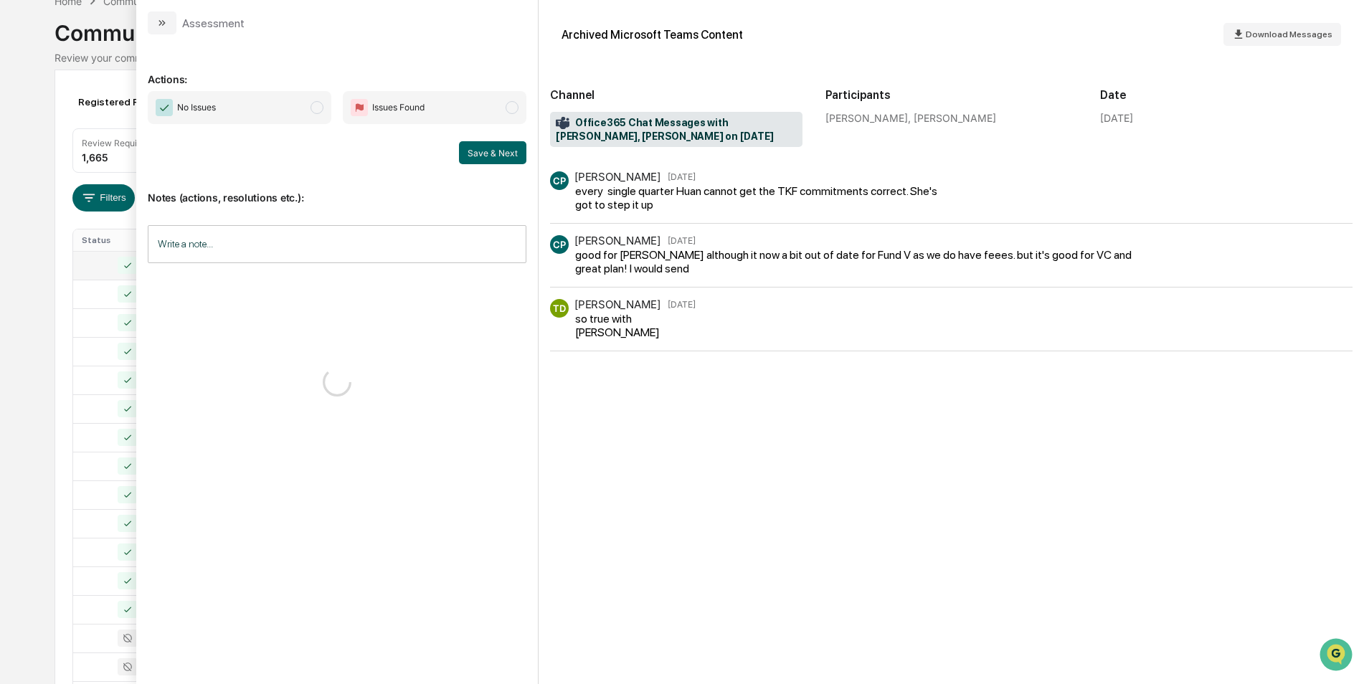
scroll to position [79, 0]
click at [318, 111] on span "modal" at bounding box center [317, 107] width 13 height 13
click at [472, 150] on button "Save & Next" at bounding box center [492, 152] width 67 height 23
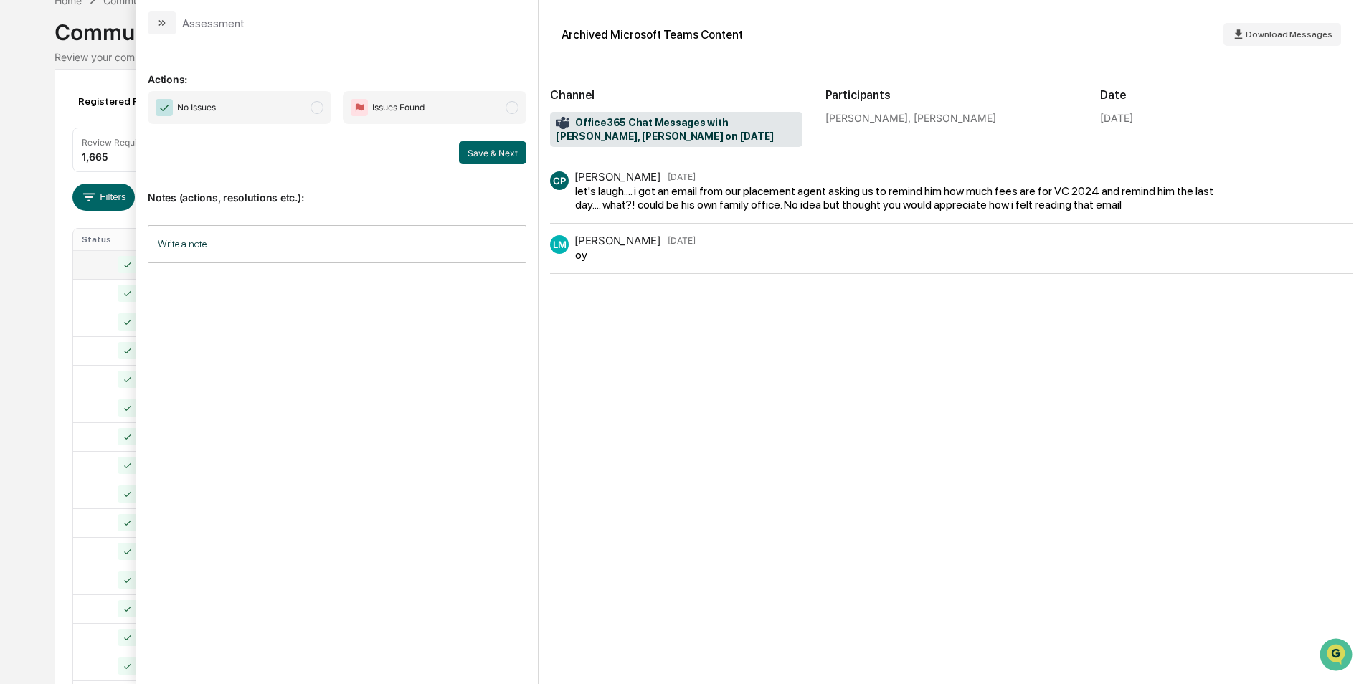
click at [320, 108] on span "modal" at bounding box center [317, 107] width 13 height 13
click at [520, 153] on button "Save & Next" at bounding box center [492, 152] width 67 height 23
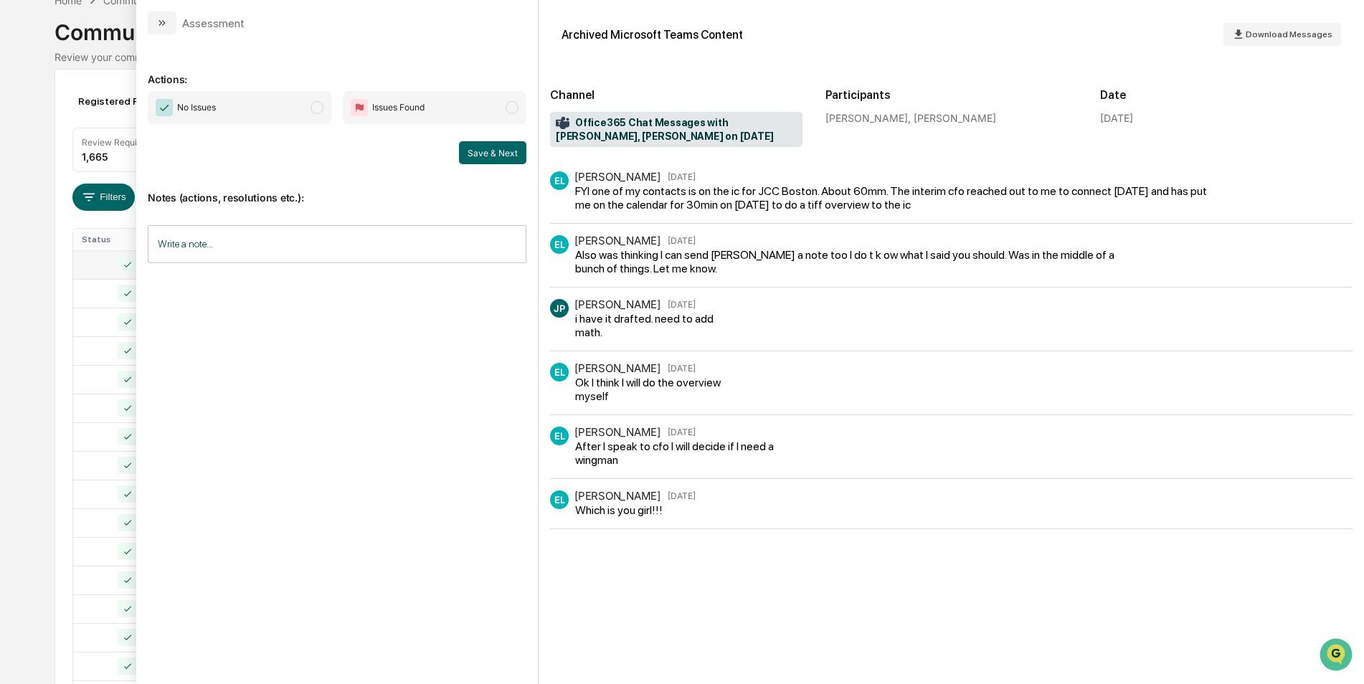
click at [324, 106] on span "No Issues" at bounding box center [240, 107] width 184 height 33
click at [483, 152] on button "Save & Next" at bounding box center [492, 152] width 67 height 23
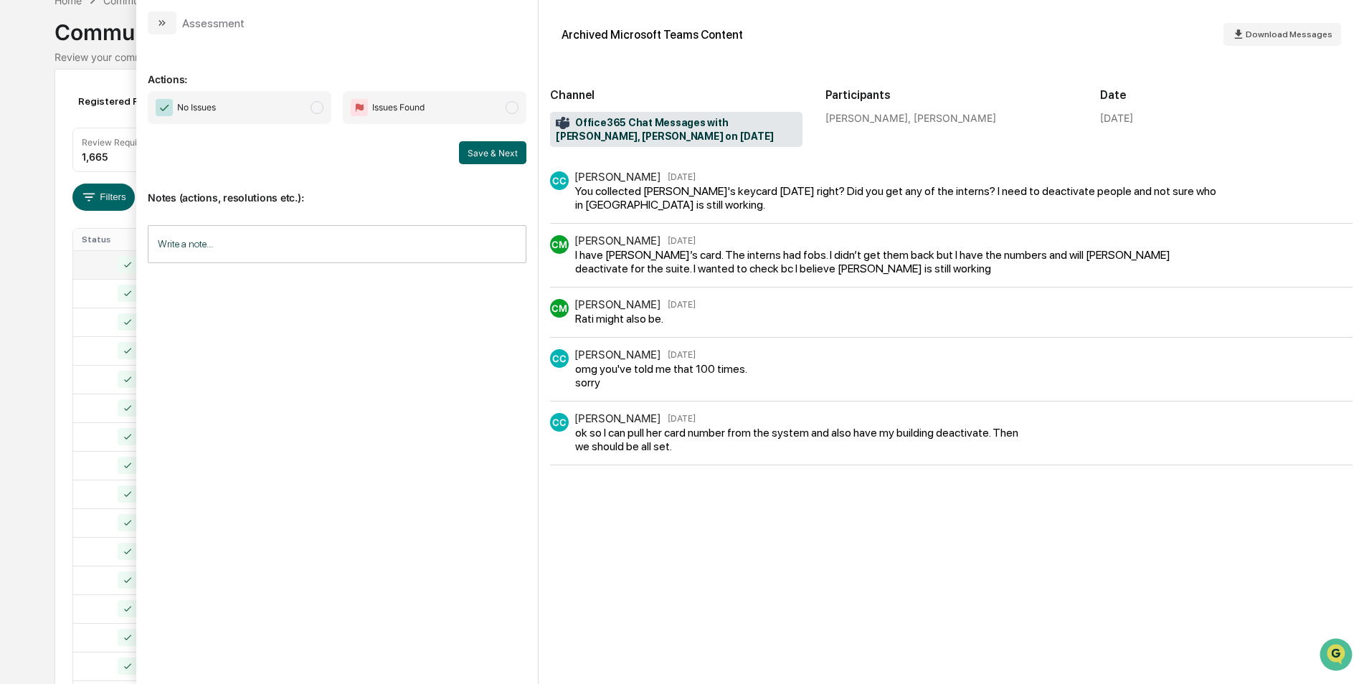
click at [318, 104] on span "modal" at bounding box center [317, 107] width 13 height 13
click at [500, 155] on button "Save & Next" at bounding box center [492, 152] width 67 height 23
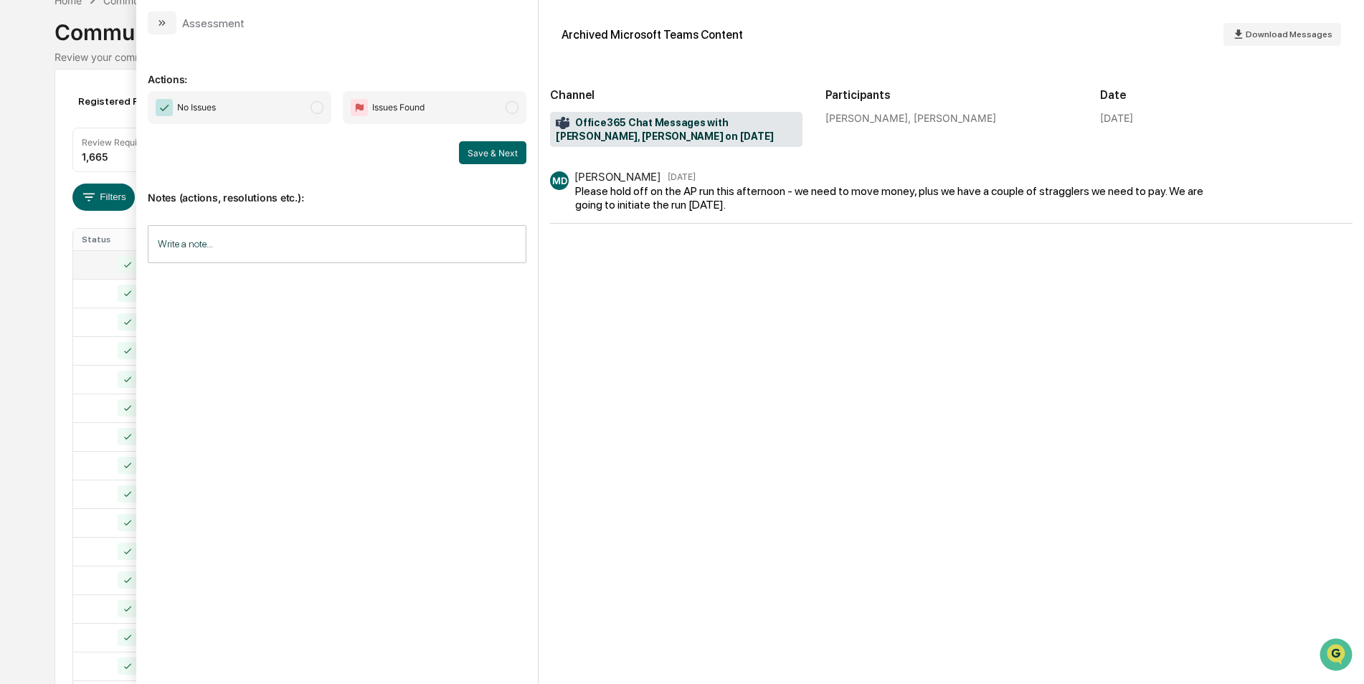
click at [317, 109] on span "modal" at bounding box center [317, 107] width 13 height 13
click at [476, 151] on button "Save & Next" at bounding box center [492, 152] width 67 height 23
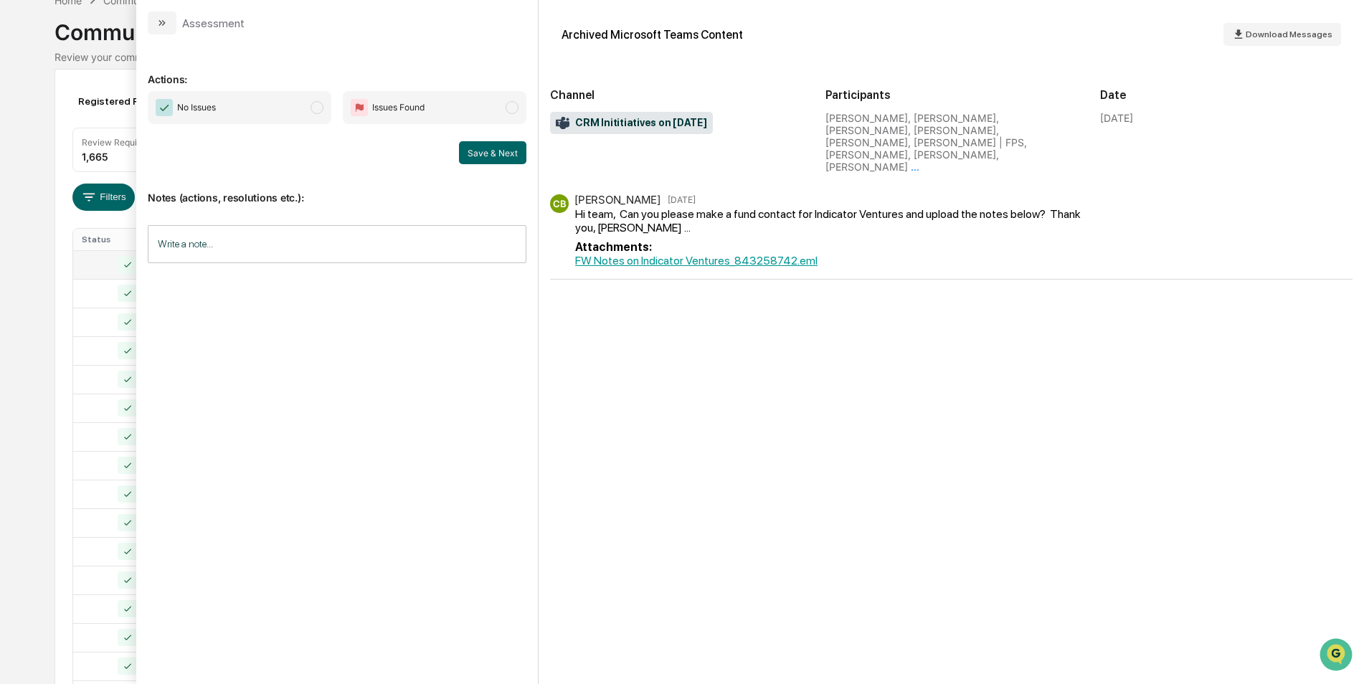
click at [329, 114] on span "No Issues" at bounding box center [240, 107] width 184 height 33
click at [502, 146] on button "Save & Next" at bounding box center [492, 152] width 67 height 23
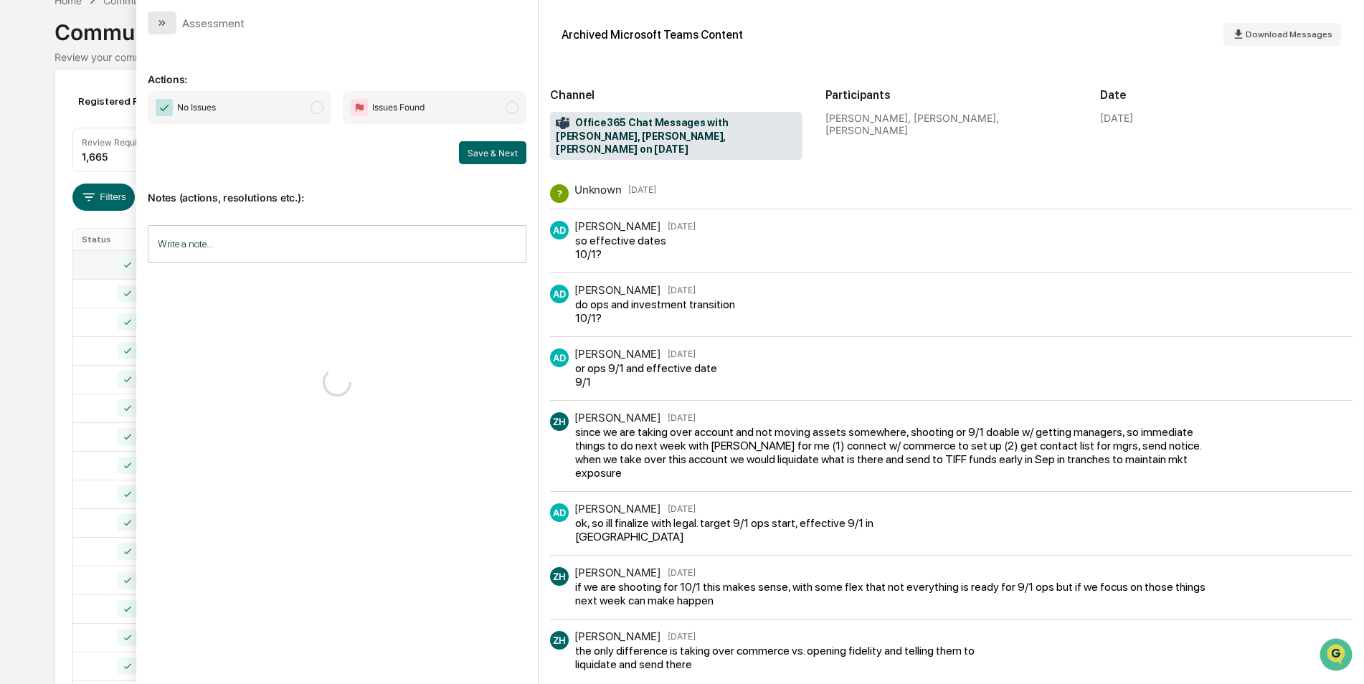
click at [162, 27] on icon "modal" at bounding box center [161, 22] width 11 height 11
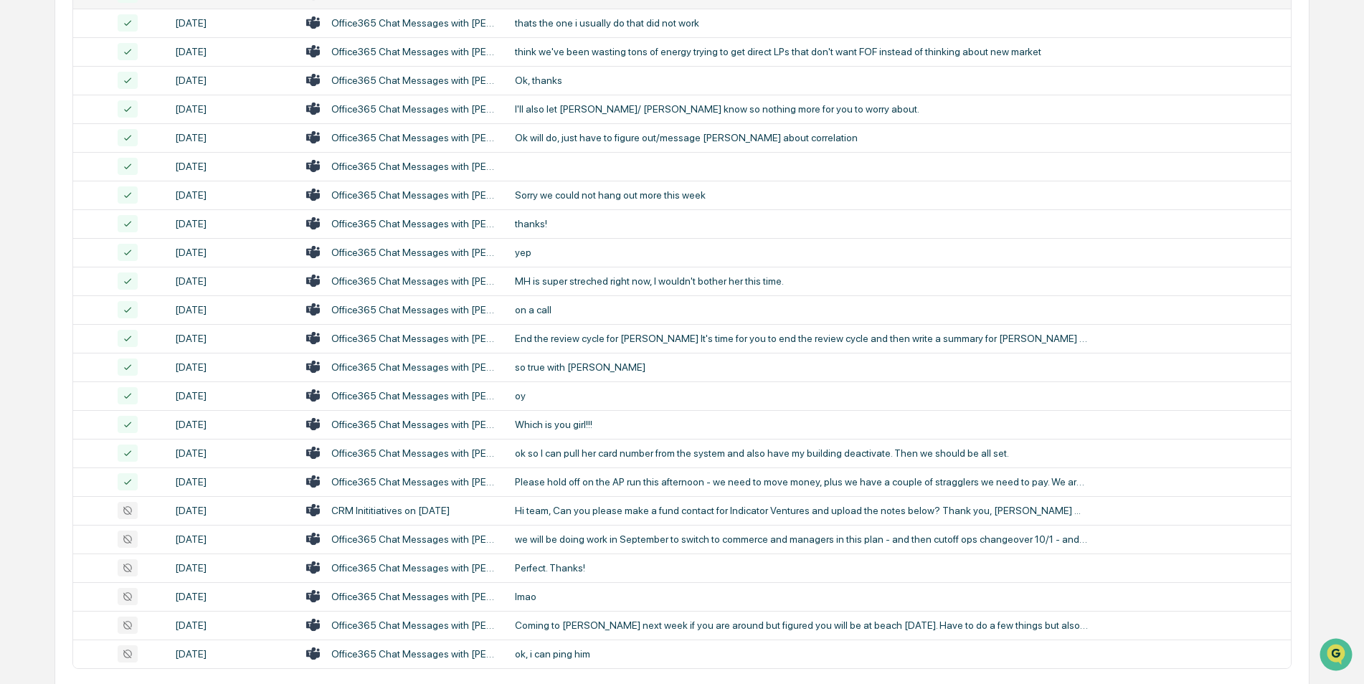
scroll to position [379, 0]
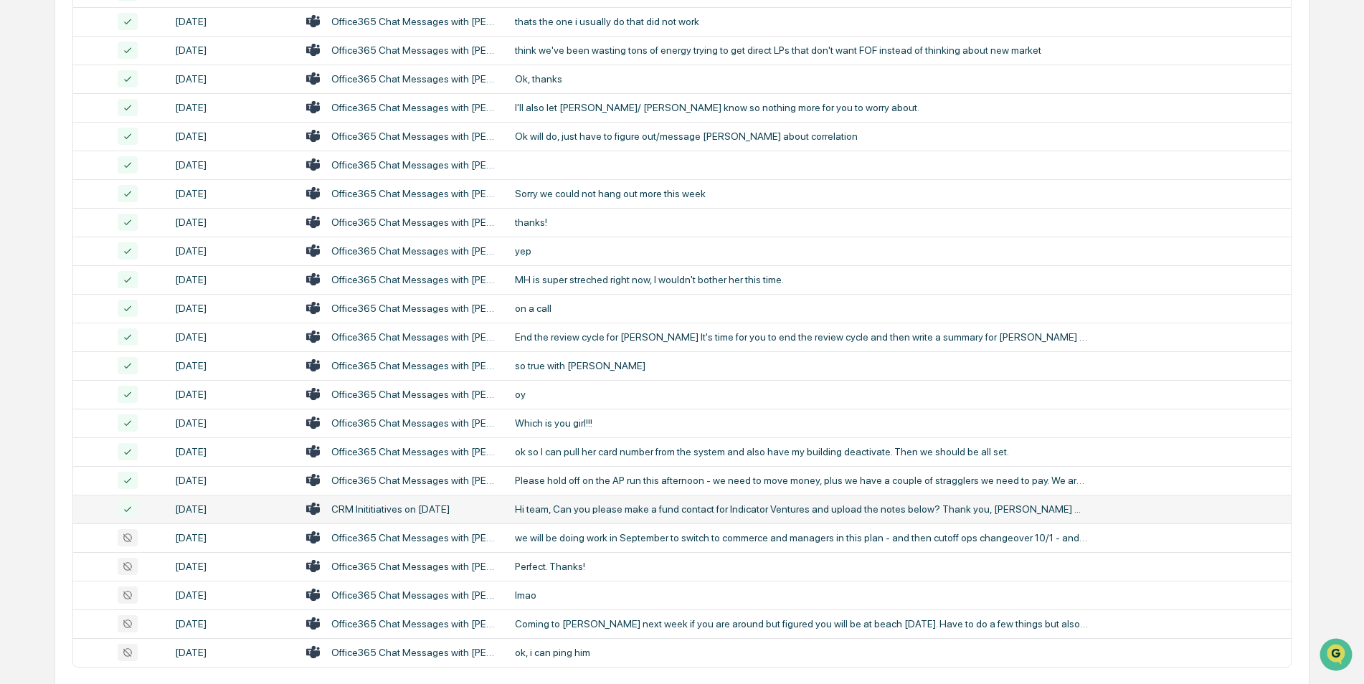
click at [372, 425] on div "CRM Inititiatives on [DATE]" at bounding box center [390, 508] width 118 height 11
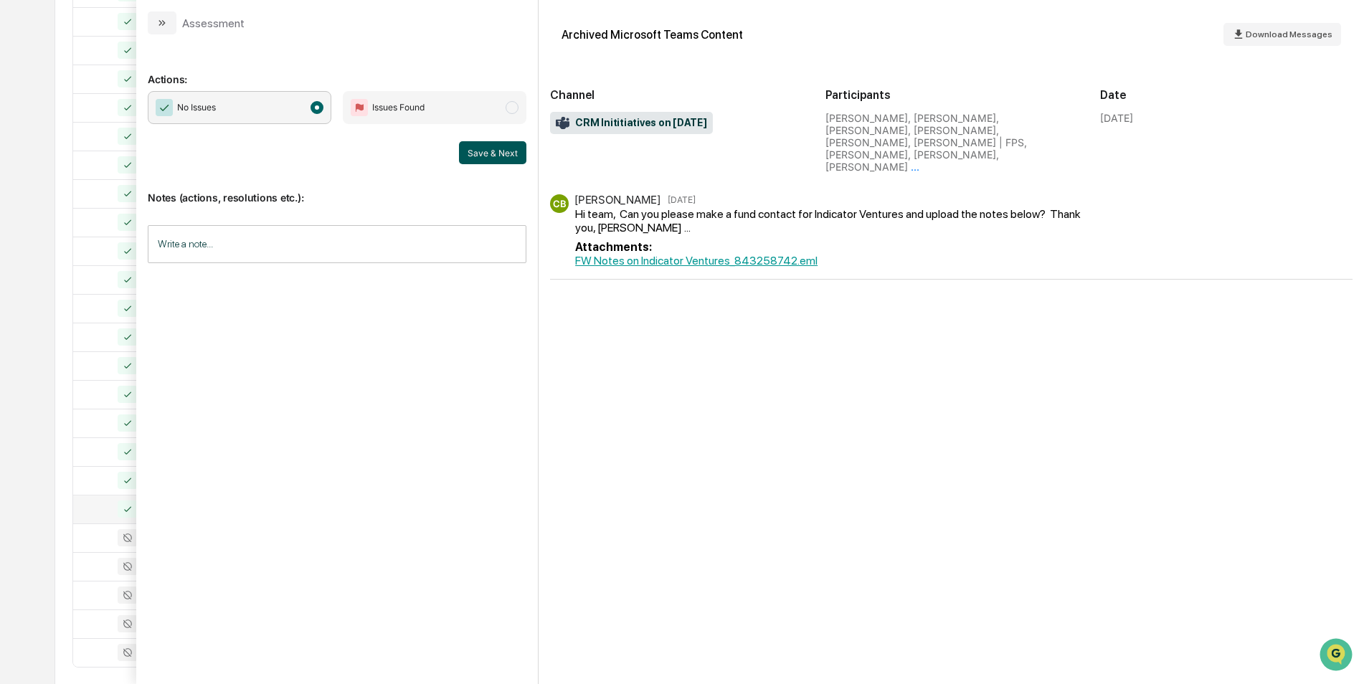
click at [488, 153] on button "Save & Next" at bounding box center [492, 152] width 67 height 23
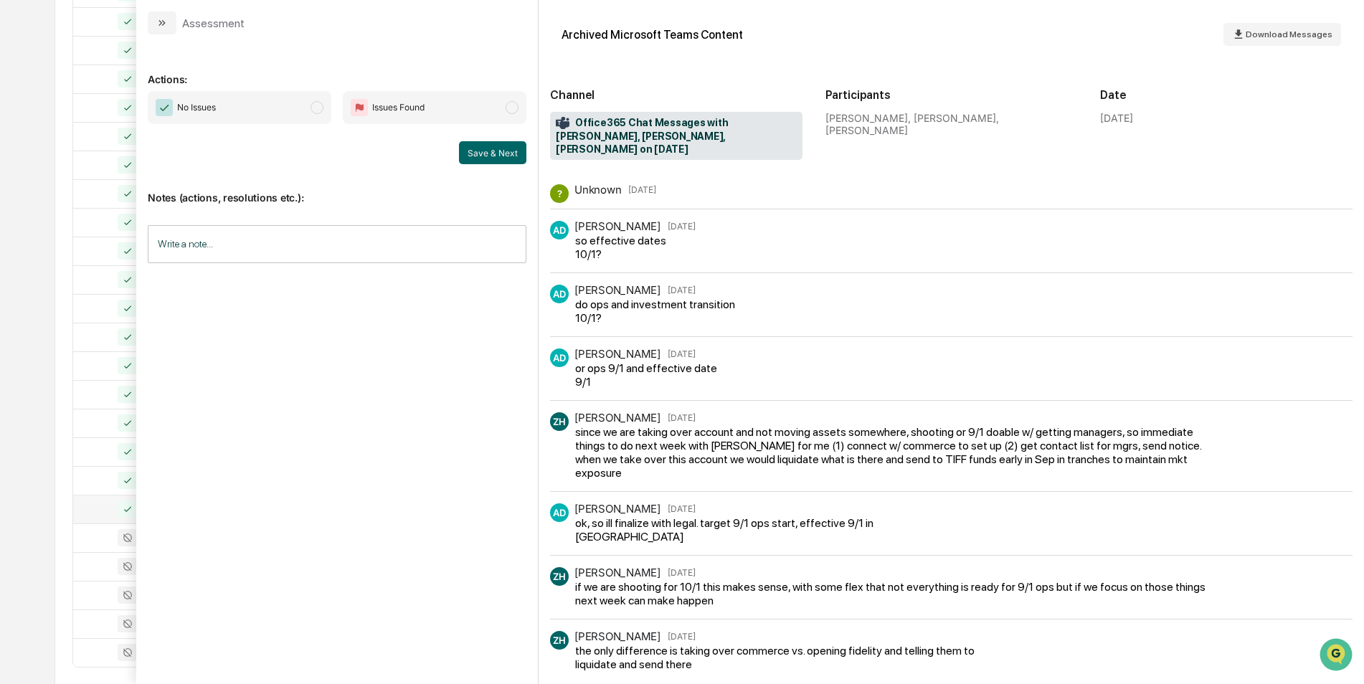
click at [316, 113] on span "modal" at bounding box center [317, 107] width 13 height 13
click at [488, 152] on button "Save & Next" at bounding box center [492, 152] width 67 height 23
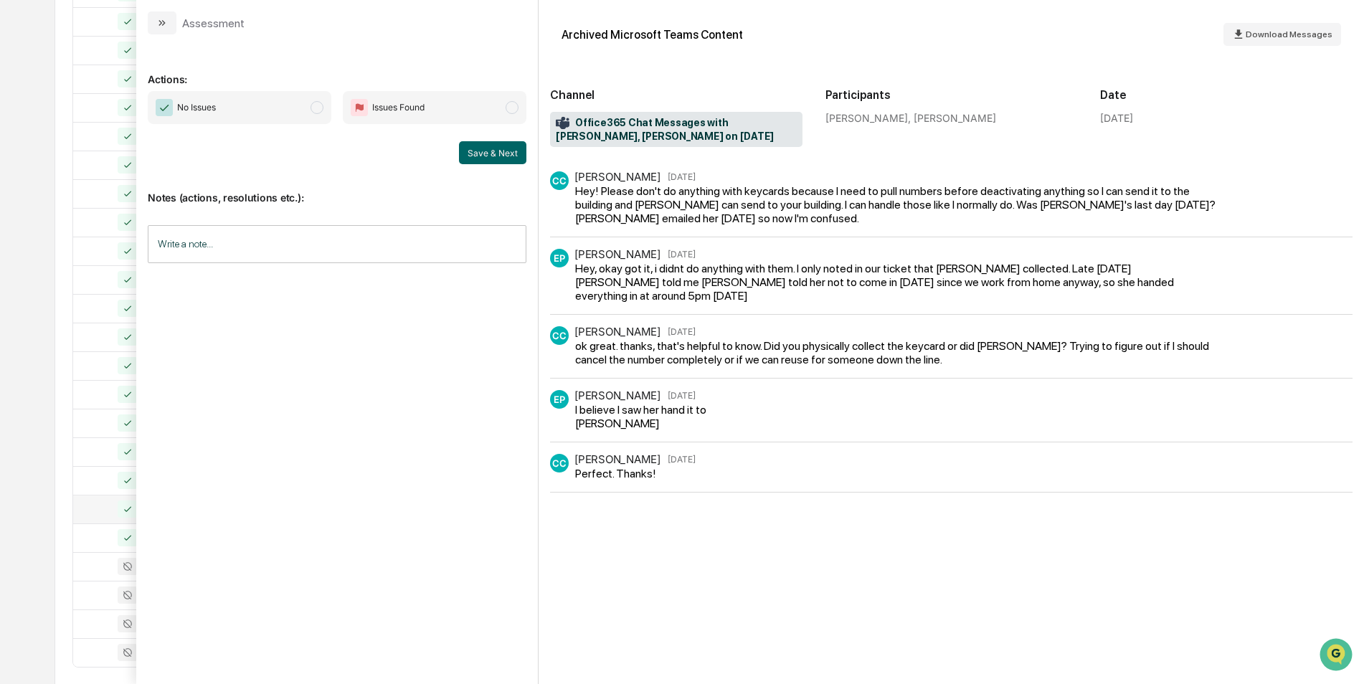
click at [313, 110] on span "modal" at bounding box center [317, 107] width 13 height 13
click at [478, 141] on button "Save & Next" at bounding box center [492, 152] width 67 height 23
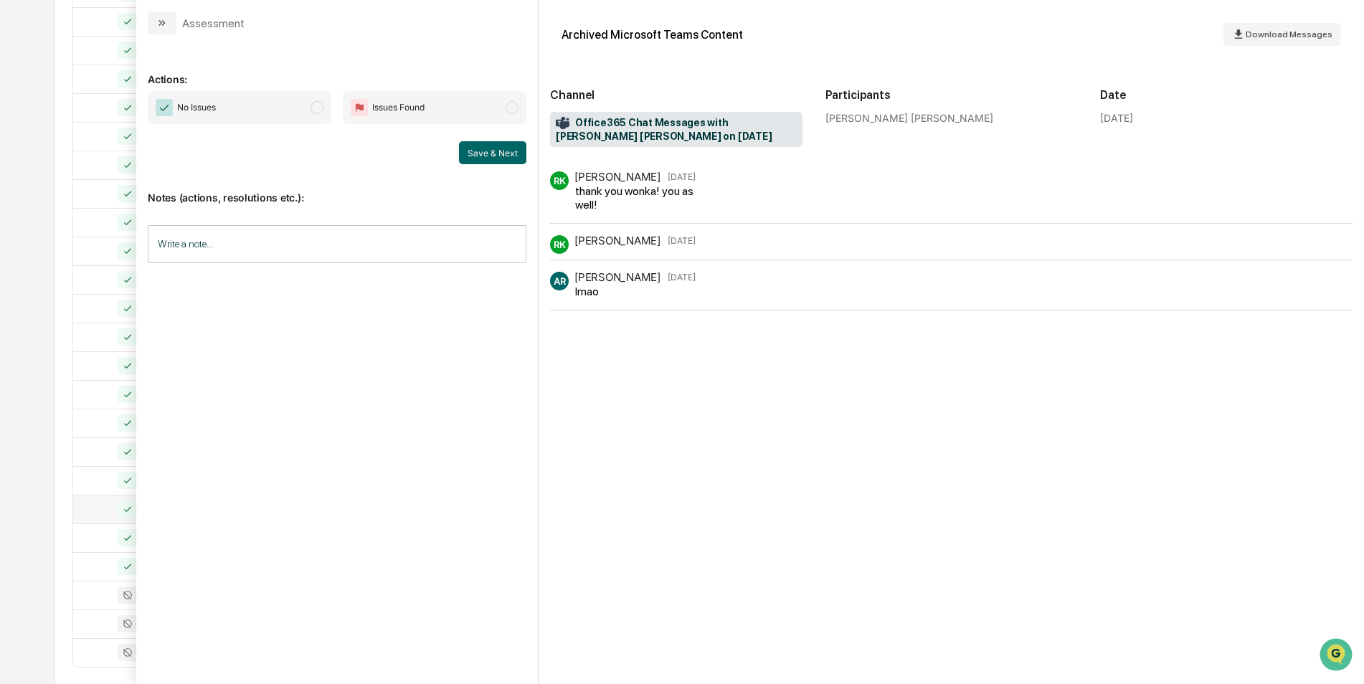
click at [322, 108] on span "modal" at bounding box center [317, 107] width 13 height 13
click at [486, 151] on button "Save & Next" at bounding box center [492, 152] width 67 height 23
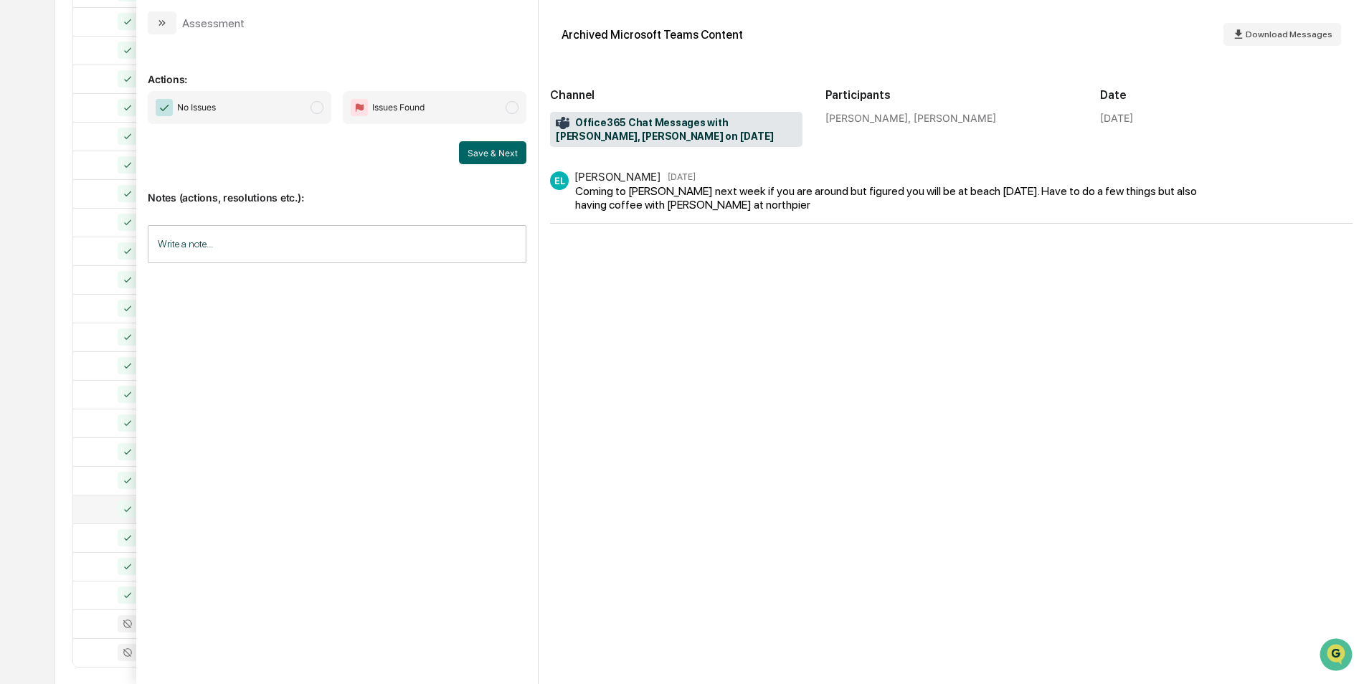
click at [333, 105] on div "No Issues Issues Found" at bounding box center [337, 107] width 379 height 33
click at [320, 105] on span "modal" at bounding box center [317, 107] width 13 height 13
click at [480, 156] on button "Save & Next" at bounding box center [492, 152] width 67 height 23
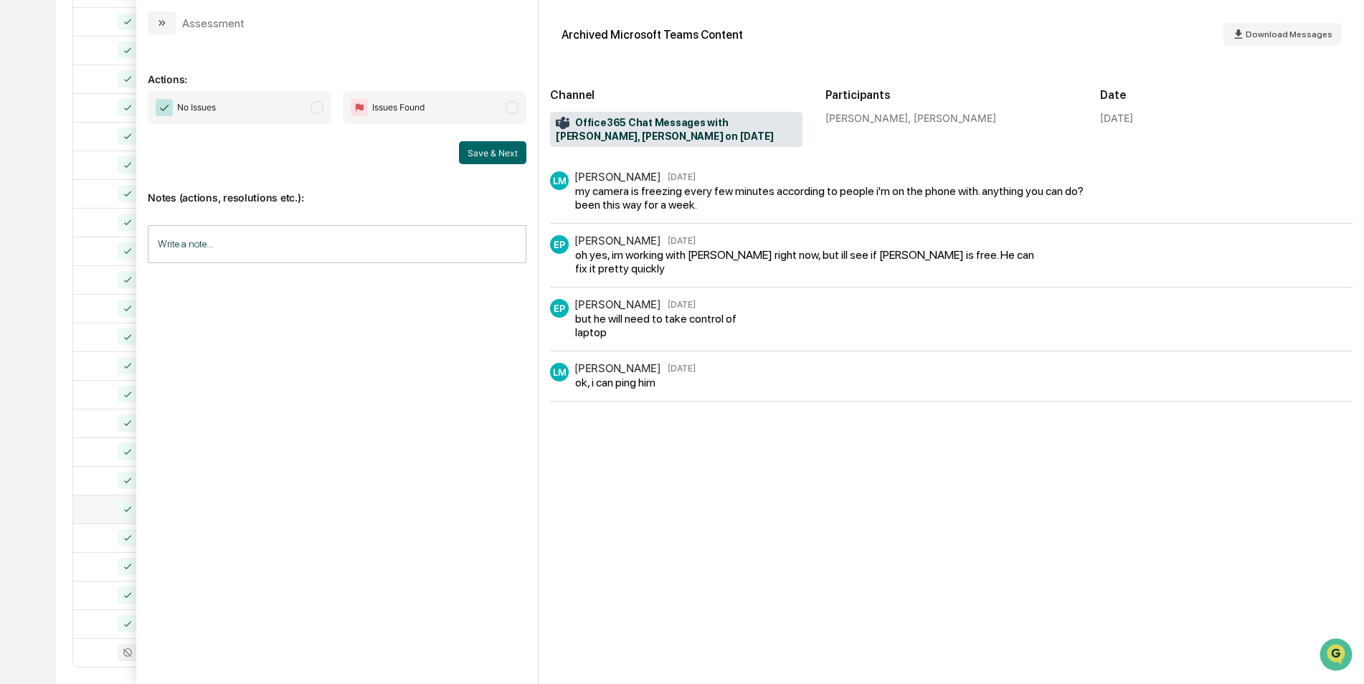
click at [321, 110] on span "modal" at bounding box center [317, 107] width 13 height 13
click at [477, 152] on button "Save & Next" at bounding box center [492, 152] width 67 height 23
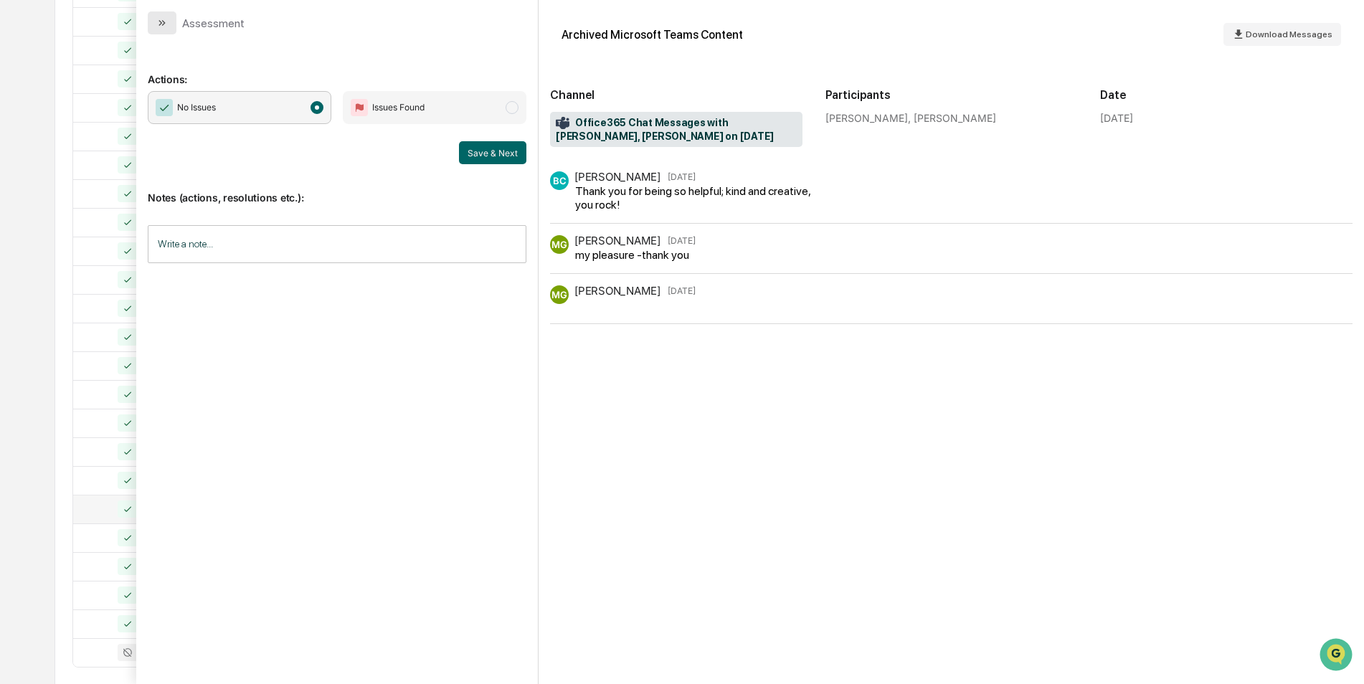
click at [157, 29] on button "modal" at bounding box center [162, 22] width 29 height 23
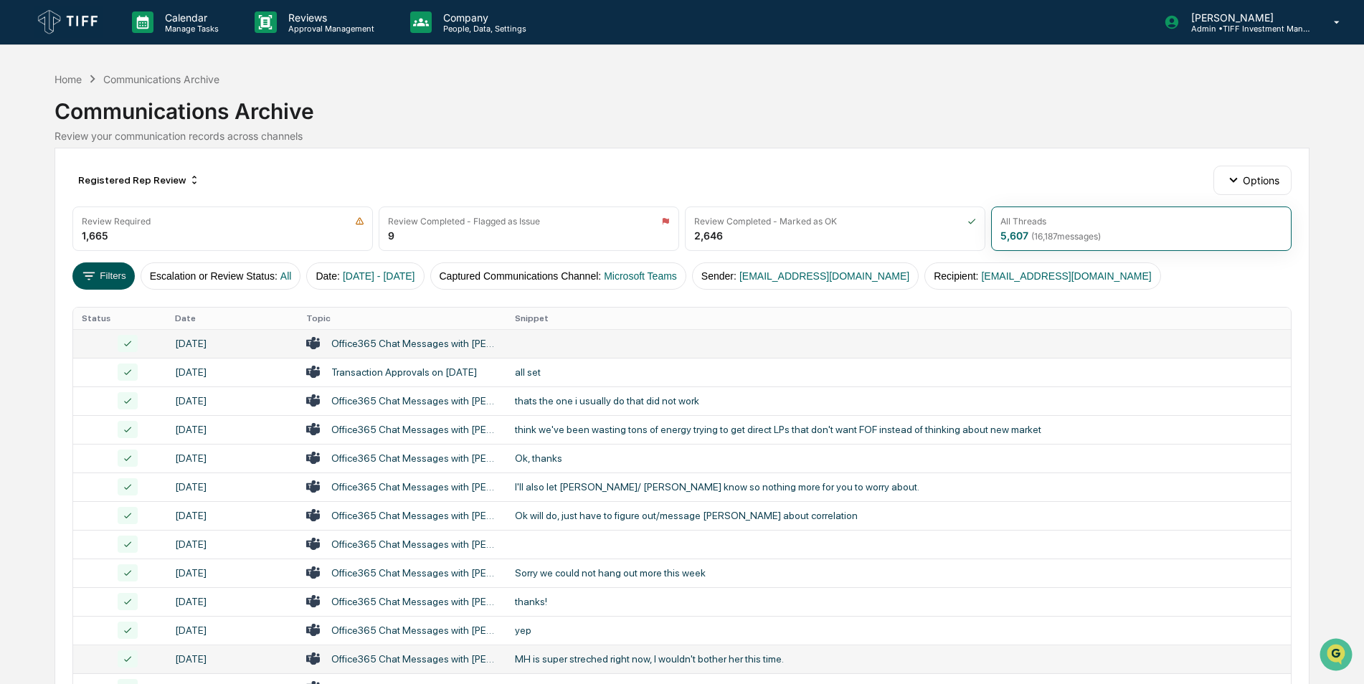
click at [102, 275] on button "Filters" at bounding box center [103, 275] width 62 height 27
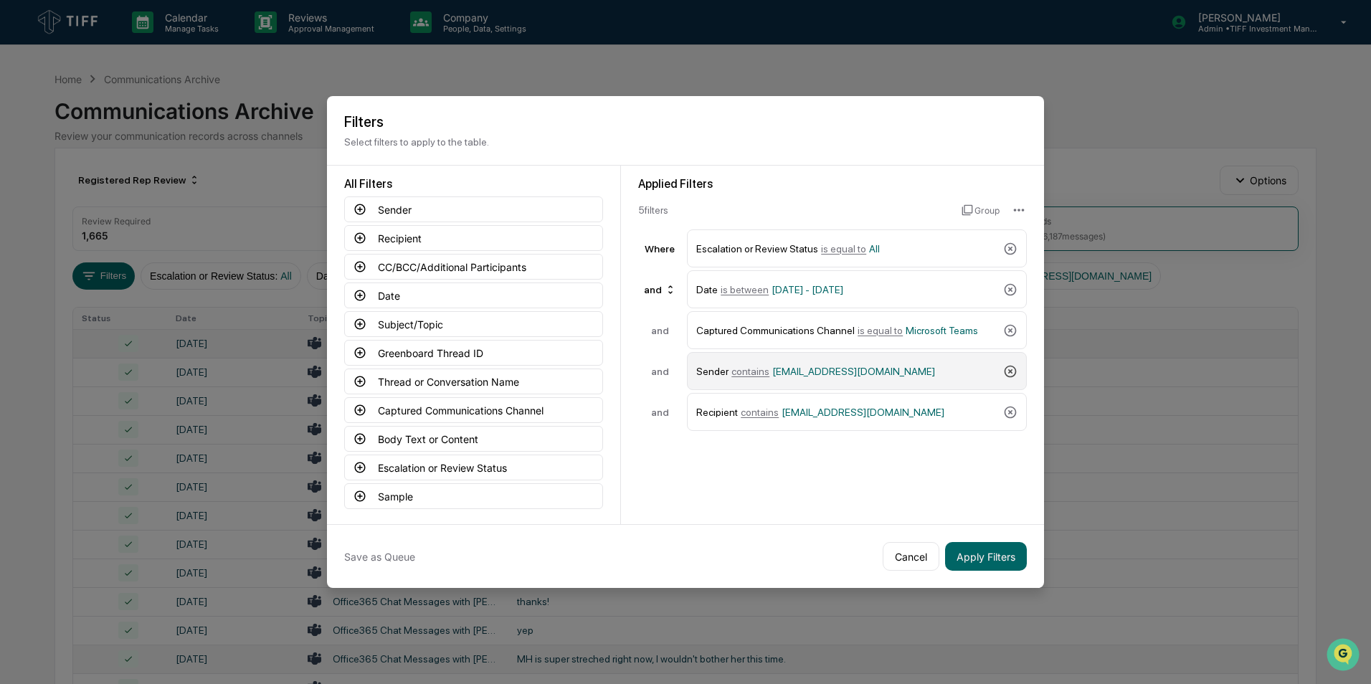
click at [904, 368] on icon at bounding box center [1010, 371] width 14 height 14
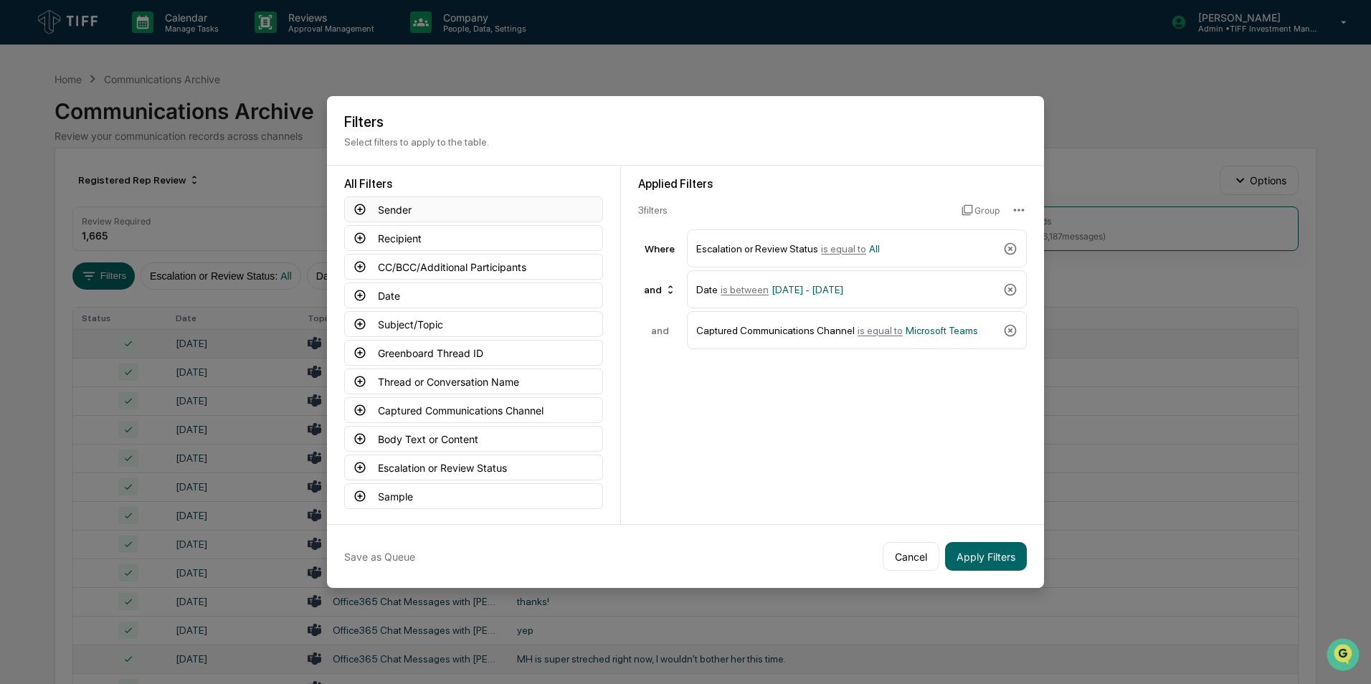
click at [357, 212] on icon at bounding box center [360, 209] width 13 height 13
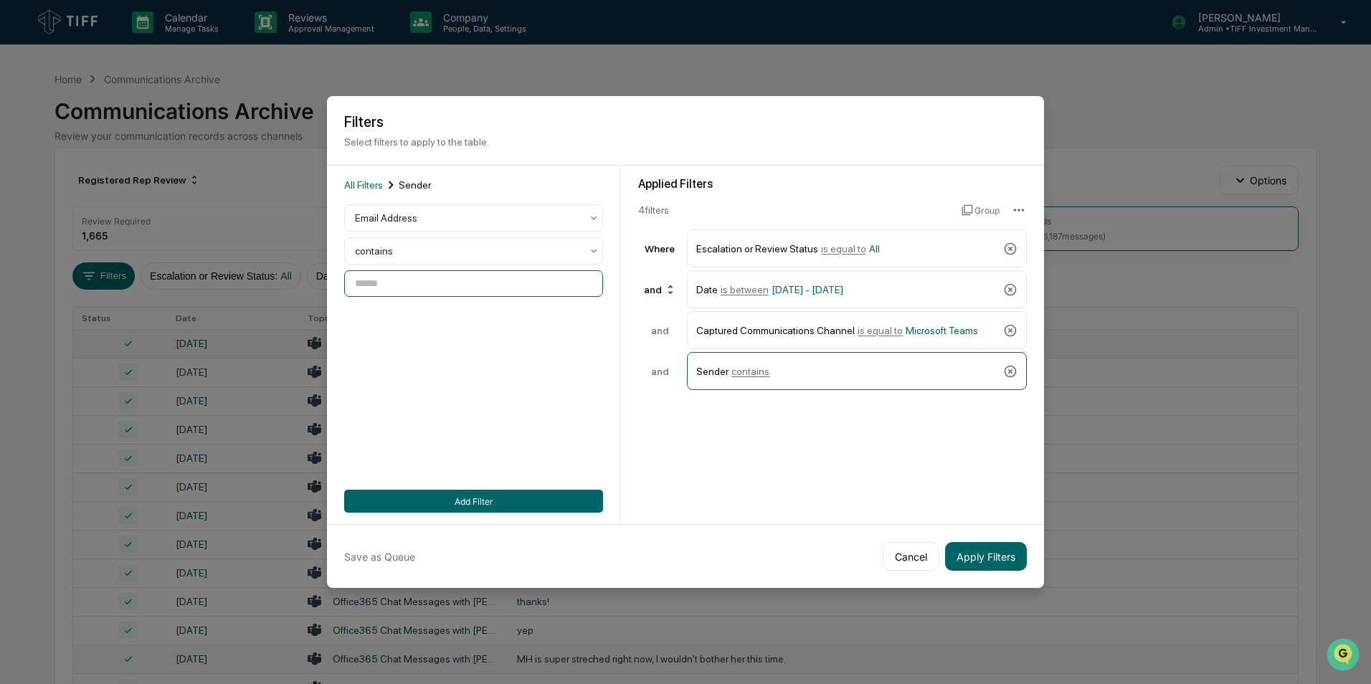
click at [378, 285] on input at bounding box center [473, 283] width 259 height 27
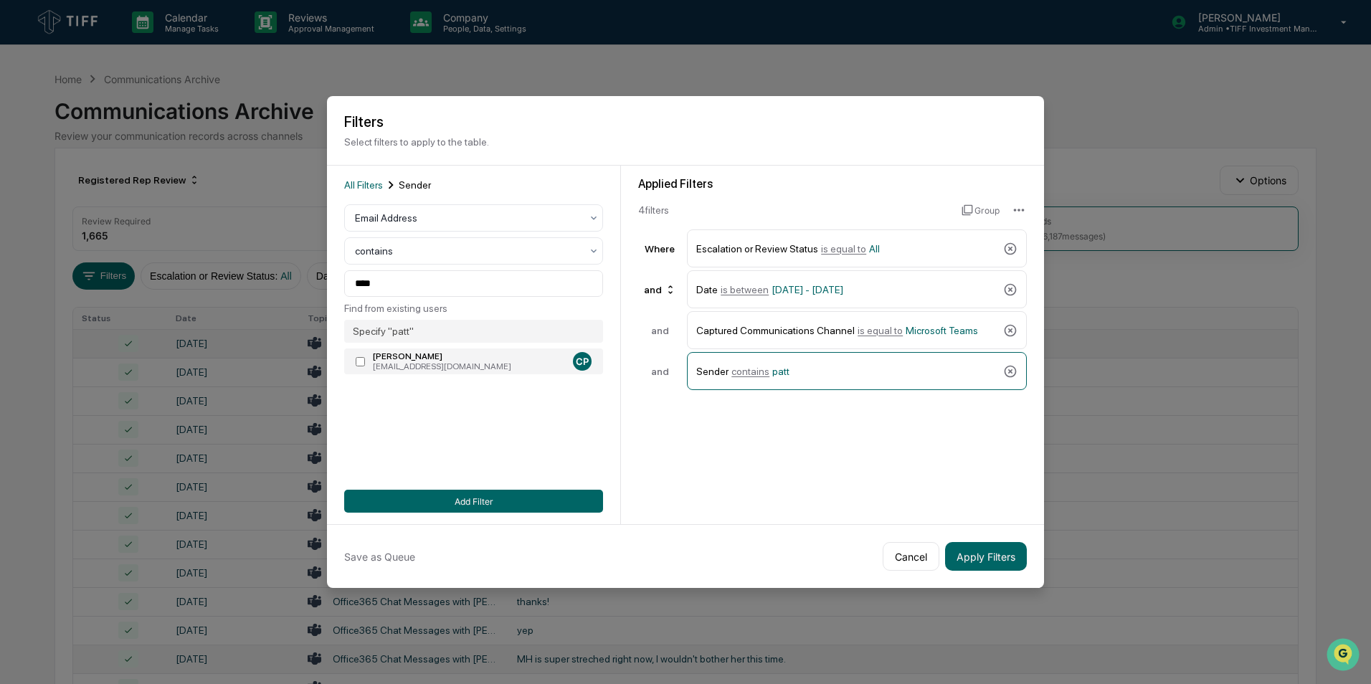
click at [360, 356] on label "[PERSON_NAME] [EMAIL_ADDRESS][DOMAIN_NAME] CP" at bounding box center [473, 362] width 259 height 26
type input "**********"
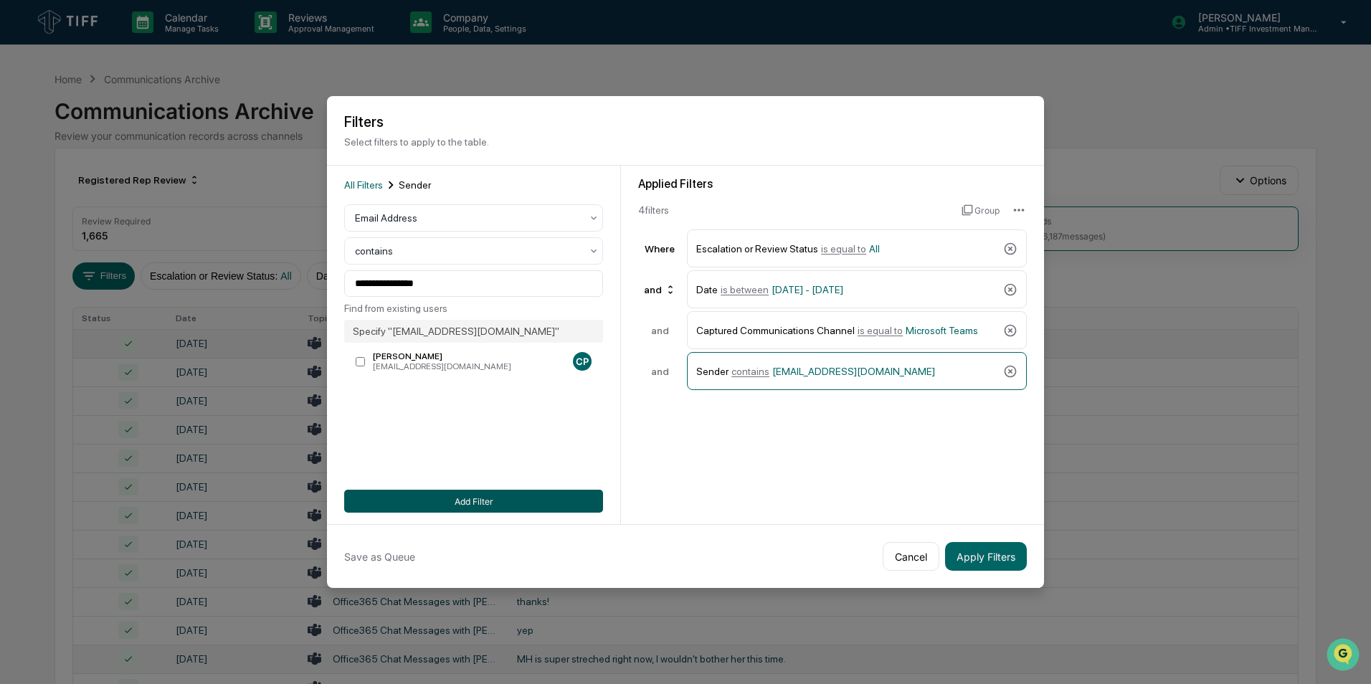
click at [415, 425] on button "Add Filter" at bounding box center [473, 501] width 259 height 23
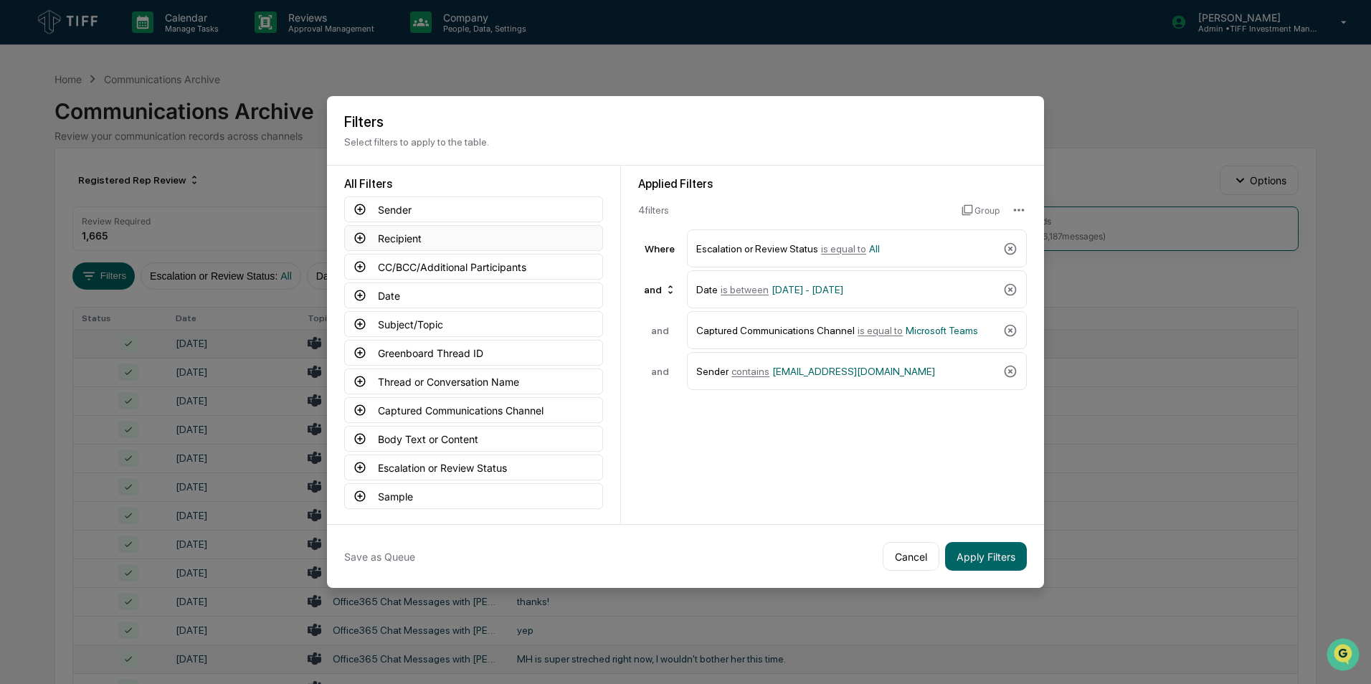
click at [361, 243] on icon at bounding box center [360, 238] width 11 height 11
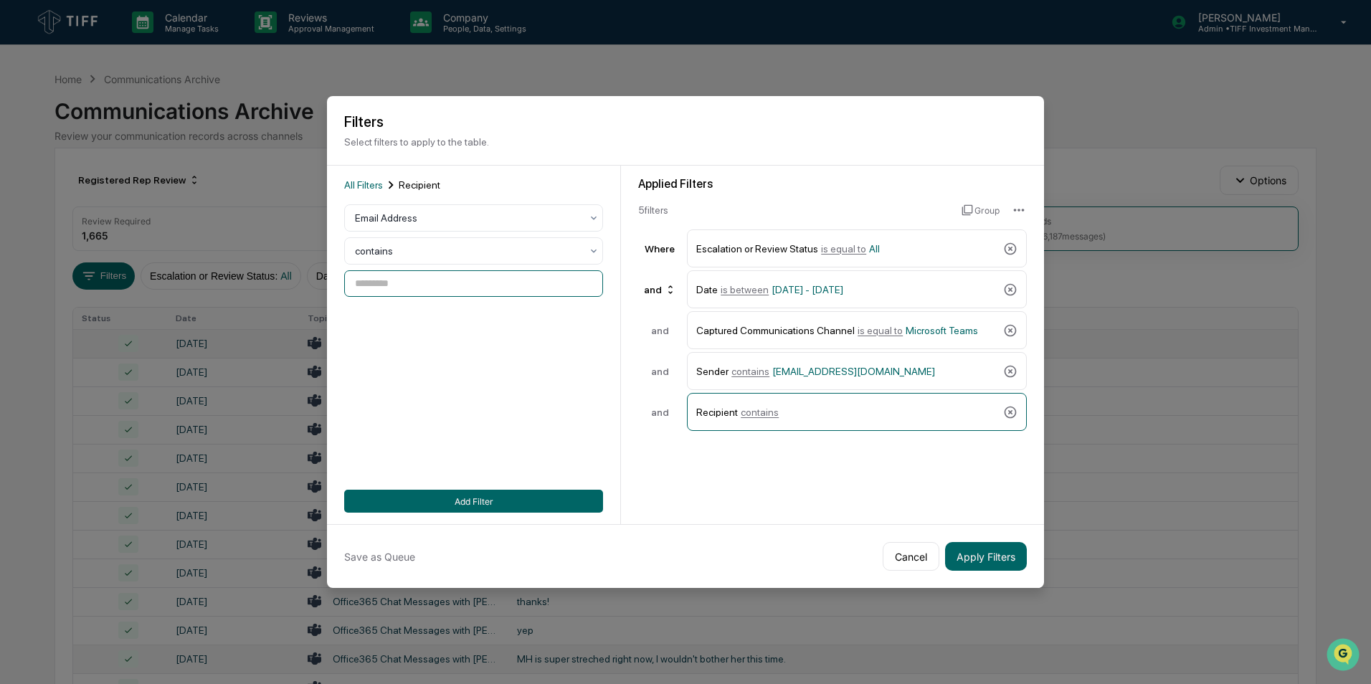
click at [404, 282] on input at bounding box center [473, 283] width 259 height 27
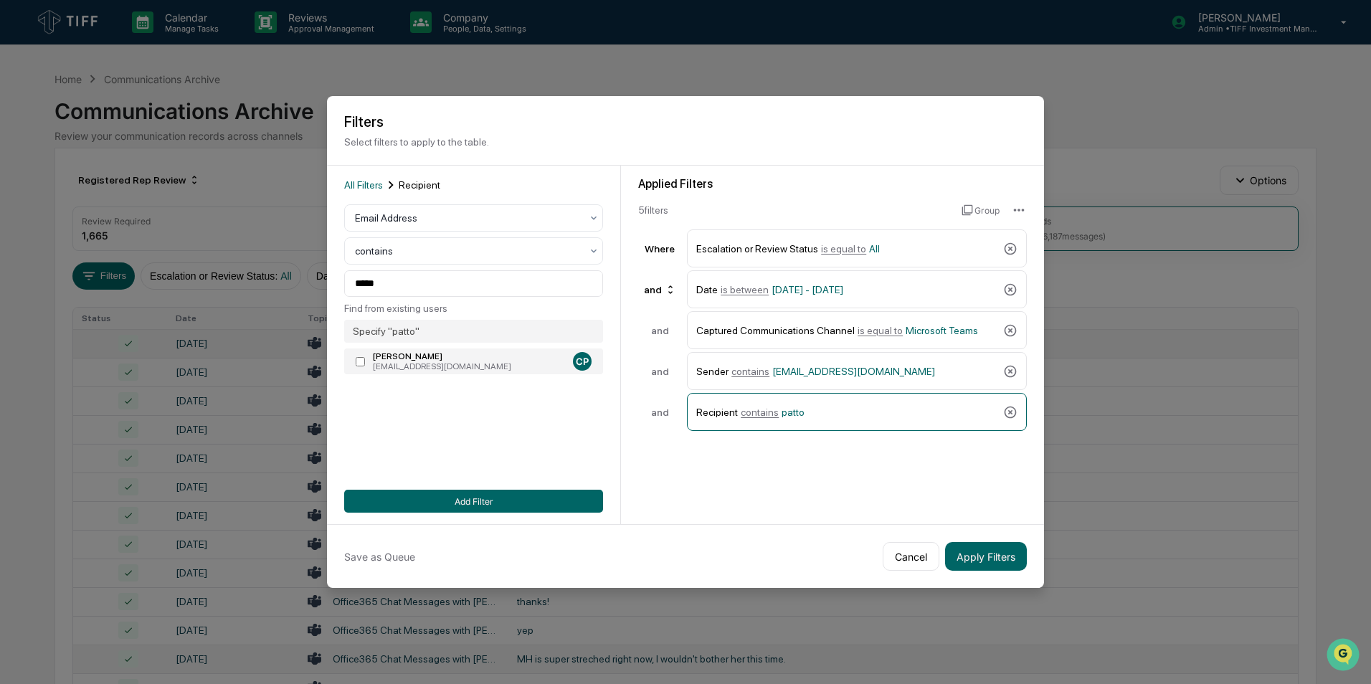
type input "**********"
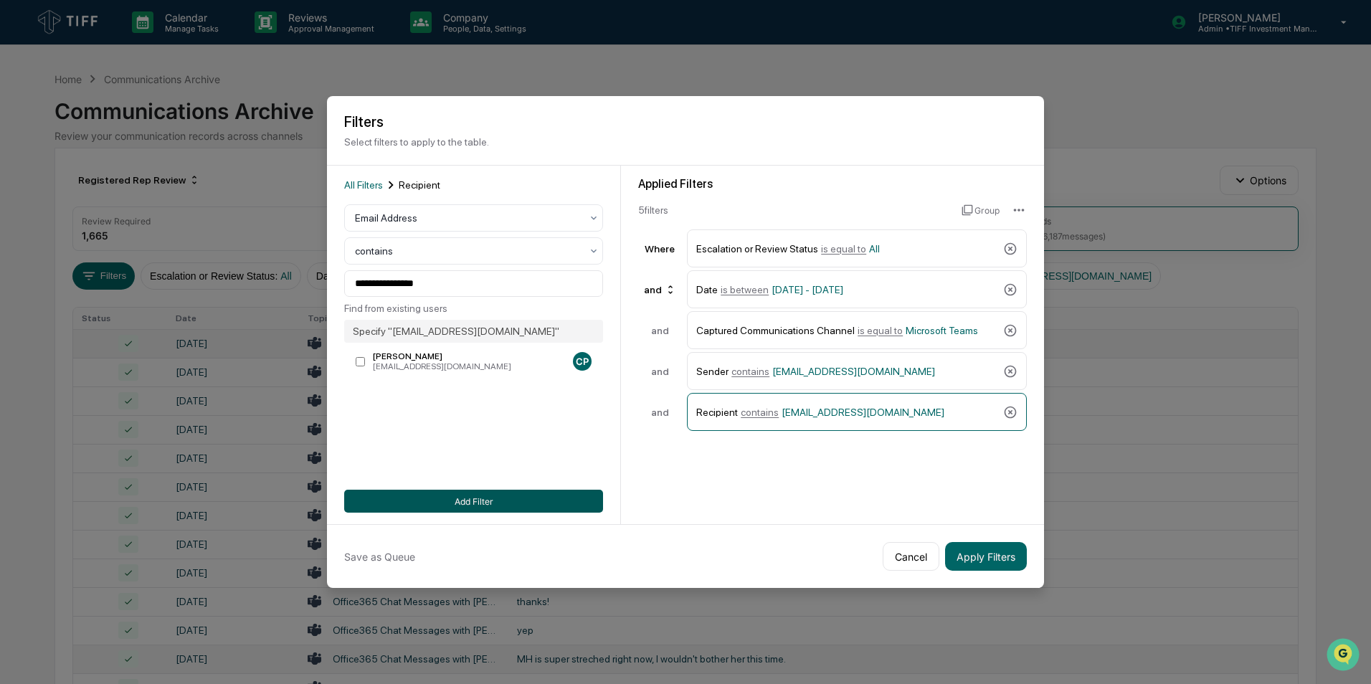
click at [427, 425] on button "Add Filter" at bounding box center [473, 501] width 259 height 23
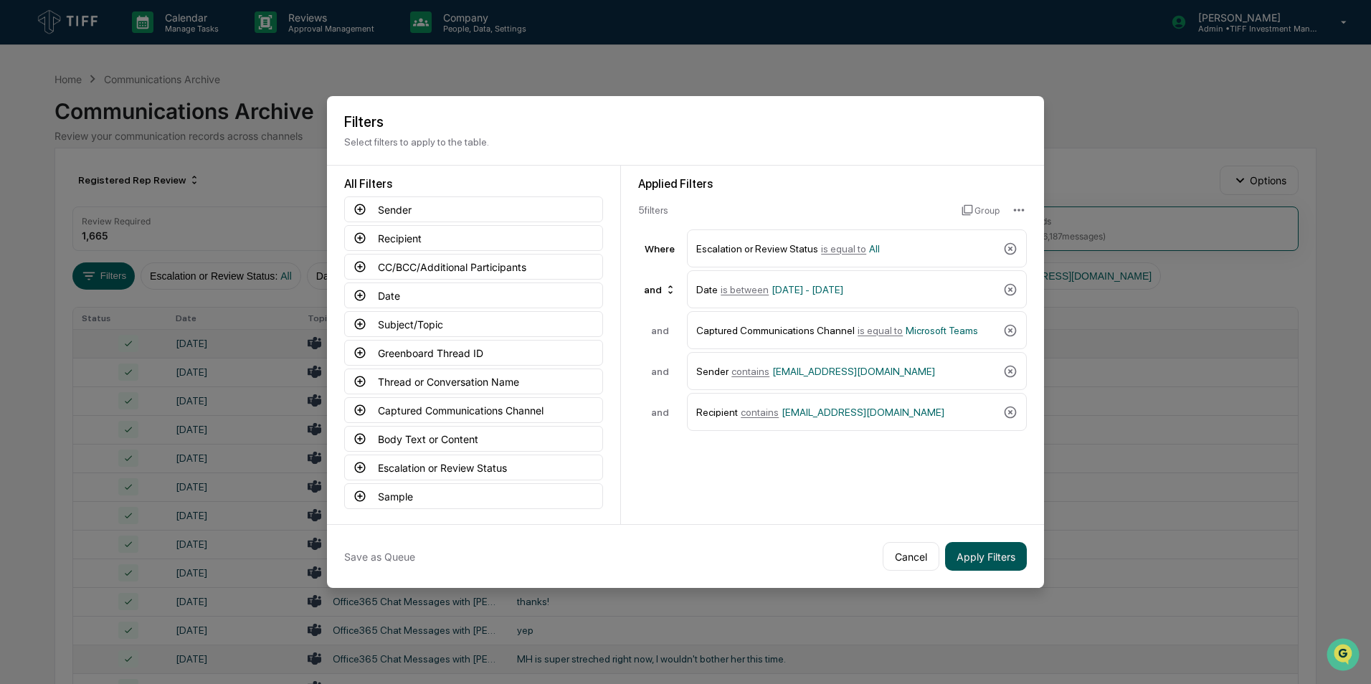
click at [904, 425] on button "Apply Filters" at bounding box center [986, 556] width 82 height 29
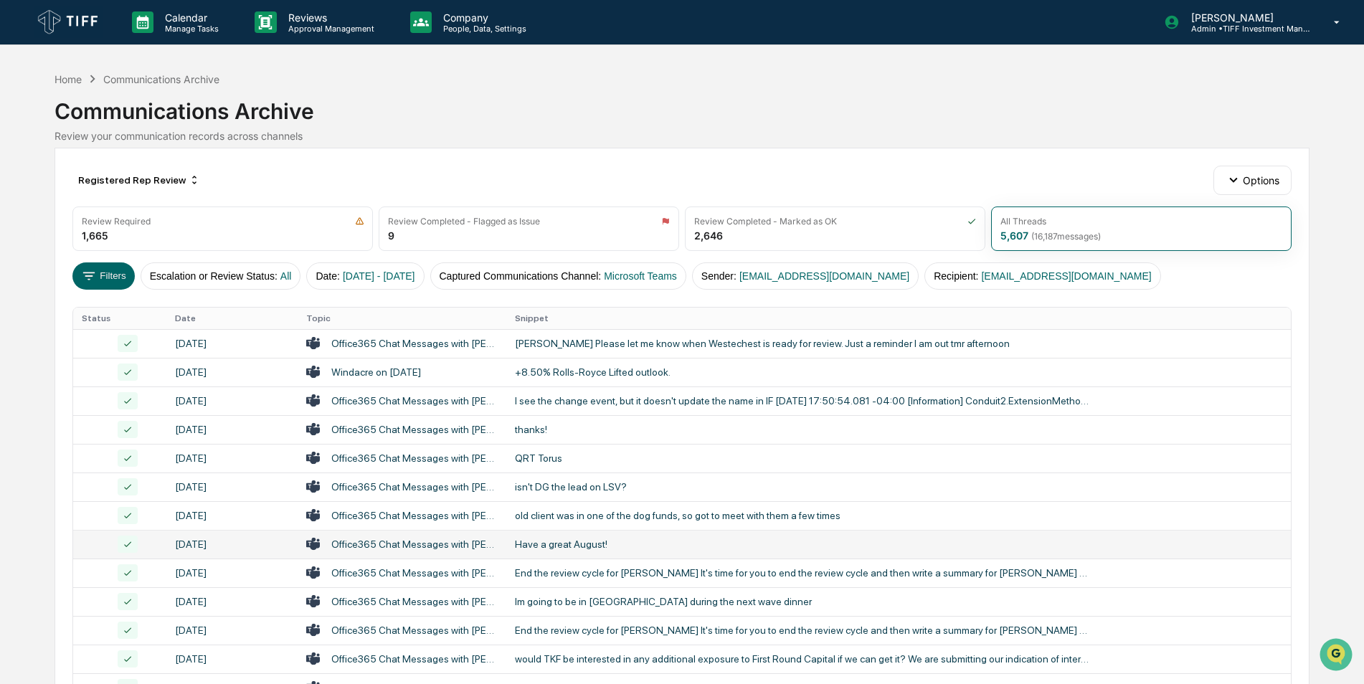
scroll to position [444, 0]
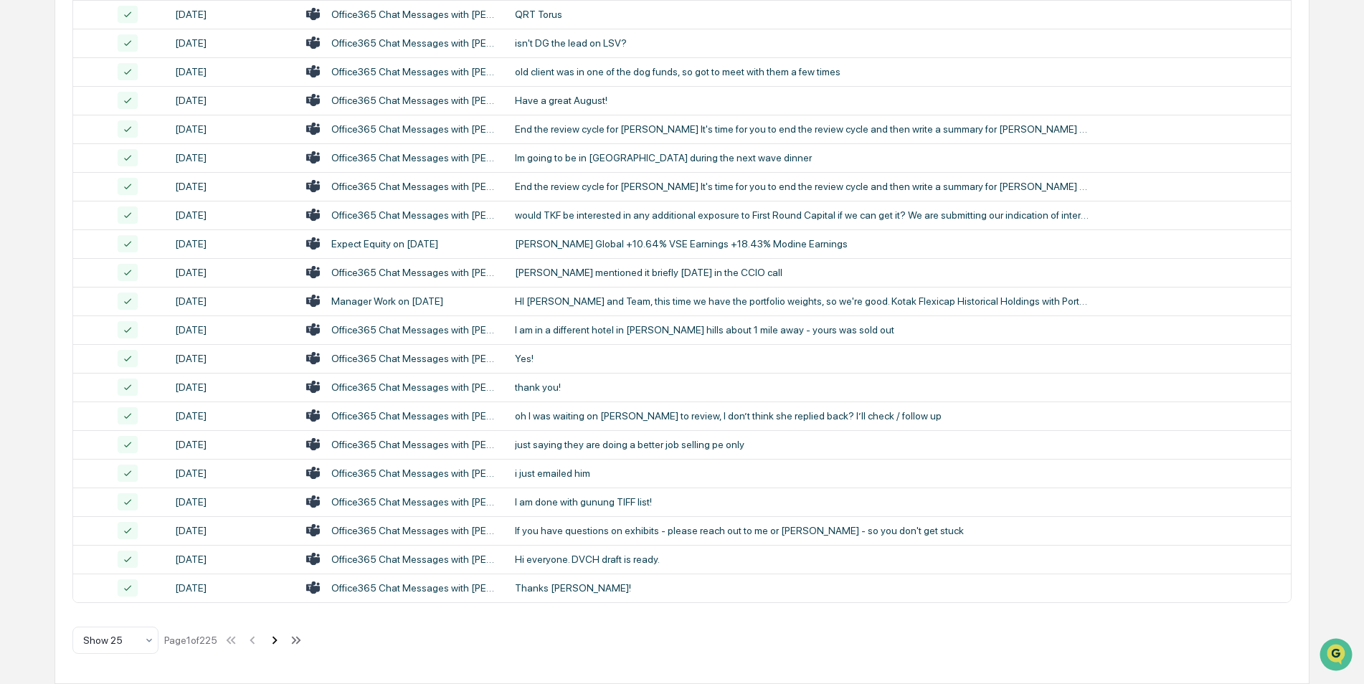
click at [274, 425] on icon at bounding box center [275, 641] width 16 height 16
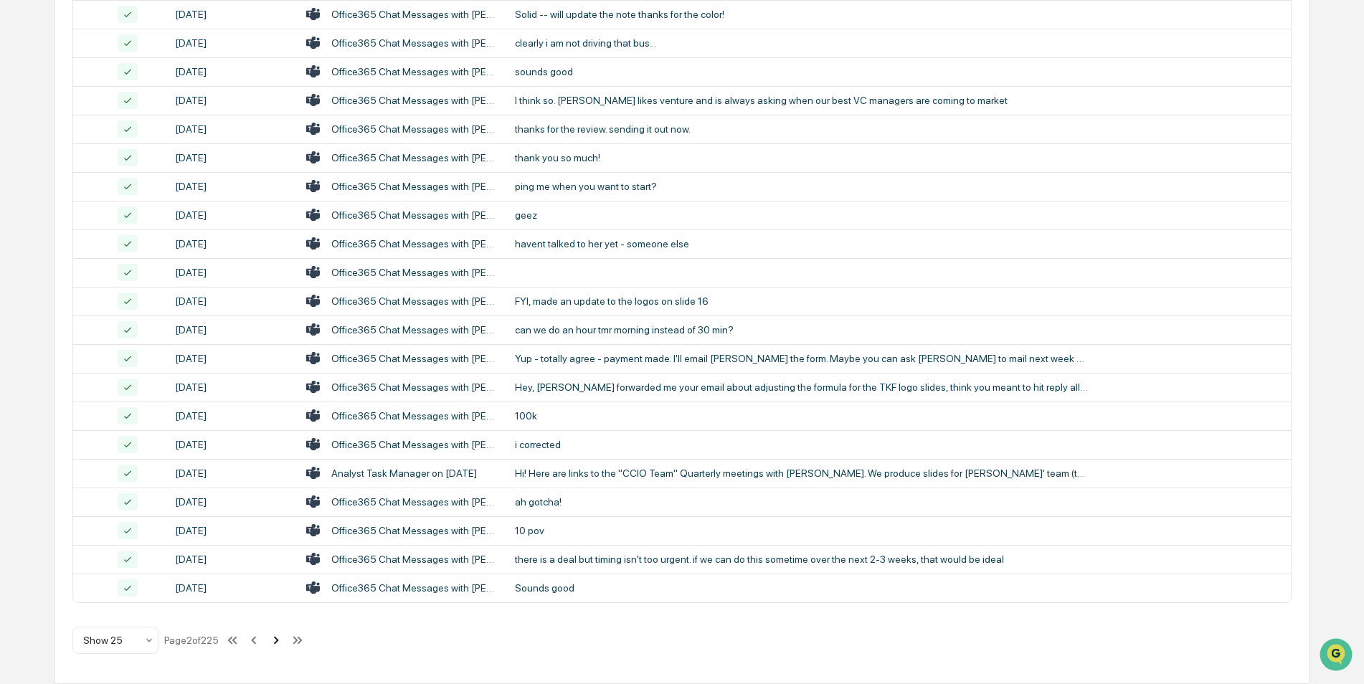
click at [276, 425] on icon at bounding box center [276, 641] width 16 height 16
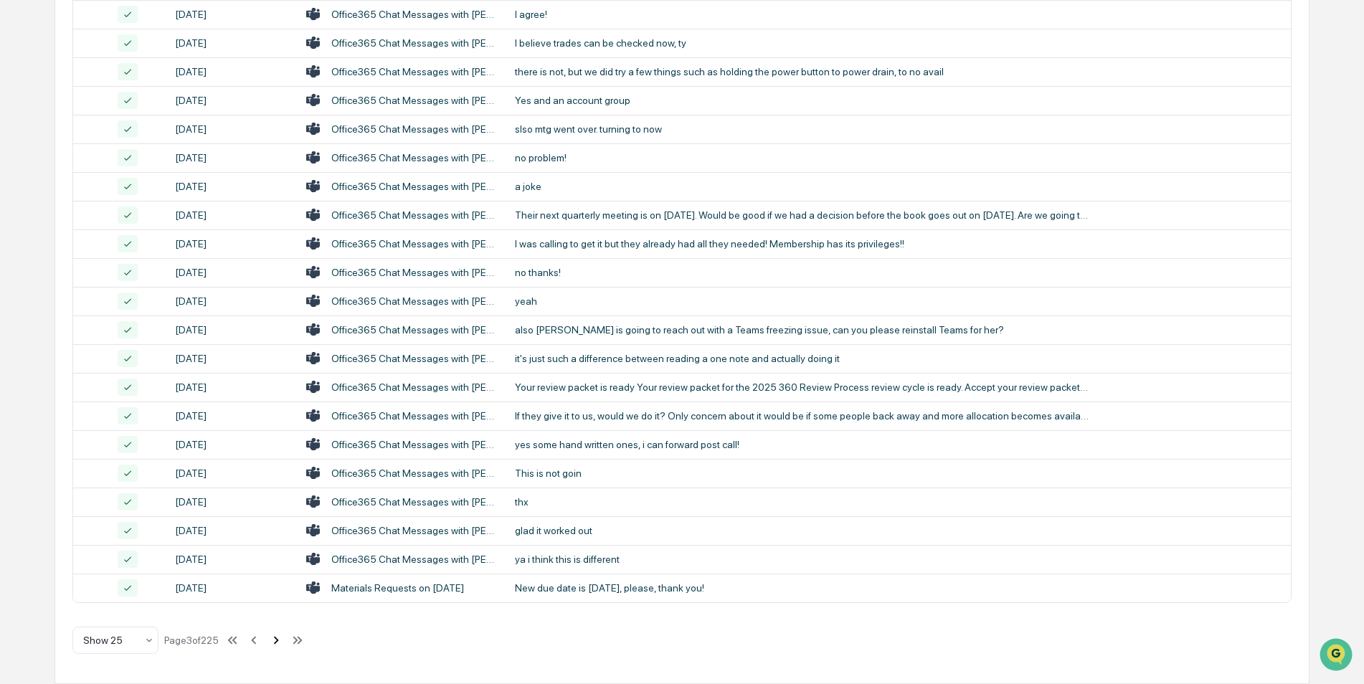
click at [276, 425] on icon at bounding box center [276, 641] width 16 height 16
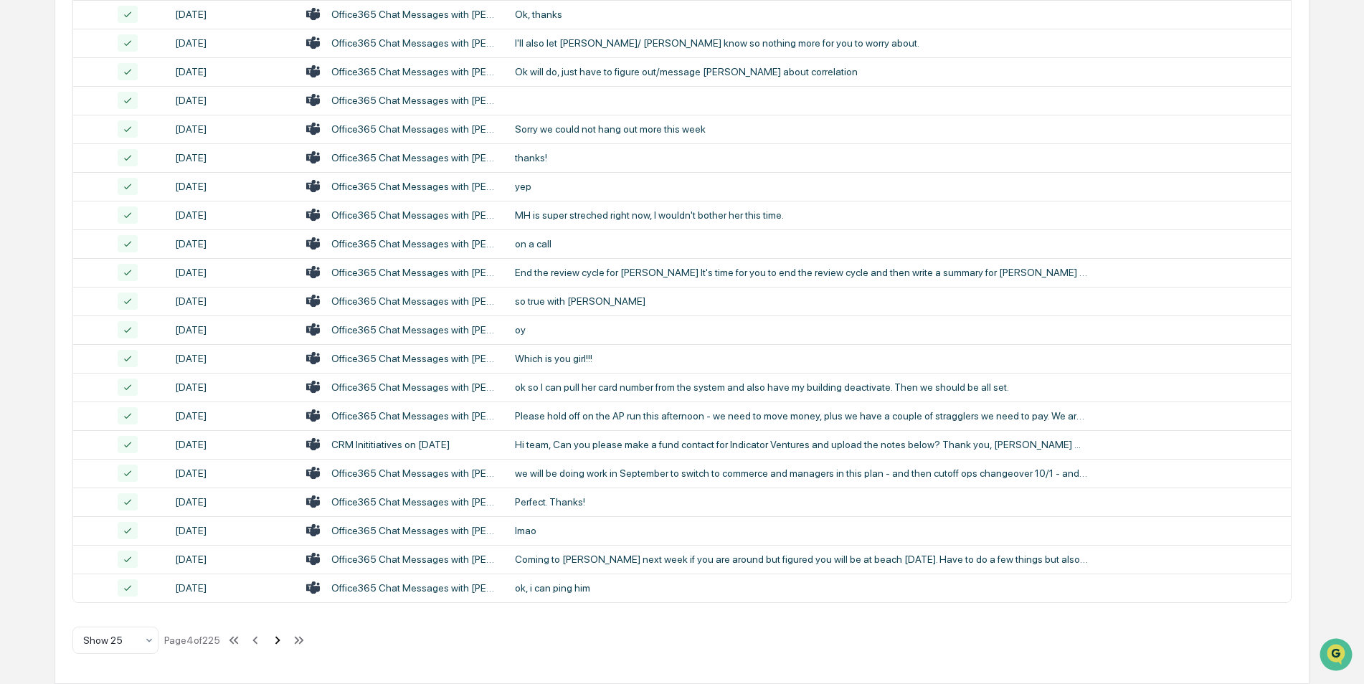
click at [276, 425] on icon at bounding box center [278, 641] width 16 height 16
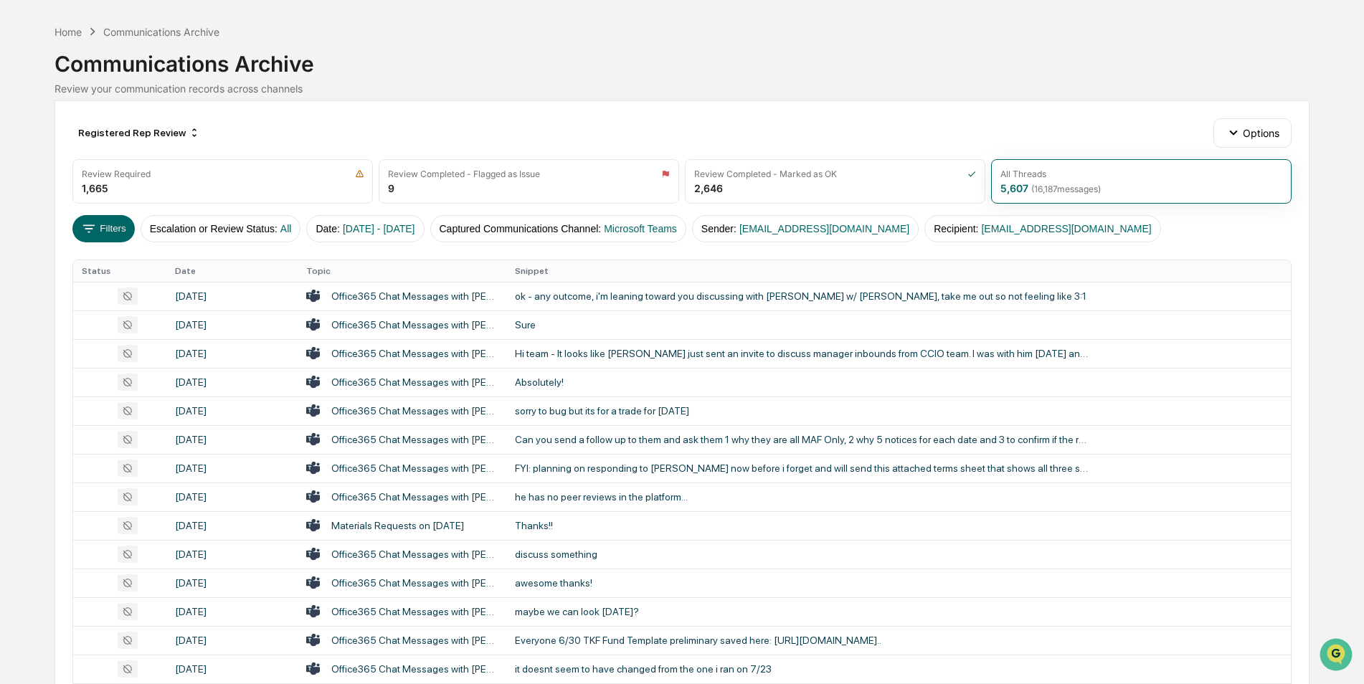
scroll to position [0, 0]
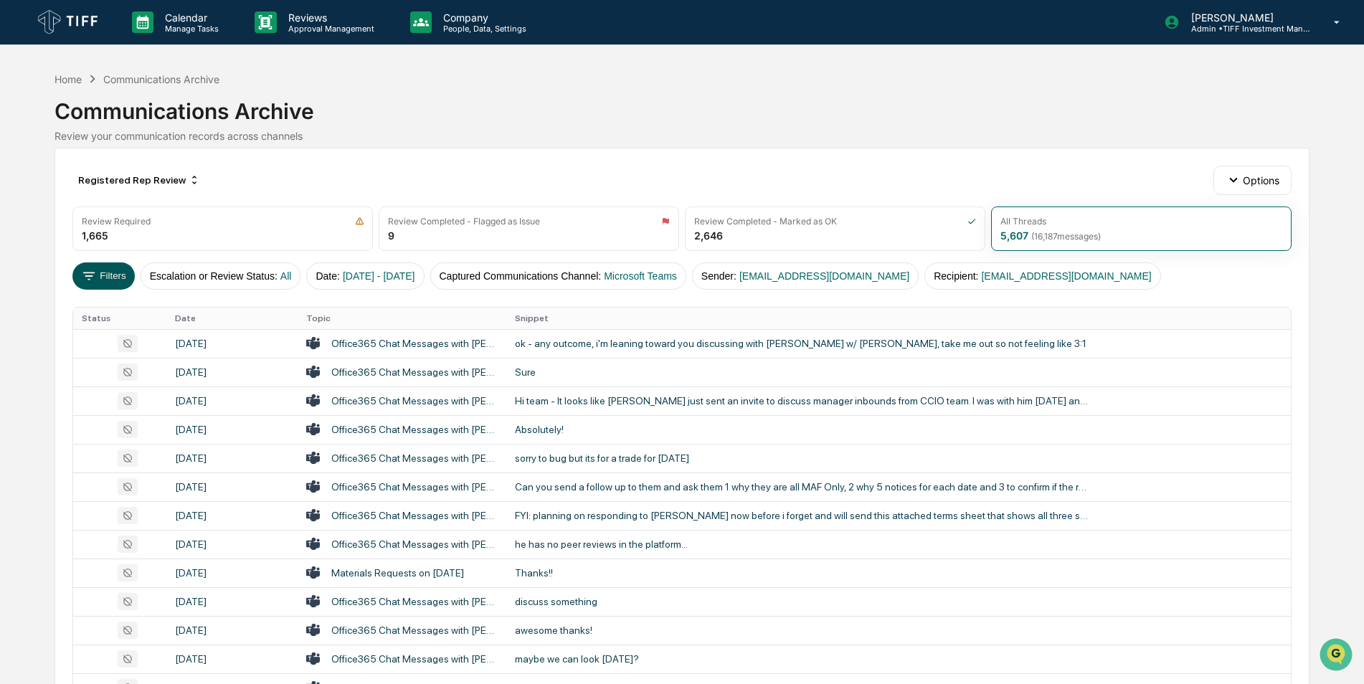
click at [108, 270] on button "Filters" at bounding box center [103, 275] width 62 height 27
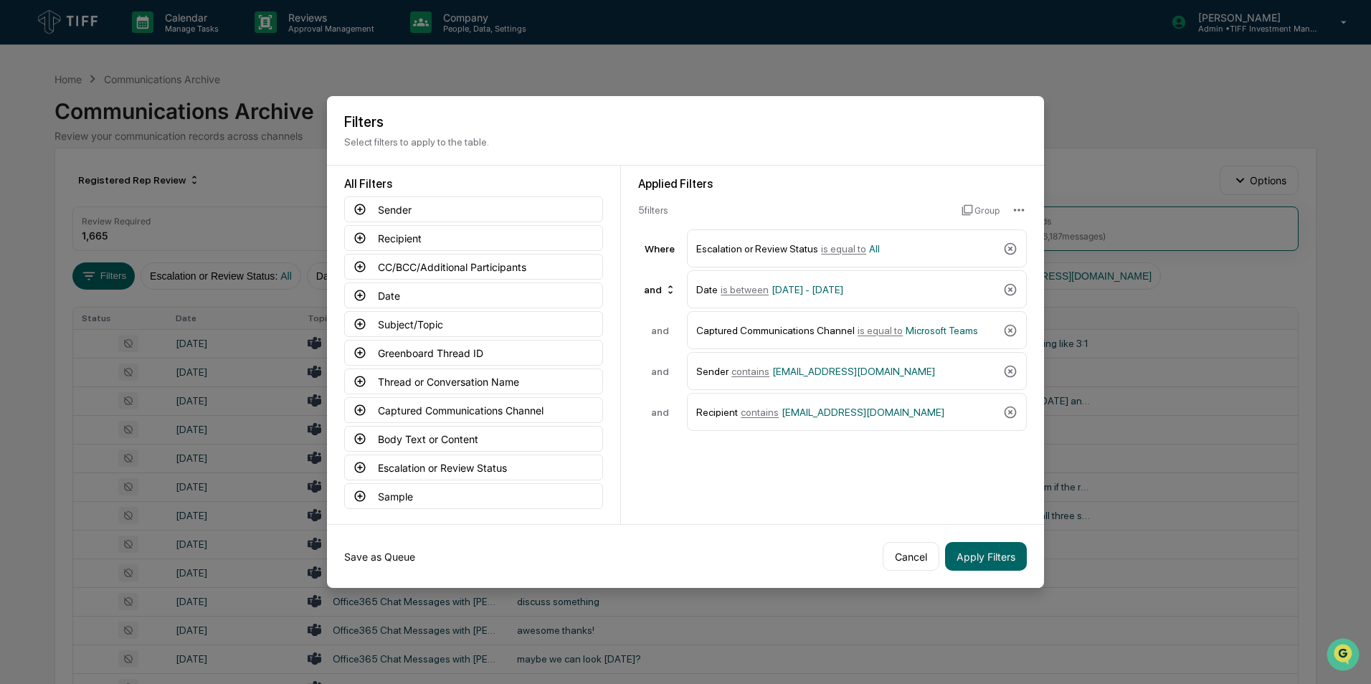
click at [380, 425] on button "Save as Queue" at bounding box center [379, 556] width 71 height 29
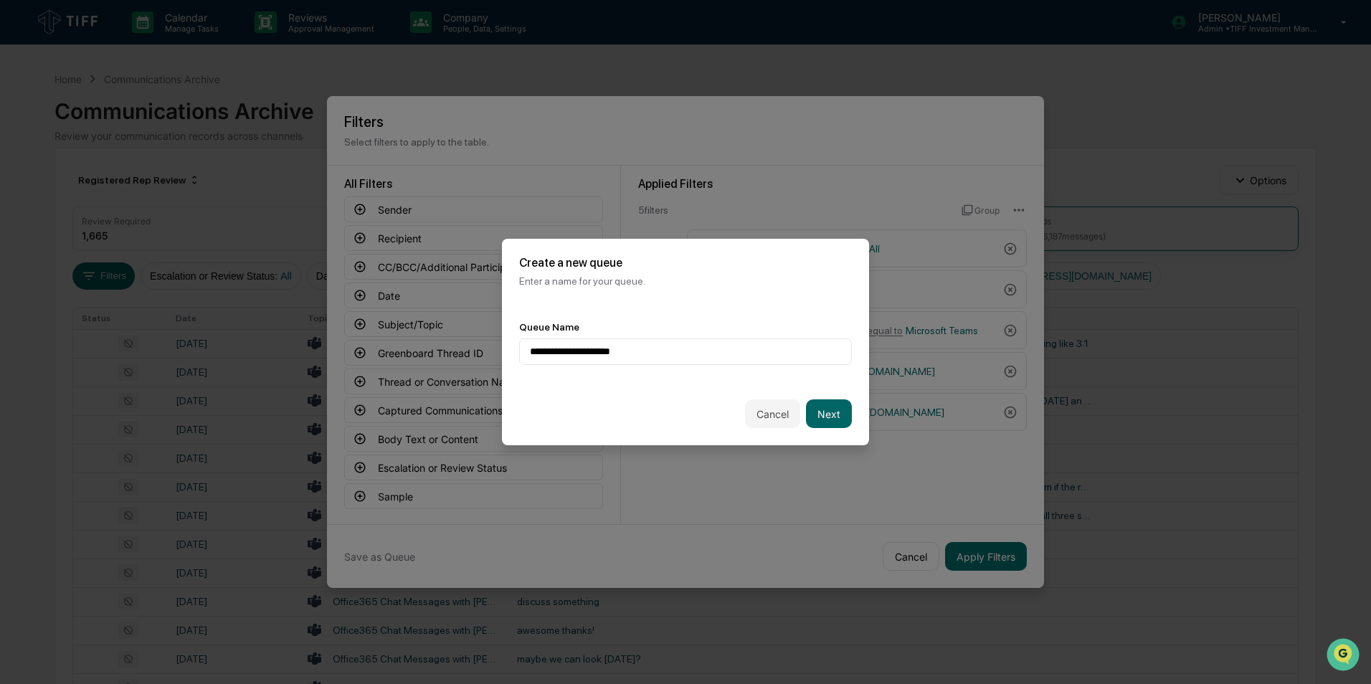
type input "**********"
click at [819, 410] on button "Next" at bounding box center [829, 413] width 46 height 29
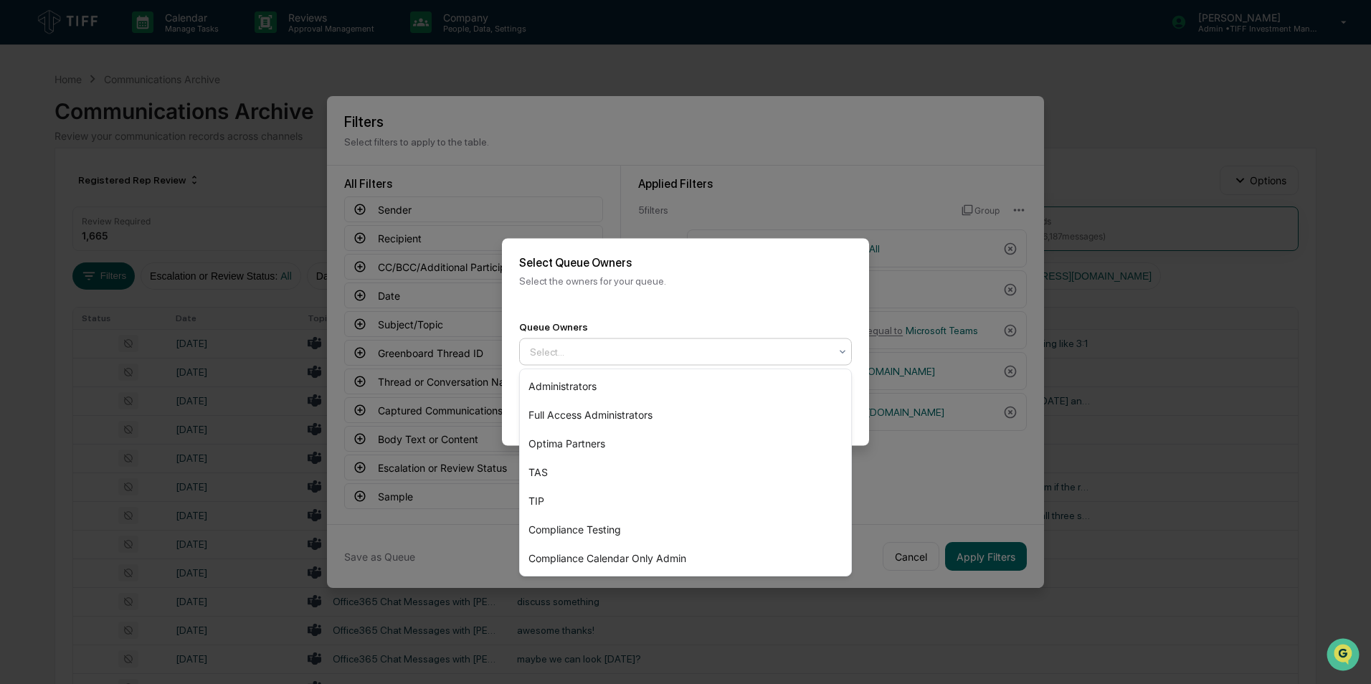
click at [695, 341] on div "Select..." at bounding box center [680, 352] width 314 height 23
click at [633, 425] on div "Optima Partners" at bounding box center [685, 444] width 331 height 29
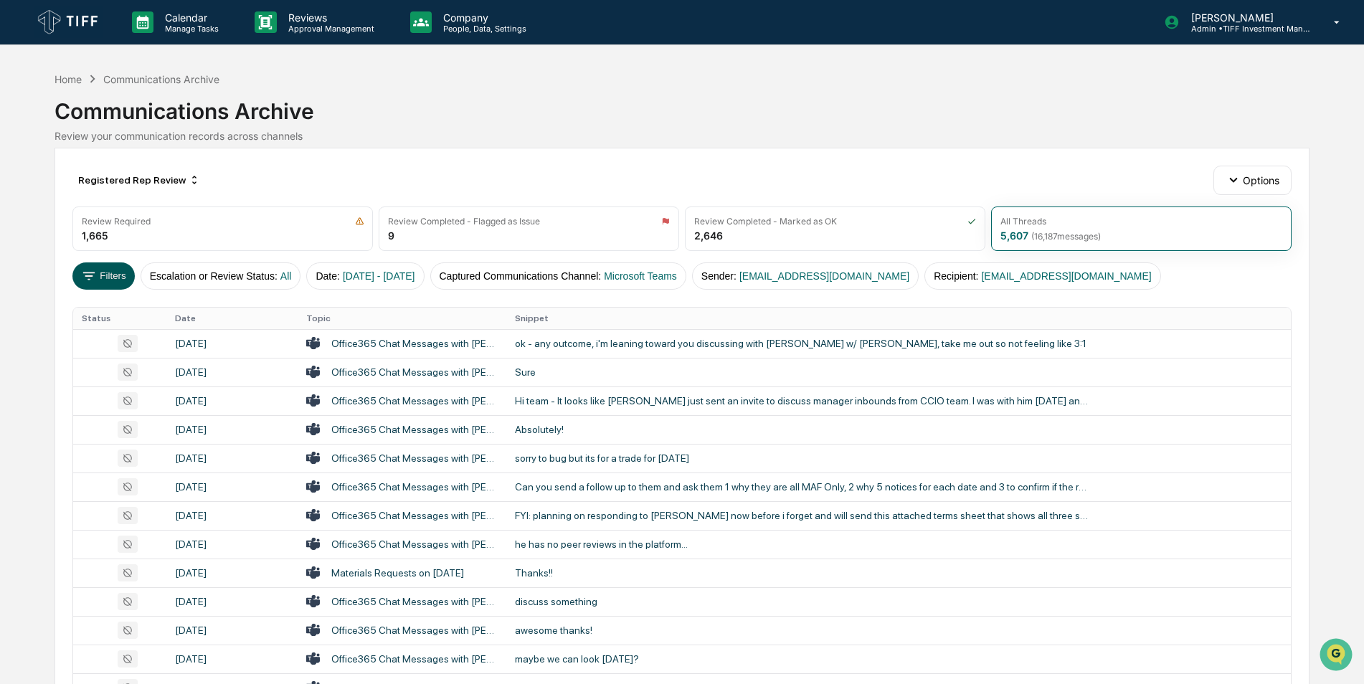
click at [110, 268] on button "Filters" at bounding box center [103, 275] width 62 height 27
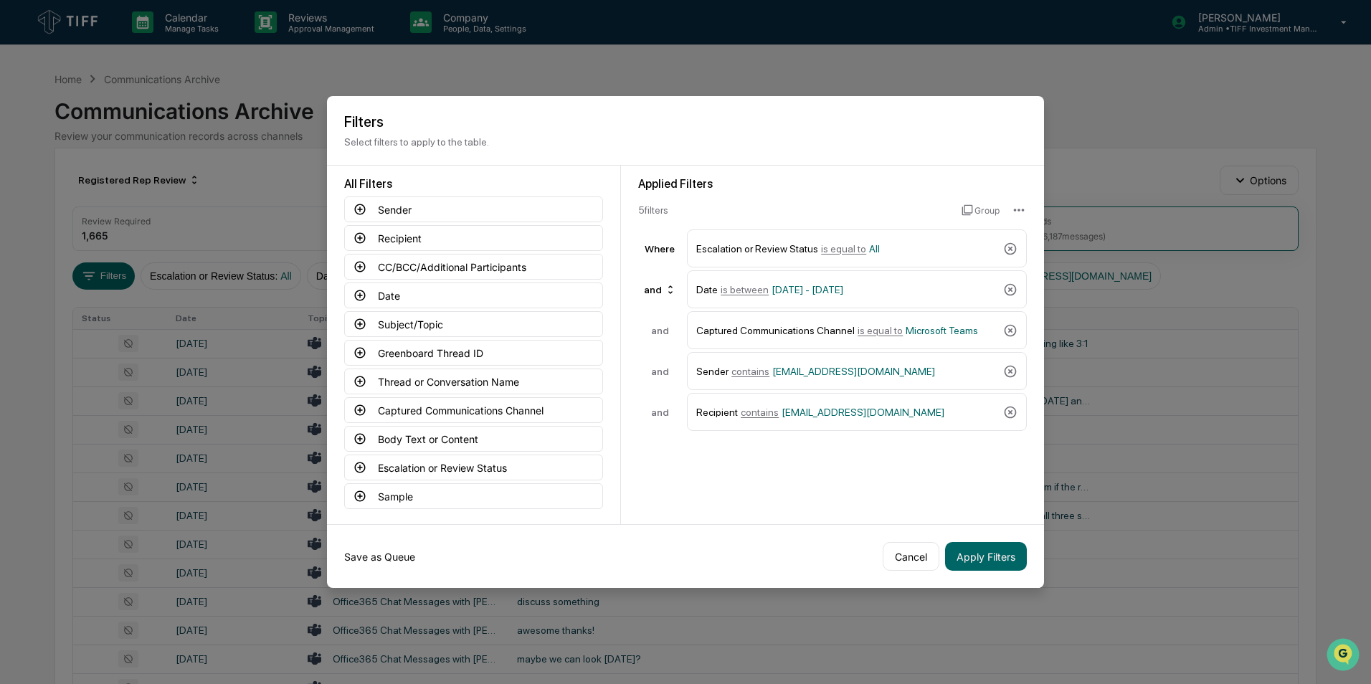
click at [395, 425] on button "Save as Queue" at bounding box center [379, 556] width 71 height 29
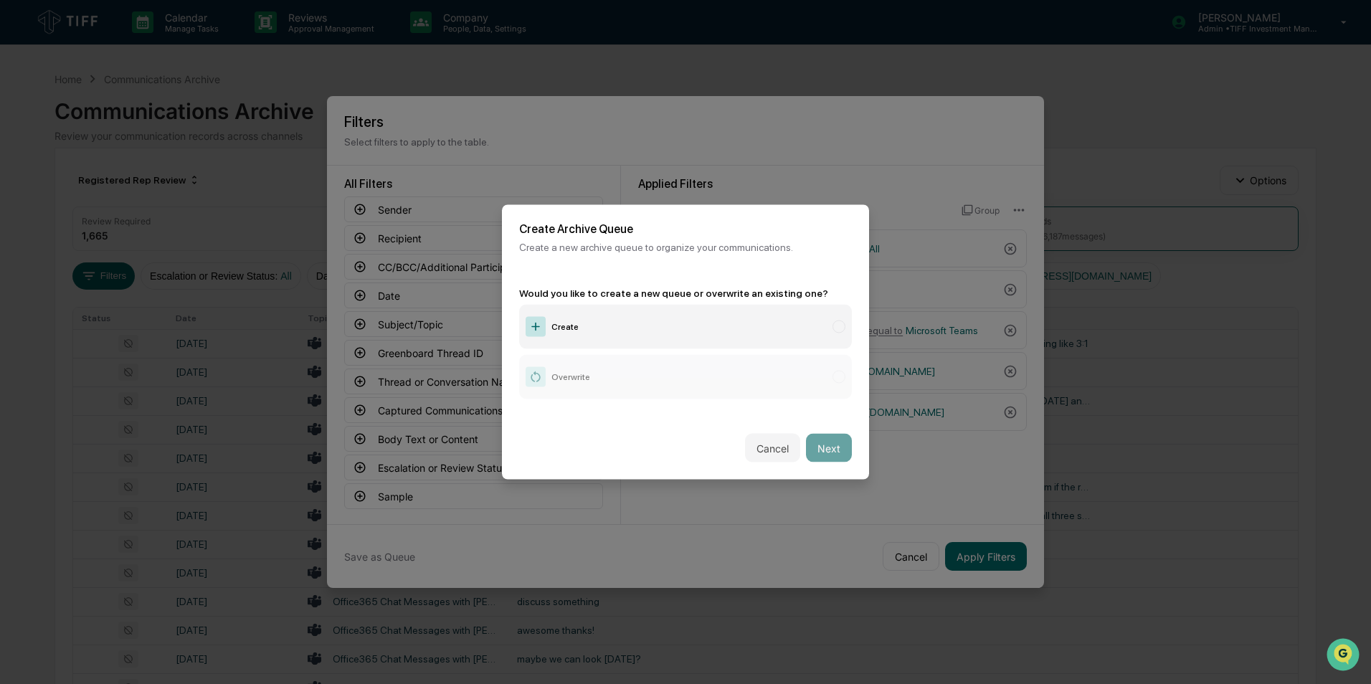
click at [565, 384] on label "Overwrite" at bounding box center [685, 377] width 333 height 44
click at [618, 321] on label "Create" at bounding box center [685, 327] width 333 height 44
click at [562, 356] on label "Overwrite" at bounding box center [685, 377] width 333 height 44
click at [815, 425] on button "Next" at bounding box center [829, 448] width 46 height 29
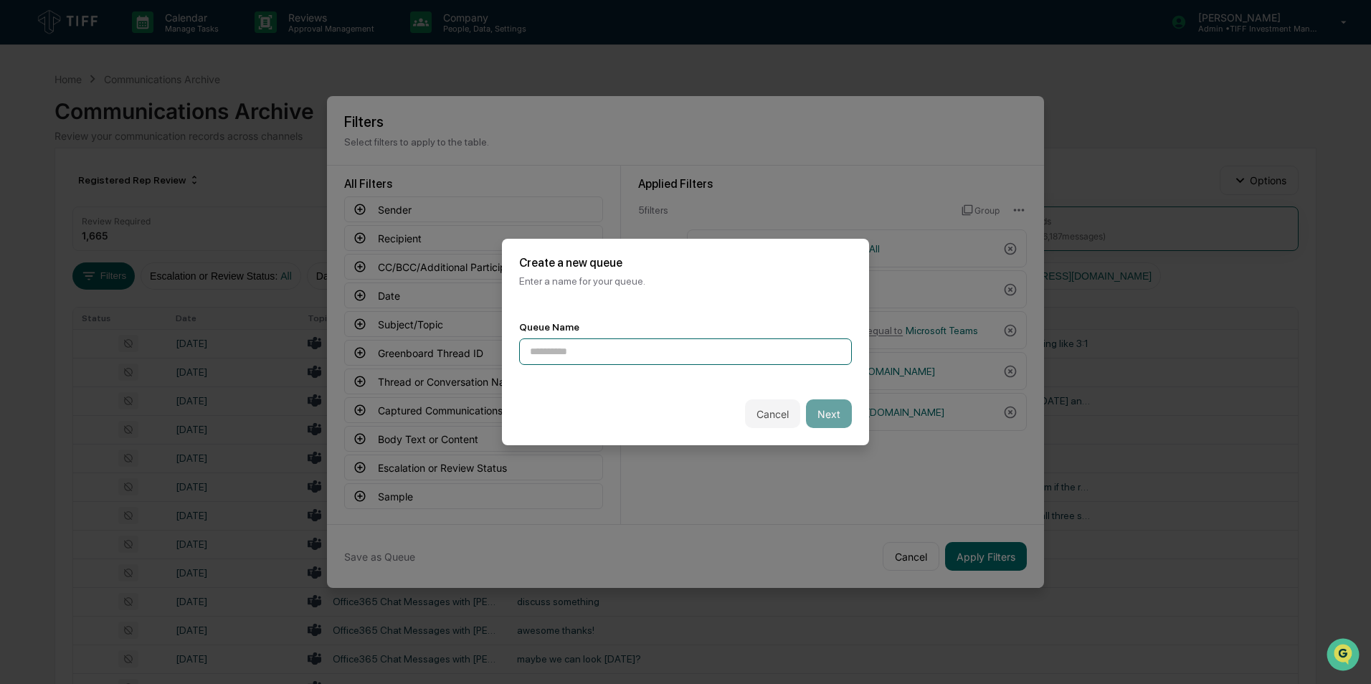
click at [571, 354] on input at bounding box center [685, 352] width 333 height 27
type input "**********"
click at [821, 417] on button "Next" at bounding box center [829, 413] width 46 height 29
click at [678, 356] on div at bounding box center [680, 352] width 300 height 14
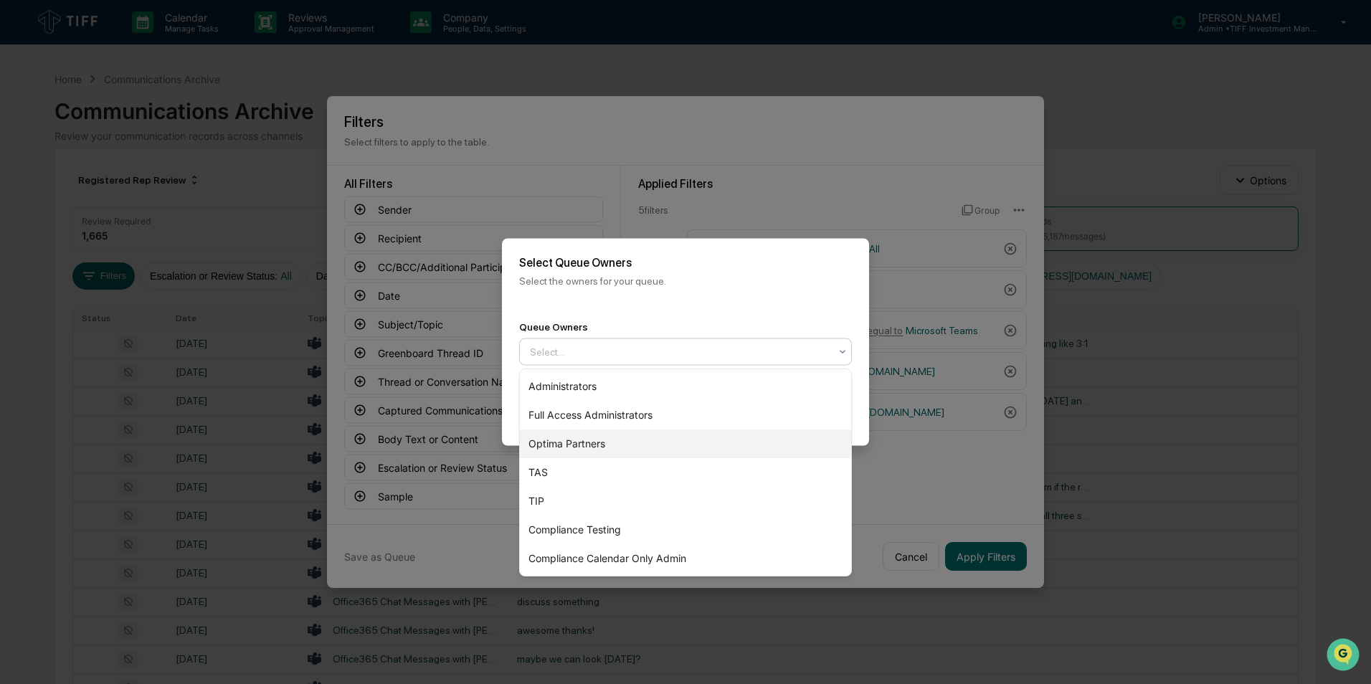
click at [602, 425] on div "Optima Partners" at bounding box center [685, 444] width 331 height 29
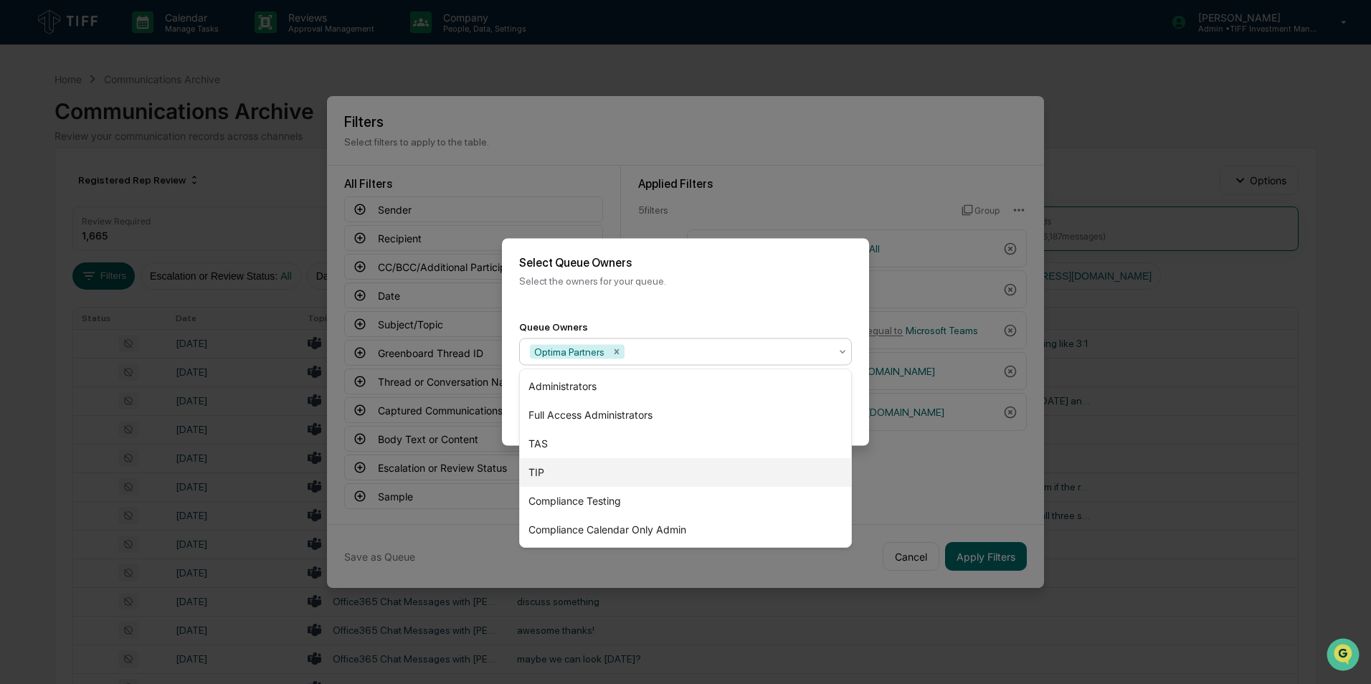
click at [861, 407] on div "Back Create" at bounding box center [685, 414] width 367 height 63
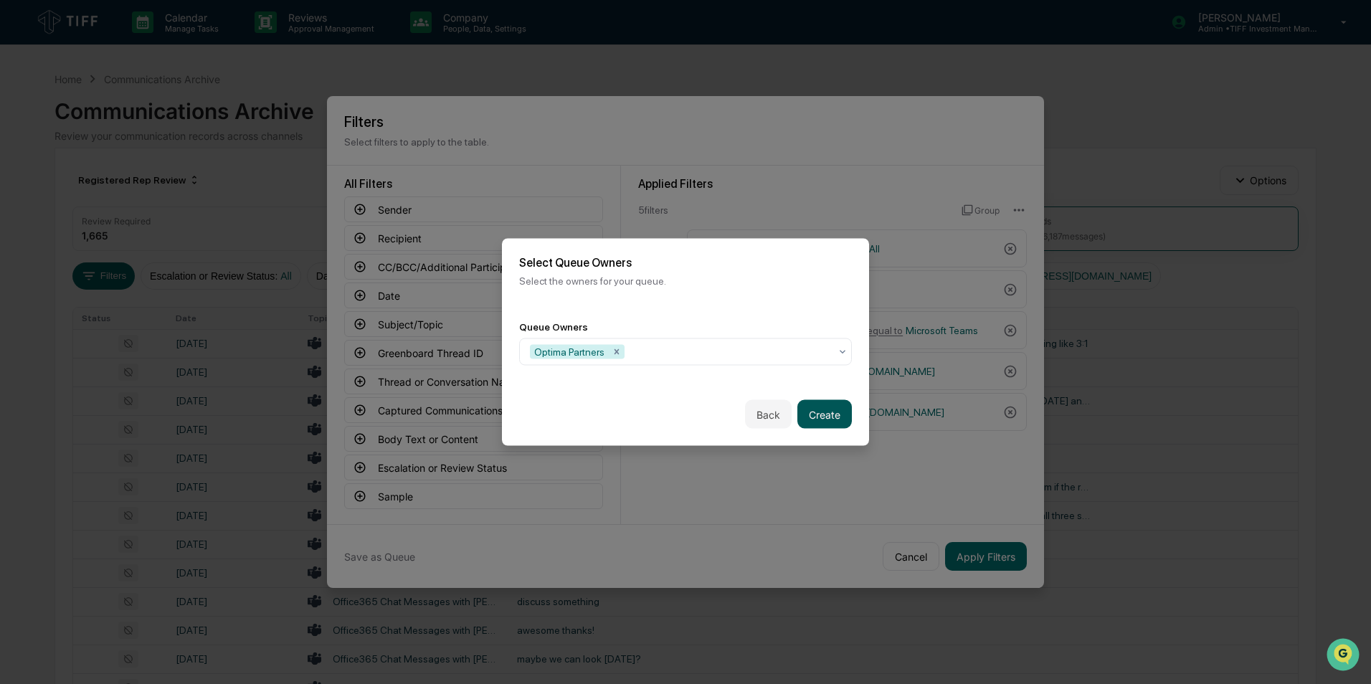
click at [824, 420] on button "Create" at bounding box center [825, 414] width 55 height 29
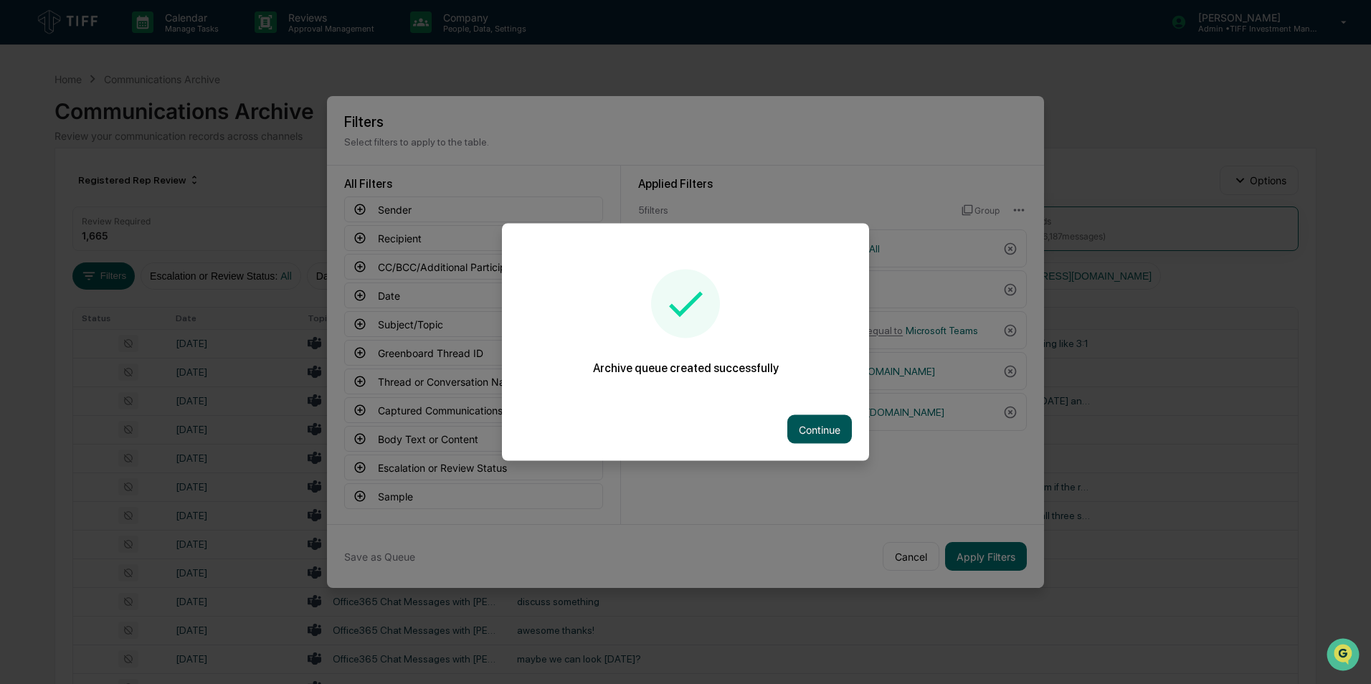
click at [825, 425] on button "Continue" at bounding box center [819, 429] width 65 height 29
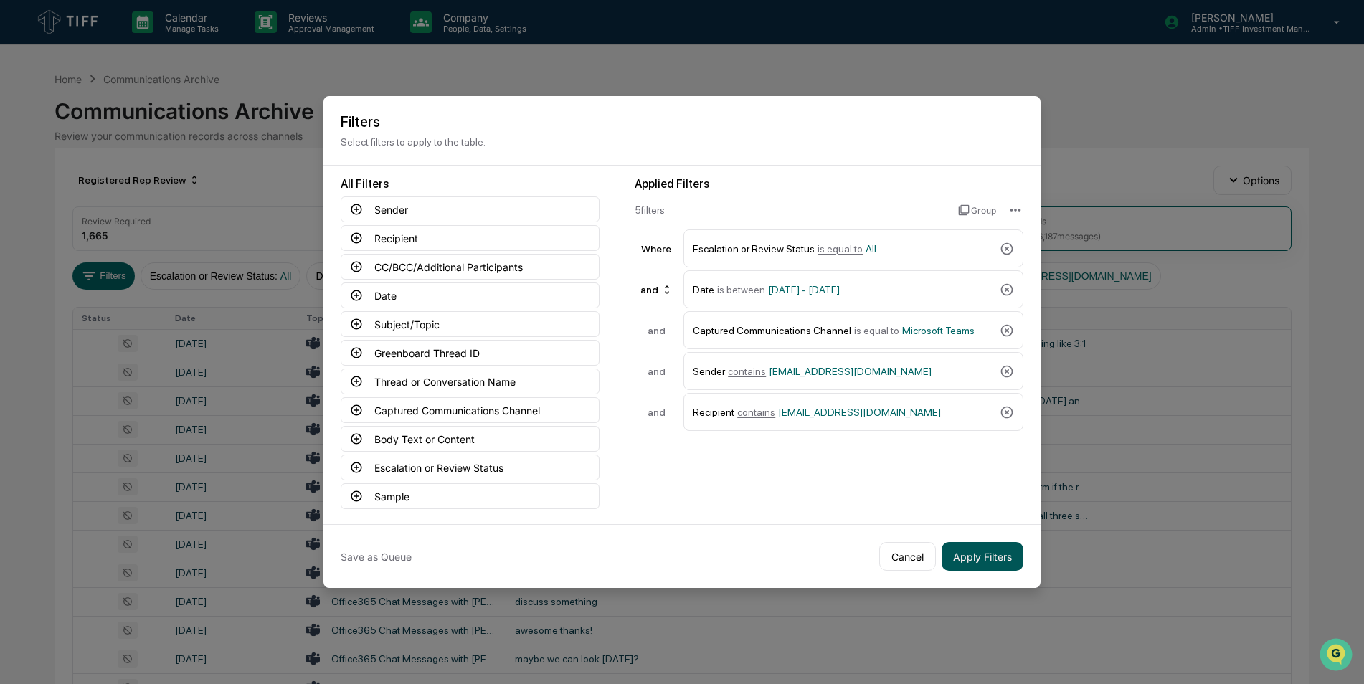
click at [904, 425] on button "Apply Filters" at bounding box center [983, 556] width 82 height 29
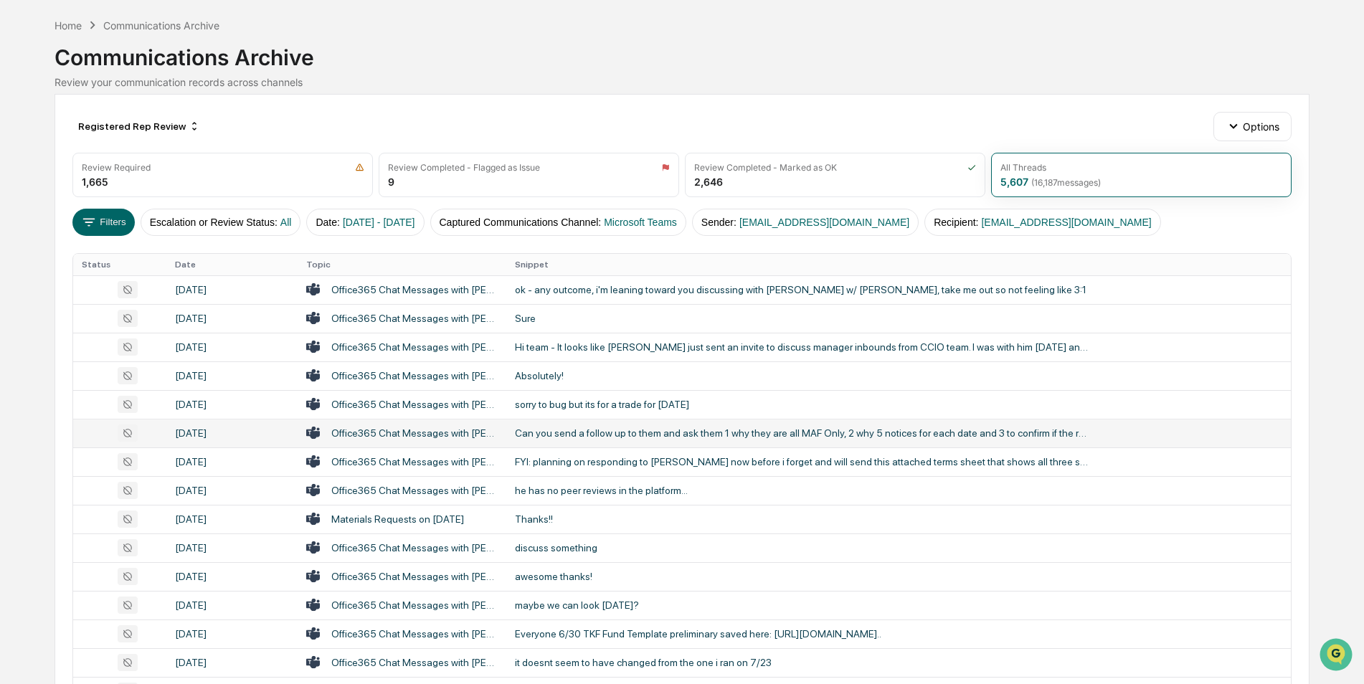
scroll to position [53, 0]
click at [87, 230] on icon at bounding box center [89, 223] width 16 height 16
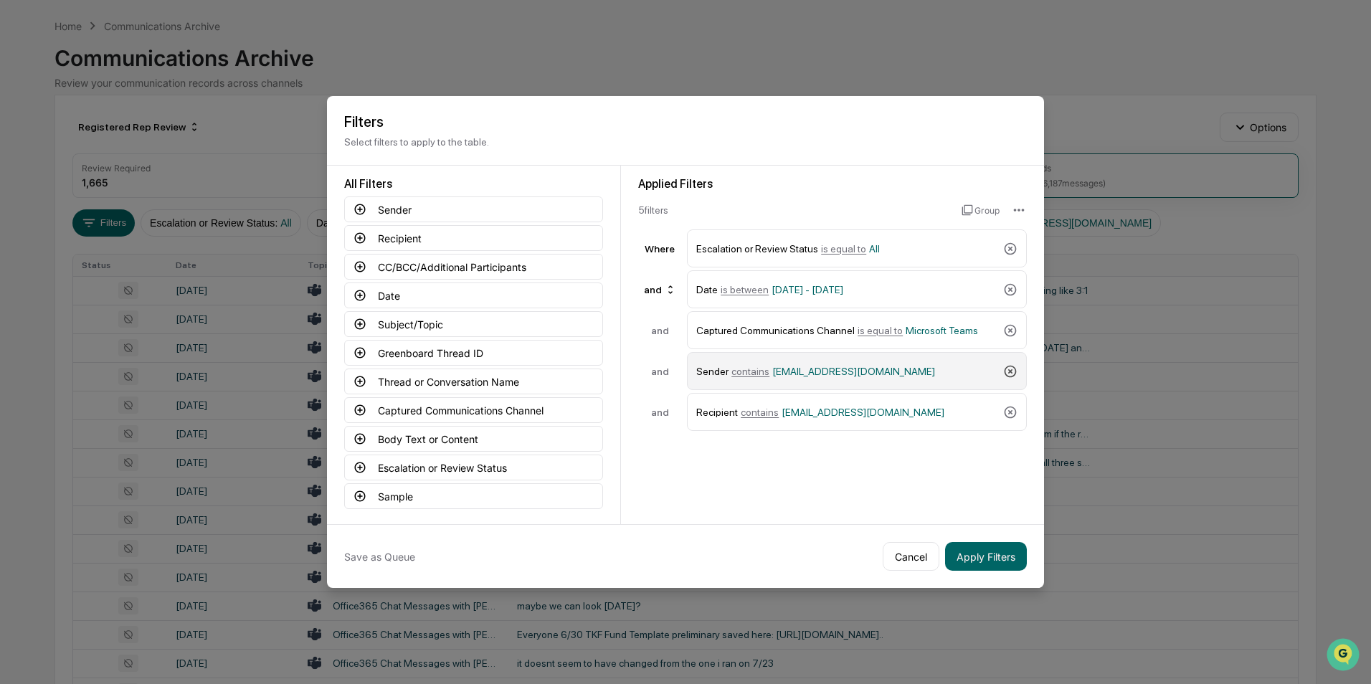
click at [904, 372] on icon at bounding box center [1010, 371] width 14 height 14
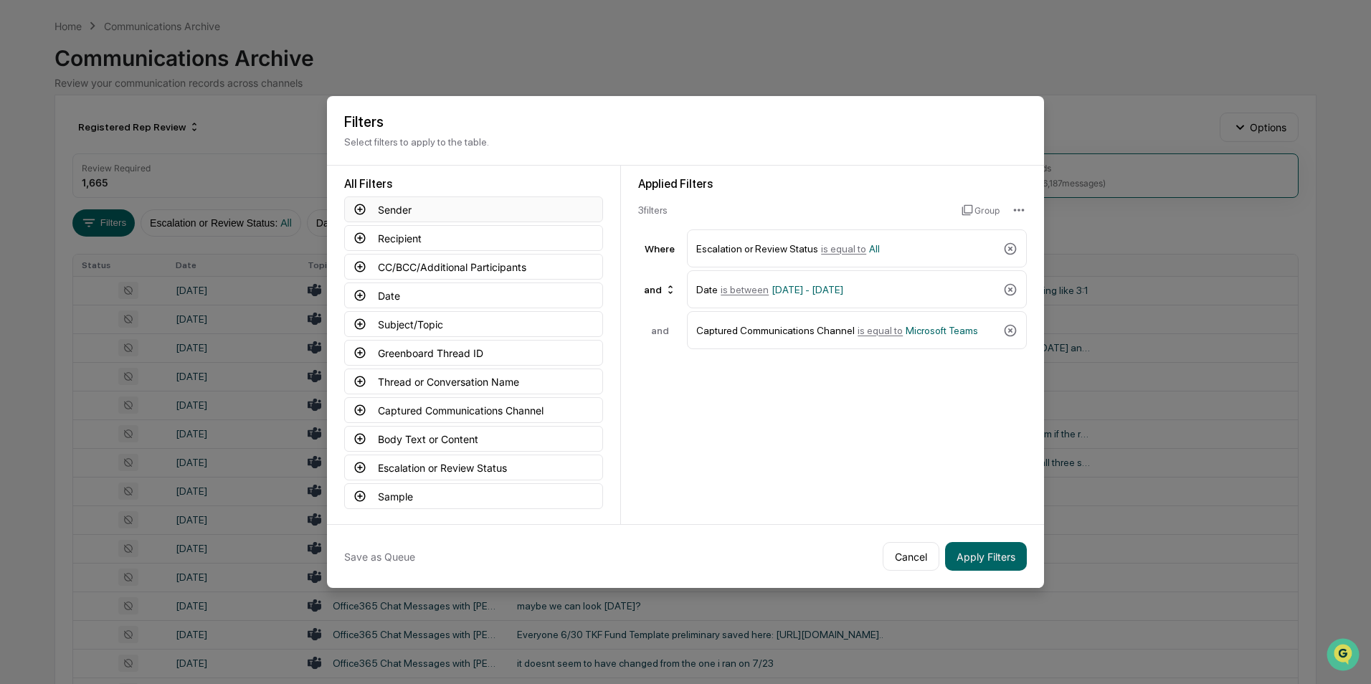
click at [360, 212] on icon at bounding box center [360, 209] width 13 height 13
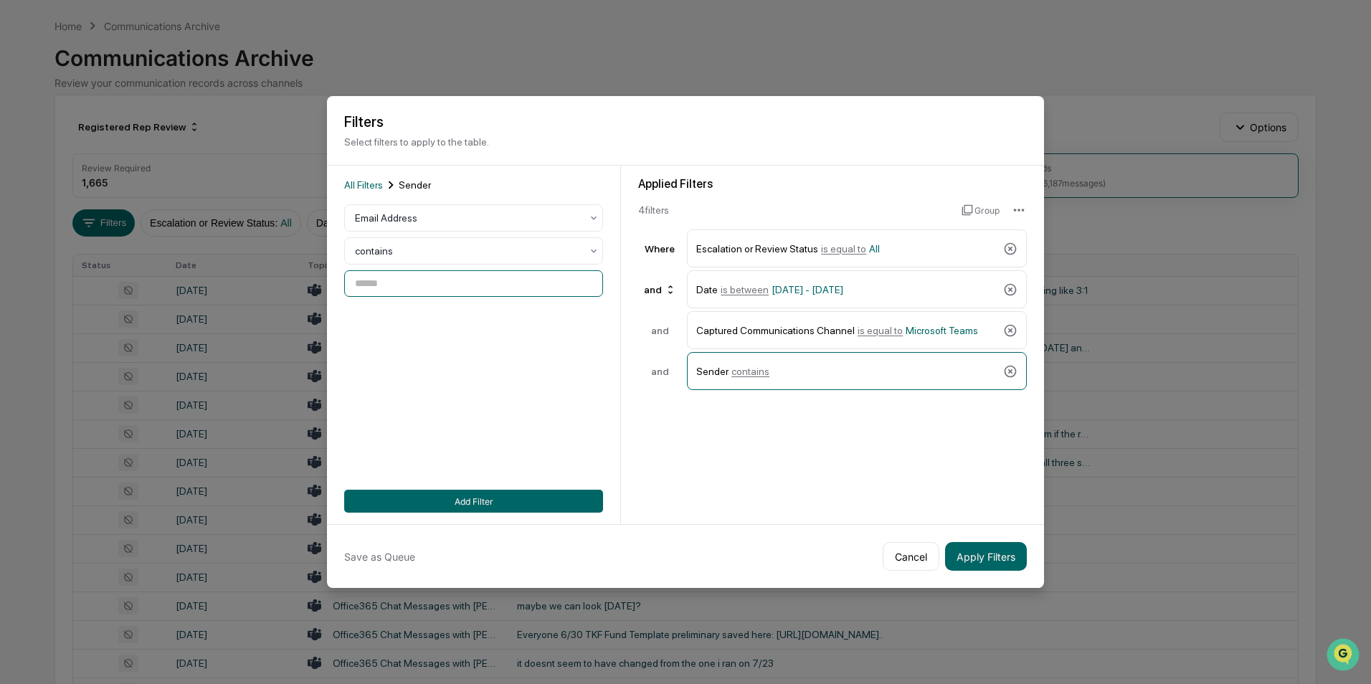
click at [397, 274] on input at bounding box center [473, 283] width 259 height 27
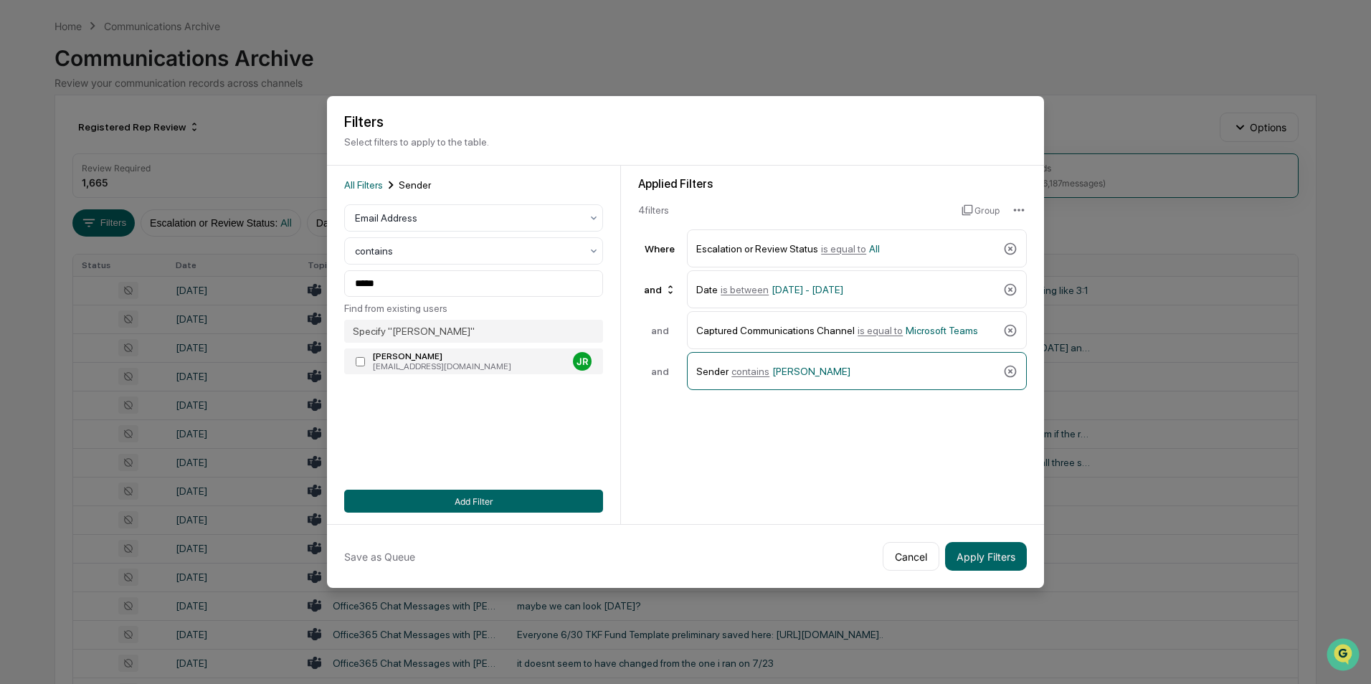
type input "**********"
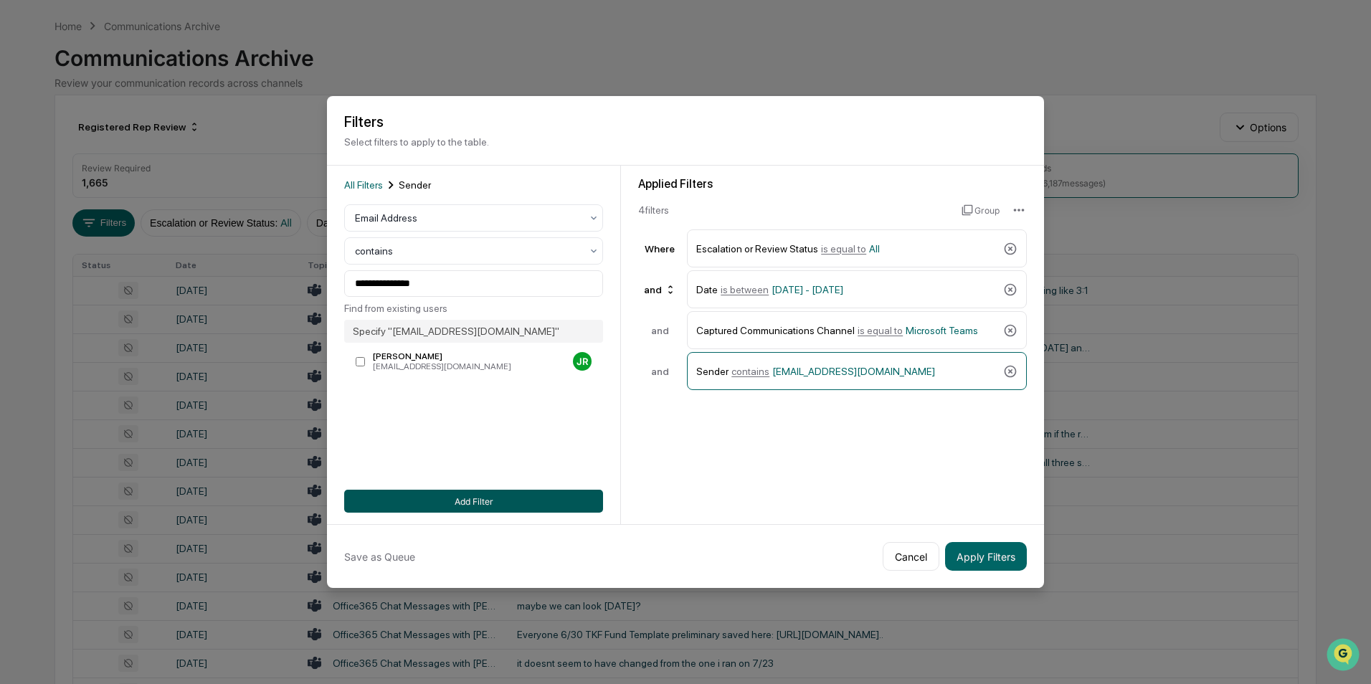
click at [427, 425] on button "Add Filter" at bounding box center [473, 501] width 259 height 23
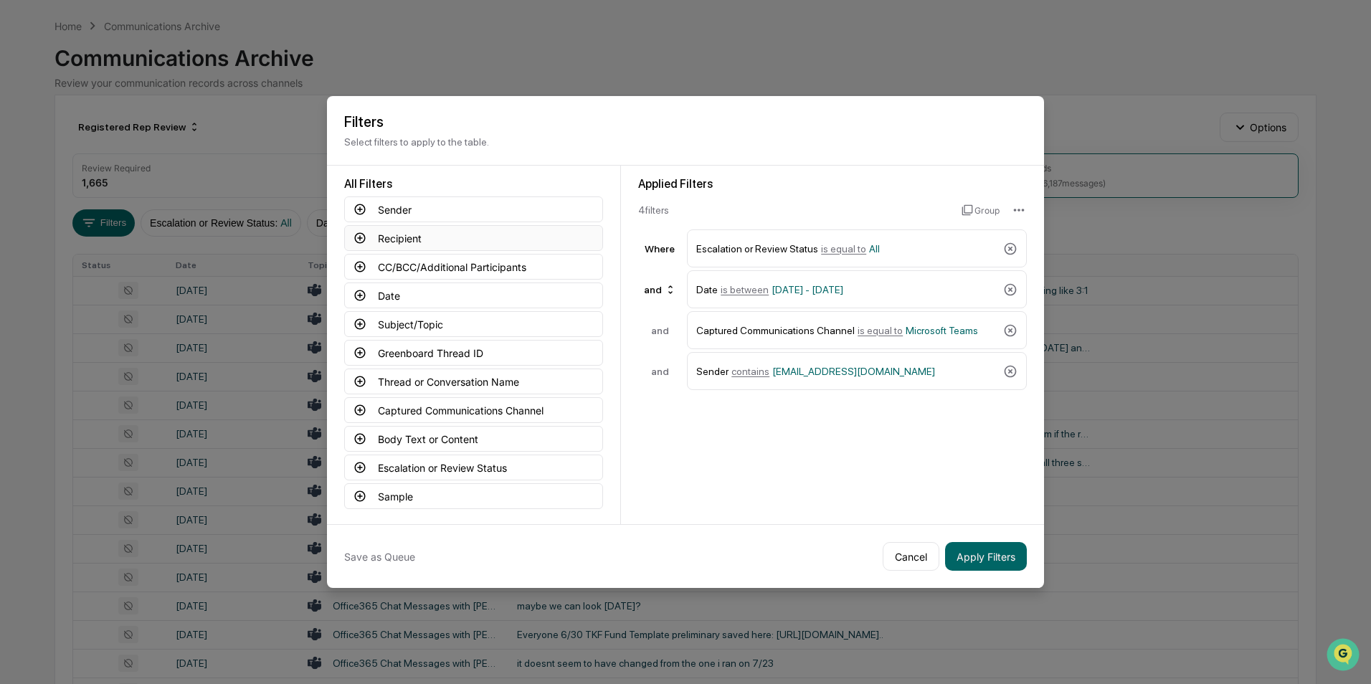
click at [360, 243] on icon at bounding box center [360, 238] width 11 height 11
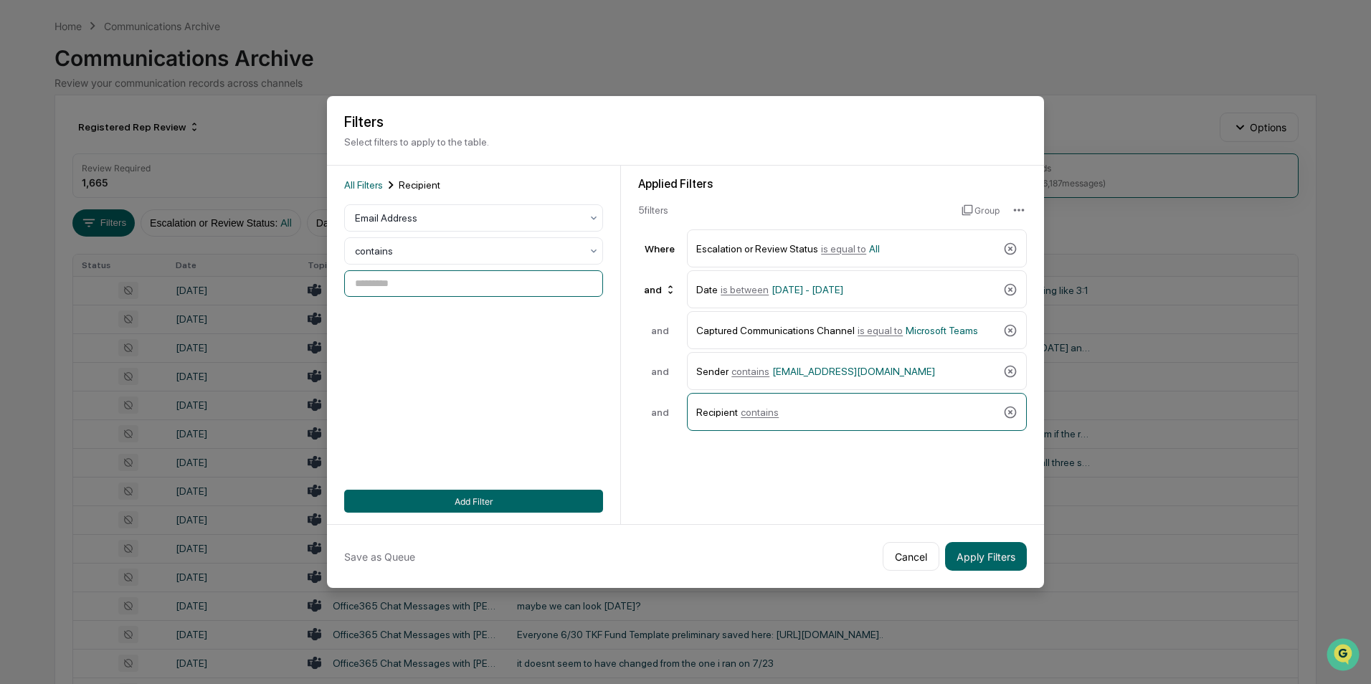
click at [397, 292] on input at bounding box center [473, 283] width 259 height 27
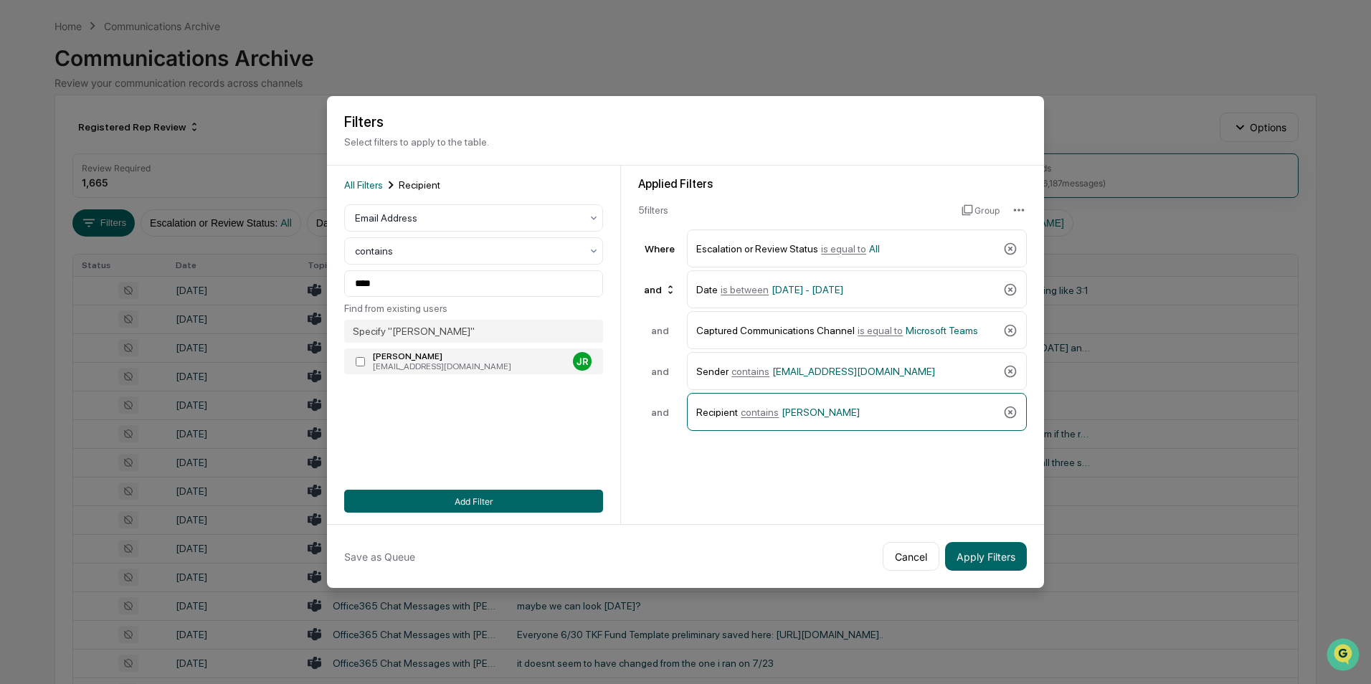
type input "**********"
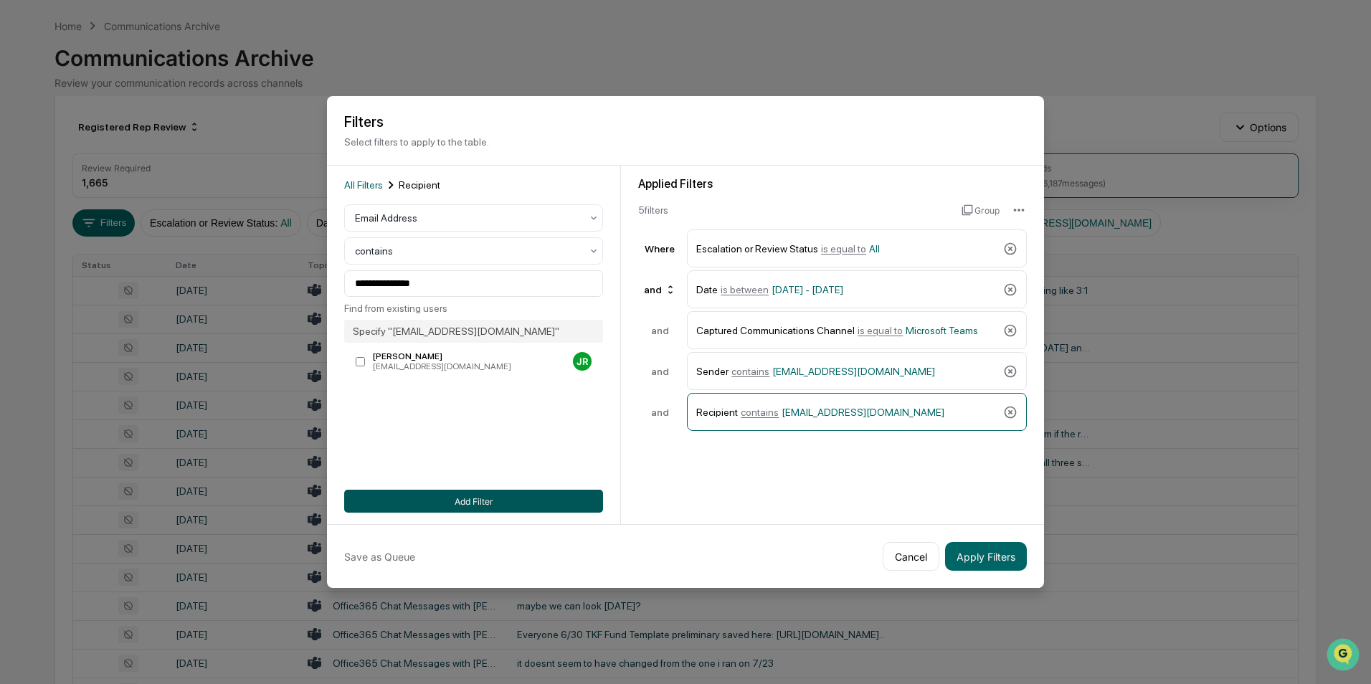
click at [435, 425] on button "Add Filter" at bounding box center [473, 501] width 259 height 23
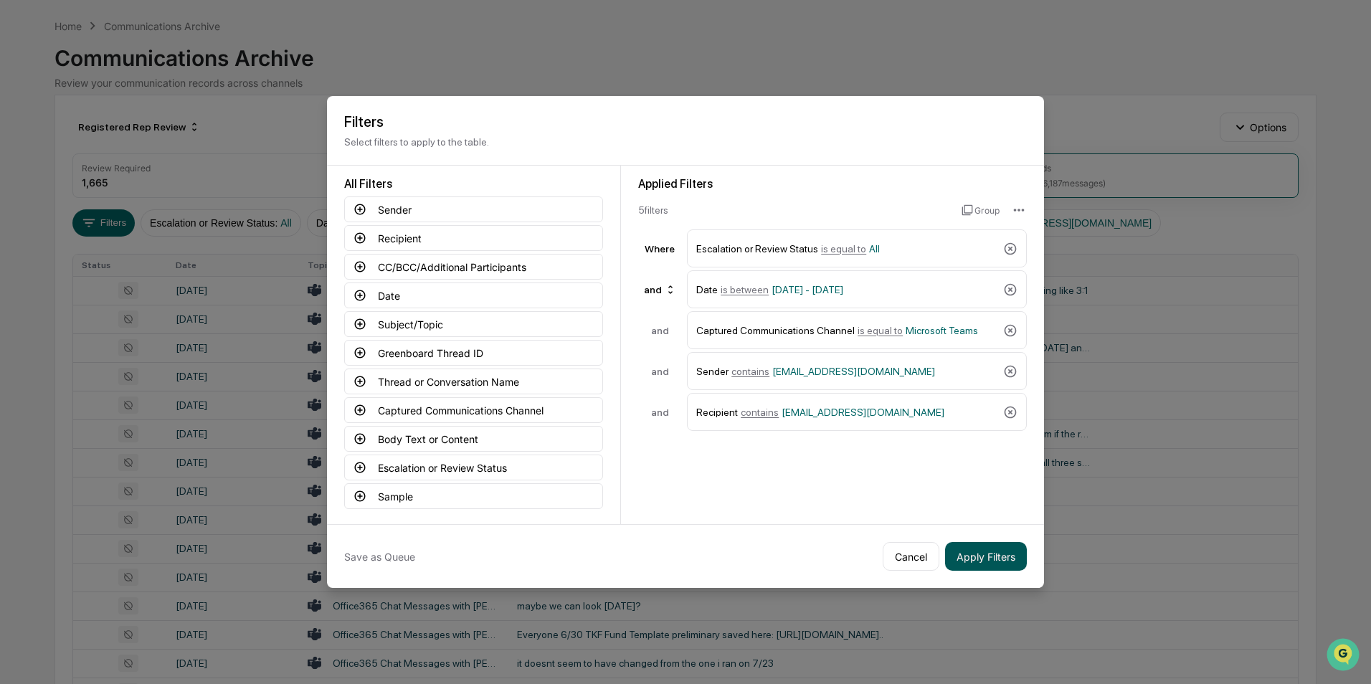
click at [904, 425] on button "Apply Filters" at bounding box center [986, 556] width 82 height 29
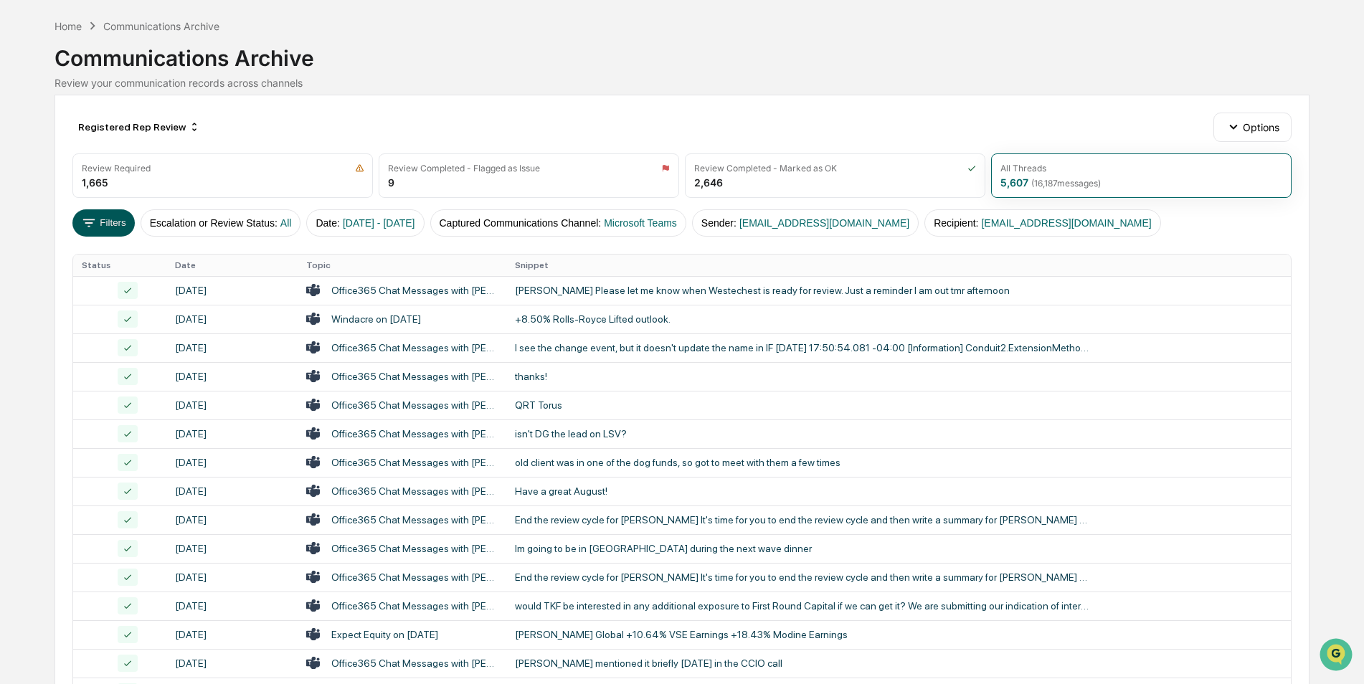
click at [90, 232] on button "Filters" at bounding box center [103, 222] width 62 height 27
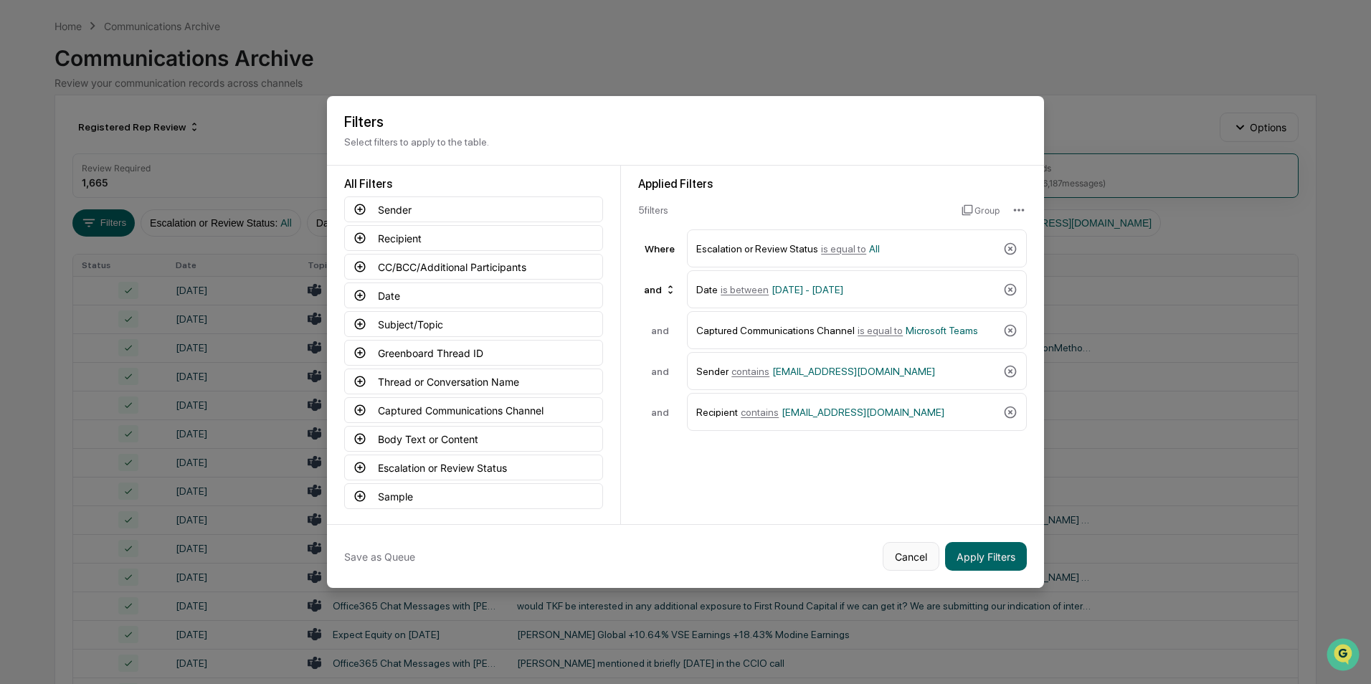
click at [898, 425] on button "Cancel" at bounding box center [911, 556] width 57 height 29
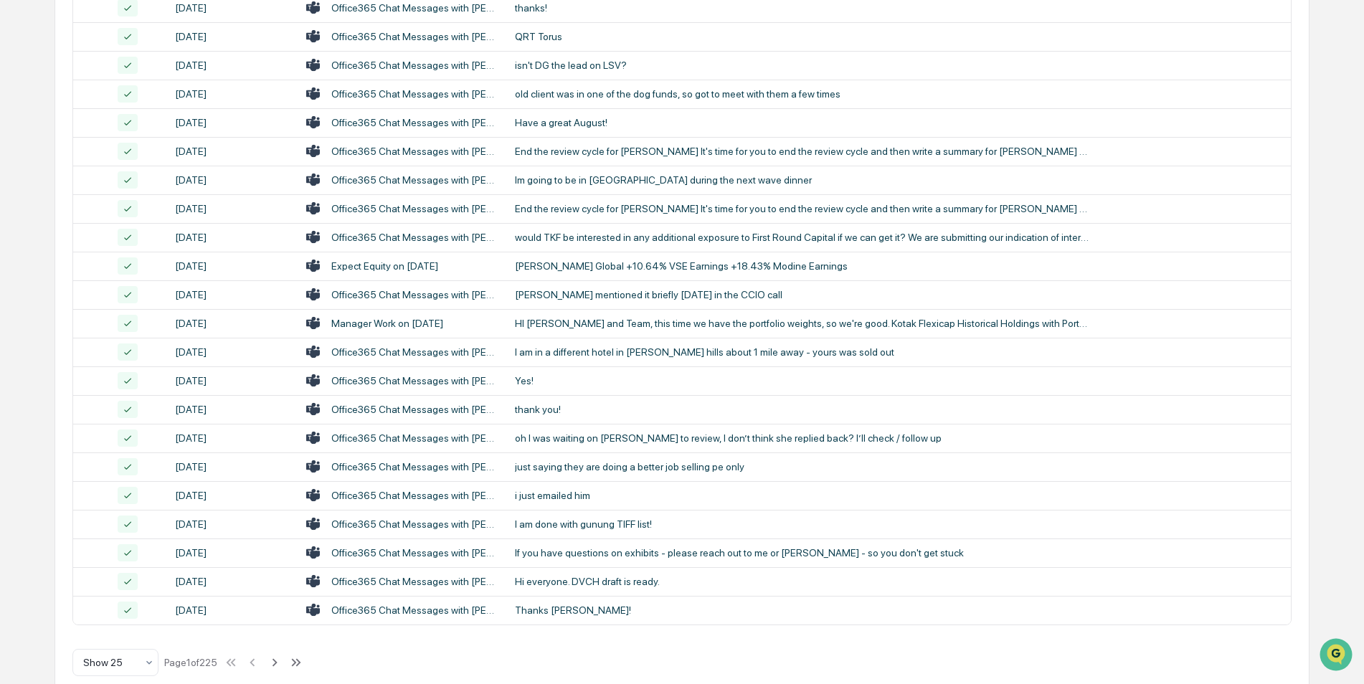
scroll to position [444, 0]
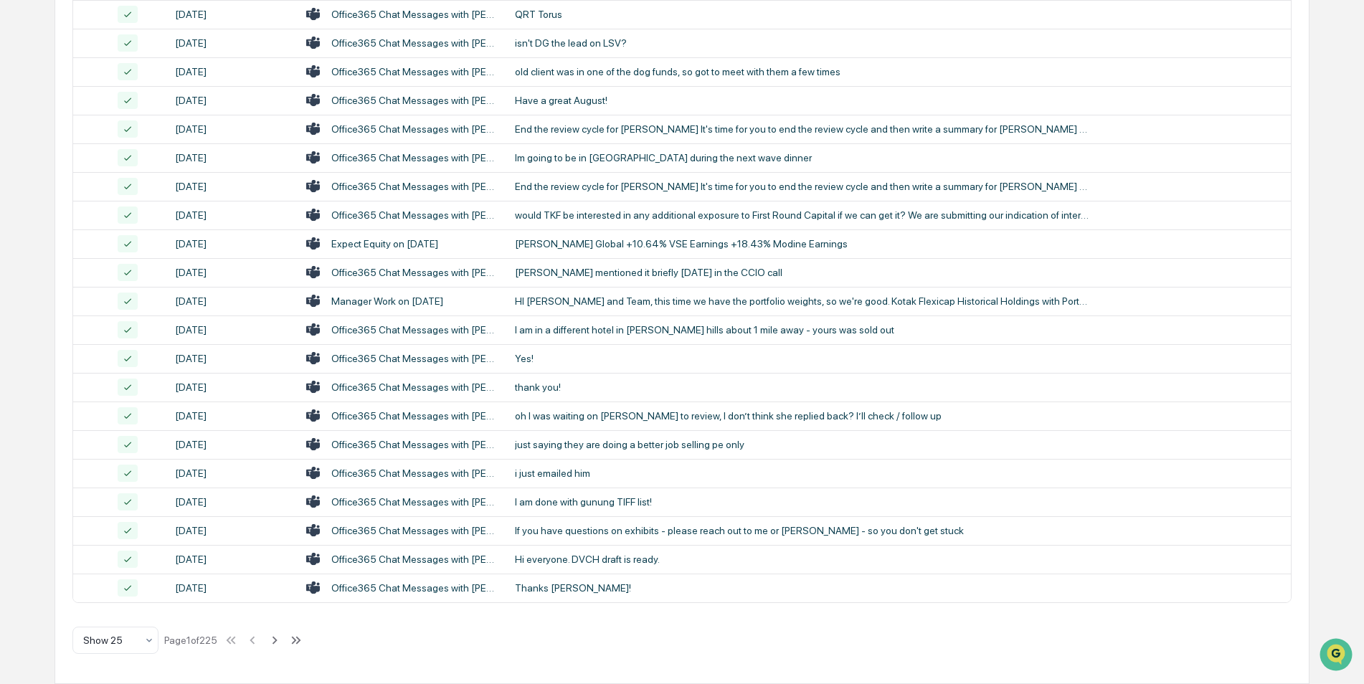
click at [202, 425] on div "Page 1 of 225" at bounding box center [190, 640] width 53 height 11
click at [281, 425] on icon at bounding box center [275, 641] width 16 height 16
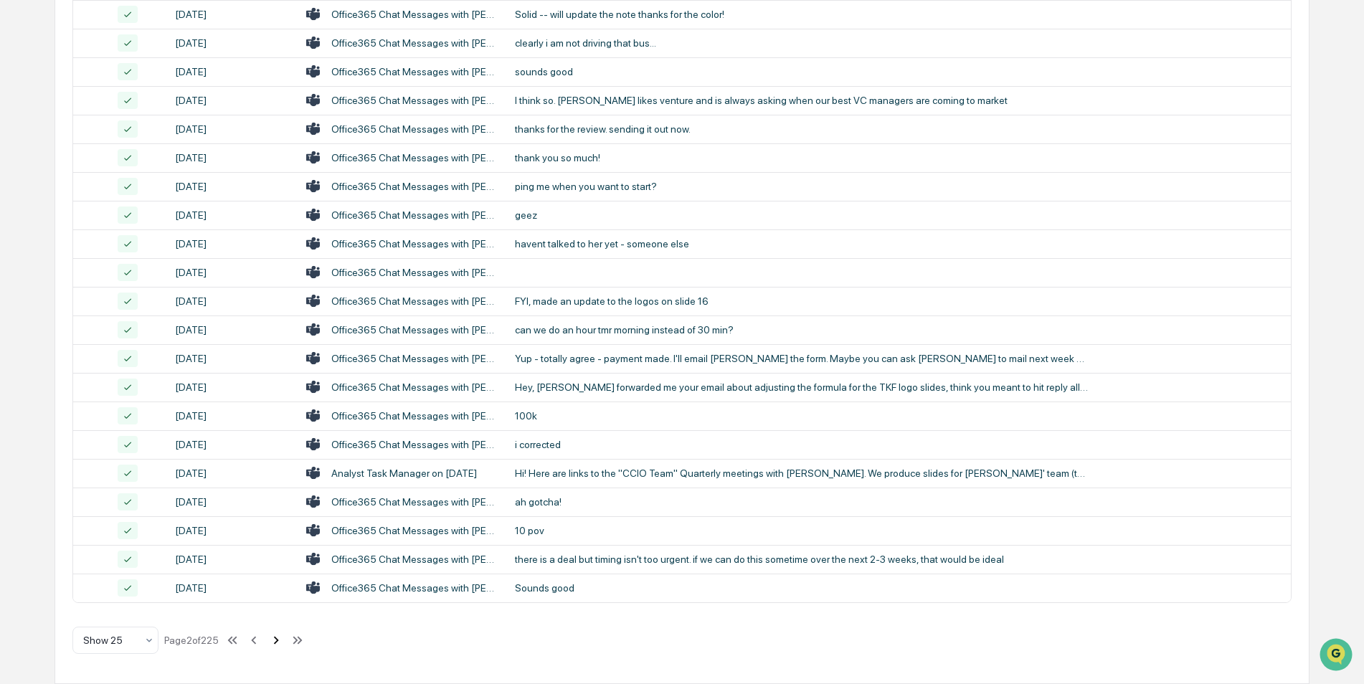
click at [277, 425] on div "Registered Rep Review Options Review Required 1,665 Review Completed - Flagged …" at bounding box center [682, 194] width 1255 height 980
click at [273, 425] on icon at bounding box center [276, 641] width 16 height 16
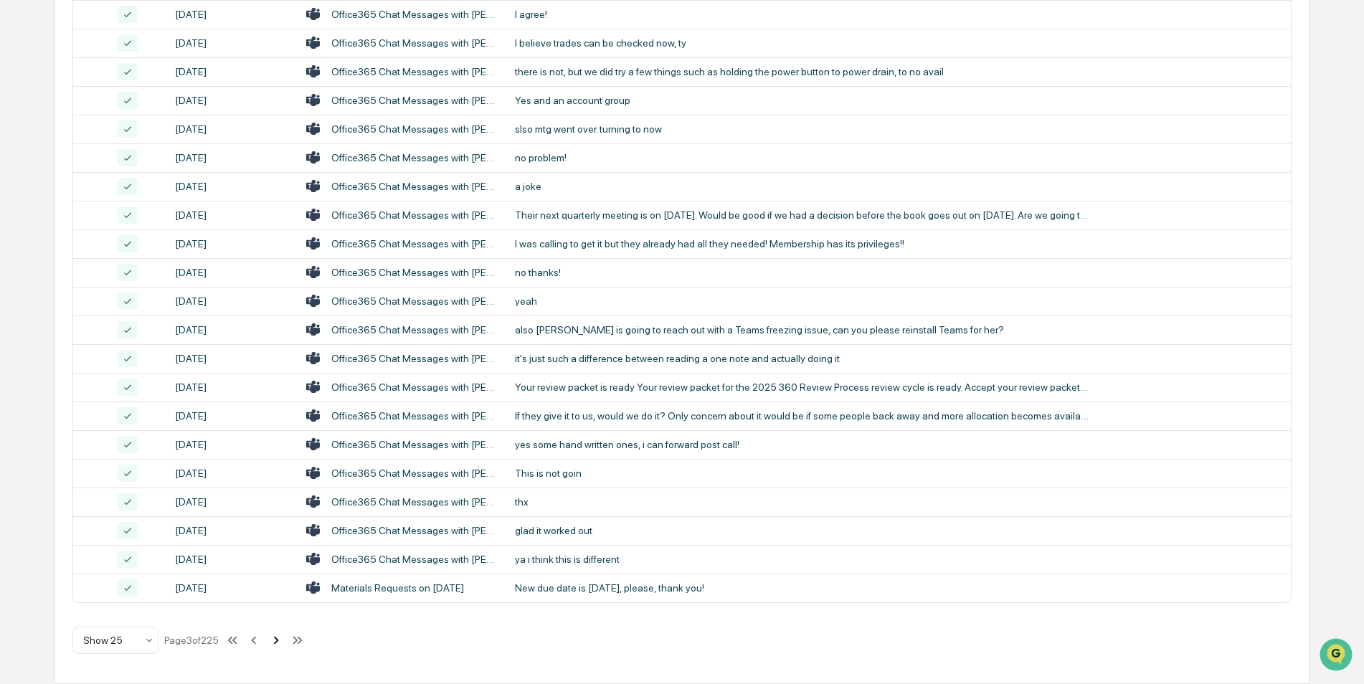
click at [279, 425] on icon at bounding box center [276, 641] width 16 height 16
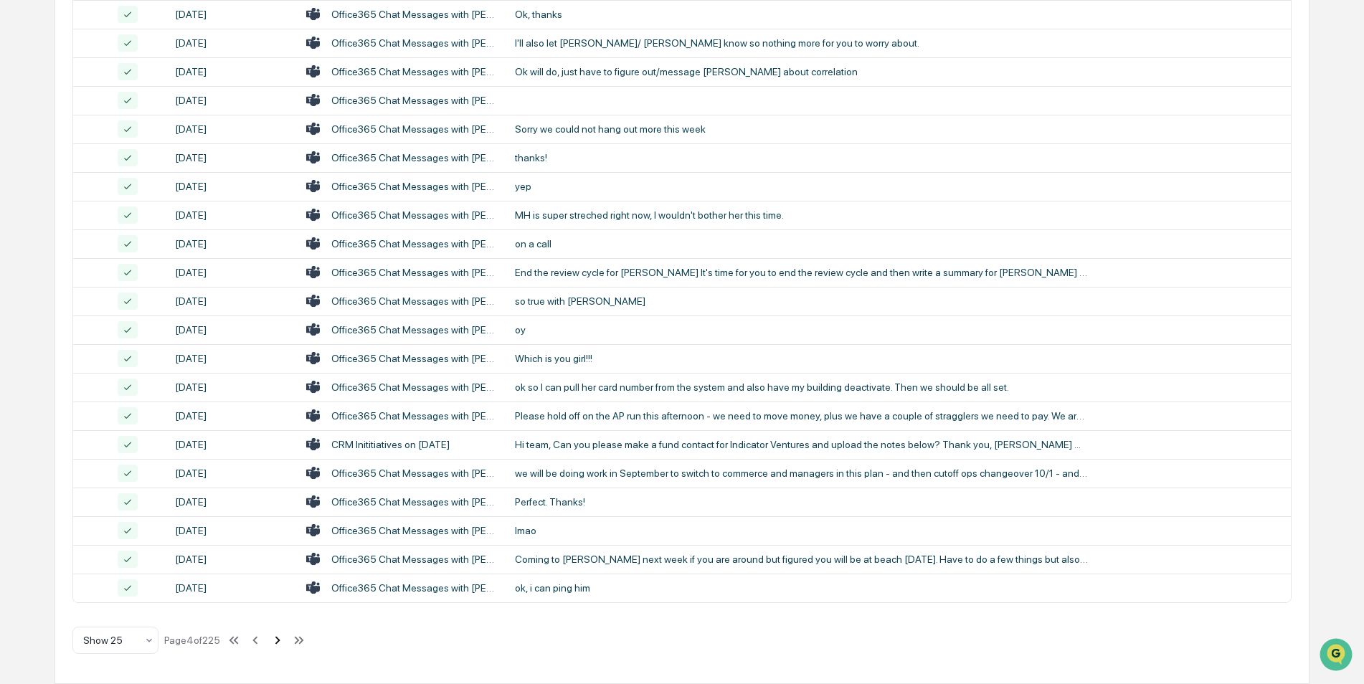
click at [280, 425] on icon at bounding box center [278, 641] width 16 height 16
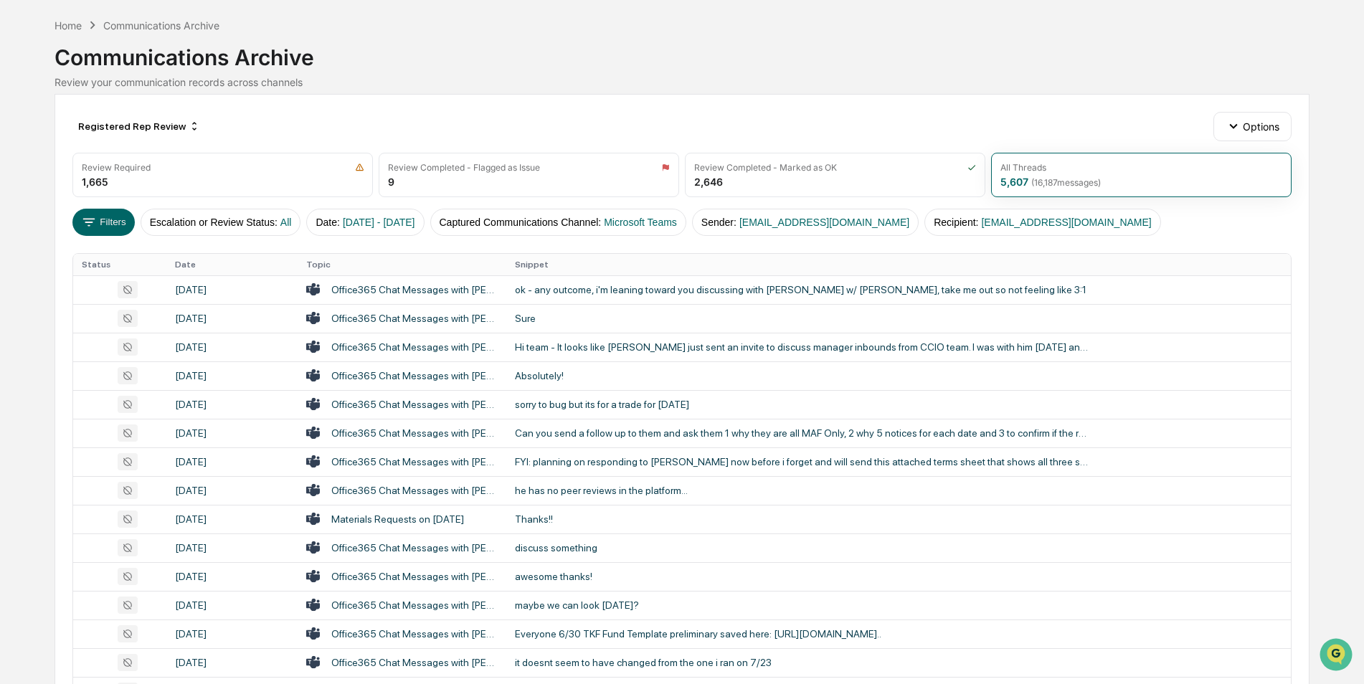
scroll to position [53, 0]
click at [103, 224] on button "Filters" at bounding box center [103, 222] width 62 height 27
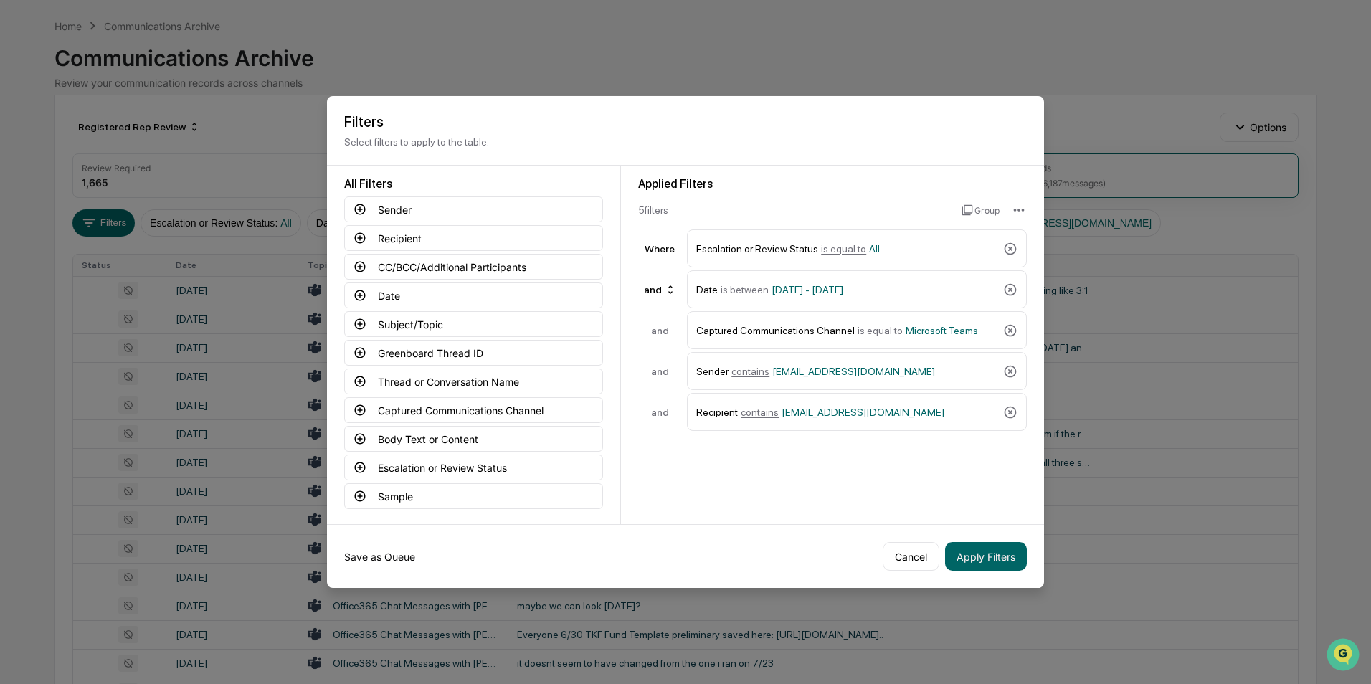
click at [379, 425] on button "Save as Queue" at bounding box center [379, 556] width 71 height 29
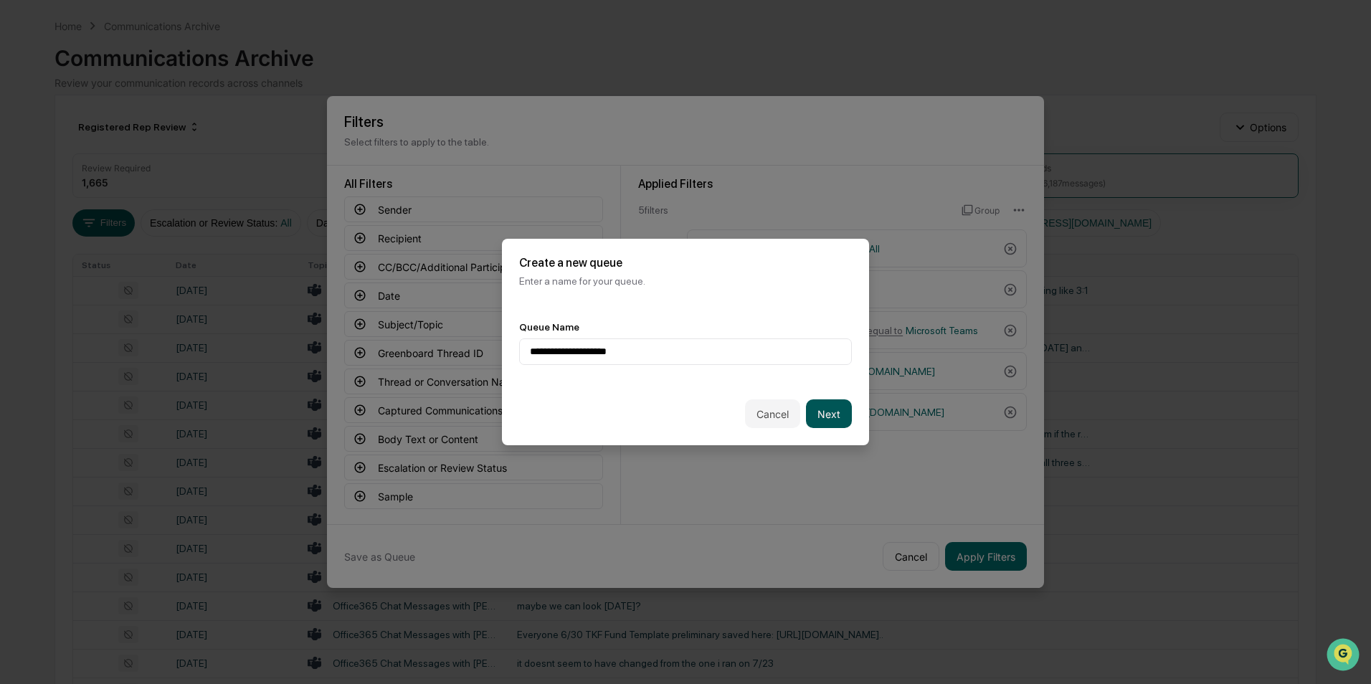
type input "**********"
click at [822, 412] on button "Next" at bounding box center [829, 413] width 46 height 29
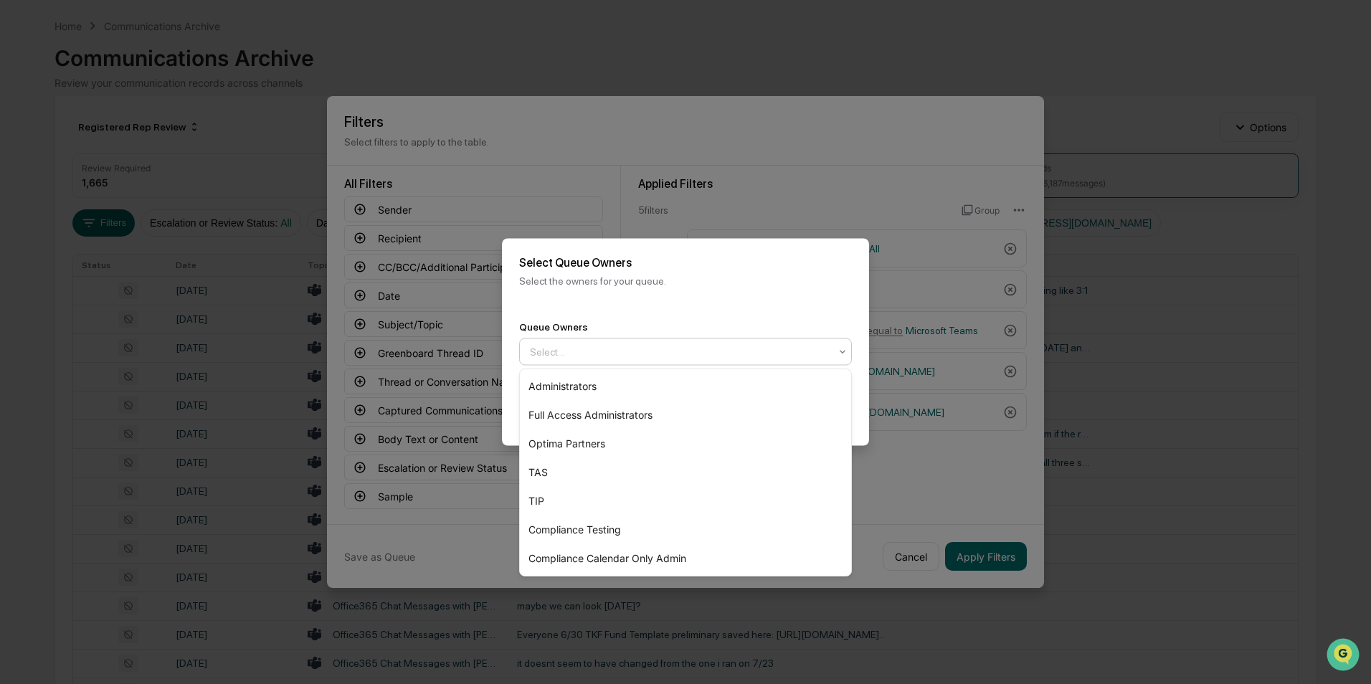
click at [760, 346] on div at bounding box center [680, 352] width 300 height 14
click at [616, 425] on div "Optima Partners" at bounding box center [685, 444] width 331 height 29
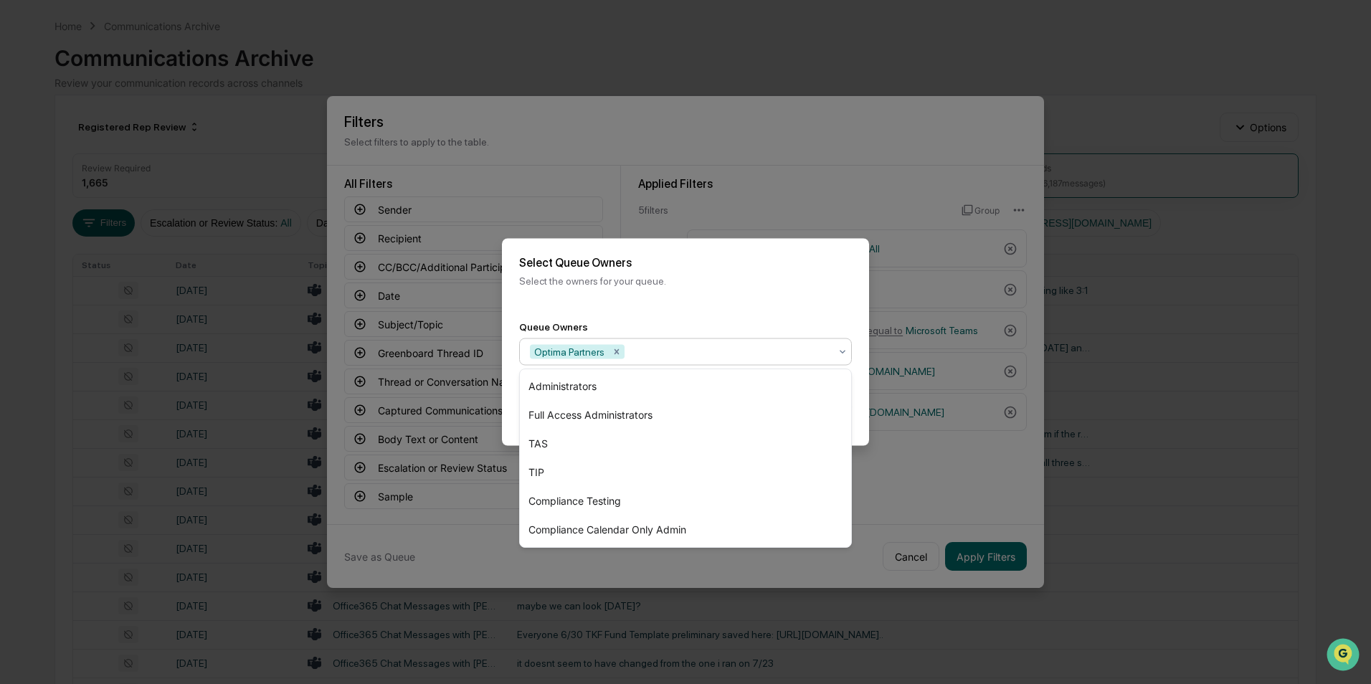
click at [858, 405] on div "Back Create" at bounding box center [685, 414] width 367 height 63
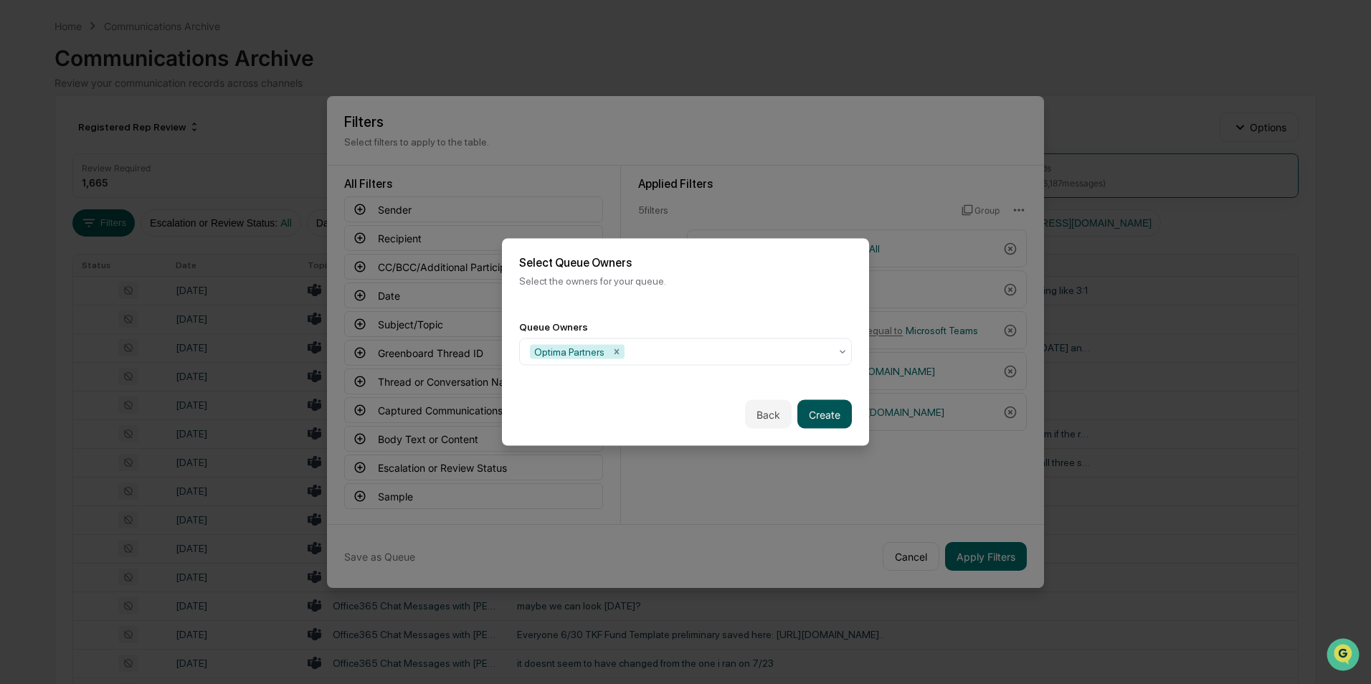
click at [825, 422] on button "Create" at bounding box center [825, 414] width 55 height 29
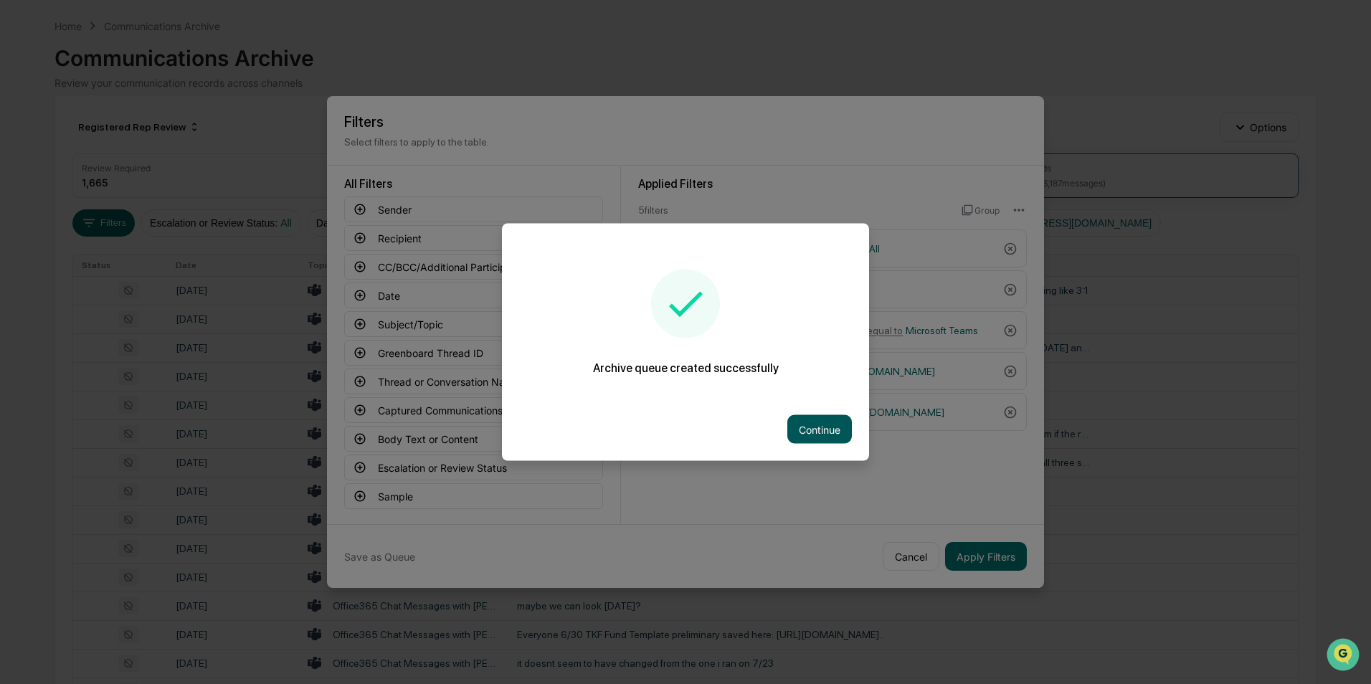
click at [821, 425] on button "Continue" at bounding box center [819, 429] width 65 height 29
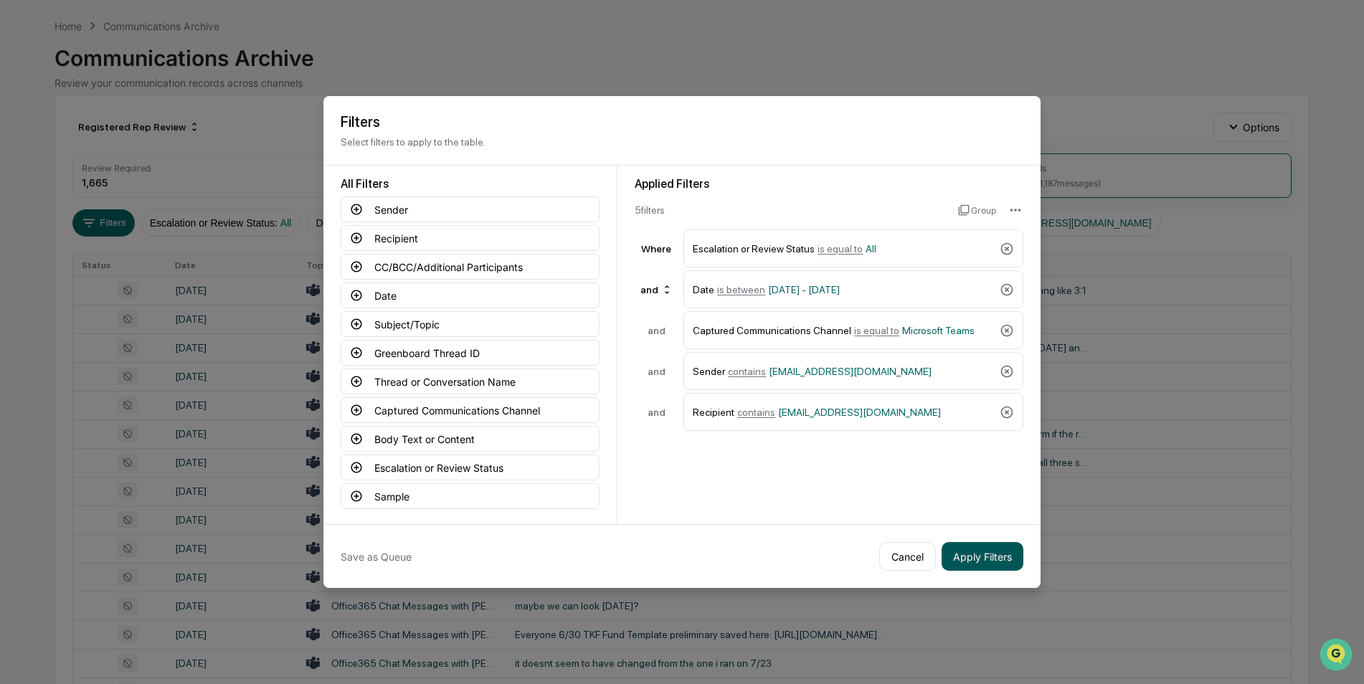
click at [904, 425] on button "Apply Filters" at bounding box center [983, 556] width 82 height 29
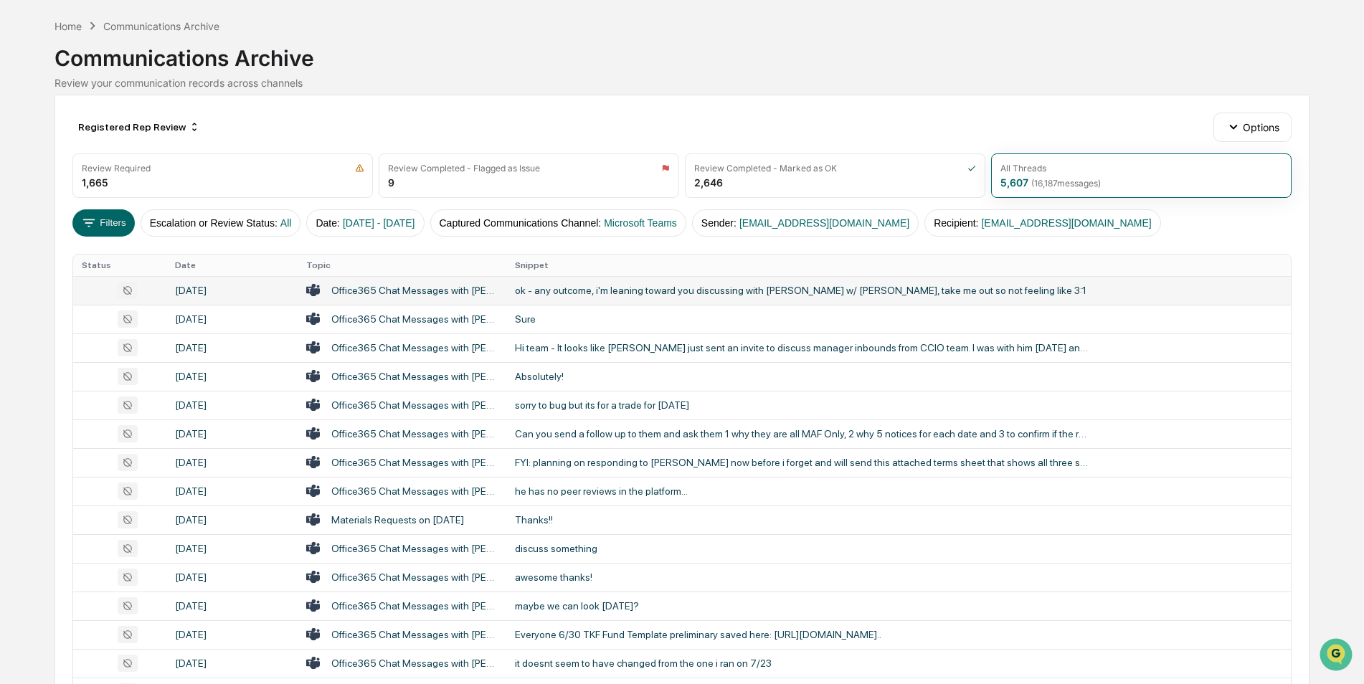
click at [415, 287] on div "Office365 Chat Messages with [PERSON_NAME], [PERSON_NAME] on [DATE]" at bounding box center [414, 290] width 166 height 11
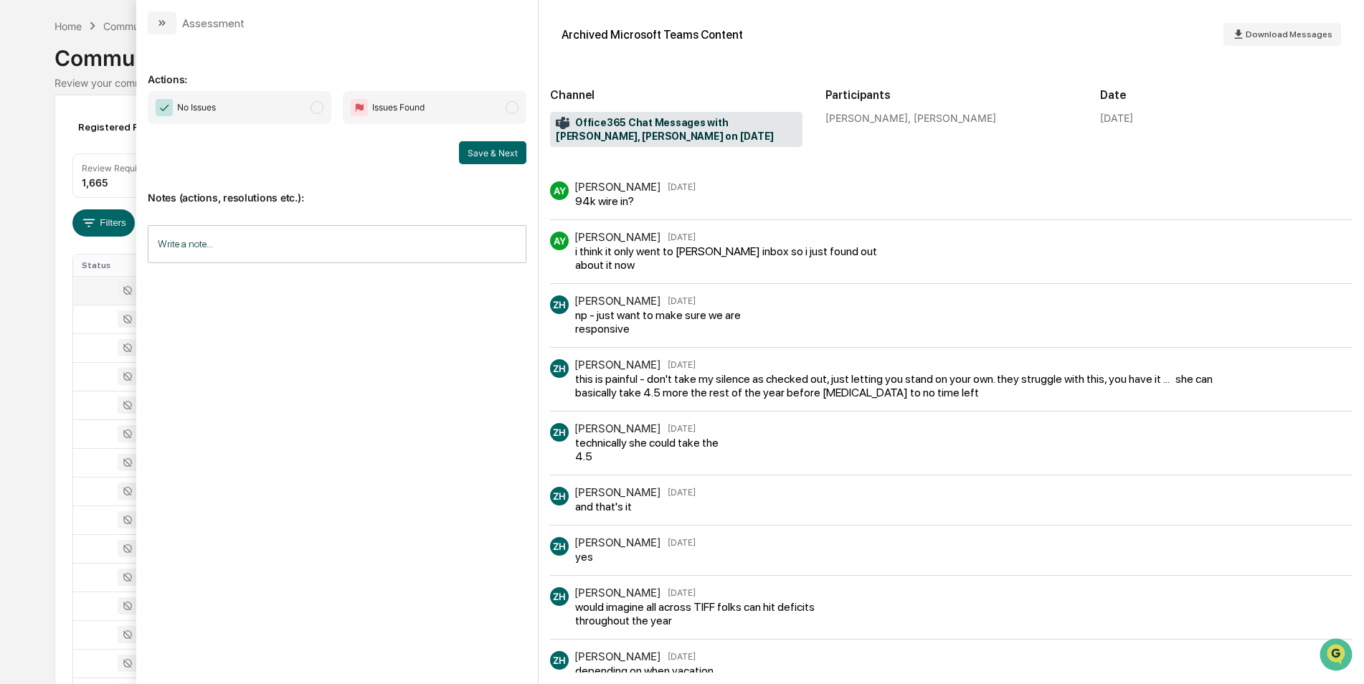
scroll to position [224, 0]
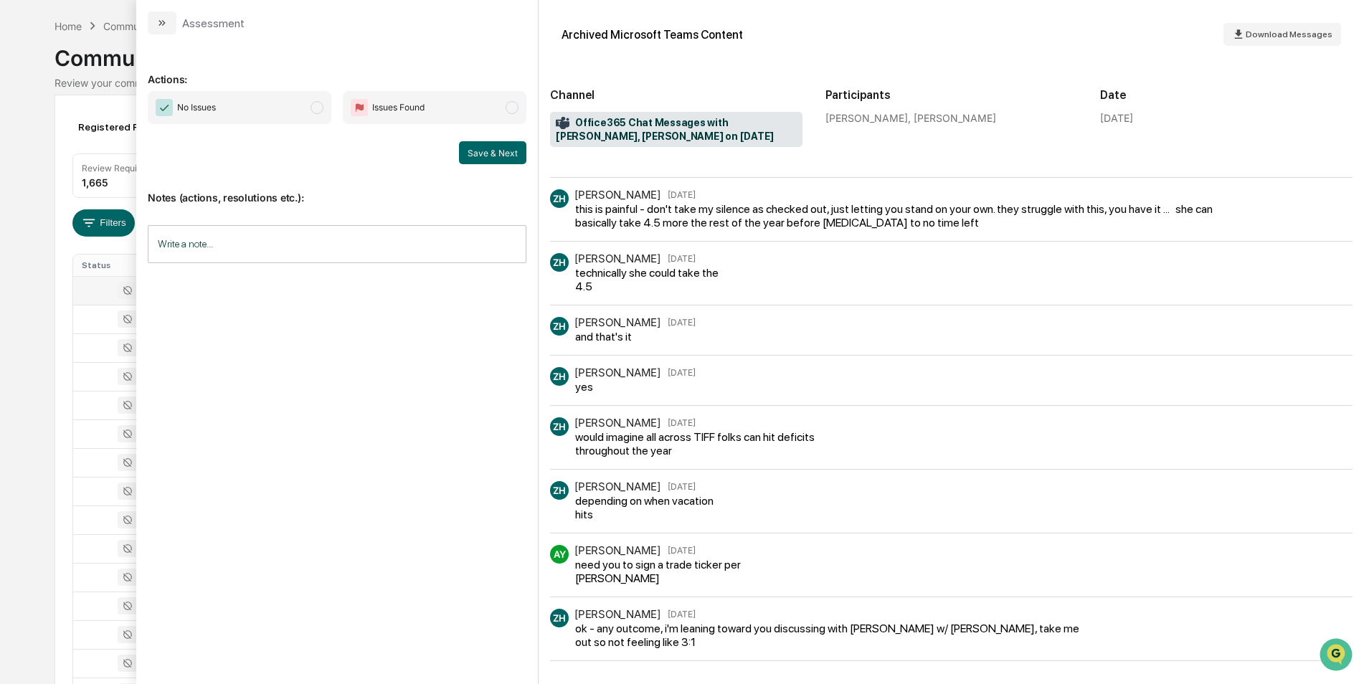
click at [322, 113] on span "No Issues" at bounding box center [240, 107] width 184 height 33
click at [470, 154] on button "Save & Next" at bounding box center [492, 152] width 67 height 23
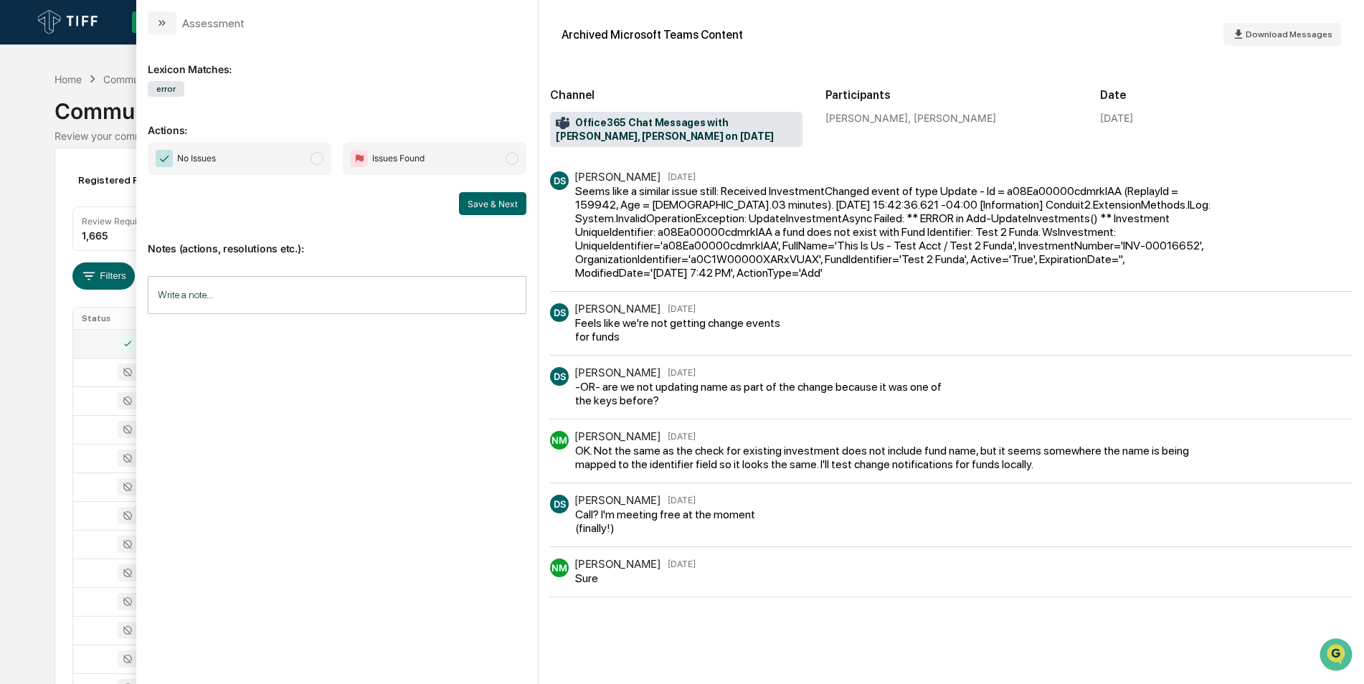
click at [309, 161] on span "No Issues" at bounding box center [240, 158] width 184 height 33
click at [482, 208] on button "Save & Next" at bounding box center [492, 203] width 67 height 23
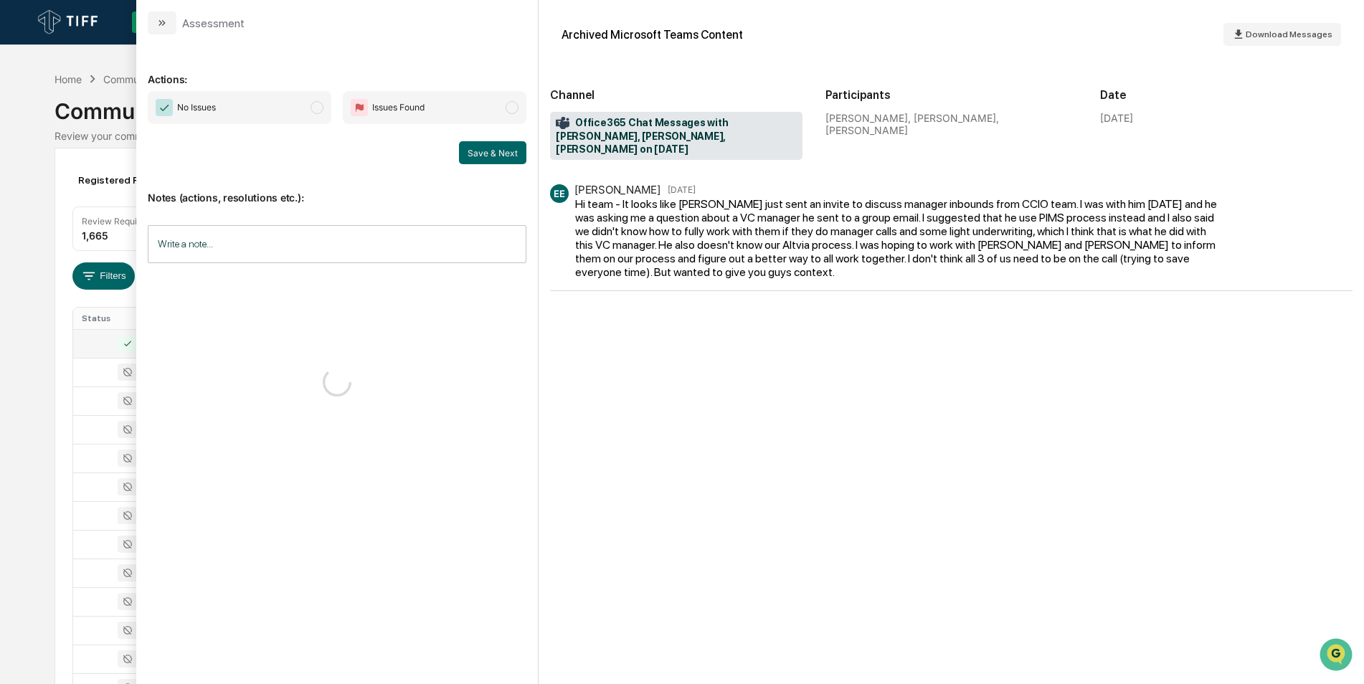
scroll to position [1, 0]
click at [323, 115] on span "No Issues" at bounding box center [240, 107] width 184 height 33
click at [486, 155] on button "Save & Next" at bounding box center [492, 152] width 67 height 23
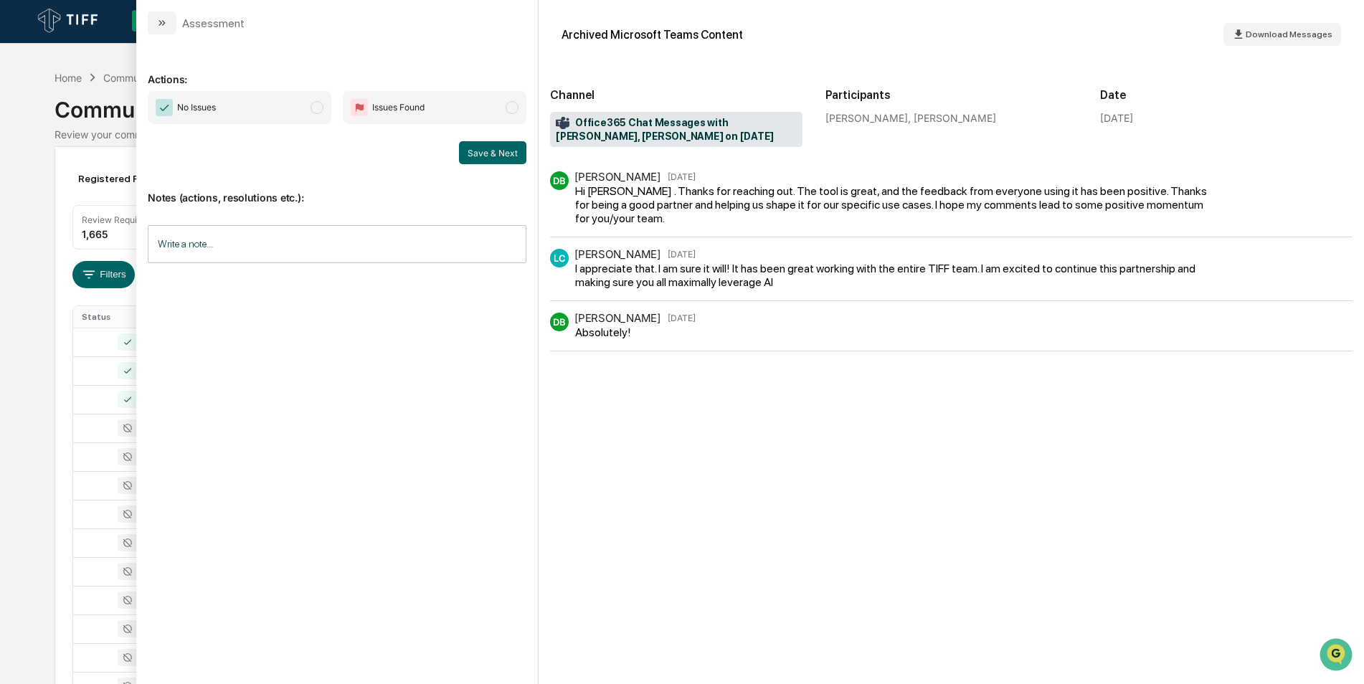
click at [316, 101] on span "modal" at bounding box center [317, 107] width 13 height 13
click at [489, 155] on button "Save & Next" at bounding box center [492, 152] width 67 height 23
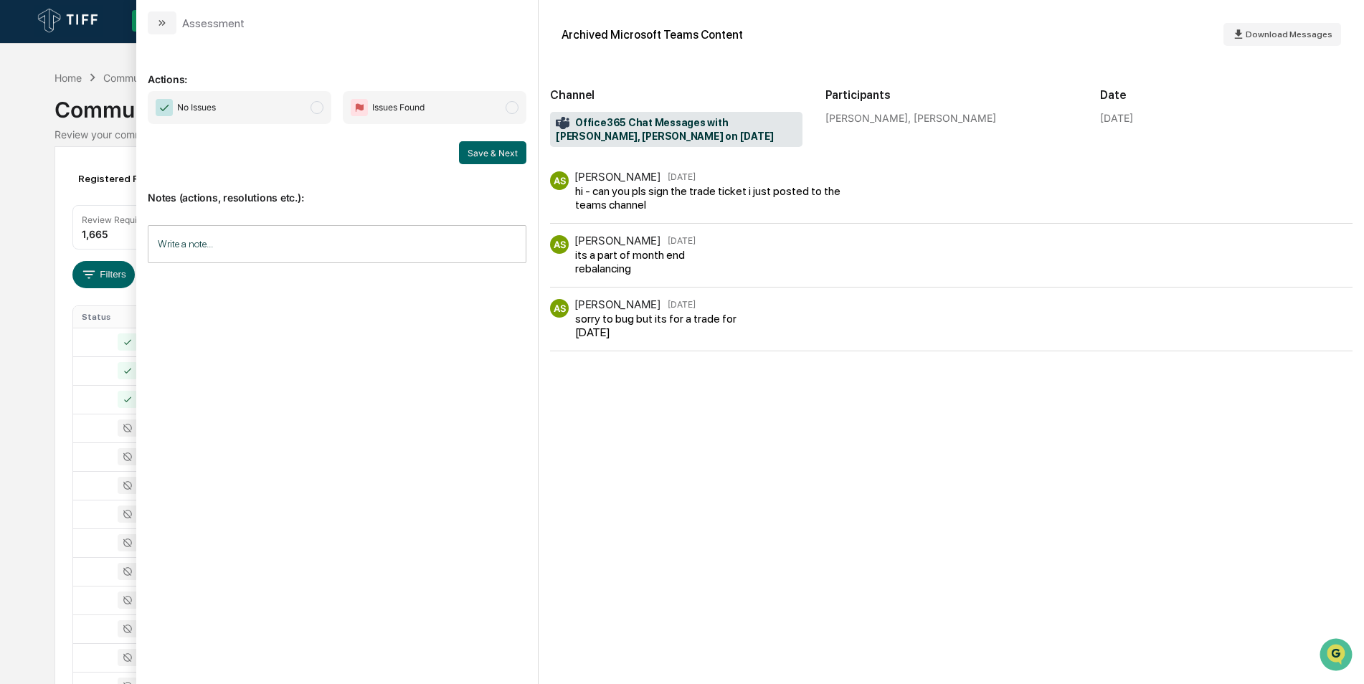
click at [311, 106] on span "modal" at bounding box center [317, 107] width 13 height 13
click at [489, 153] on button "Save & Next" at bounding box center [492, 152] width 67 height 23
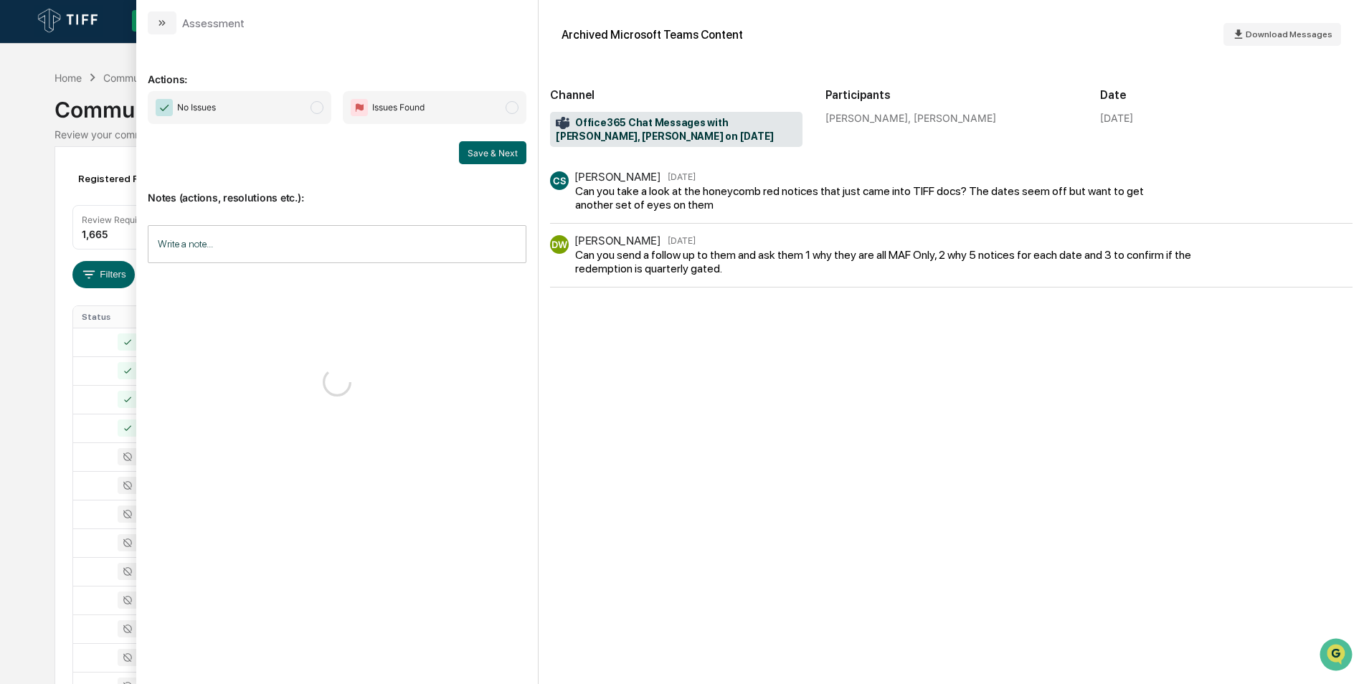
click at [316, 104] on span "modal" at bounding box center [317, 107] width 13 height 13
click at [490, 153] on button "Save & Next" at bounding box center [492, 152] width 67 height 23
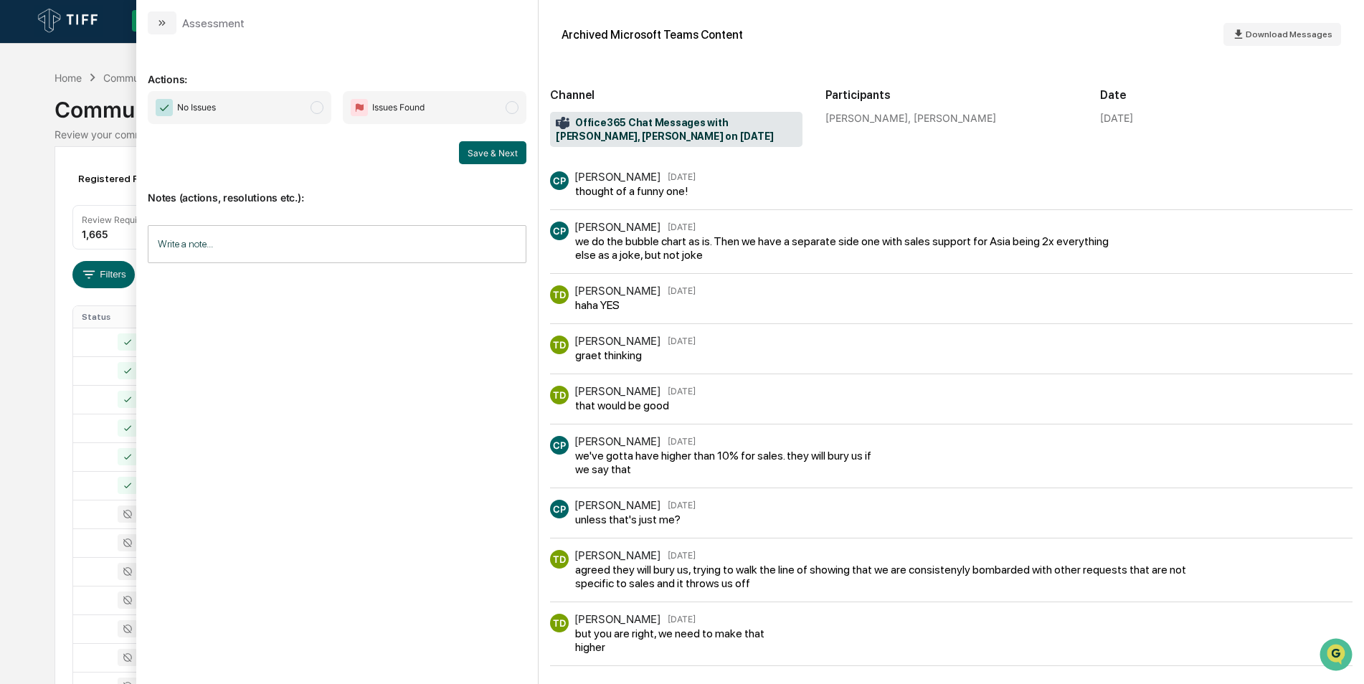
click at [313, 103] on span "modal" at bounding box center [317, 107] width 13 height 13
click at [490, 154] on button "Save & Next" at bounding box center [492, 152] width 67 height 23
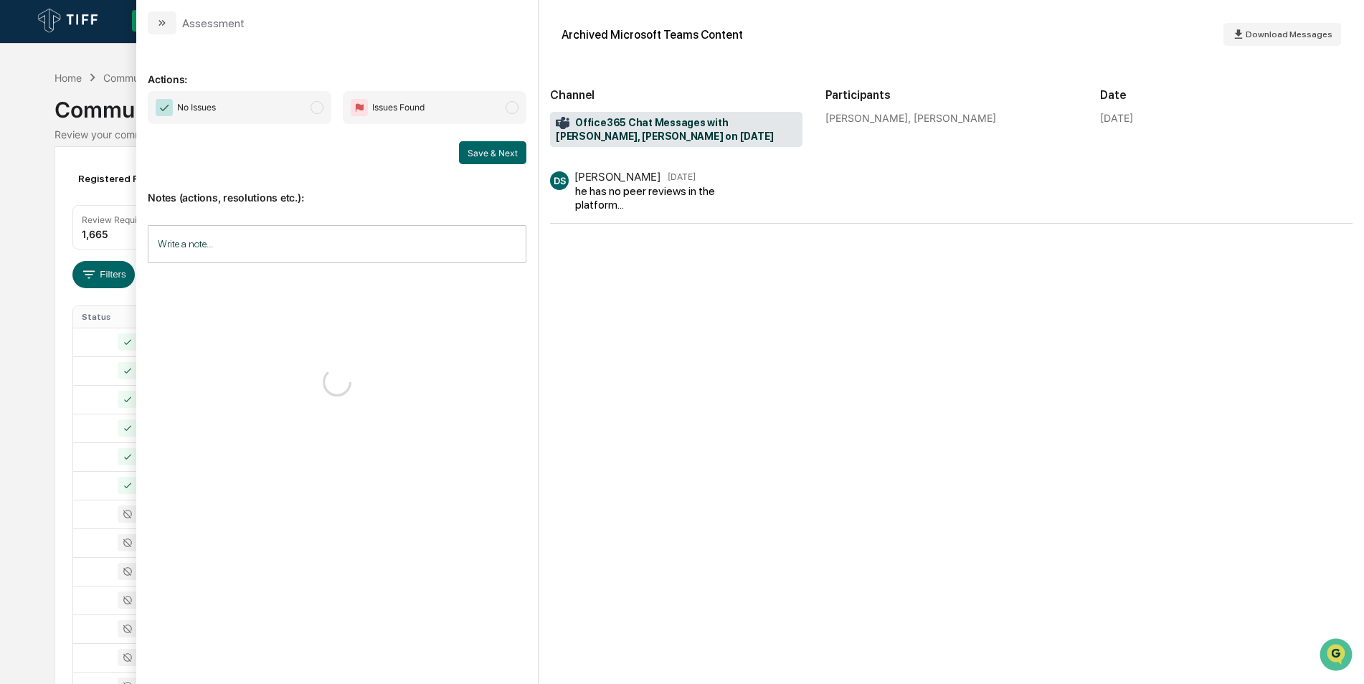
scroll to position [3, 0]
click at [322, 115] on span "No Issues" at bounding box center [240, 107] width 184 height 33
click at [514, 153] on button "Save & Next" at bounding box center [492, 152] width 67 height 23
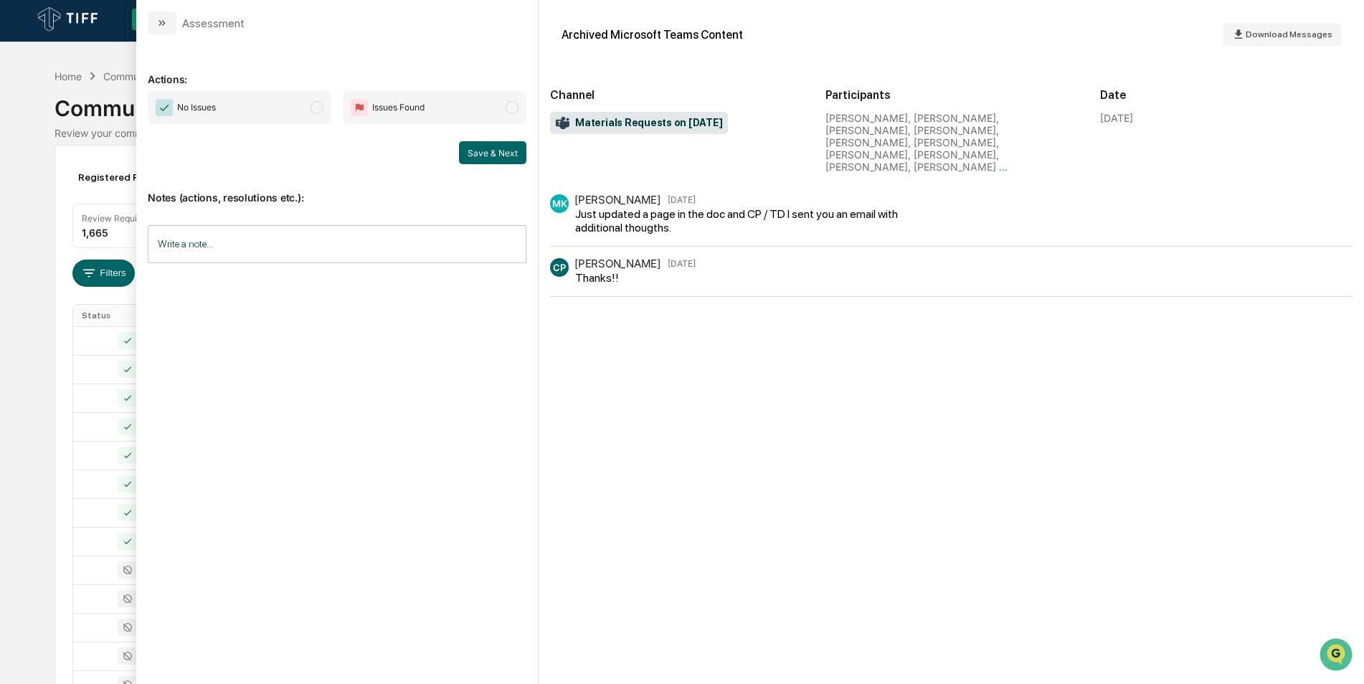
click at [318, 112] on span "modal" at bounding box center [317, 107] width 13 height 13
click at [483, 160] on button "Save & Next" at bounding box center [492, 152] width 67 height 23
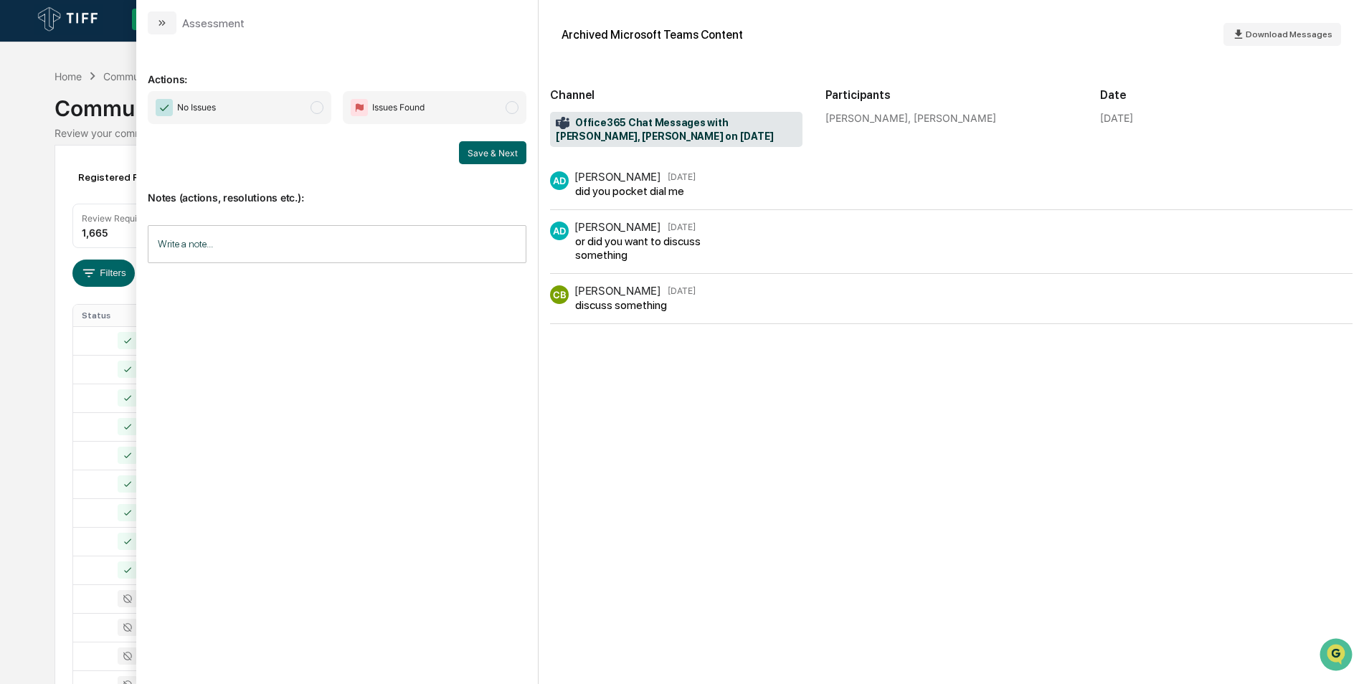
click at [320, 106] on span "modal" at bounding box center [317, 107] width 13 height 13
click at [480, 146] on button "Save & Next" at bounding box center [492, 152] width 67 height 23
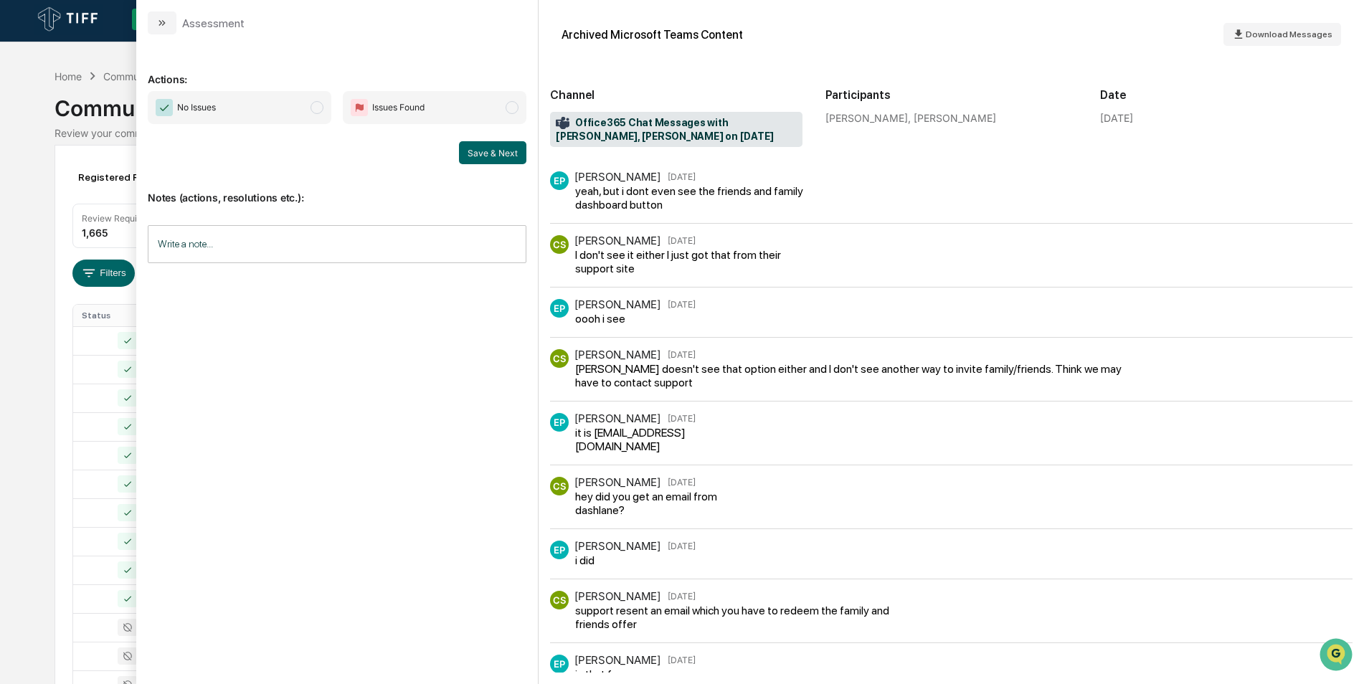
click at [315, 106] on span "modal" at bounding box center [317, 107] width 13 height 13
click at [504, 158] on button "Save & Next" at bounding box center [492, 152] width 67 height 23
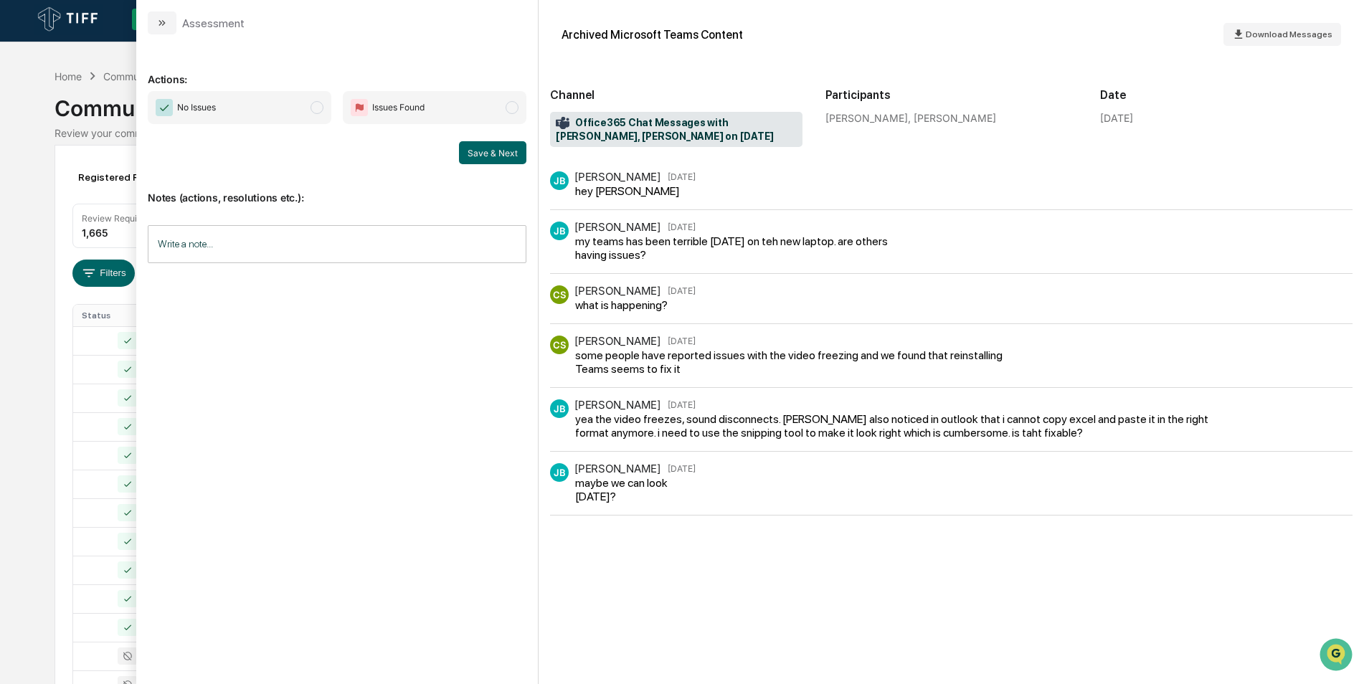
click at [301, 111] on span "No Issues" at bounding box center [240, 107] width 184 height 33
click at [491, 149] on button "Save & Next" at bounding box center [492, 152] width 67 height 23
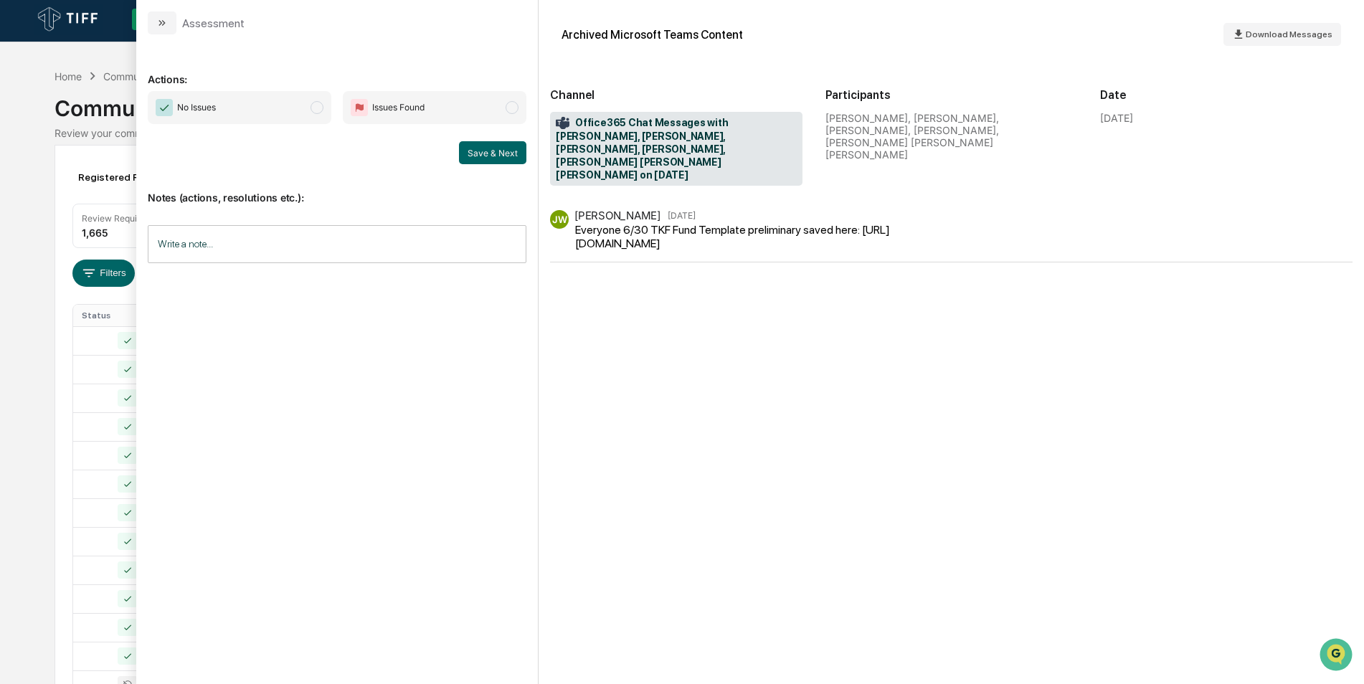
click at [327, 106] on span "No Issues" at bounding box center [240, 107] width 184 height 33
click at [476, 138] on div "No Issues Issues Found Save & Next" at bounding box center [337, 127] width 379 height 73
click at [477, 145] on button "Save & Next" at bounding box center [492, 152] width 67 height 23
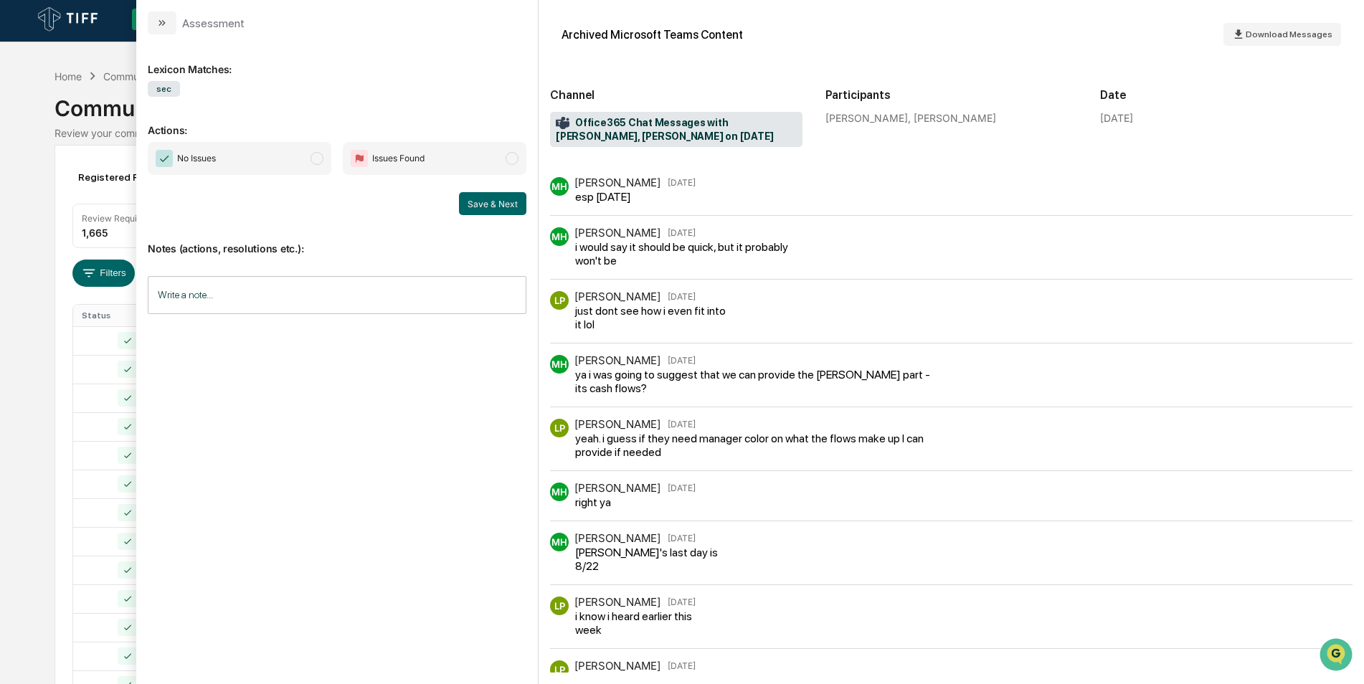
scroll to position [165, 0]
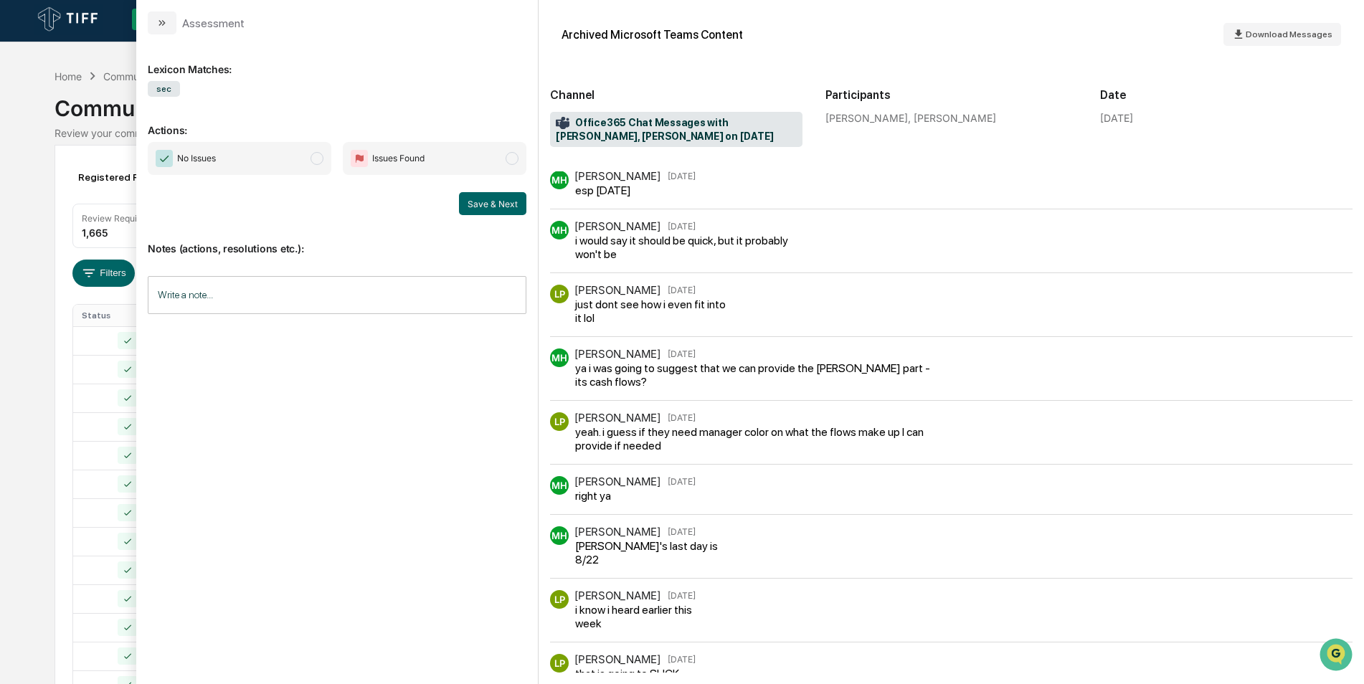
click at [319, 159] on span "modal" at bounding box center [317, 158] width 13 height 13
click at [470, 196] on button "Save & Next" at bounding box center [492, 203] width 67 height 23
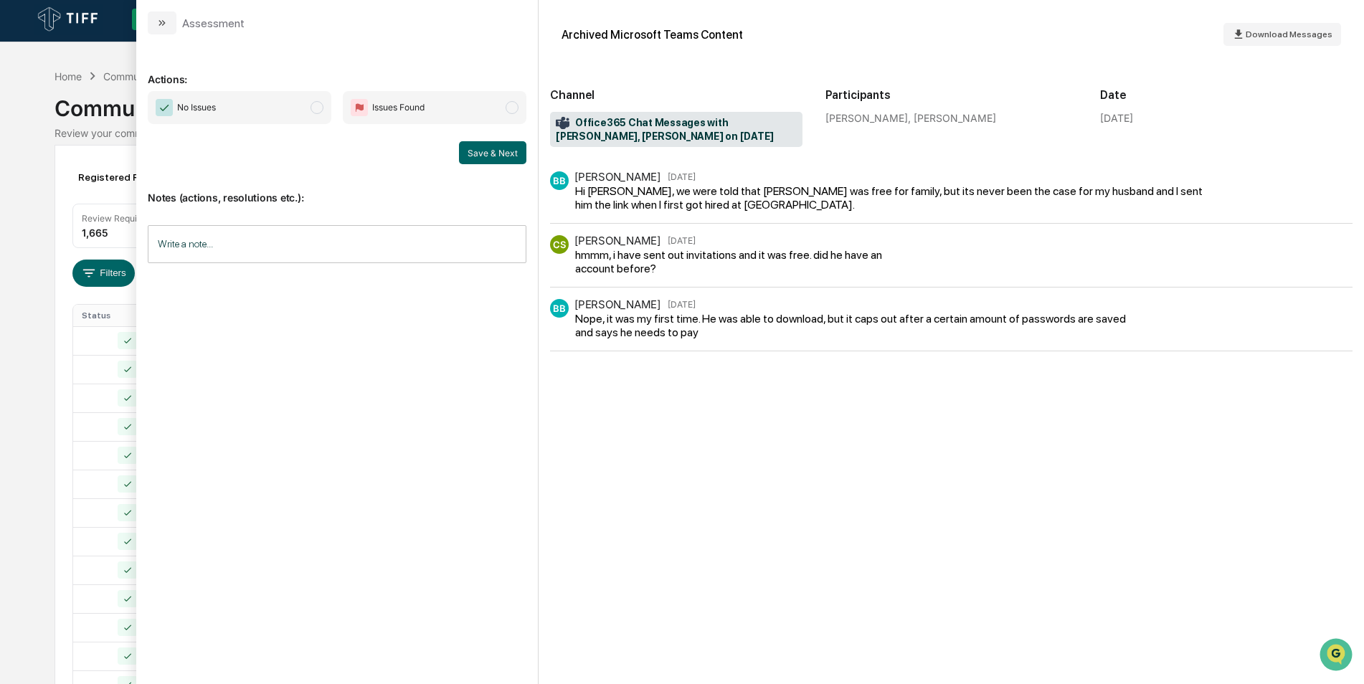
click at [310, 115] on span "No Issues" at bounding box center [240, 107] width 184 height 33
click at [479, 154] on button "Save & Next" at bounding box center [492, 152] width 67 height 23
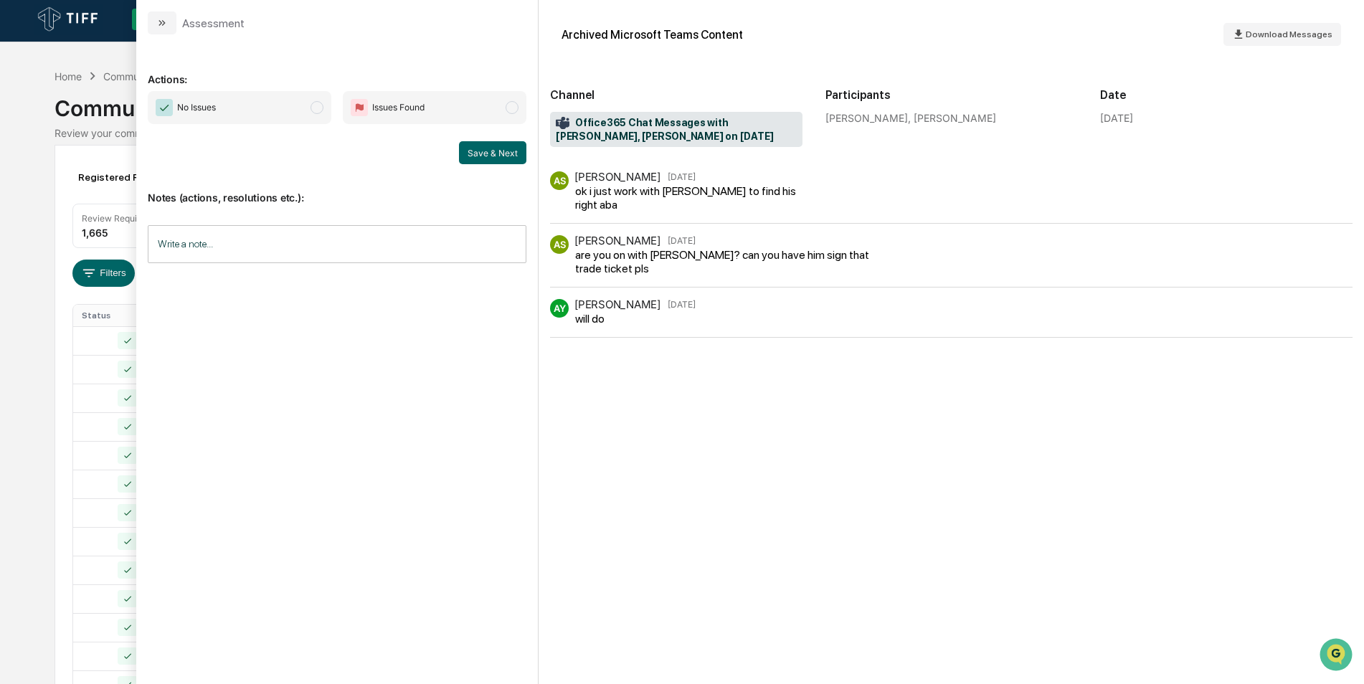
click at [322, 112] on span "No Issues" at bounding box center [240, 107] width 184 height 33
click at [477, 151] on button "Save & Next" at bounding box center [492, 152] width 67 height 23
click at [318, 105] on span "modal" at bounding box center [317, 107] width 13 height 13
click at [493, 153] on button "Save & Next" at bounding box center [492, 152] width 67 height 23
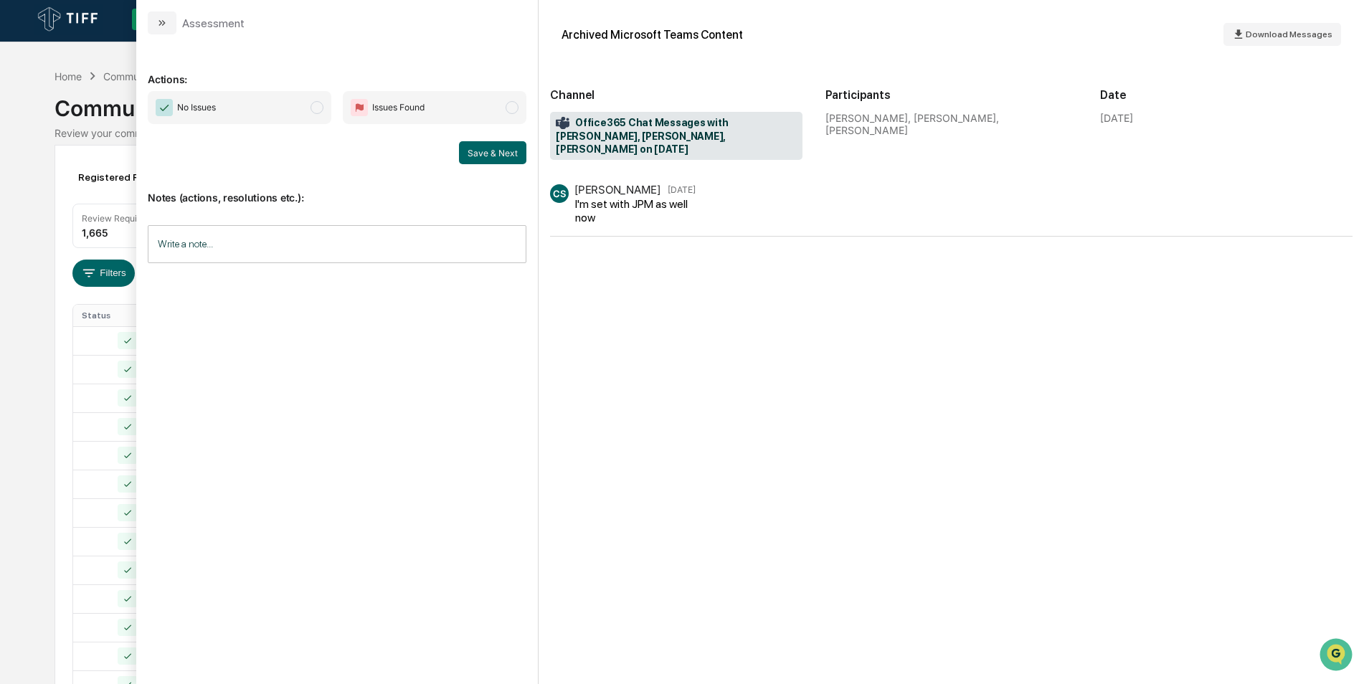
click at [309, 118] on span "No Issues" at bounding box center [240, 107] width 184 height 33
click at [513, 161] on button "Save & Next" at bounding box center [492, 152] width 67 height 23
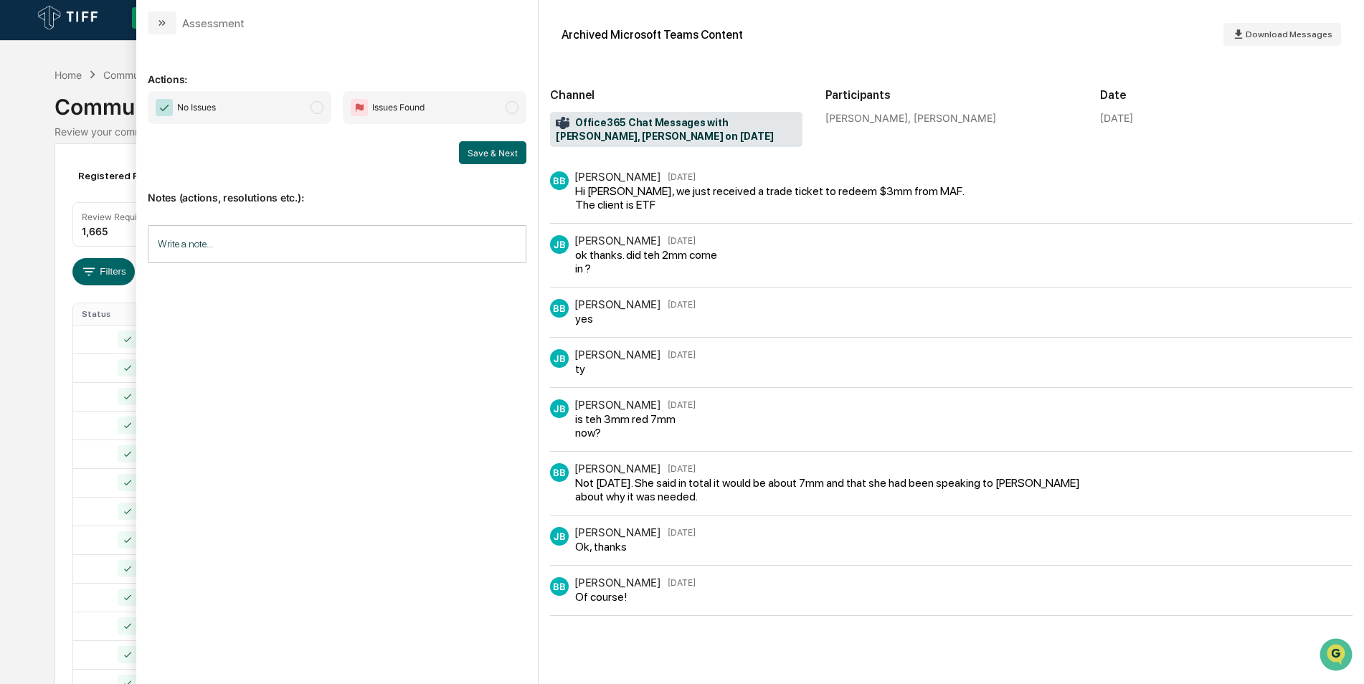
scroll to position [4, 0]
click at [306, 115] on span "No Issues" at bounding box center [240, 107] width 184 height 33
click at [498, 159] on button "Save & Next" at bounding box center [492, 152] width 67 height 23
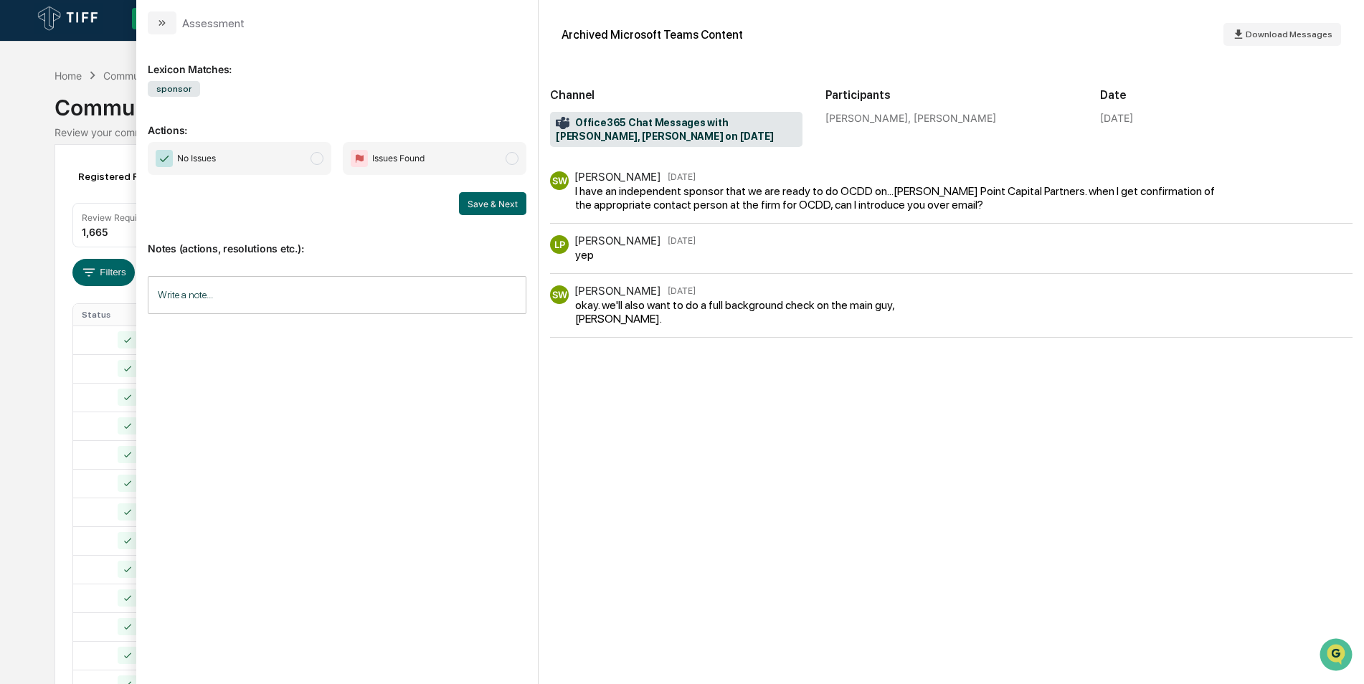
click at [308, 155] on span "No Issues" at bounding box center [240, 158] width 184 height 33
click at [469, 201] on button "Save & Next" at bounding box center [492, 203] width 67 height 23
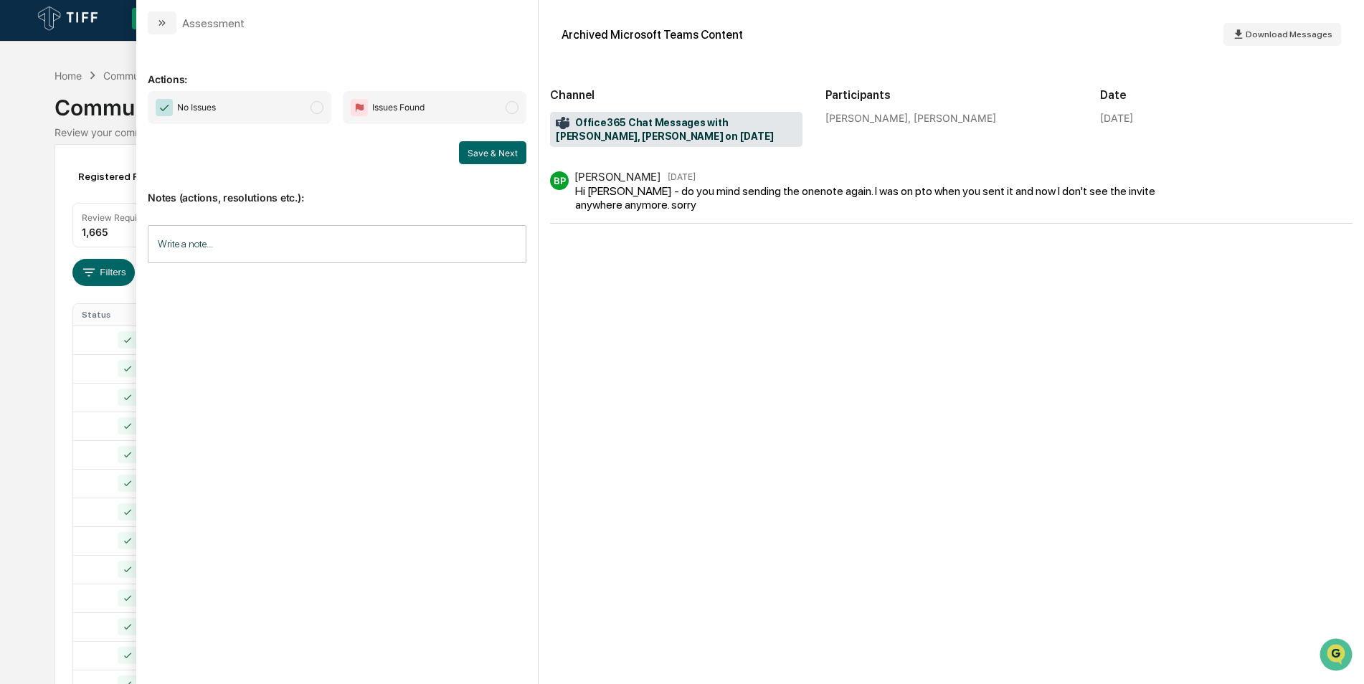
click at [306, 108] on span "No Issues" at bounding box center [240, 107] width 184 height 33
click at [501, 155] on button "Save & Next" at bounding box center [492, 152] width 67 height 23
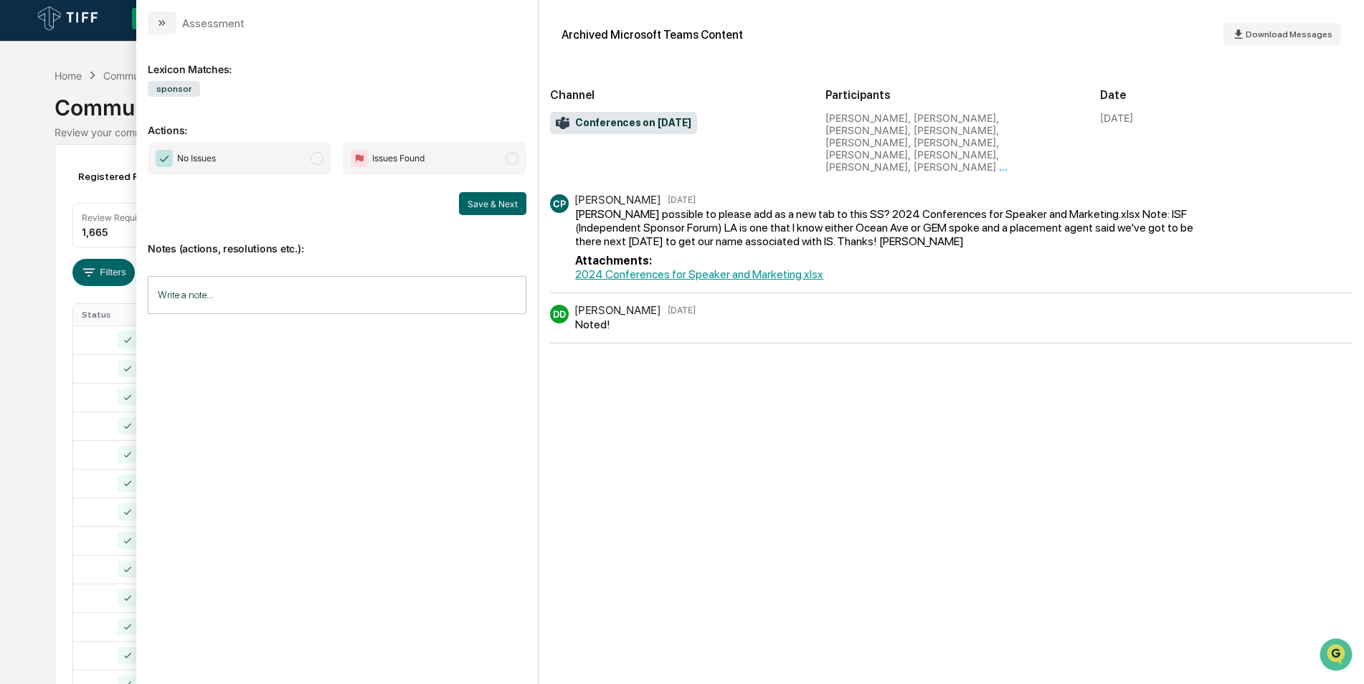
click at [323, 156] on span "modal" at bounding box center [317, 158] width 13 height 13
click at [491, 199] on button "Save & Next" at bounding box center [492, 203] width 67 height 23
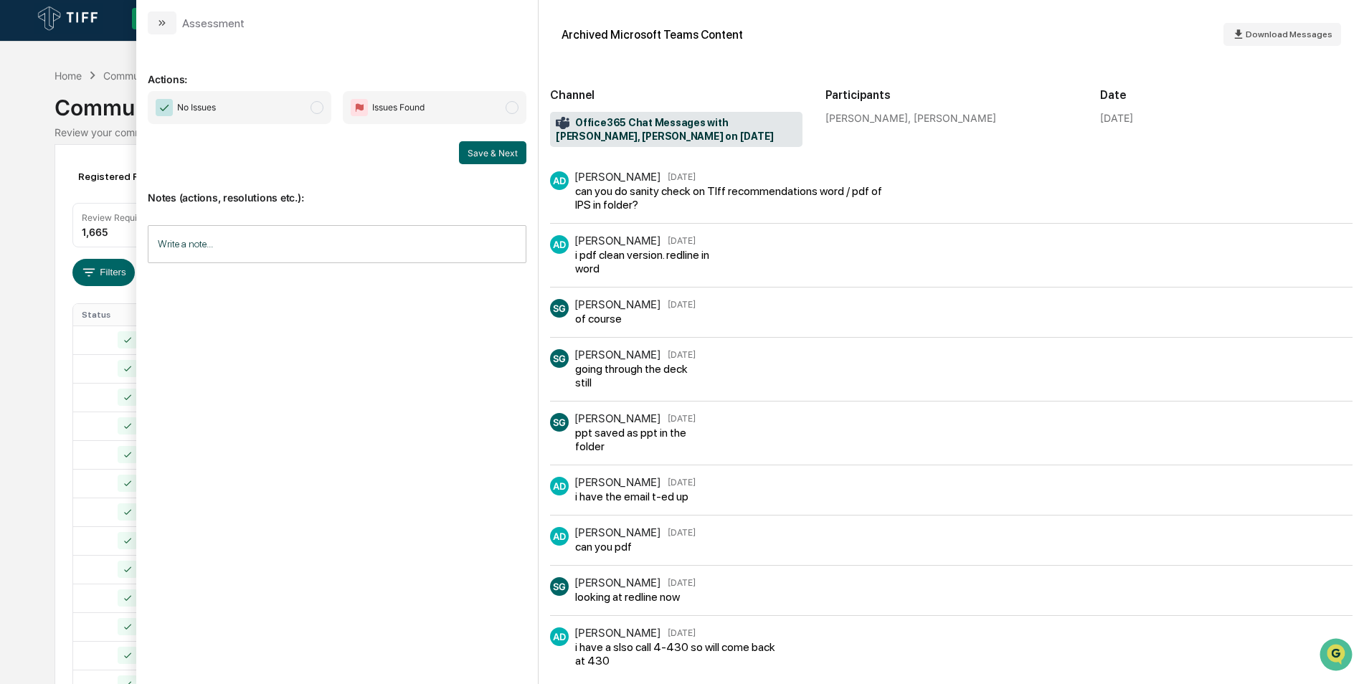
scroll to position [260, 0]
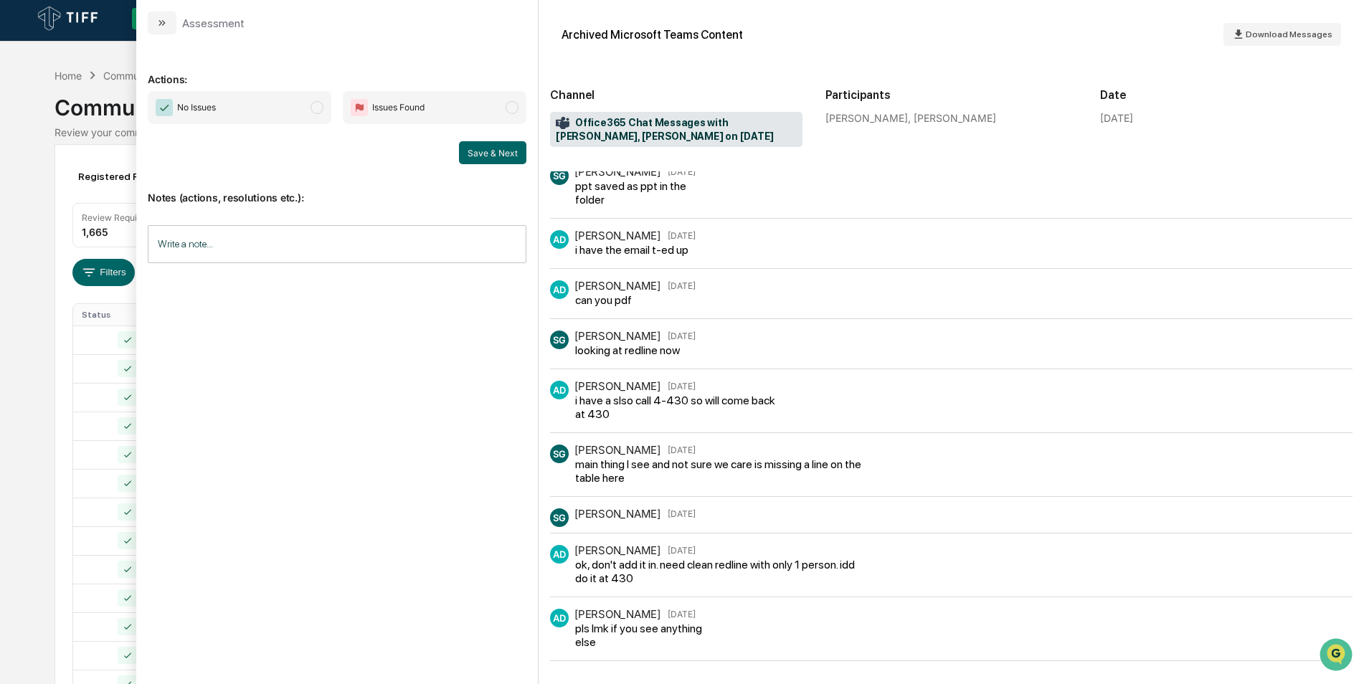
click at [316, 113] on span "modal" at bounding box center [317, 107] width 13 height 13
click at [468, 156] on button "Save & Next" at bounding box center [492, 152] width 67 height 23
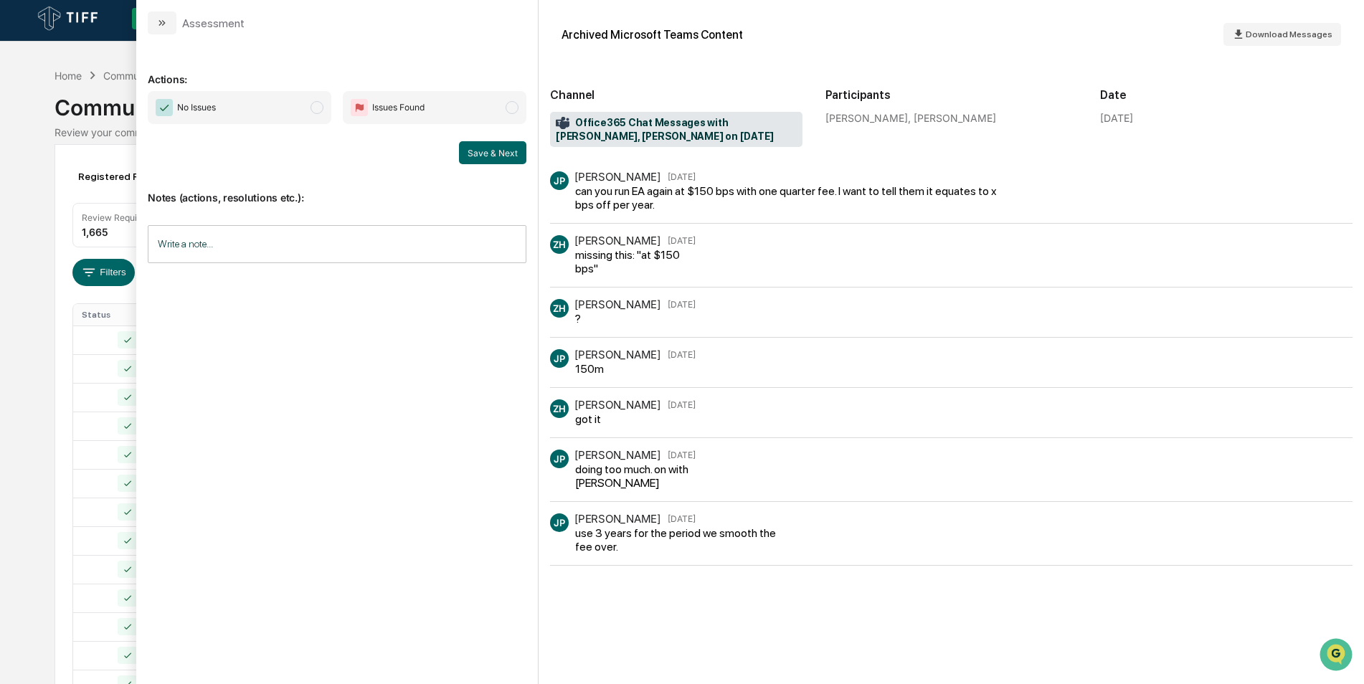
click at [324, 106] on span "No Issues" at bounding box center [240, 107] width 184 height 33
click at [495, 148] on button "Save & Next" at bounding box center [492, 152] width 67 height 23
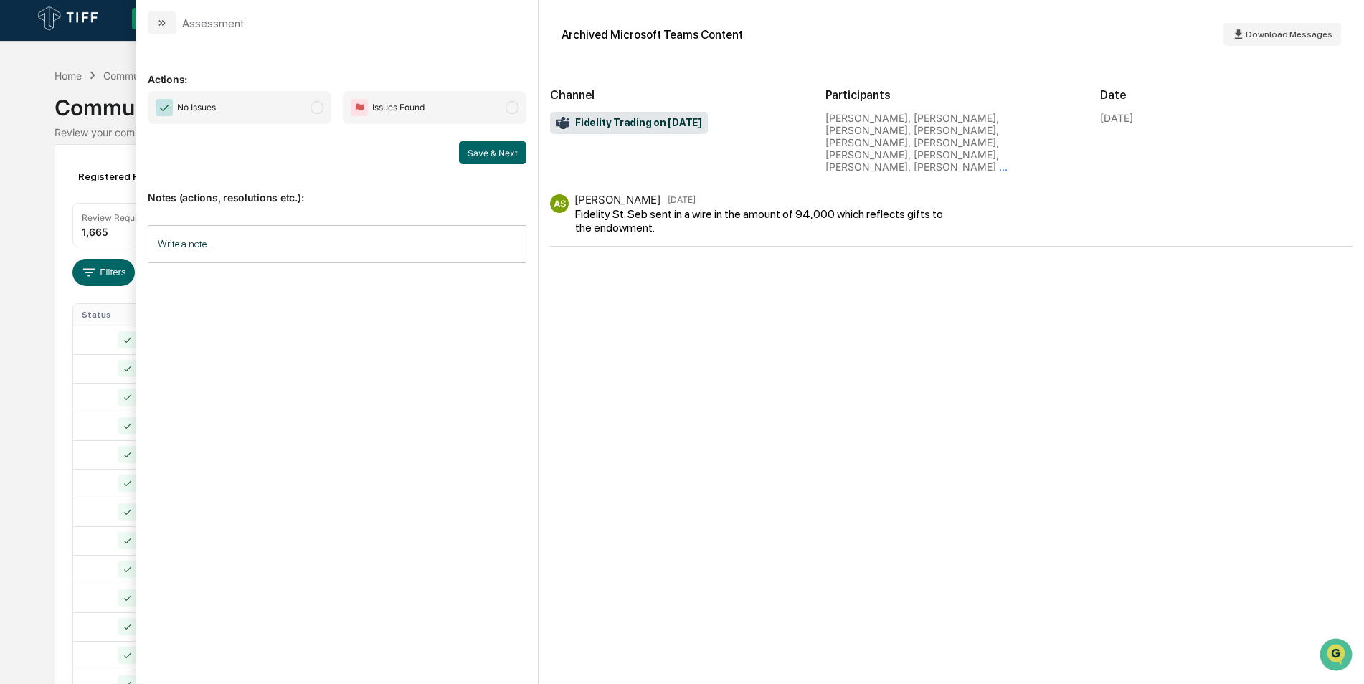
click at [305, 106] on span "No Issues" at bounding box center [240, 107] width 184 height 33
click at [480, 153] on button "Save & Next" at bounding box center [492, 152] width 67 height 23
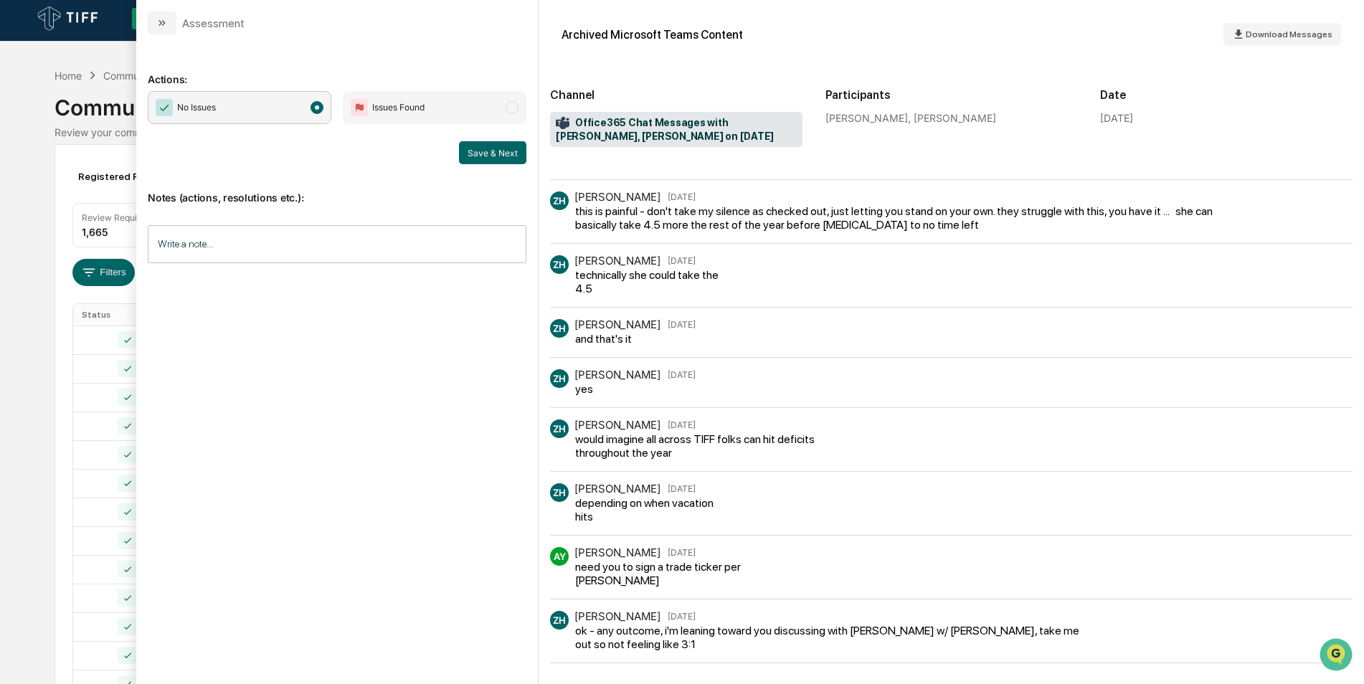
scroll to position [224, 0]
click at [161, 33] on button "modal" at bounding box center [162, 22] width 29 height 23
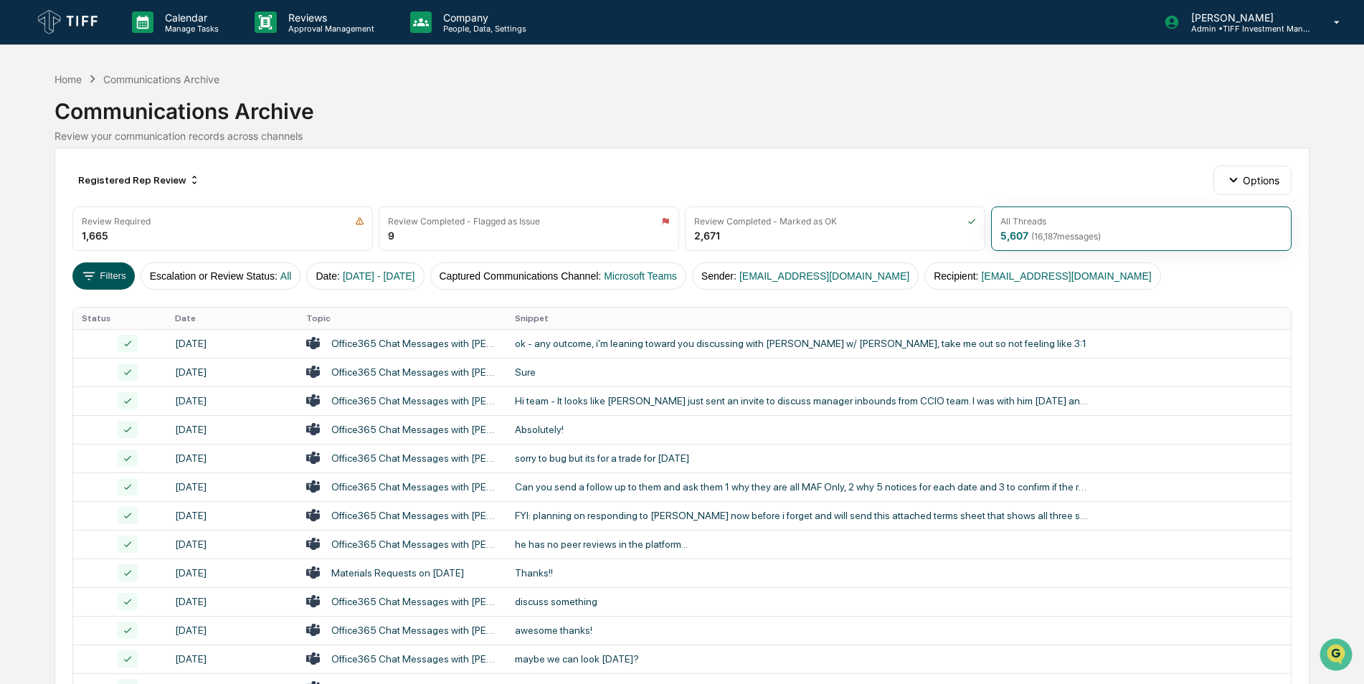
click at [116, 286] on button "Filters" at bounding box center [103, 275] width 62 height 27
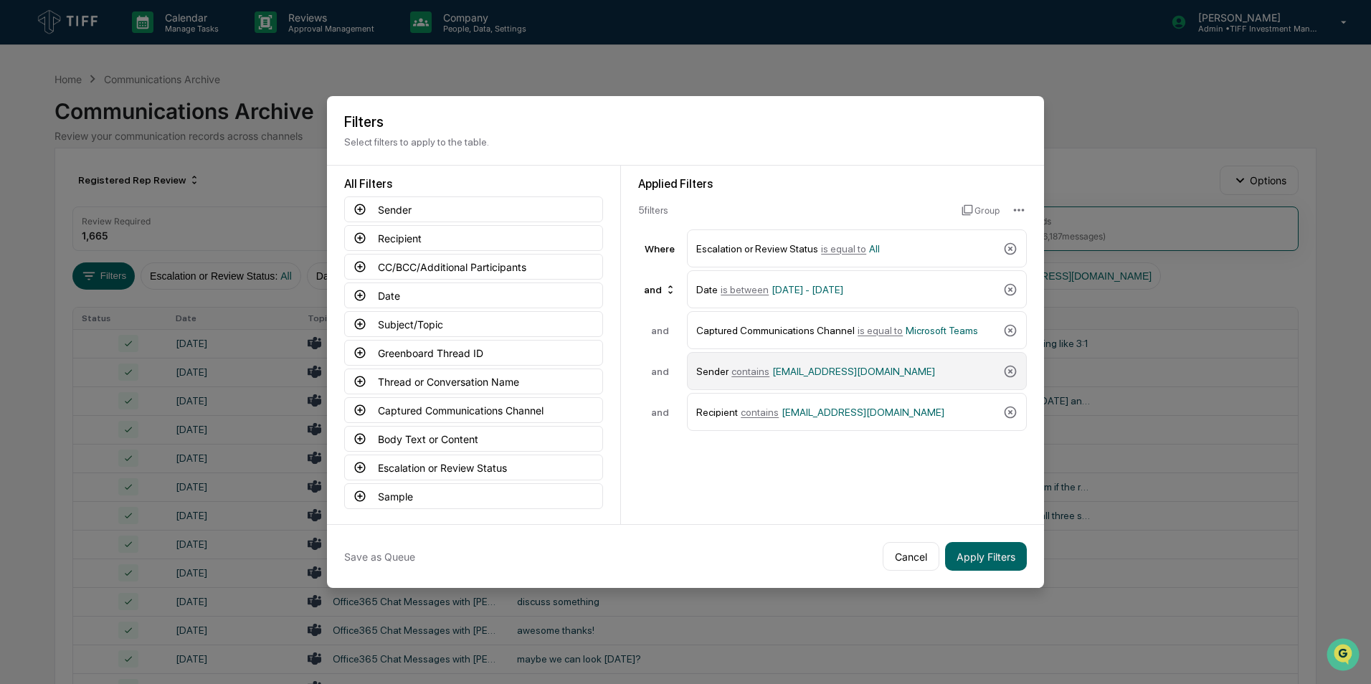
drag, startPoint x: 1006, startPoint y: 377, endPoint x: 1013, endPoint y: 384, distance: 10.1
click at [1013, 384] on div "Sender contains jrusso@tiff.org" at bounding box center [857, 371] width 340 height 38
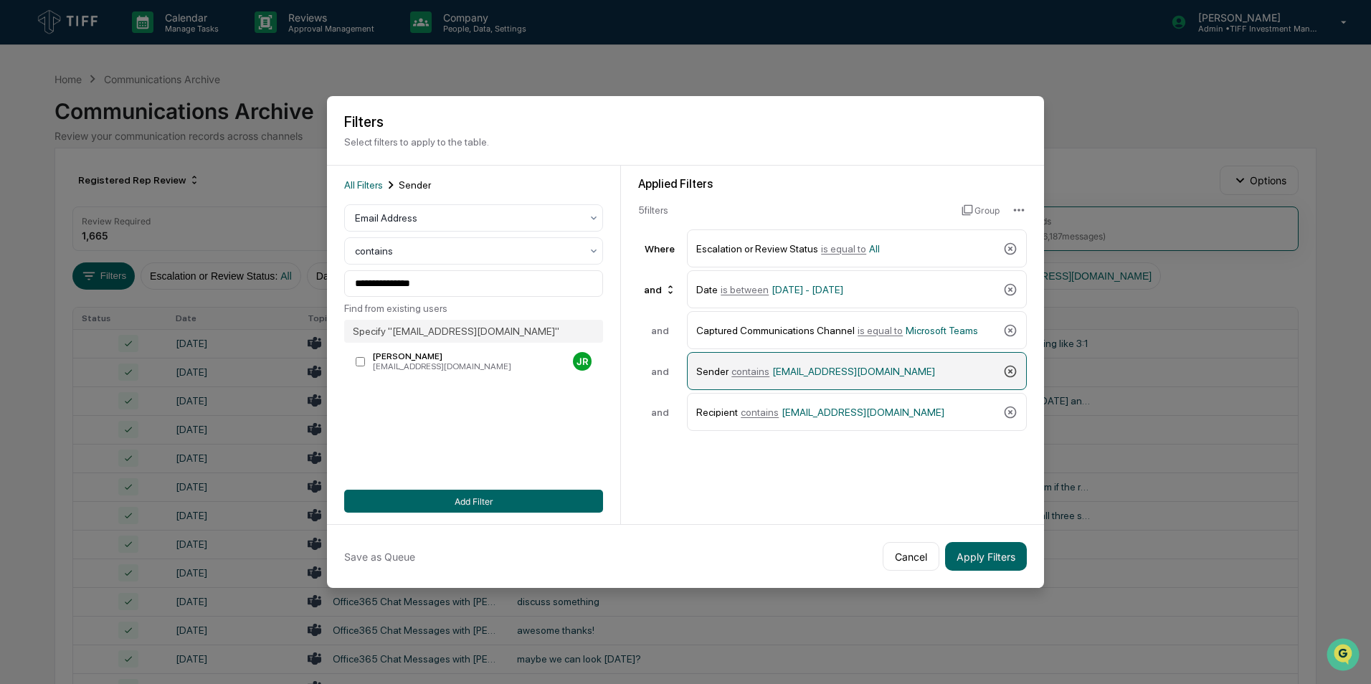
click at [1011, 376] on icon at bounding box center [1010, 371] width 14 height 14
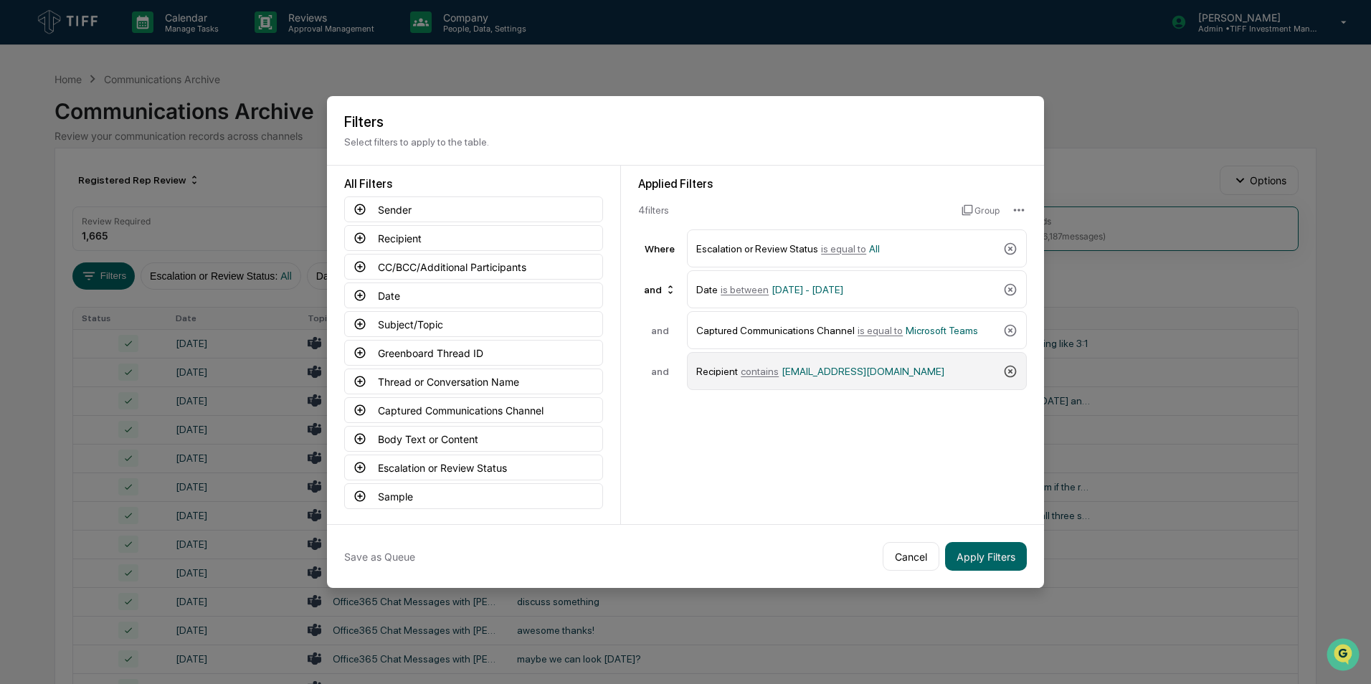
click at [1011, 376] on icon at bounding box center [1010, 371] width 14 height 14
click at [361, 214] on icon at bounding box center [360, 209] width 11 height 11
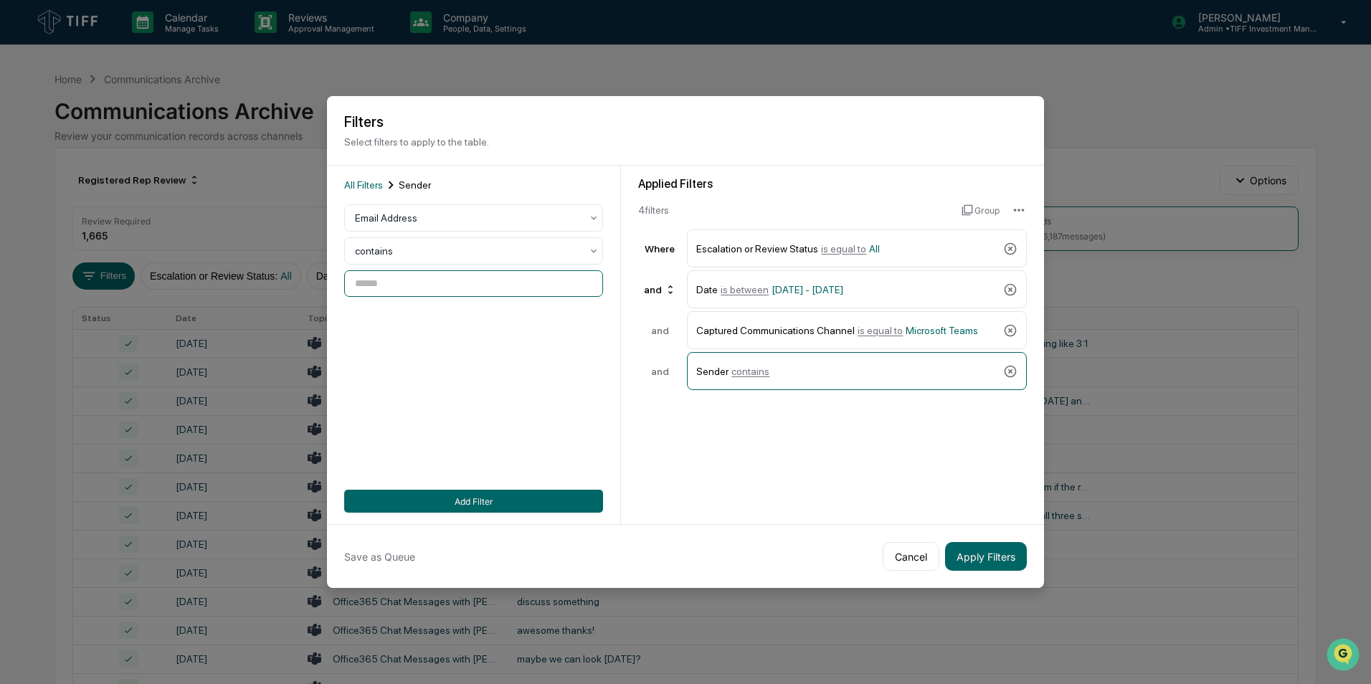
click at [405, 280] on input at bounding box center [473, 283] width 259 height 27
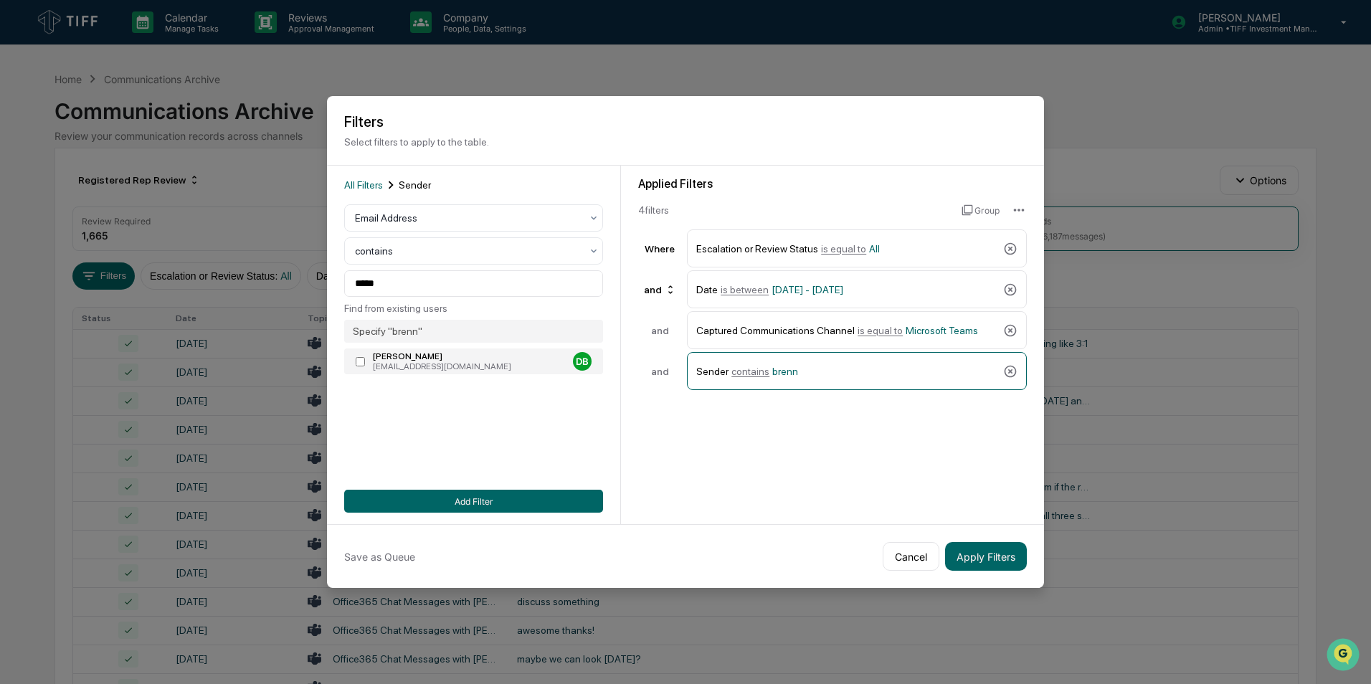
type input "**********"
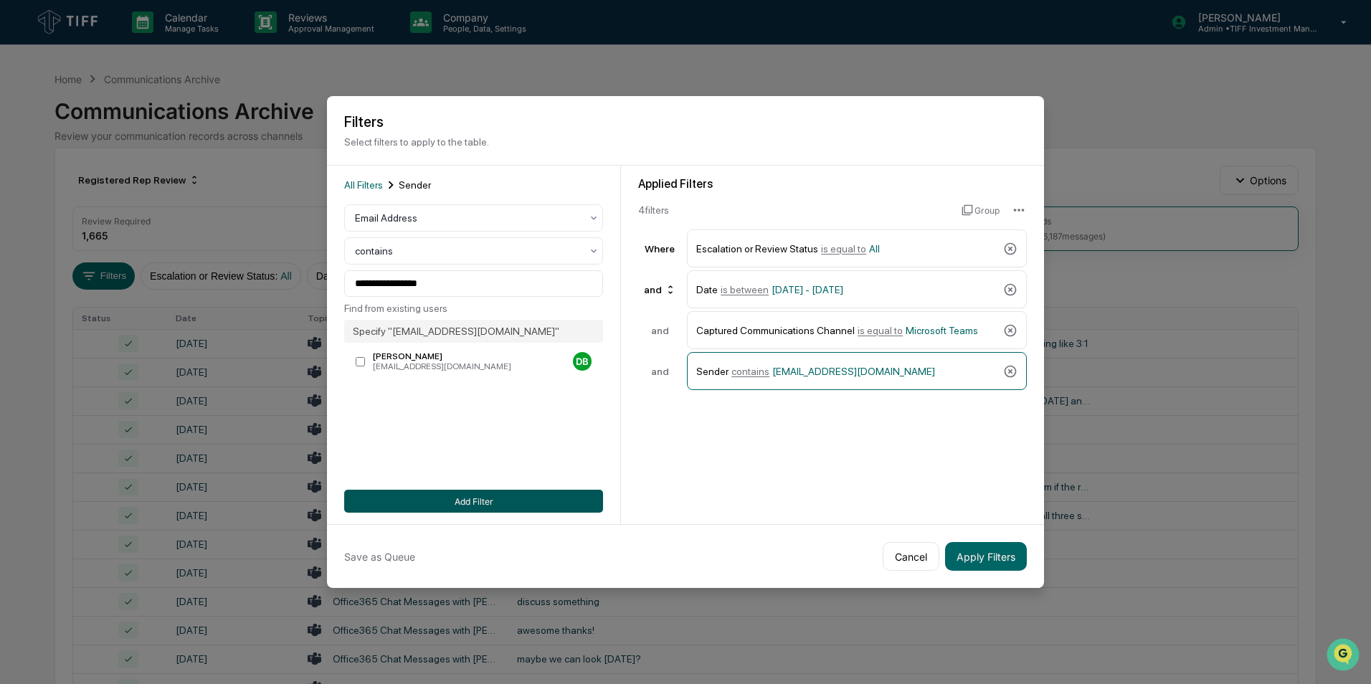
click at [458, 493] on button "Add Filter" at bounding box center [473, 501] width 259 height 23
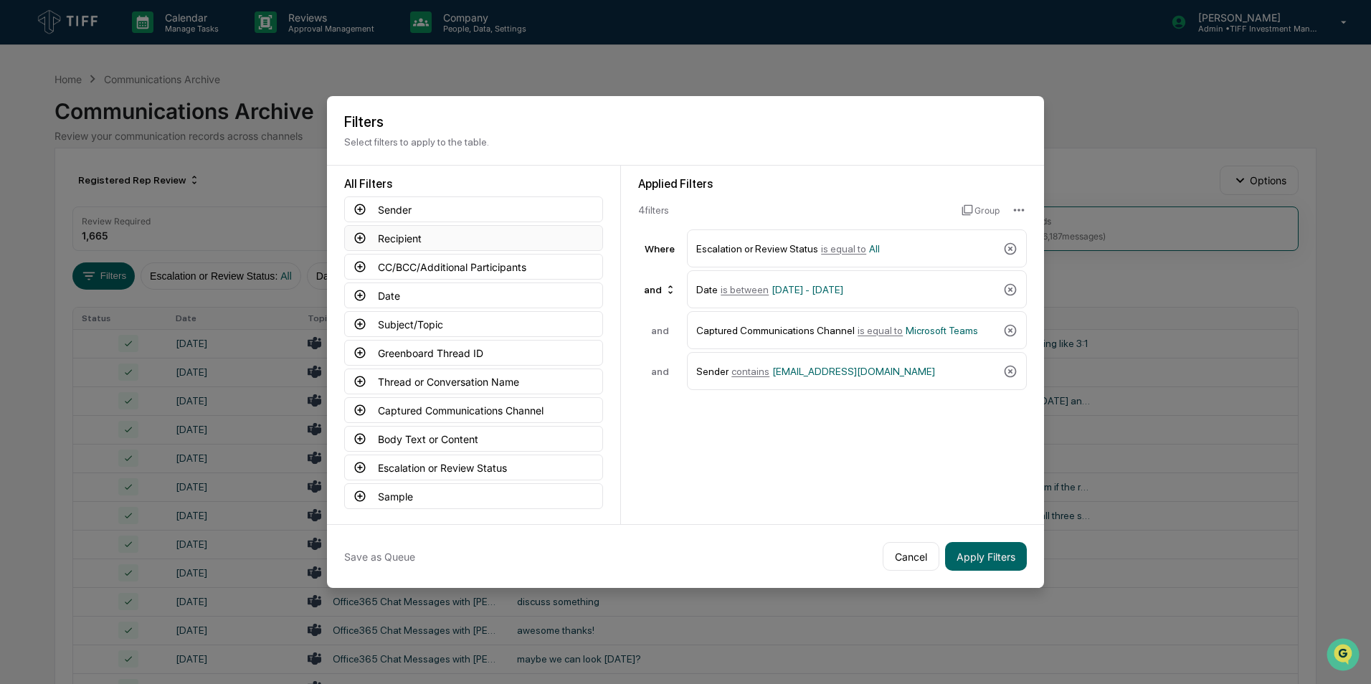
click at [363, 240] on icon at bounding box center [360, 238] width 13 height 13
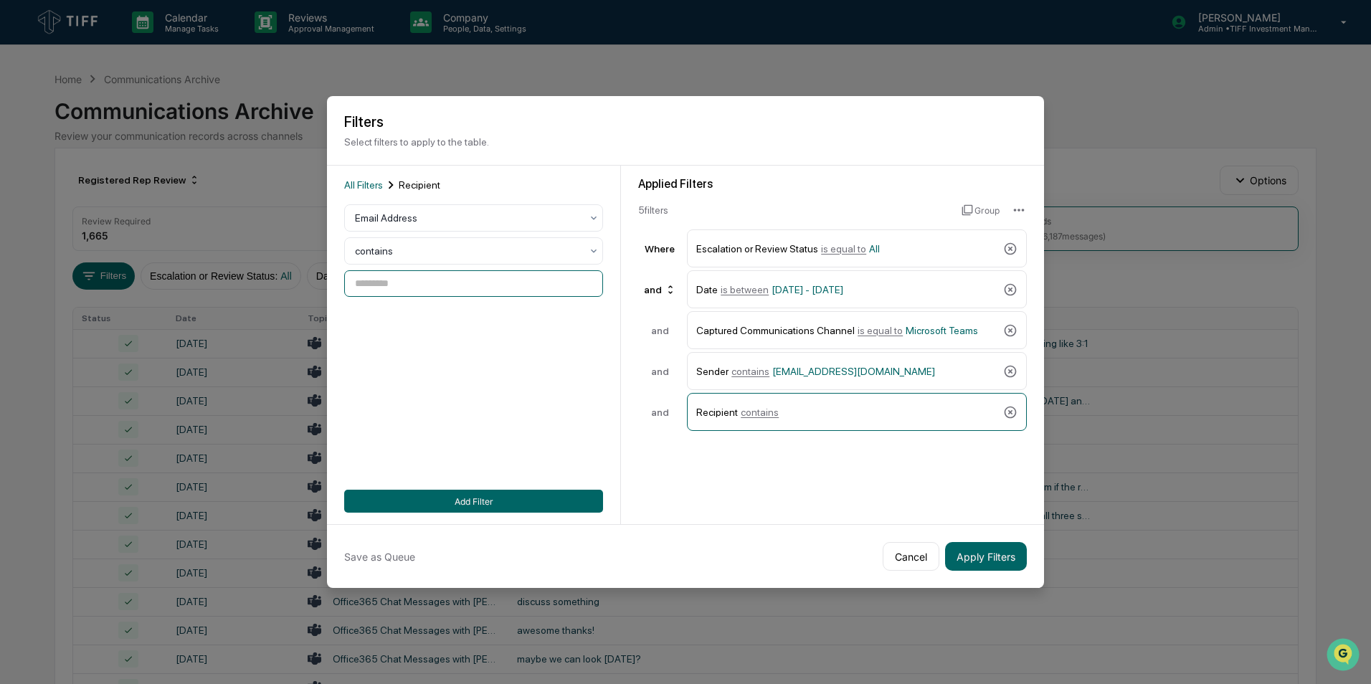
click at [379, 281] on input at bounding box center [473, 283] width 259 height 27
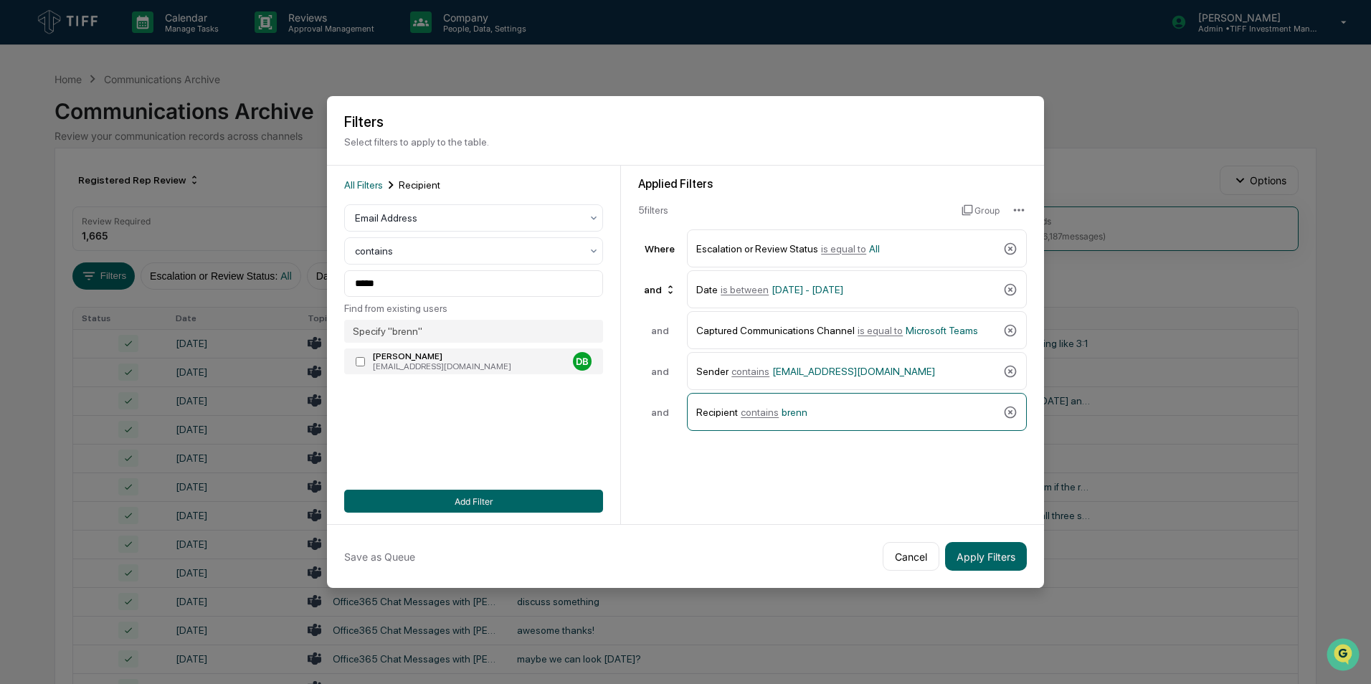
type input "**********"
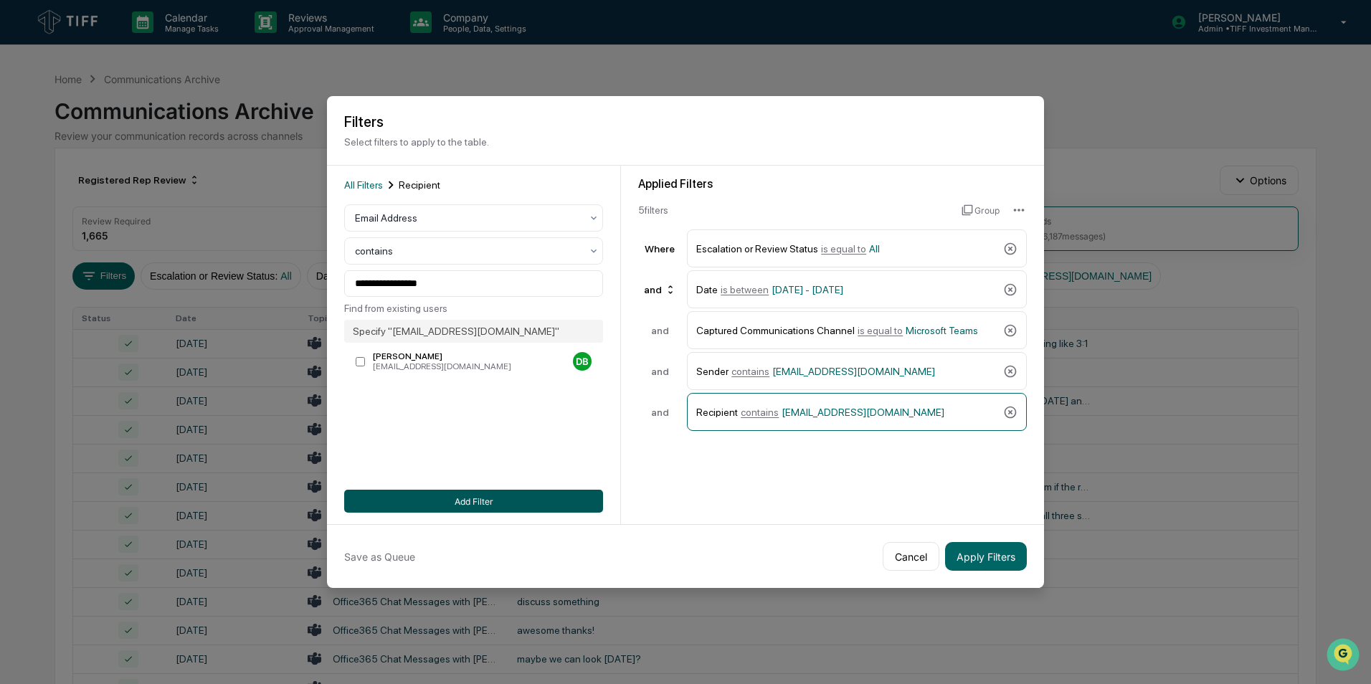
click at [401, 496] on button "Add Filter" at bounding box center [473, 501] width 259 height 23
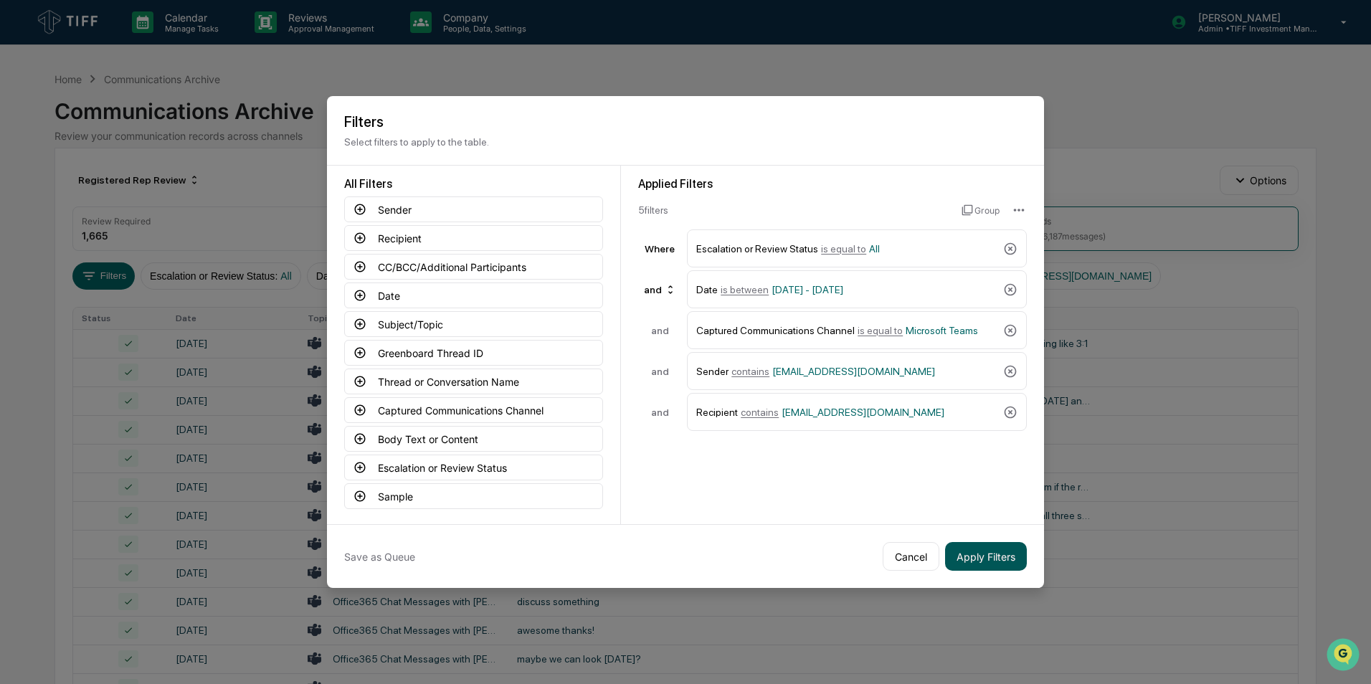
click at [989, 543] on button "Apply Filters" at bounding box center [986, 556] width 82 height 29
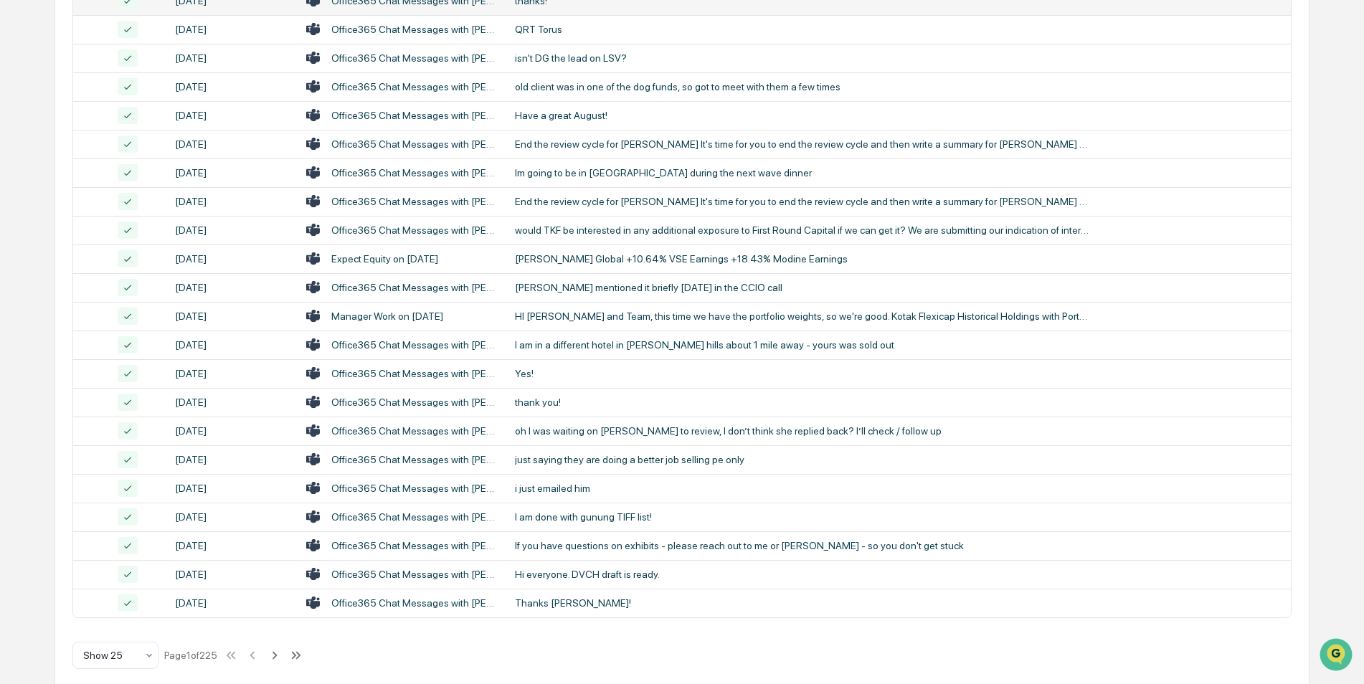
scroll to position [444, 0]
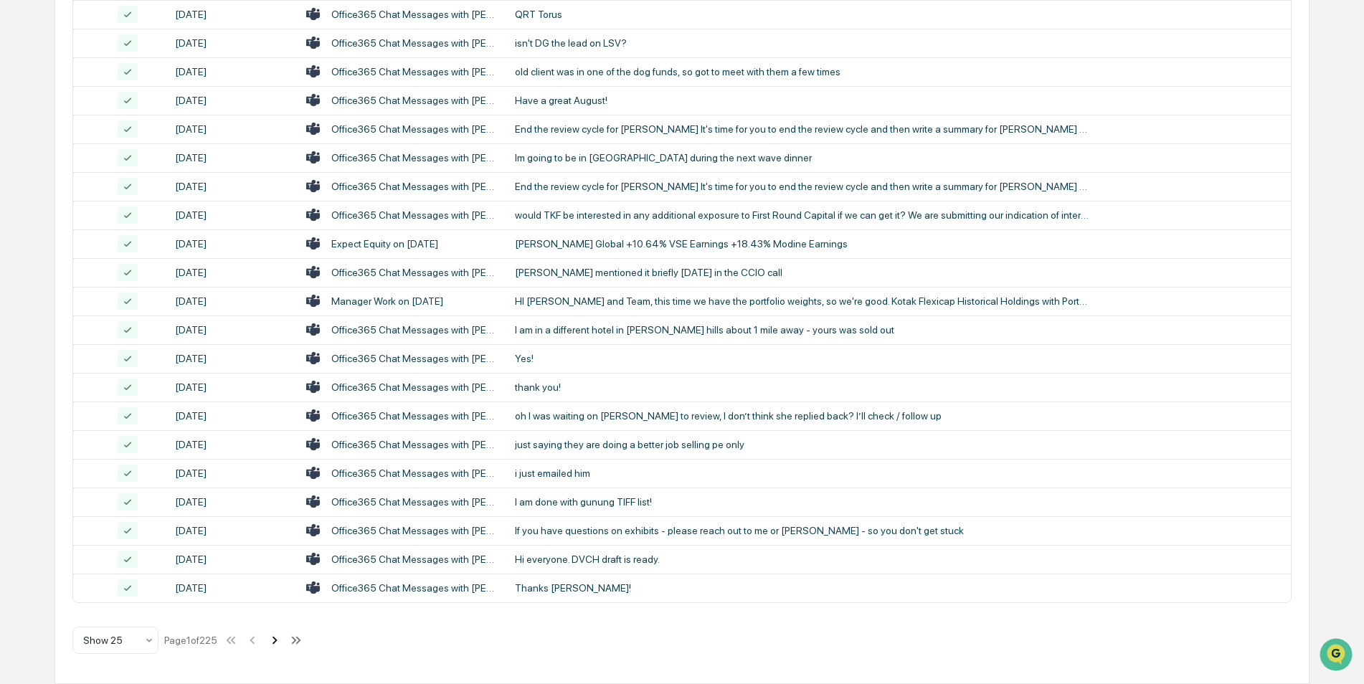
click at [274, 648] on icon at bounding box center [275, 641] width 16 height 16
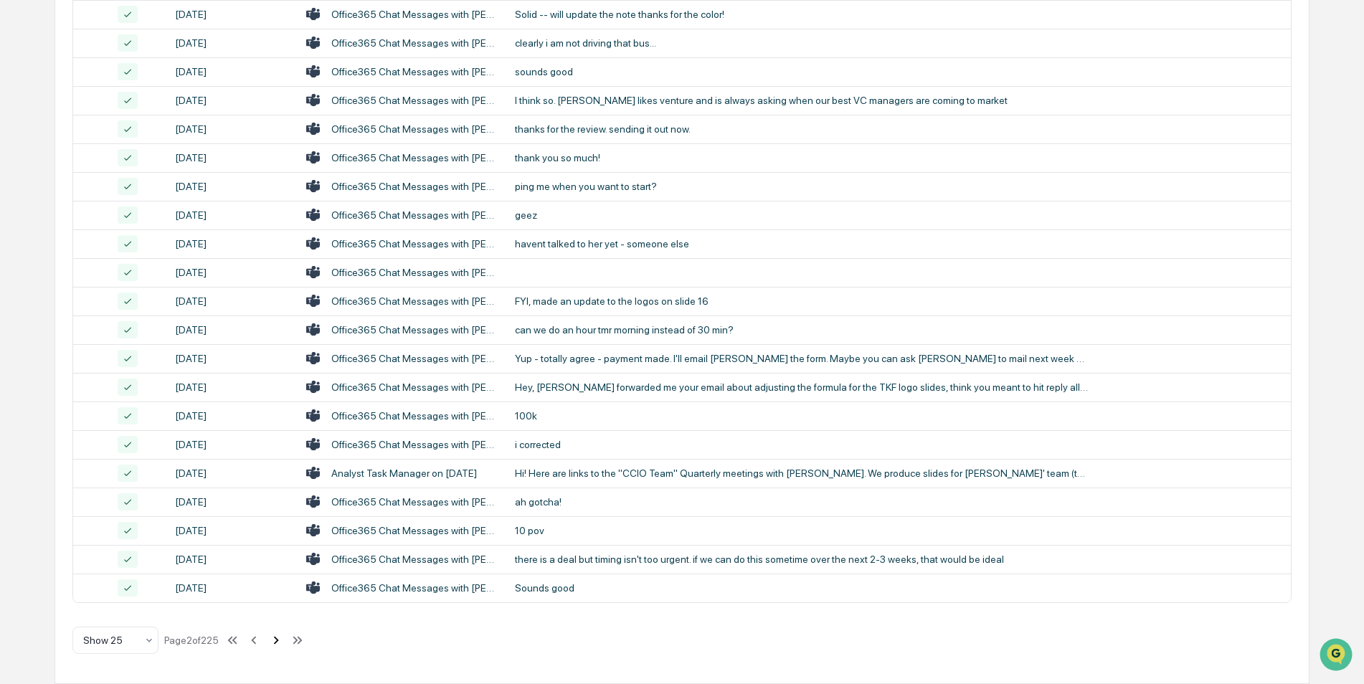
click at [276, 641] on icon at bounding box center [276, 641] width 16 height 16
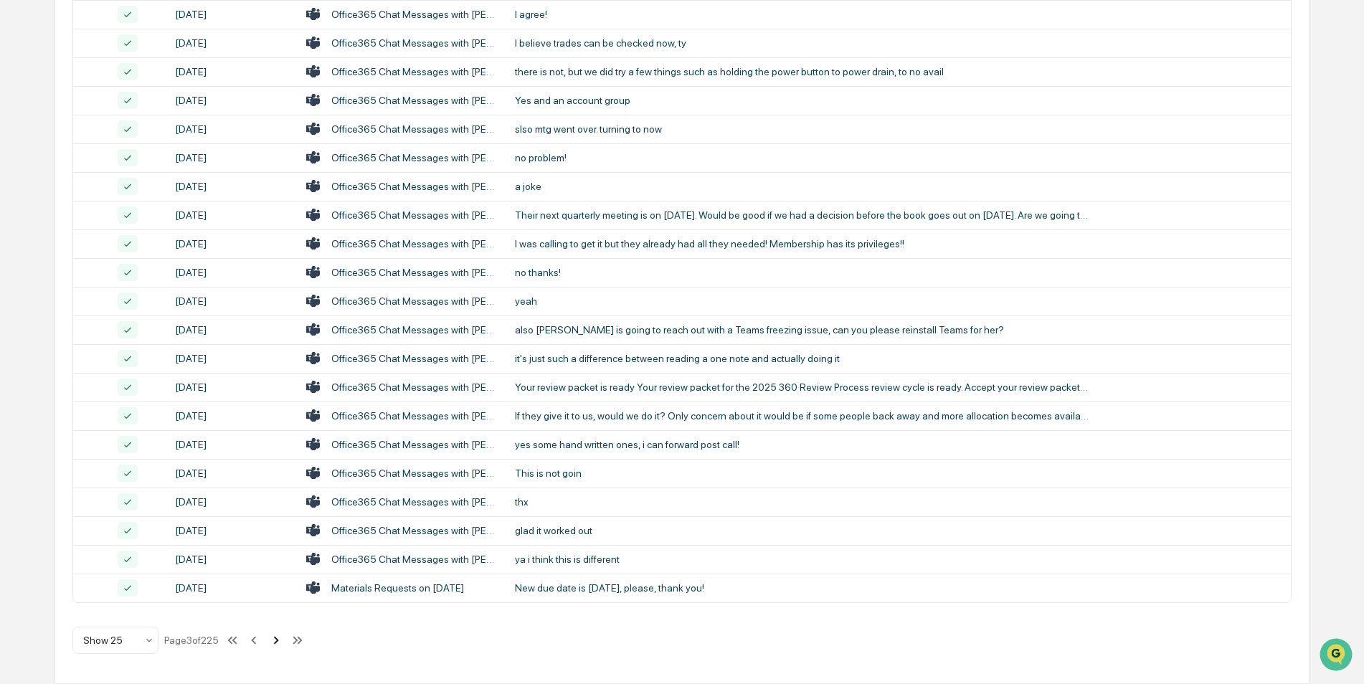
click at [276, 641] on icon at bounding box center [276, 641] width 16 height 16
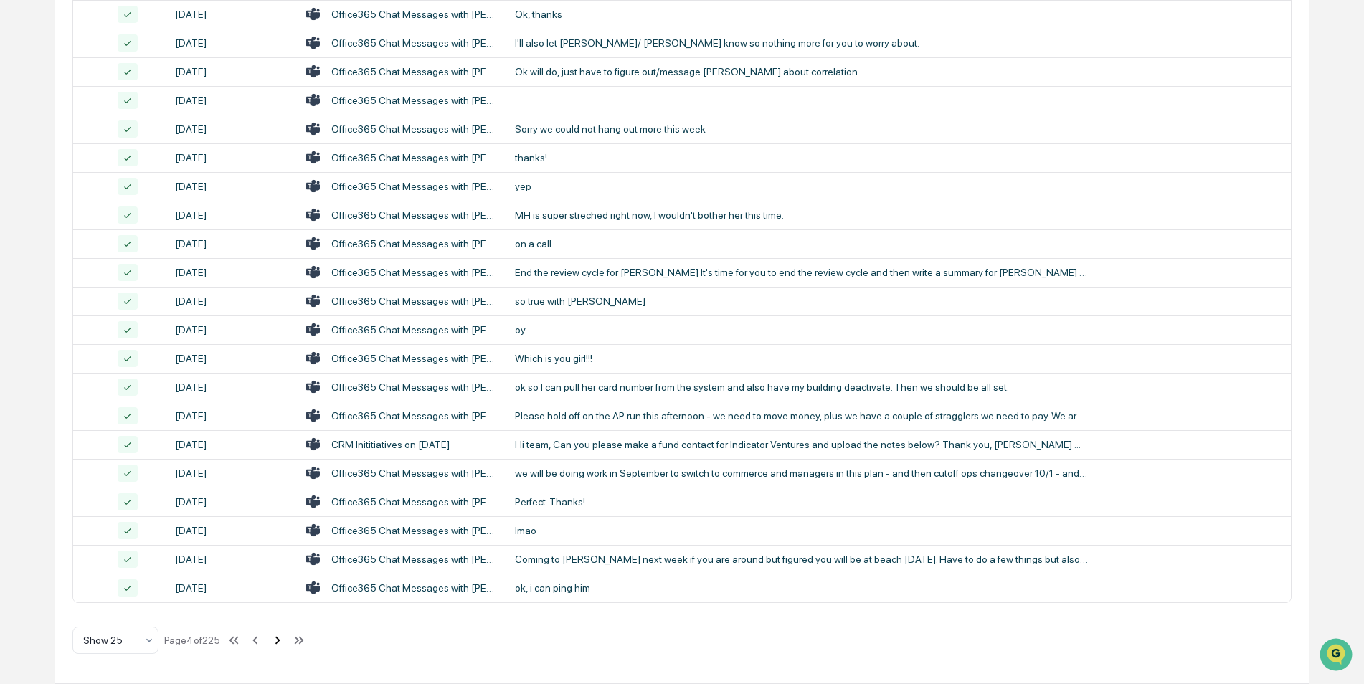
click at [276, 641] on icon at bounding box center [278, 641] width 16 height 16
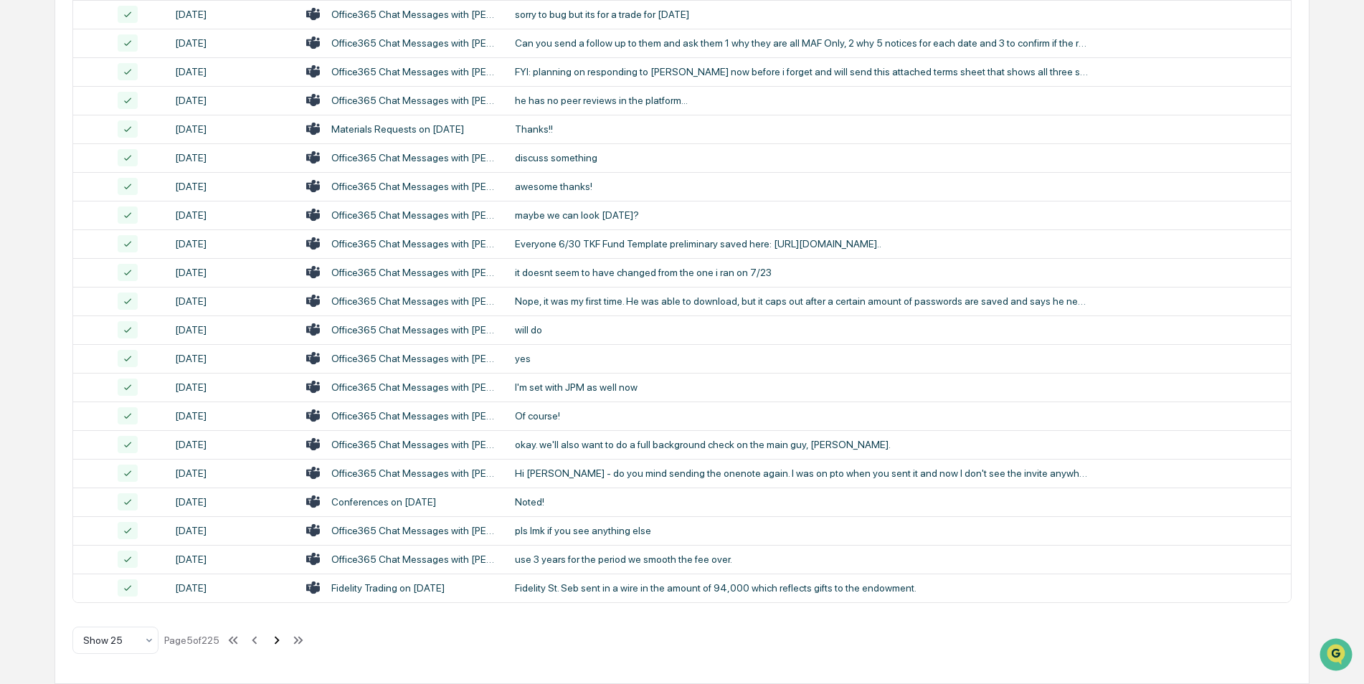
click at [276, 641] on icon at bounding box center [277, 641] width 16 height 16
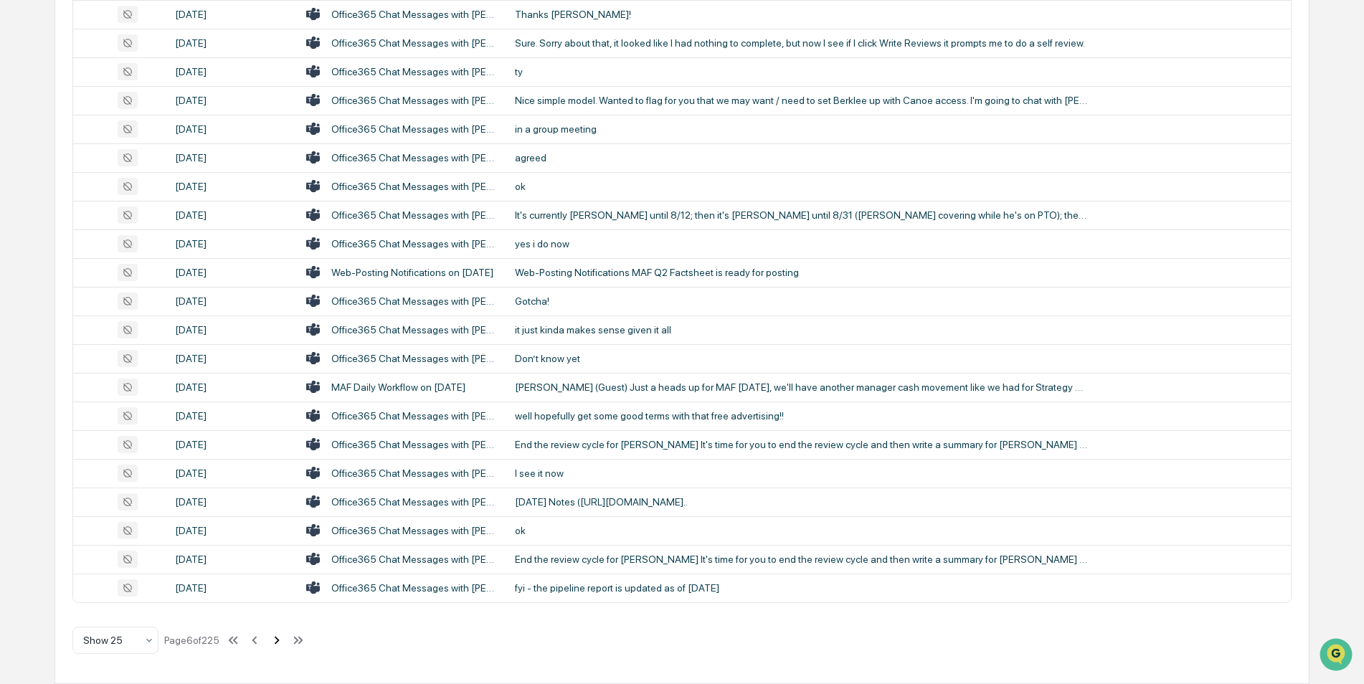
scroll to position [0, 0]
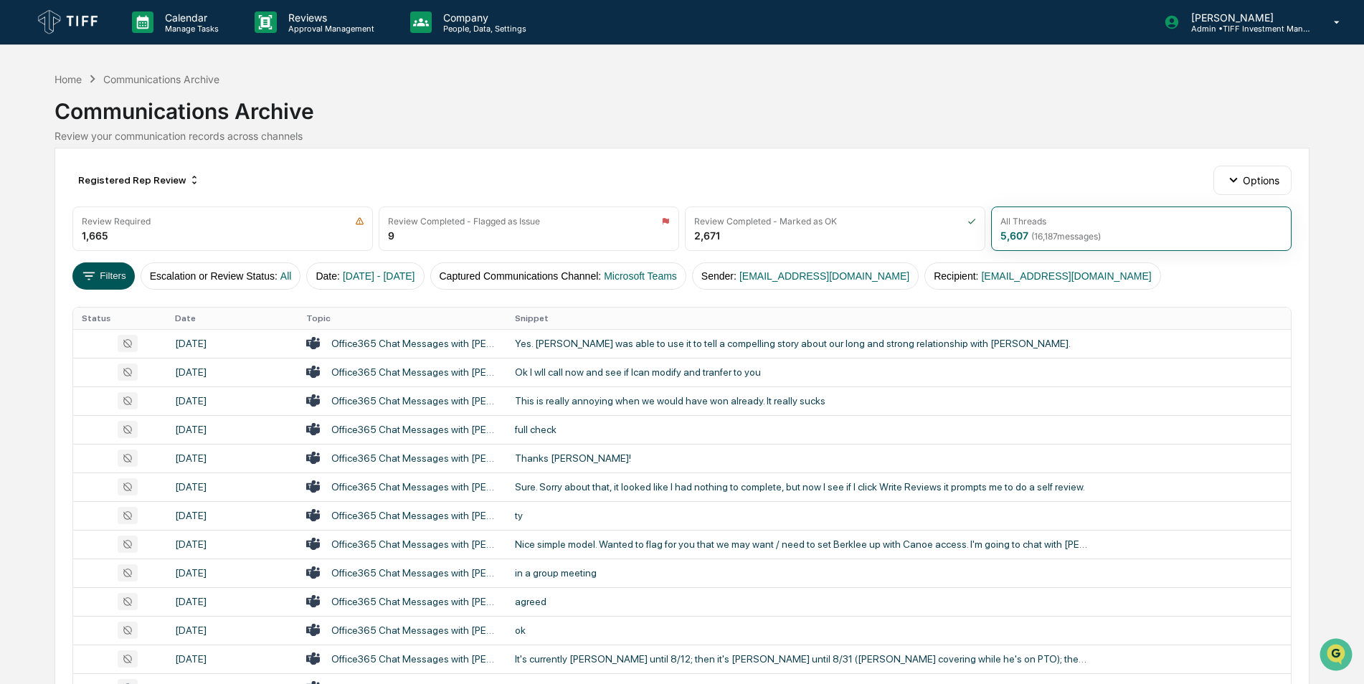
click at [110, 271] on button "Filters" at bounding box center [103, 275] width 62 height 27
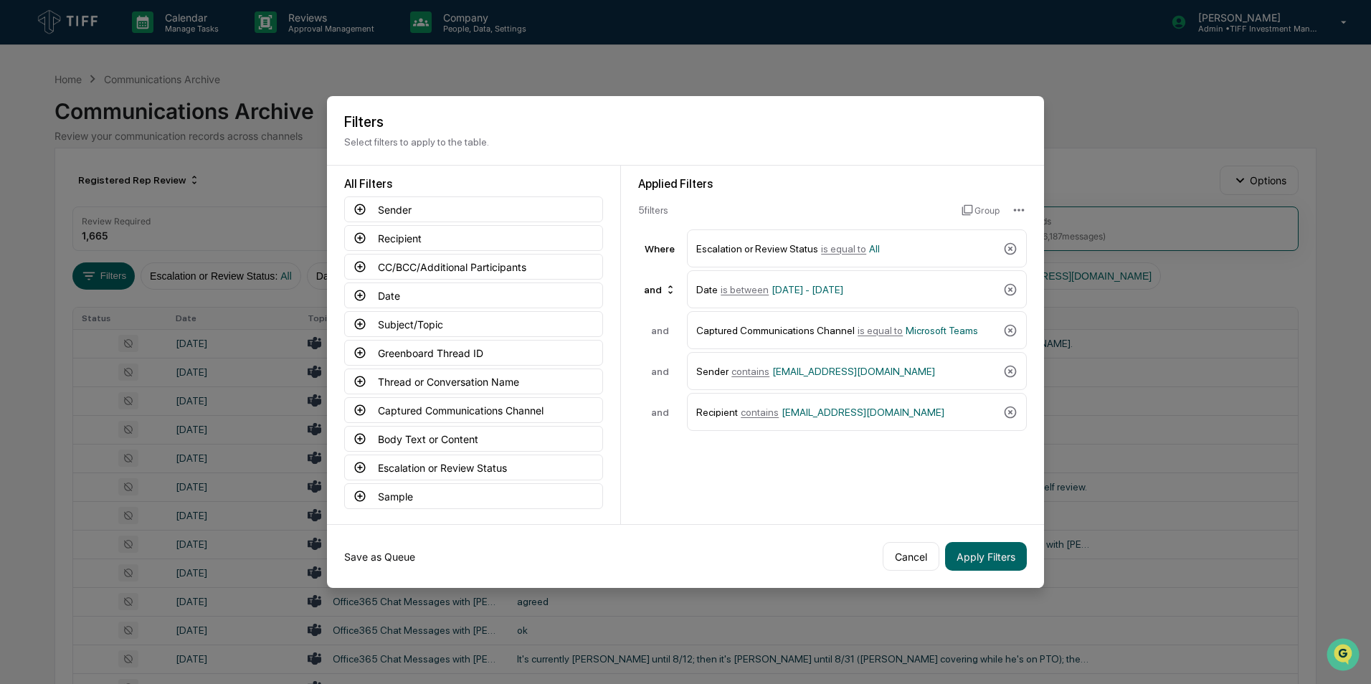
click at [370, 557] on button "Save as Queue" at bounding box center [379, 556] width 71 height 29
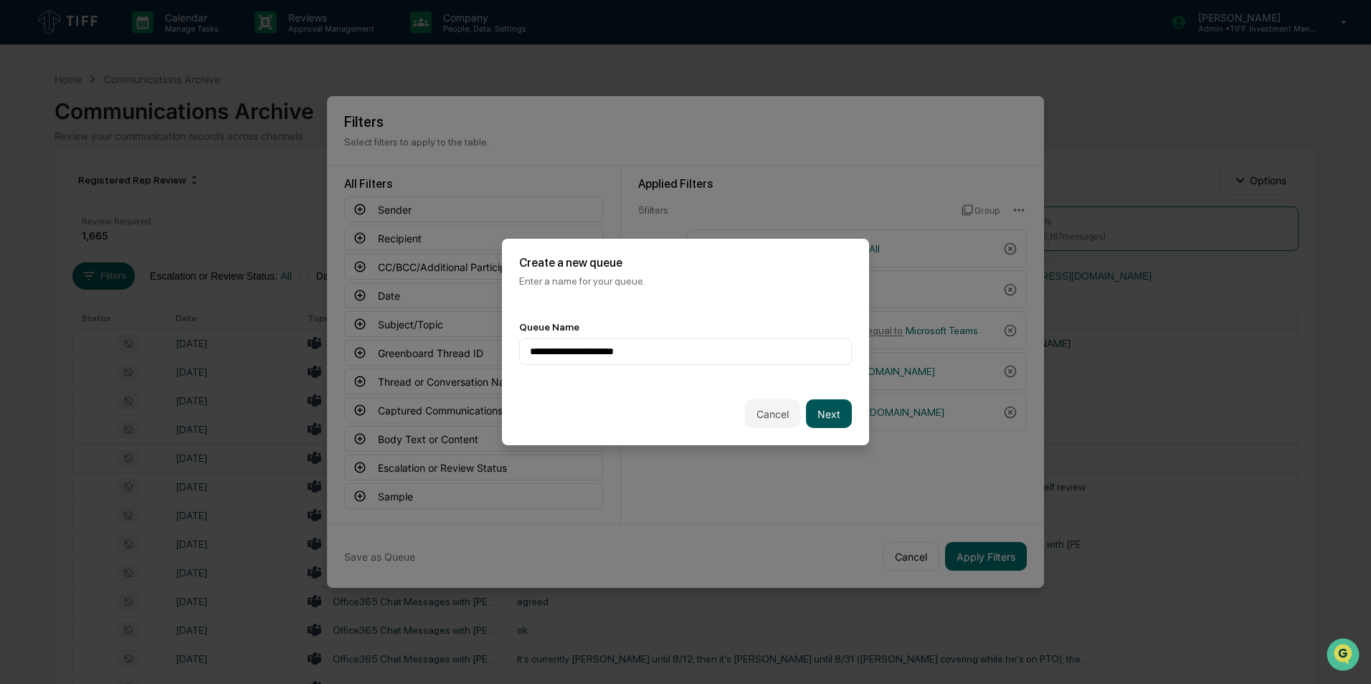
type input "**********"
click at [825, 415] on button "Next" at bounding box center [829, 413] width 46 height 29
click at [747, 352] on div at bounding box center [680, 352] width 300 height 14
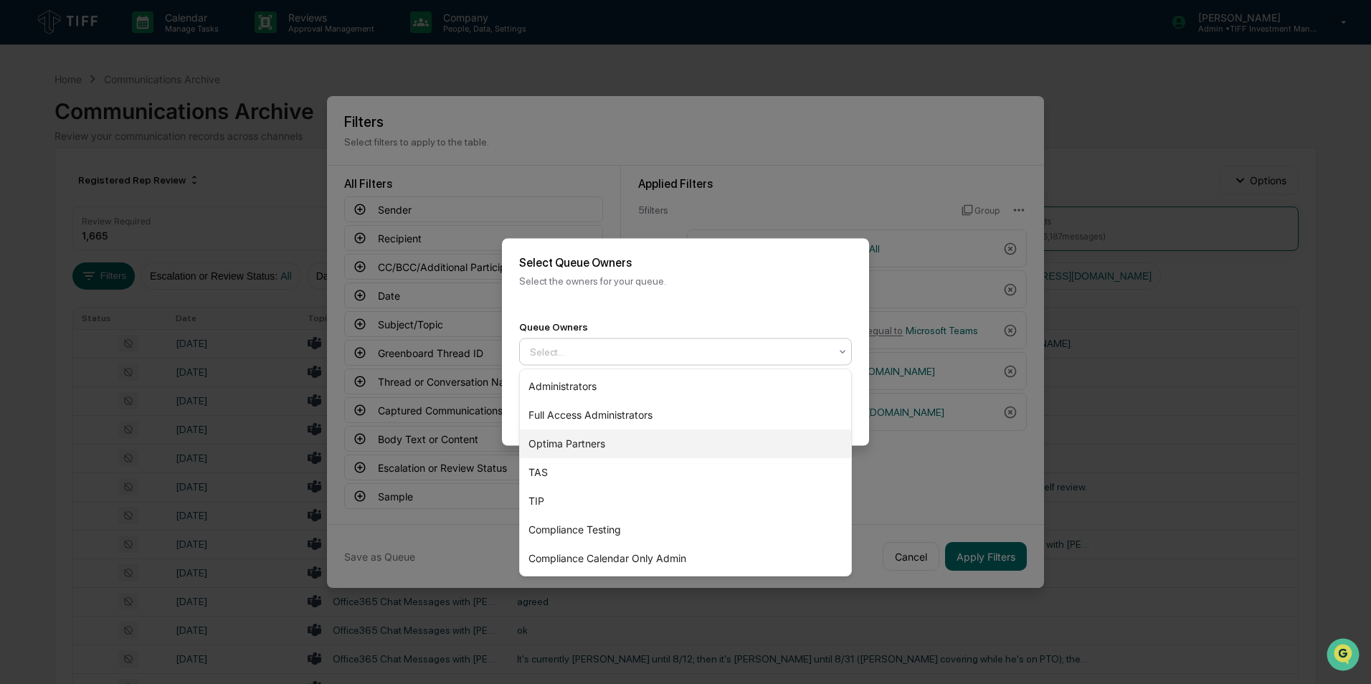
click at [633, 455] on div "Optima Partners" at bounding box center [685, 444] width 331 height 29
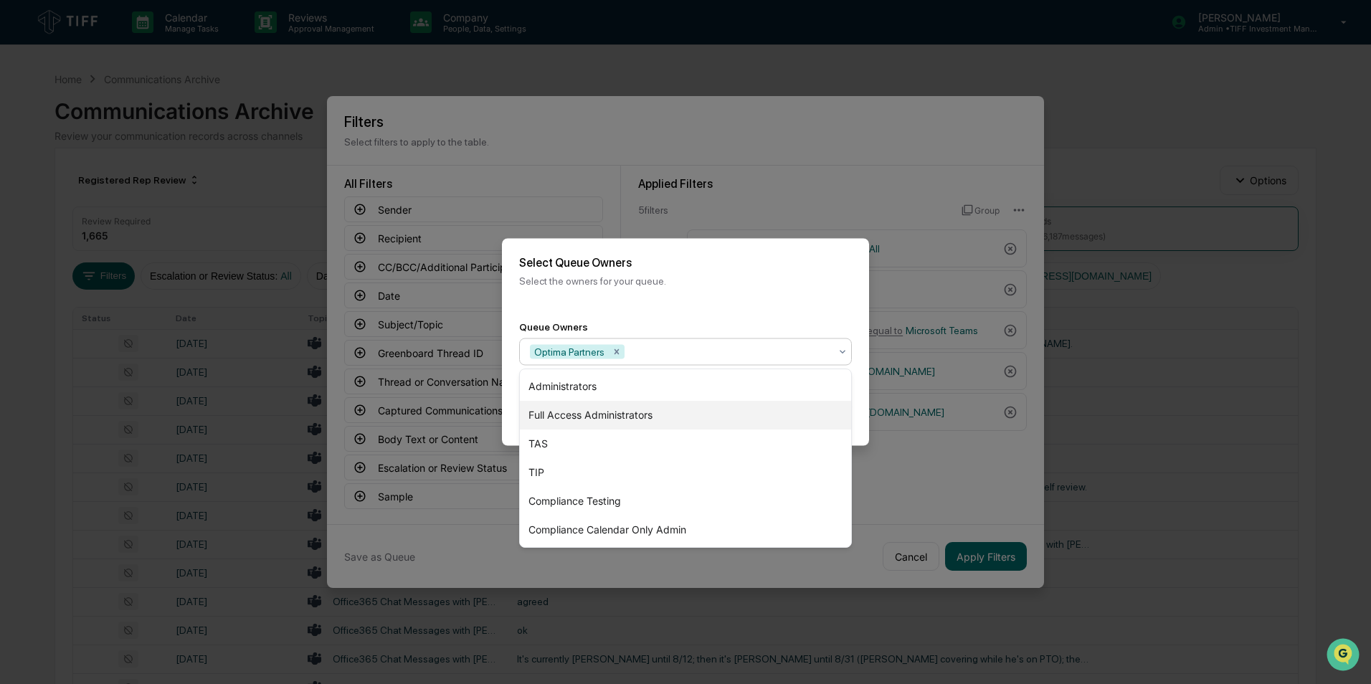
click at [849, 402] on div "Full Access Administrators" at bounding box center [685, 415] width 331 height 29
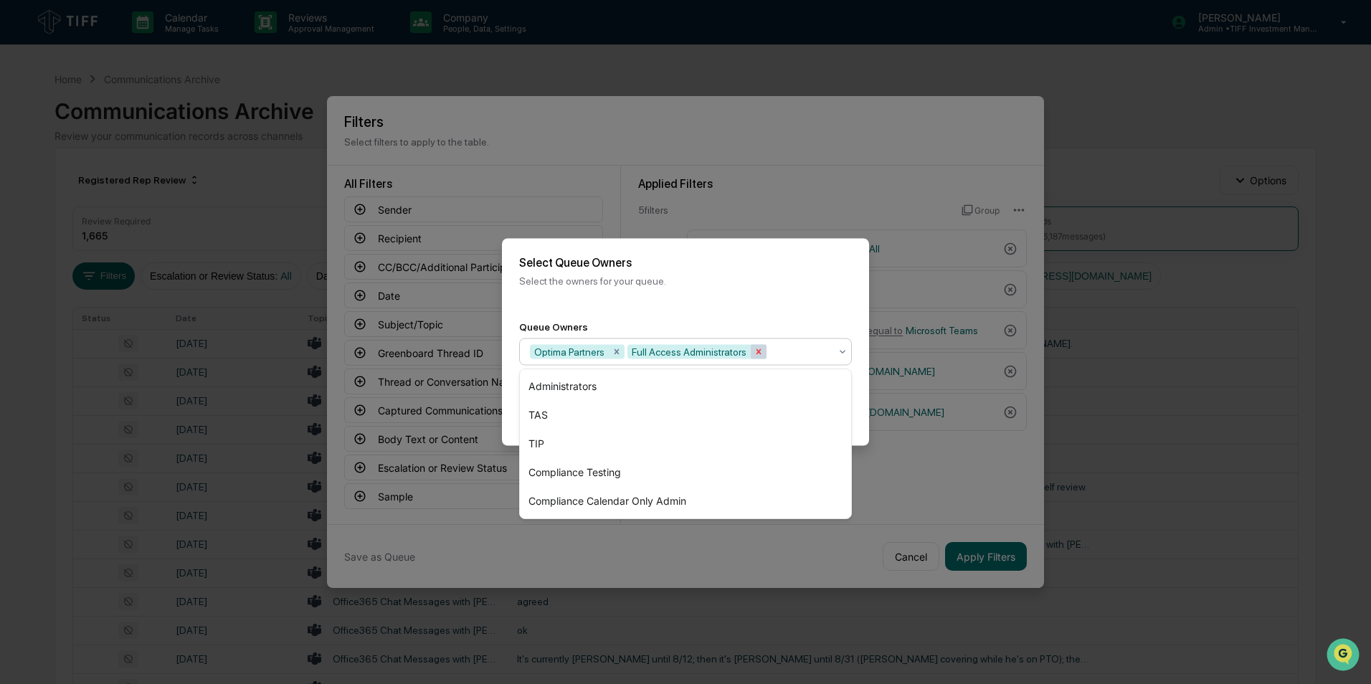
click at [754, 347] on icon "Remove Full Access Administrators" at bounding box center [759, 352] width 10 height 10
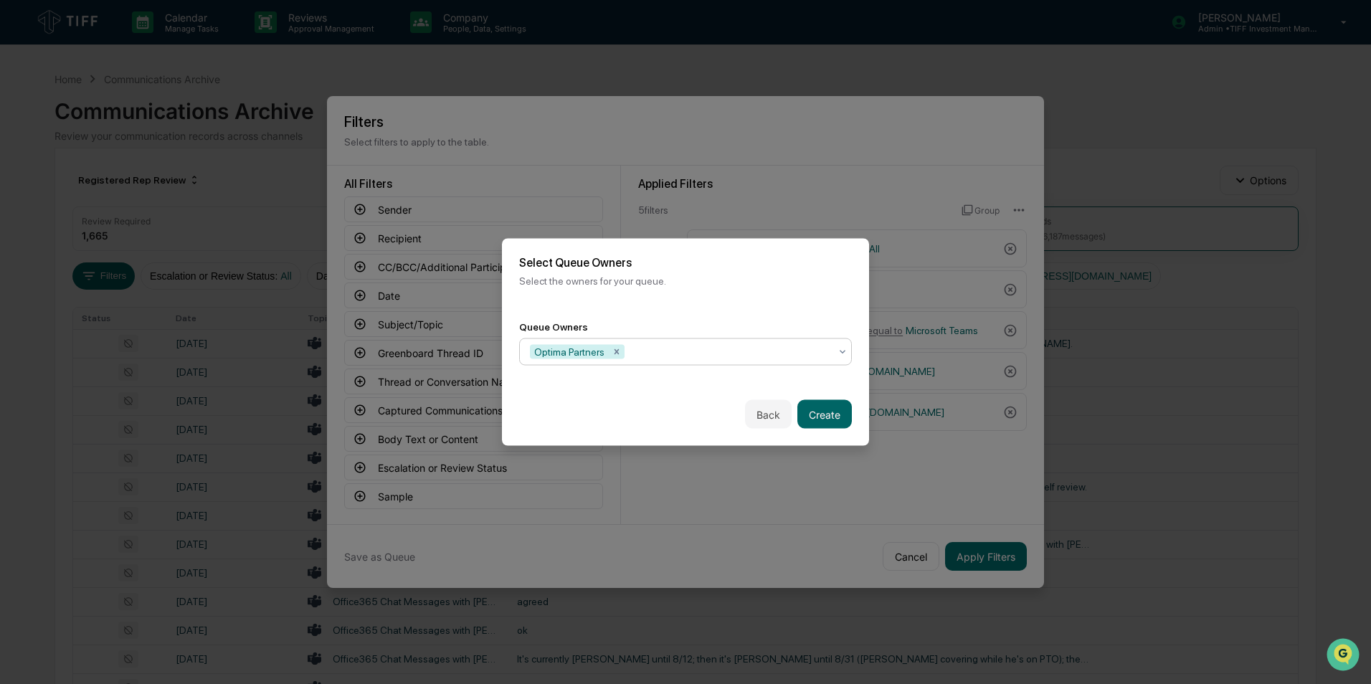
click at [857, 388] on div "Back Create" at bounding box center [685, 414] width 367 height 63
click at [828, 410] on button "Create" at bounding box center [825, 414] width 55 height 29
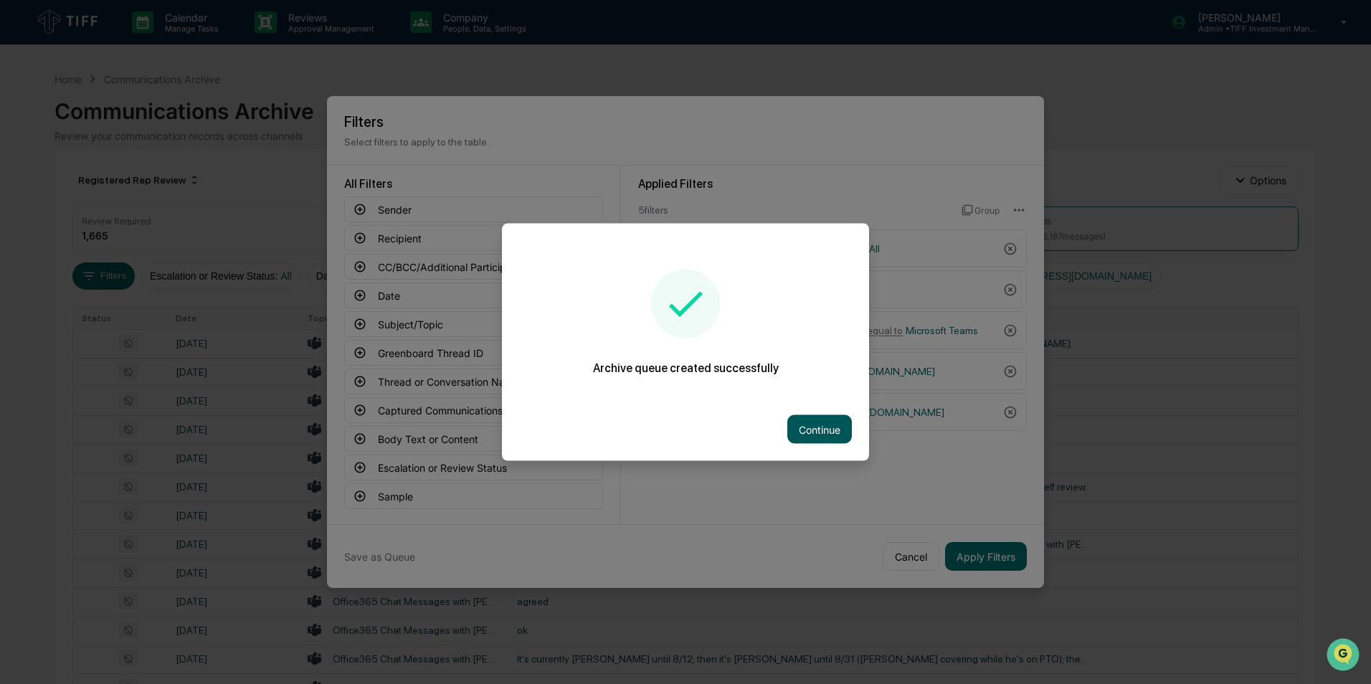
click at [823, 426] on button "Continue" at bounding box center [819, 429] width 65 height 29
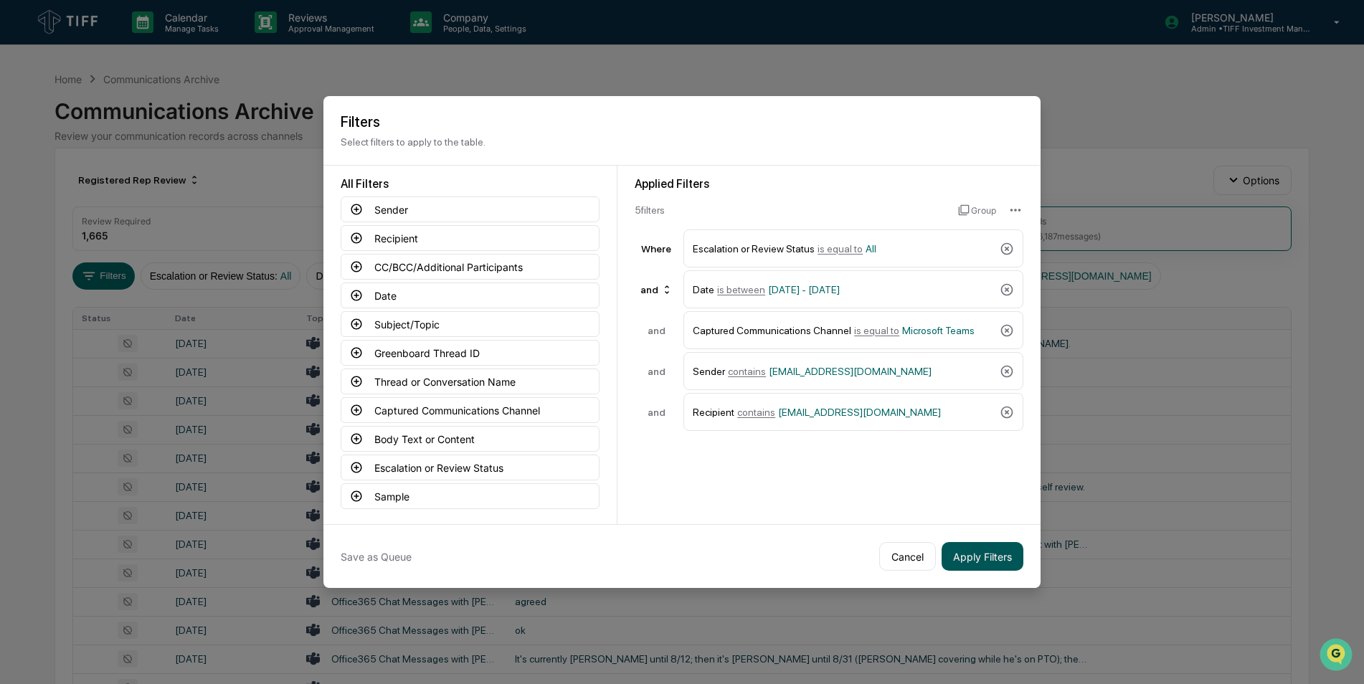
click at [990, 558] on button "Apply Filters" at bounding box center [983, 556] width 82 height 29
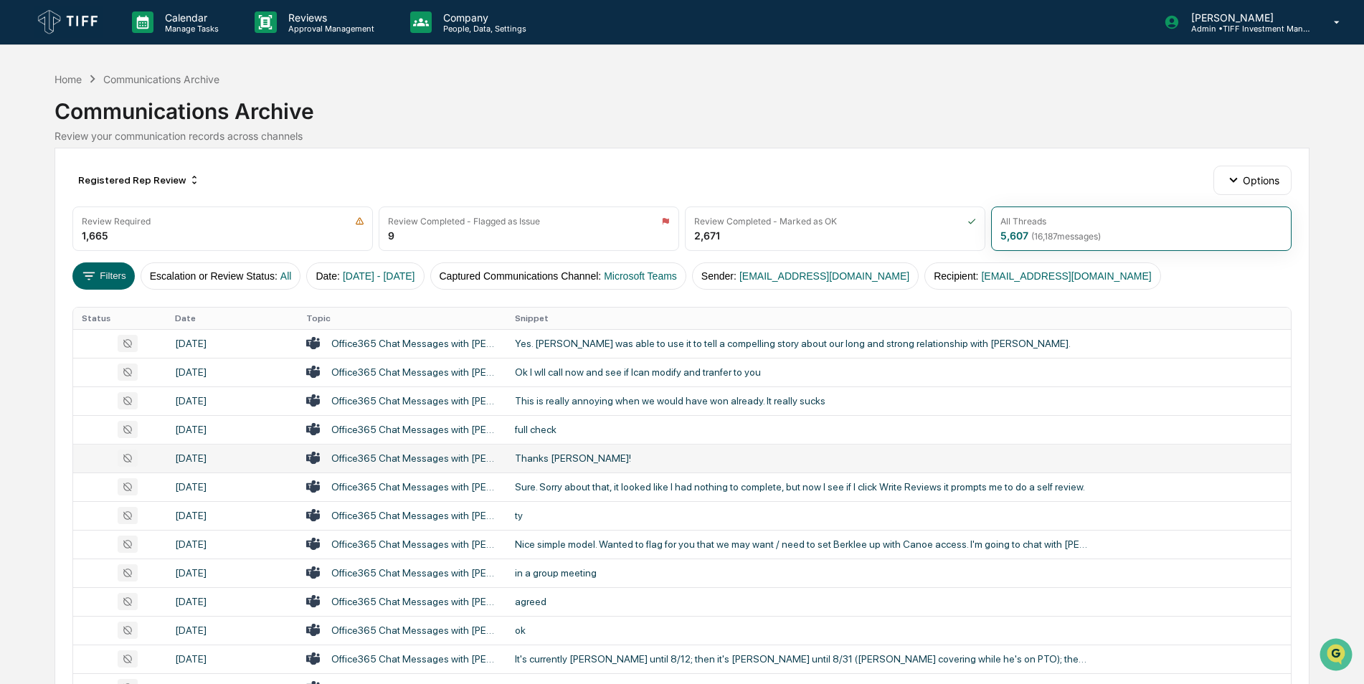
scroll to position [121, 0]
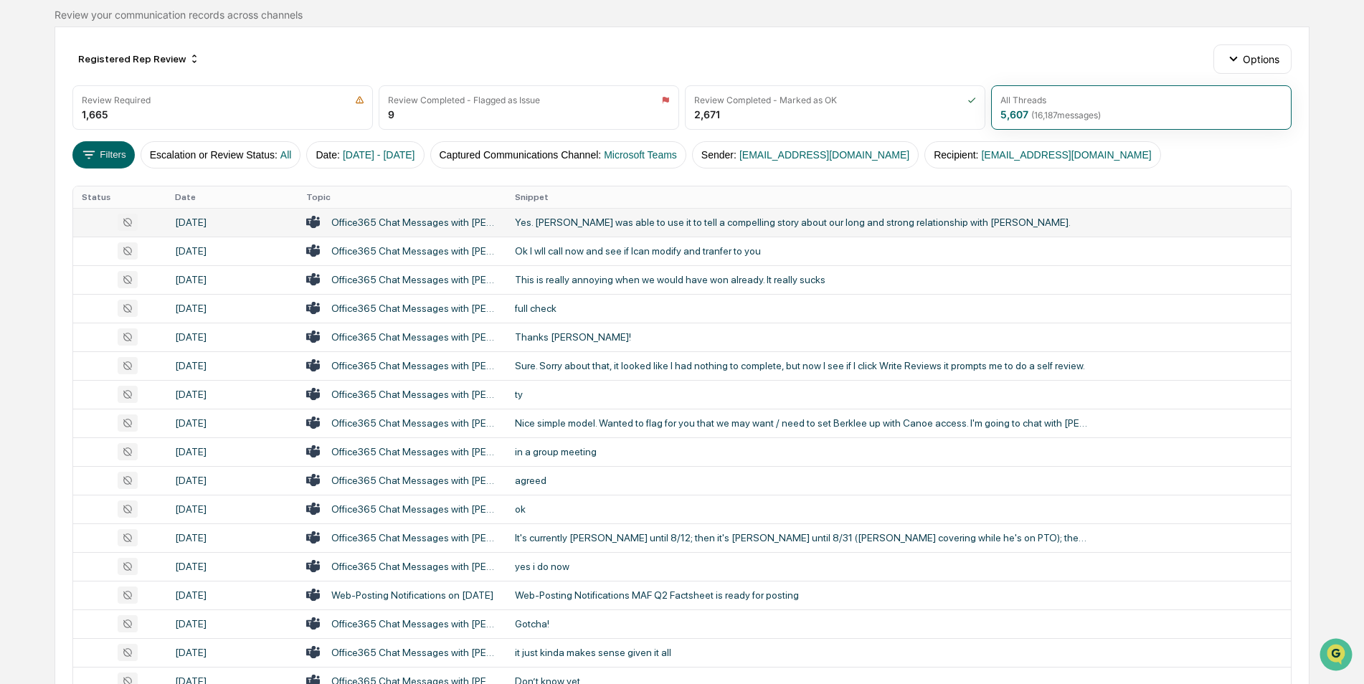
click at [348, 219] on div "Office365 Chat Messages with Anne Duggan, Jim Russo on 2025-07-31" at bounding box center [414, 222] width 166 height 11
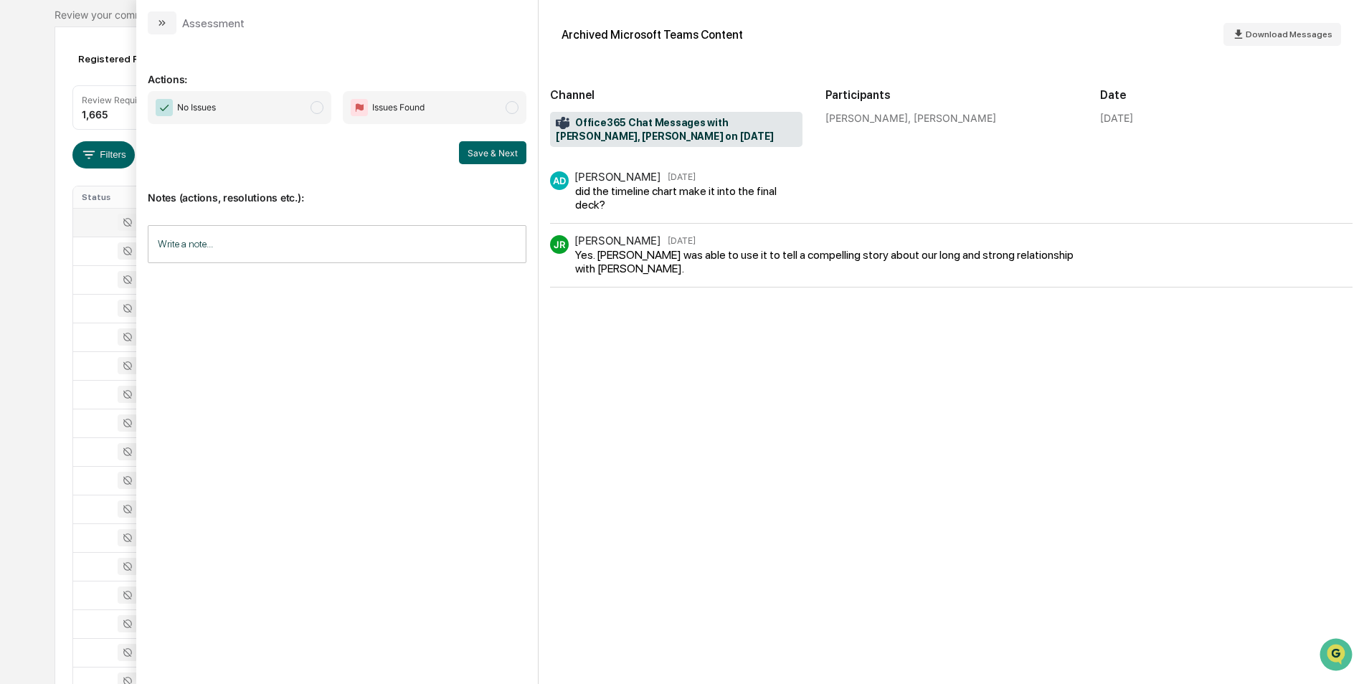
click at [326, 118] on span "No Issues" at bounding box center [240, 107] width 184 height 33
click at [489, 151] on button "Save & Next" at bounding box center [492, 152] width 67 height 23
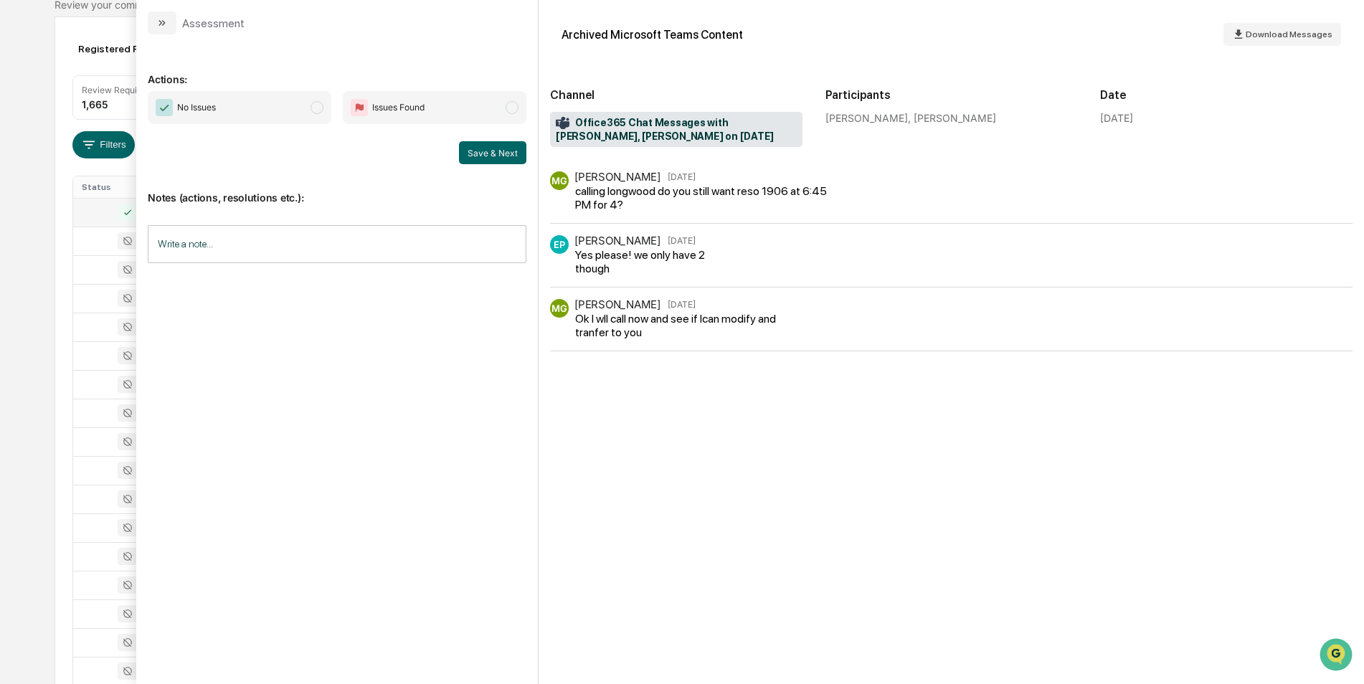
scroll to position [132, 0]
click at [316, 110] on span "modal" at bounding box center [317, 107] width 13 height 13
click at [492, 155] on button "Save & Next" at bounding box center [492, 152] width 67 height 23
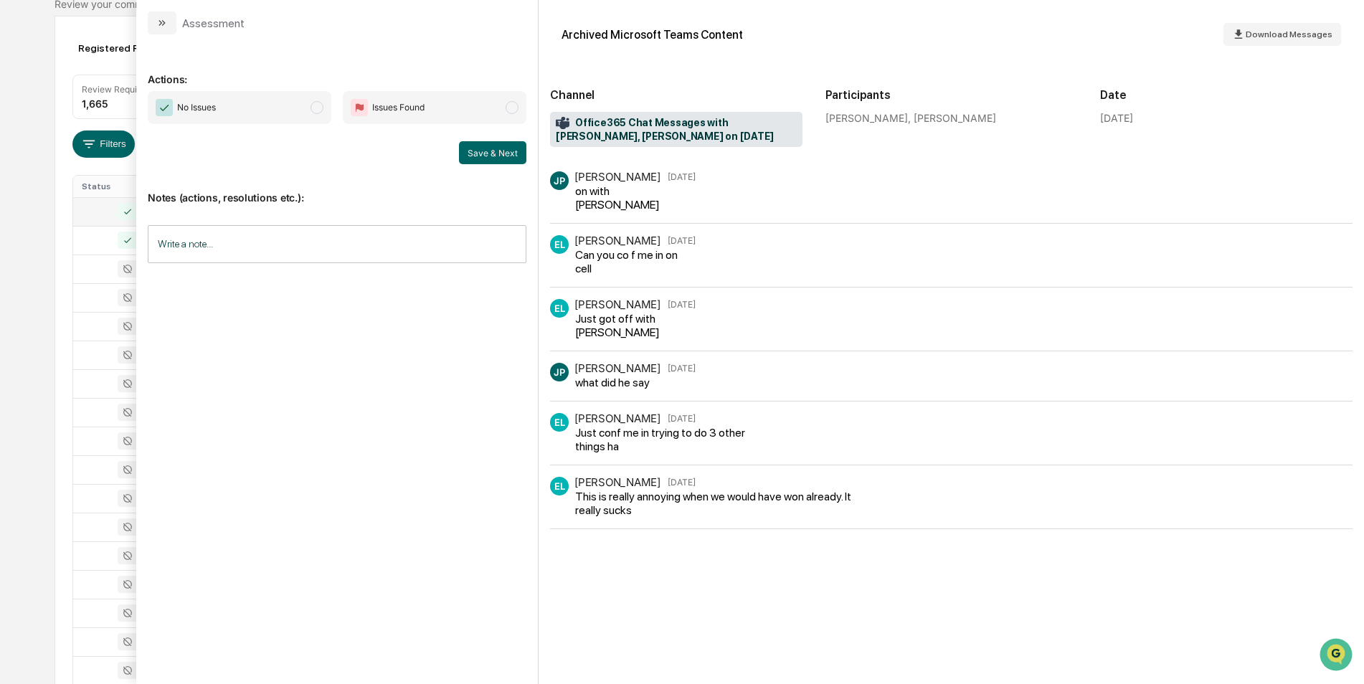
click at [319, 101] on span "modal" at bounding box center [317, 107] width 13 height 13
click at [491, 153] on button "Save & Next" at bounding box center [492, 152] width 67 height 23
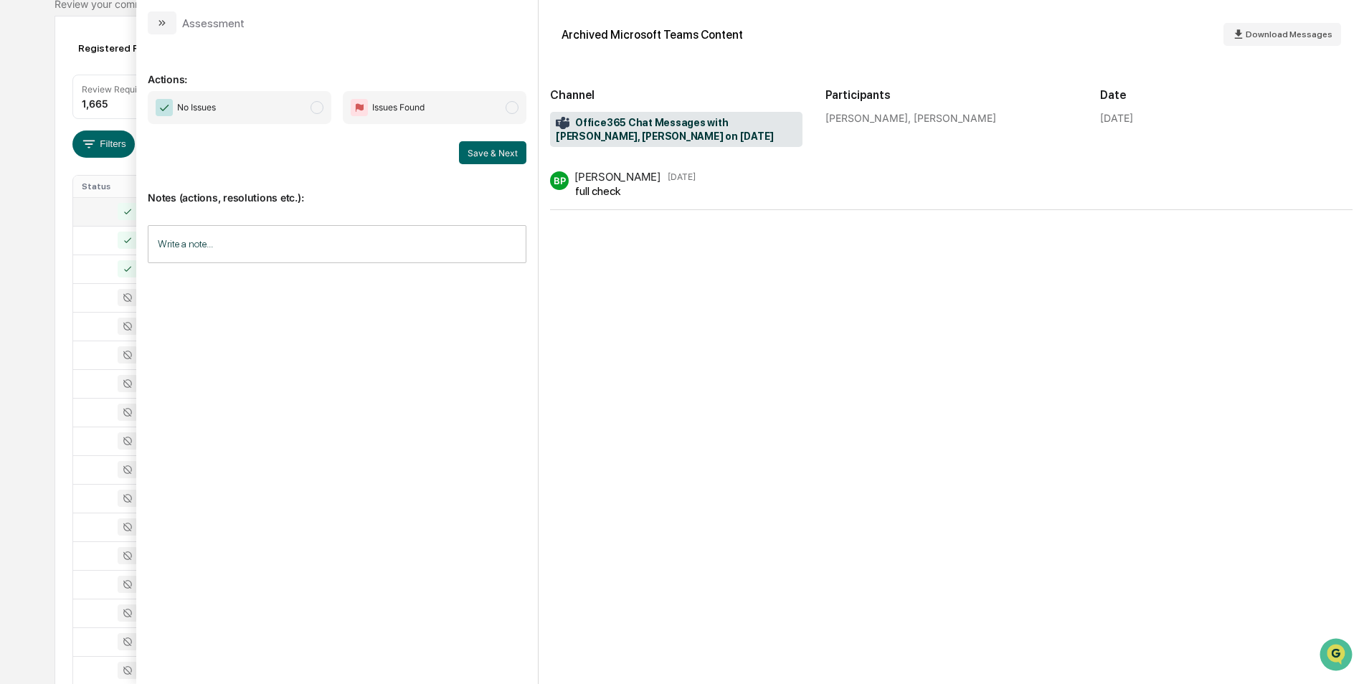
click at [313, 109] on span "modal" at bounding box center [317, 107] width 13 height 13
click at [464, 148] on button "Save & Next" at bounding box center [492, 152] width 67 height 23
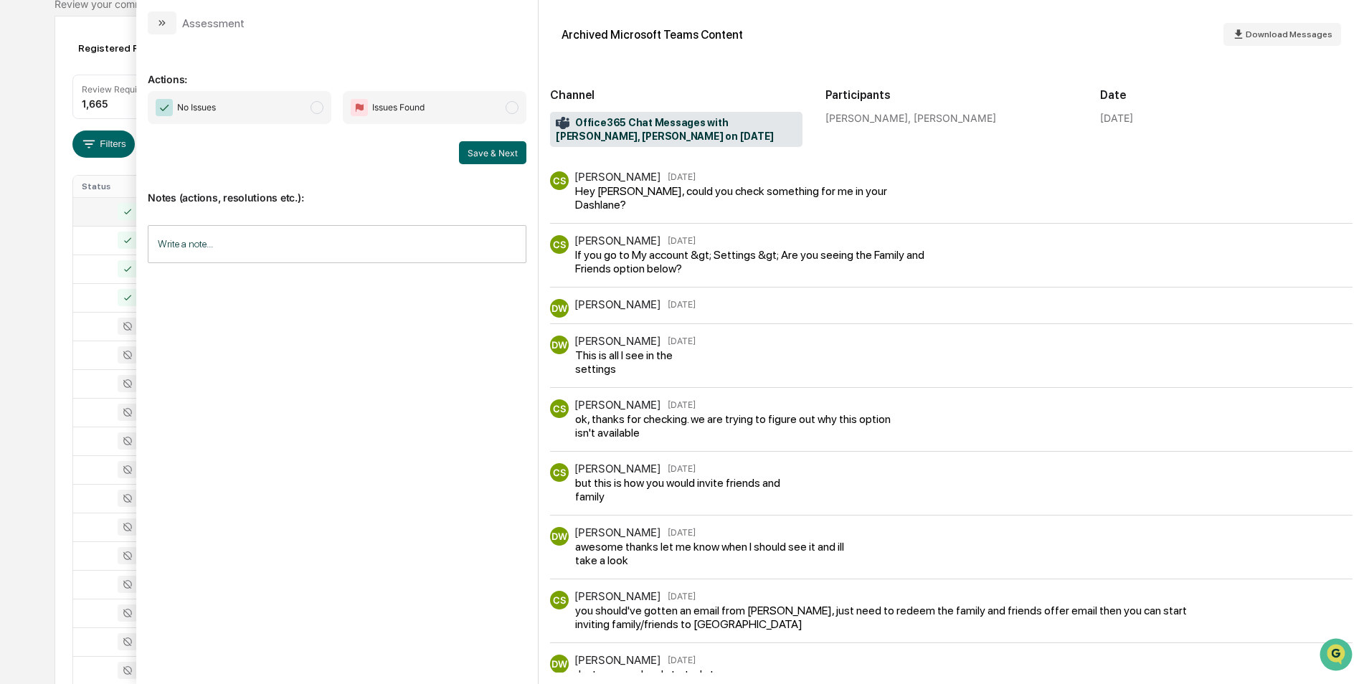
scroll to position [338, 0]
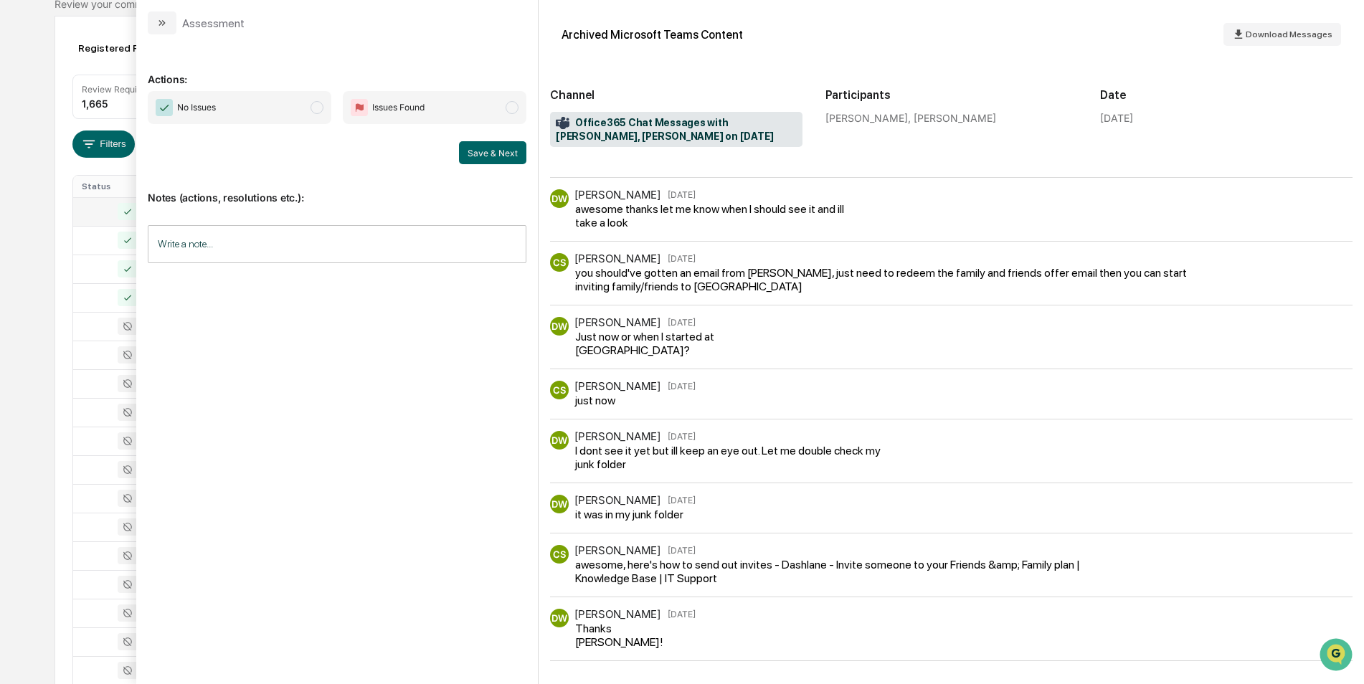
click at [315, 108] on span "modal" at bounding box center [317, 107] width 13 height 13
click at [458, 144] on div "Save & Next" at bounding box center [337, 152] width 379 height 23
click at [506, 159] on button "Save & Next" at bounding box center [492, 152] width 67 height 23
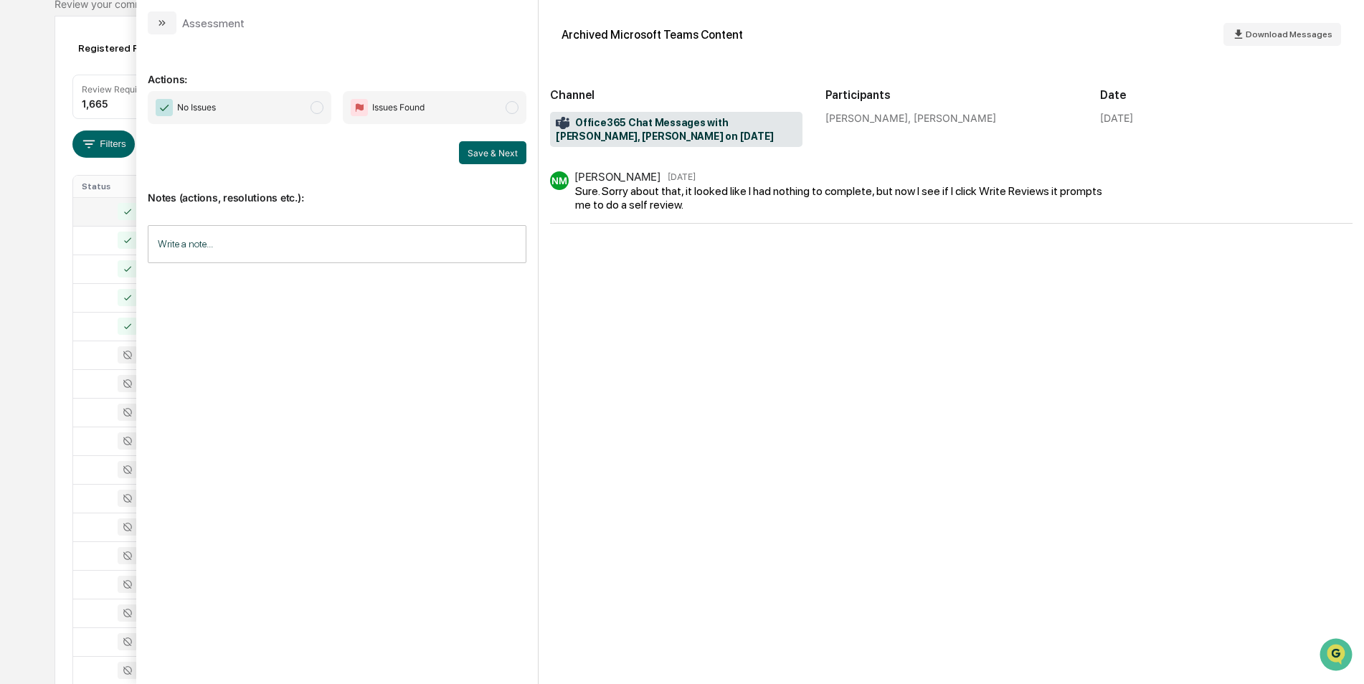
click at [328, 110] on span "No Issues" at bounding box center [240, 107] width 184 height 33
click at [460, 153] on button "Save & Next" at bounding box center [492, 152] width 67 height 23
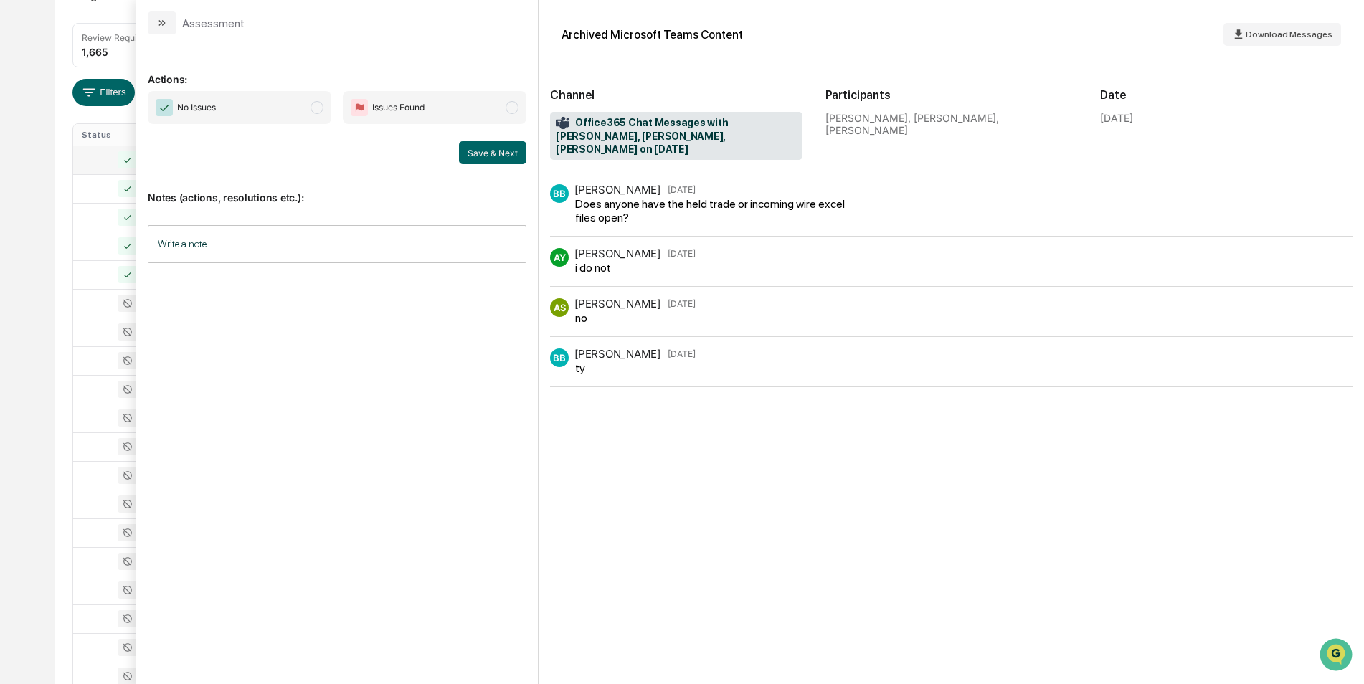
scroll to position [184, 0]
click at [308, 106] on span "No Issues" at bounding box center [240, 107] width 184 height 33
click at [481, 160] on button "Save & Next" at bounding box center [492, 152] width 67 height 23
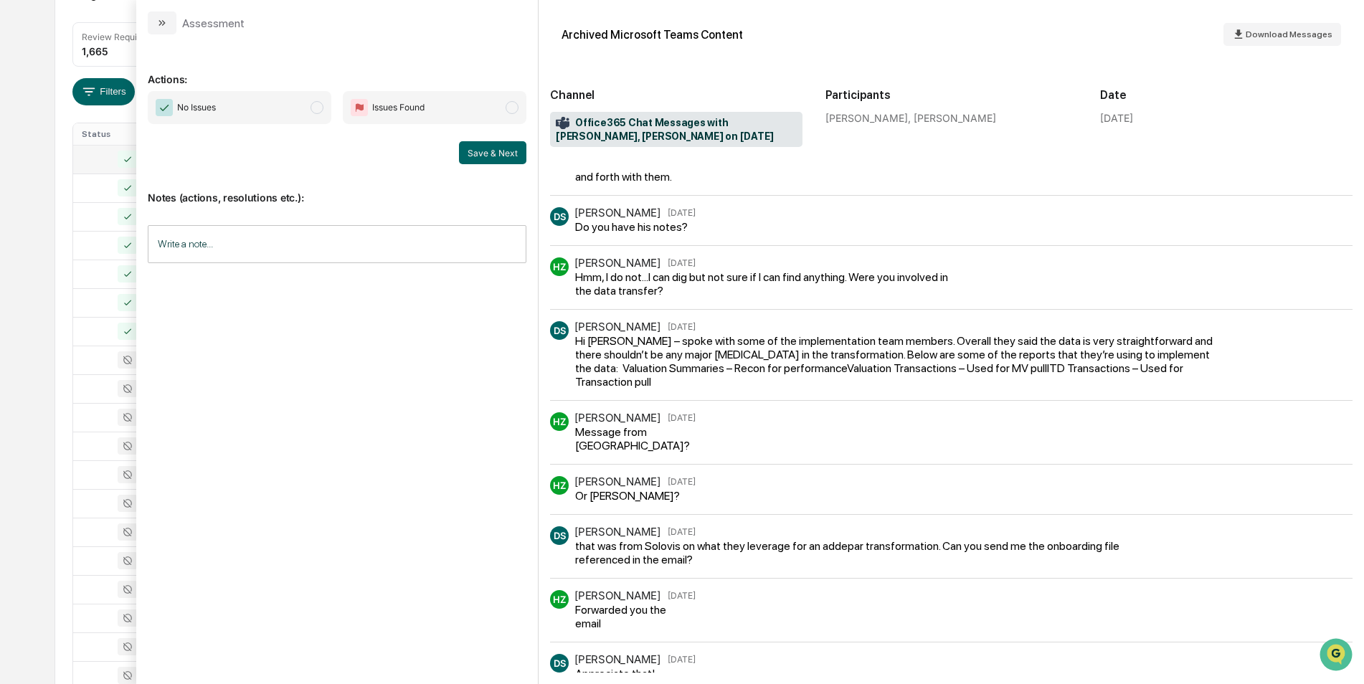
scroll to position [251, 0]
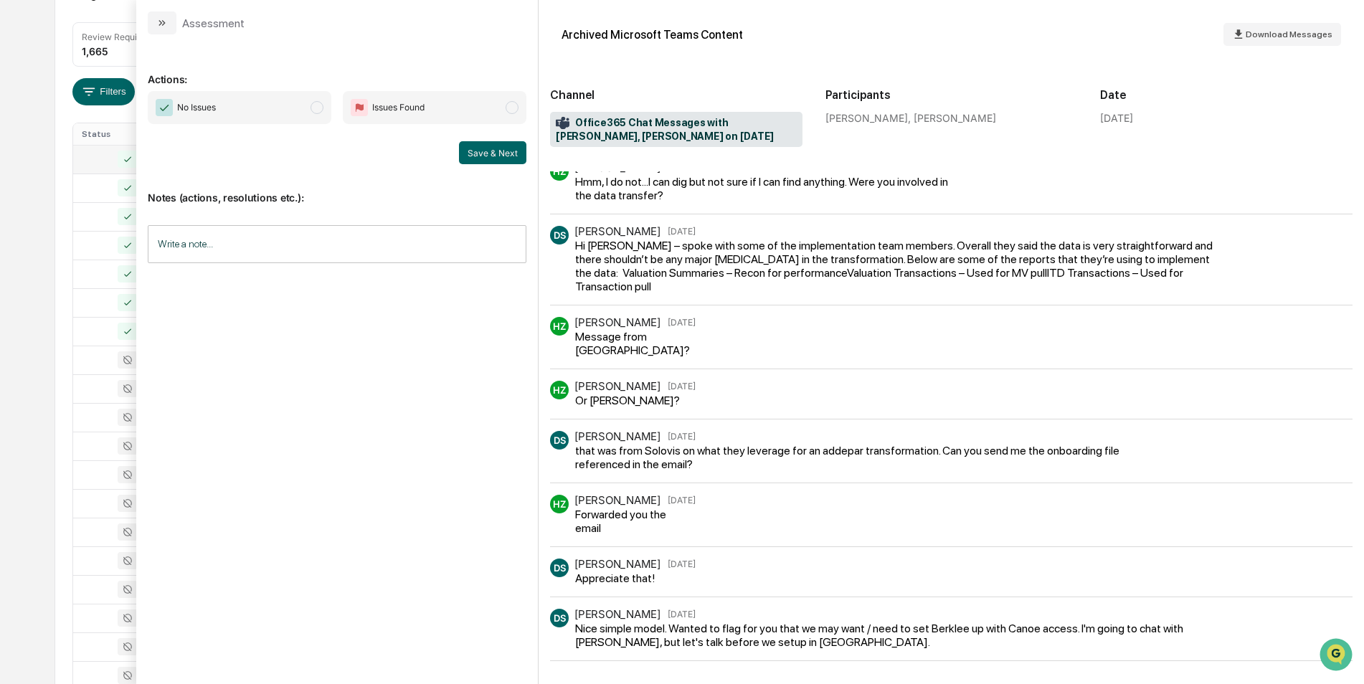
click at [311, 107] on span "modal" at bounding box center [317, 107] width 13 height 13
click at [480, 146] on button "Save & Next" at bounding box center [492, 152] width 67 height 23
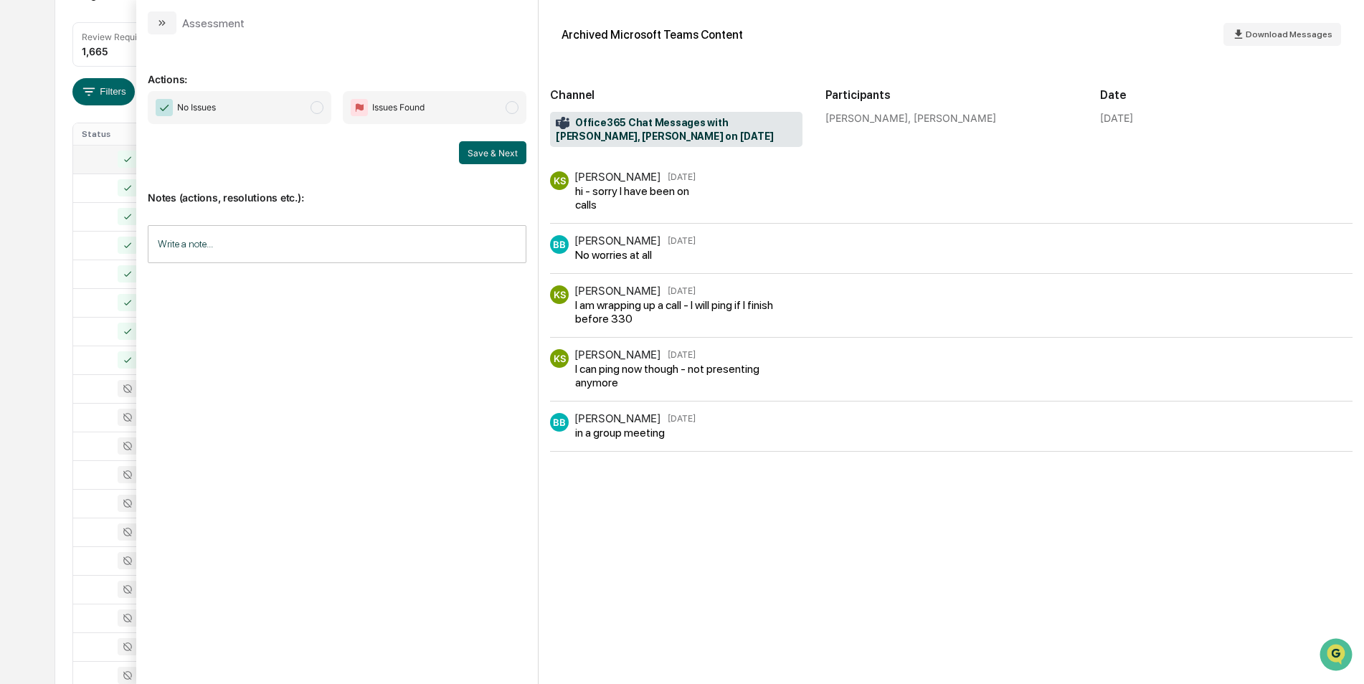
click at [325, 105] on span "No Issues" at bounding box center [240, 107] width 184 height 33
click at [496, 146] on button "Save & Next" at bounding box center [492, 152] width 67 height 23
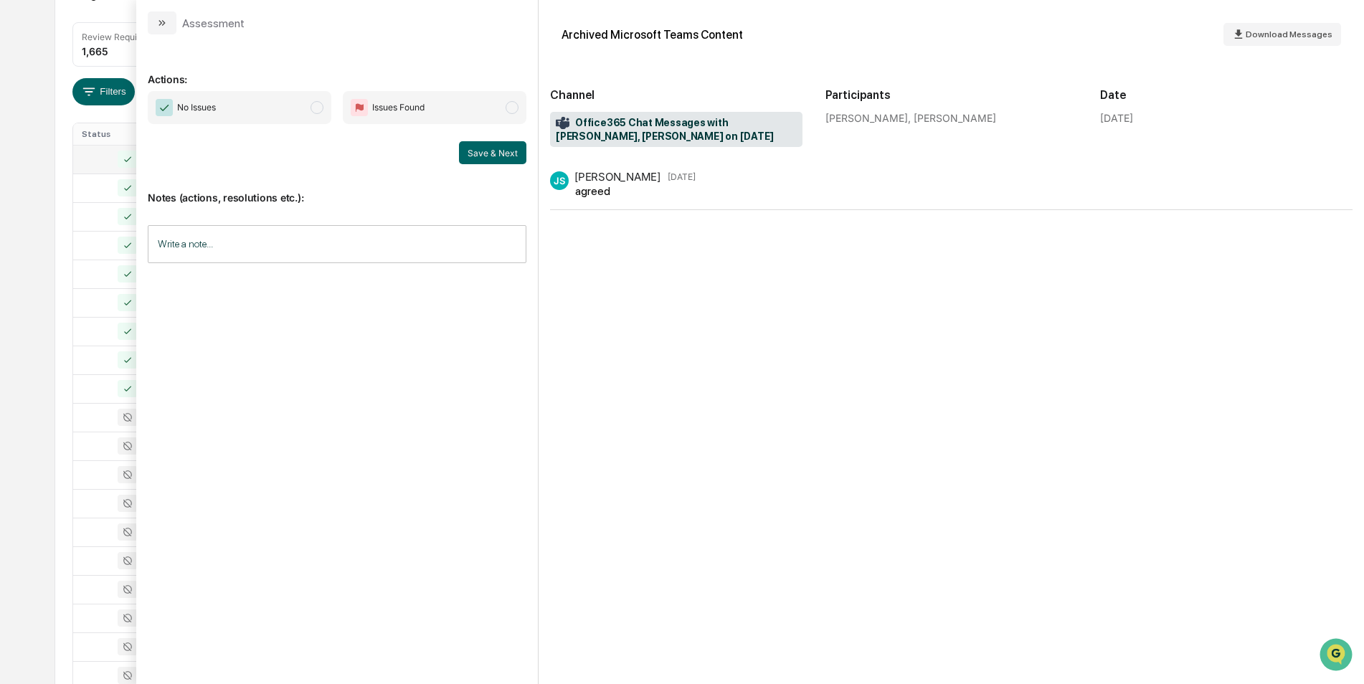
click at [316, 118] on span "No Issues" at bounding box center [240, 107] width 184 height 33
click at [478, 145] on button "Save & Next" at bounding box center [492, 152] width 67 height 23
click at [322, 105] on span "modal" at bounding box center [317, 107] width 13 height 13
click at [478, 148] on button "Save & Next" at bounding box center [492, 152] width 67 height 23
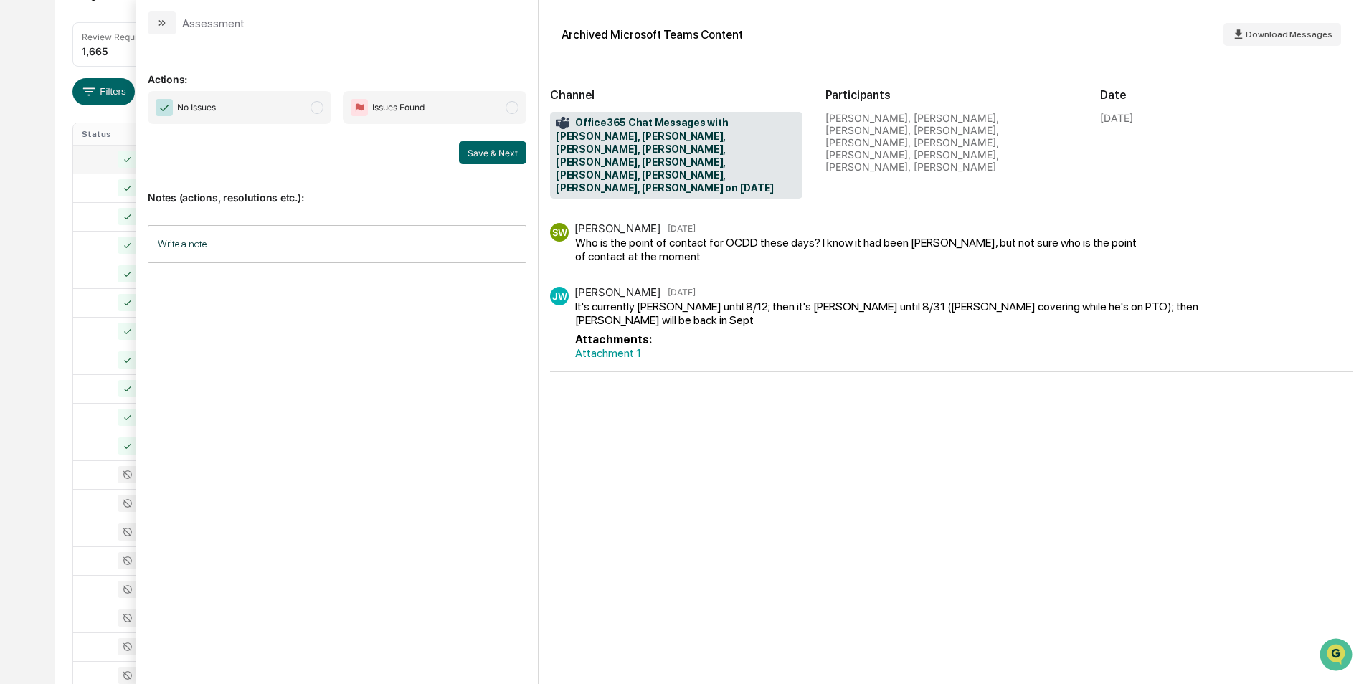
click at [310, 103] on span "No Issues" at bounding box center [240, 107] width 184 height 33
click at [476, 154] on button "Save & Next" at bounding box center [492, 152] width 67 height 23
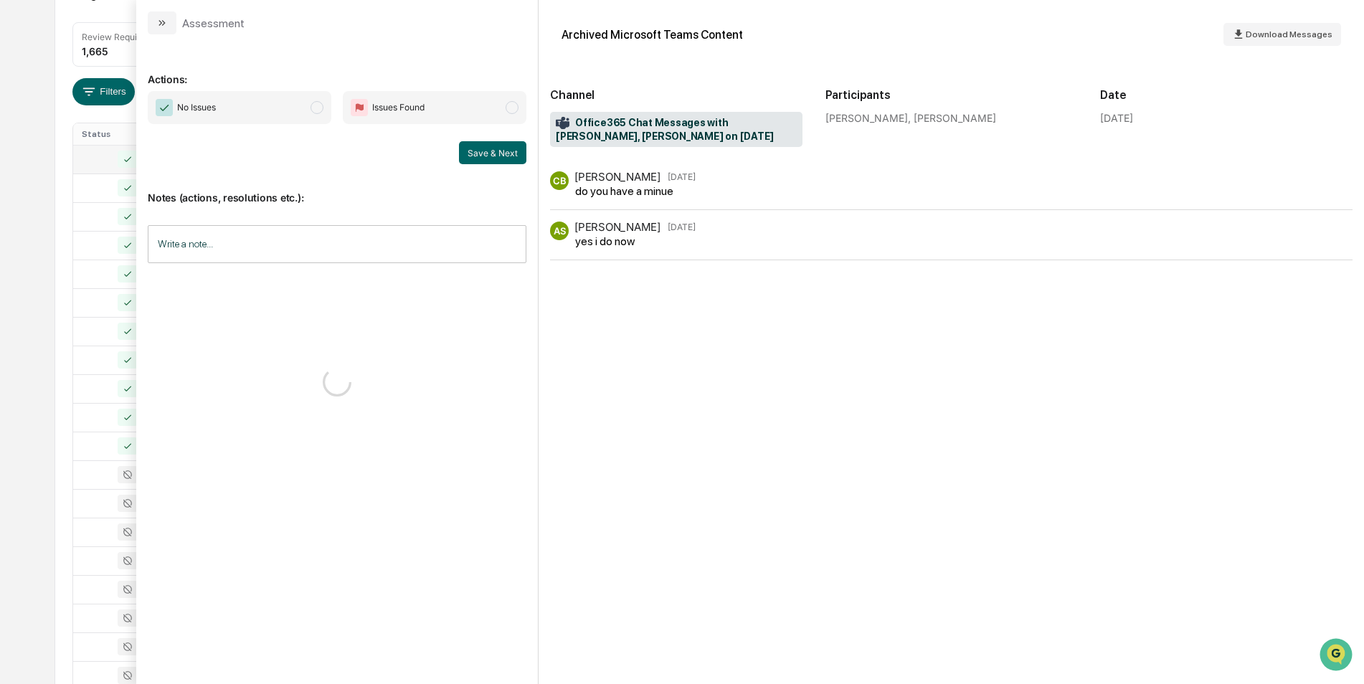
click at [318, 105] on span "modal" at bounding box center [317, 107] width 13 height 13
click at [501, 150] on button "Save & Next" at bounding box center [492, 152] width 67 height 23
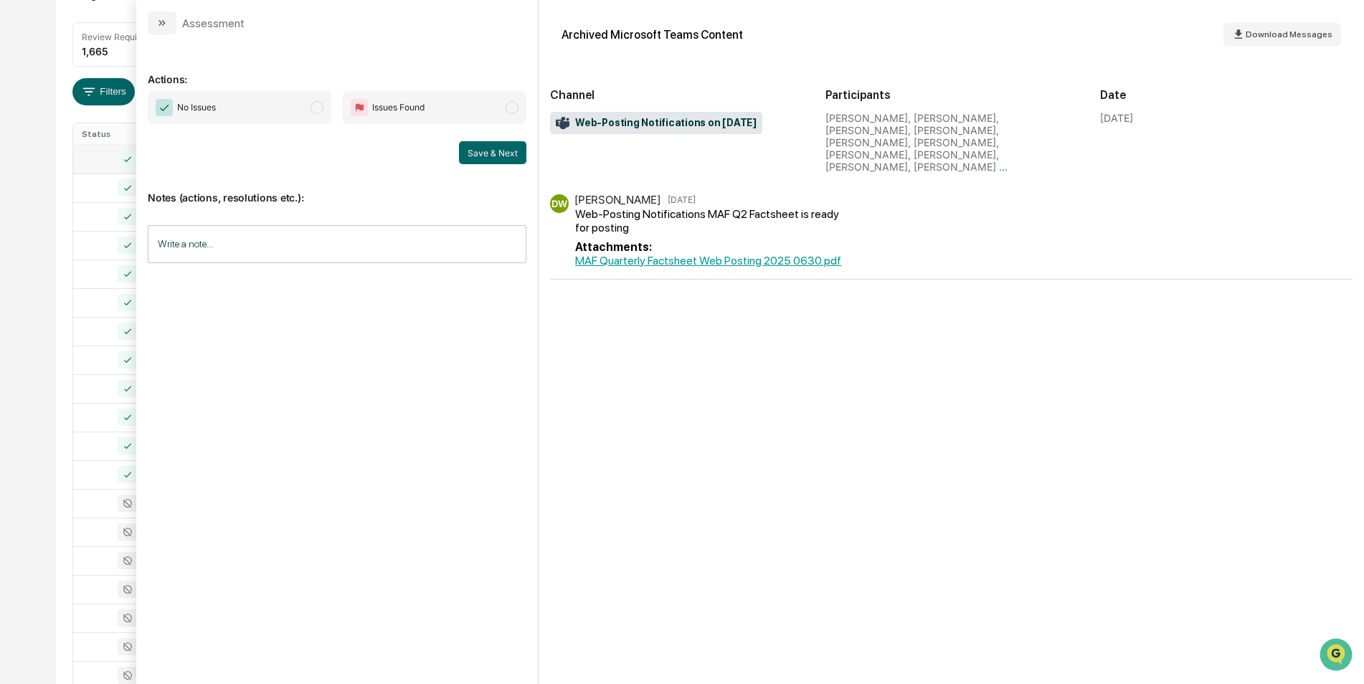
click at [321, 111] on span "modal" at bounding box center [317, 107] width 13 height 13
click at [458, 156] on div "Save & Next" at bounding box center [337, 152] width 379 height 23
click at [461, 153] on button "Save & Next" at bounding box center [492, 152] width 67 height 23
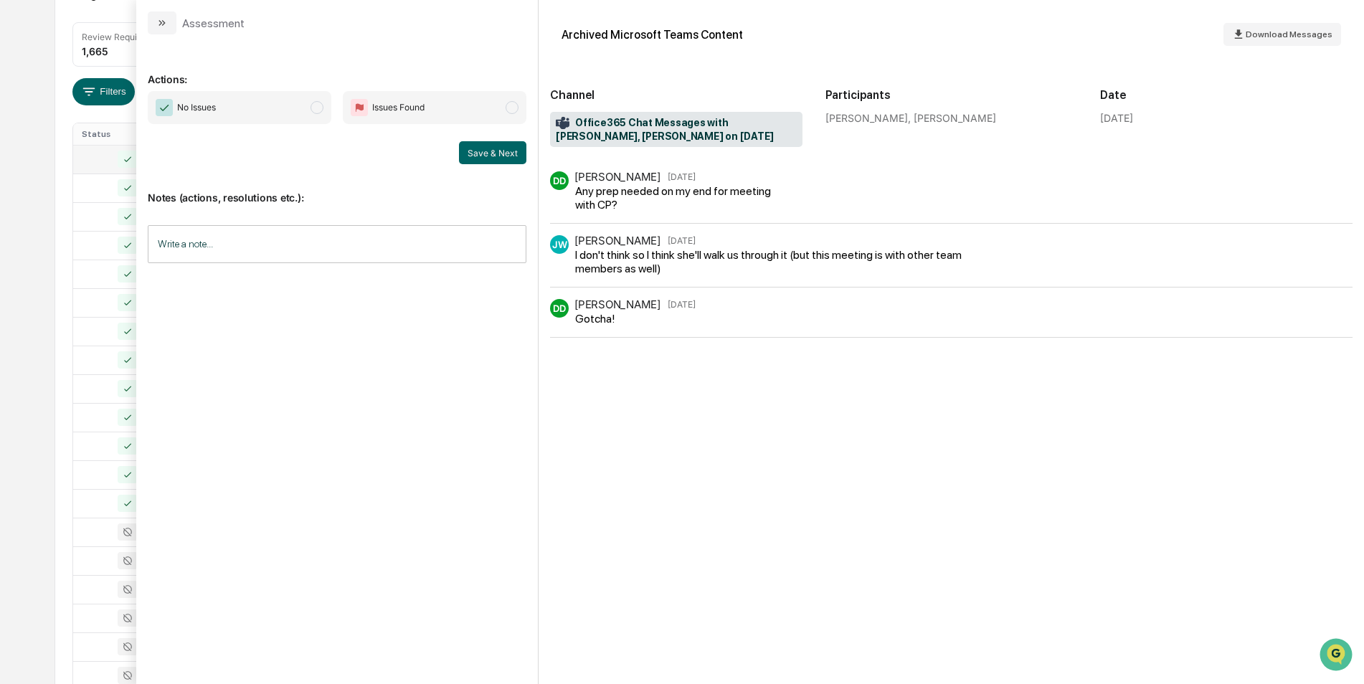
click at [313, 111] on span "modal" at bounding box center [317, 107] width 13 height 13
click at [498, 158] on button "Save & Next" at bounding box center [492, 152] width 67 height 23
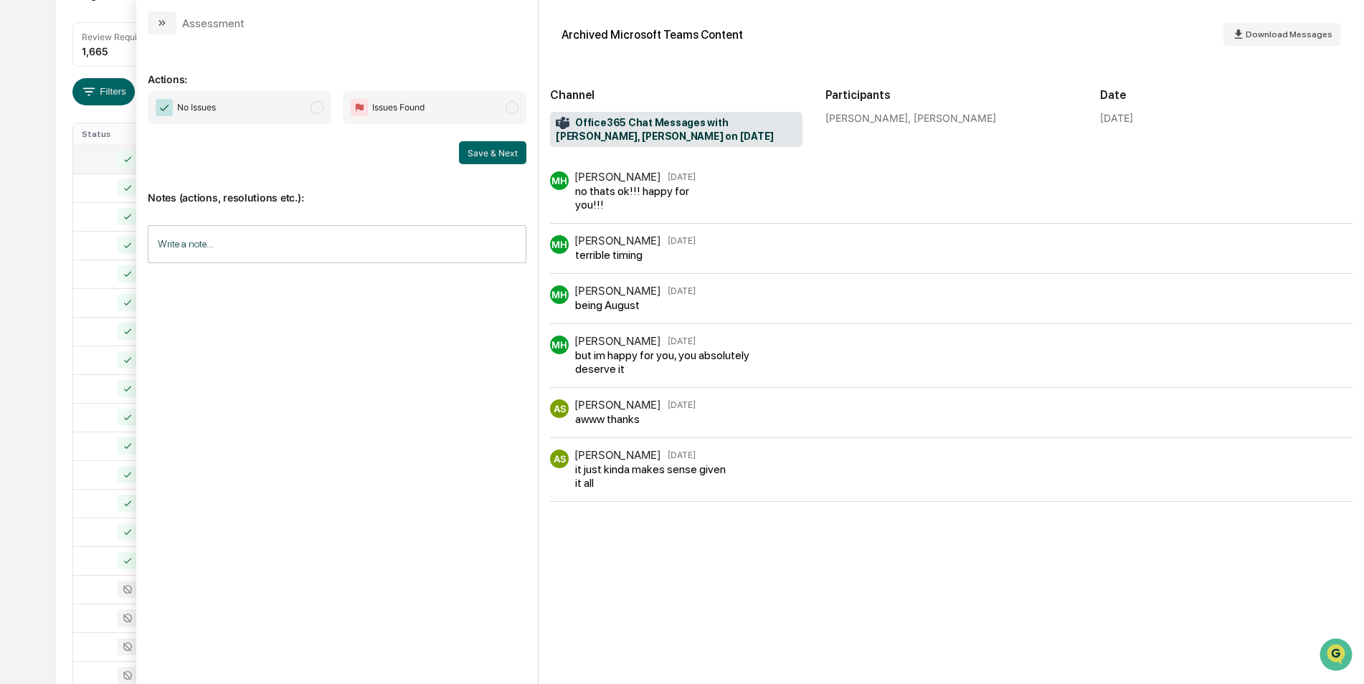
click at [321, 111] on span "modal" at bounding box center [317, 107] width 13 height 13
click at [493, 153] on button "Save & Next" at bounding box center [492, 152] width 67 height 23
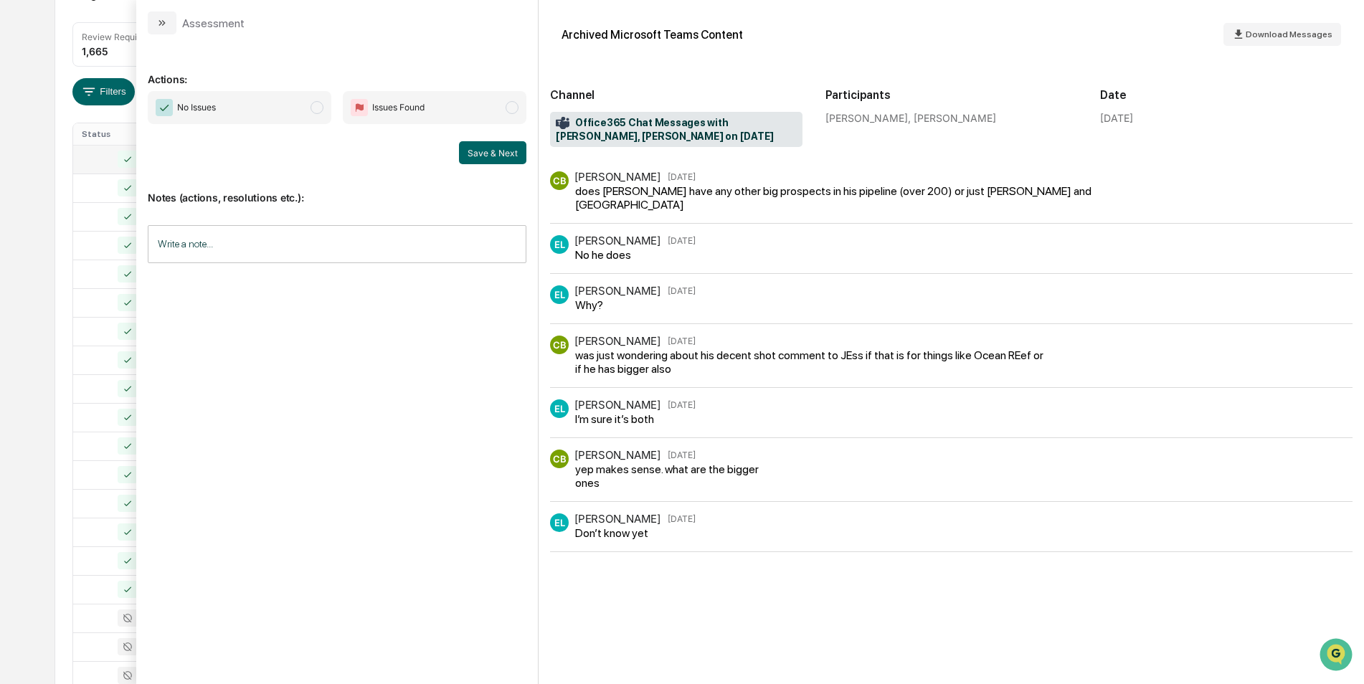
click at [321, 111] on span "modal" at bounding box center [317, 107] width 13 height 13
click at [511, 149] on button "Save & Next" at bounding box center [492, 152] width 67 height 23
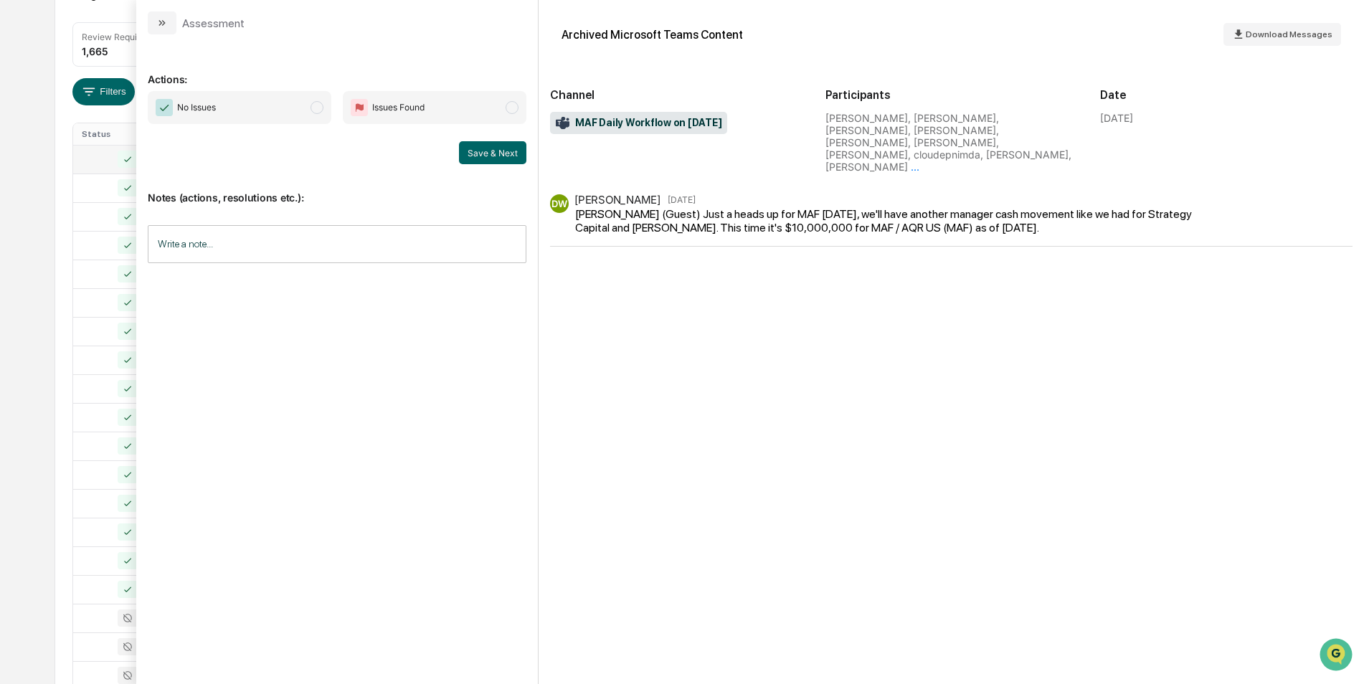
click at [317, 115] on span "No Issues" at bounding box center [240, 107] width 184 height 33
click at [465, 149] on button "Save & Next" at bounding box center [492, 152] width 67 height 23
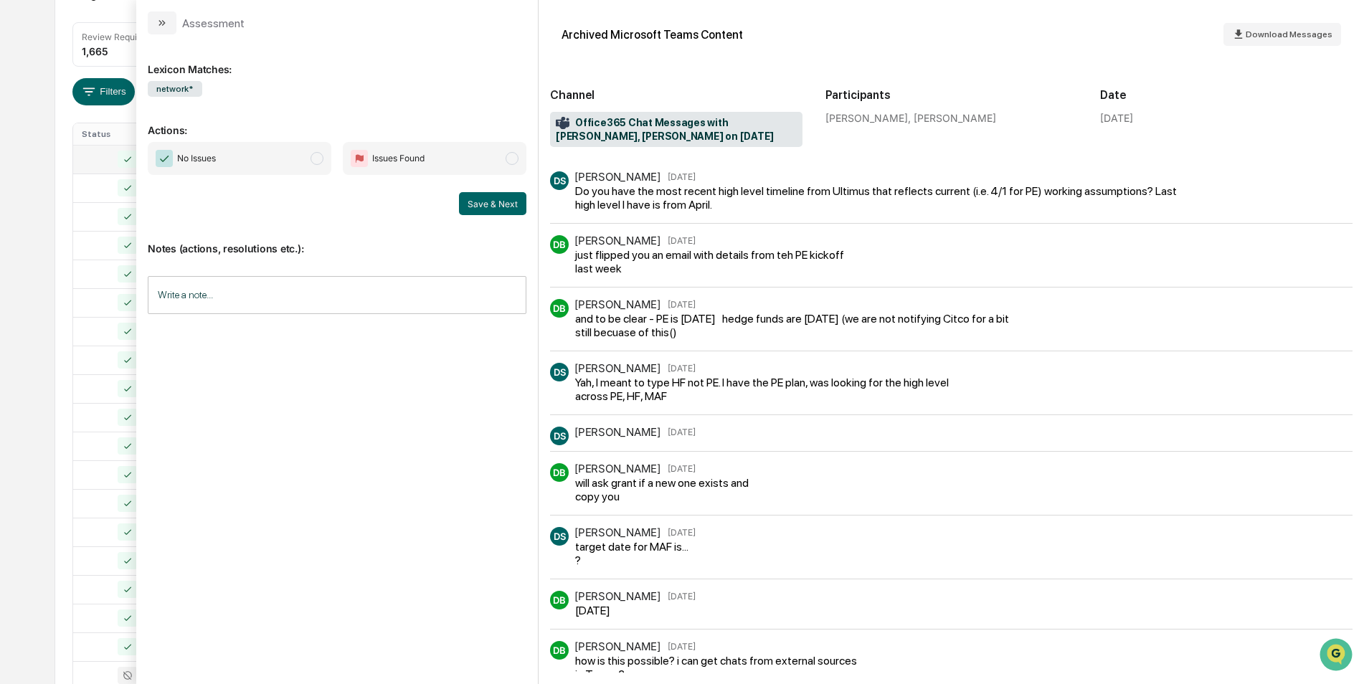
click at [327, 159] on span "No Issues" at bounding box center [240, 158] width 184 height 33
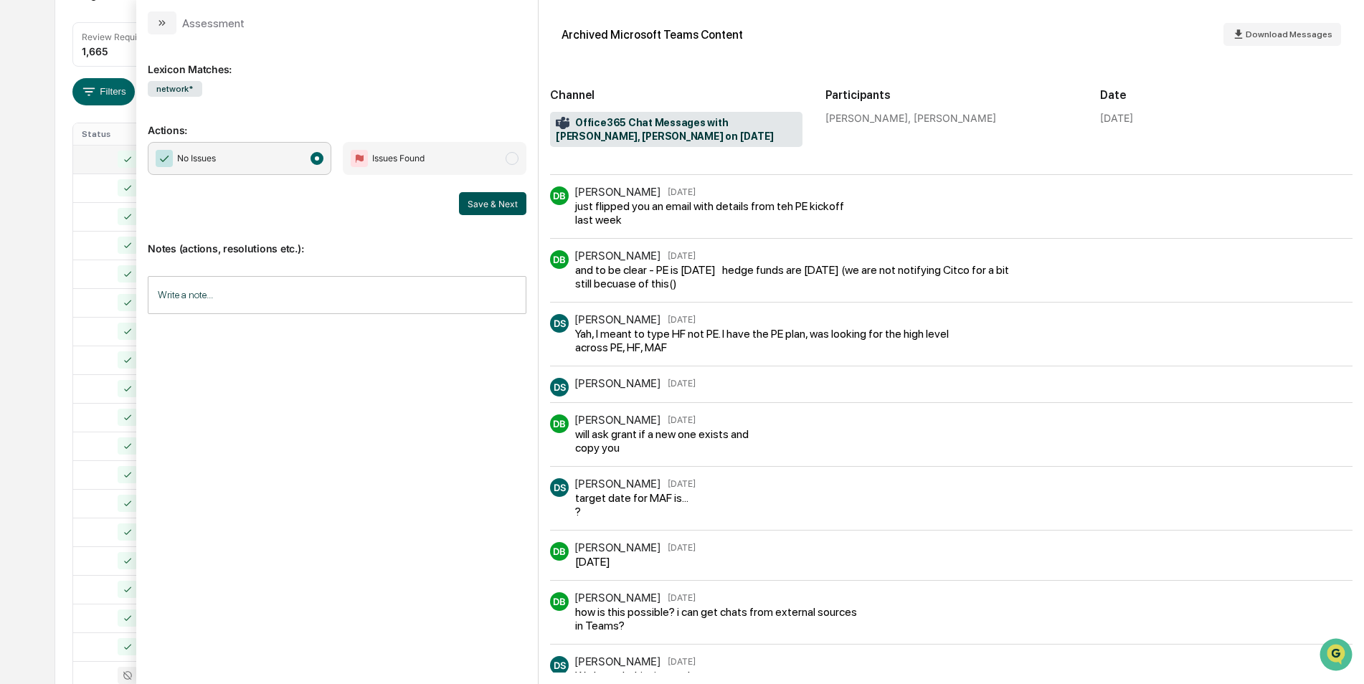
click at [509, 209] on button "Save & Next" at bounding box center [492, 203] width 67 height 23
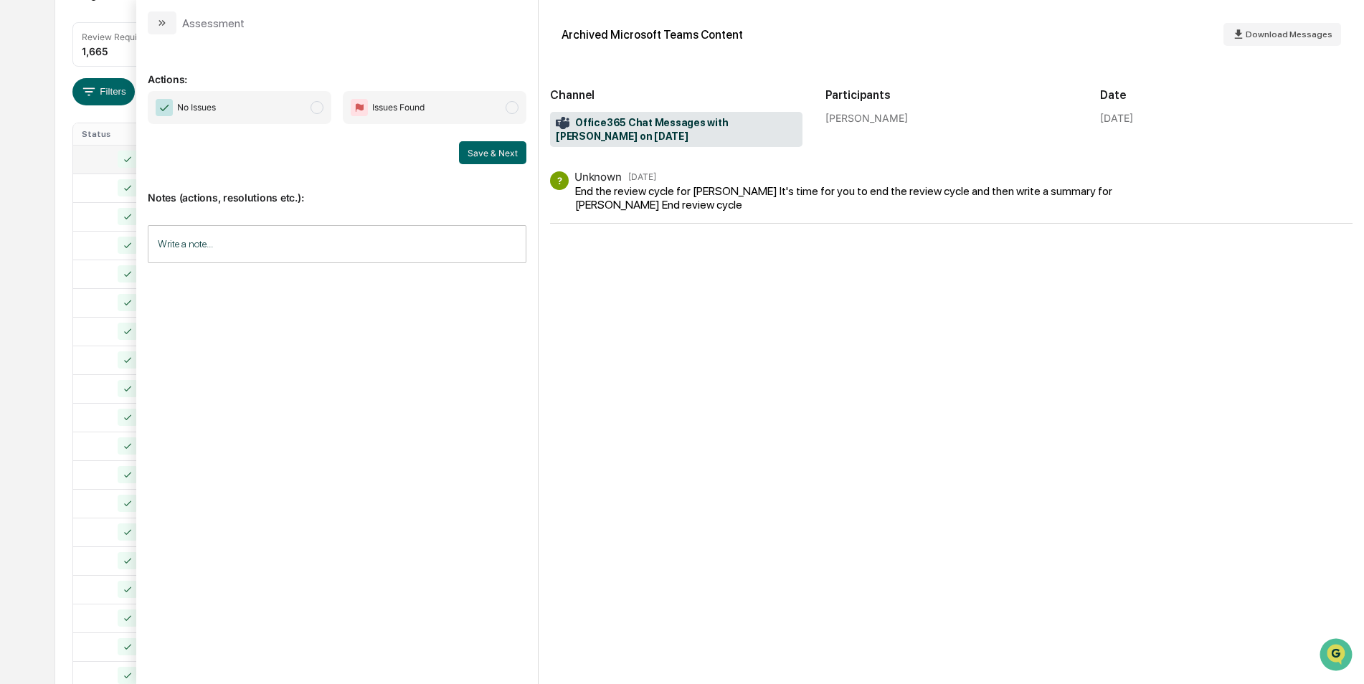
click at [323, 110] on span "modal" at bounding box center [317, 107] width 13 height 13
click at [515, 153] on button "Save & Next" at bounding box center [492, 152] width 67 height 23
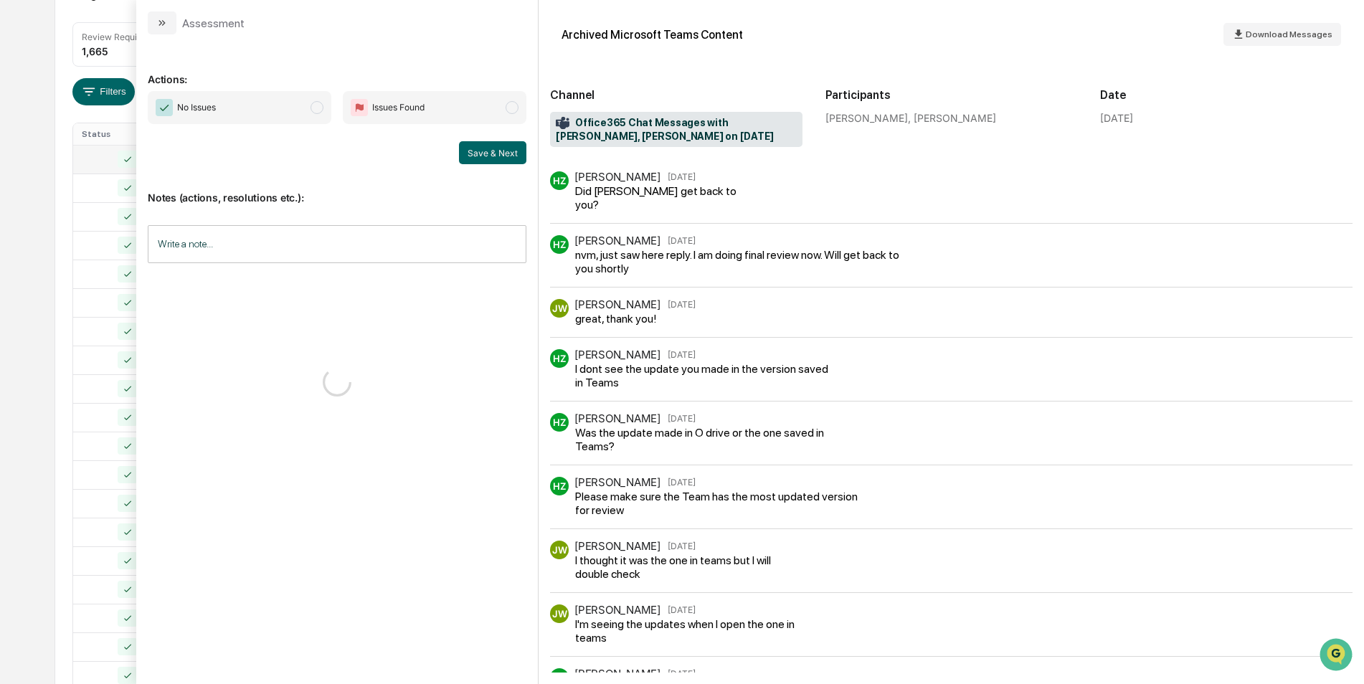
scroll to position [174, 0]
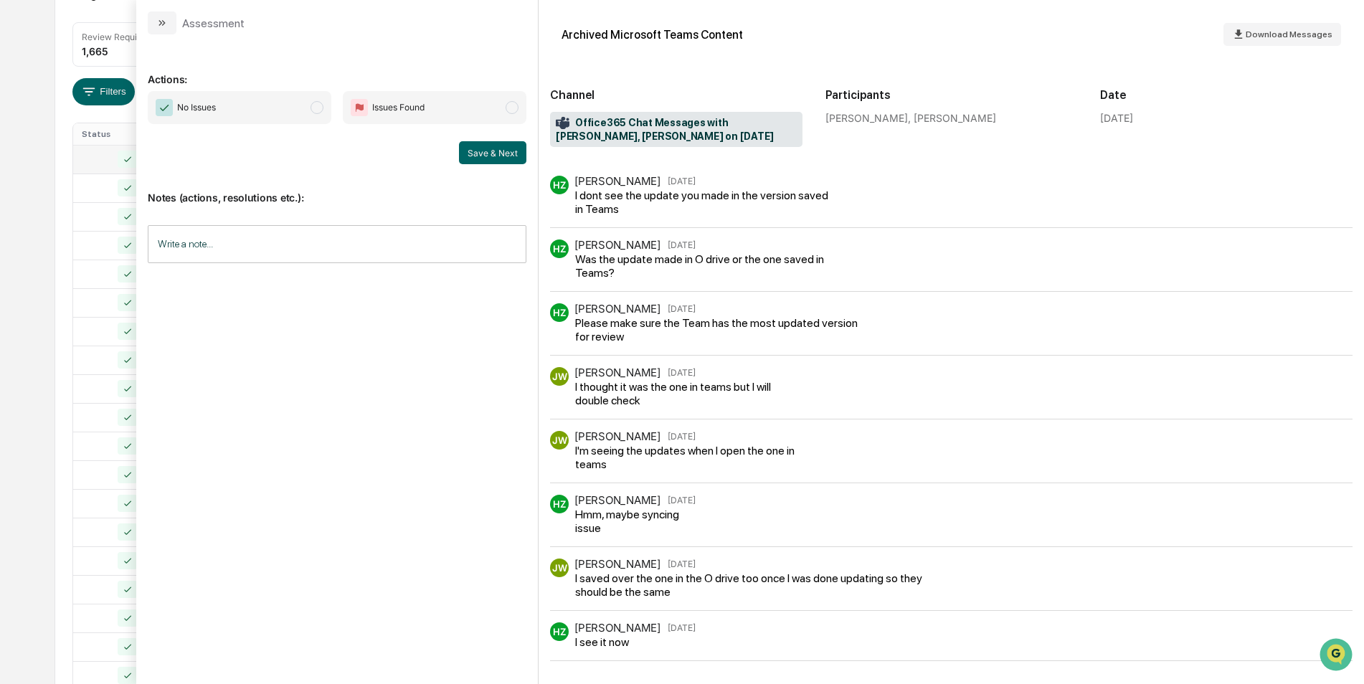
click at [325, 114] on span "No Issues" at bounding box center [240, 107] width 184 height 33
click at [518, 155] on button "Save & Next" at bounding box center [492, 152] width 67 height 23
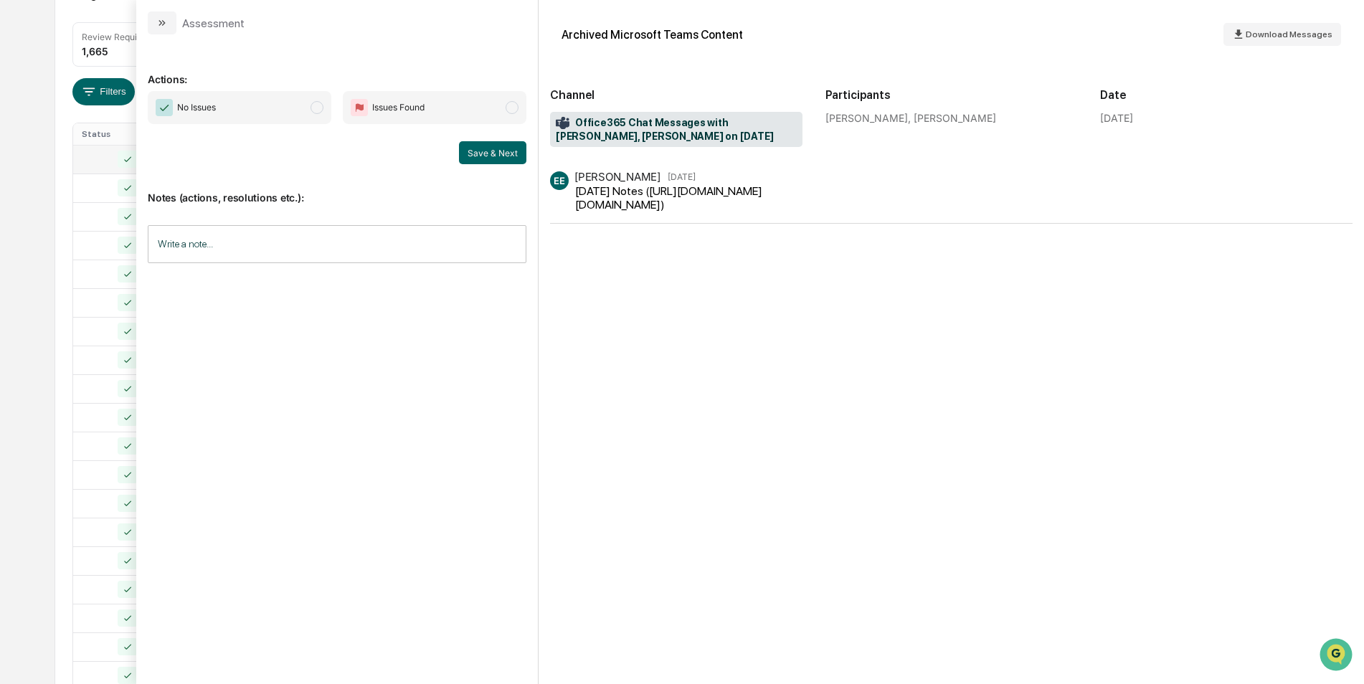
click at [316, 102] on span "modal" at bounding box center [317, 107] width 13 height 13
click at [490, 163] on button "Save & Next" at bounding box center [492, 152] width 67 height 23
click at [315, 111] on span "modal" at bounding box center [317, 107] width 13 height 13
click at [467, 148] on button "Save & Next" at bounding box center [492, 152] width 67 height 23
click at [316, 105] on span "modal" at bounding box center [317, 107] width 13 height 13
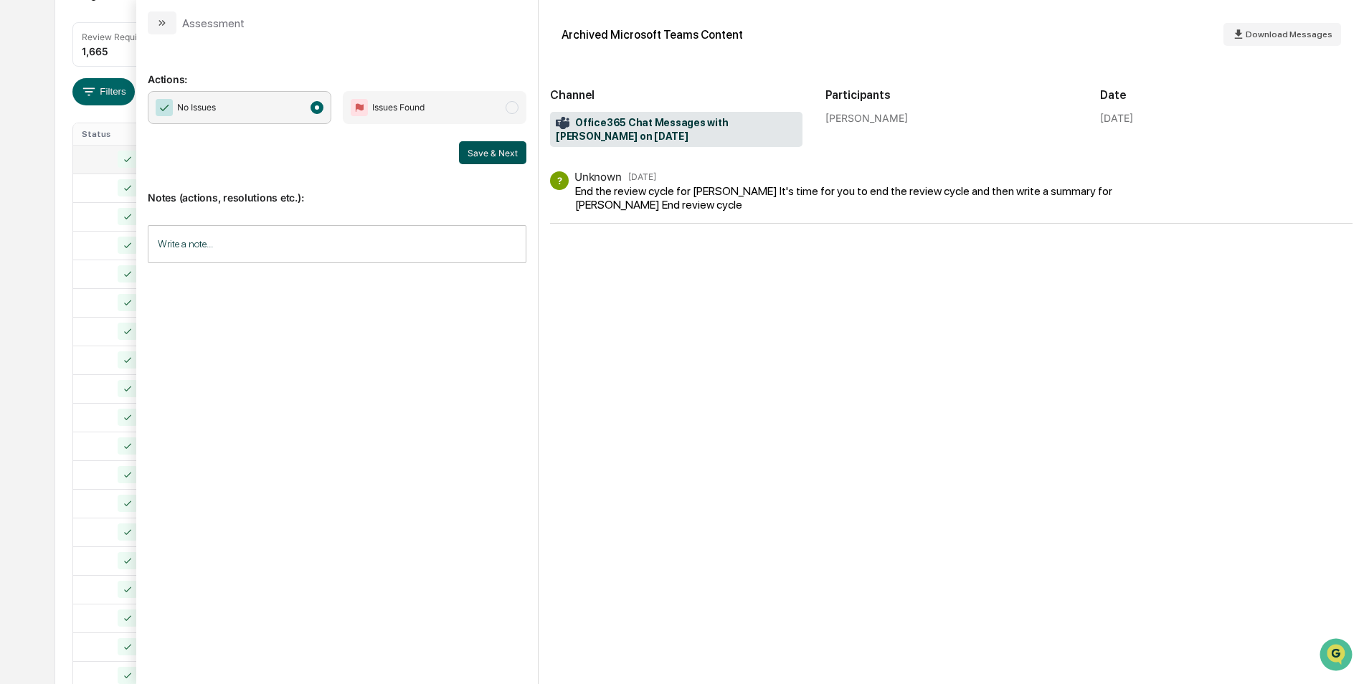
click at [463, 155] on button "Save & Next" at bounding box center [492, 152] width 67 height 23
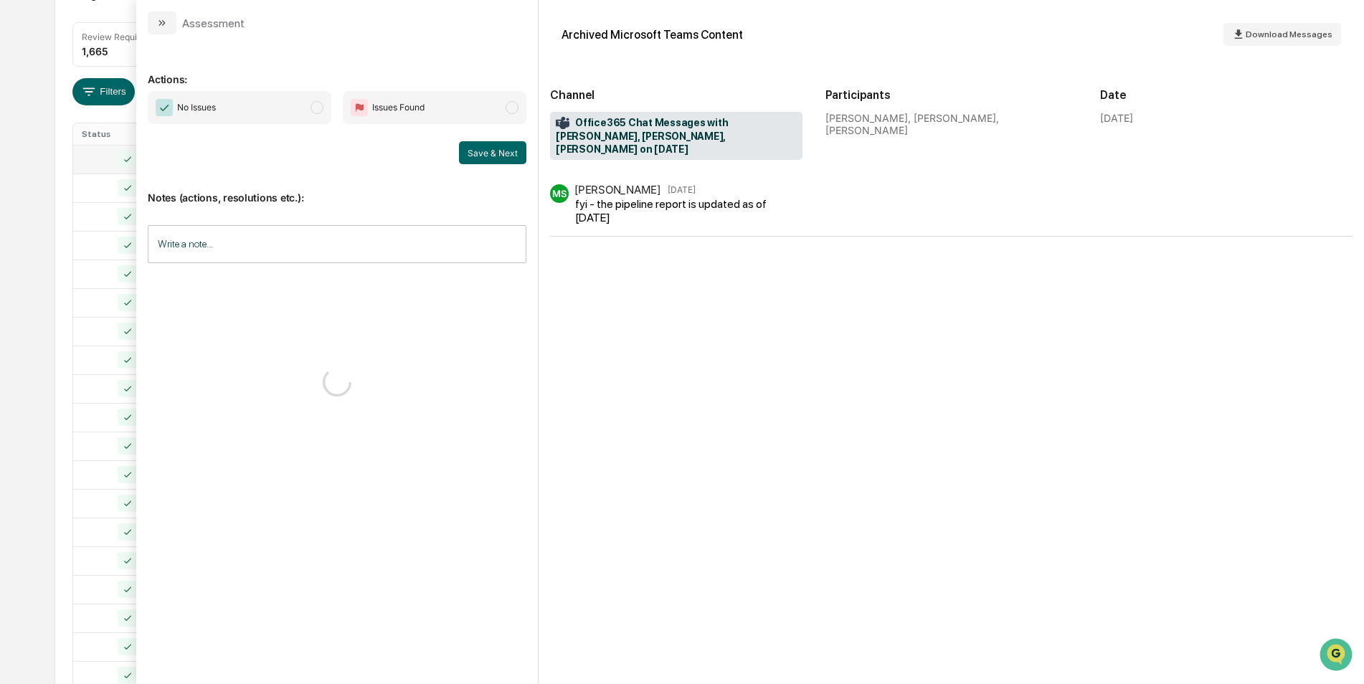
click at [313, 103] on span "modal" at bounding box center [317, 107] width 13 height 13
click at [495, 146] on button "Save & Next" at bounding box center [492, 152] width 67 height 23
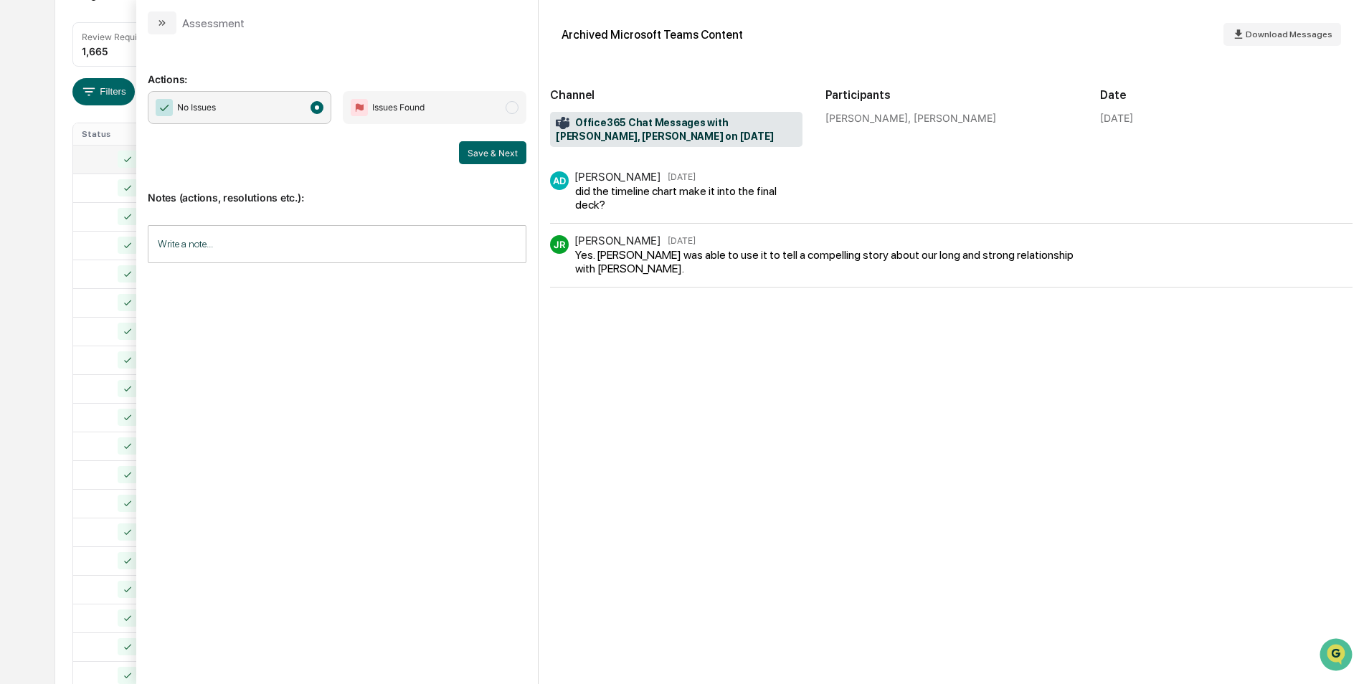
click at [143, 18] on div "Assessment" at bounding box center [337, 17] width 402 height 34
click at [154, 24] on button "modal" at bounding box center [162, 22] width 29 height 23
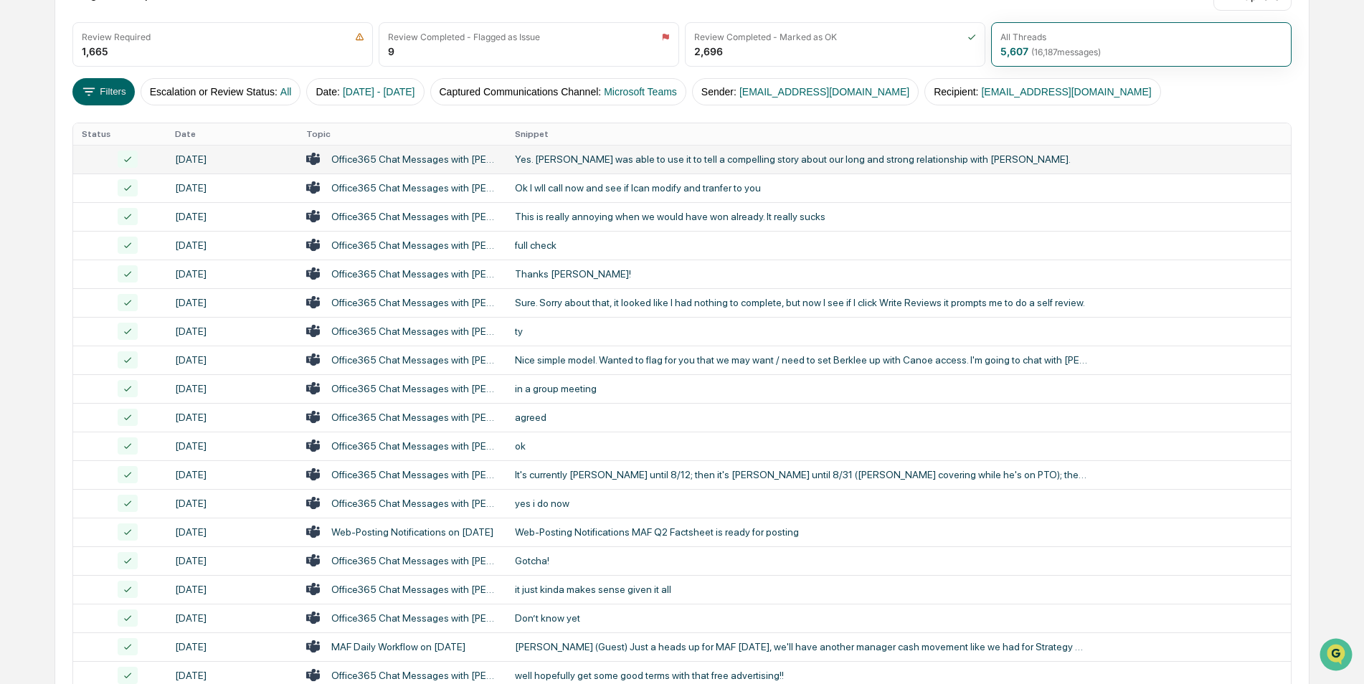
click at [25, 328] on div "Calendar Manage Tasks Reviews Approval Management Company People, Data, Setting…" at bounding box center [682, 380] width 1364 height 1128
click at [117, 99] on button "Filters" at bounding box center [103, 91] width 62 height 27
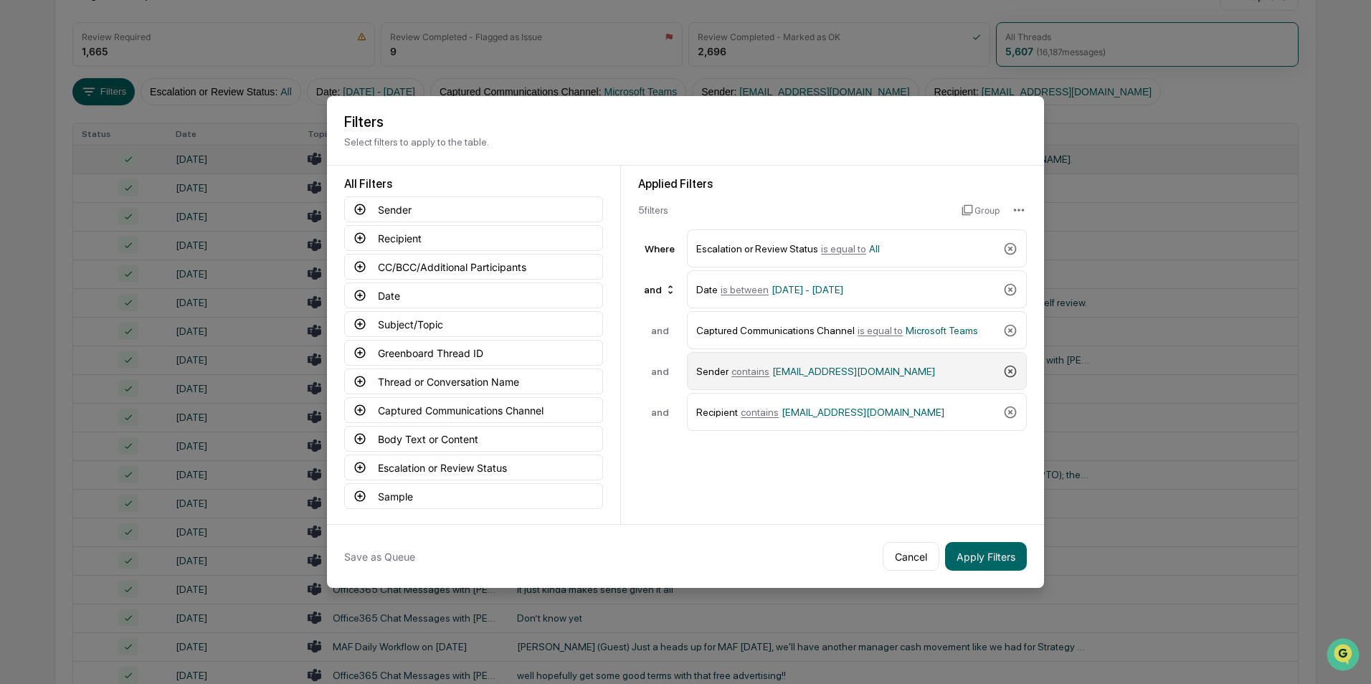
click at [1003, 371] on icon at bounding box center [1010, 371] width 14 height 14
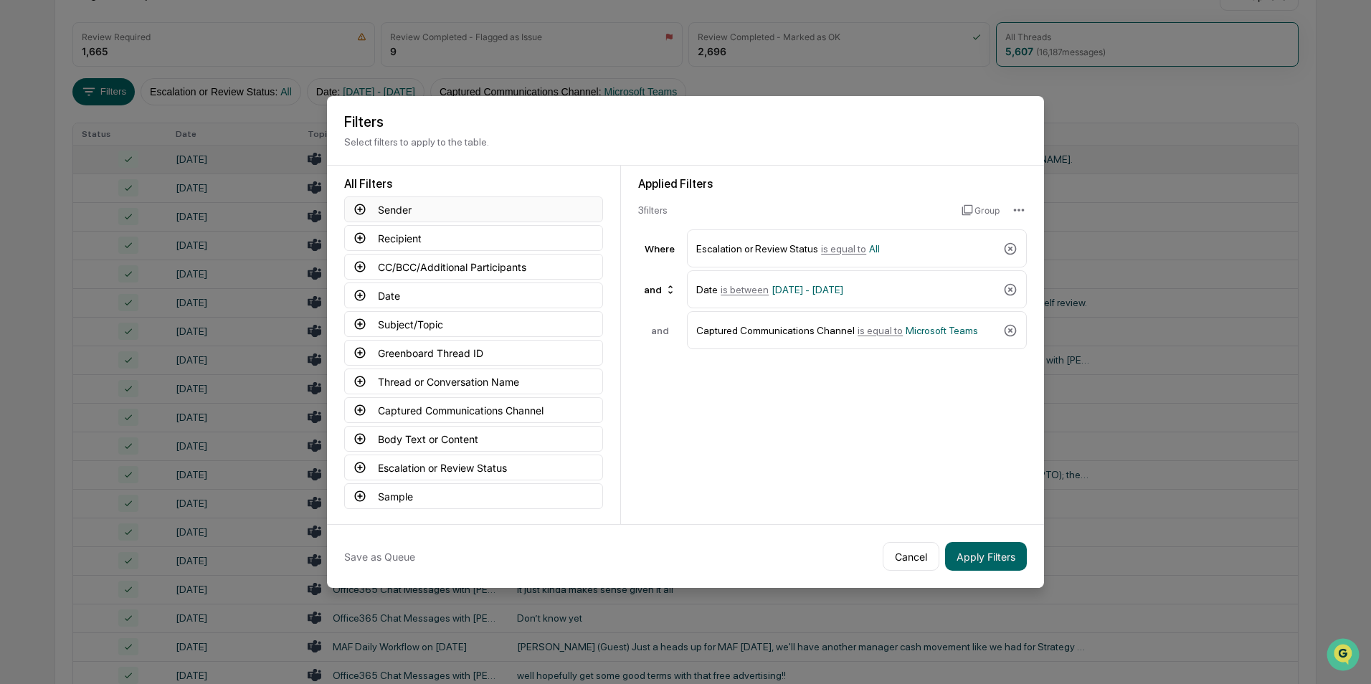
click at [359, 209] on icon at bounding box center [360, 209] width 13 height 13
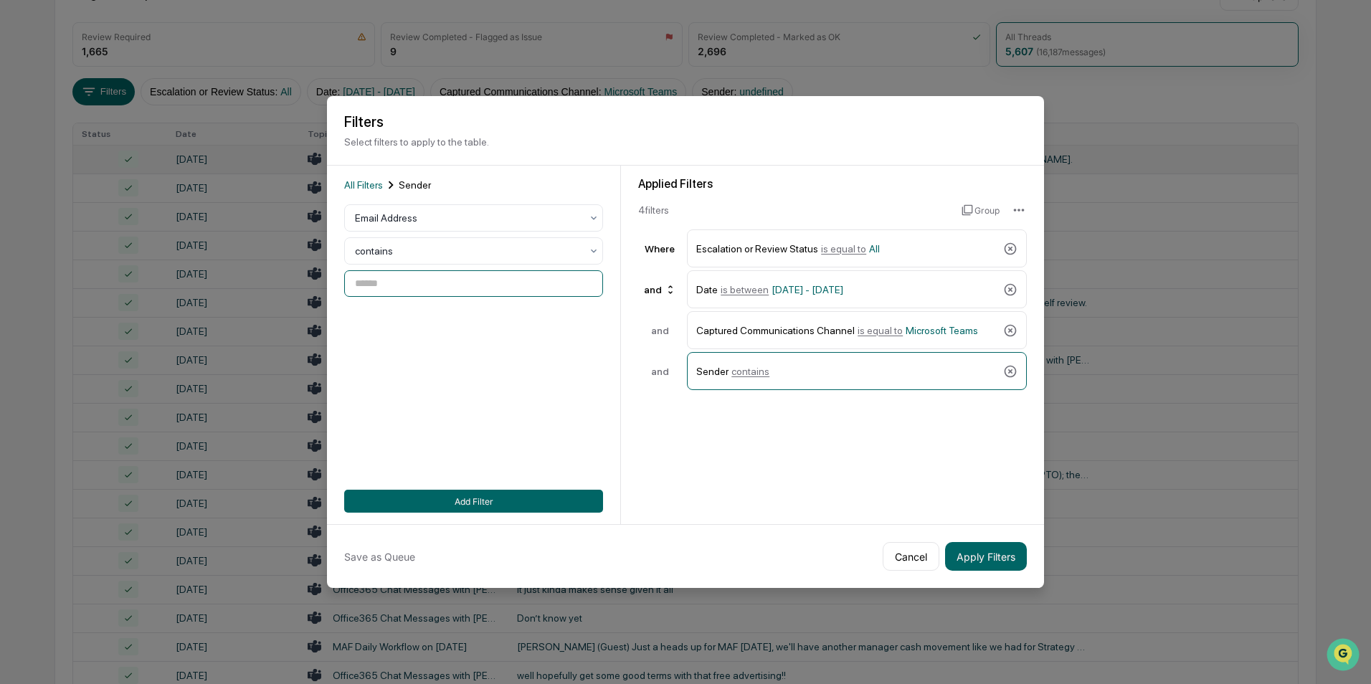
click at [425, 283] on input at bounding box center [473, 283] width 259 height 27
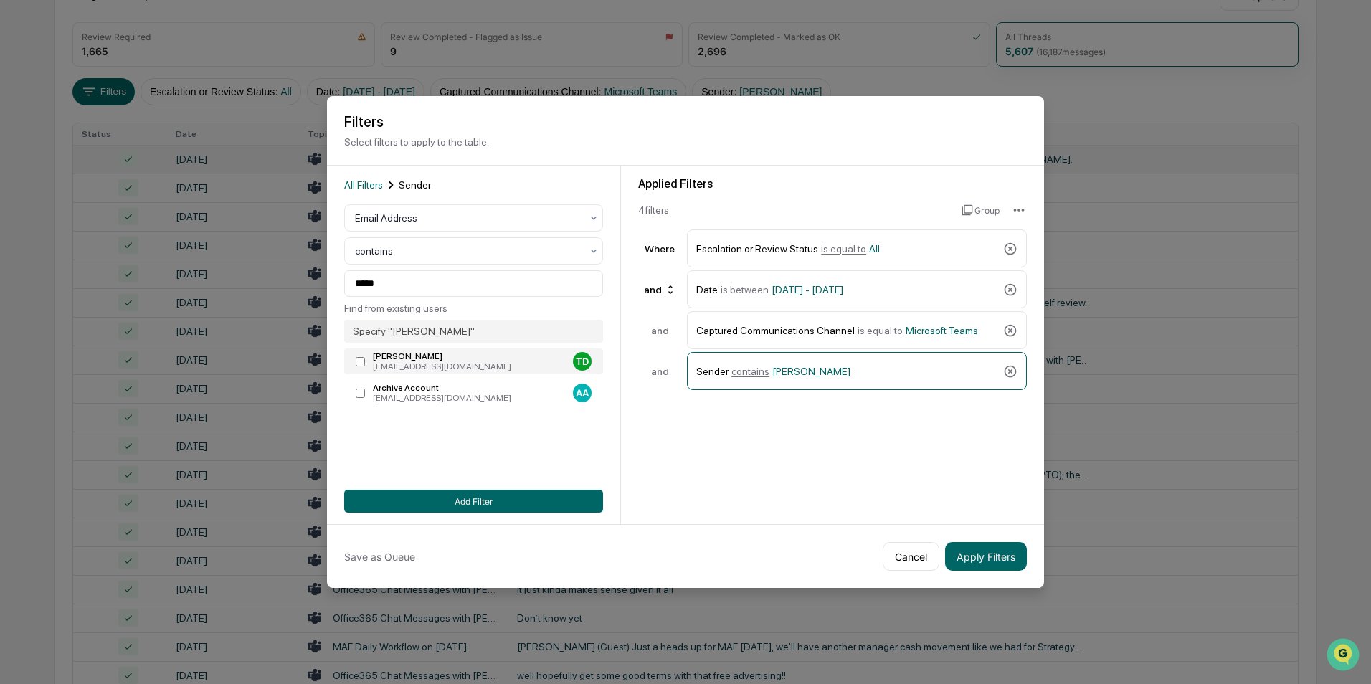
type input "**********"
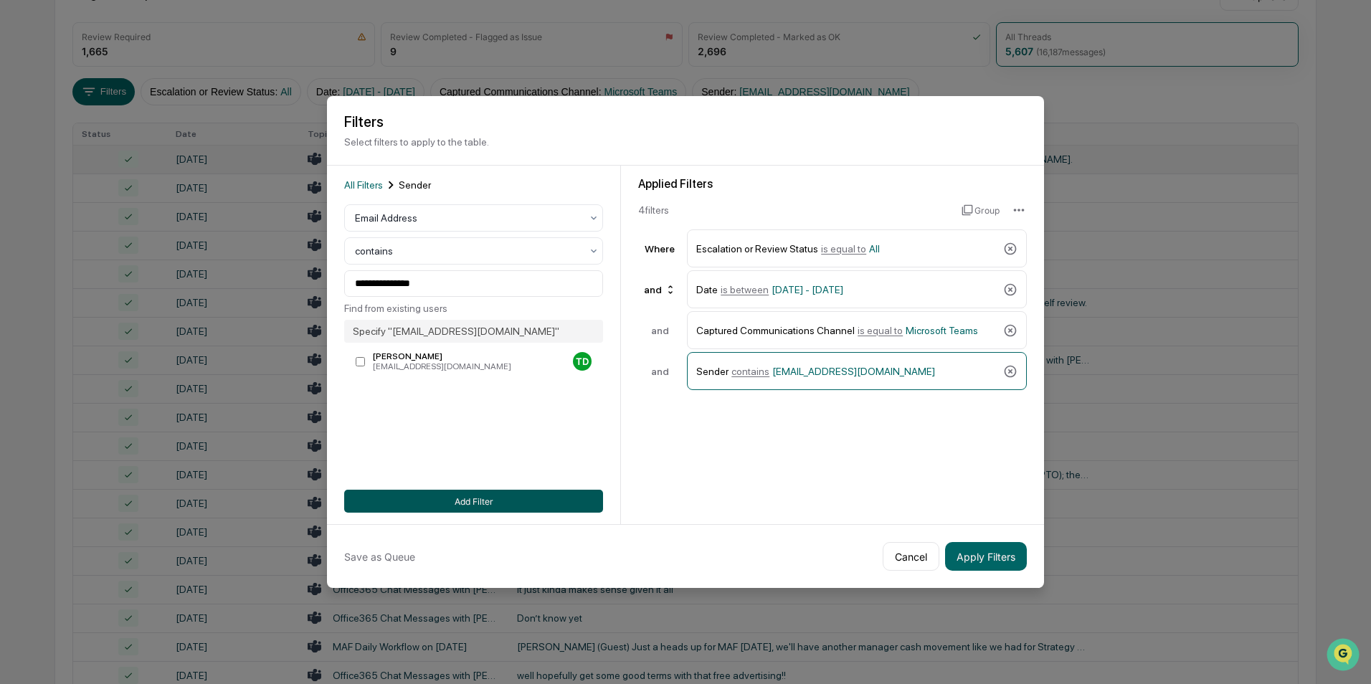
click at [420, 496] on button "Add Filter" at bounding box center [473, 501] width 259 height 23
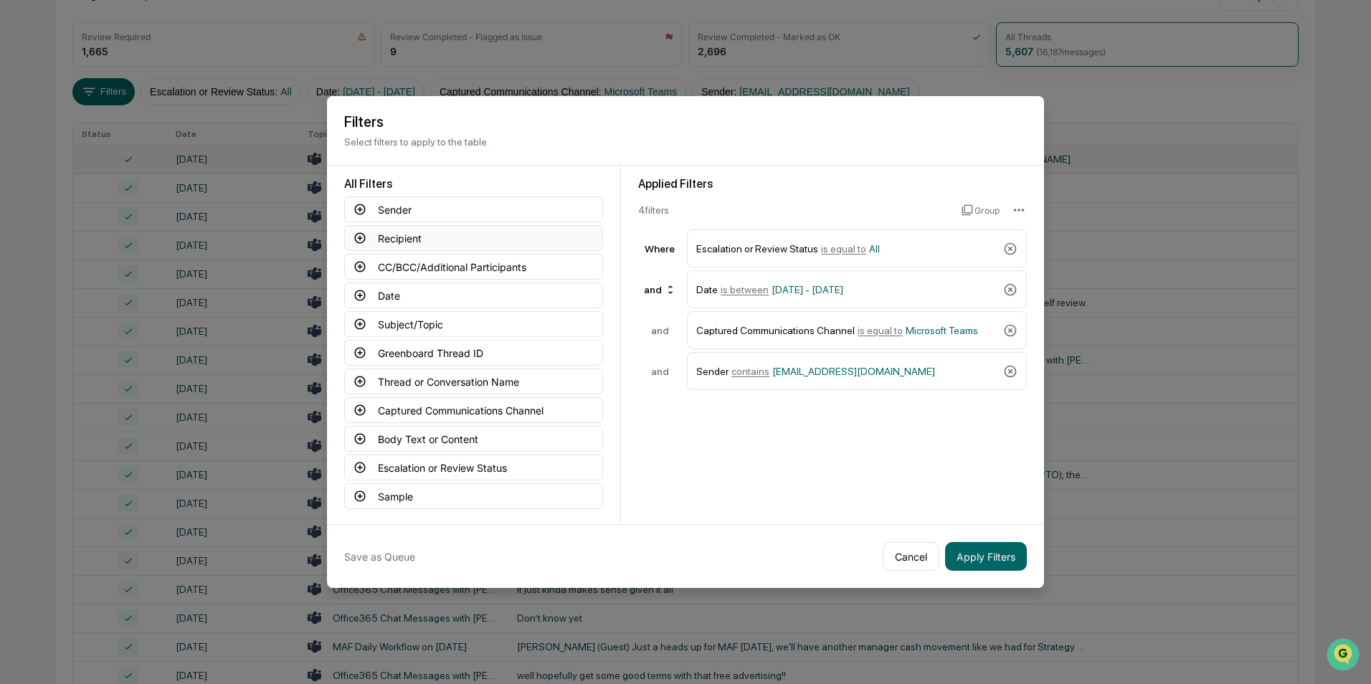
click at [359, 233] on icon at bounding box center [360, 238] width 11 height 11
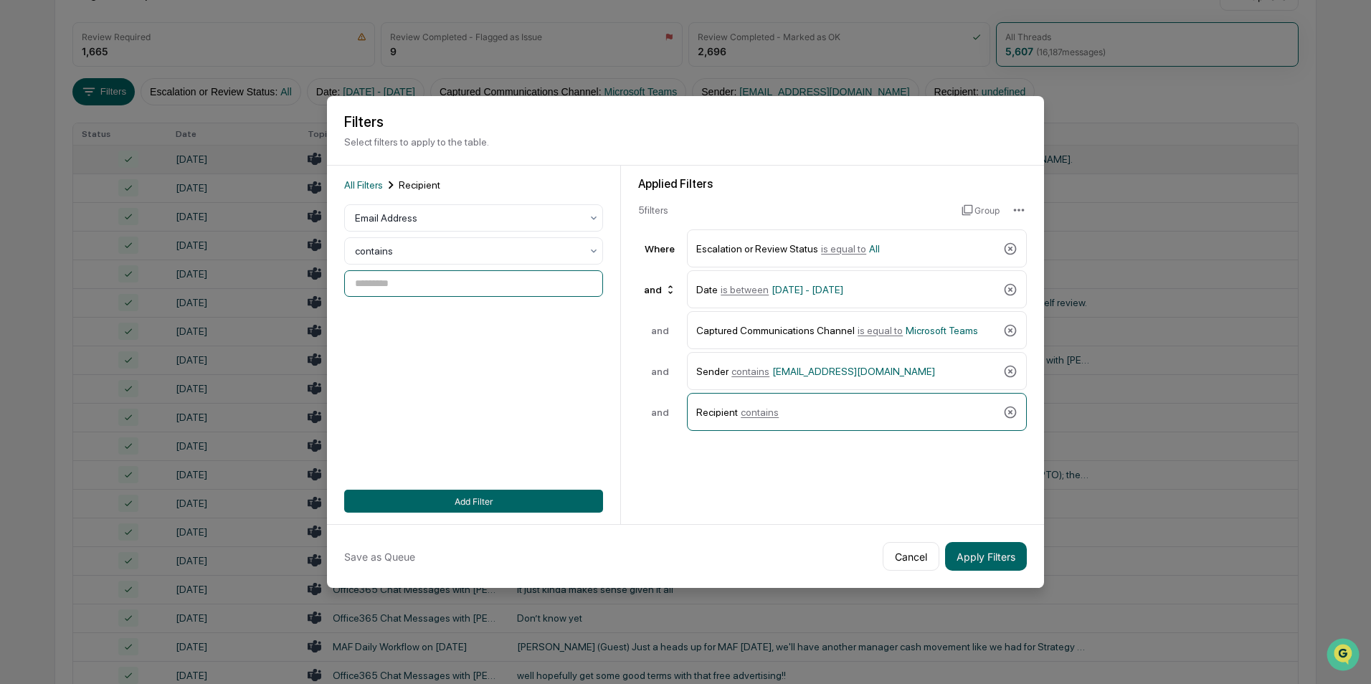
click at [368, 278] on input at bounding box center [473, 283] width 259 height 27
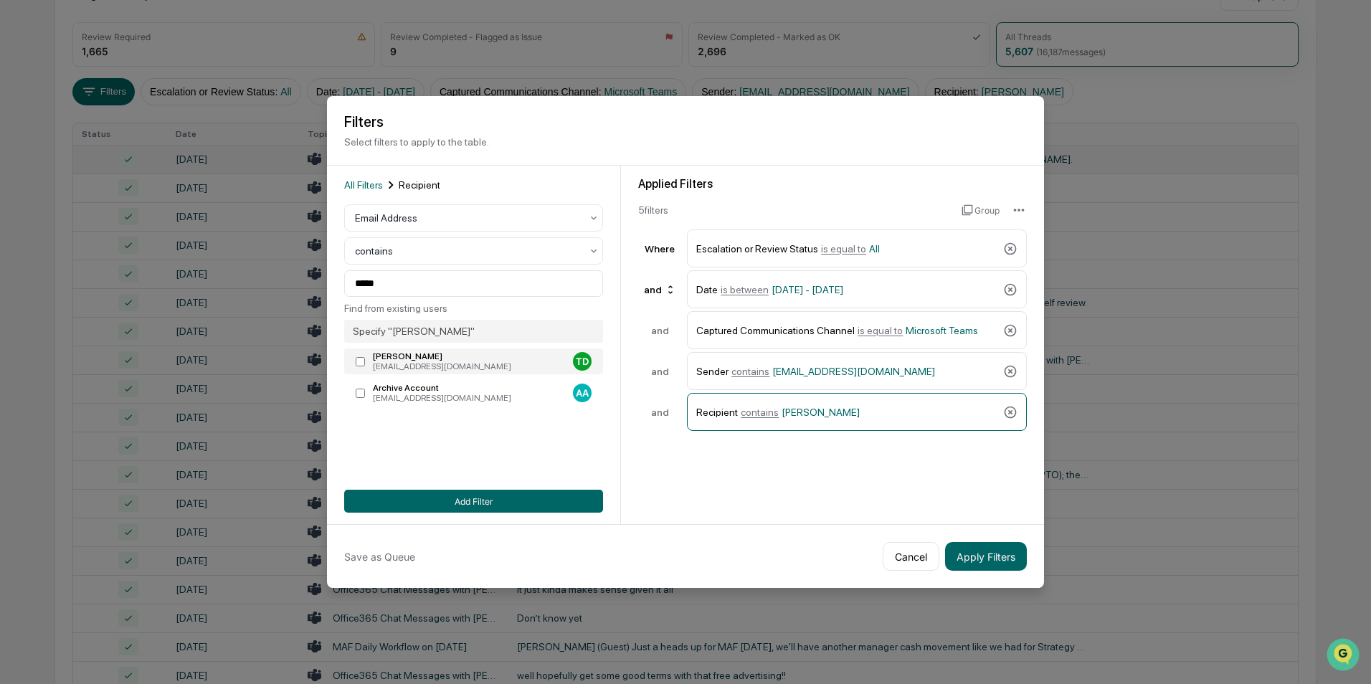
type input "**********"
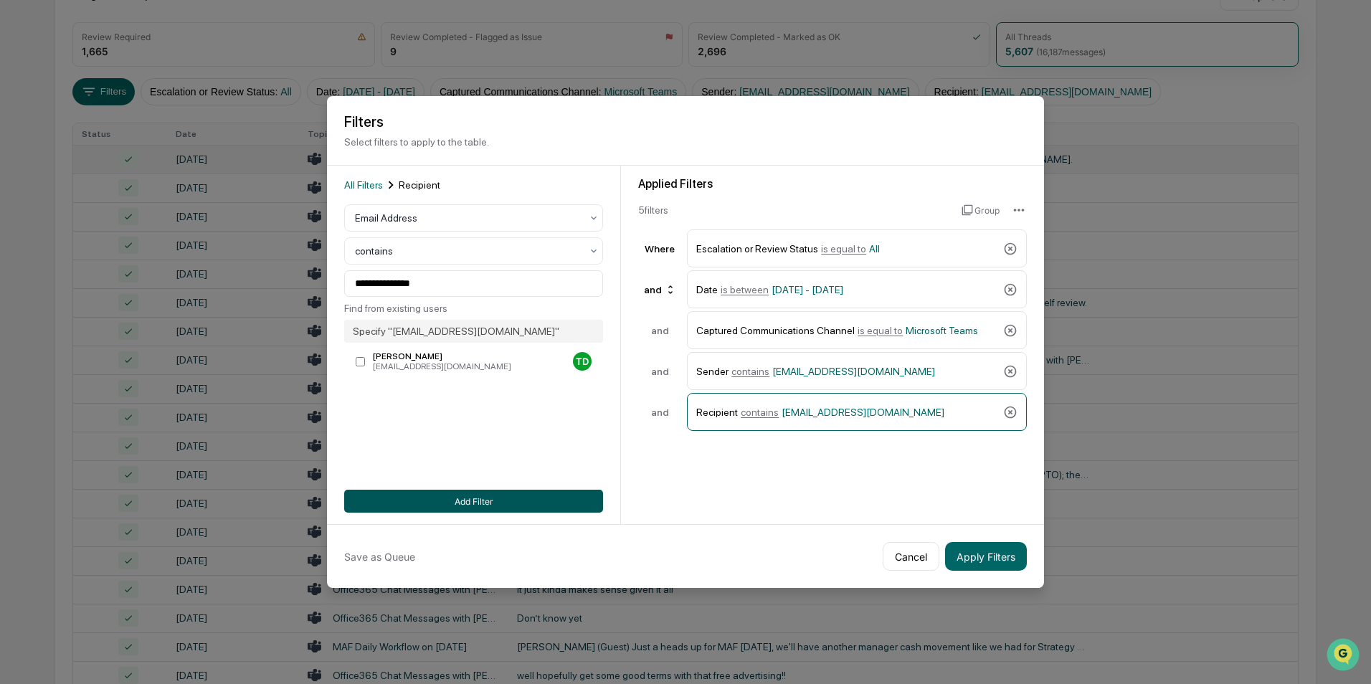
click at [438, 493] on button "Add Filter" at bounding box center [473, 501] width 259 height 23
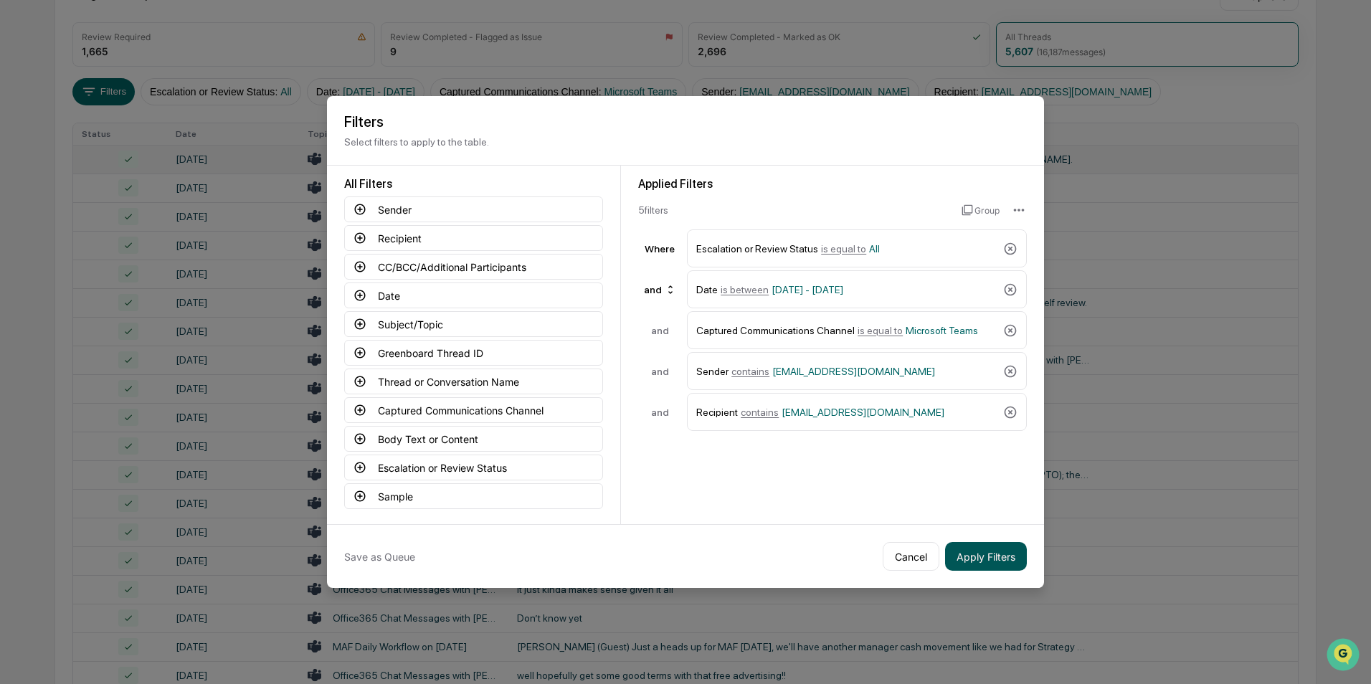
click at [984, 557] on button "Apply Filters" at bounding box center [986, 556] width 82 height 29
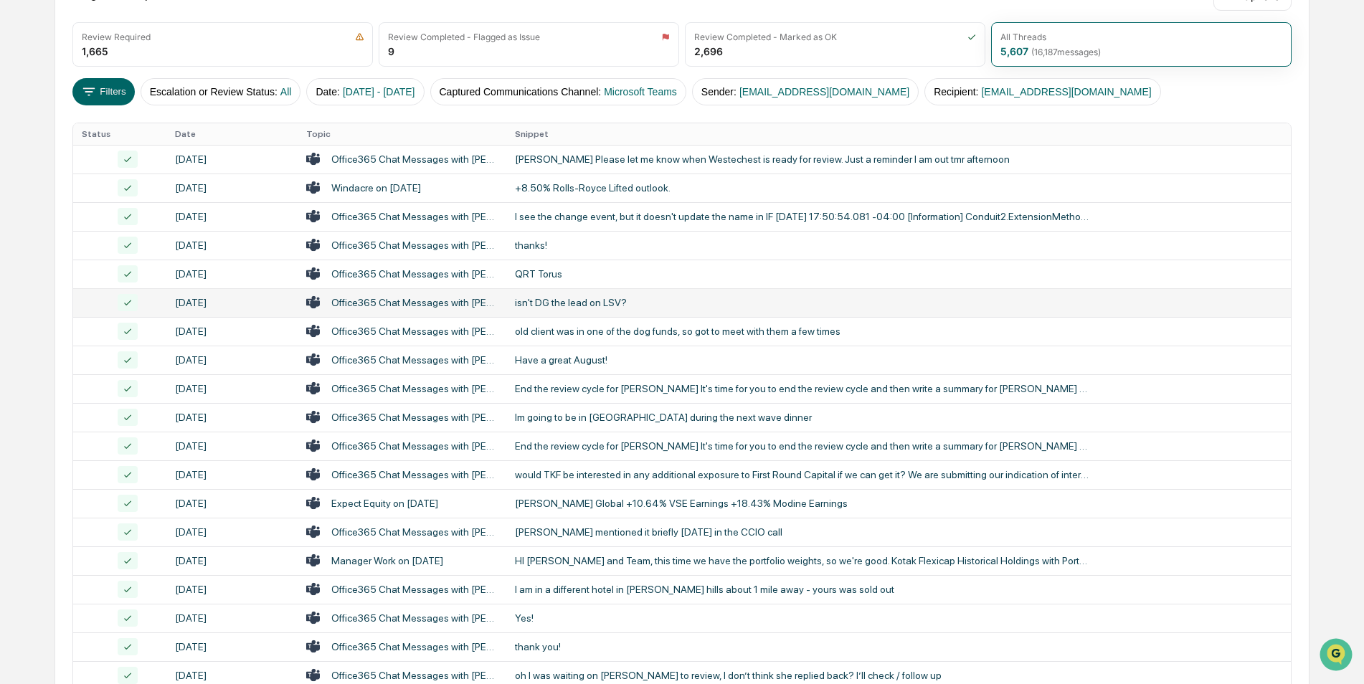
scroll to position [444, 0]
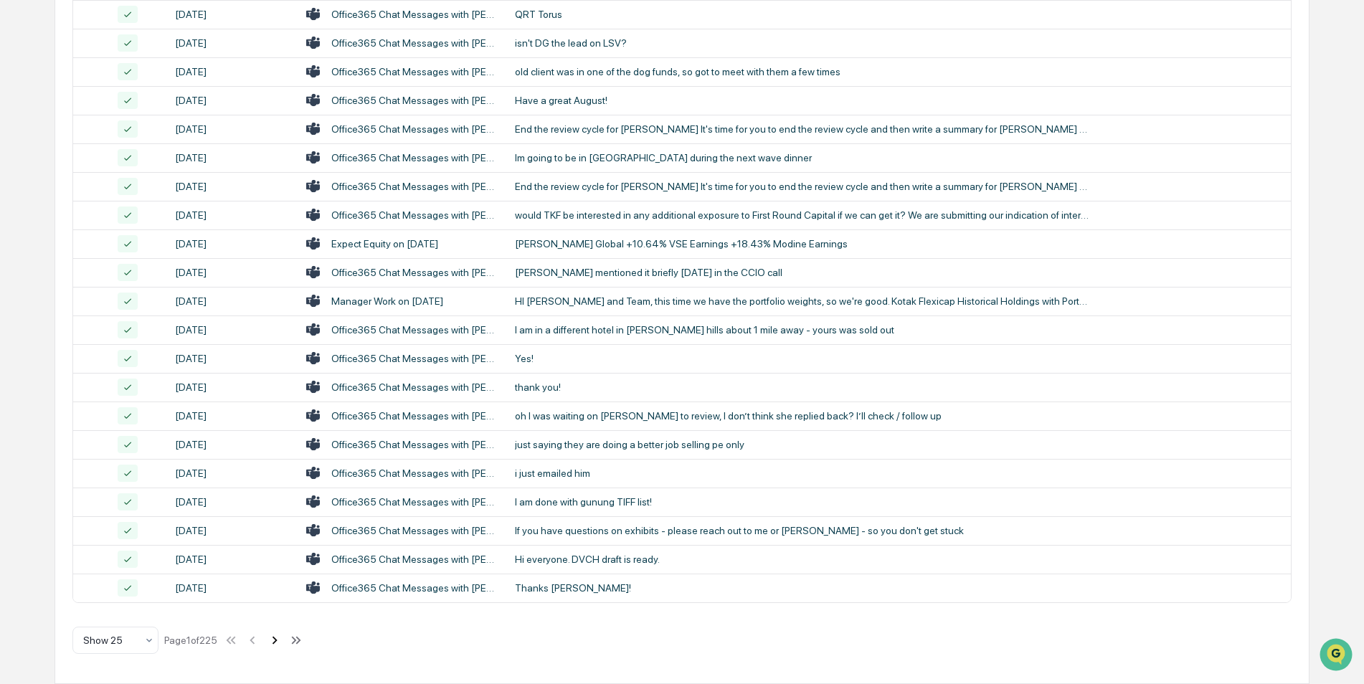
click at [277, 645] on icon at bounding box center [275, 641] width 16 height 16
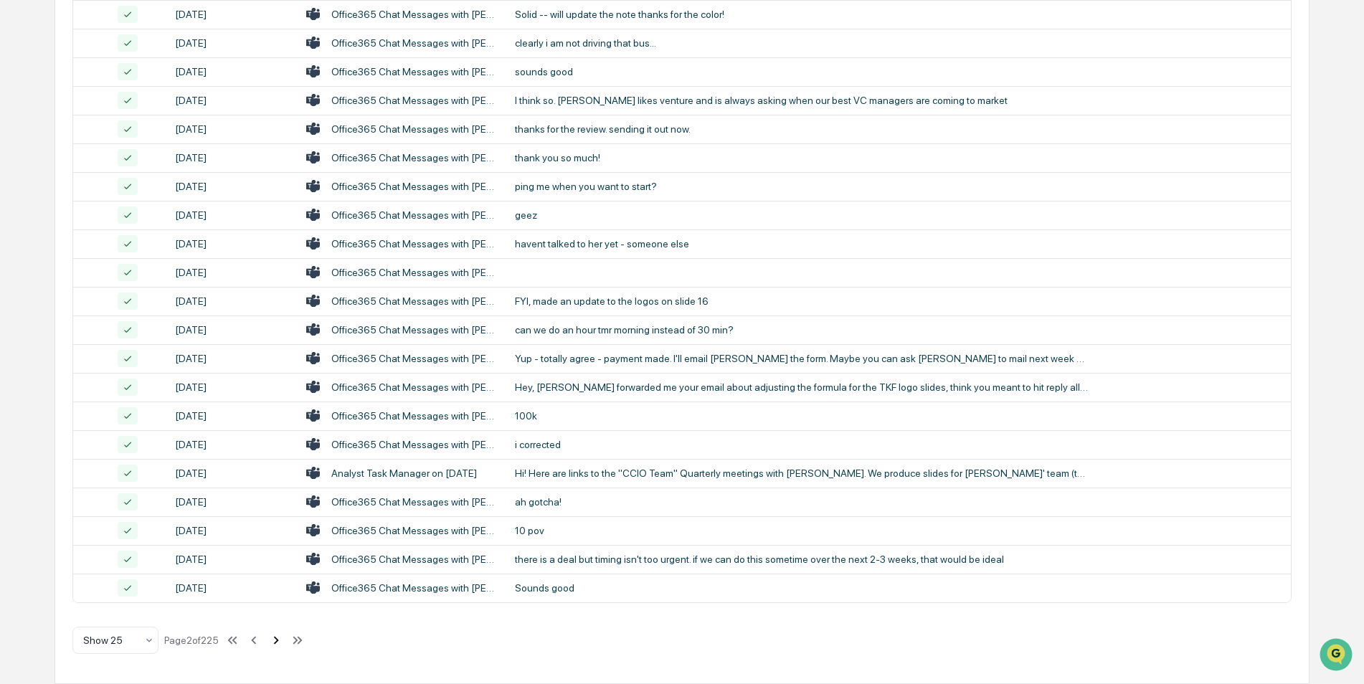
click at [277, 645] on icon at bounding box center [276, 641] width 16 height 16
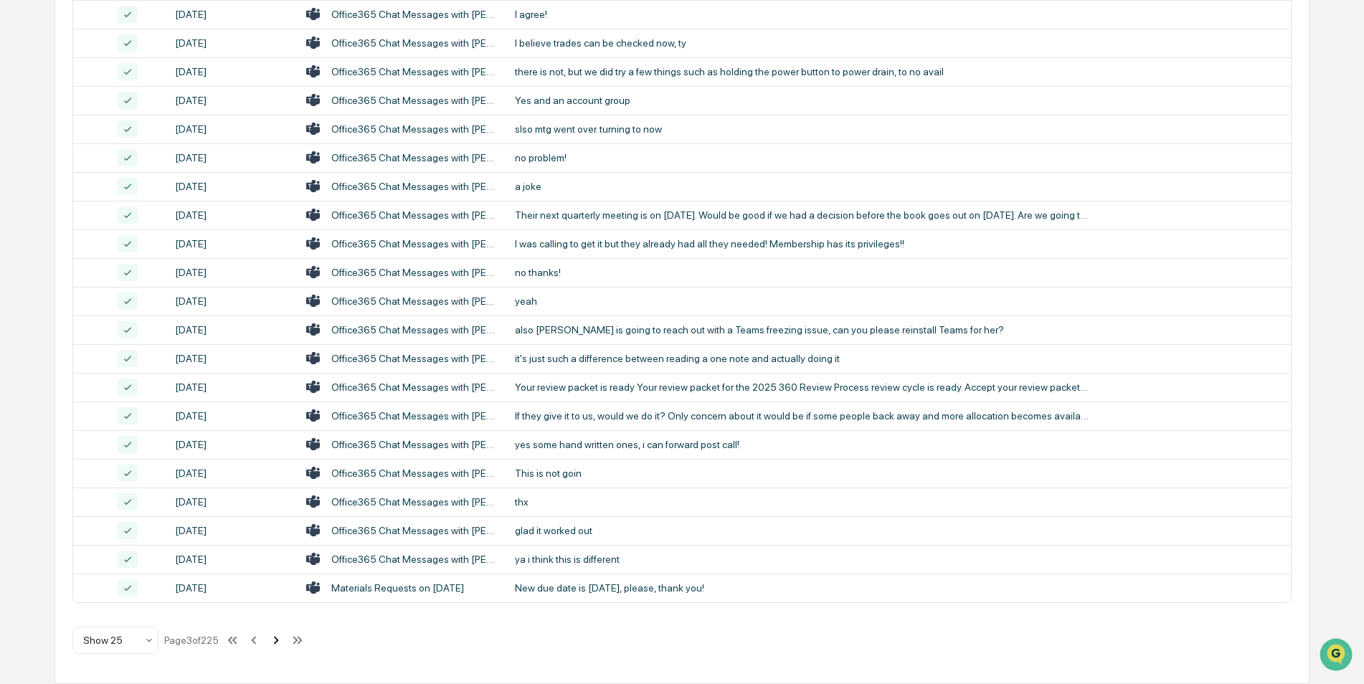
click at [277, 645] on icon at bounding box center [276, 641] width 16 height 16
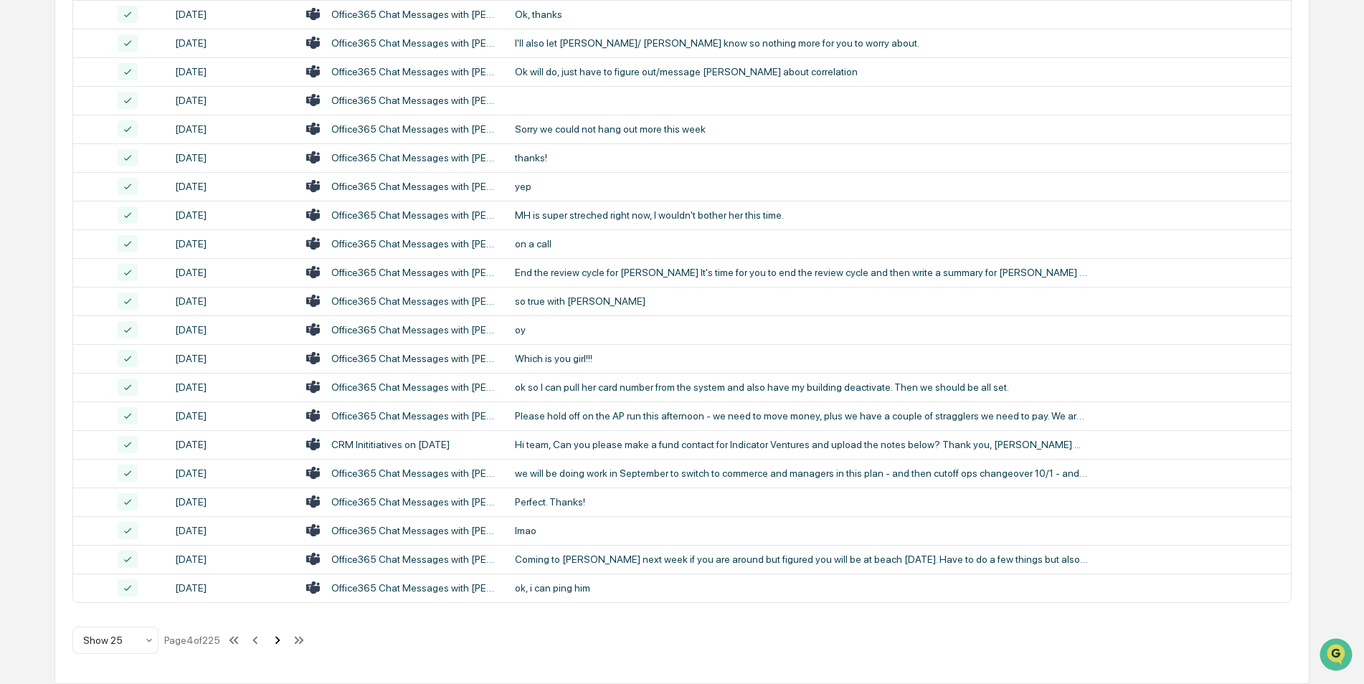
click at [277, 645] on icon at bounding box center [278, 641] width 16 height 16
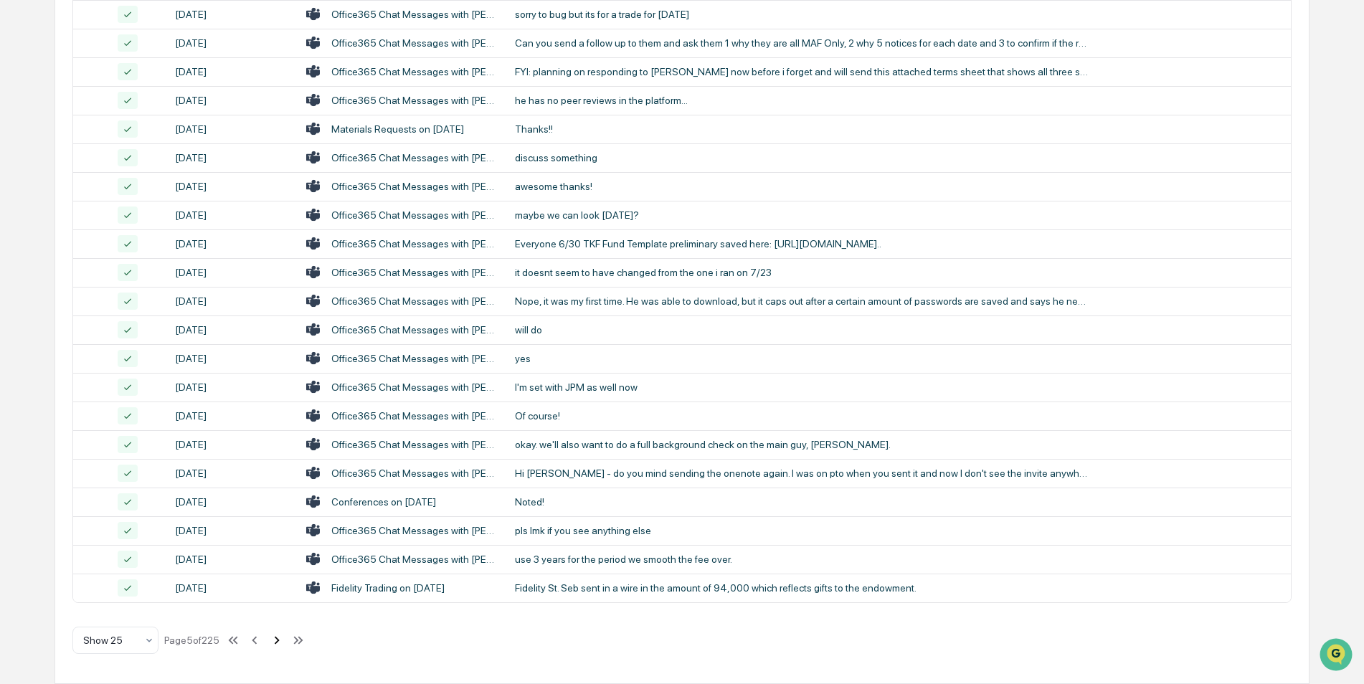
click at [277, 645] on icon at bounding box center [277, 641] width 16 height 16
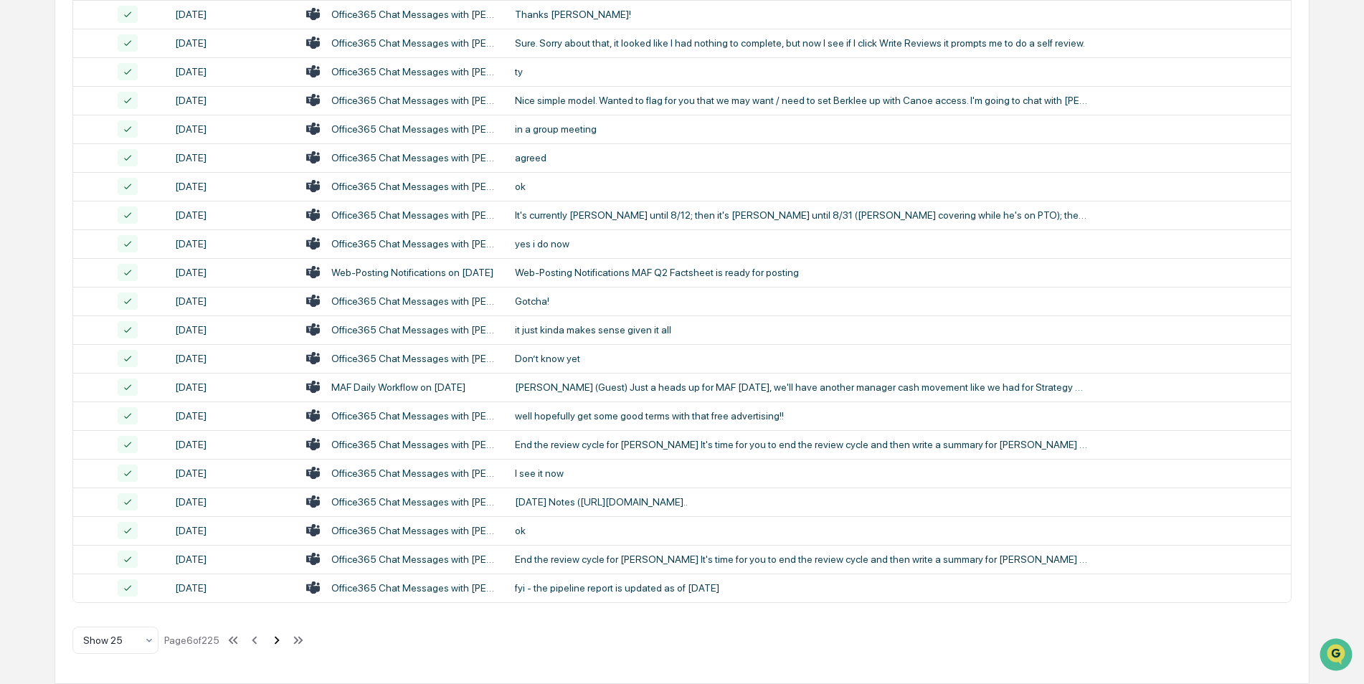
click at [277, 645] on icon at bounding box center [277, 641] width 16 height 16
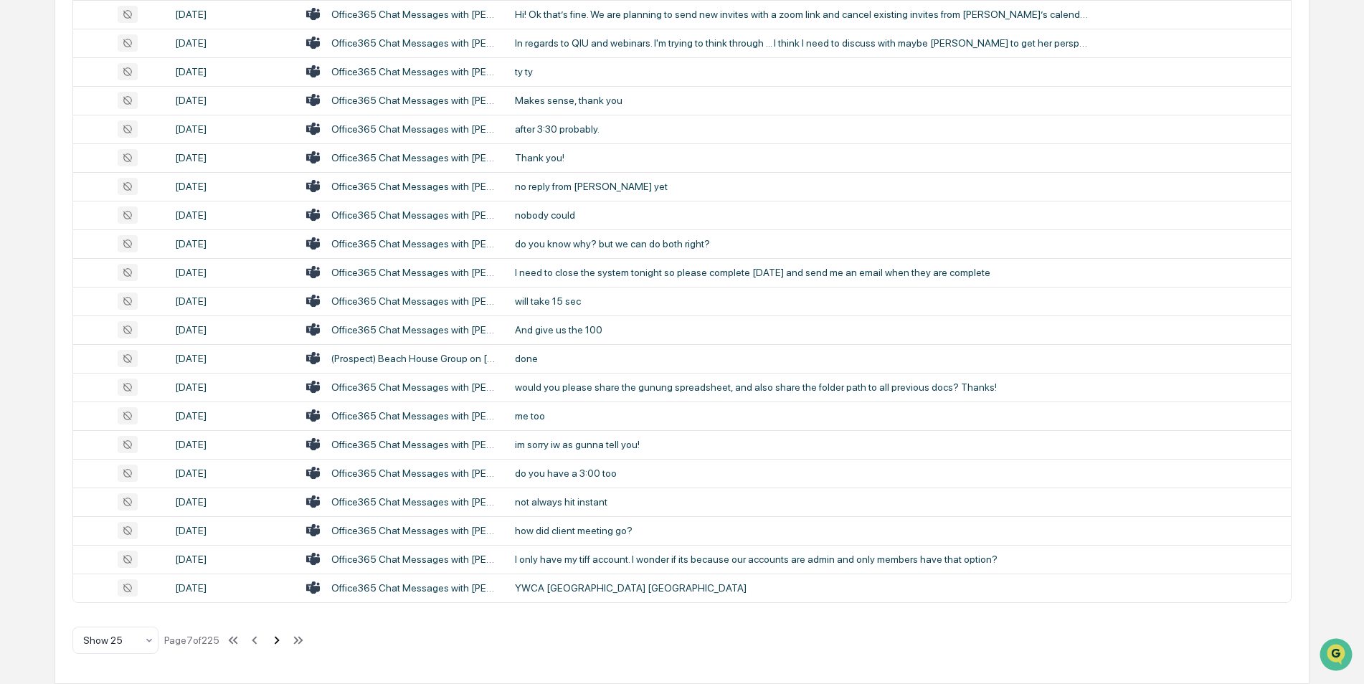
scroll to position [0, 0]
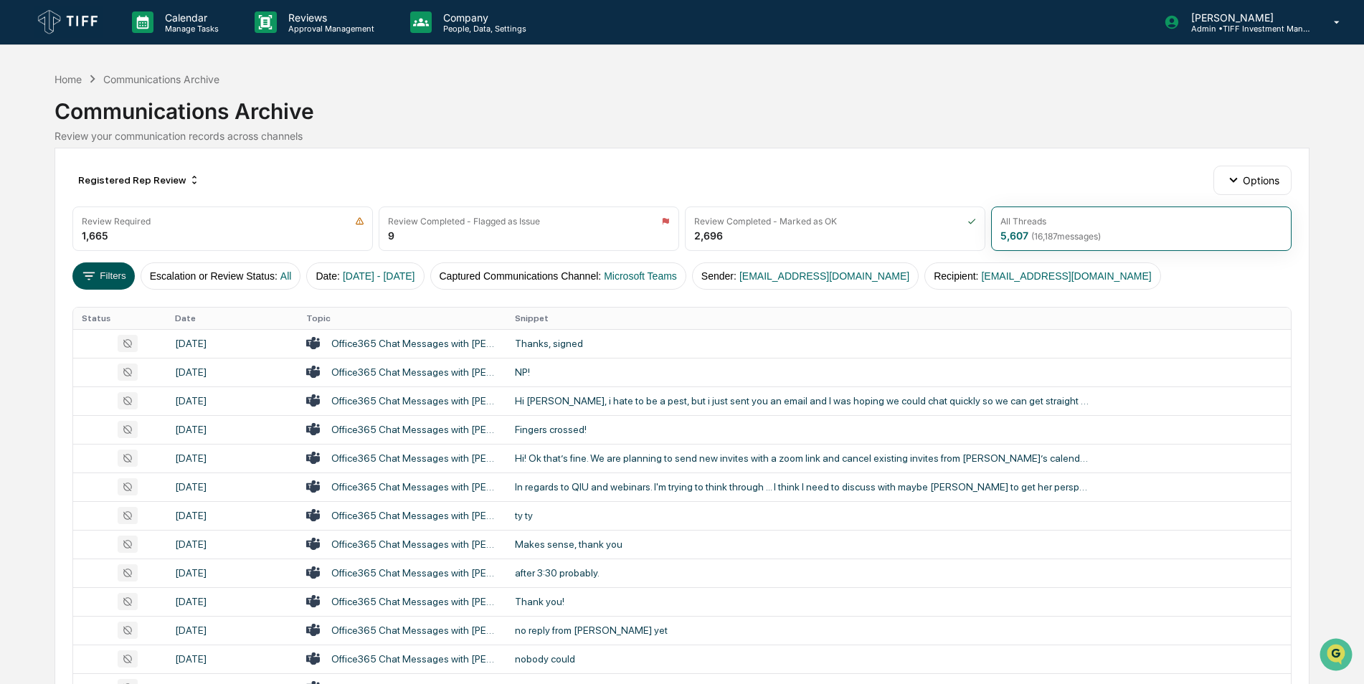
click at [105, 280] on button "Filters" at bounding box center [103, 275] width 62 height 27
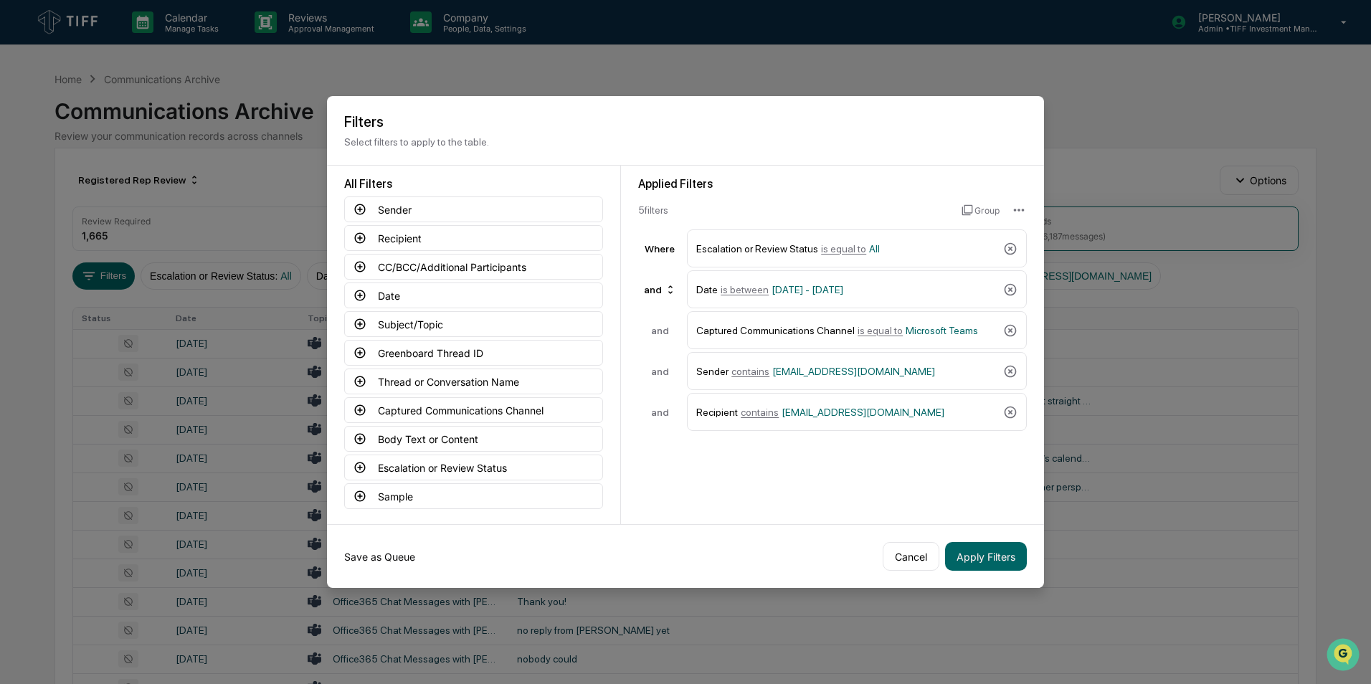
click at [392, 555] on button "Save as Queue" at bounding box center [379, 556] width 71 height 29
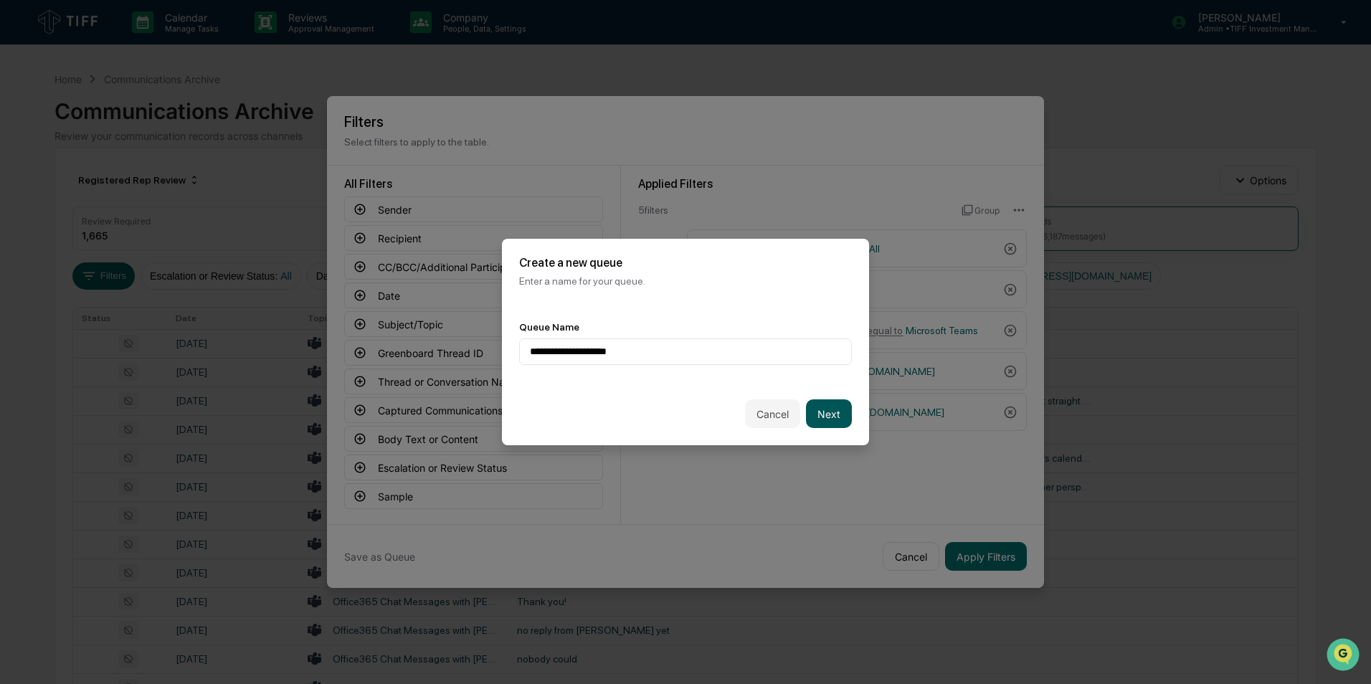
type input "**********"
click at [831, 422] on button "Next" at bounding box center [829, 413] width 46 height 29
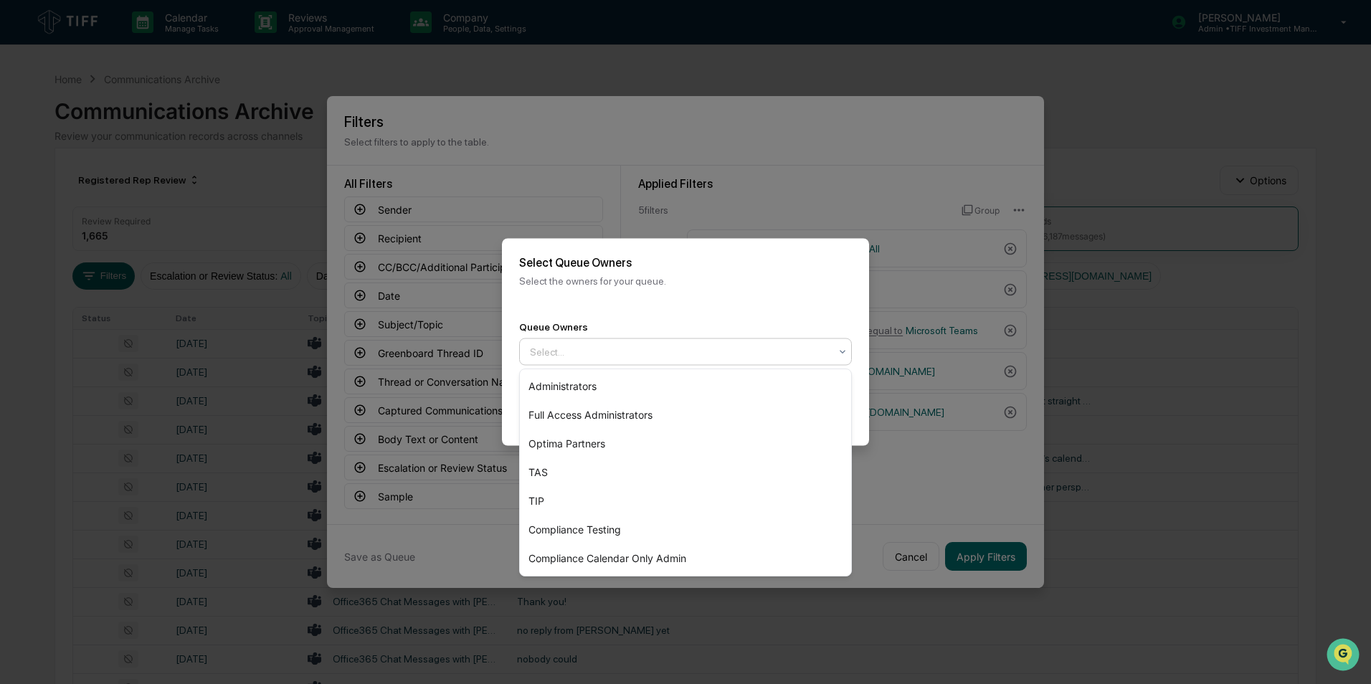
click at [702, 354] on div at bounding box center [680, 352] width 300 height 14
click at [675, 450] on div "Optima Partners" at bounding box center [685, 444] width 331 height 29
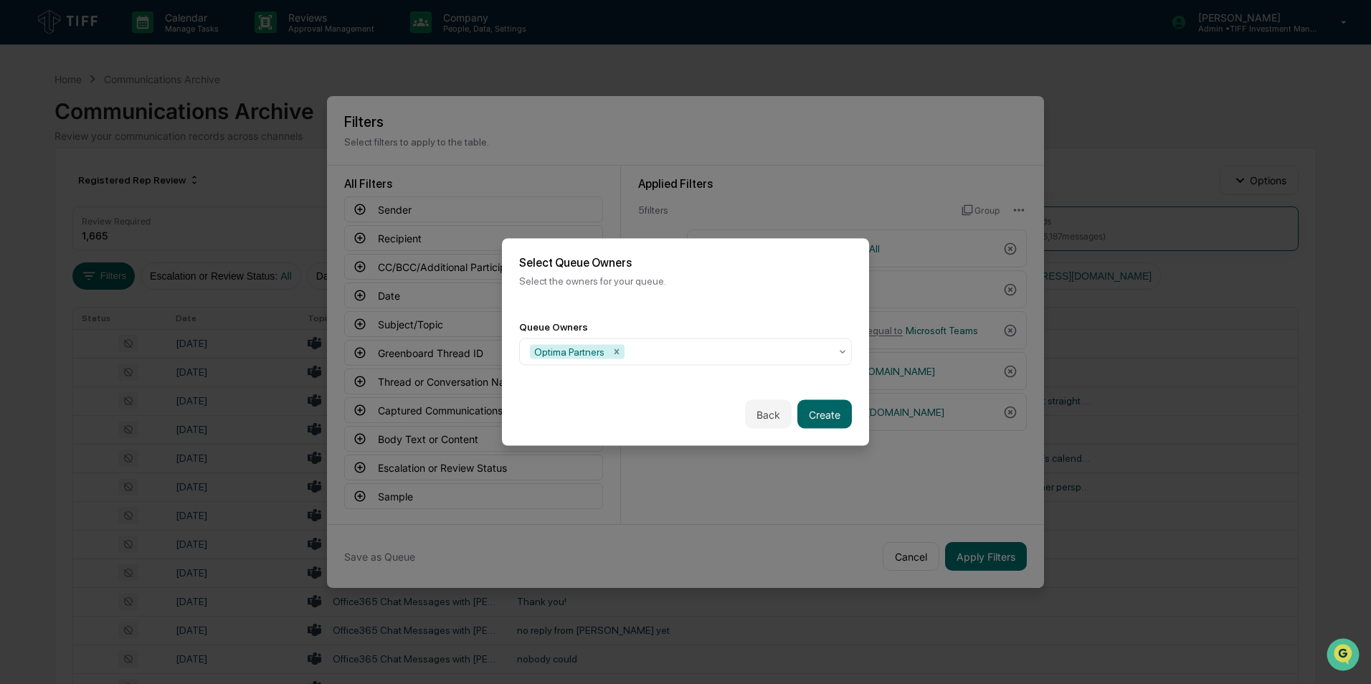
click at [858, 420] on div "Back Create" at bounding box center [685, 414] width 367 height 63
click at [837, 427] on button "Create" at bounding box center [825, 414] width 55 height 29
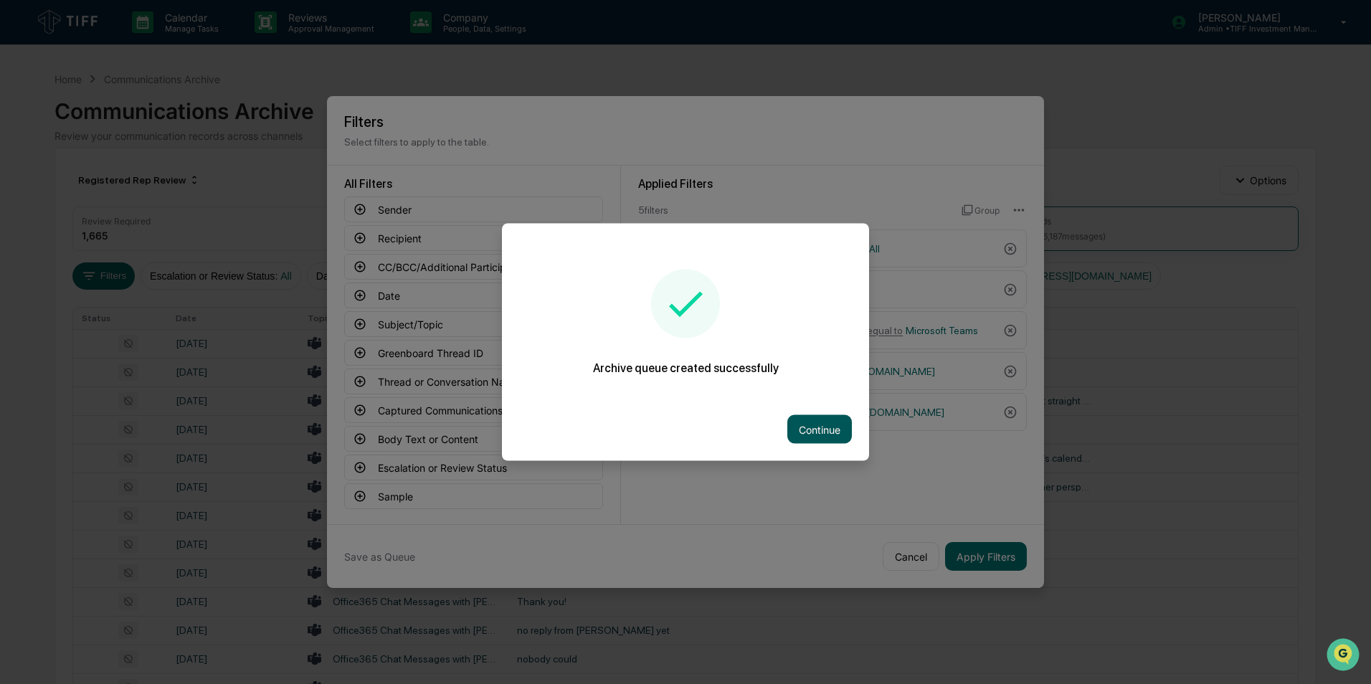
click at [830, 431] on button "Continue" at bounding box center [819, 429] width 65 height 29
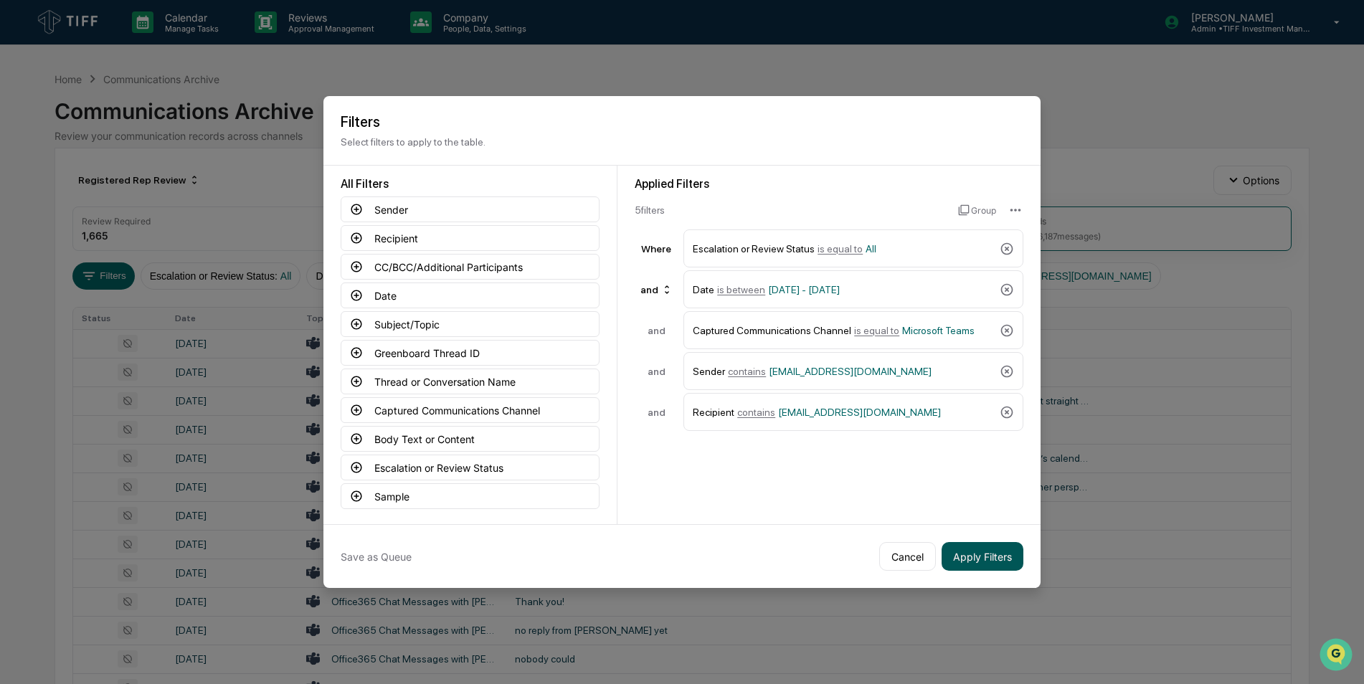
click at [963, 543] on button "Apply Filters" at bounding box center [983, 556] width 82 height 29
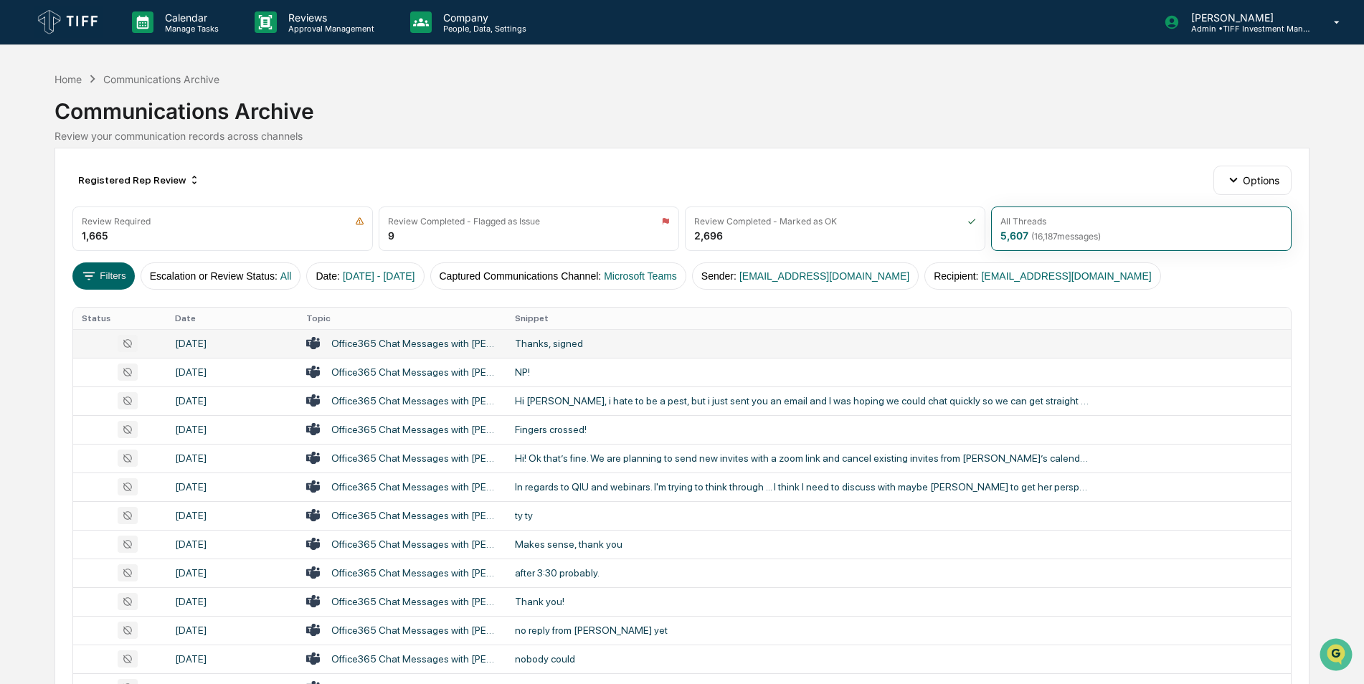
click at [352, 341] on div "Office365 Chat Messages with Huan Zhou, Daniel Wilkinson on 2025-07-31" at bounding box center [414, 343] width 166 height 11
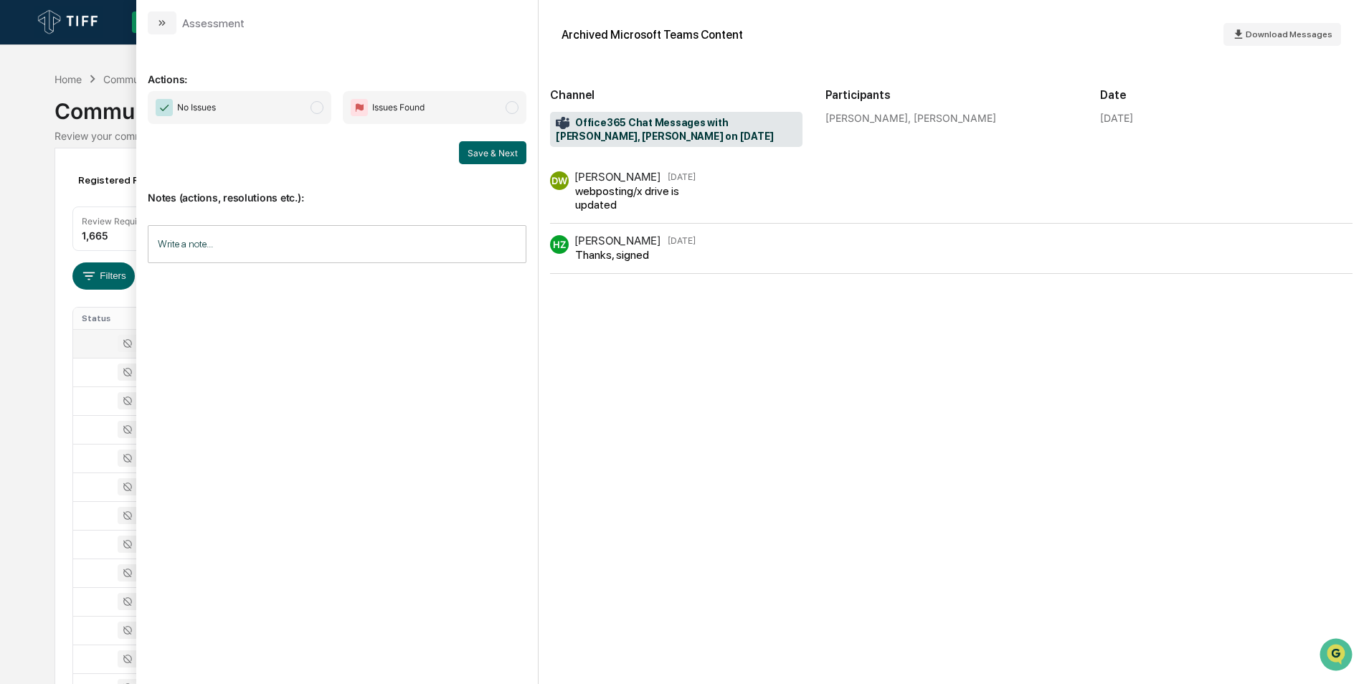
click at [304, 119] on span "No Issues" at bounding box center [240, 107] width 184 height 33
click at [462, 153] on button "Save & Next" at bounding box center [492, 152] width 67 height 23
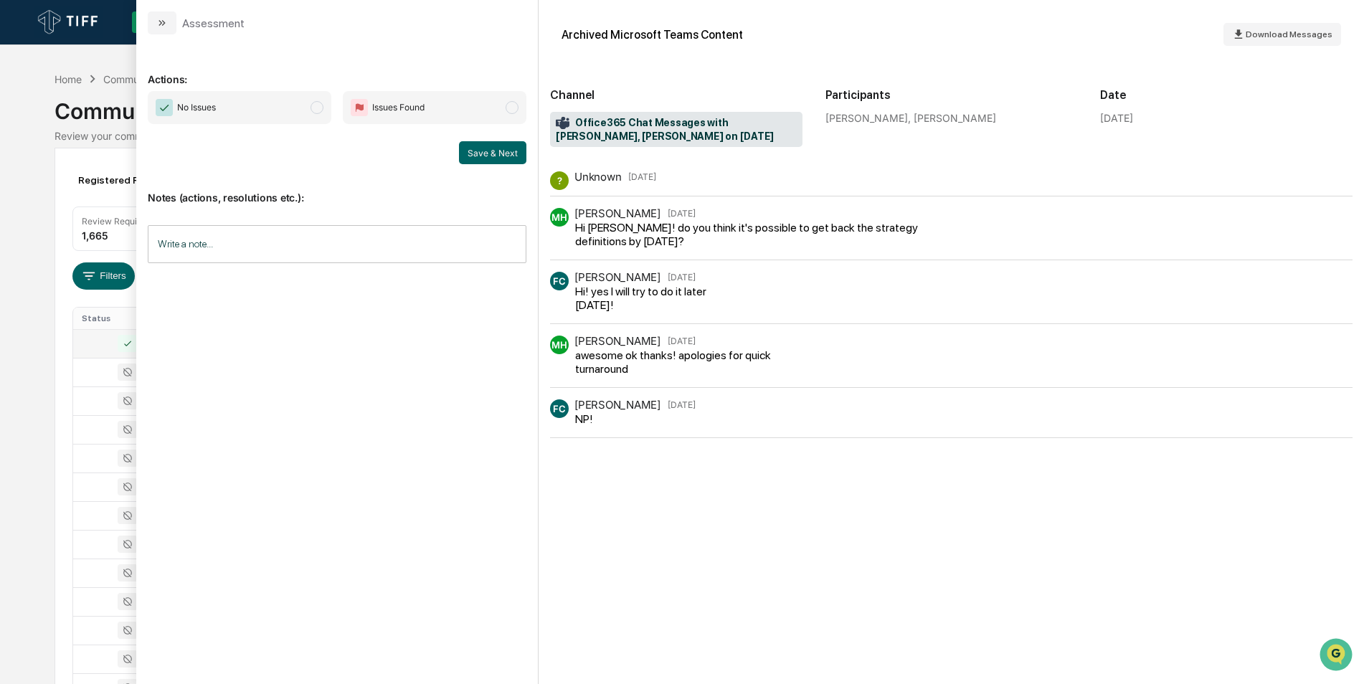
click at [303, 113] on span "No Issues" at bounding box center [240, 107] width 184 height 33
click at [492, 156] on button "Save & Next" at bounding box center [492, 152] width 67 height 23
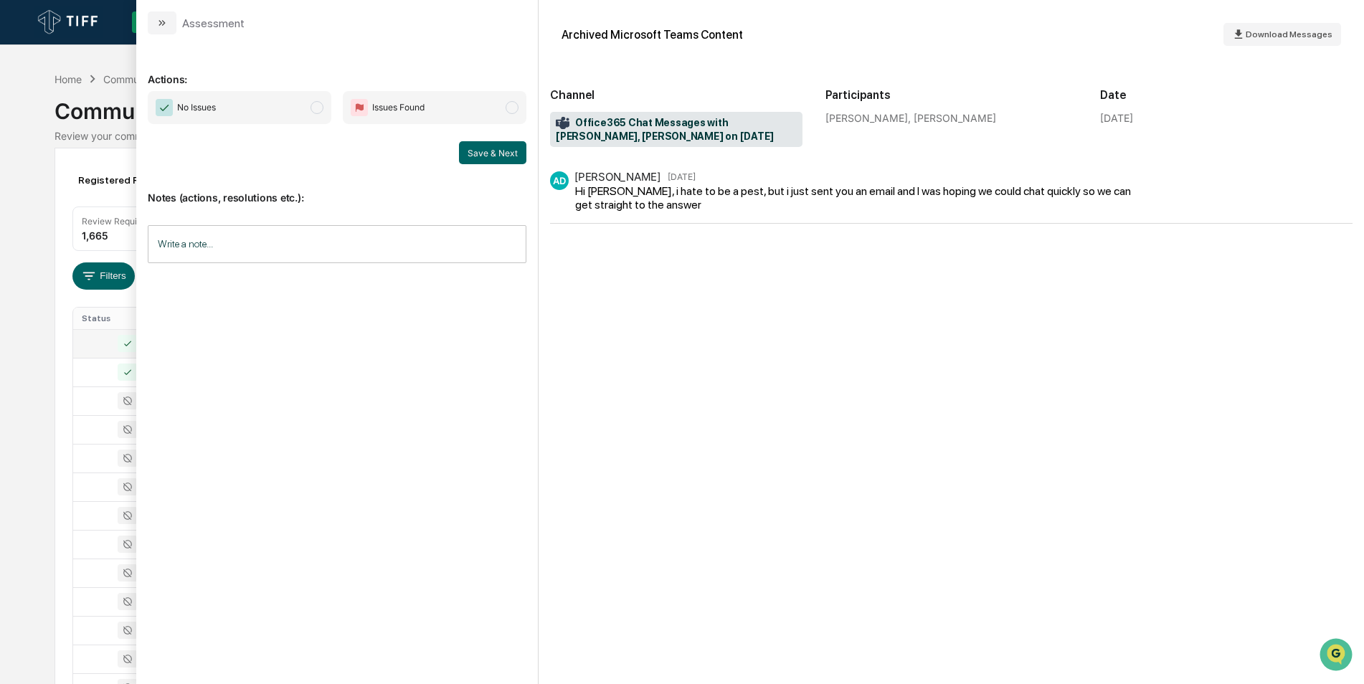
click at [319, 110] on span "modal" at bounding box center [317, 107] width 13 height 13
click at [488, 153] on button "Save & Next" at bounding box center [492, 152] width 67 height 23
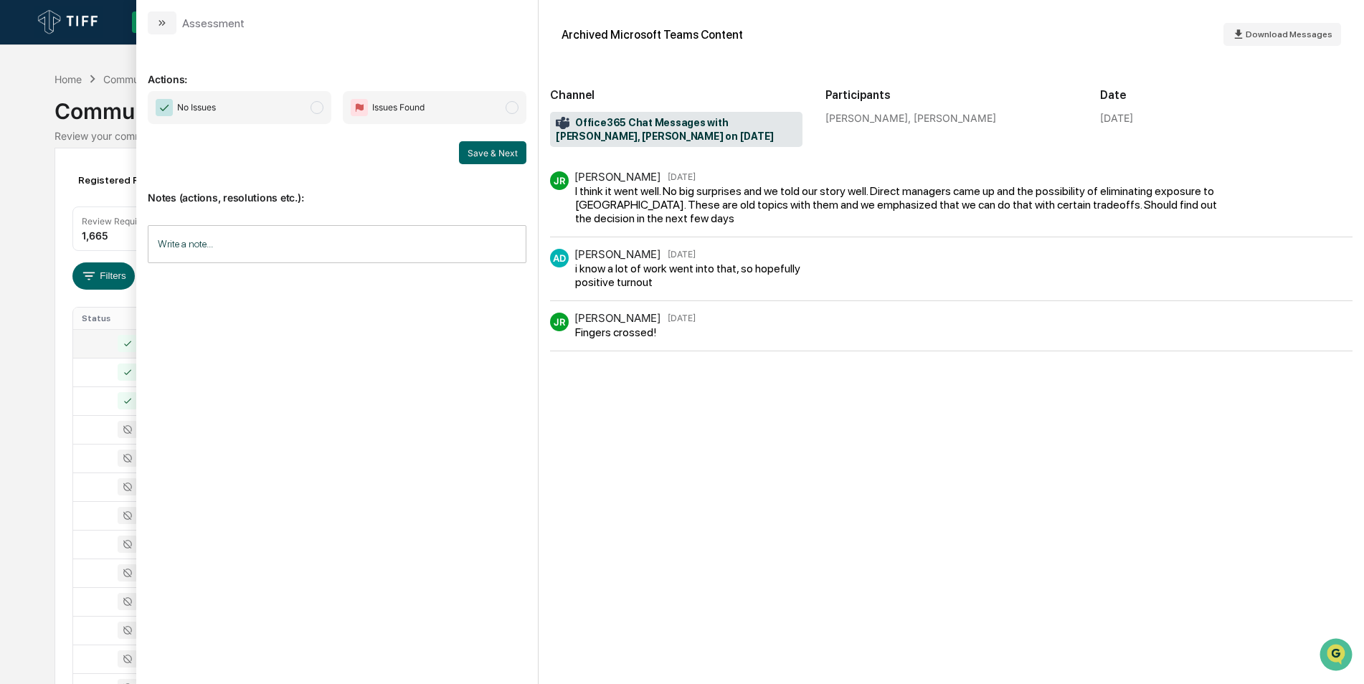
click at [313, 108] on span "modal" at bounding box center [317, 107] width 13 height 13
click at [503, 158] on button "Save & Next" at bounding box center [492, 152] width 67 height 23
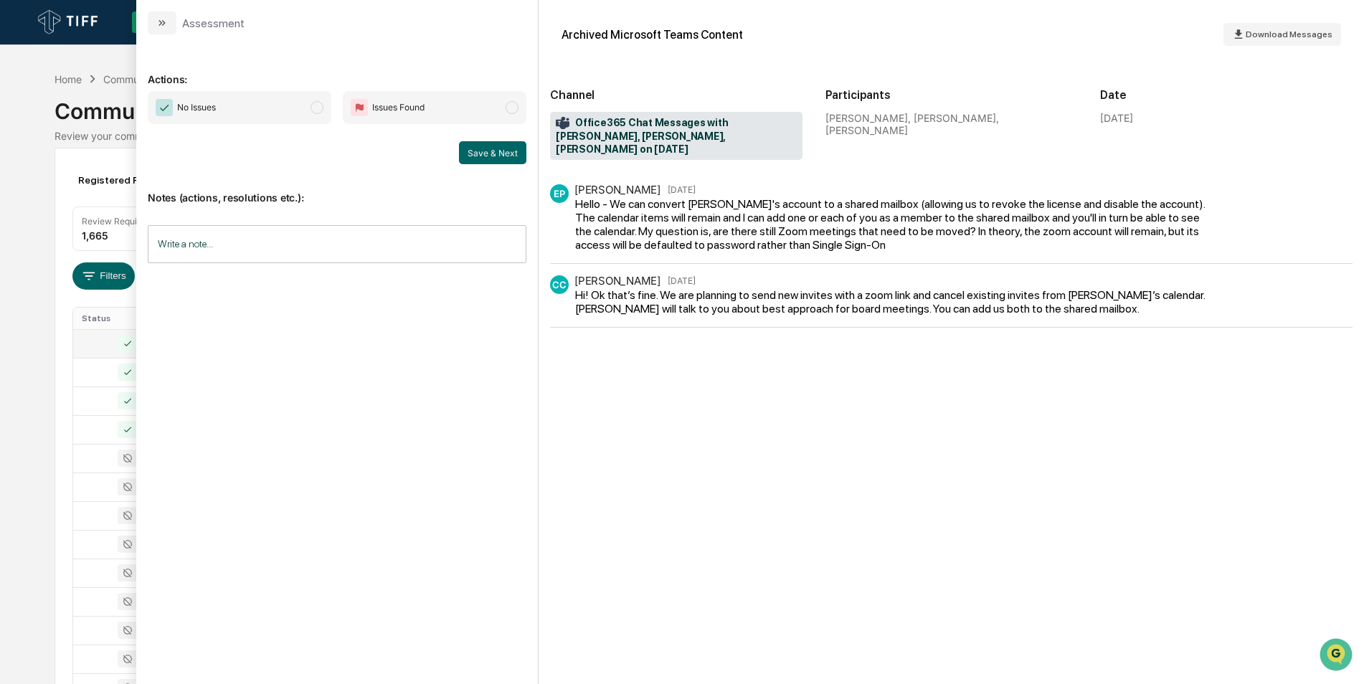
click at [313, 115] on span "No Issues" at bounding box center [240, 107] width 184 height 33
click at [493, 150] on button "Save & Next" at bounding box center [492, 152] width 67 height 23
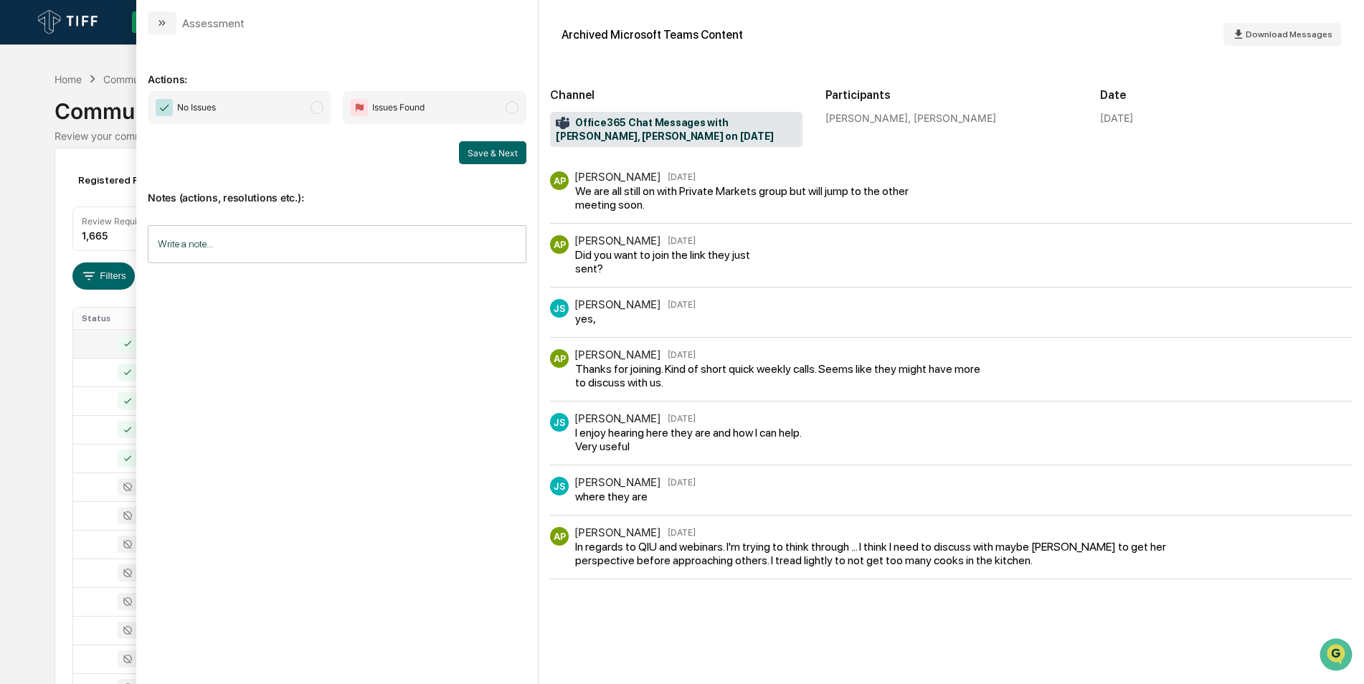
click at [326, 108] on span "No Issues" at bounding box center [240, 107] width 184 height 33
click at [497, 153] on button "Save & Next" at bounding box center [492, 152] width 67 height 23
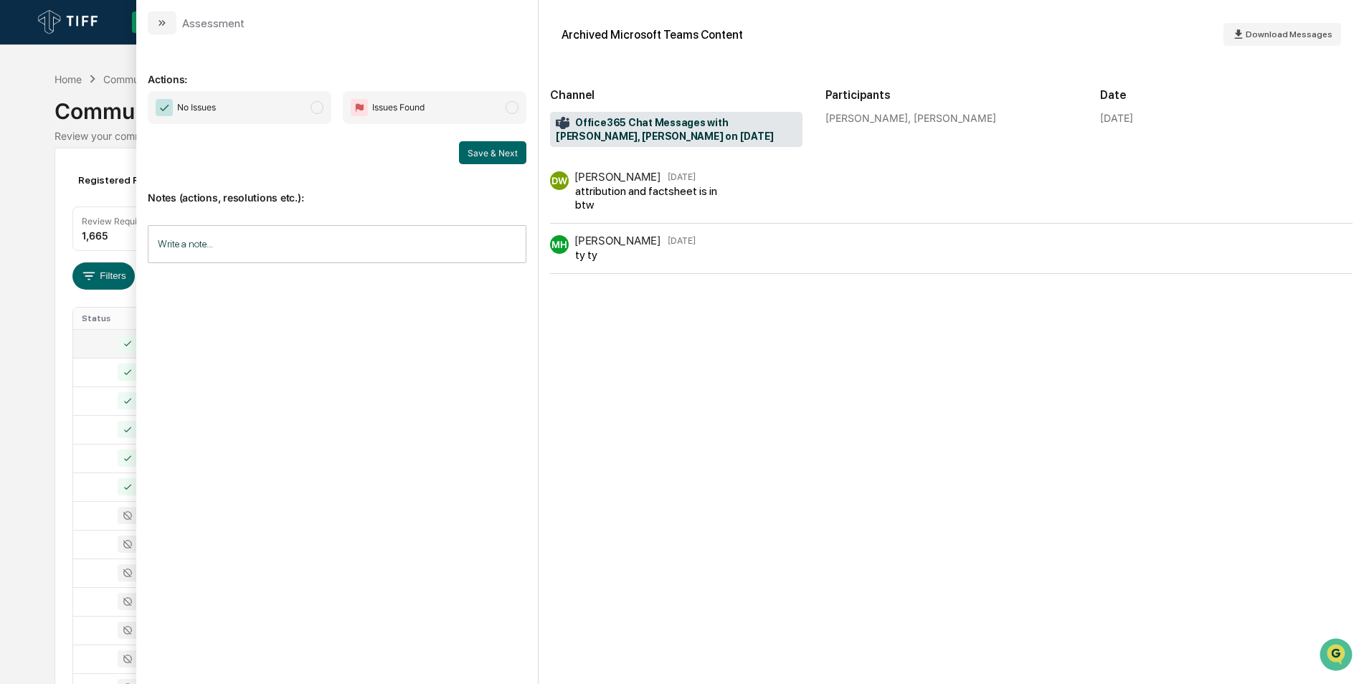
click at [319, 116] on span "No Issues" at bounding box center [240, 107] width 184 height 33
click at [491, 159] on button "Save & Next" at bounding box center [492, 152] width 67 height 23
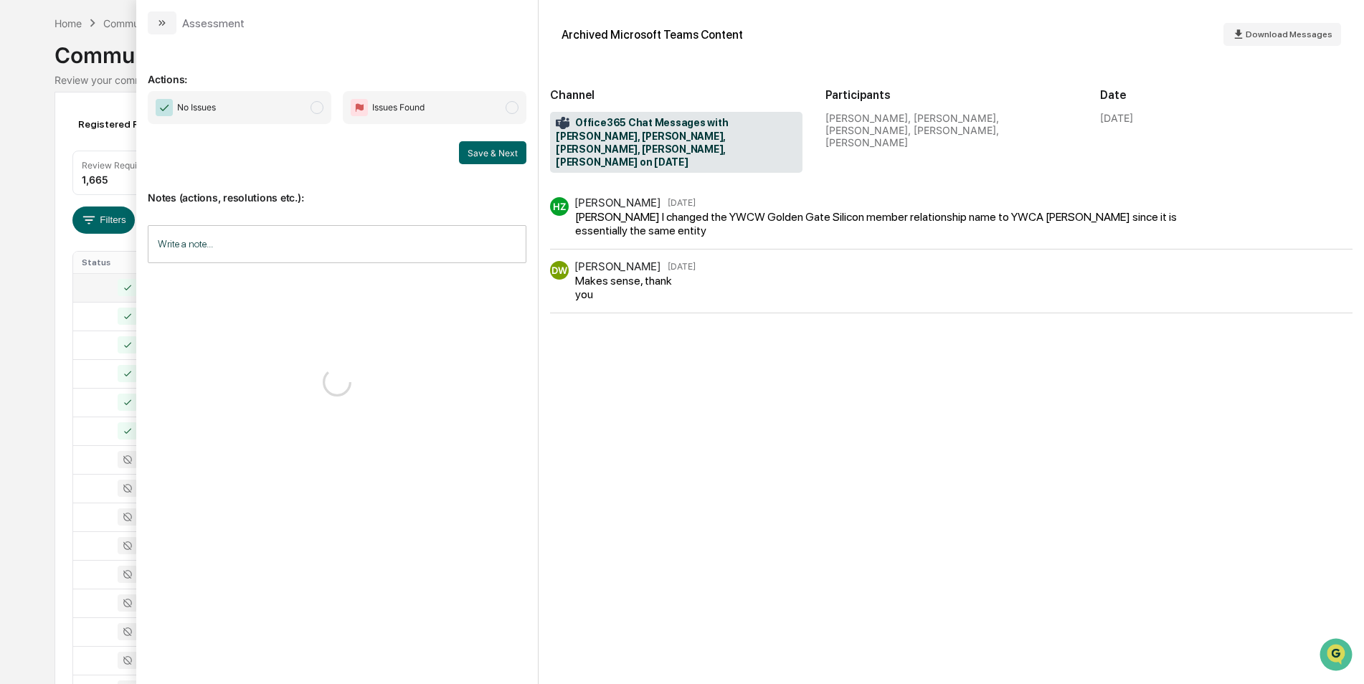
scroll to position [45, 0]
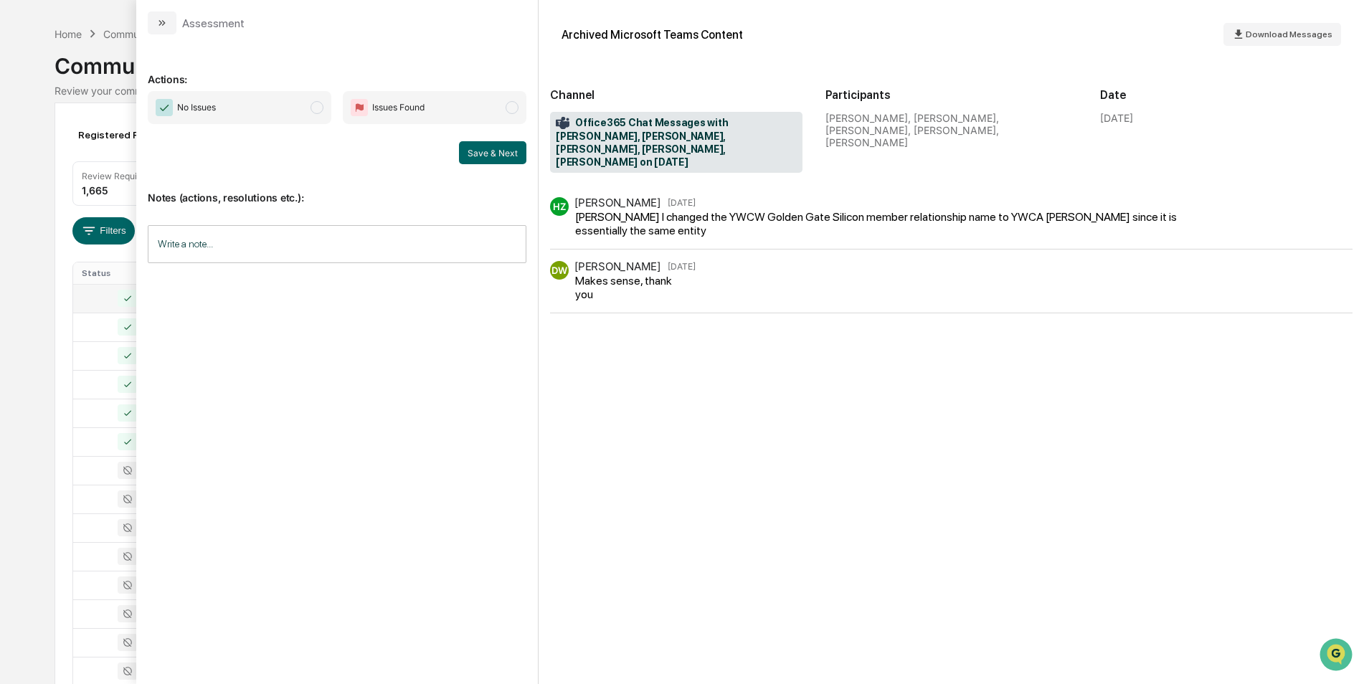
click at [311, 110] on span "modal" at bounding box center [317, 107] width 13 height 13
click at [488, 156] on button "Save & Next" at bounding box center [492, 152] width 67 height 23
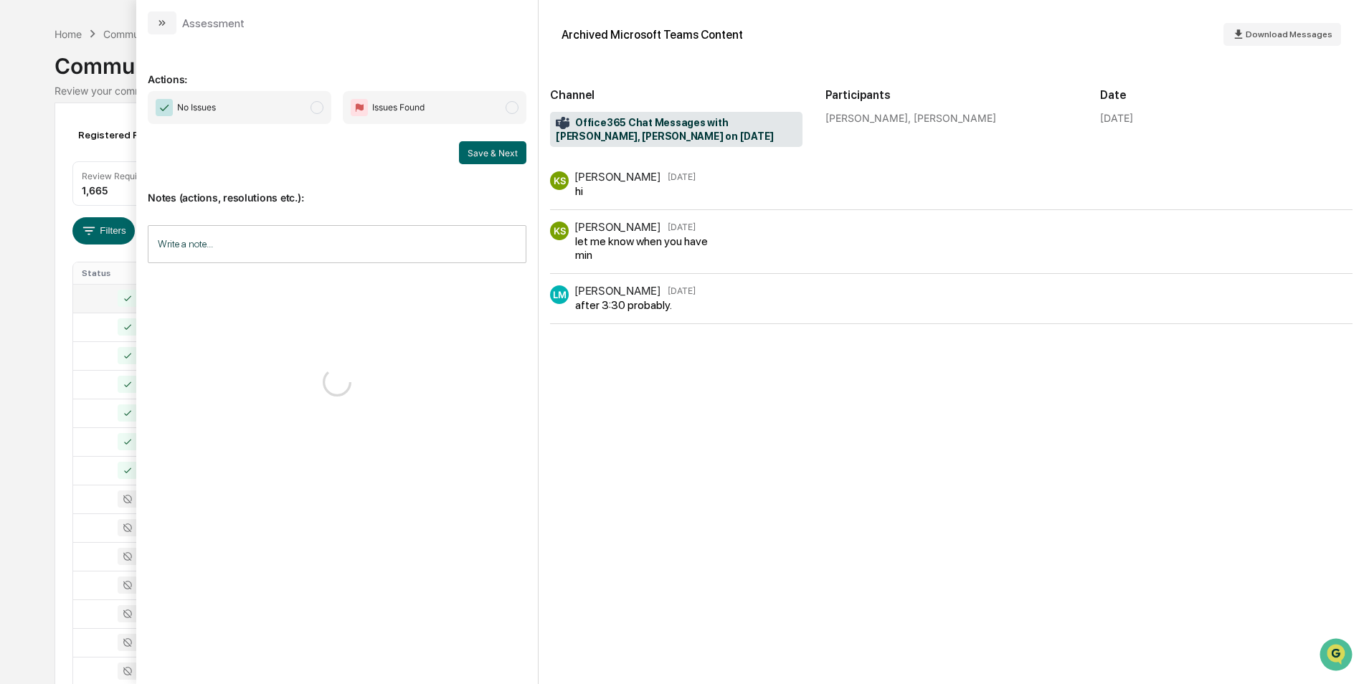
scroll to position [52, 0]
click at [315, 102] on span "modal" at bounding box center [317, 107] width 13 height 13
click at [505, 153] on button "Save & Next" at bounding box center [492, 152] width 67 height 23
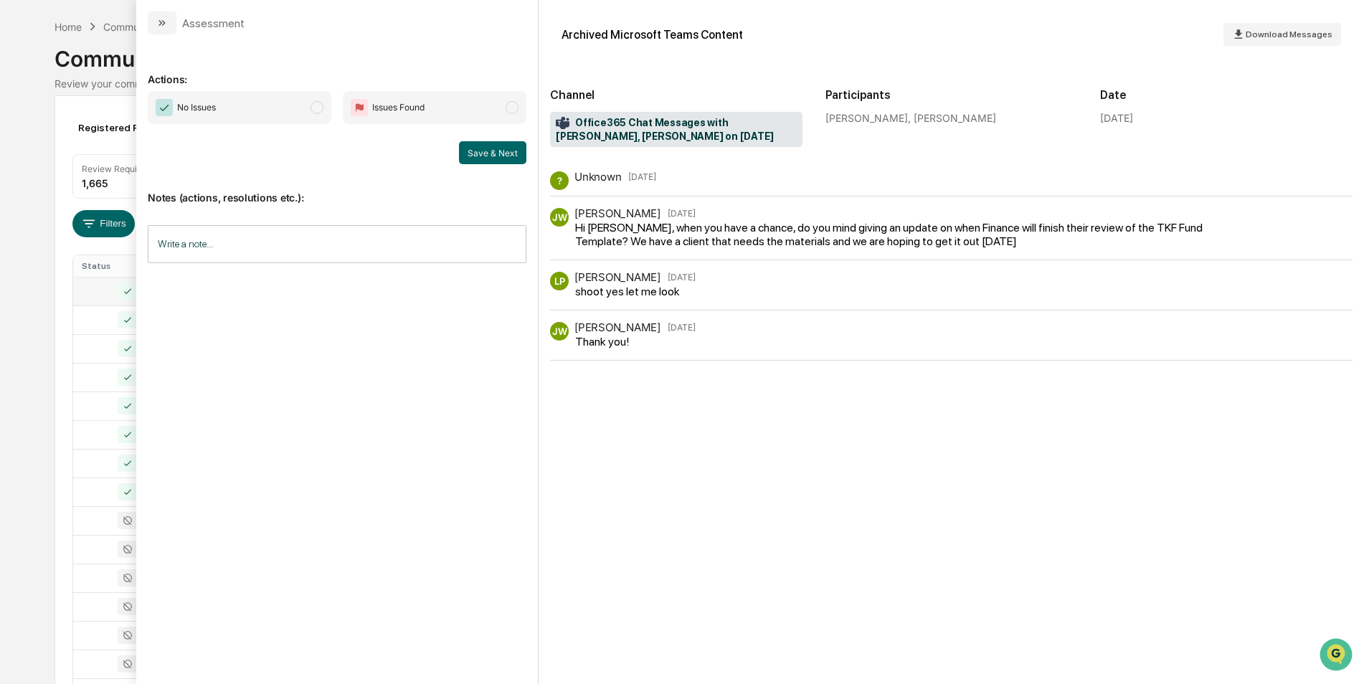
click at [308, 108] on span "No Issues" at bounding box center [240, 107] width 184 height 33
click at [488, 155] on button "Save & Next" at bounding box center [492, 152] width 67 height 23
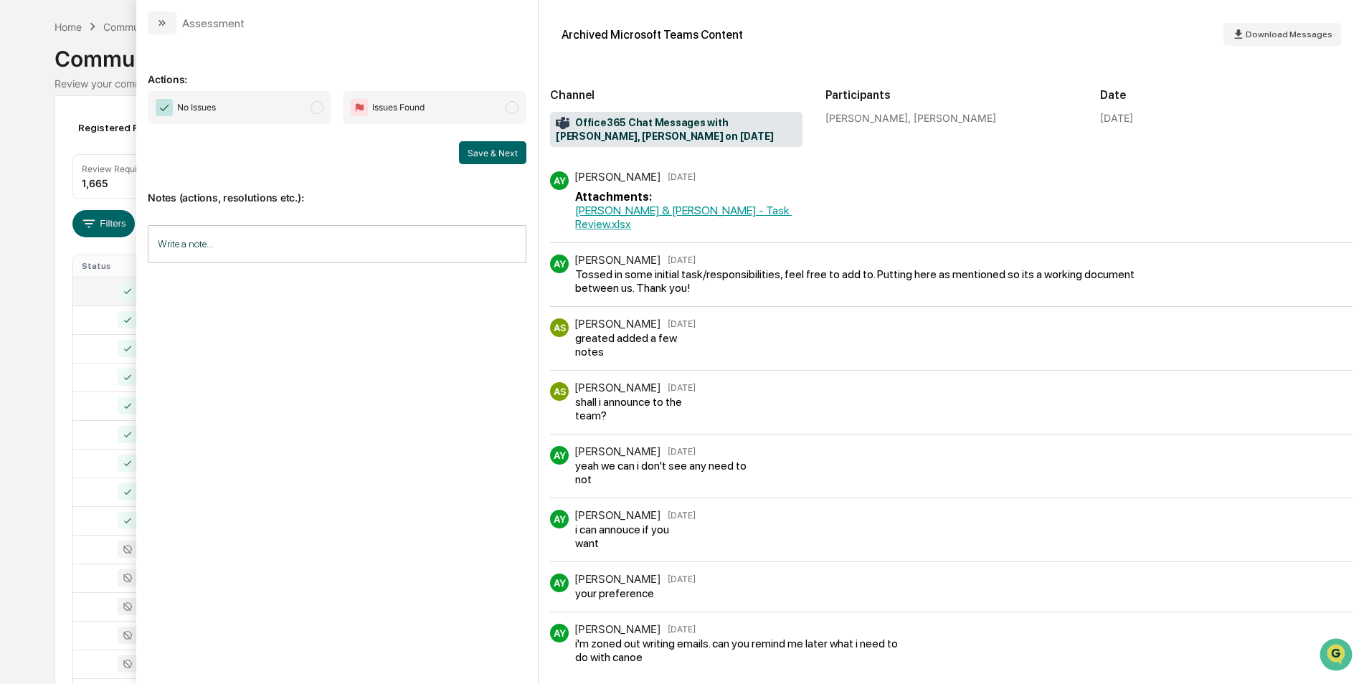
scroll to position [79, 0]
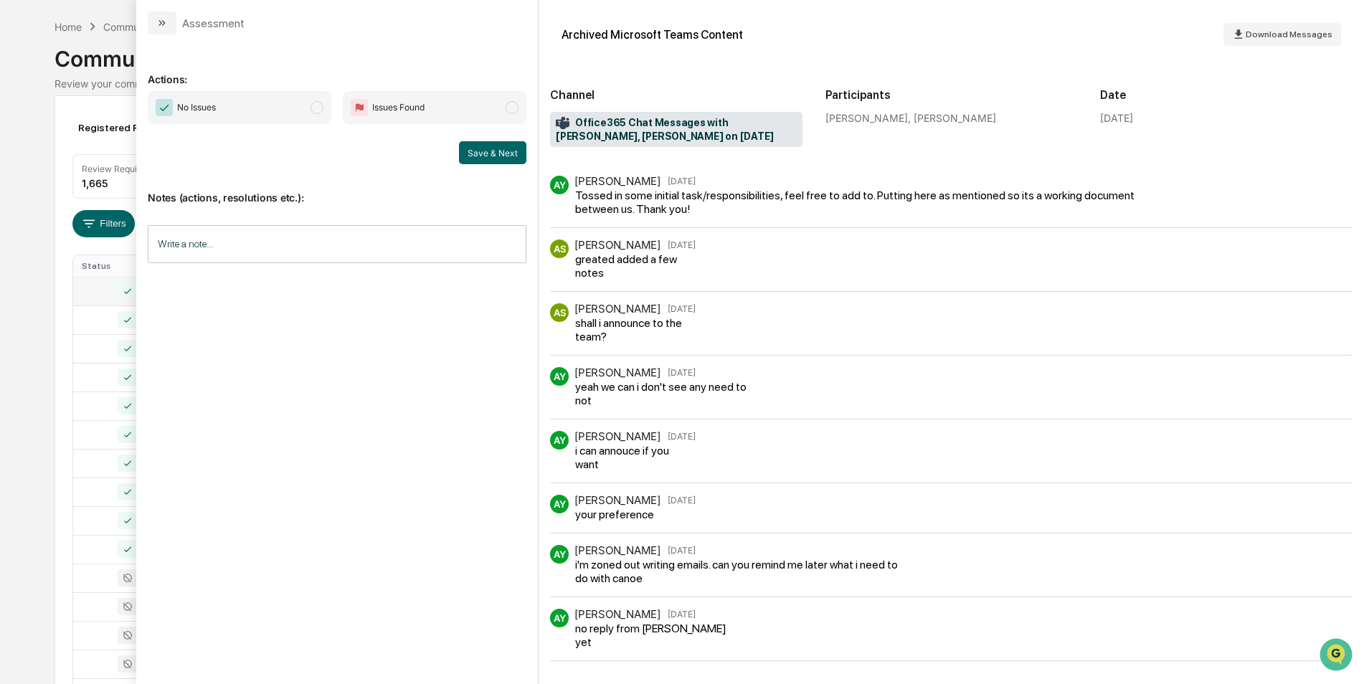
click at [330, 113] on span "No Issues" at bounding box center [240, 107] width 184 height 33
click at [477, 157] on button "Save & Next" at bounding box center [492, 152] width 67 height 23
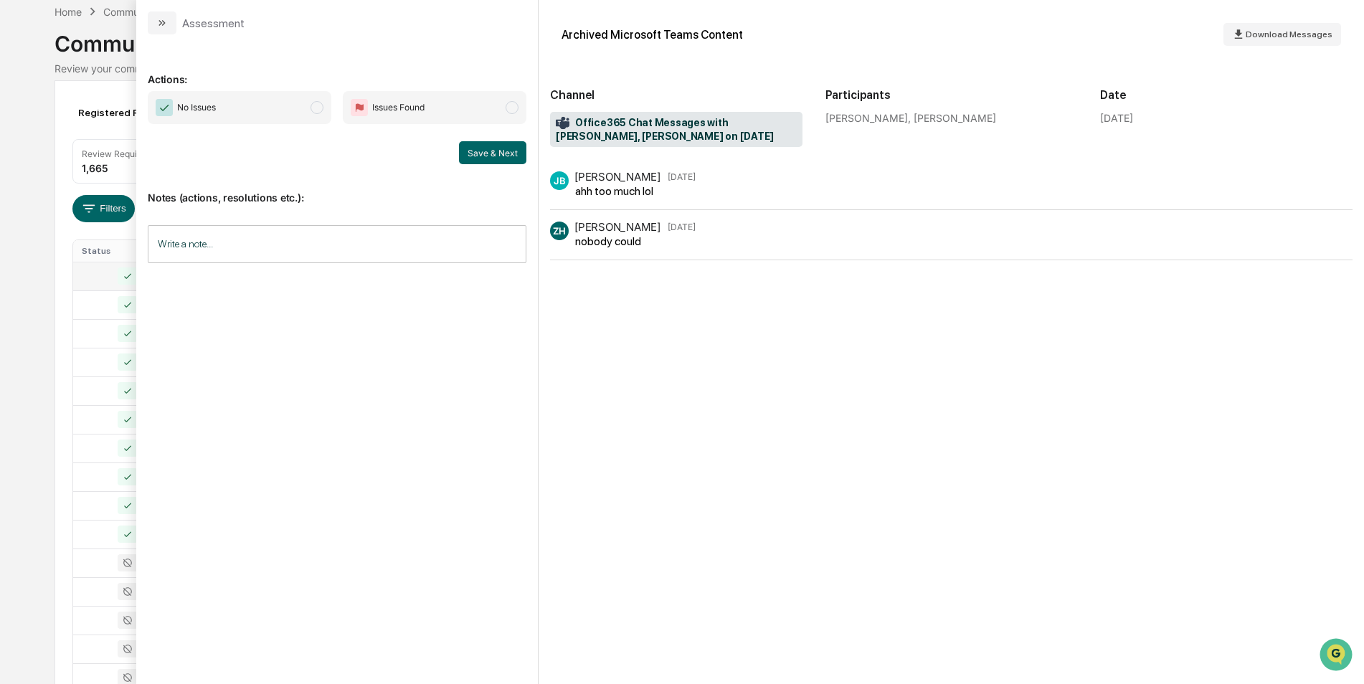
scroll to position [68, 0]
click at [304, 110] on span "No Issues" at bounding box center [240, 107] width 184 height 33
click at [478, 149] on button "Save & Next" at bounding box center [492, 152] width 67 height 23
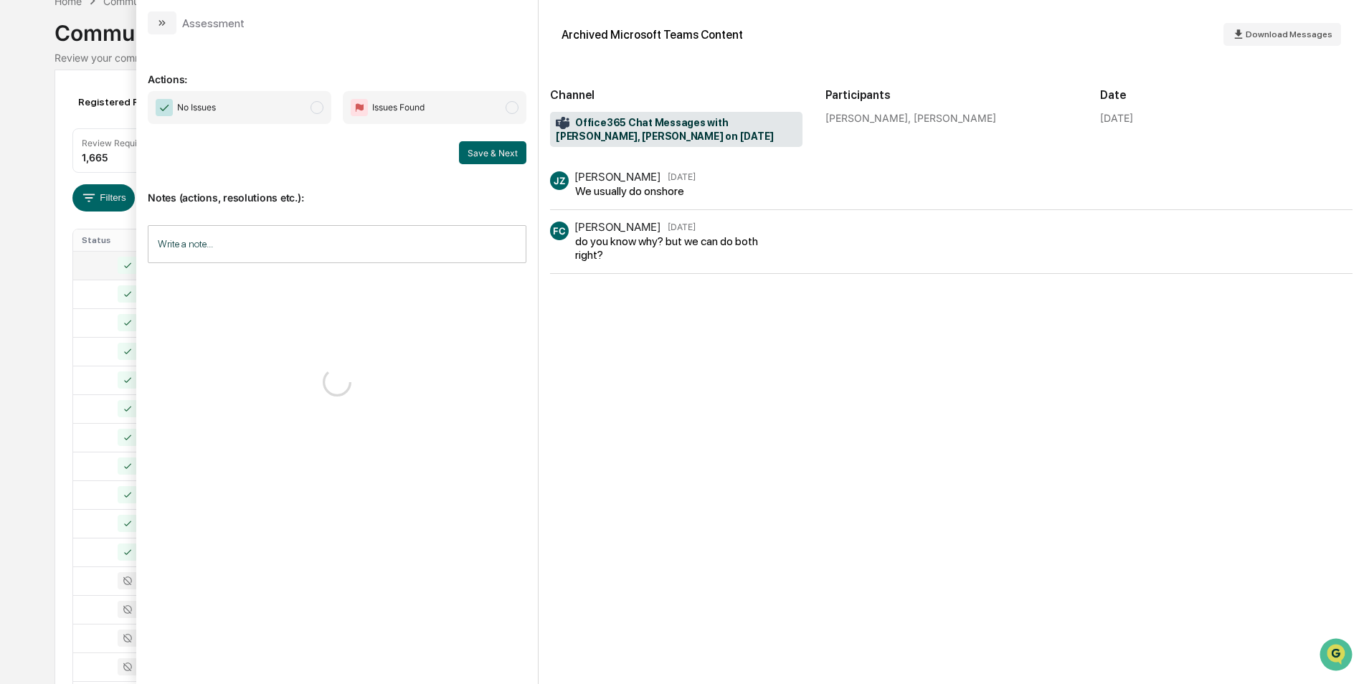
scroll to position [80, 0]
click at [311, 106] on span "modal" at bounding box center [317, 107] width 13 height 13
click at [482, 146] on button "Save & Next" at bounding box center [492, 152] width 67 height 23
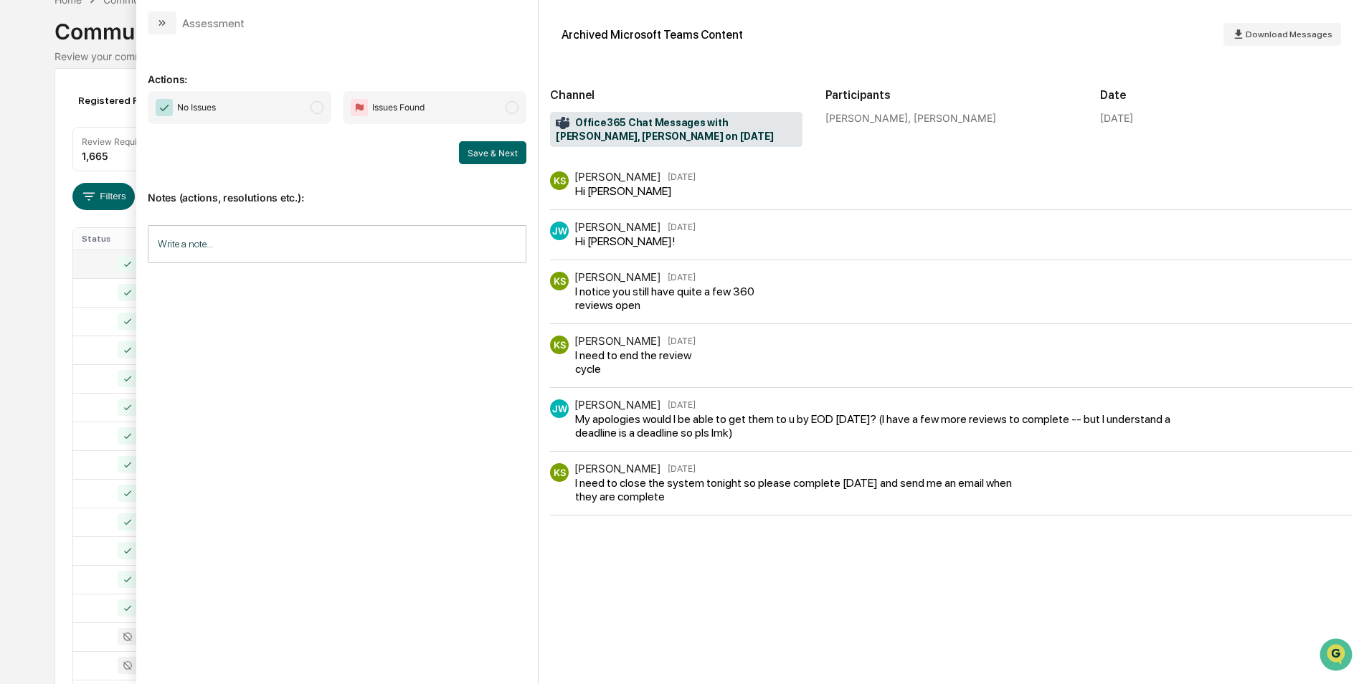
click at [316, 100] on span "No Issues" at bounding box center [240, 107] width 184 height 33
click at [482, 156] on button "Save & Next" at bounding box center [492, 152] width 67 height 23
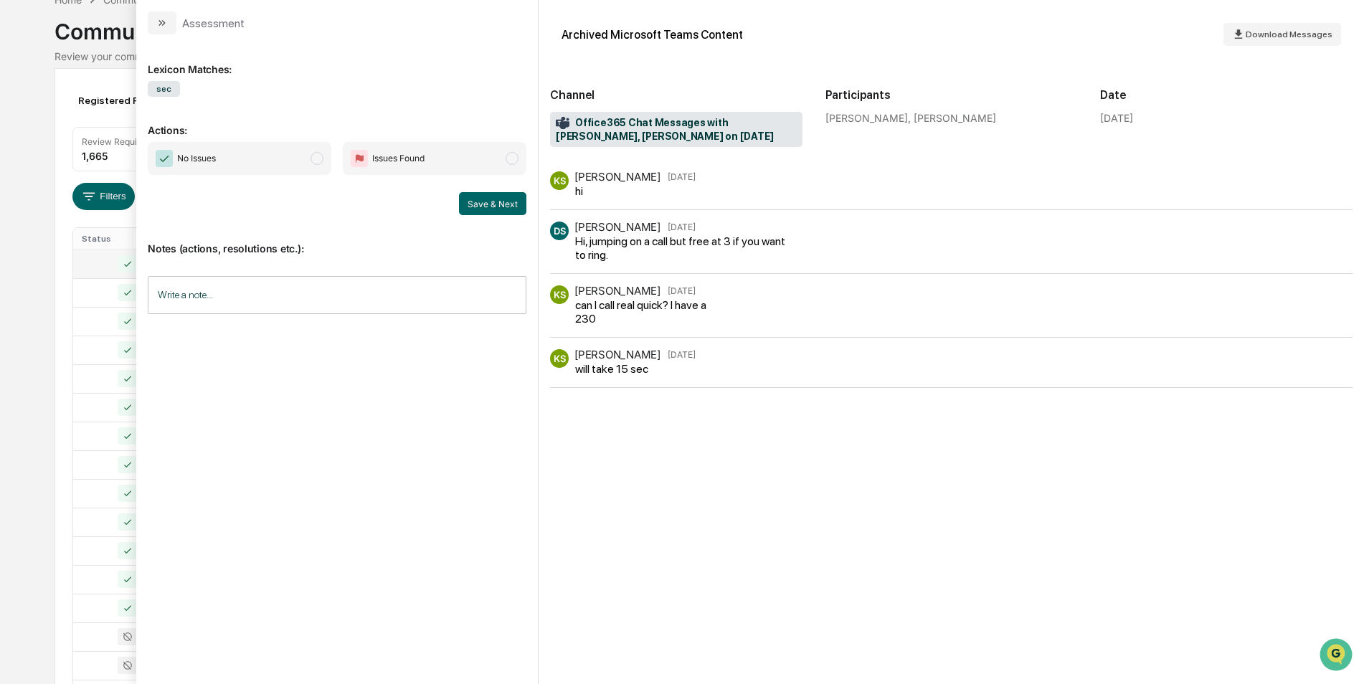
click at [316, 159] on span "modal" at bounding box center [317, 158] width 13 height 13
click at [472, 205] on button "Save & Next" at bounding box center [492, 203] width 67 height 23
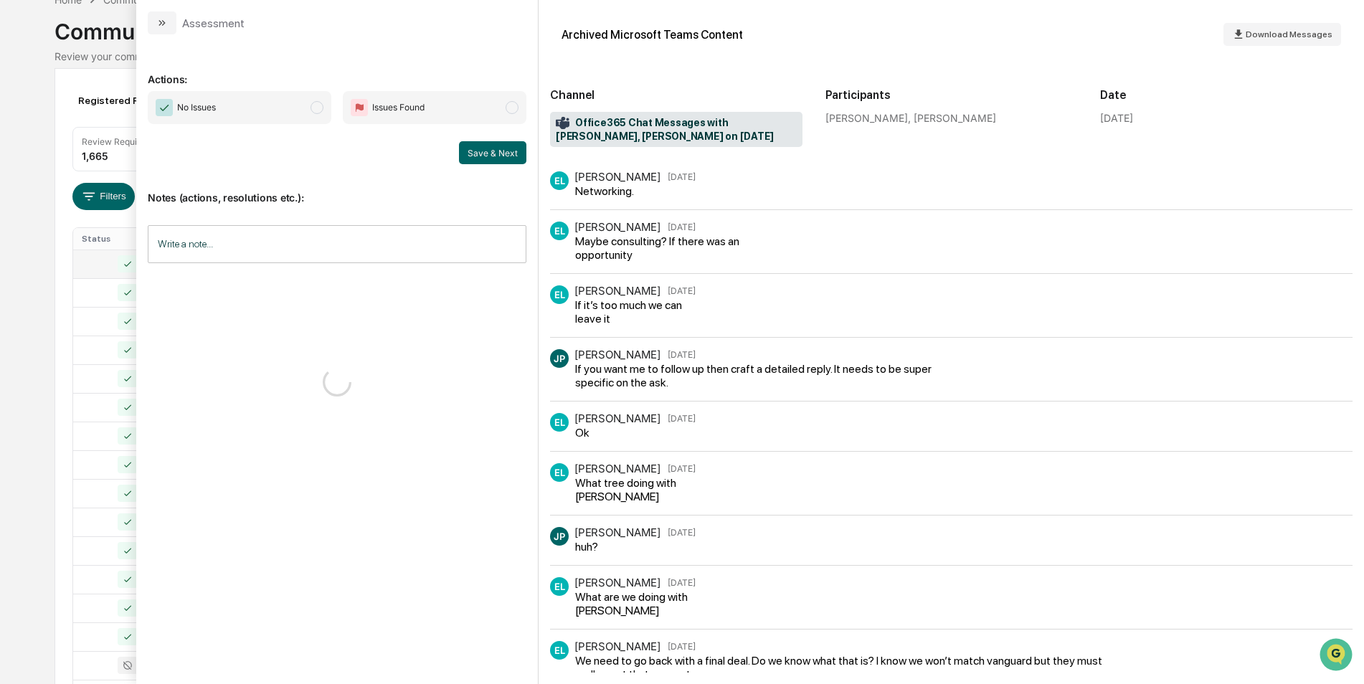
click at [306, 115] on span "No Issues" at bounding box center [240, 107] width 184 height 33
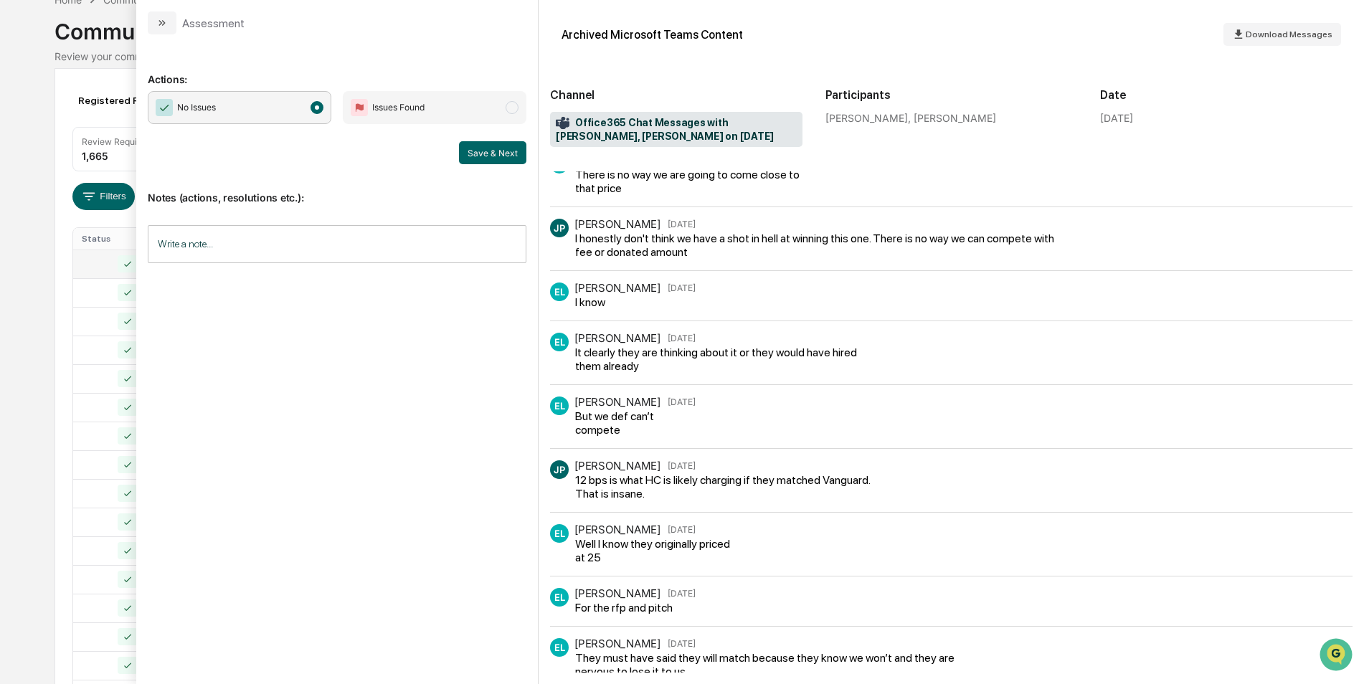
scroll to position [1063, 0]
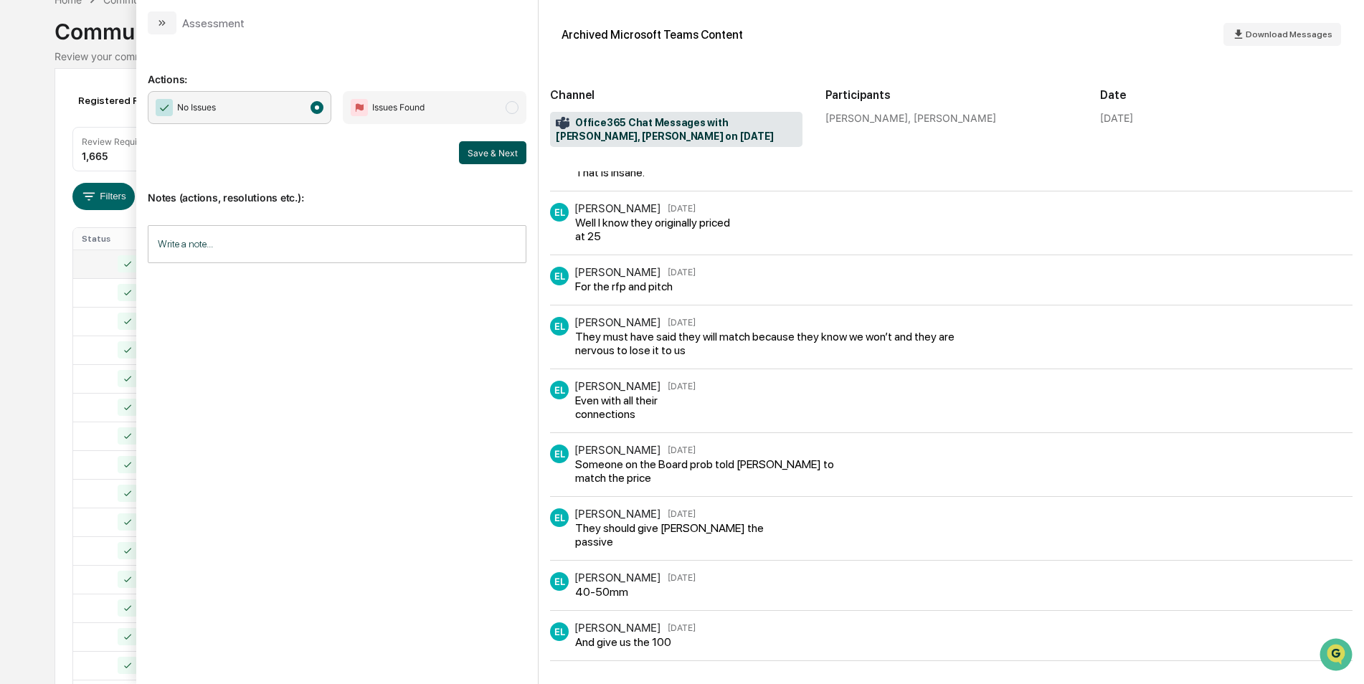
click at [496, 159] on button "Save & Next" at bounding box center [492, 152] width 67 height 23
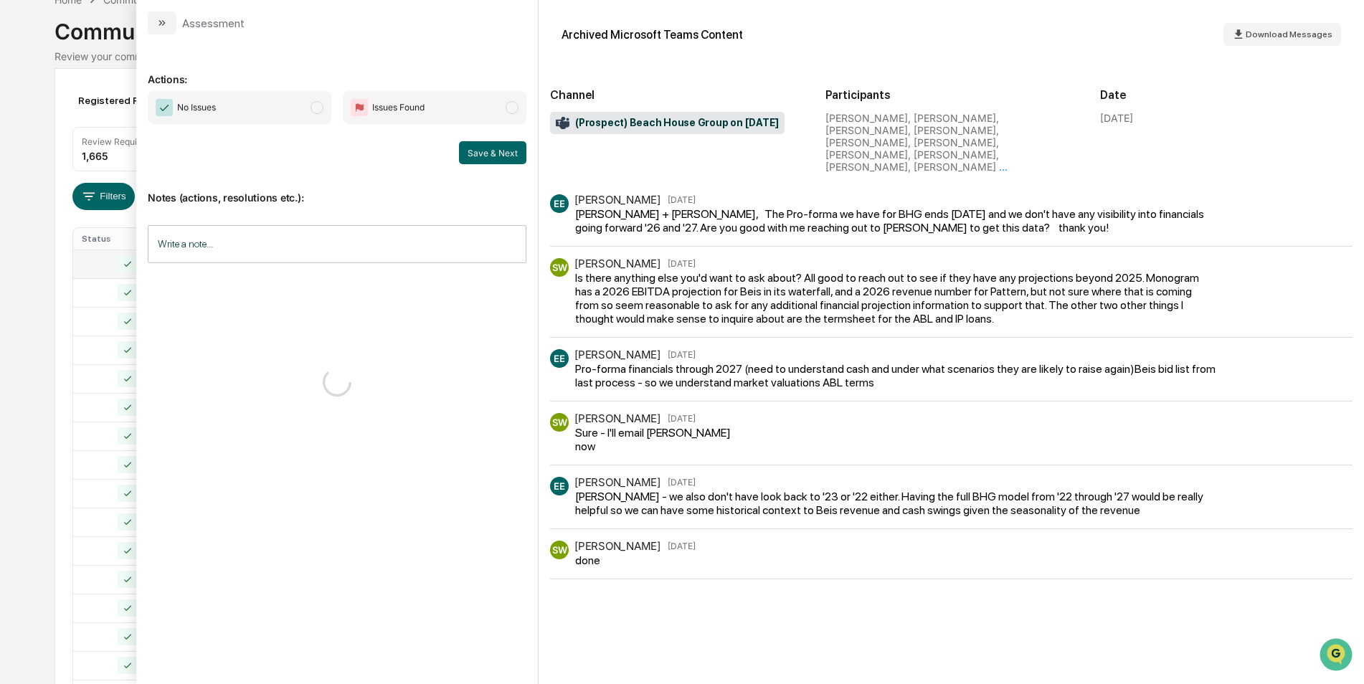
scroll to position [121, 0]
click at [306, 111] on span "No Issues" at bounding box center [240, 107] width 184 height 33
click at [490, 142] on button "Save & Next" at bounding box center [492, 152] width 67 height 23
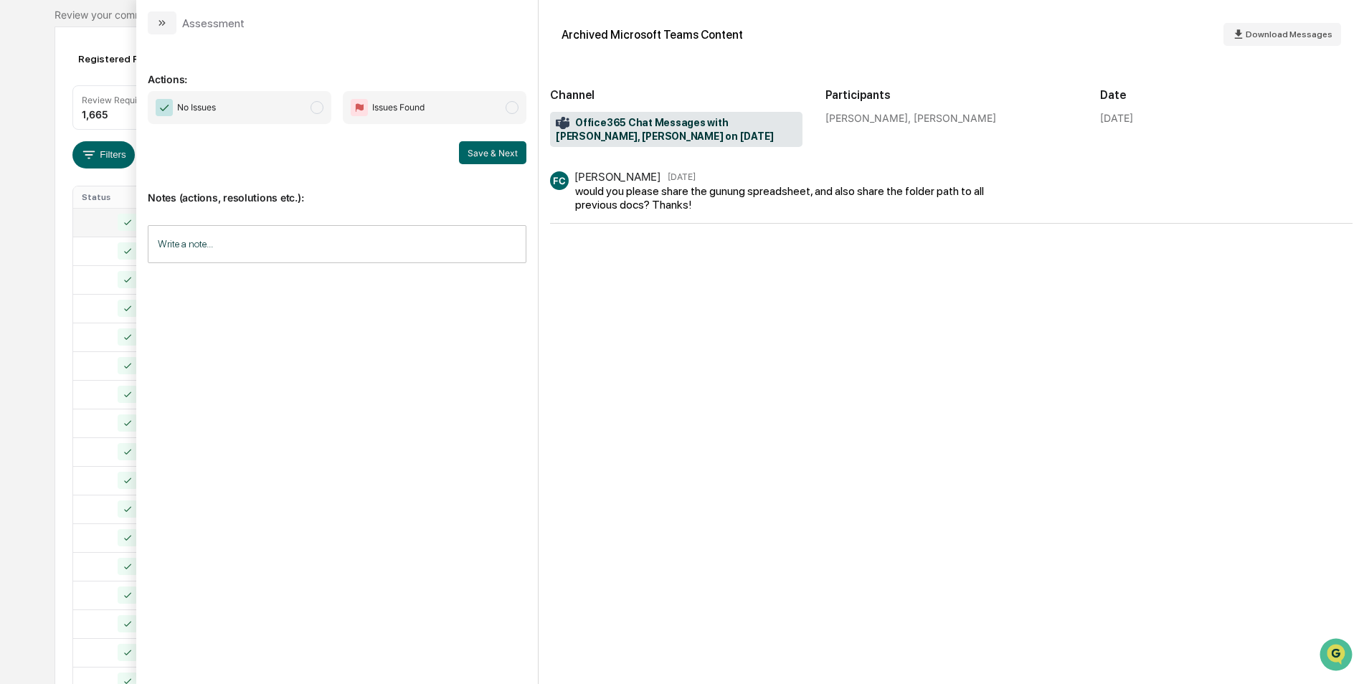
click at [313, 119] on span "No Issues" at bounding box center [240, 107] width 184 height 33
click at [499, 153] on button "Save & Next" at bounding box center [492, 152] width 67 height 23
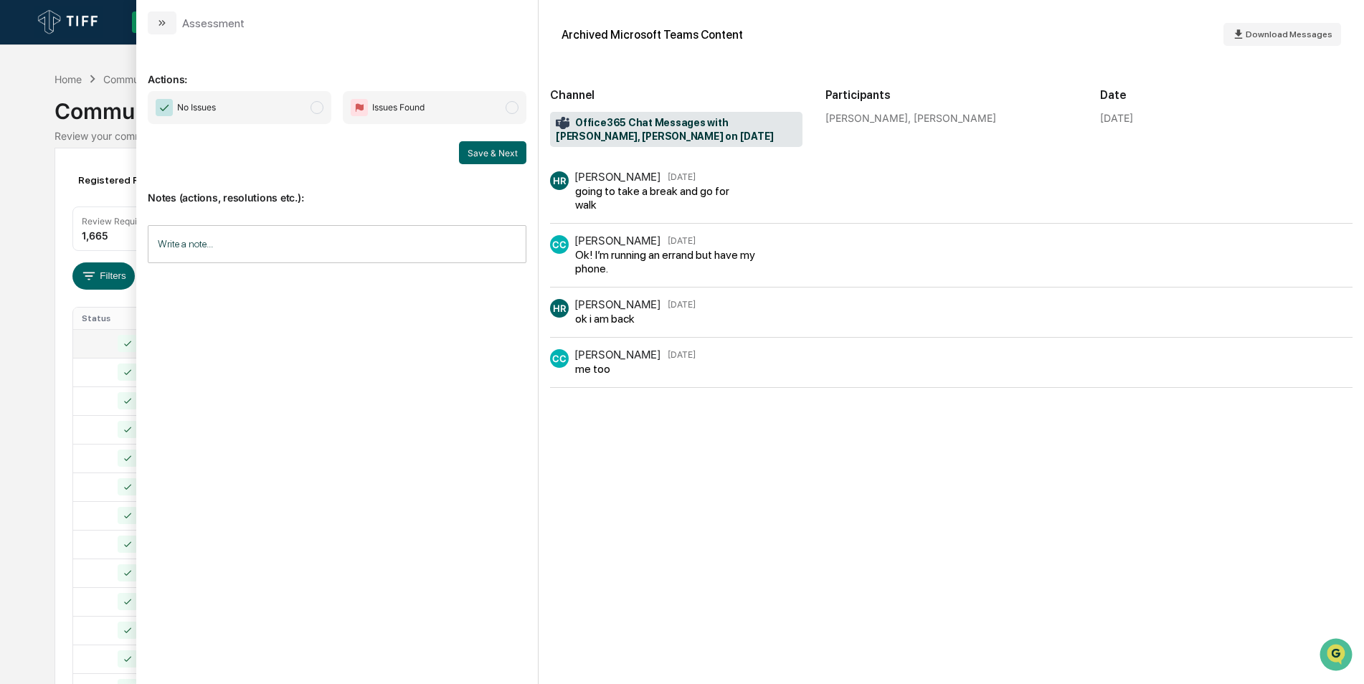
click at [321, 109] on span "modal" at bounding box center [317, 107] width 13 height 13
click at [497, 156] on button "Save & Next" at bounding box center [492, 152] width 67 height 23
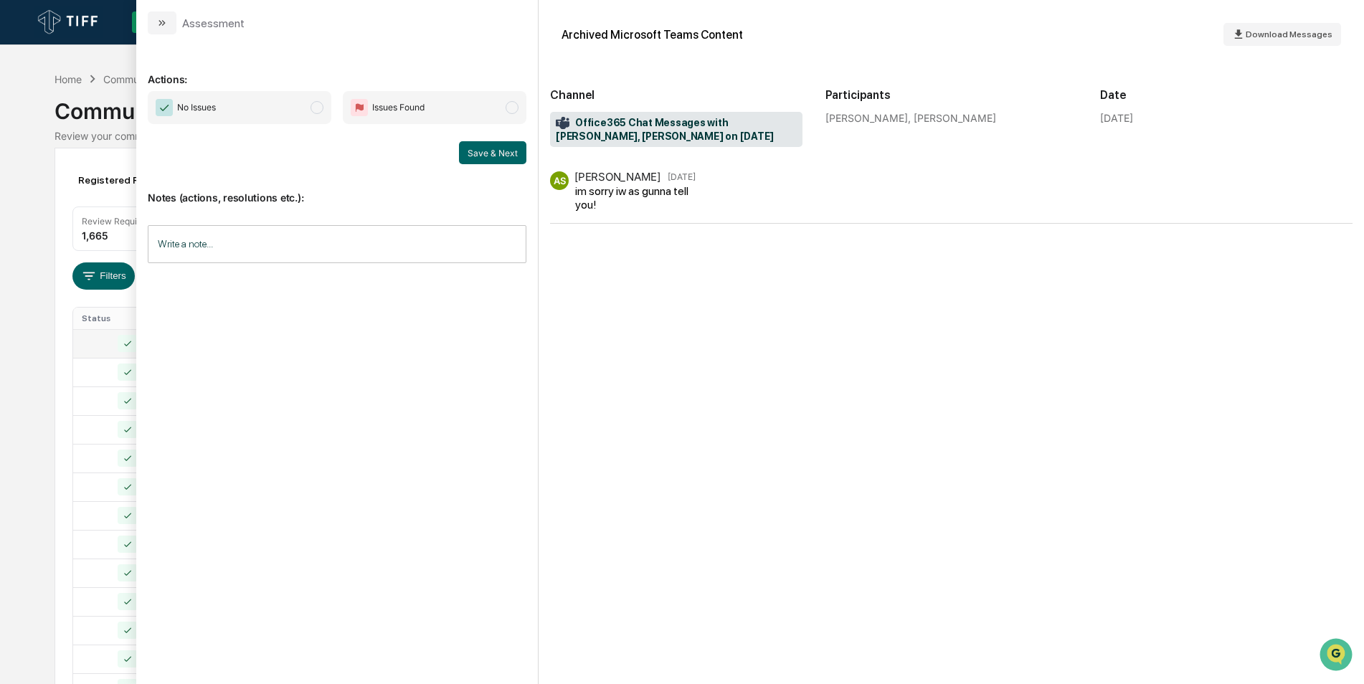
click at [323, 108] on span "modal" at bounding box center [317, 107] width 13 height 13
click at [505, 156] on button "Save & Next" at bounding box center [492, 152] width 67 height 23
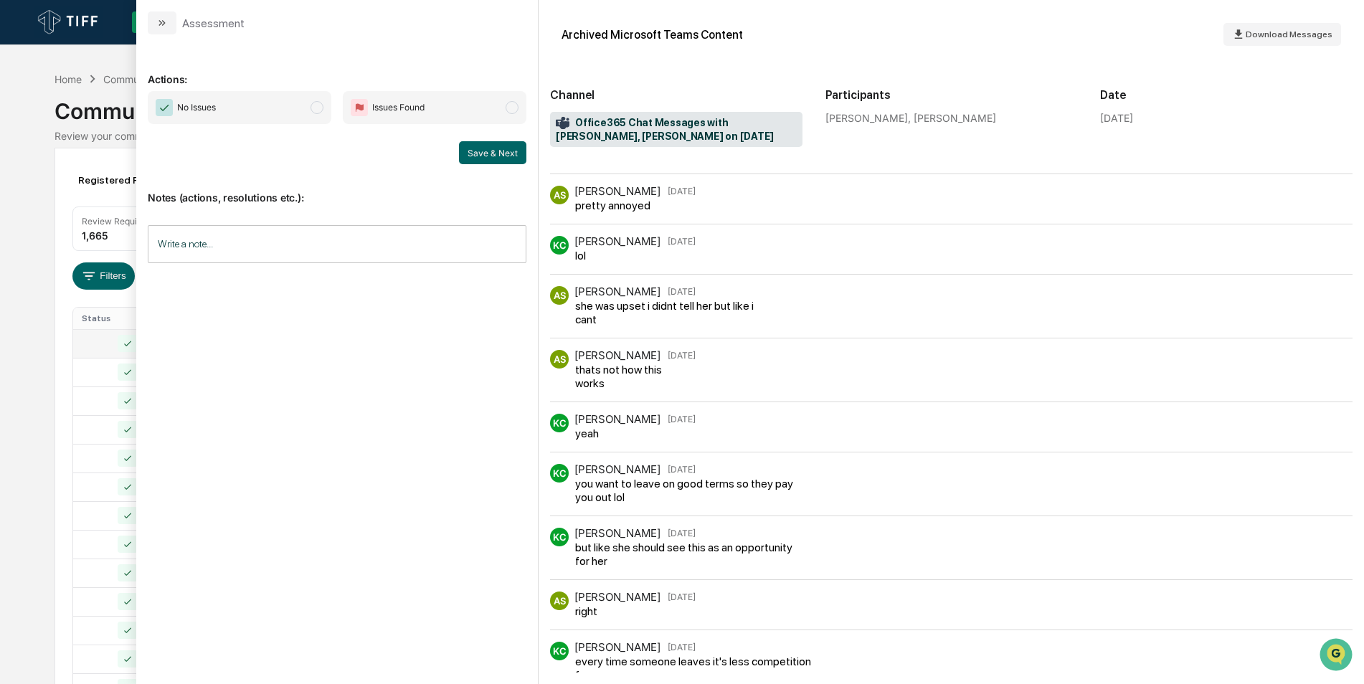
scroll to position [333, 0]
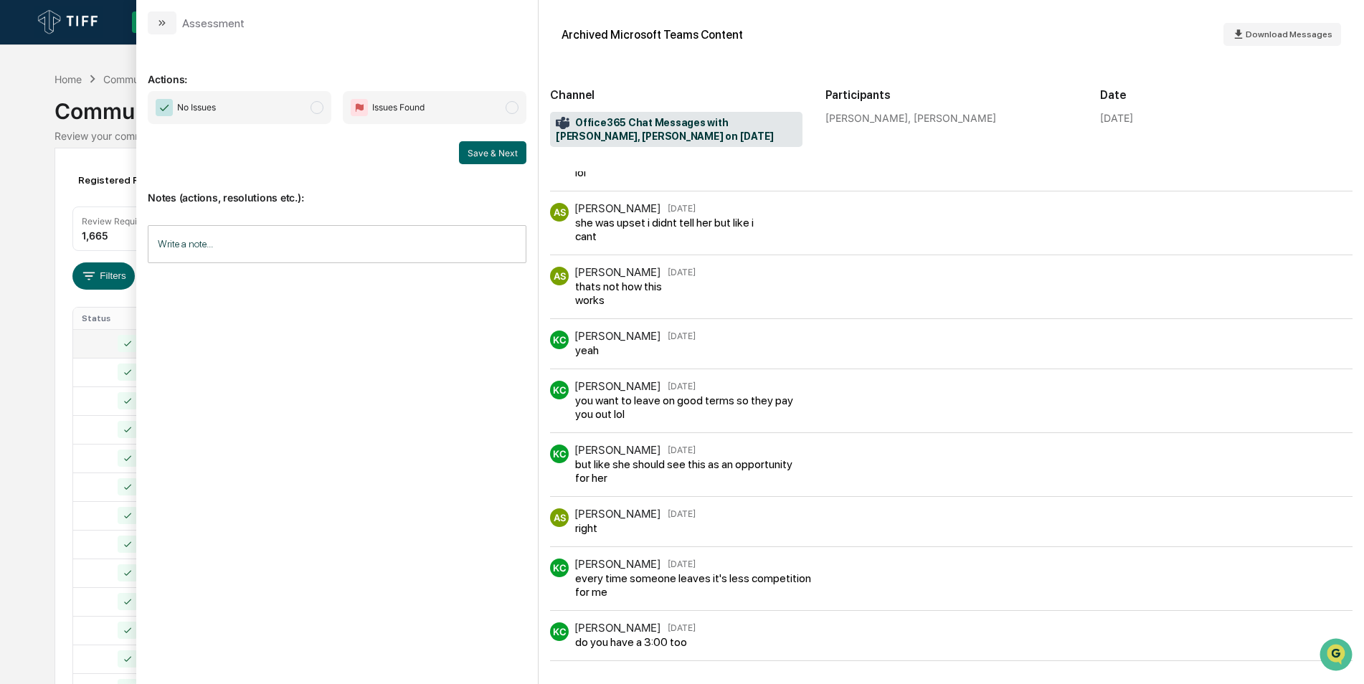
click at [306, 105] on span "No Issues" at bounding box center [240, 107] width 184 height 33
click at [482, 153] on button "Save & Next" at bounding box center [492, 152] width 67 height 23
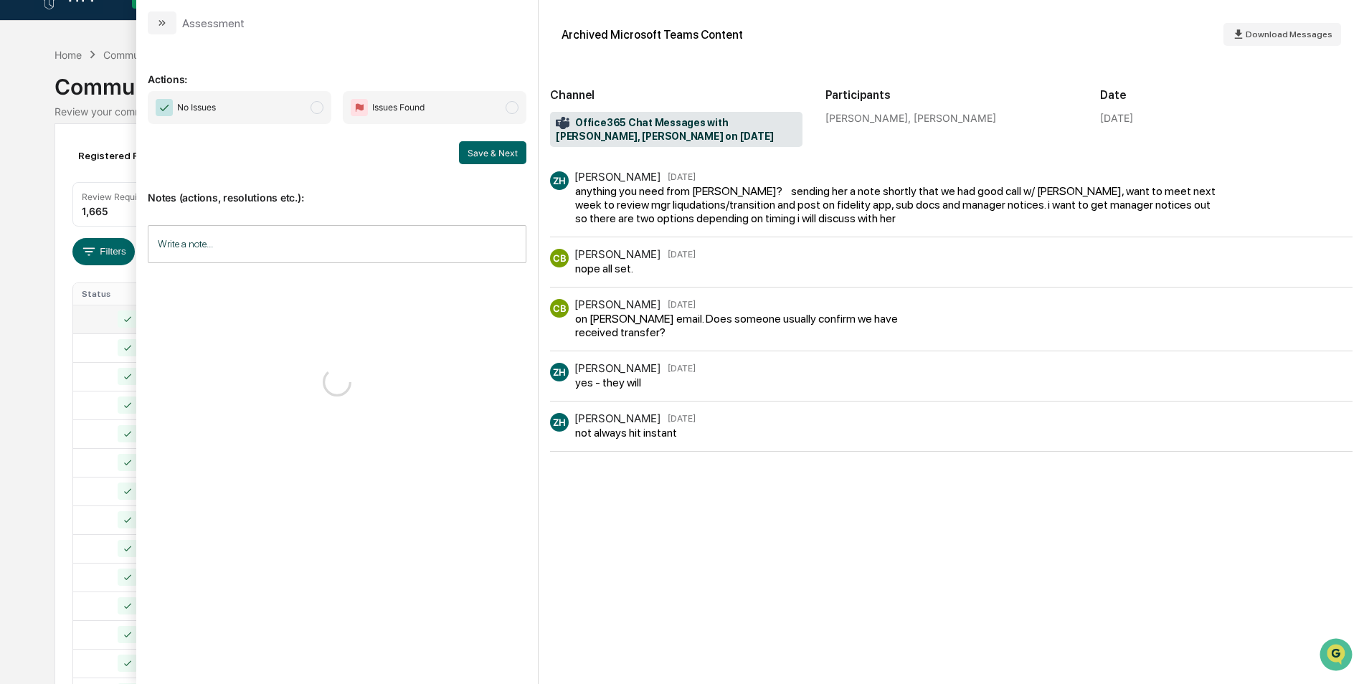
scroll to position [24, 0]
click at [306, 107] on span "No Issues" at bounding box center [240, 107] width 184 height 33
click at [483, 152] on button "Save & Next" at bounding box center [492, 152] width 67 height 23
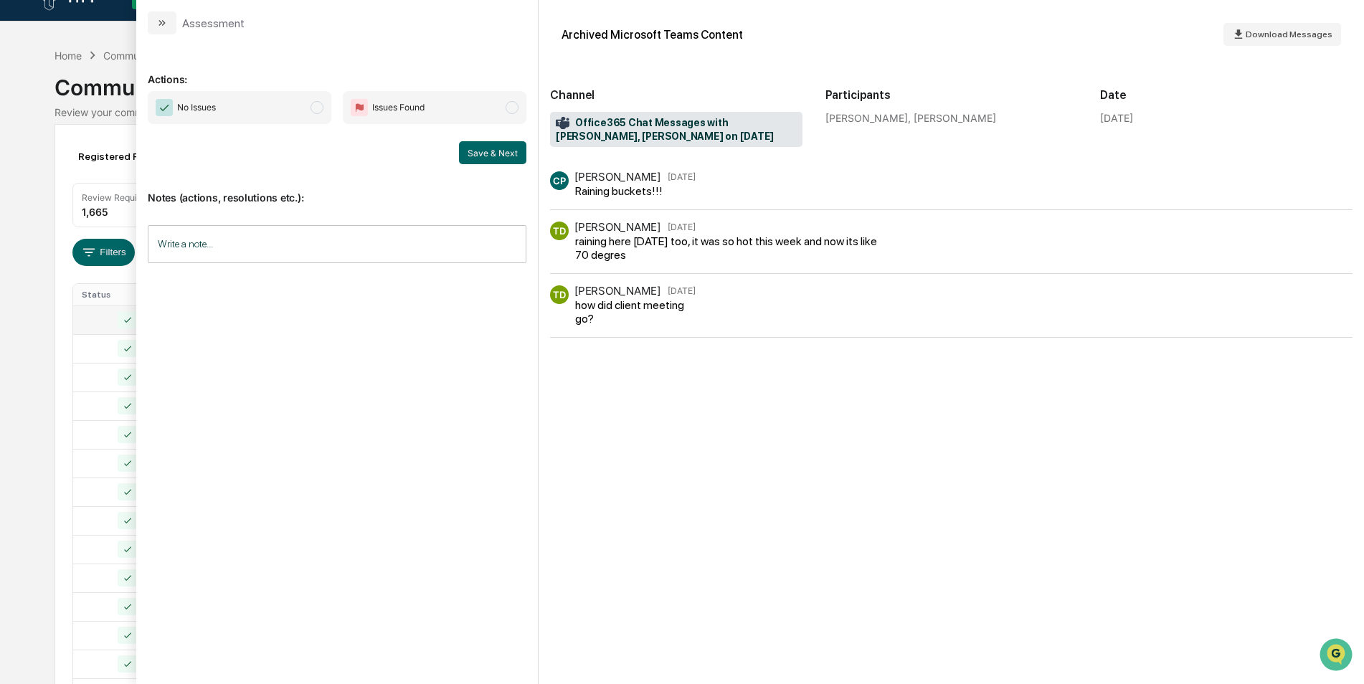
click at [332, 110] on div "No Issues Issues Found" at bounding box center [337, 107] width 379 height 33
click at [308, 108] on span "No Issues" at bounding box center [240, 107] width 184 height 33
click at [488, 163] on button "Save & Next" at bounding box center [492, 152] width 67 height 23
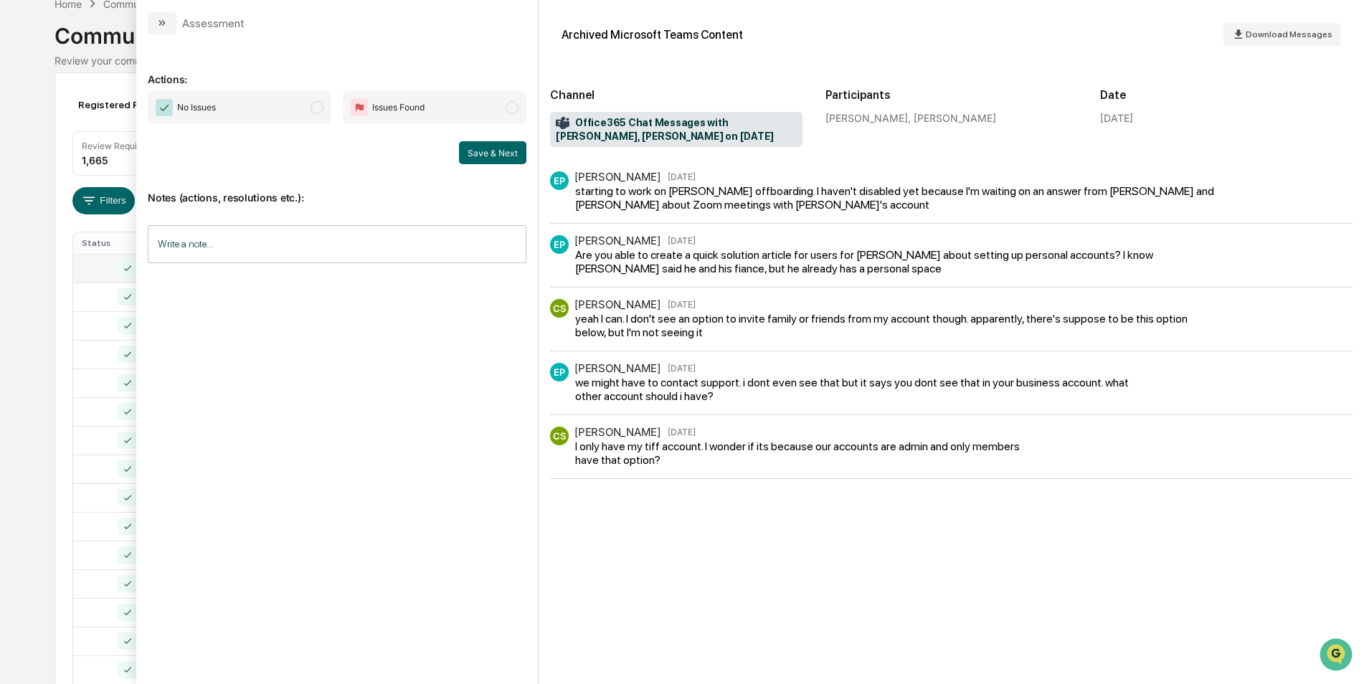
scroll to position [44, 0]
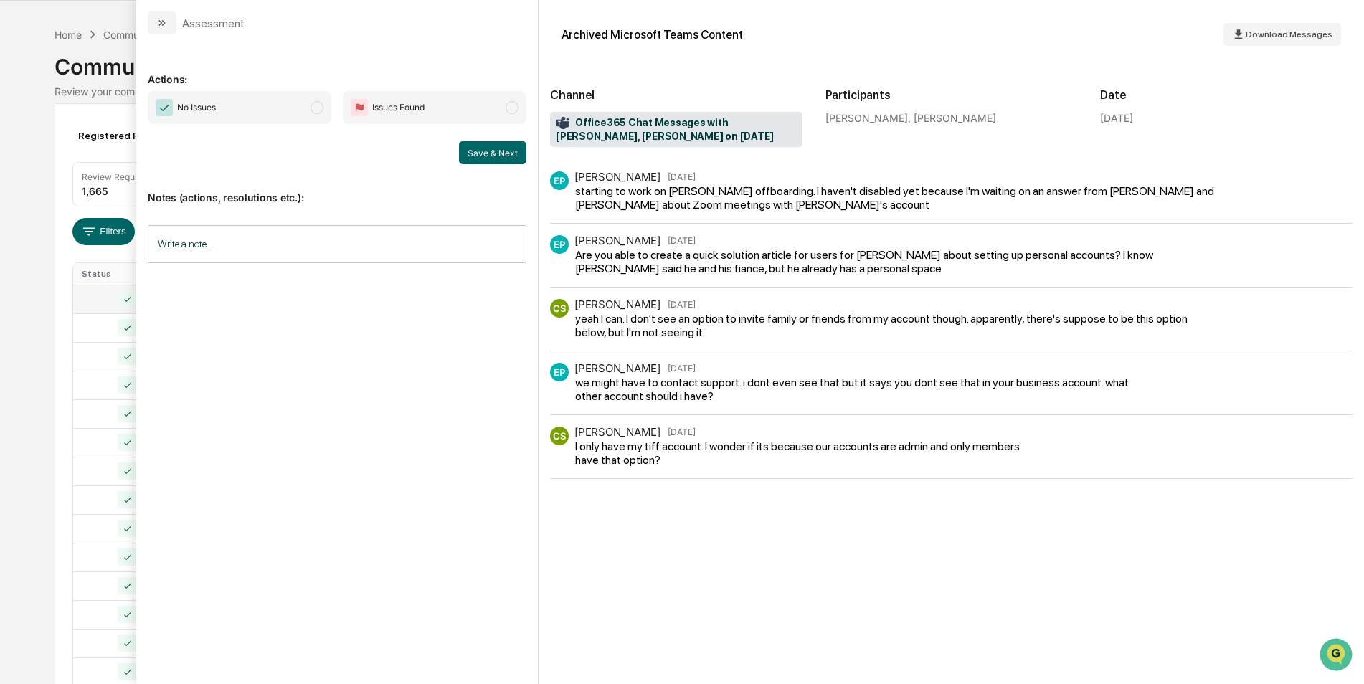
click at [317, 108] on span "modal" at bounding box center [317, 107] width 13 height 13
click at [498, 150] on button "Save & Next" at bounding box center [492, 152] width 67 height 23
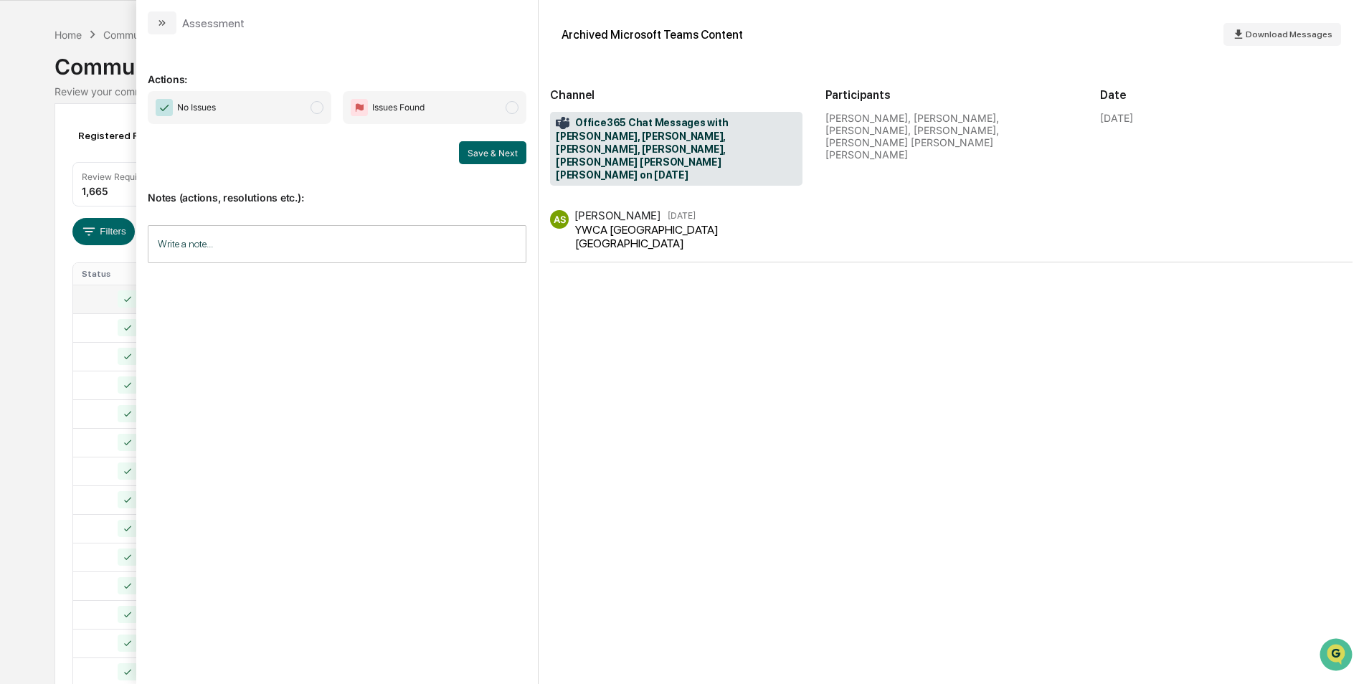
click at [316, 113] on span "modal" at bounding box center [317, 107] width 13 height 13
click at [471, 155] on button "Save & Next" at bounding box center [492, 152] width 67 height 23
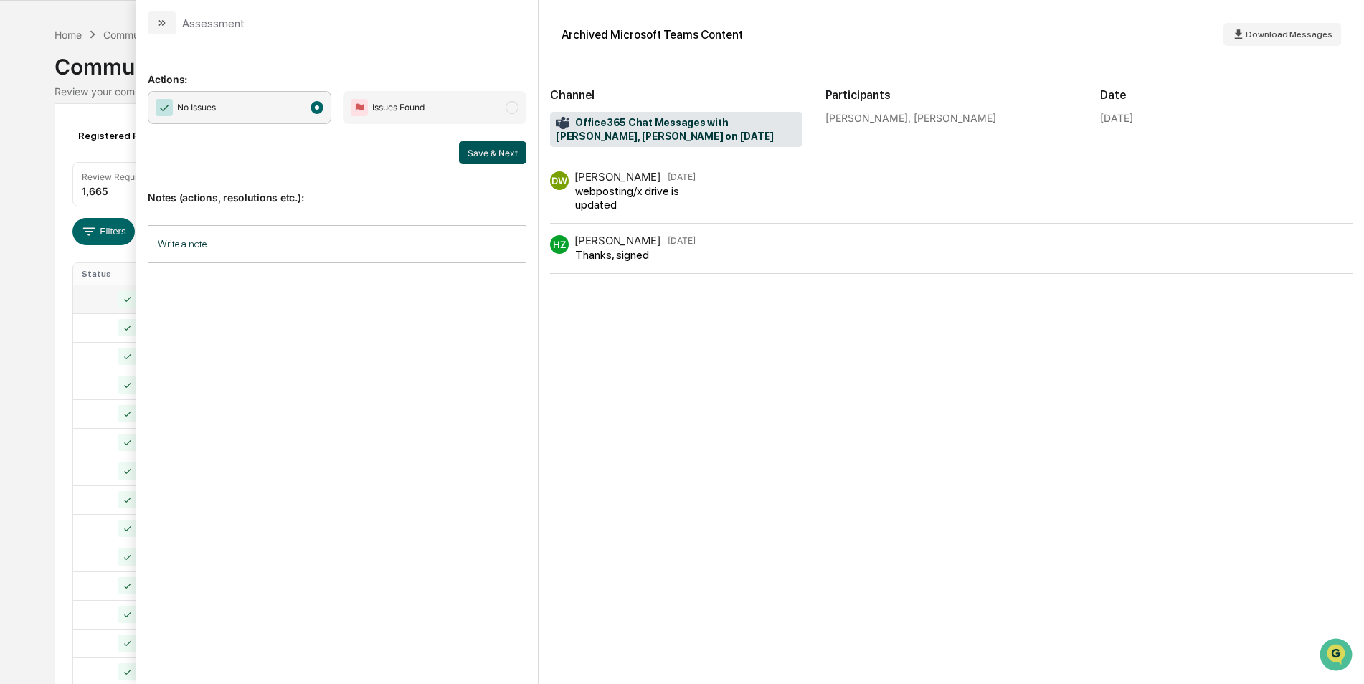
click at [468, 159] on button "Save & Next" at bounding box center [492, 152] width 67 height 23
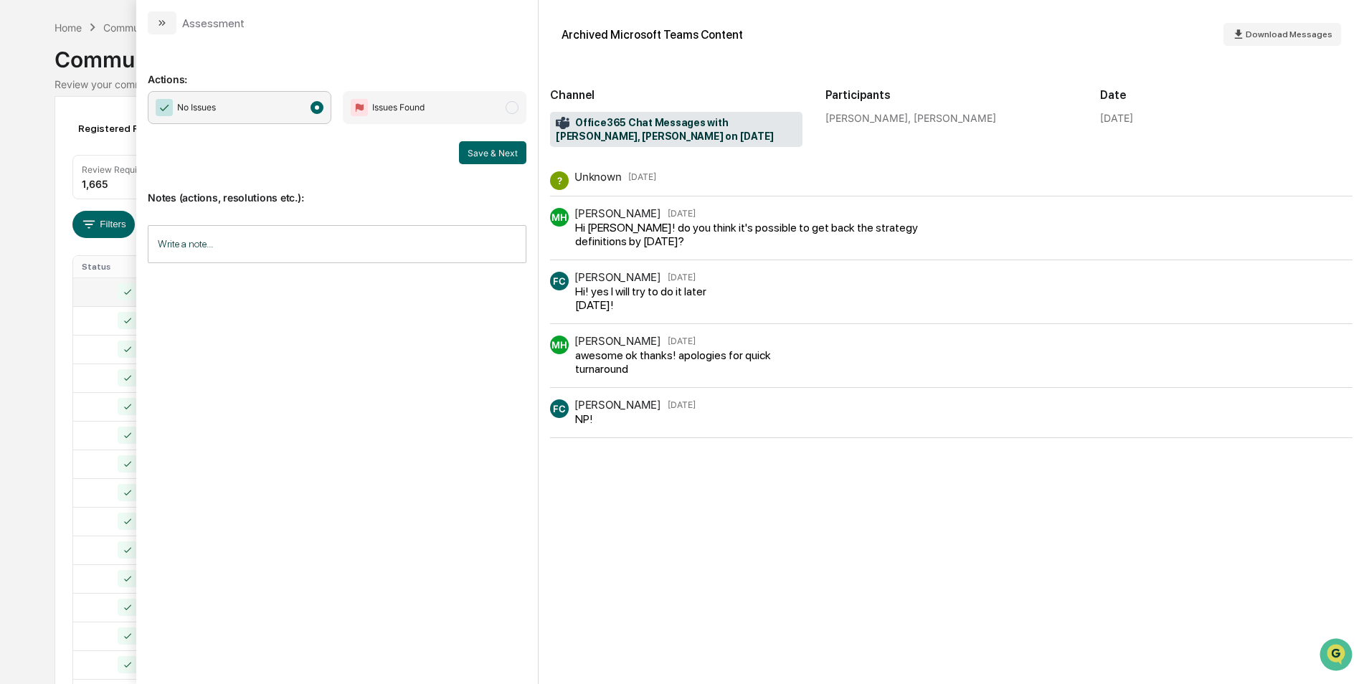
scroll to position [52, 0]
click at [470, 150] on button "Save & Next" at bounding box center [492, 152] width 67 height 23
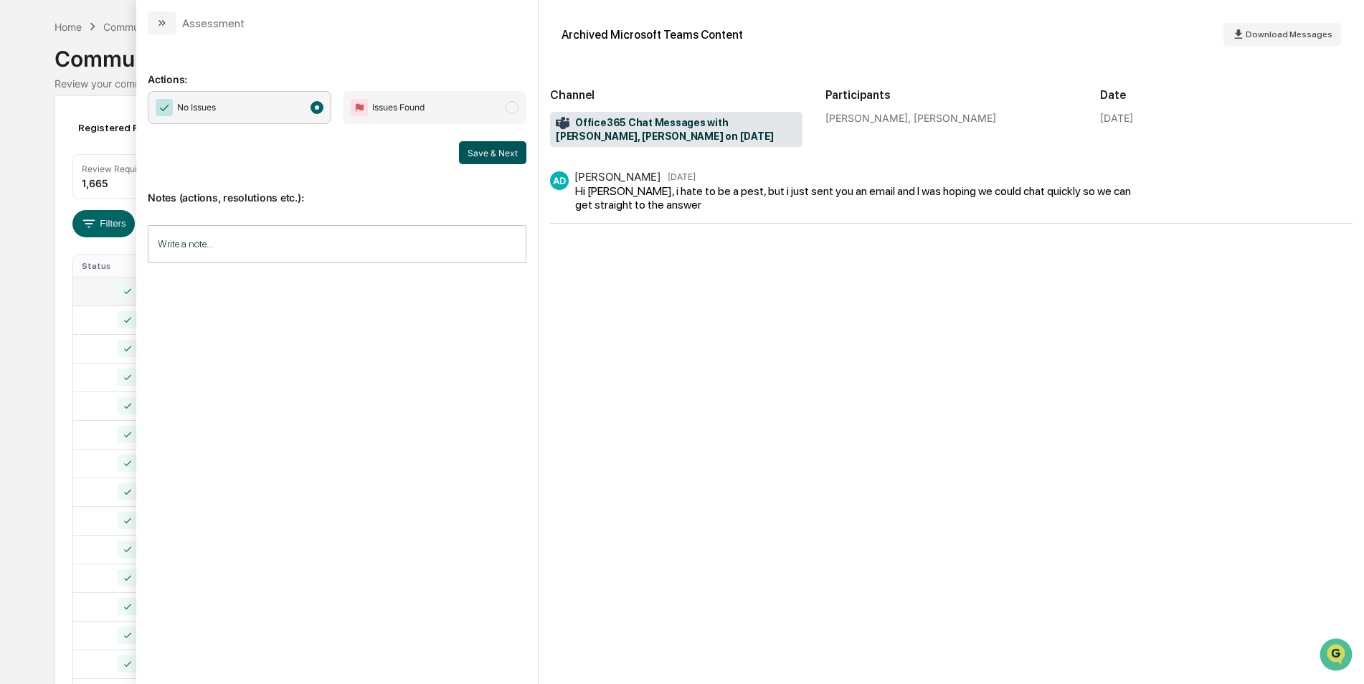
click at [486, 154] on button "Save & Next" at bounding box center [492, 152] width 67 height 23
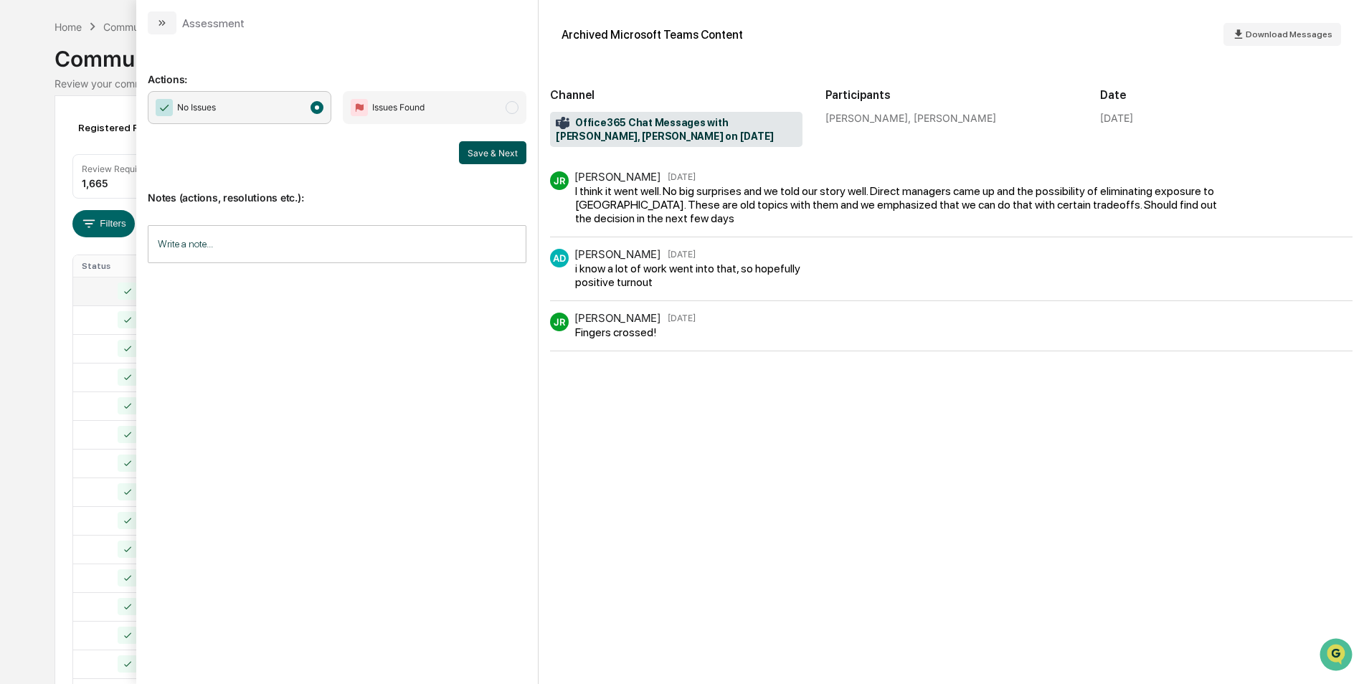
click at [460, 152] on button "Save & Next" at bounding box center [492, 152] width 67 height 23
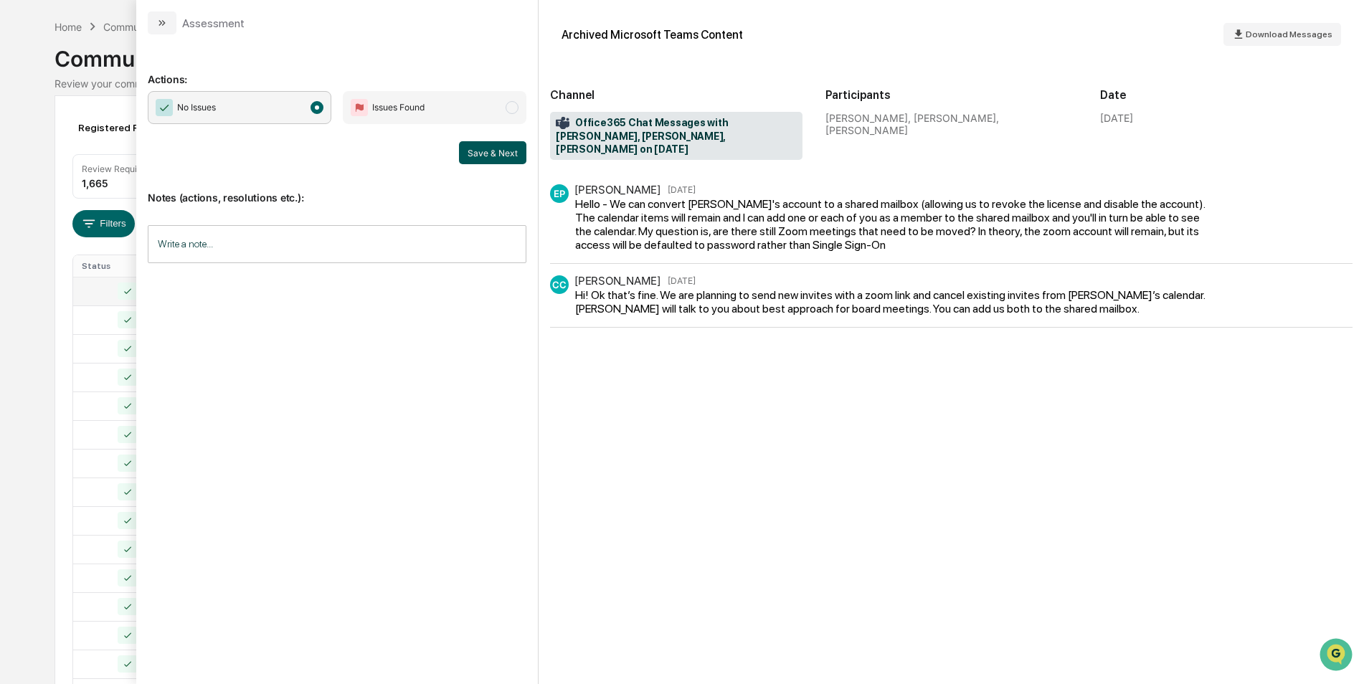
click at [491, 153] on button "Save & Next" at bounding box center [492, 152] width 67 height 23
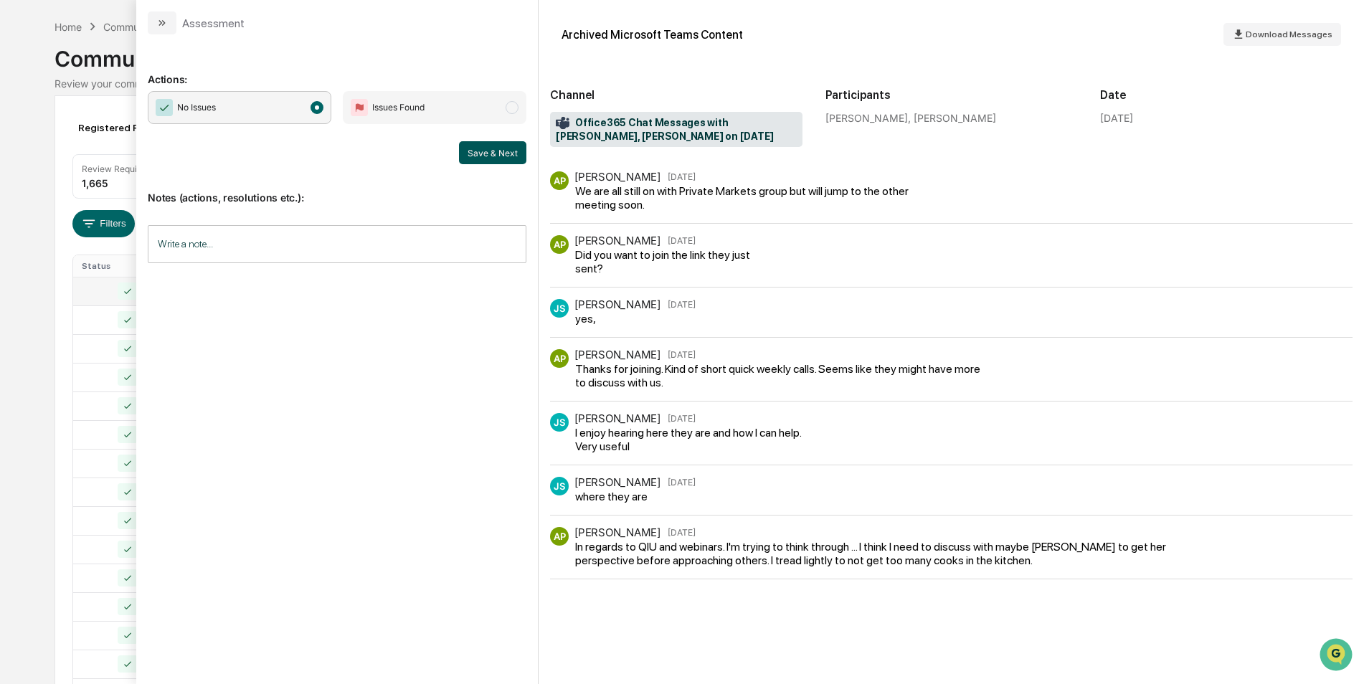
click at [504, 159] on button "Save & Next" at bounding box center [492, 152] width 67 height 23
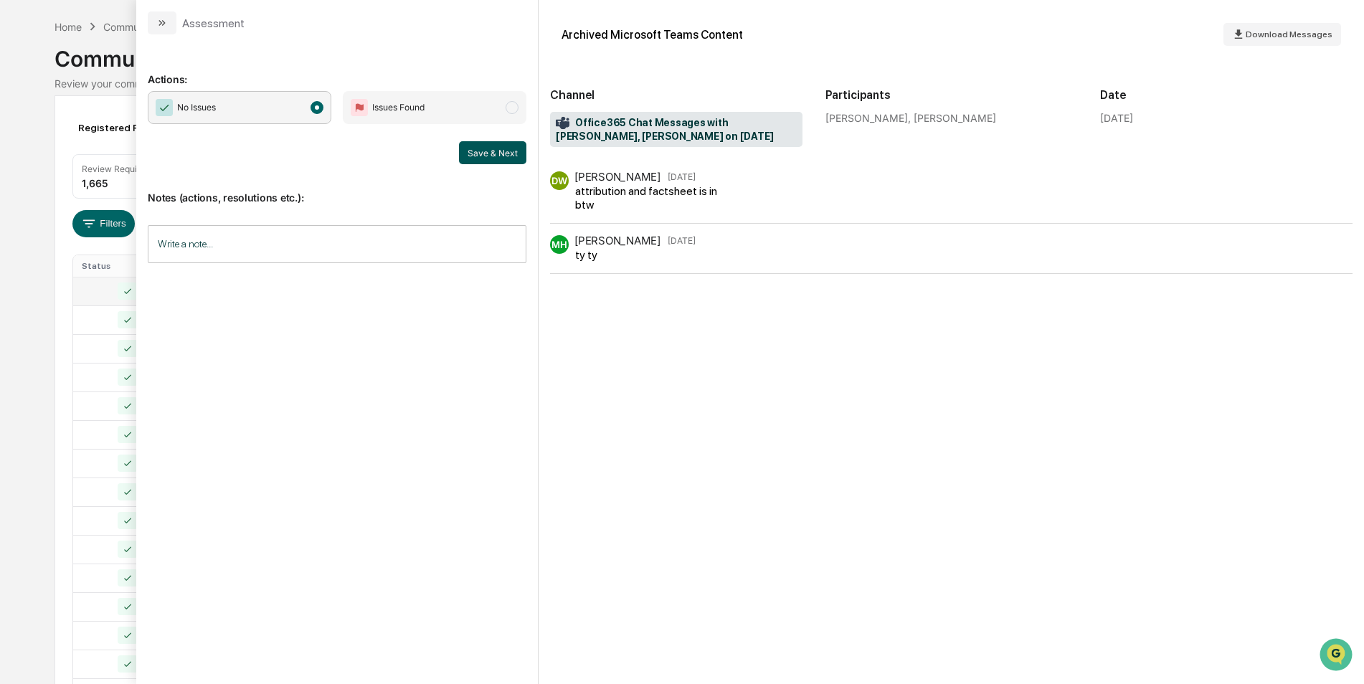
click at [519, 159] on button "Save & Next" at bounding box center [492, 152] width 67 height 23
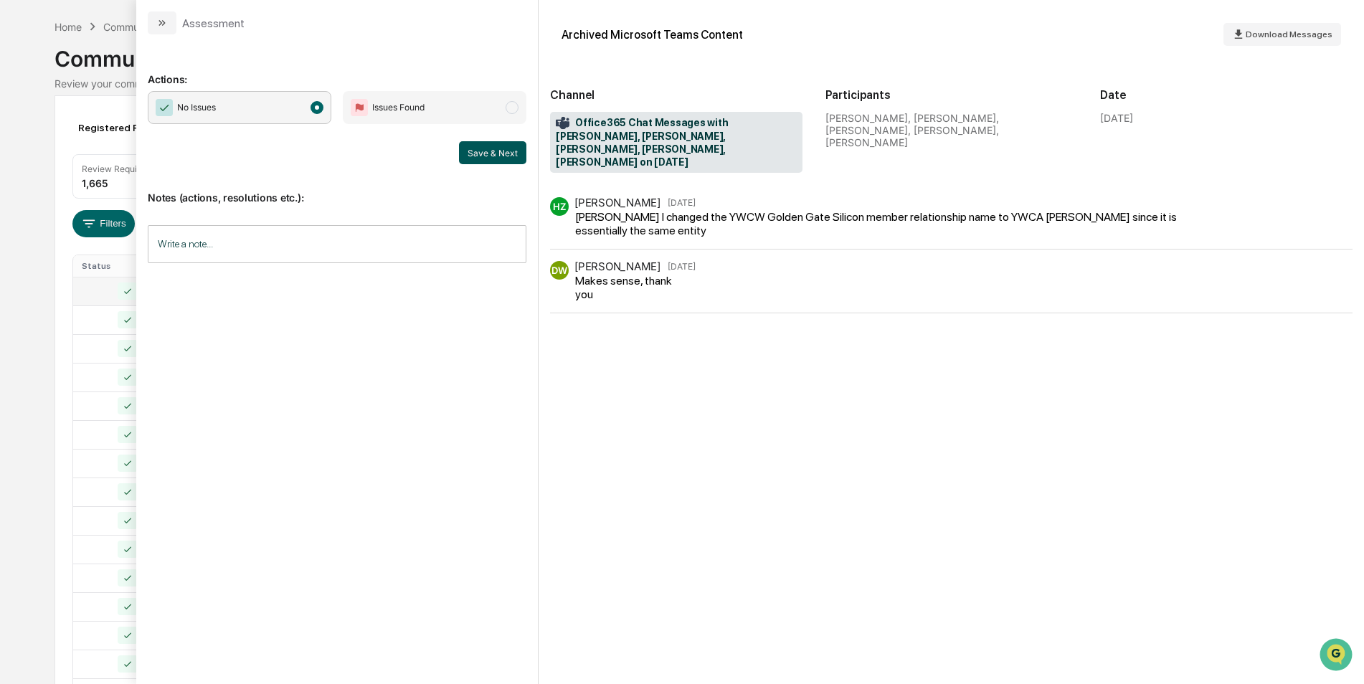
click at [486, 153] on button "Save & Next" at bounding box center [492, 152] width 67 height 23
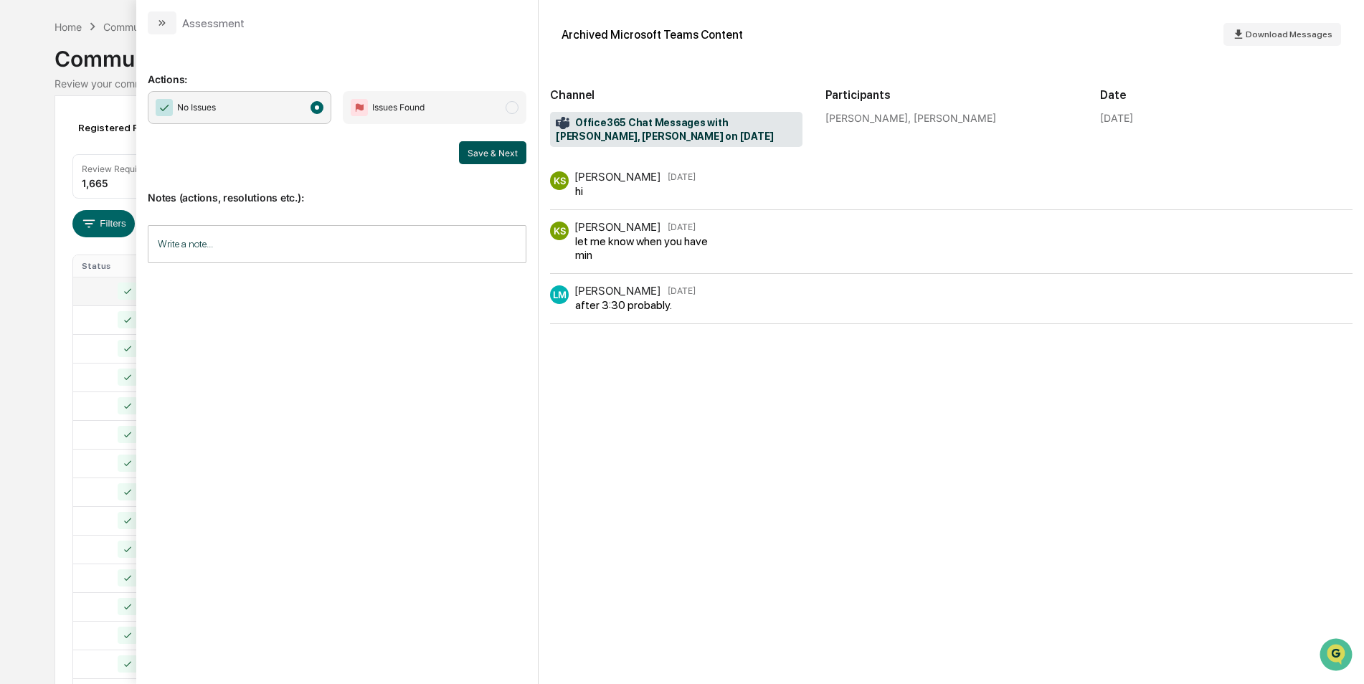
click at [470, 155] on button "Save & Next" at bounding box center [492, 152] width 67 height 23
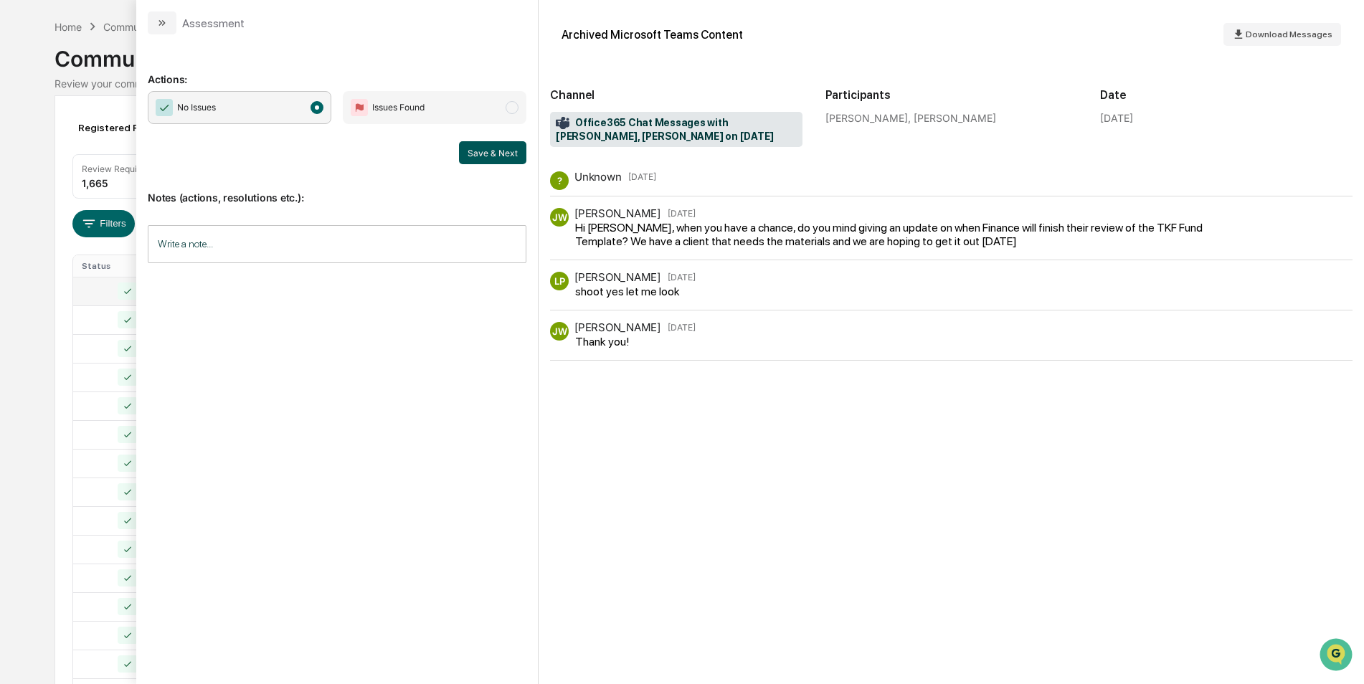
click at [493, 149] on button "Save & Next" at bounding box center [492, 152] width 67 height 23
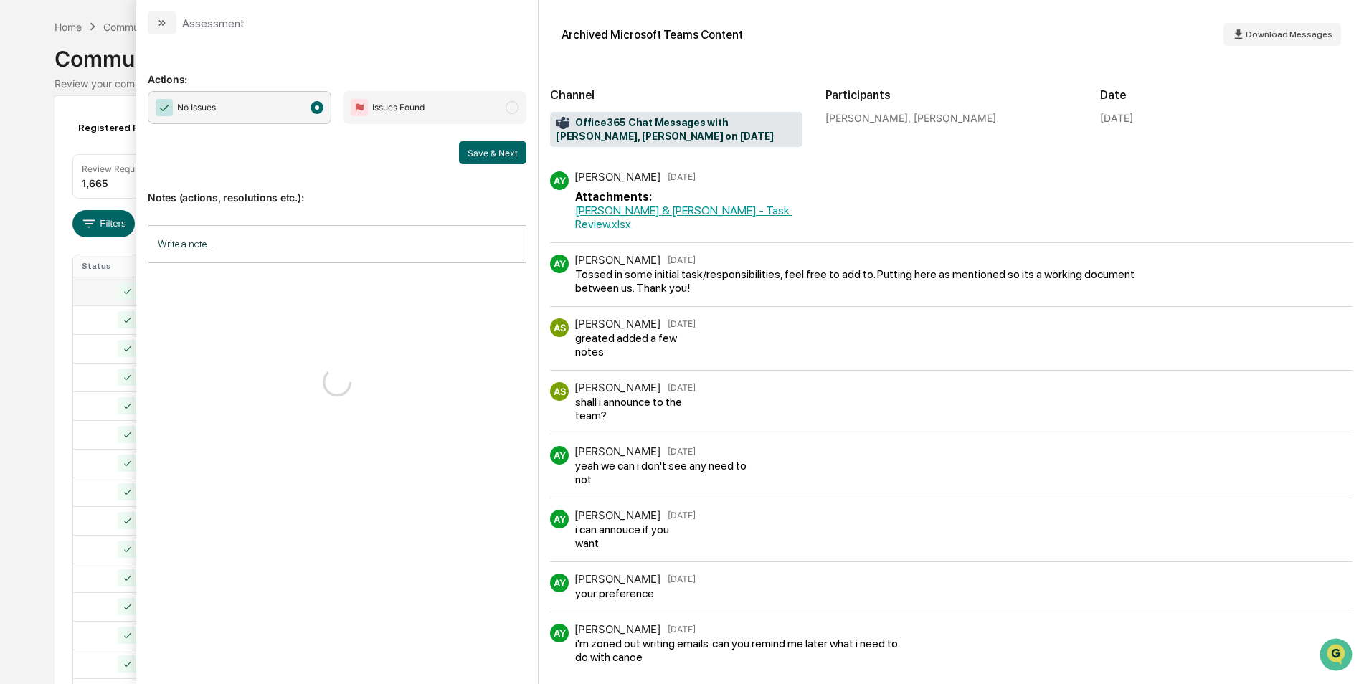
scroll to position [79, 0]
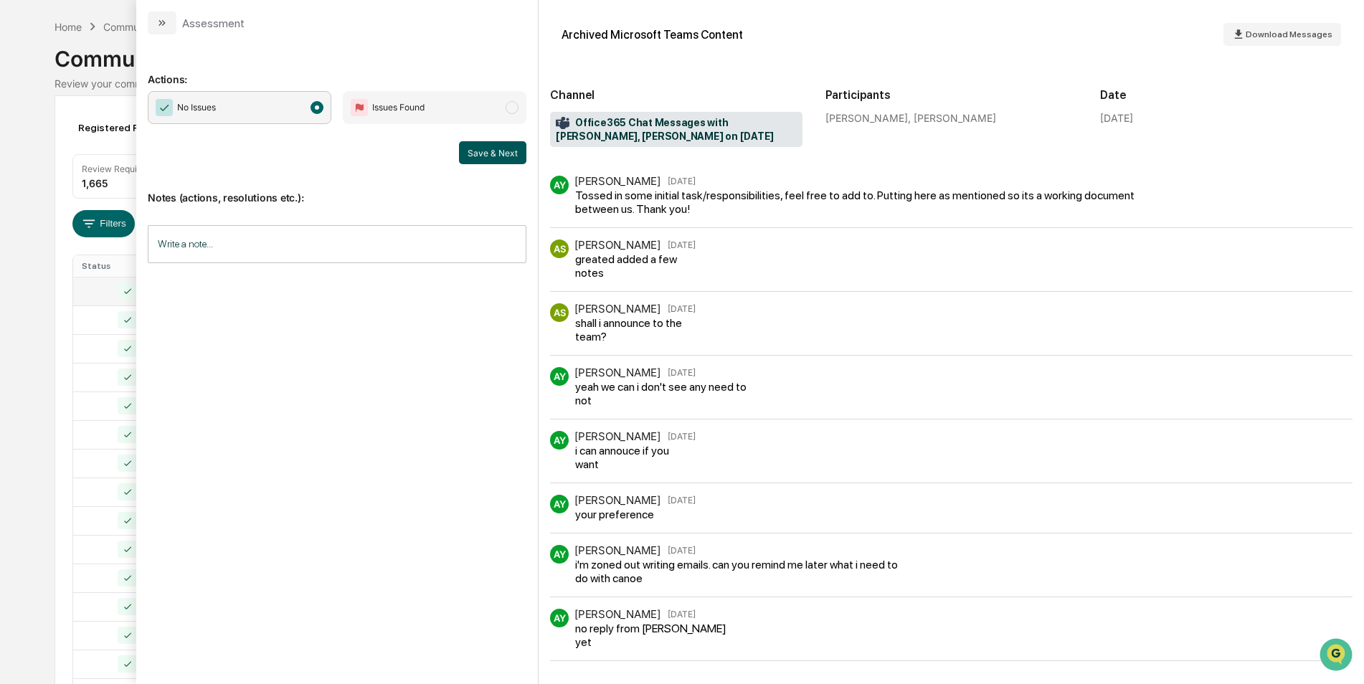
click at [479, 153] on button "Save & Next" at bounding box center [492, 152] width 67 height 23
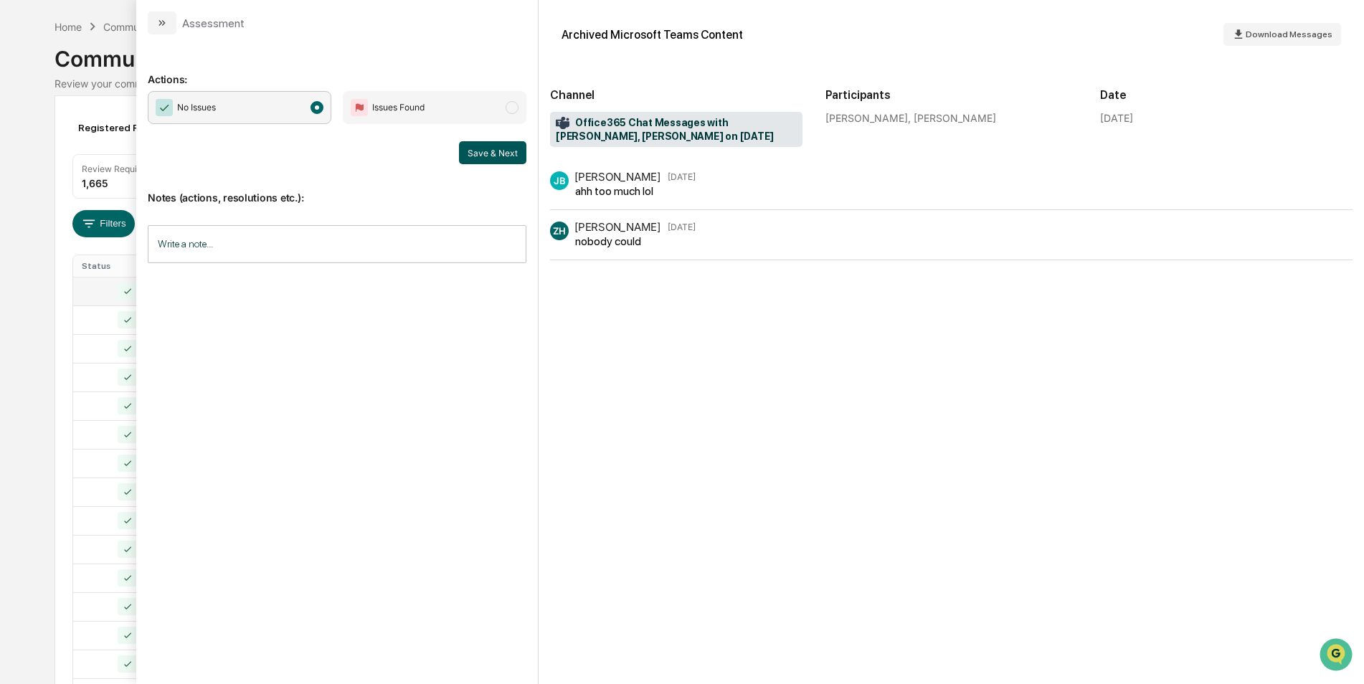
click at [487, 152] on button "Save & Next" at bounding box center [492, 152] width 67 height 23
click at [483, 155] on button "Save & Next" at bounding box center [492, 152] width 67 height 23
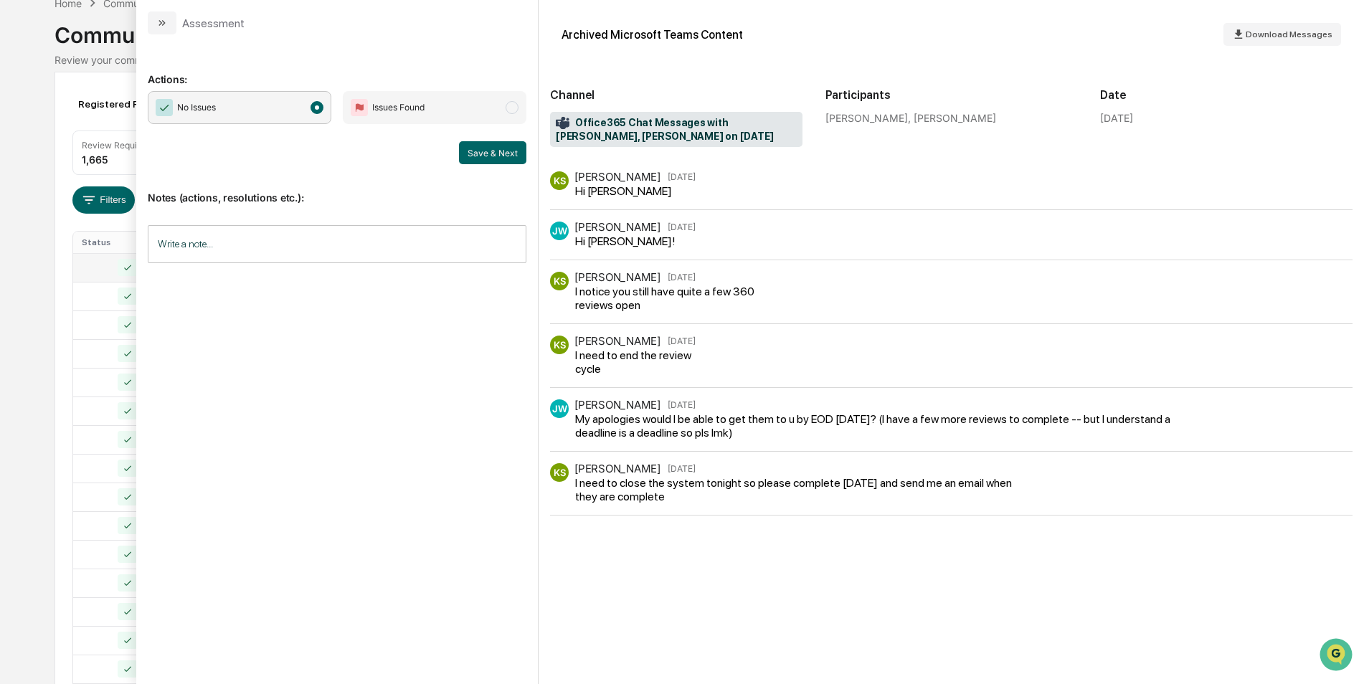
scroll to position [75, 0]
click at [509, 156] on button "Save & Next" at bounding box center [492, 152] width 67 height 23
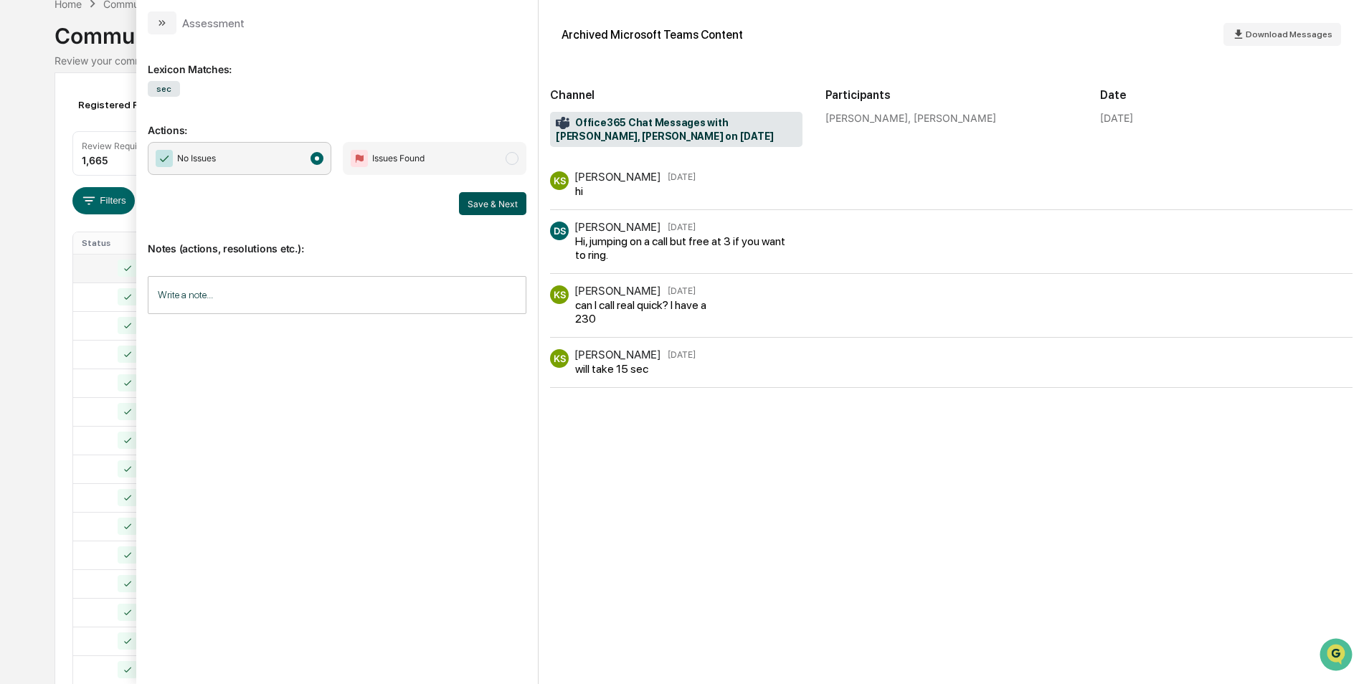
click at [508, 208] on button "Save & Next" at bounding box center [492, 203] width 67 height 23
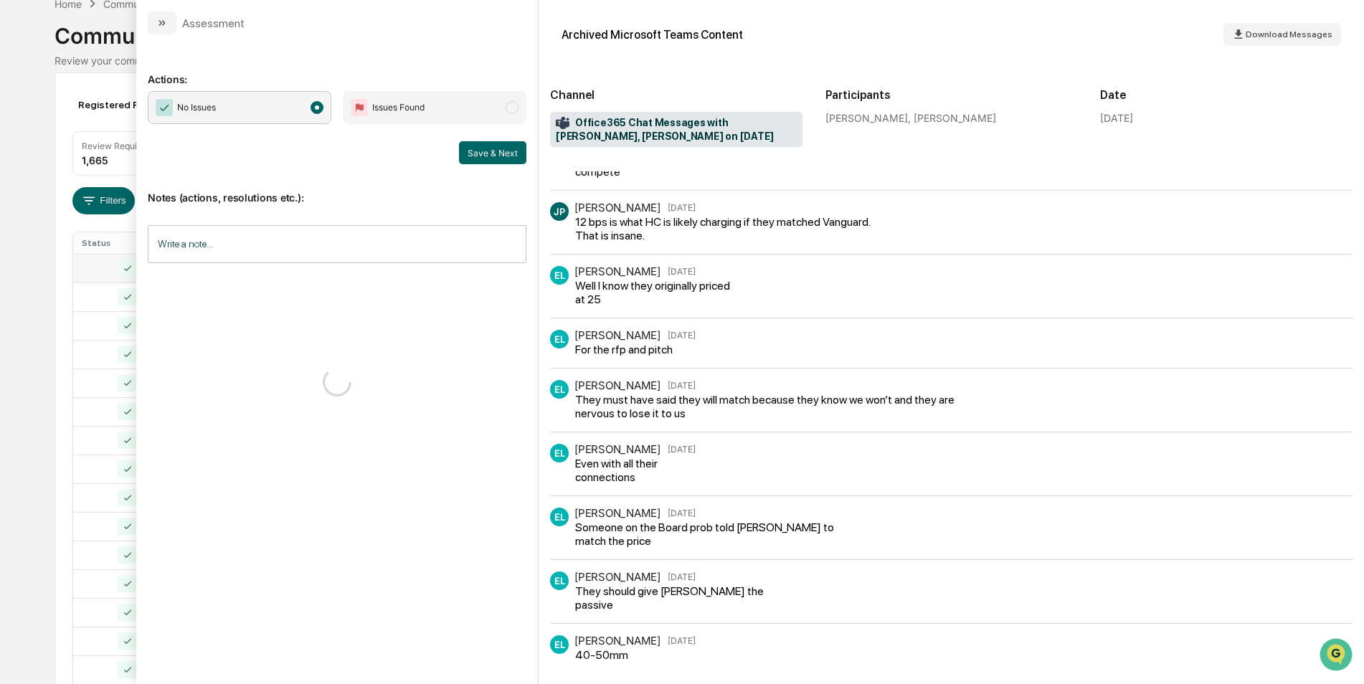
scroll to position [1063, 0]
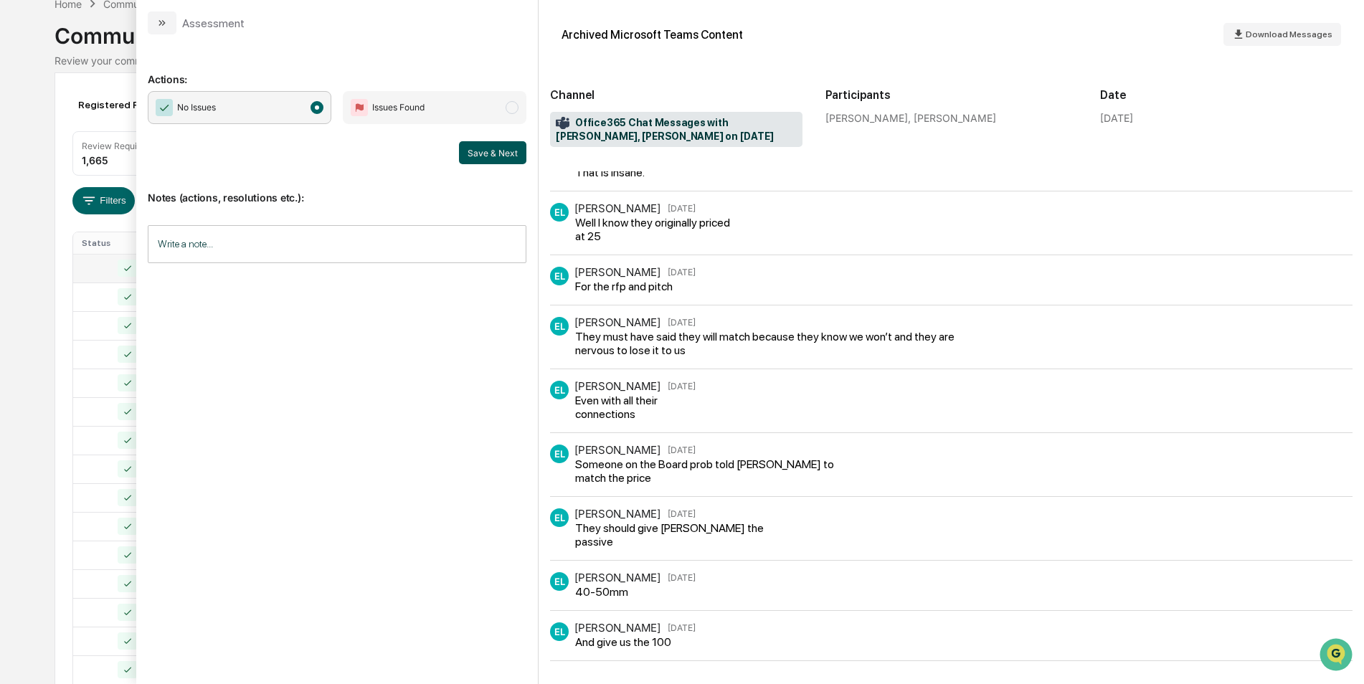
click at [493, 158] on button "Save & Next" at bounding box center [492, 152] width 67 height 23
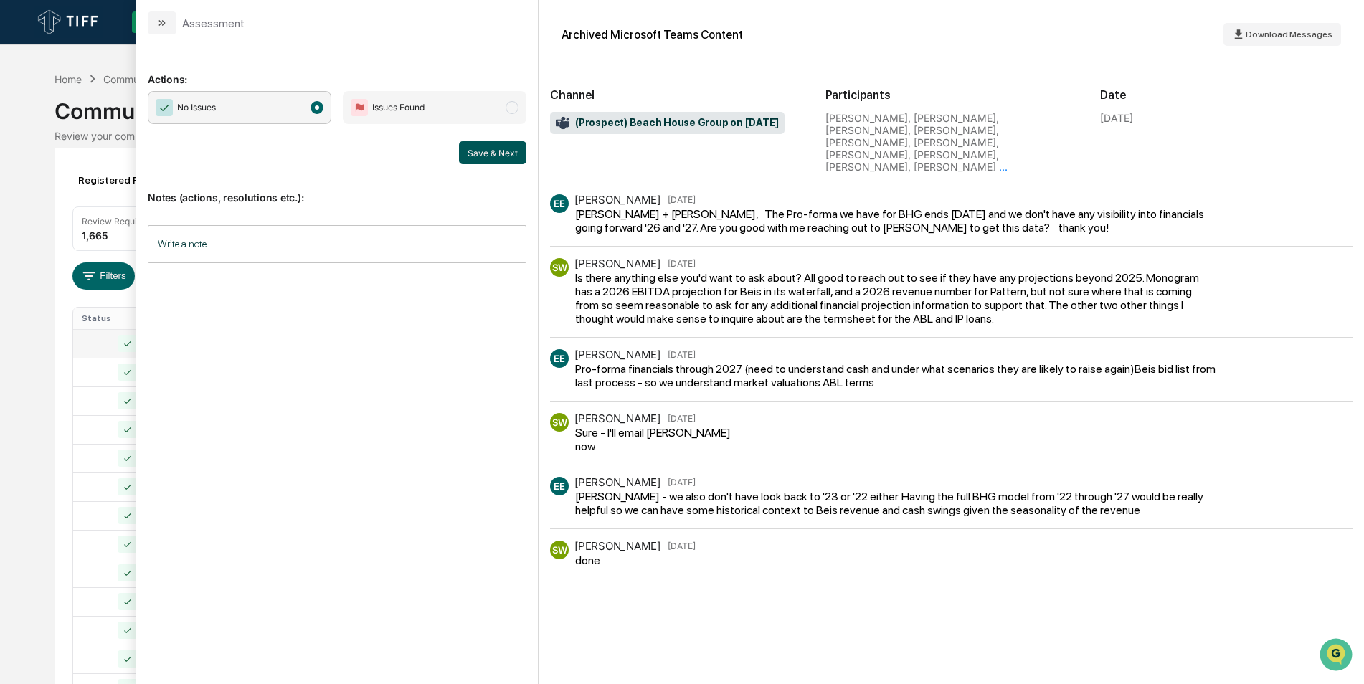
click at [478, 153] on button "Save & Next" at bounding box center [492, 152] width 67 height 23
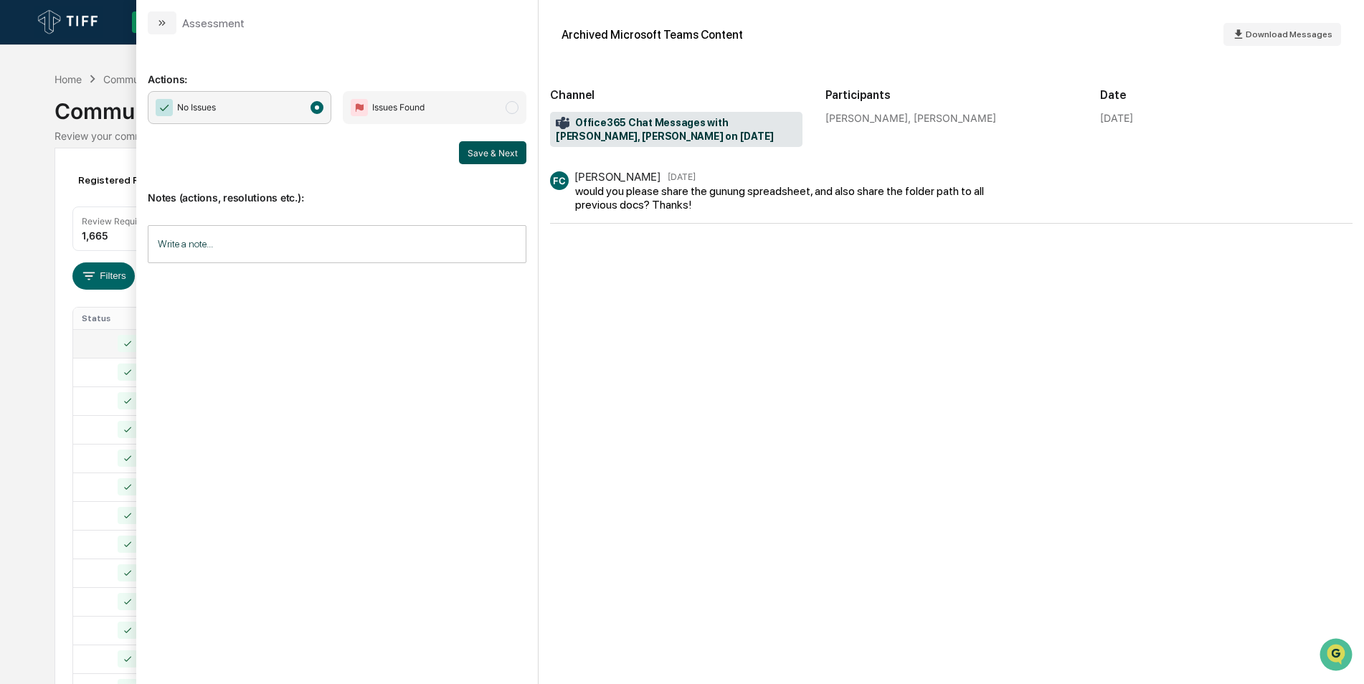
click at [481, 148] on button "Save & Next" at bounding box center [492, 152] width 67 height 23
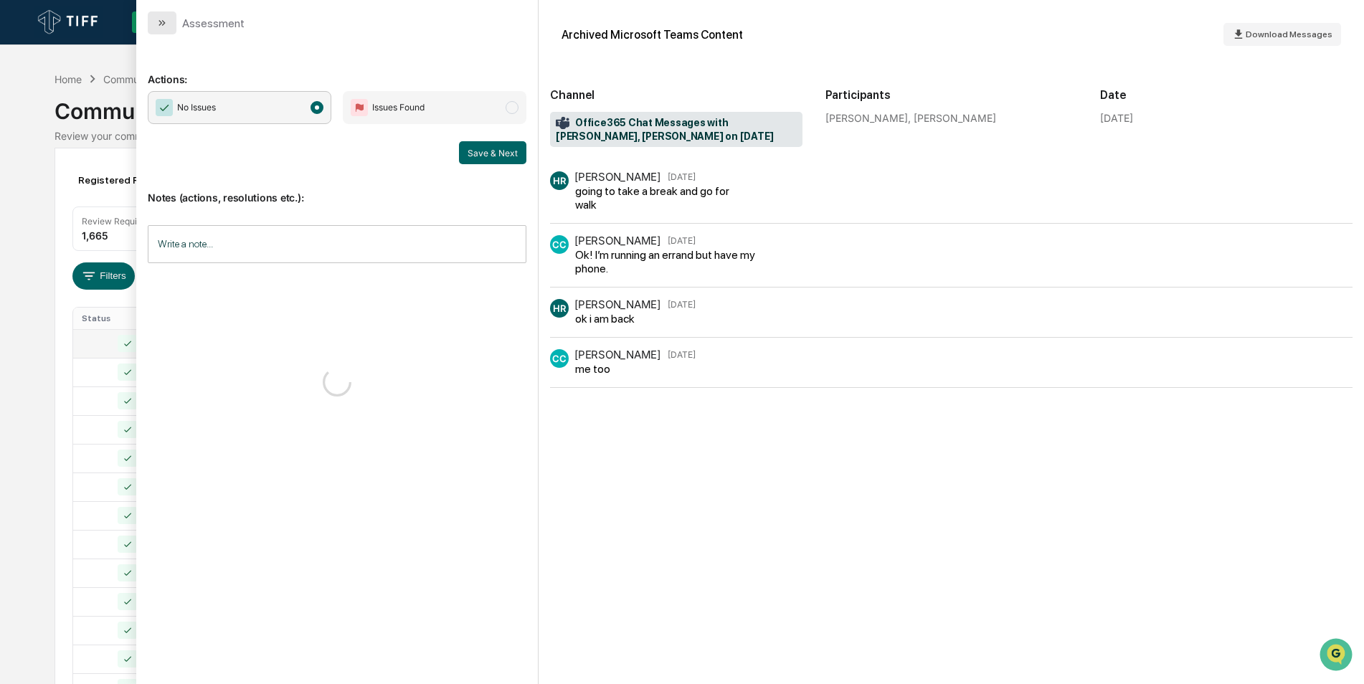
click at [161, 23] on icon "modal" at bounding box center [161, 22] width 11 height 11
